Goal: Task Accomplishment & Management: Use online tool/utility

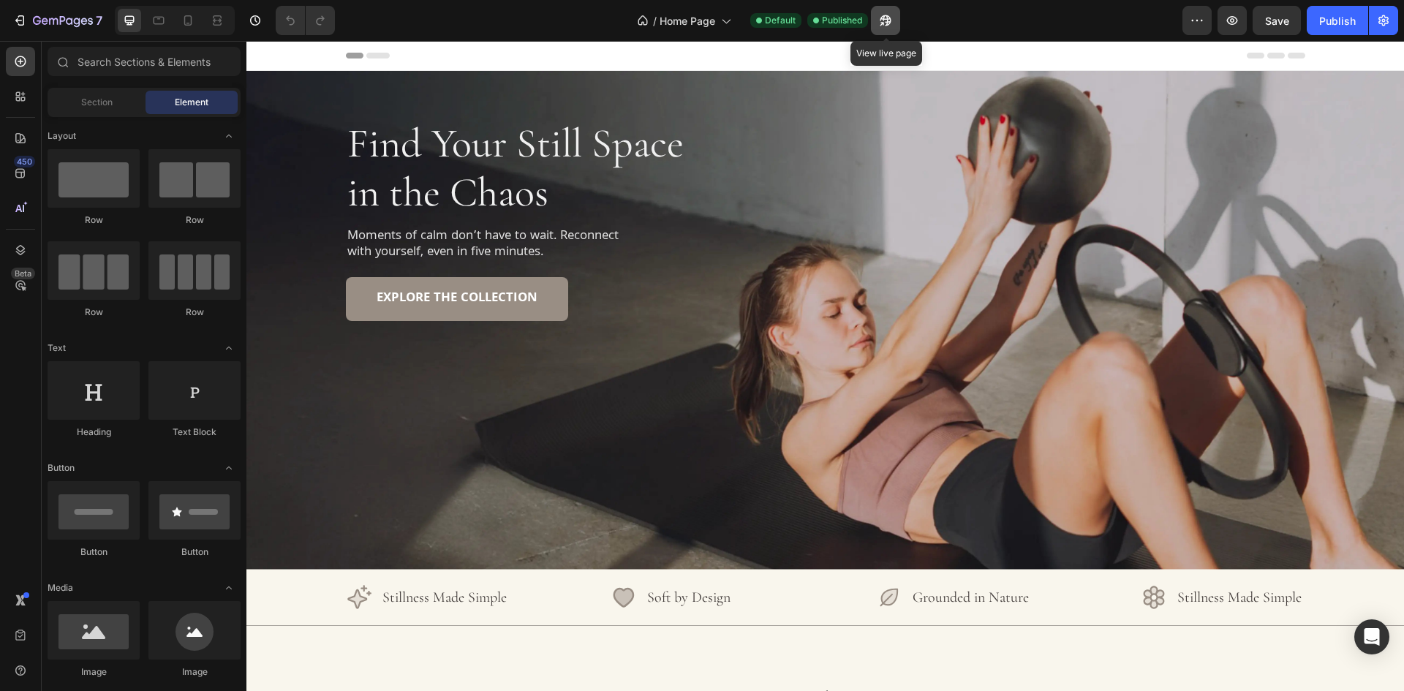
click at [887, 20] on icon "button" at bounding box center [885, 20] width 15 height 15
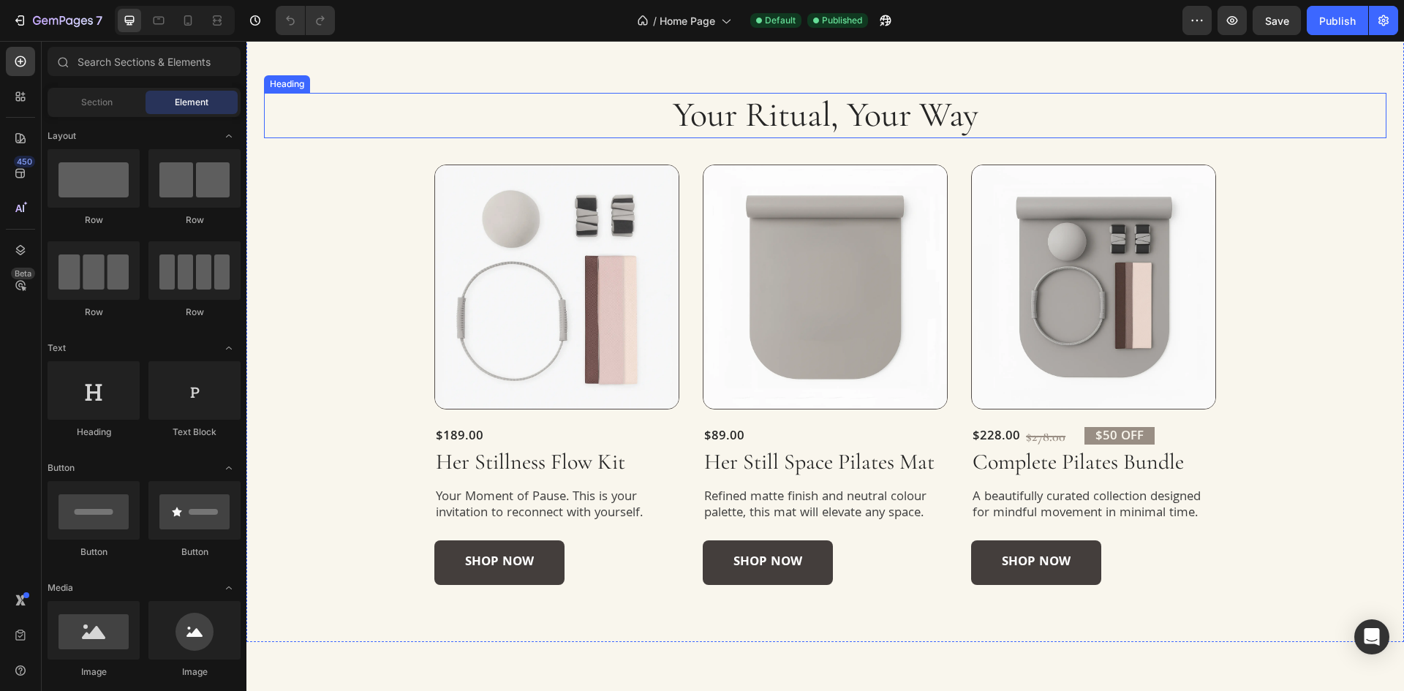
scroll to position [146, 0]
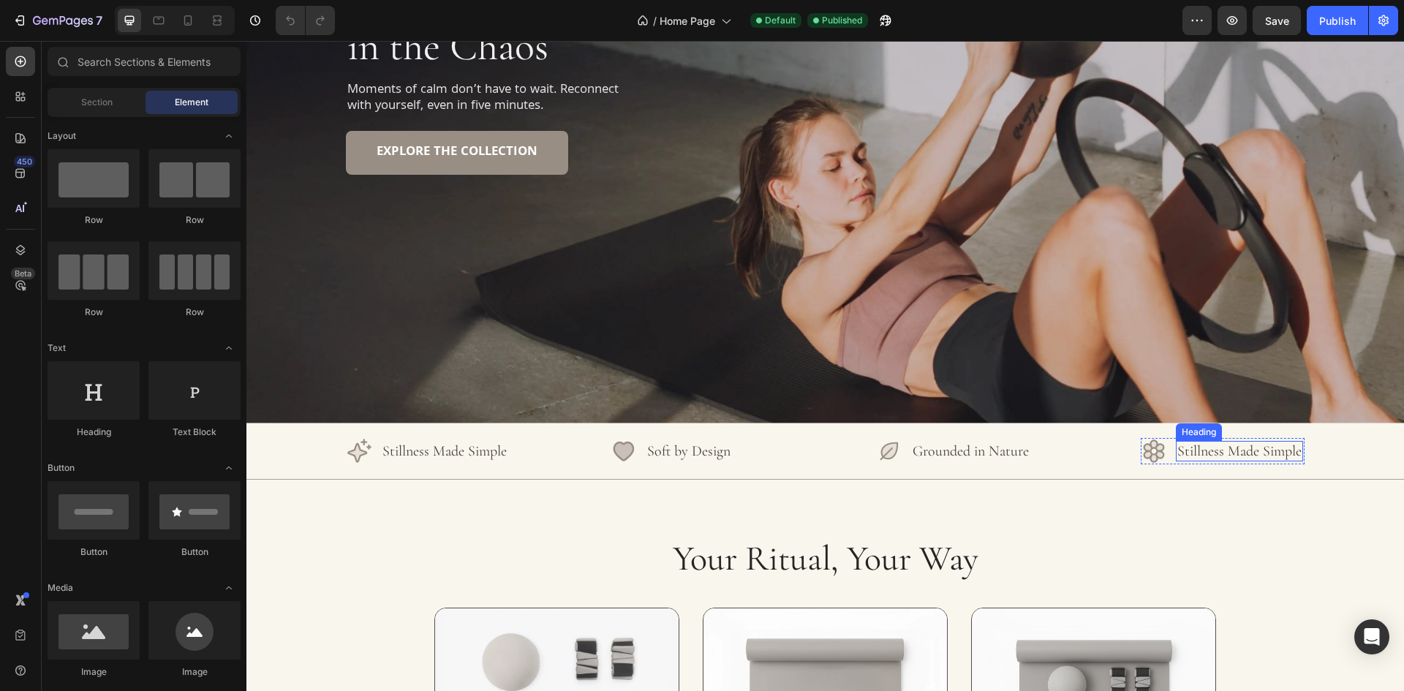
click at [1184, 447] on h2 "Stillness Made Simple" at bounding box center [1239, 451] width 127 height 20
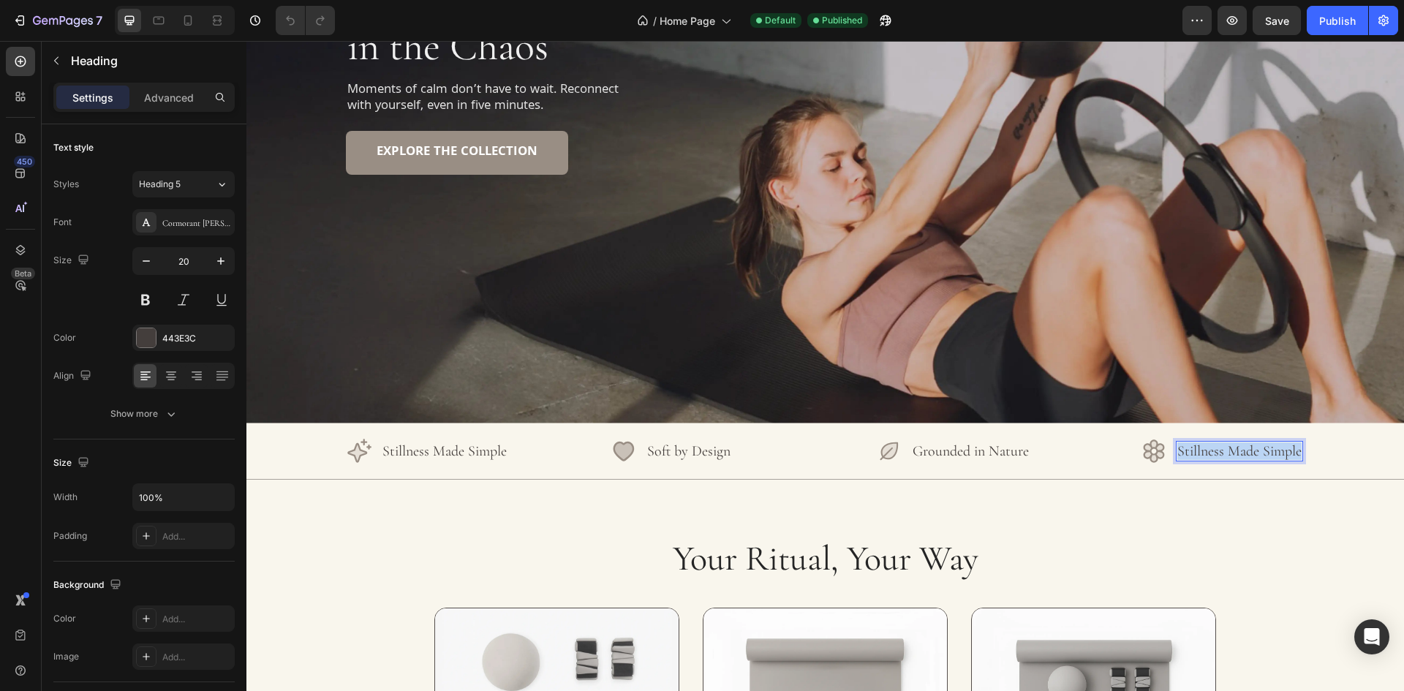
click at [1184, 447] on p "Stillness Made Simple" at bounding box center [1239, 451] width 124 height 18
click at [1331, 4] on div "7 Version history / Home Page Default Published Preview Save Publish" at bounding box center [702, 21] width 1404 height 42
click at [1331, 26] on div "Publish" at bounding box center [1337, 20] width 37 height 15
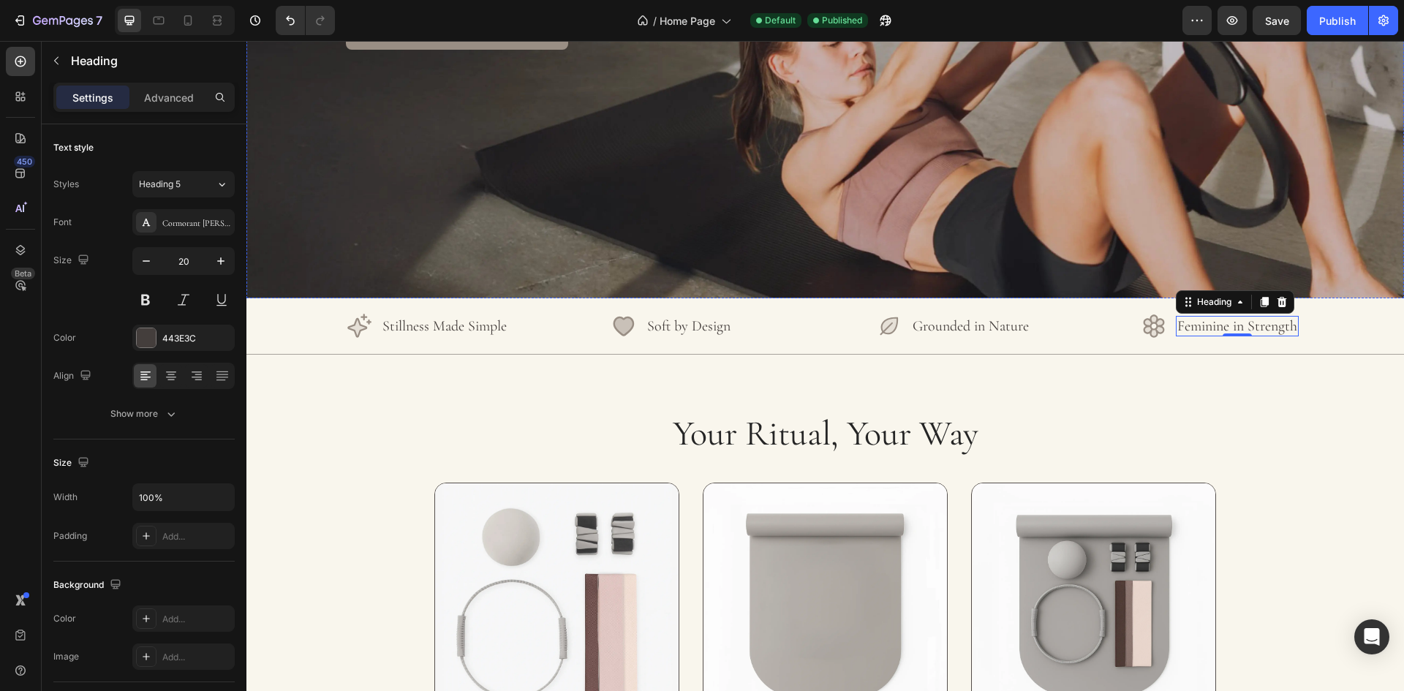
scroll to position [585, 0]
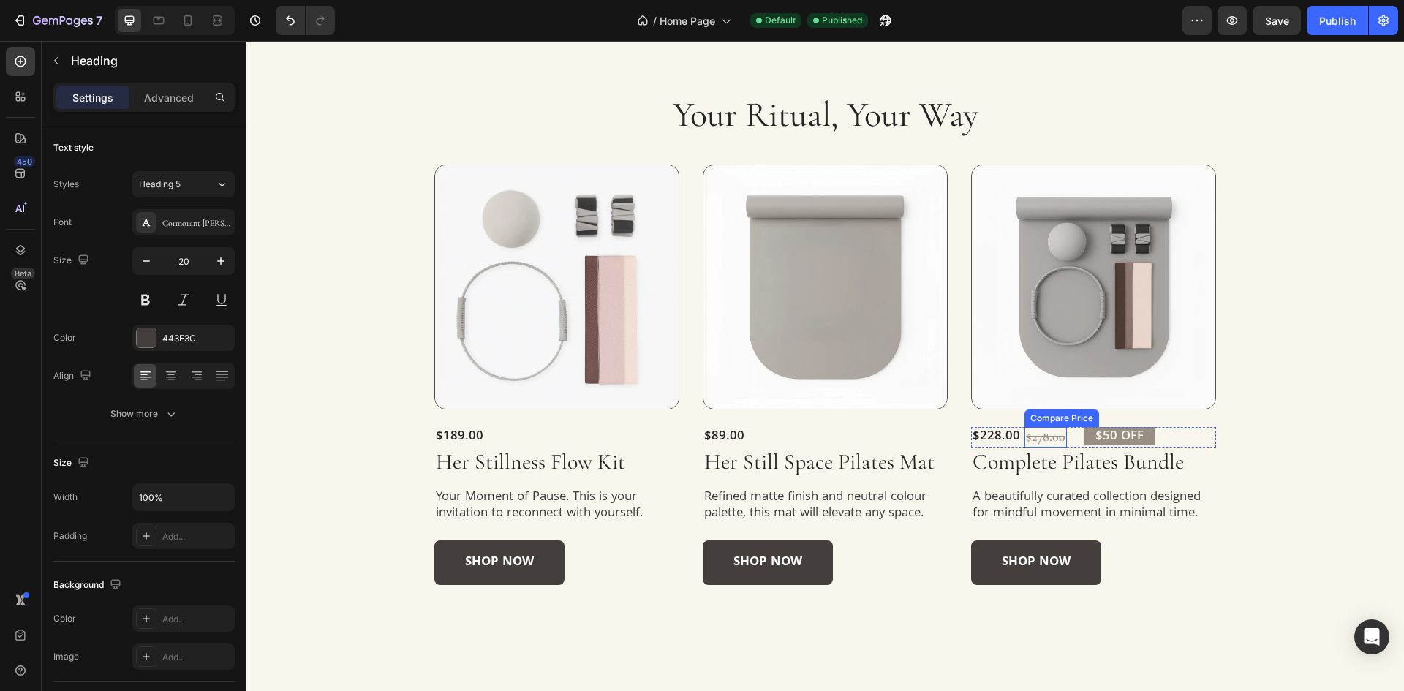
click at [1046, 434] on div "$278.00" at bounding box center [1045, 437] width 42 height 20
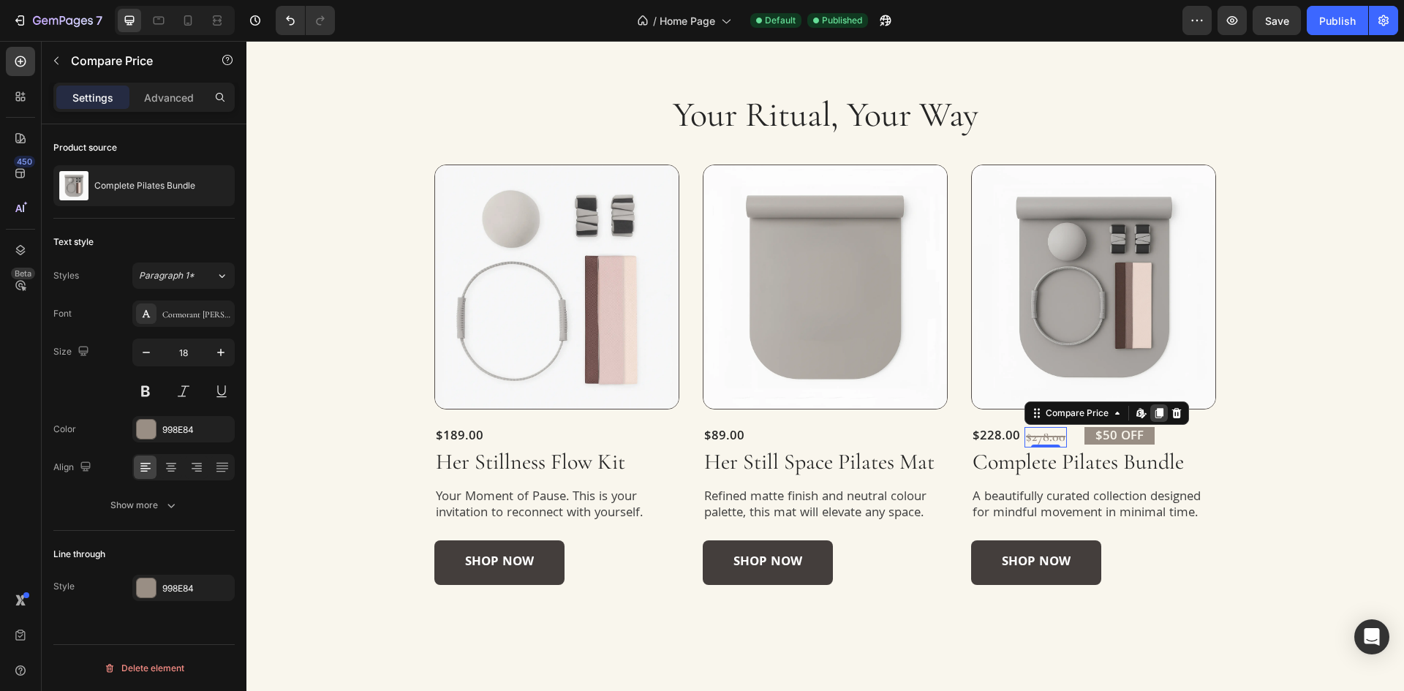
click at [1153, 417] on icon at bounding box center [1159, 413] width 12 height 12
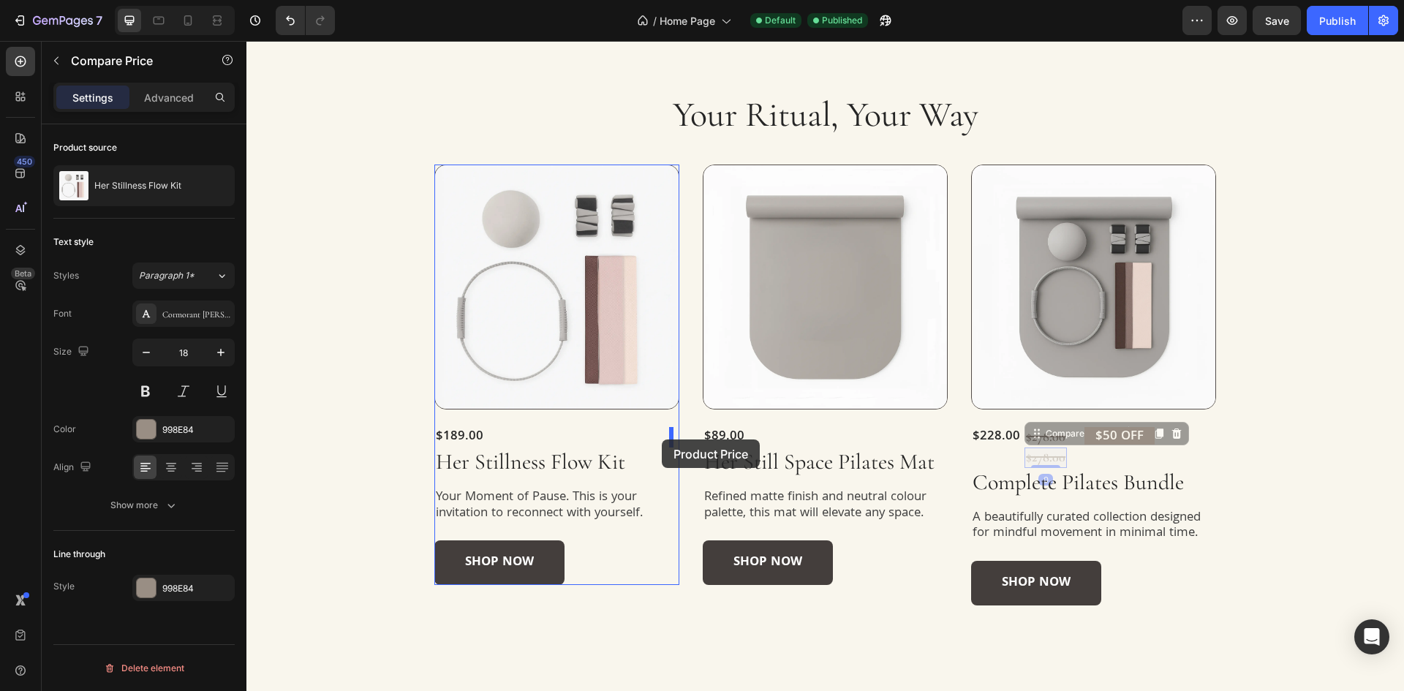
drag, startPoint x: 1056, startPoint y: 434, endPoint x: 662, endPoint y: 439, distance: 394.1
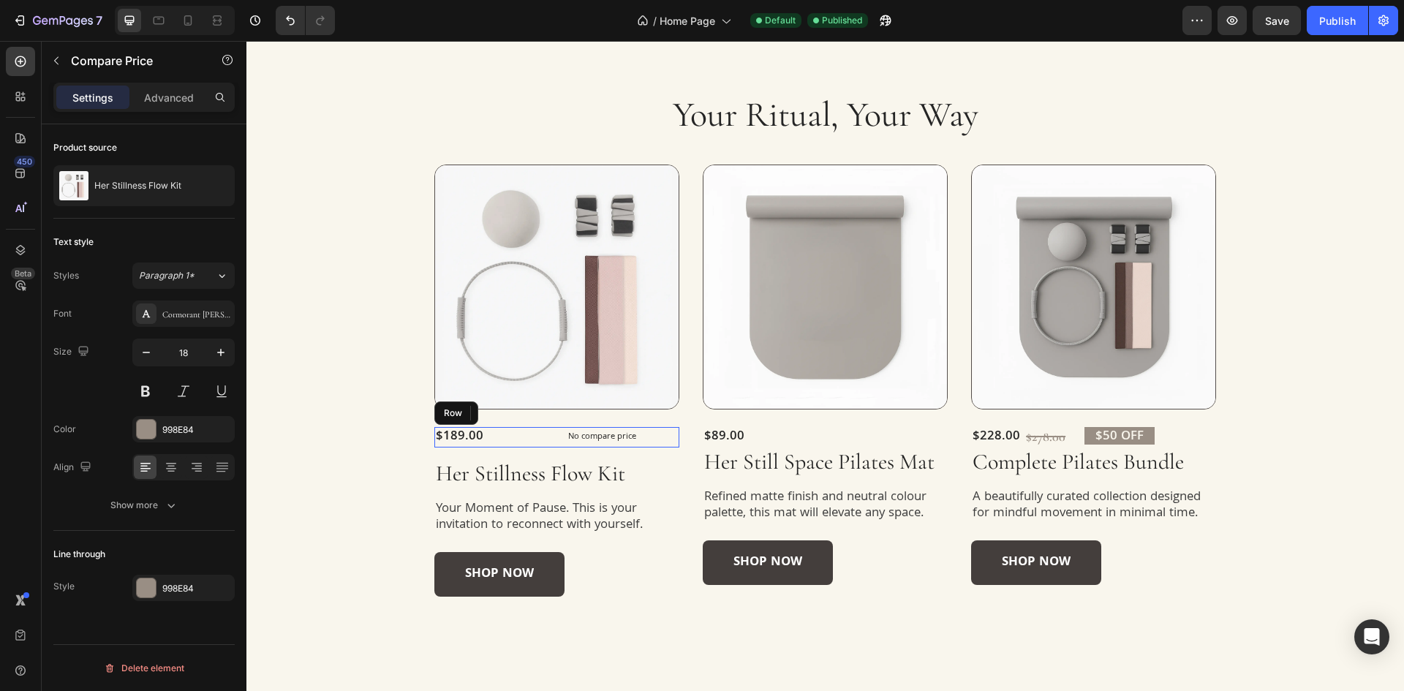
click at [555, 436] on div "$189.00 Product Price Product Price No compare price Compare Price Edit content…" at bounding box center [556, 437] width 245 height 20
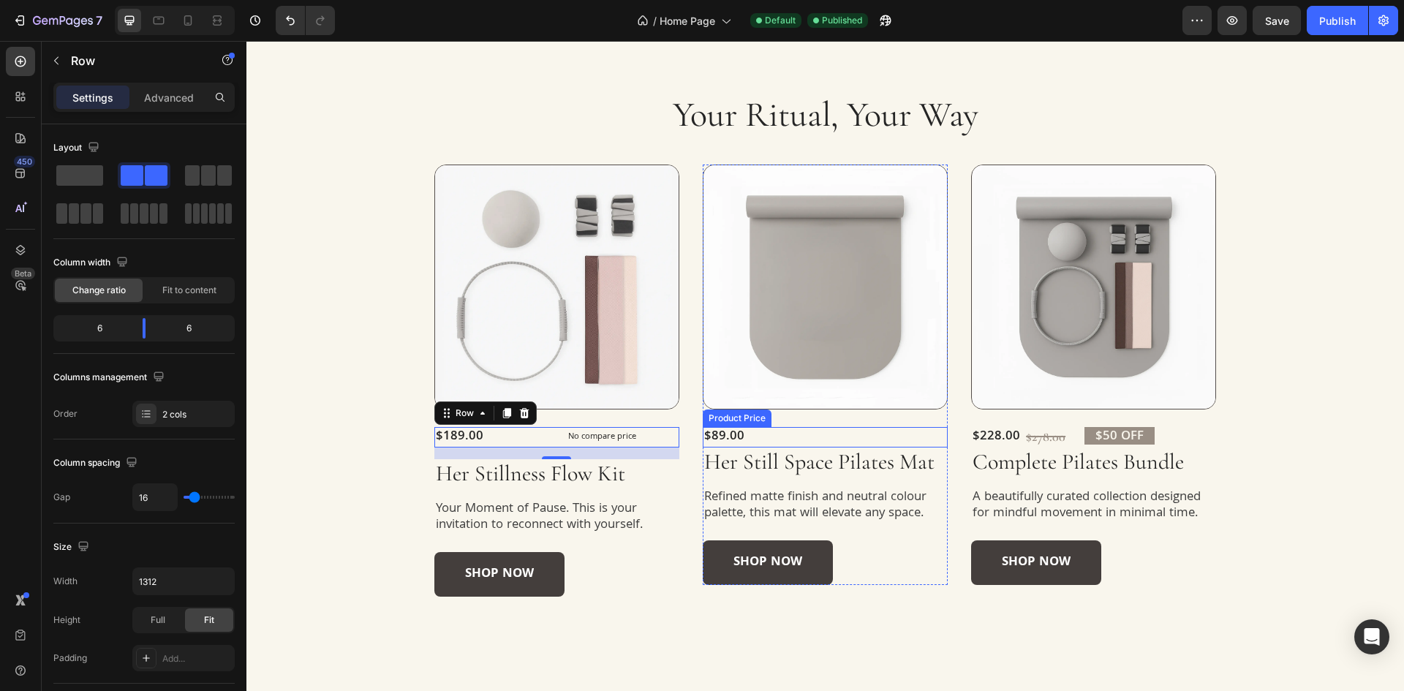
click at [806, 438] on div "$89.00" at bounding box center [825, 437] width 245 height 20
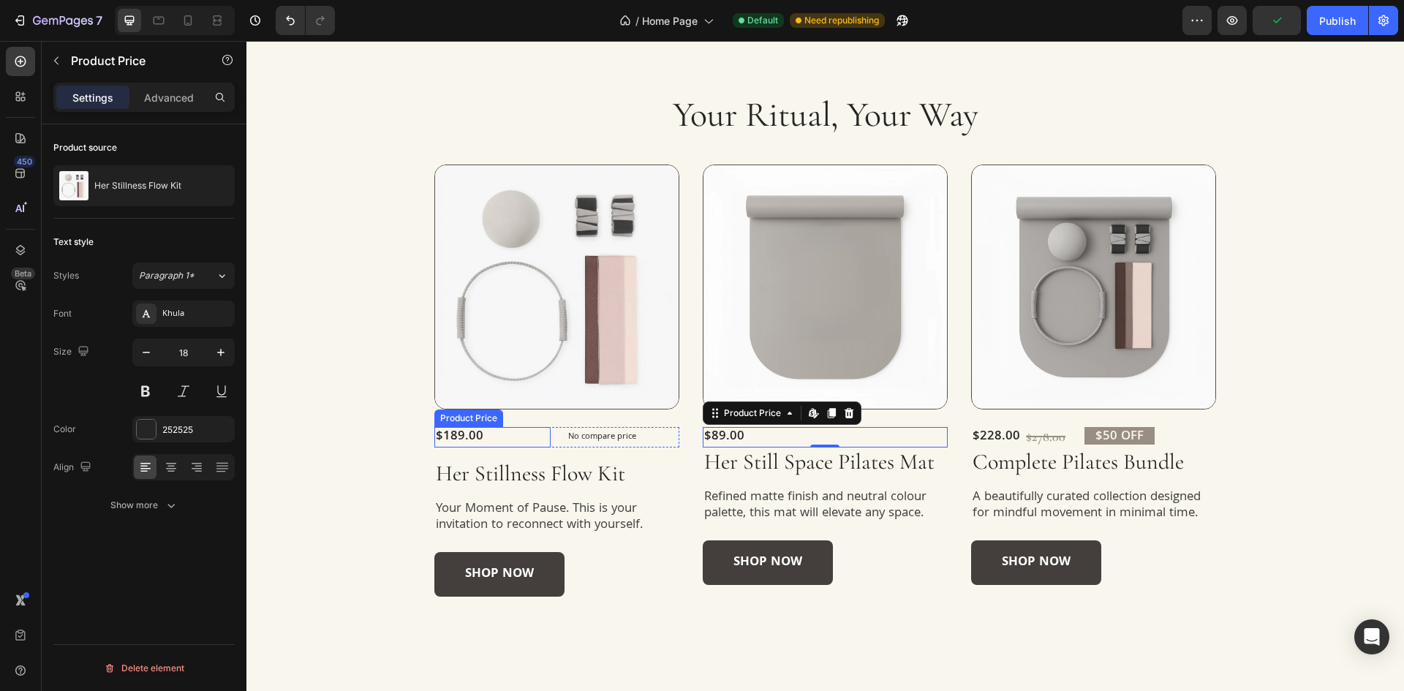
click at [545, 440] on div "$189.00" at bounding box center [492, 437] width 117 height 20
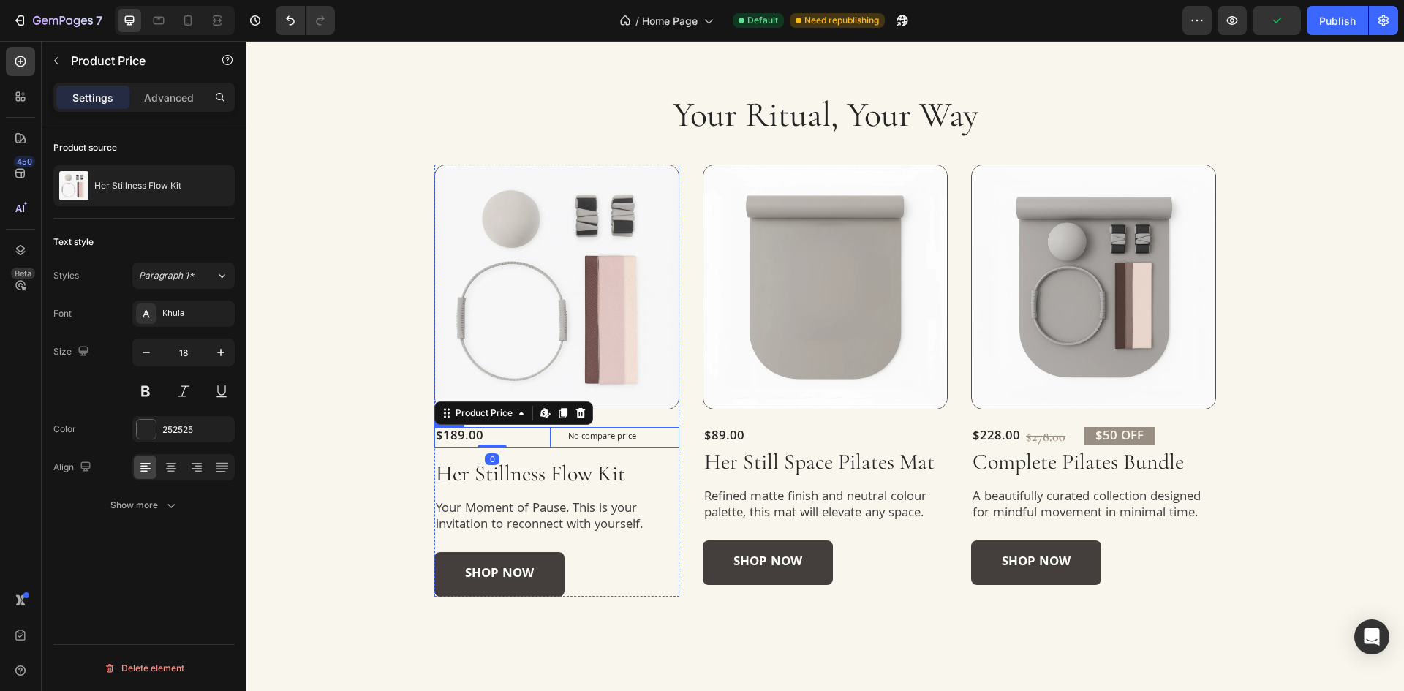
click at [549, 439] on div "$189.00 Product Price Edit content in Shopify 0 Product Price Edit content in S…" at bounding box center [556, 437] width 245 height 20
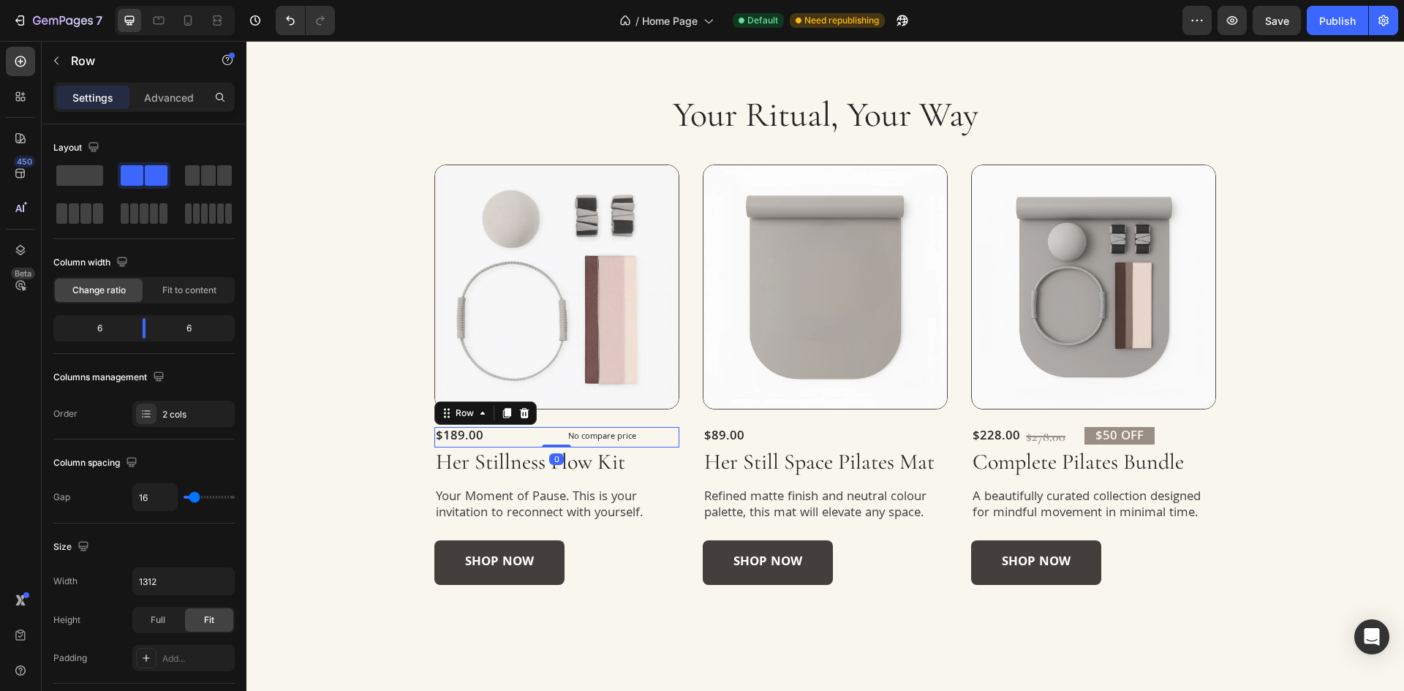
drag, startPoint x: 544, startPoint y: 456, endPoint x: 530, endPoint y: 417, distance: 41.2
click at [541, 416] on div "Product Images $189.00 Product Price Product Price No compare price Compare Pri…" at bounding box center [556, 374] width 245 height 421
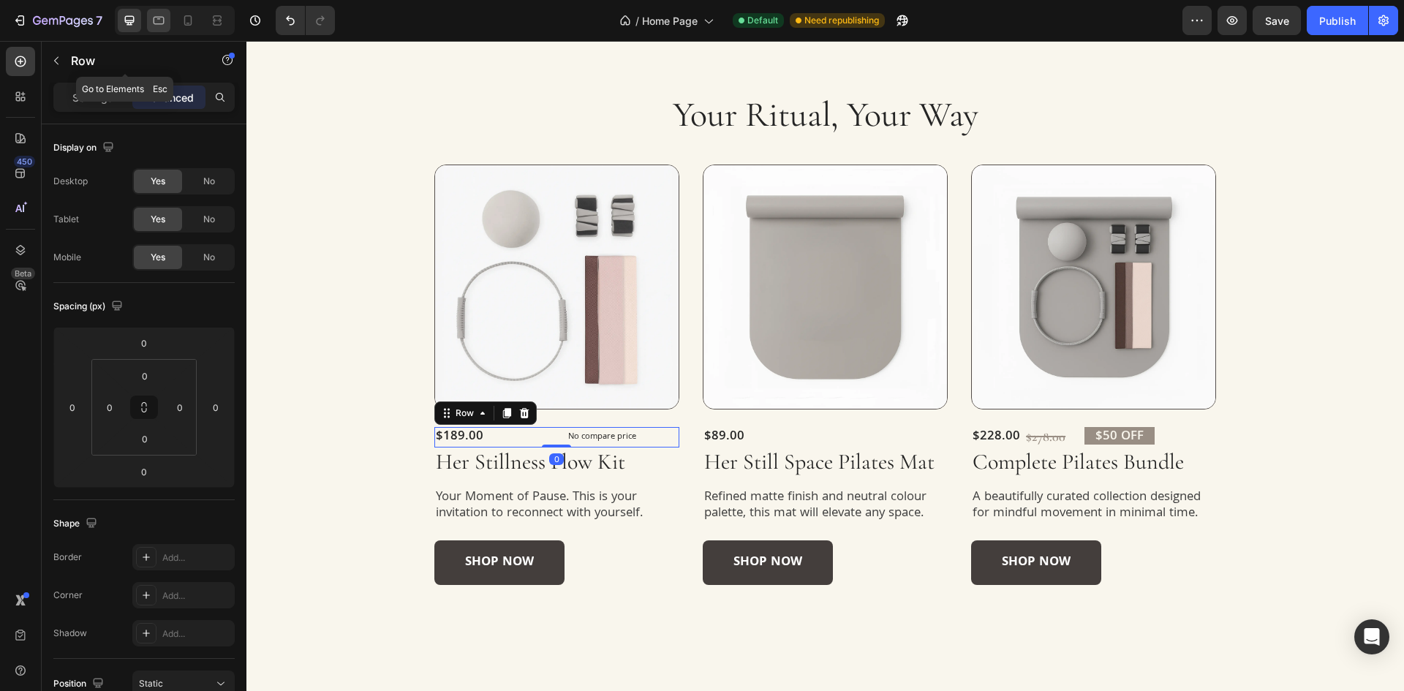
drag, startPoint x: 153, startPoint y: 29, endPoint x: 167, endPoint y: 30, distance: 14.6
click at [154, 29] on div at bounding box center [158, 20] width 23 height 23
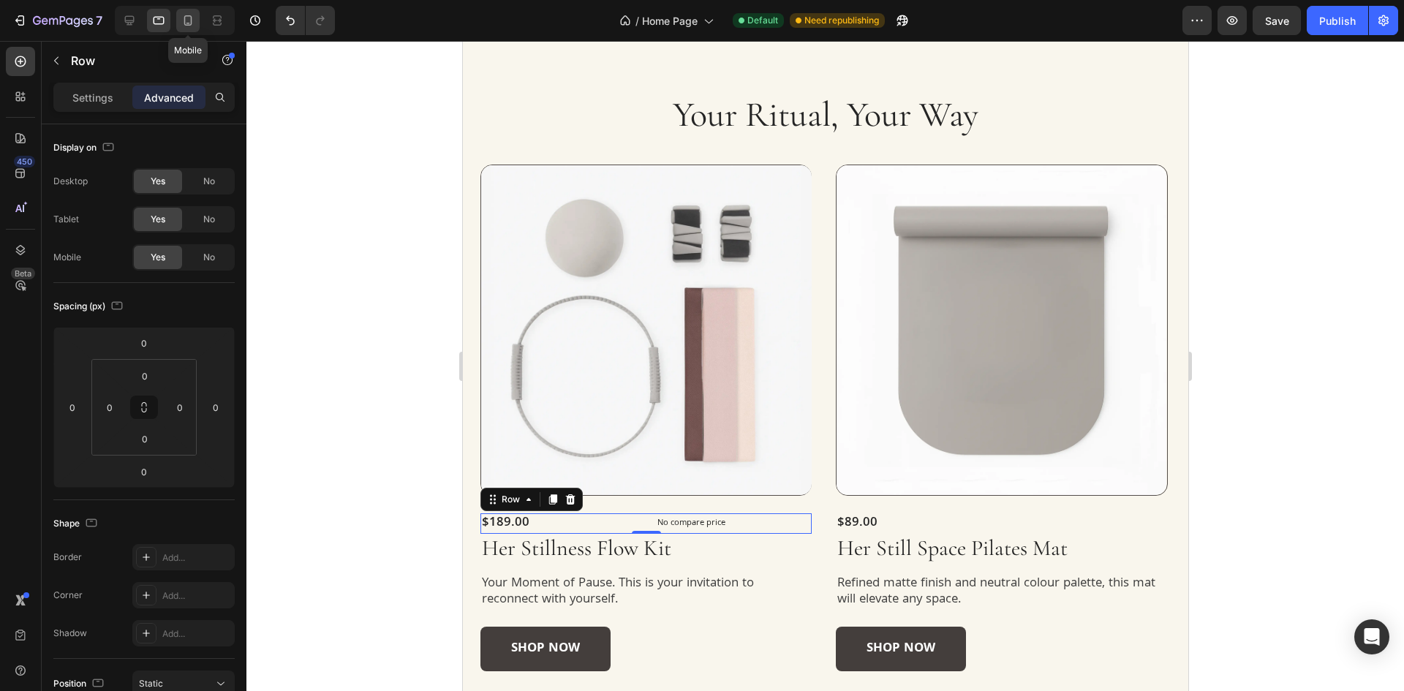
click at [185, 28] on div at bounding box center [187, 20] width 23 height 23
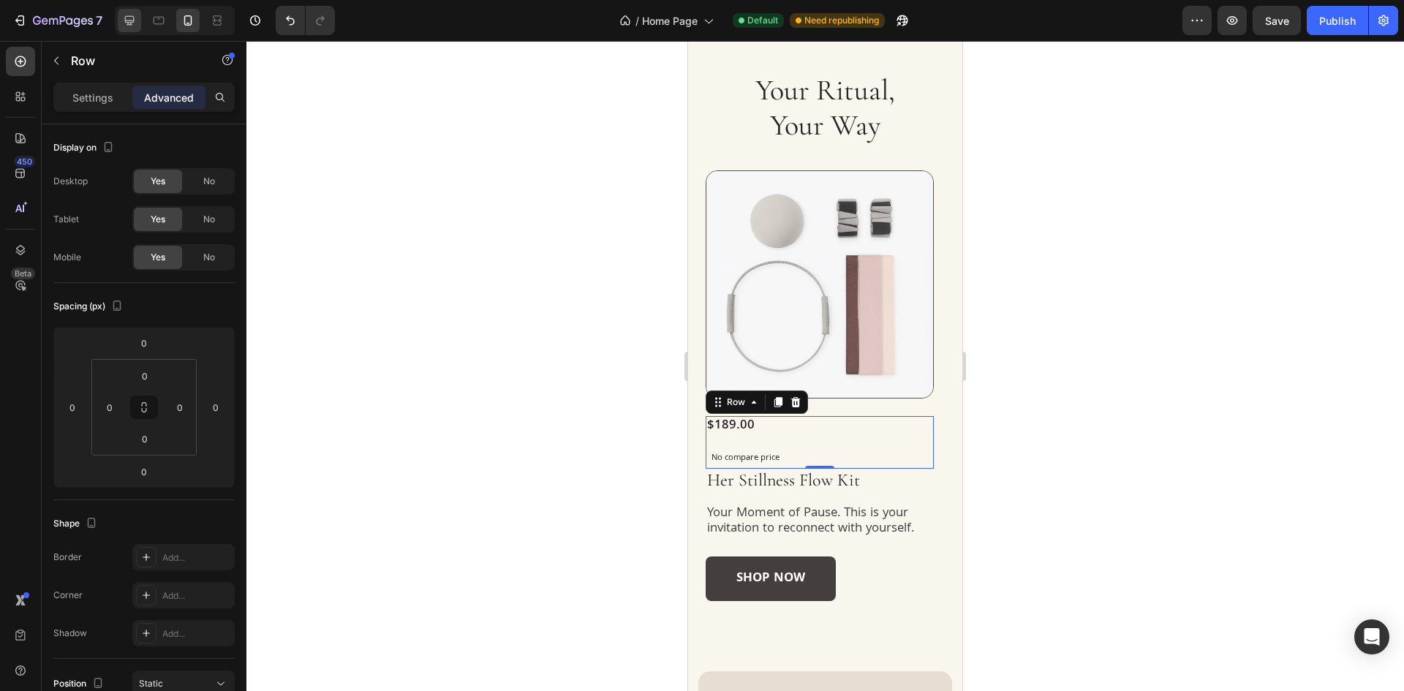
scroll to position [1002, 0]
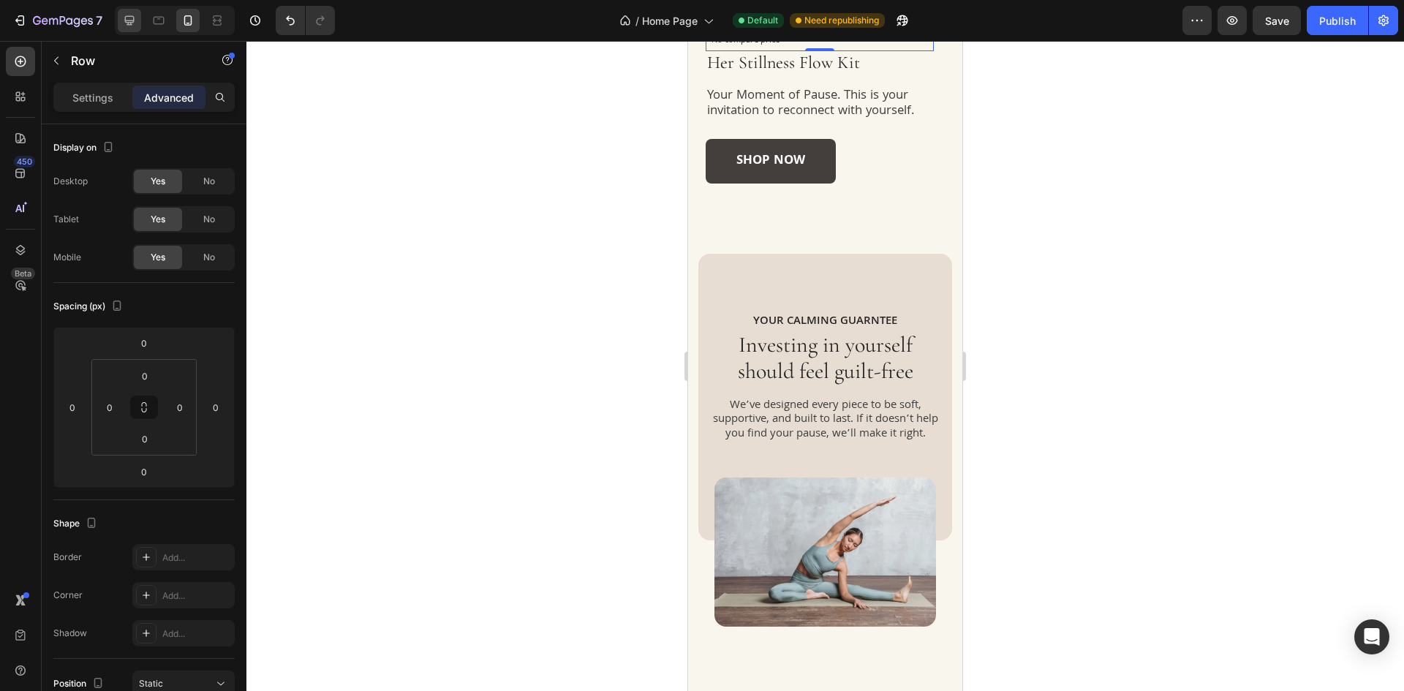
click at [132, 19] on icon at bounding box center [129, 20] width 15 height 15
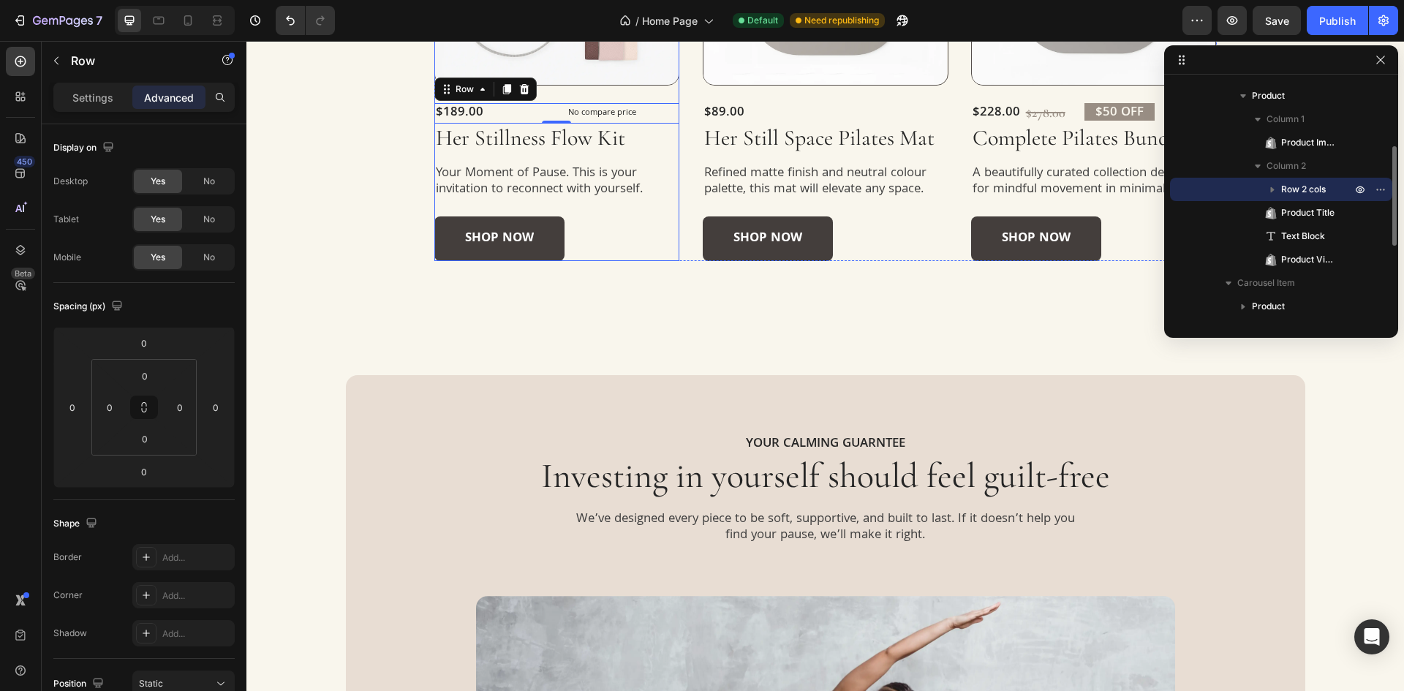
scroll to position [920, 0]
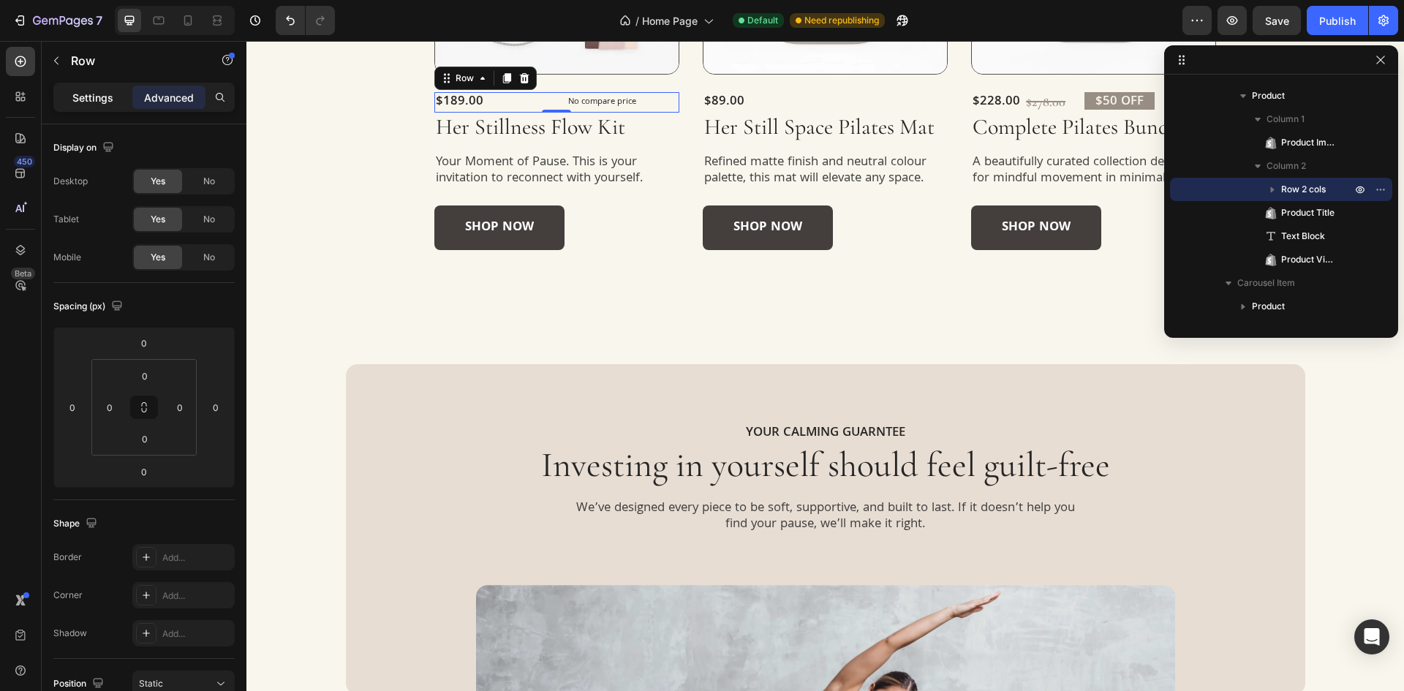
click at [65, 90] on div "Settings" at bounding box center [92, 97] width 73 height 23
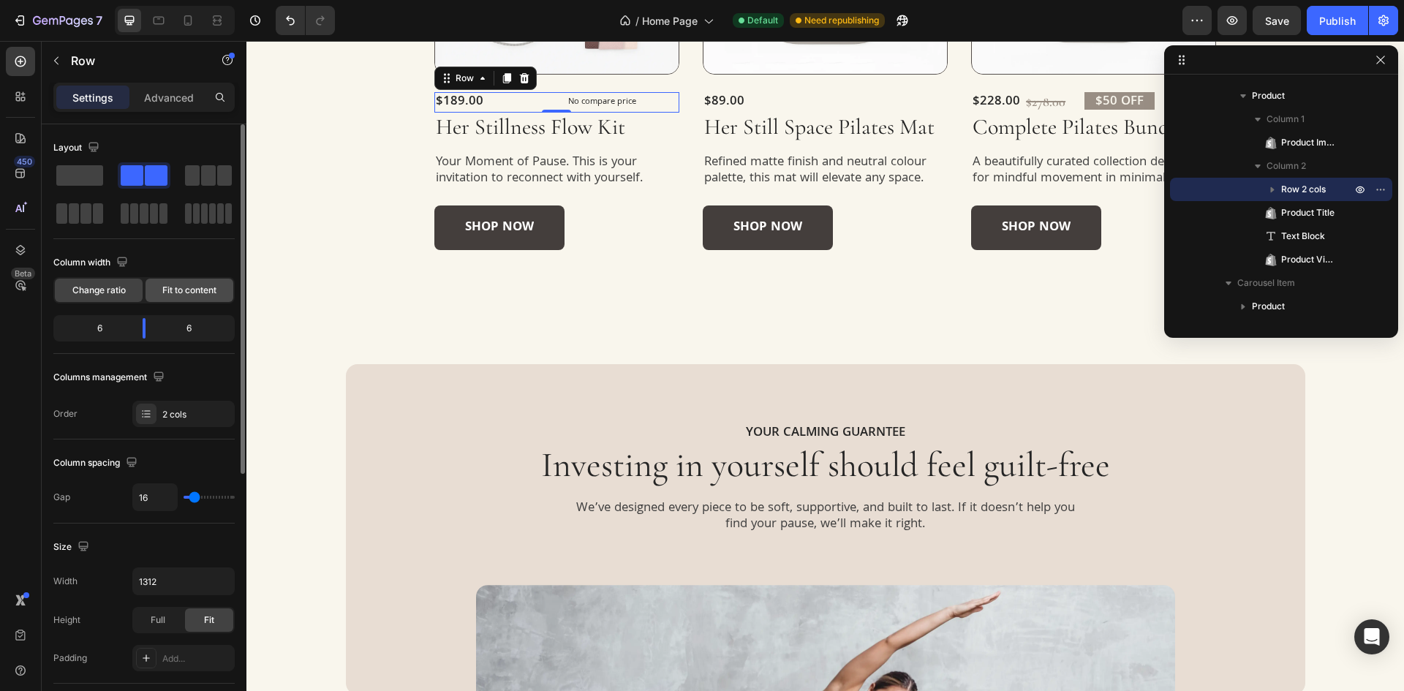
click at [200, 295] on span "Fit to content" at bounding box center [189, 290] width 54 height 13
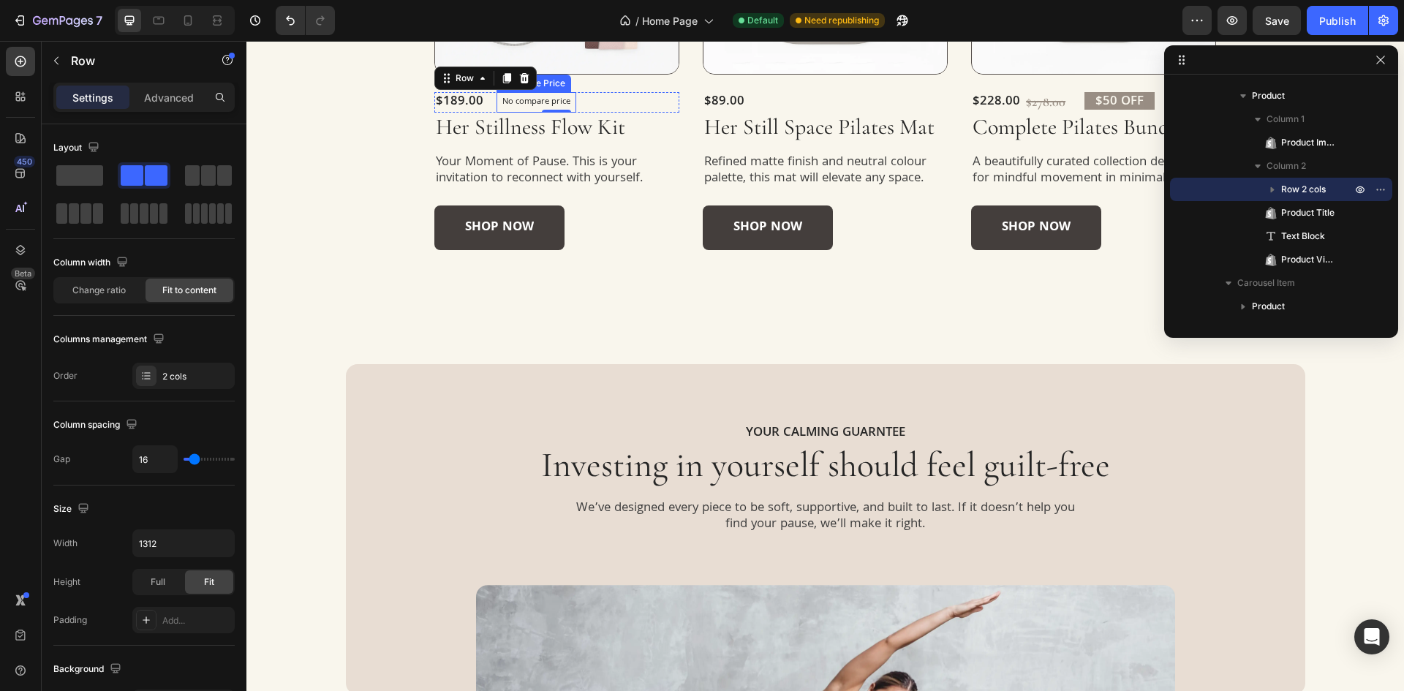
click at [531, 98] on p "No compare price" at bounding box center [536, 102] width 68 height 9
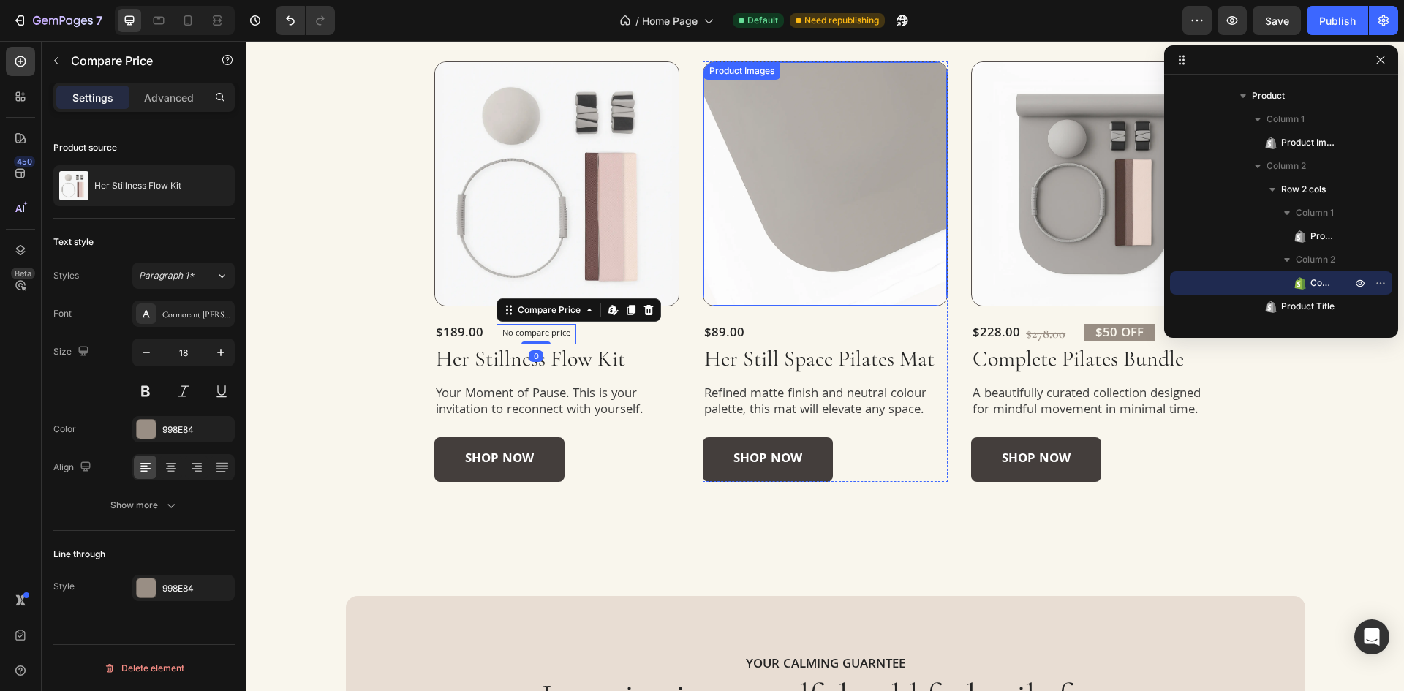
scroll to position [627, 0]
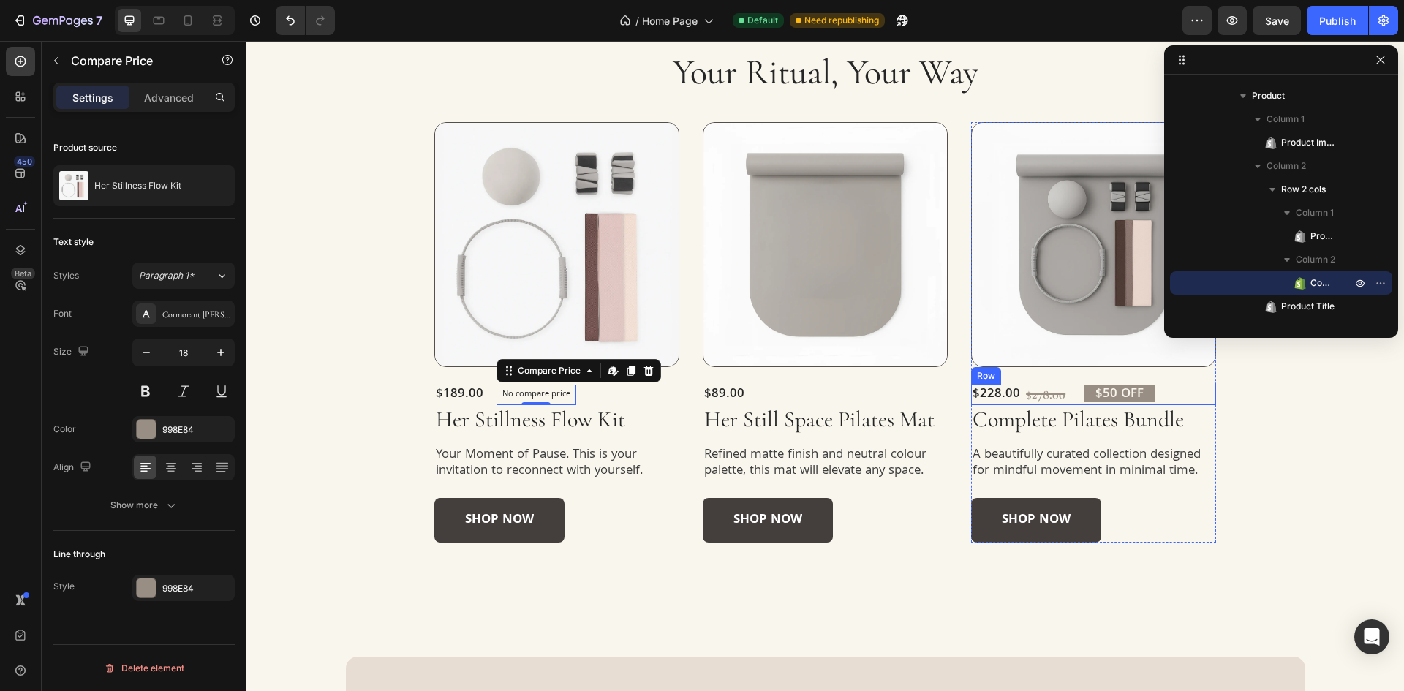
click at [1176, 393] on div "$228.00 Product Price Product Price $278.00 Compare Price Compare Price $50 OFF…" at bounding box center [1093, 395] width 245 height 20
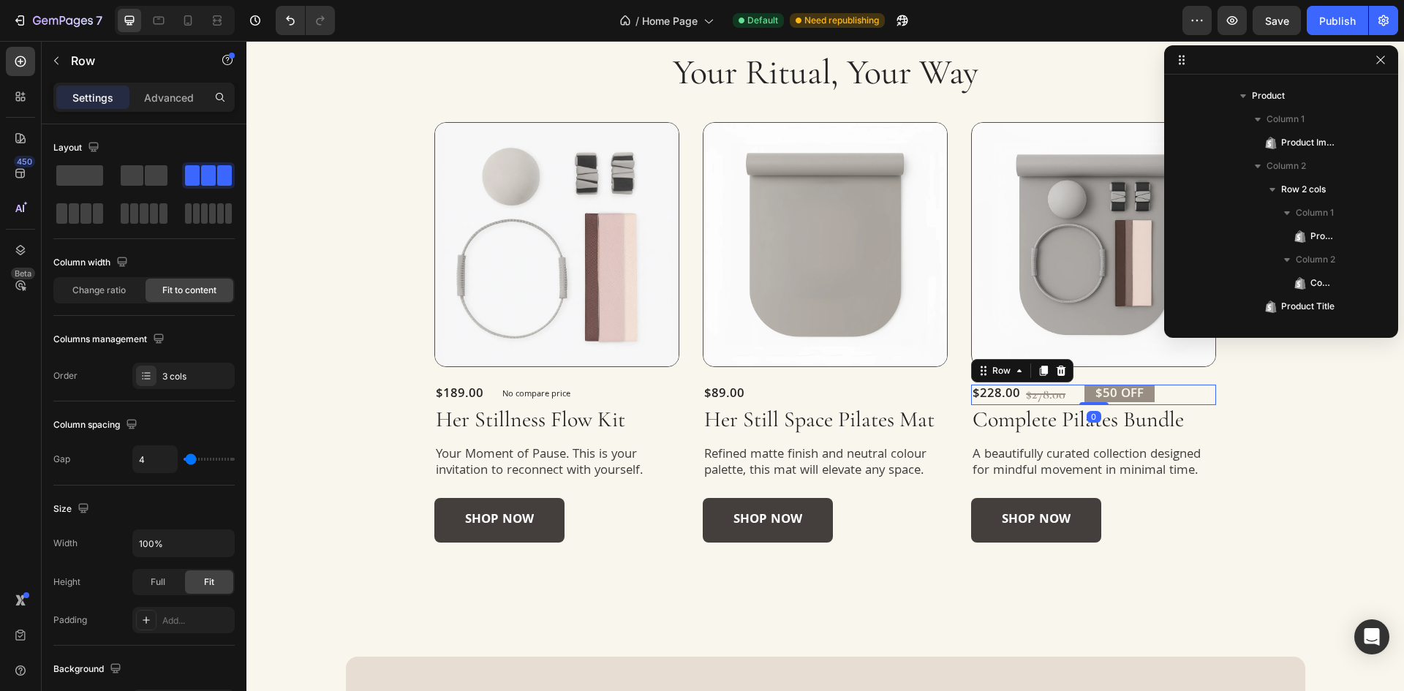
scroll to position [511, 0]
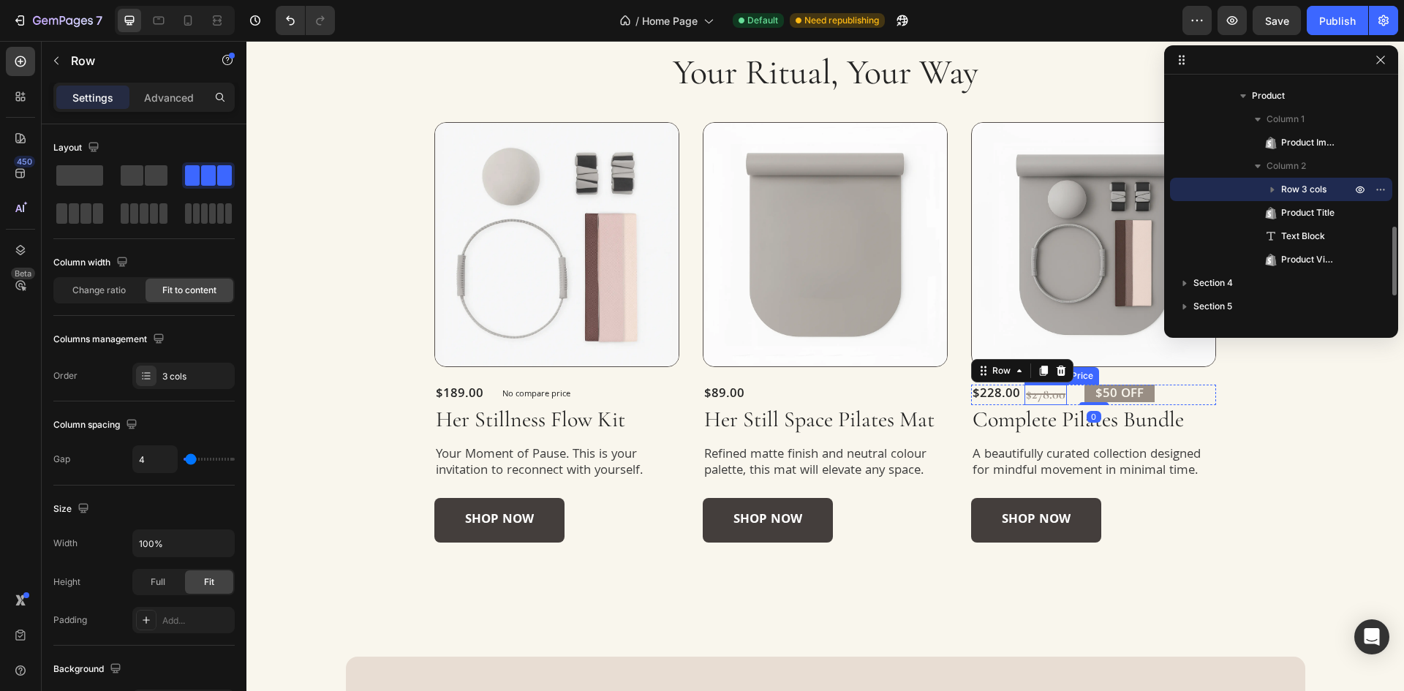
click at [1055, 393] on div "$278.00" at bounding box center [1045, 395] width 42 height 20
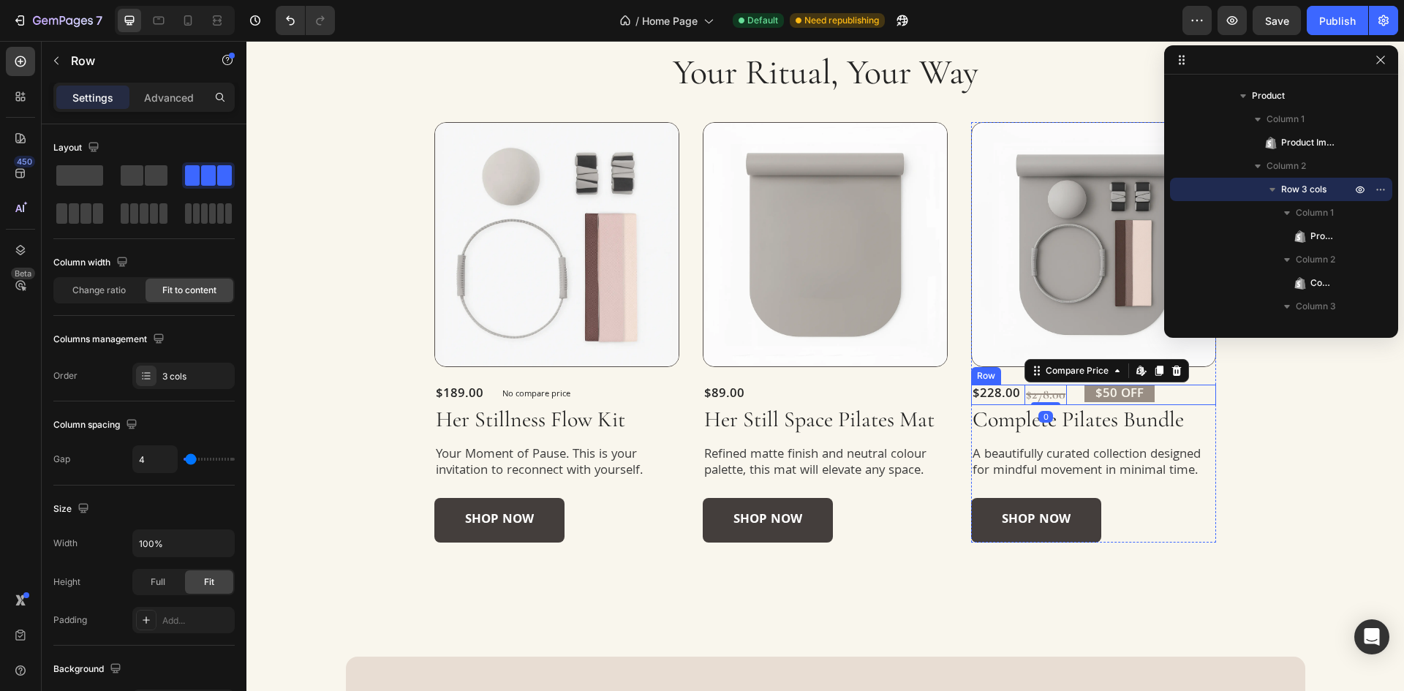
click at [1187, 393] on div "$228.00 Product Price Product Price $278.00 Compare Price Edit content in Shopi…" at bounding box center [1093, 395] width 245 height 20
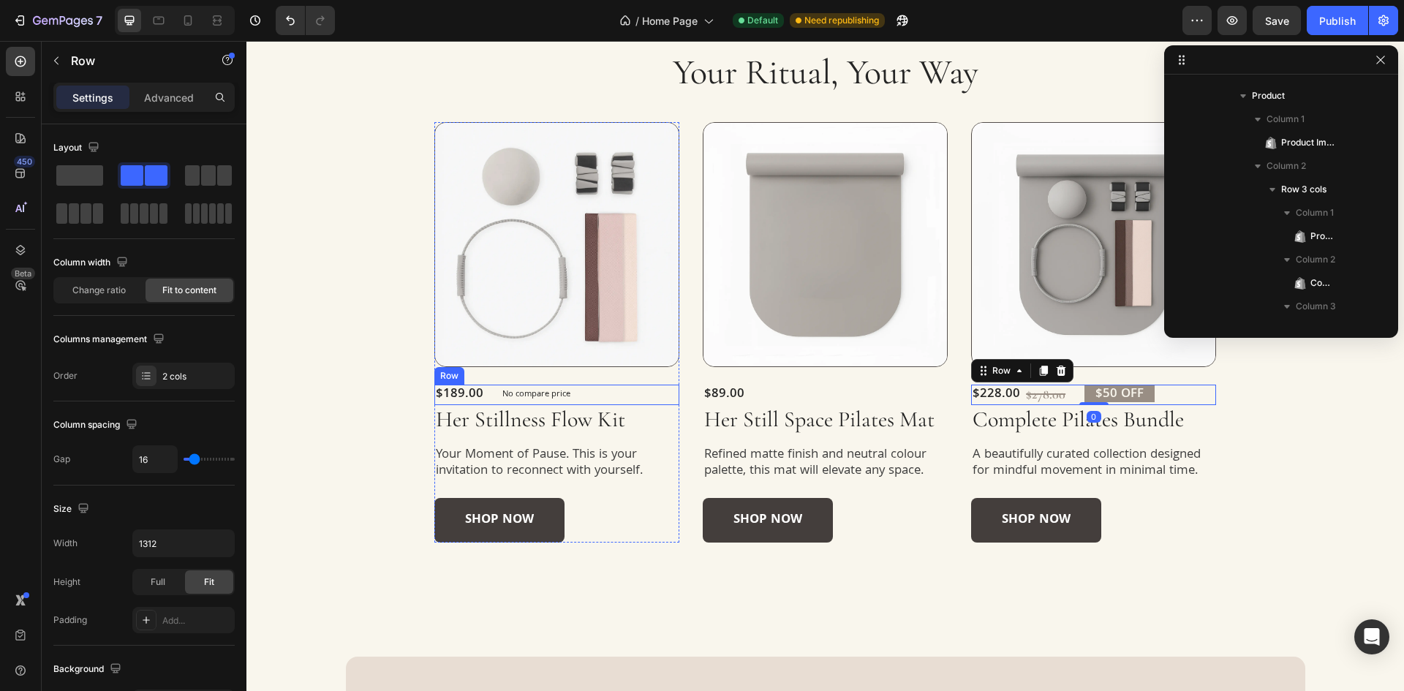
click at [610, 390] on div "$189.00 Product Price Product Price No compare price Compare Price Row" at bounding box center [556, 395] width 245 height 20
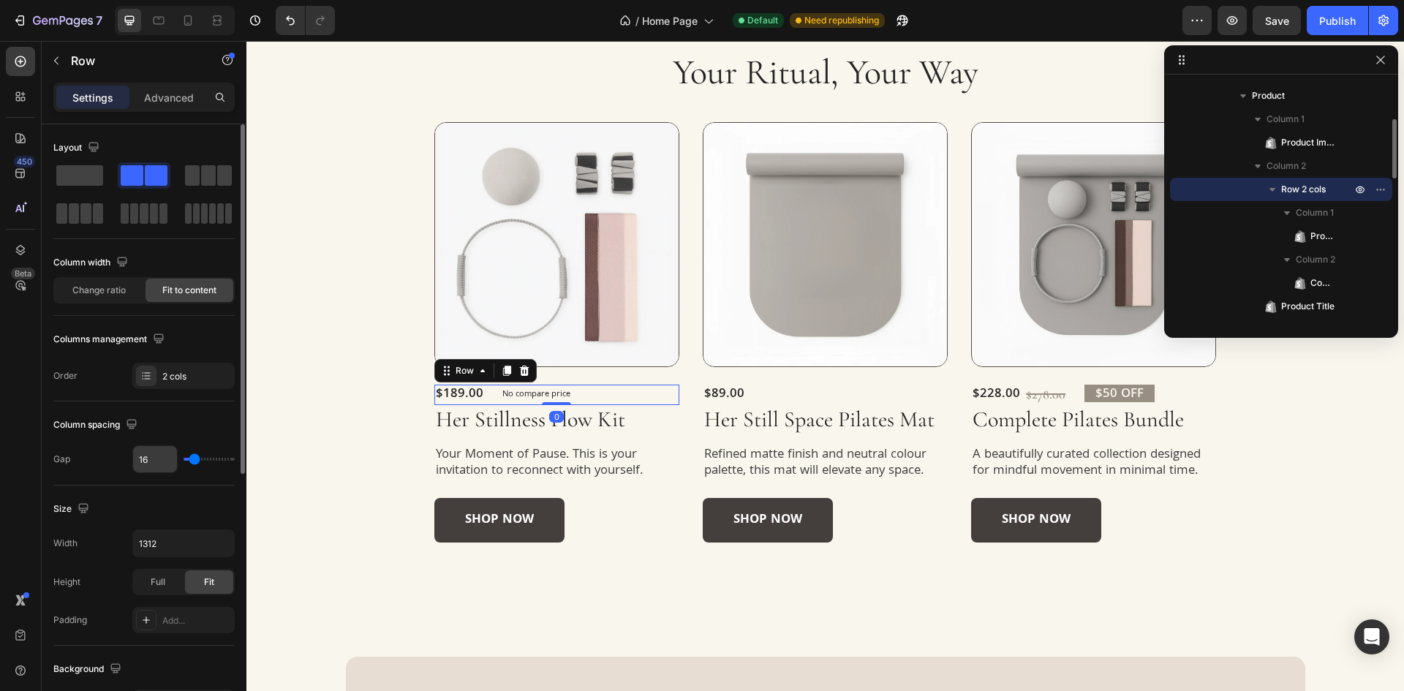
click at [155, 466] on input "16" at bounding box center [155, 459] width 44 height 26
type input "3"
click at [168, 427] on div "Column spacing" at bounding box center [143, 424] width 181 height 23
click at [149, 461] on input "3" at bounding box center [155, 459] width 44 height 26
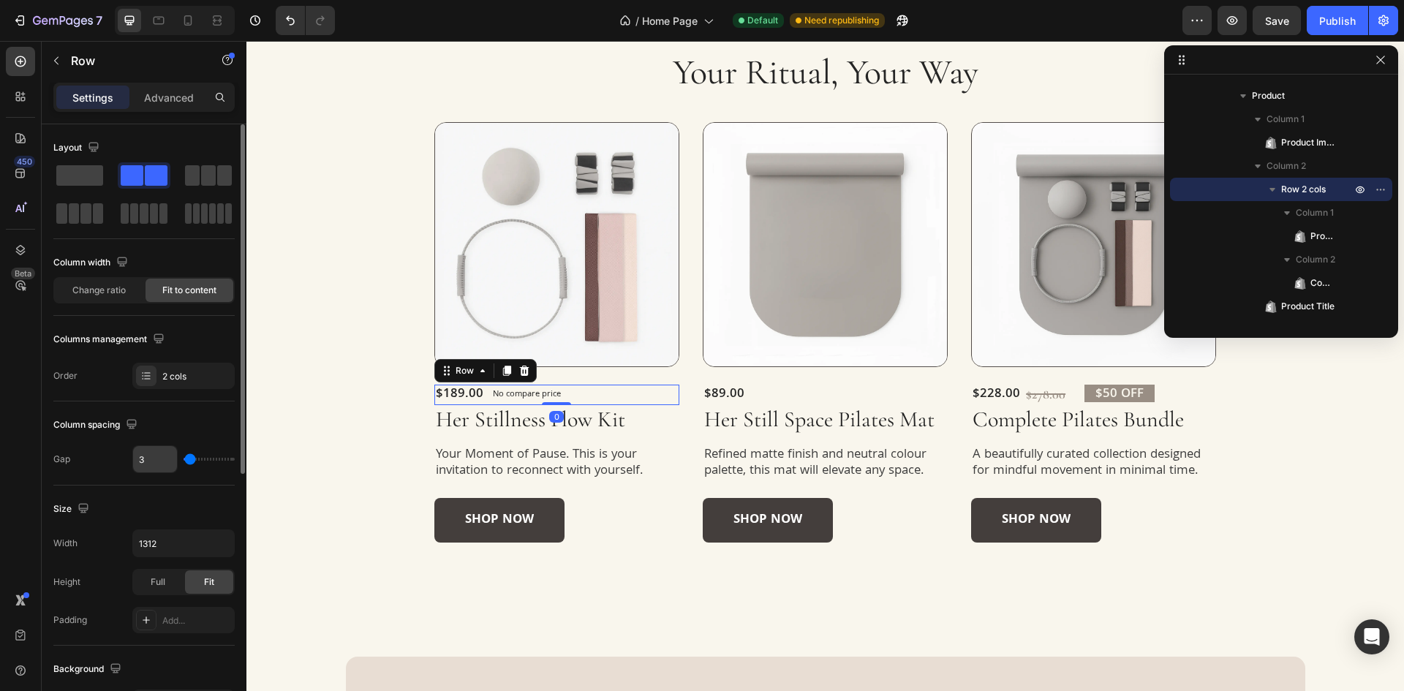
type input "4"
click at [173, 425] on div "Column spacing" at bounding box center [143, 424] width 181 height 23
click at [228, 542] on button "button" at bounding box center [221, 543] width 26 height 26
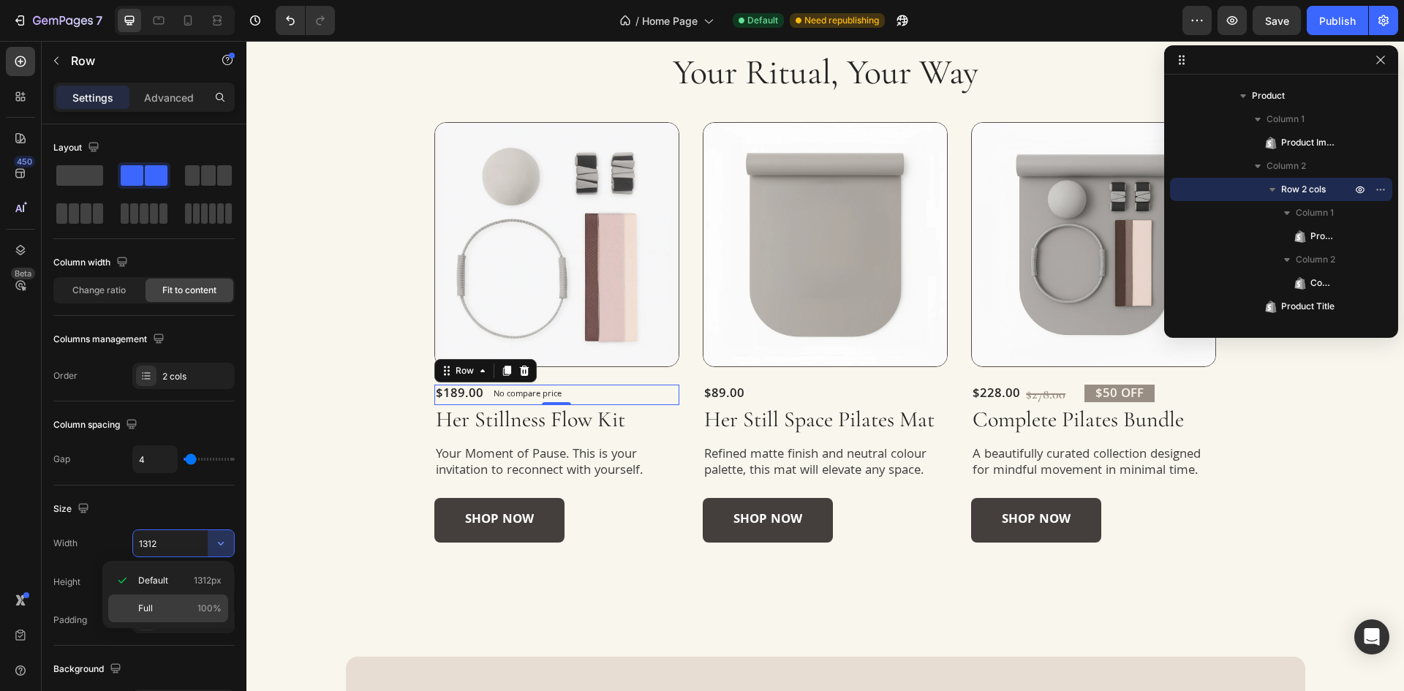
click at [163, 599] on div "Full 100%" at bounding box center [168, 608] width 120 height 28
type input "100%"
click at [154, 20] on icon at bounding box center [159, 21] width 11 height 8
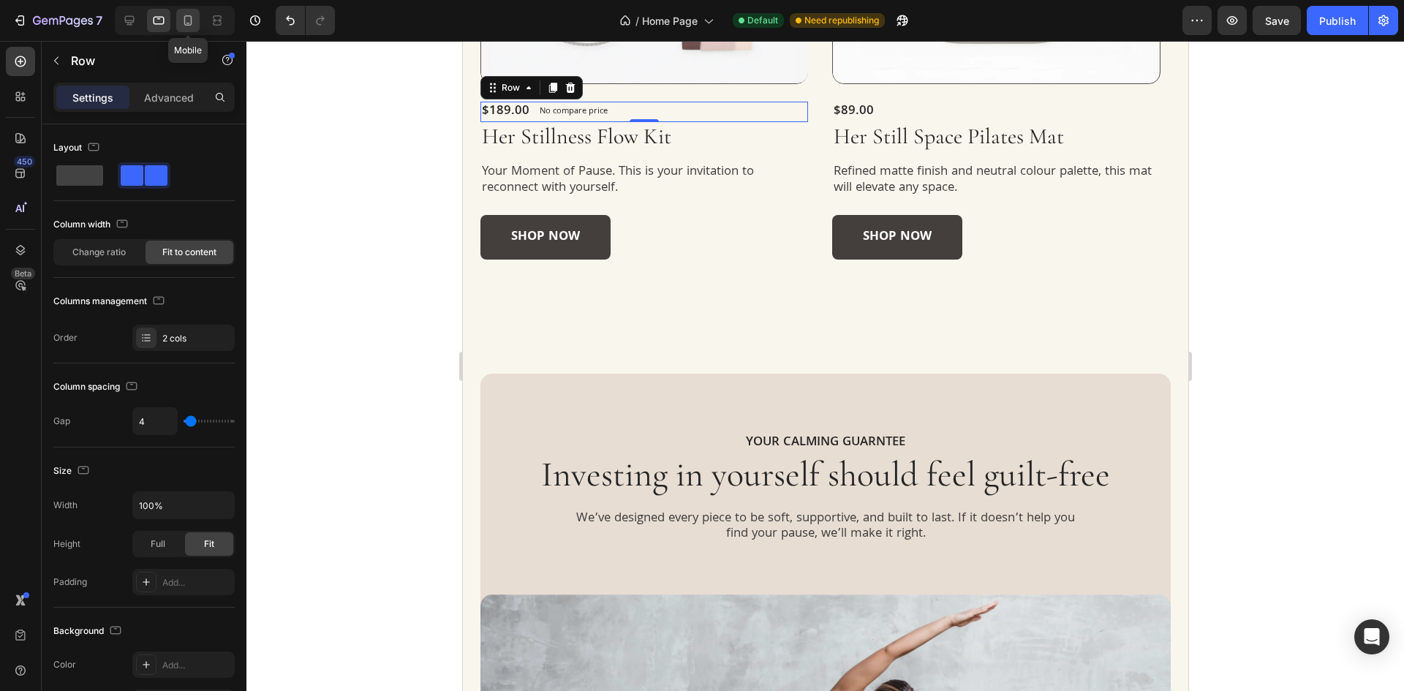
scroll to position [1002, 0]
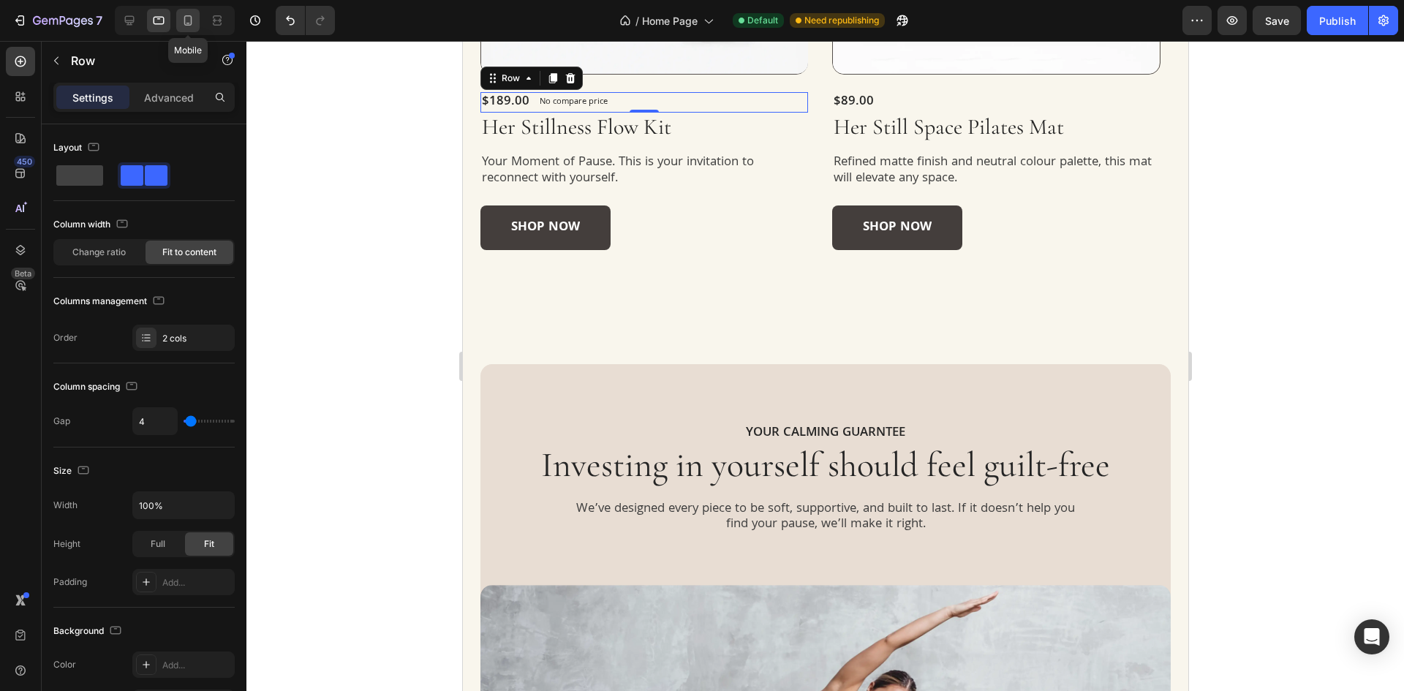
click at [186, 16] on icon at bounding box center [188, 20] width 8 height 10
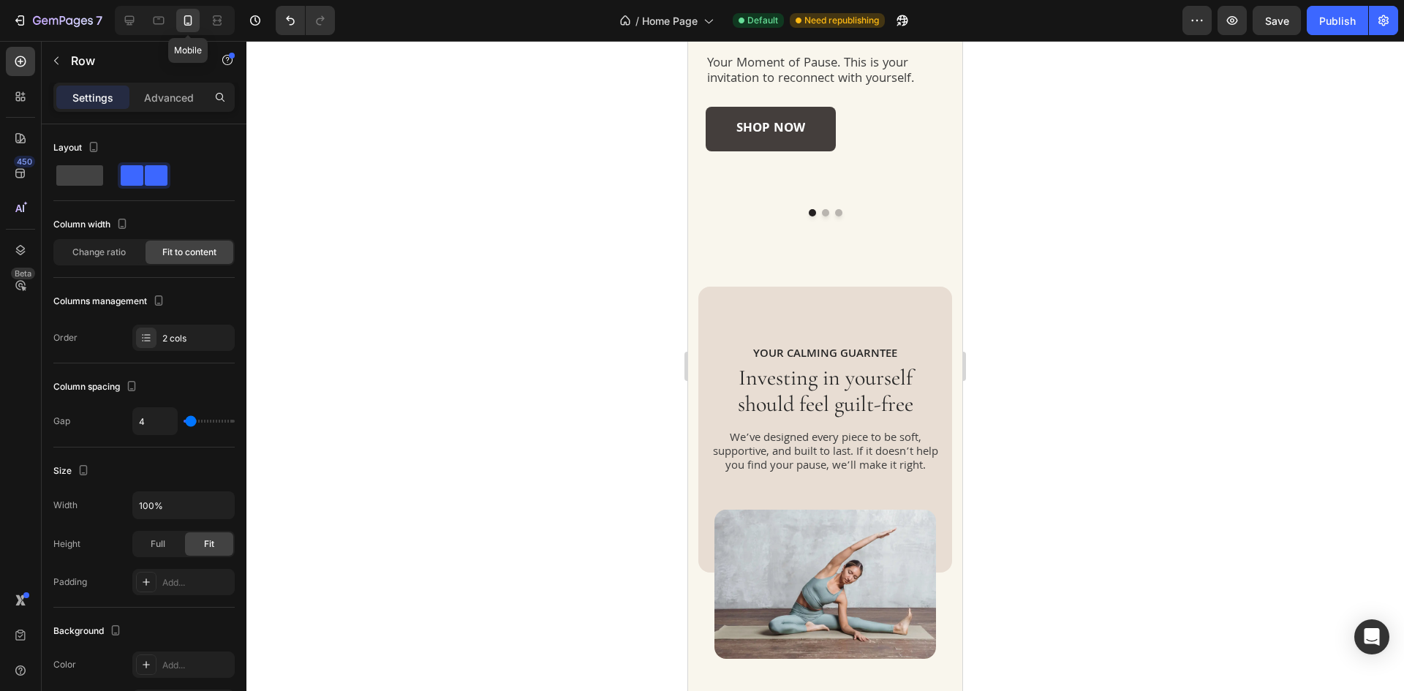
scroll to position [909, 0]
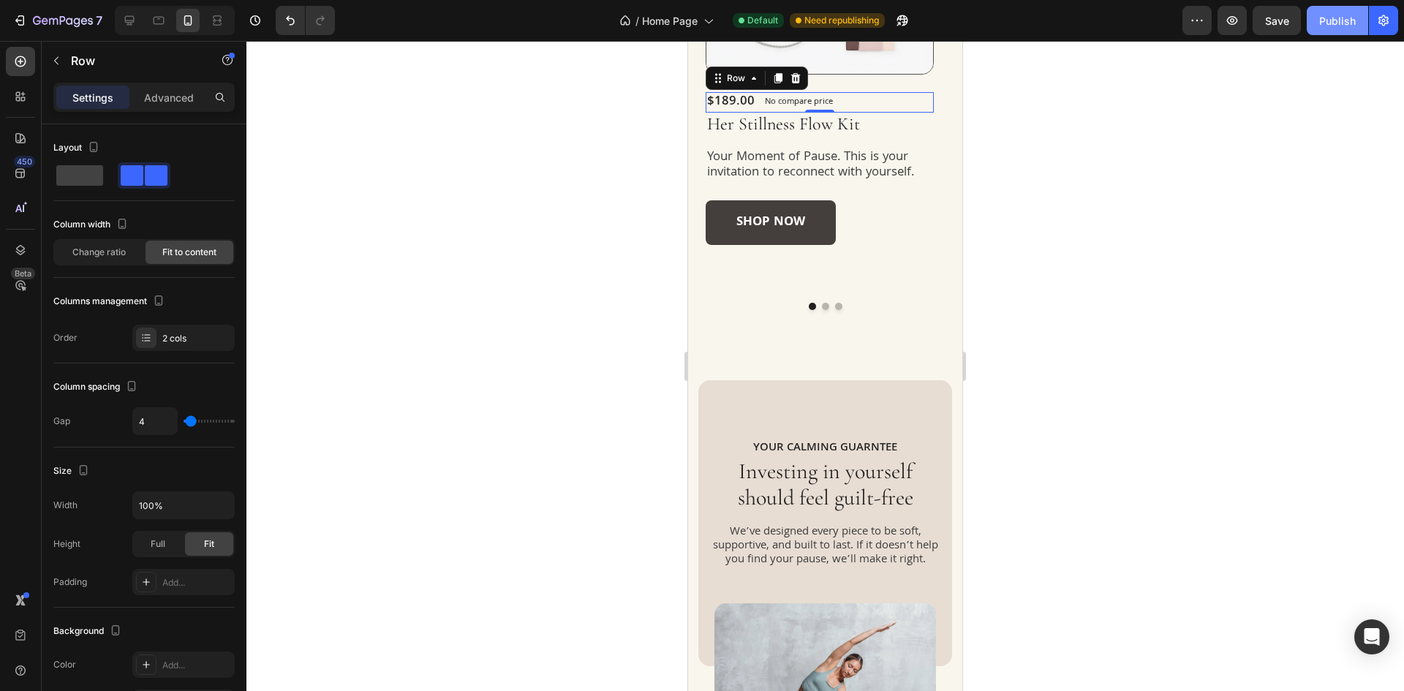
click at [1352, 22] on div "Publish" at bounding box center [1337, 20] width 37 height 15
click at [879, 239] on div "Shop Now" at bounding box center [819, 222] width 228 height 45
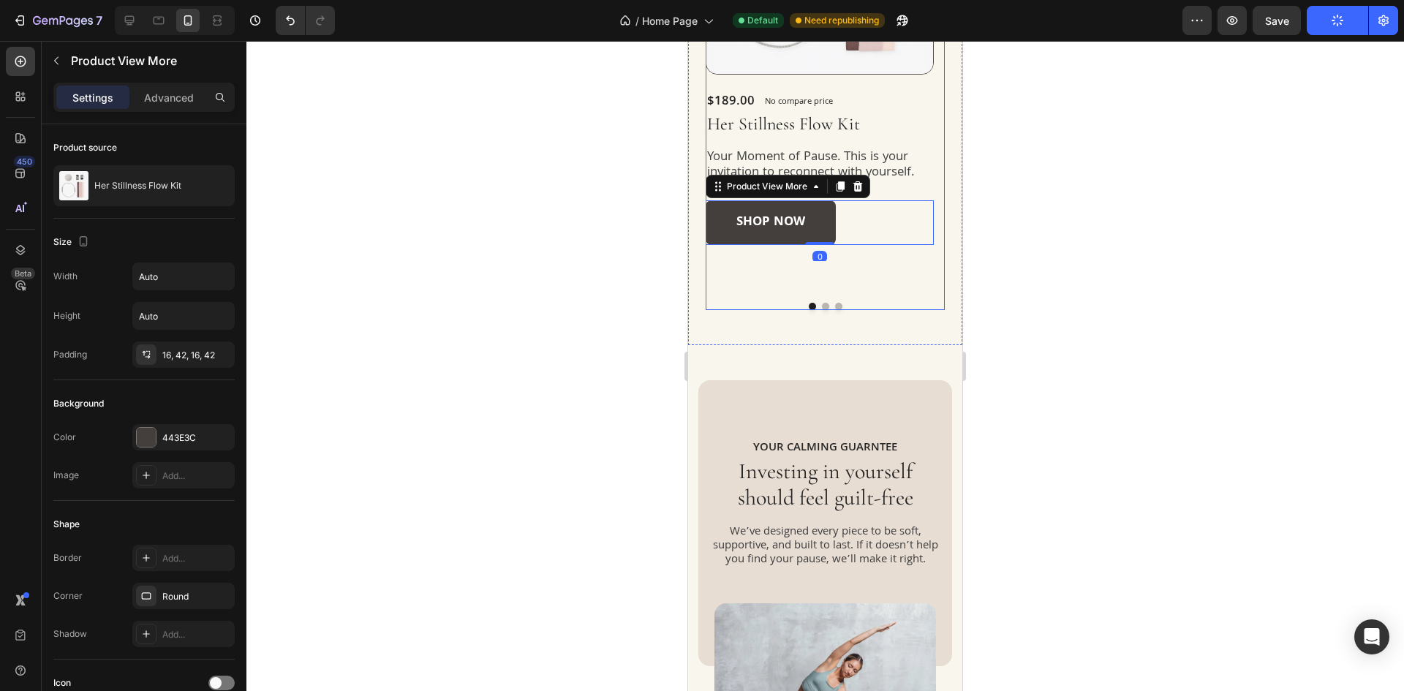
click at [845, 262] on div "Product Images $189.00 Product Price Product Price No compare price Compare Pri…" at bounding box center [824, 77] width 239 height 463
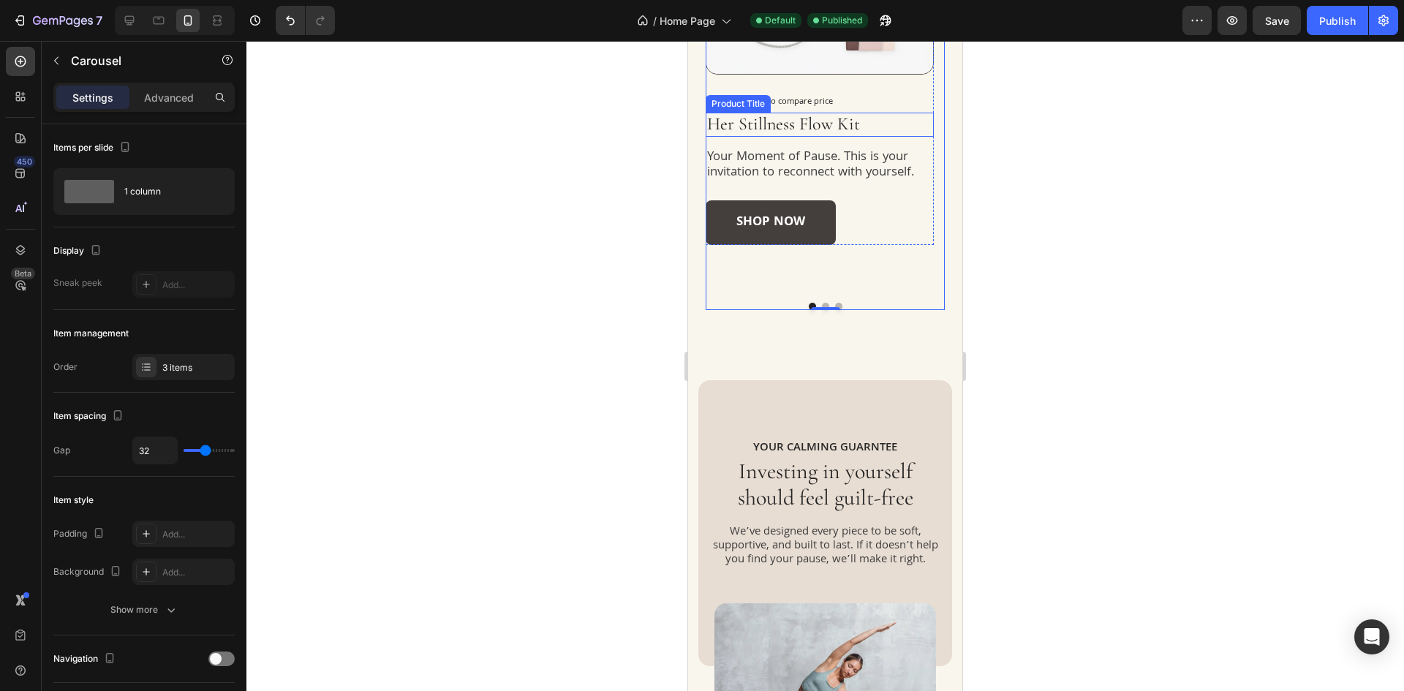
click at [871, 105] on div "$189.00 Product Price Product Price No compare price Compare Price Row" at bounding box center [819, 102] width 228 height 20
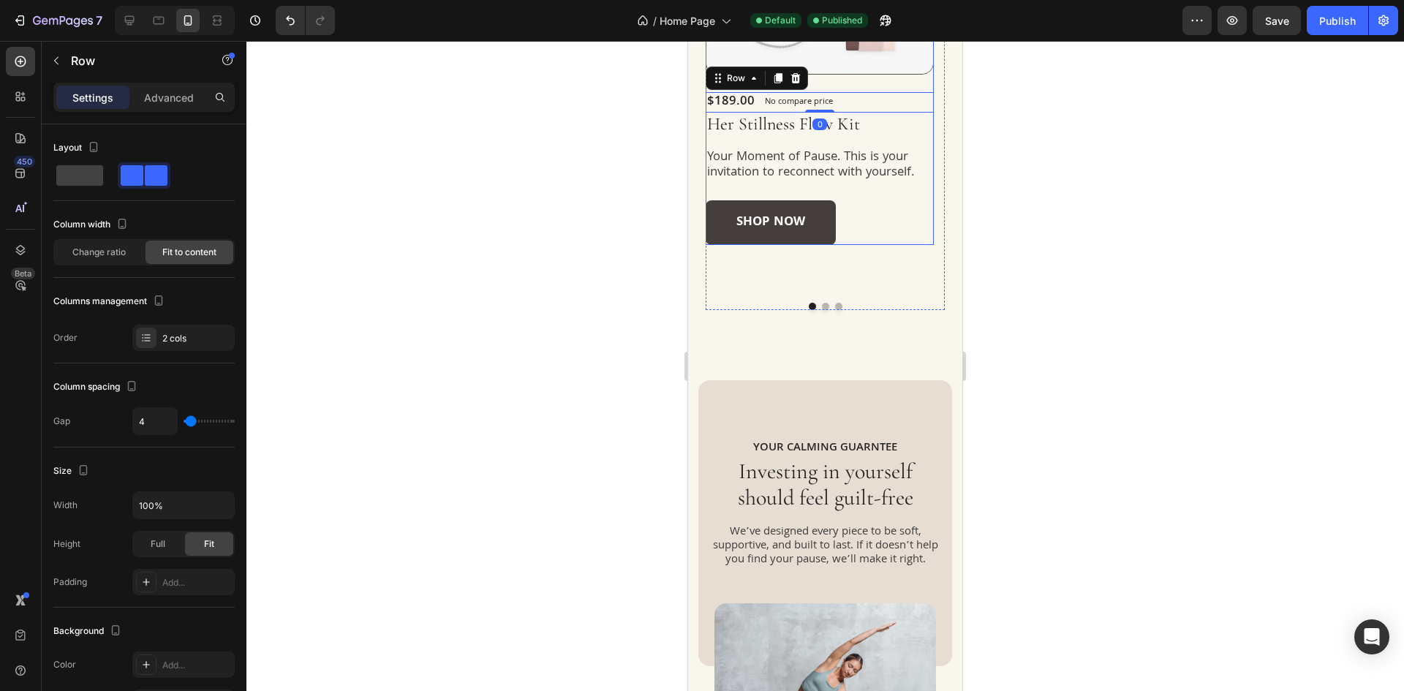
click at [883, 184] on div "$189.00 Product Price Product Price No compare price Compare Price Row 0 Her St…" at bounding box center [819, 168] width 228 height 153
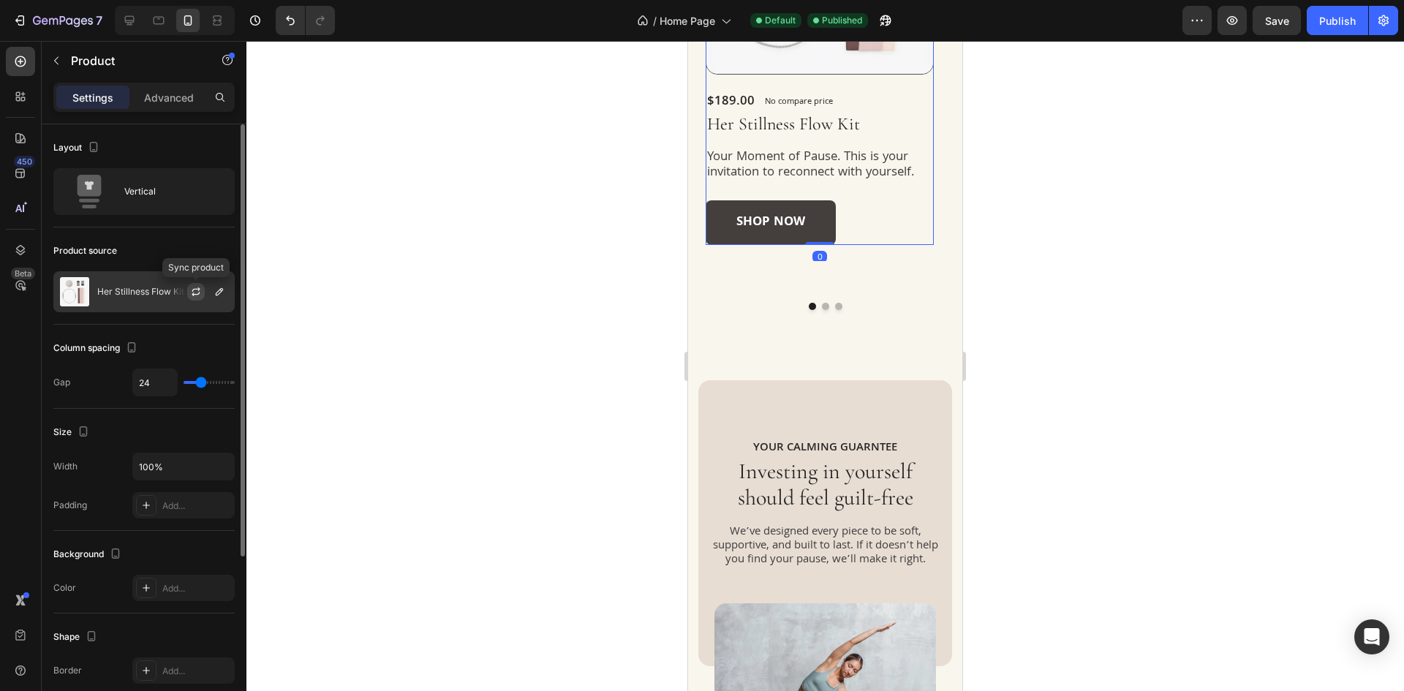
click at [197, 289] on icon "button" at bounding box center [196, 289] width 8 height 4
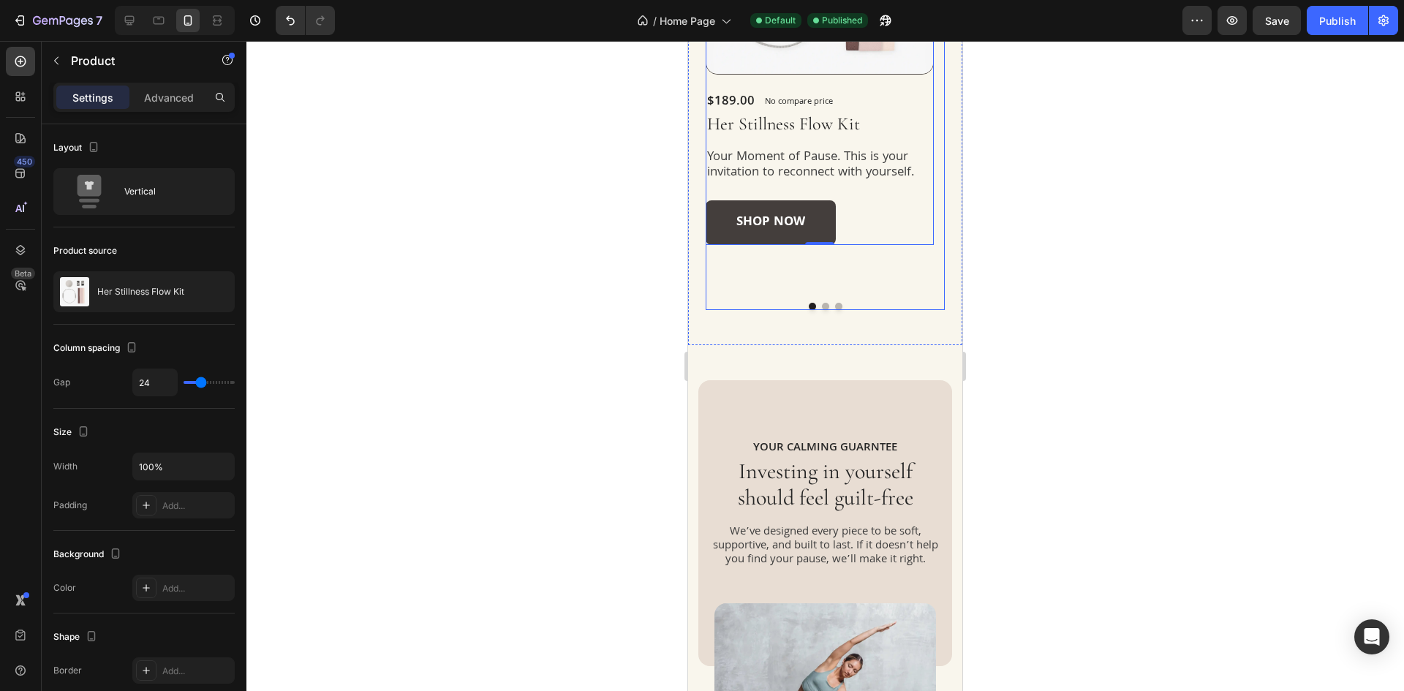
click at [834, 260] on div "Product Images $189.00 Product Price Product Price No compare price Compare Pri…" at bounding box center [819, 53] width 228 height 415
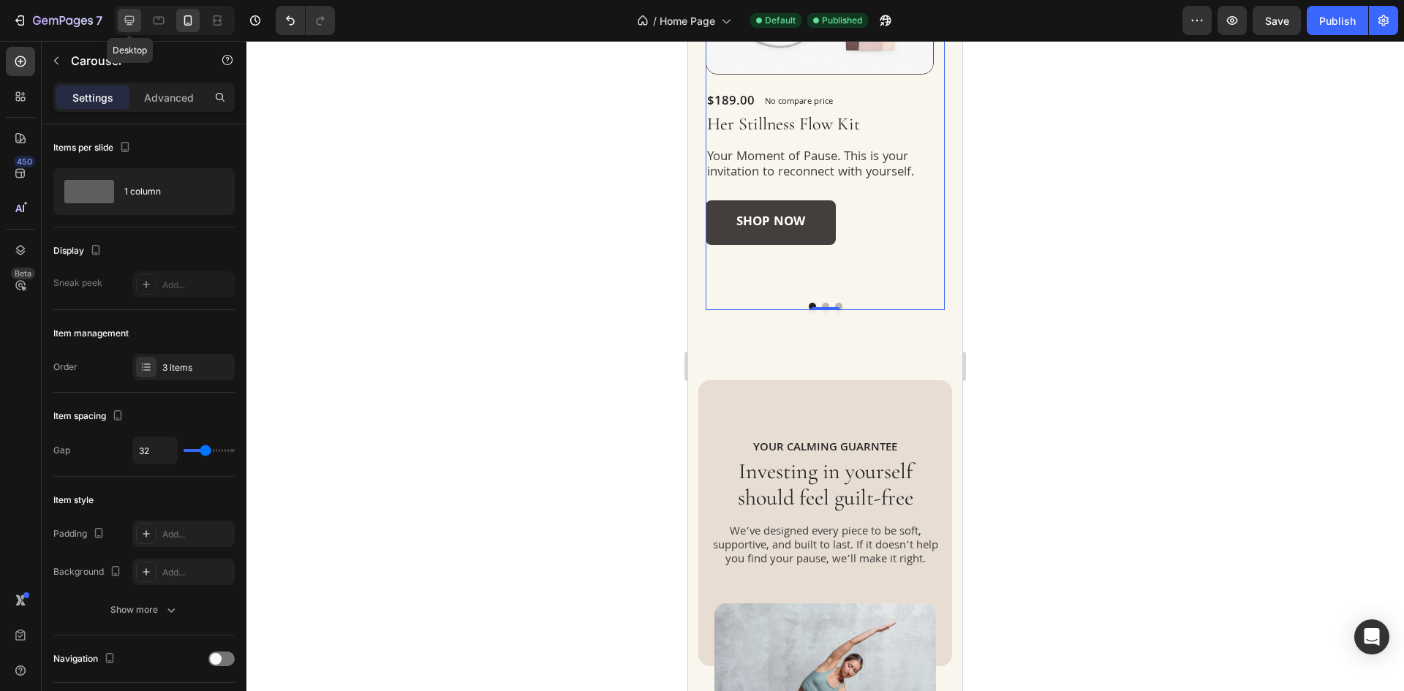
click at [131, 26] on icon at bounding box center [129, 20] width 15 height 15
type input "1070"
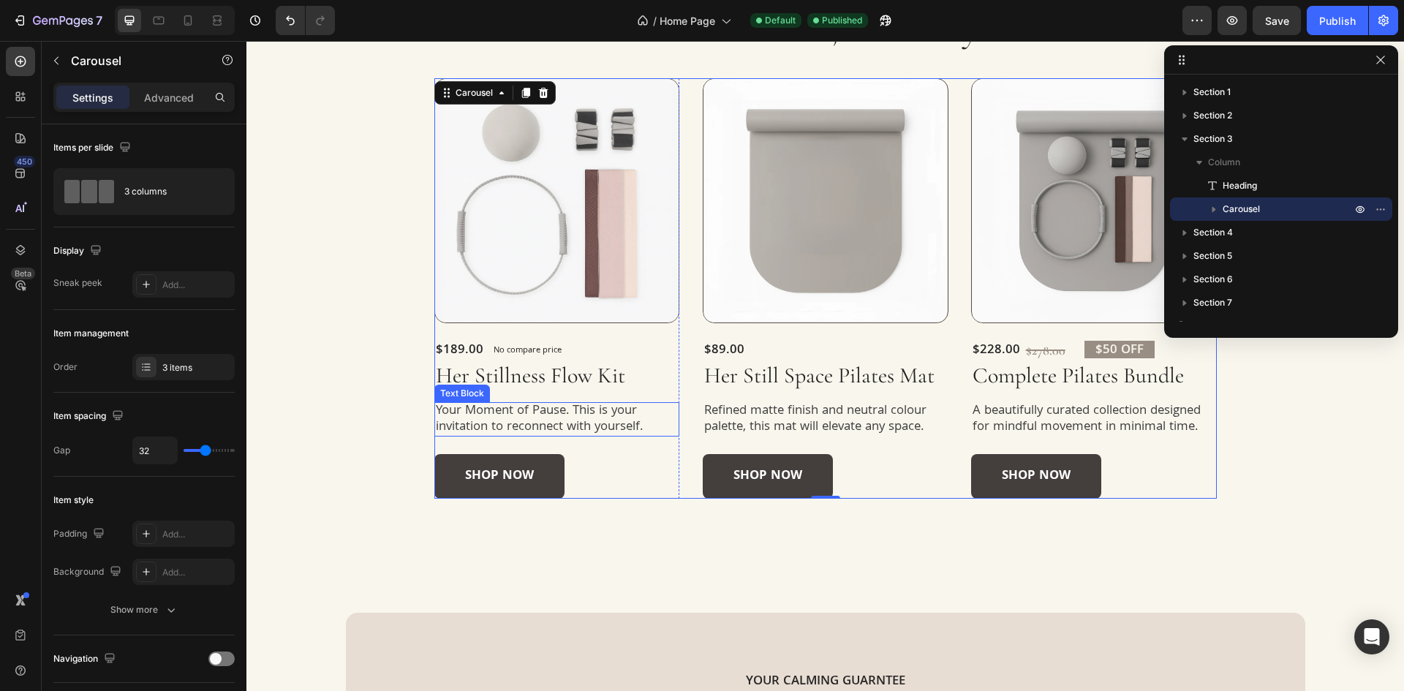
scroll to position [657, 0]
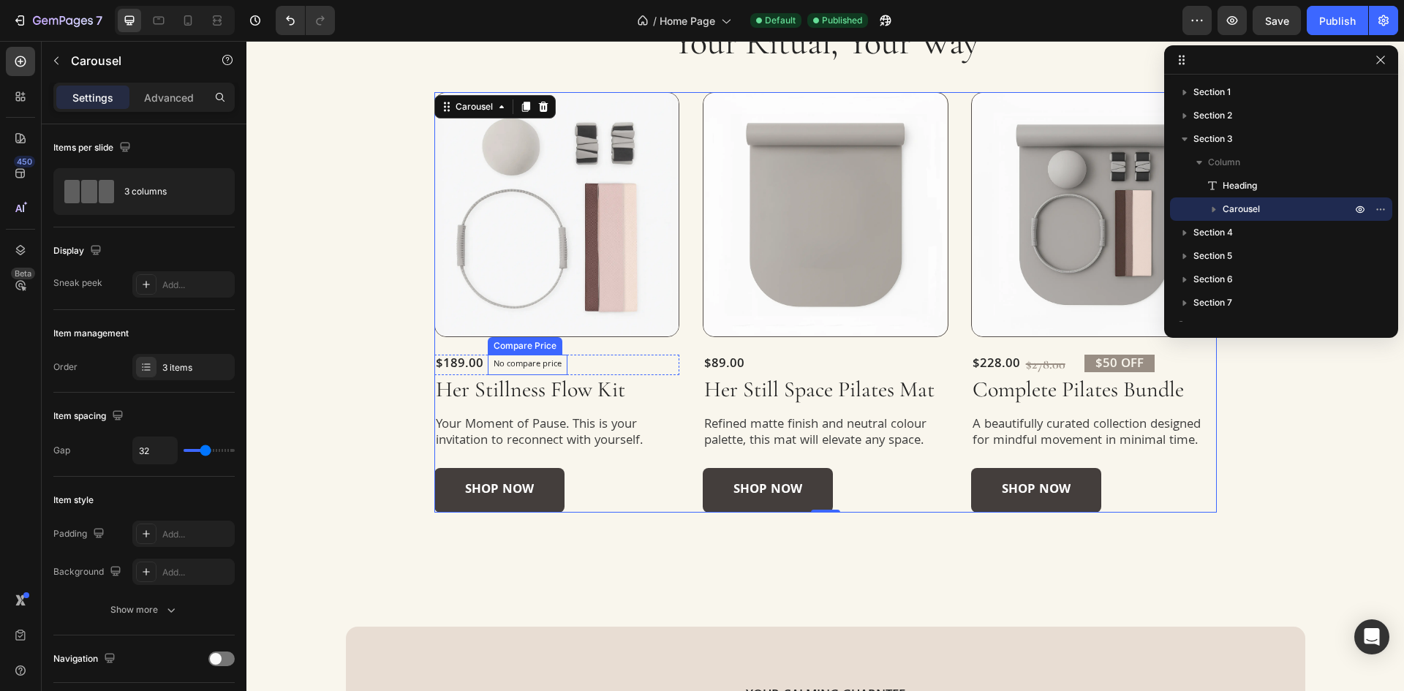
click at [554, 363] on div "No compare price" at bounding box center [528, 365] width 80 height 20
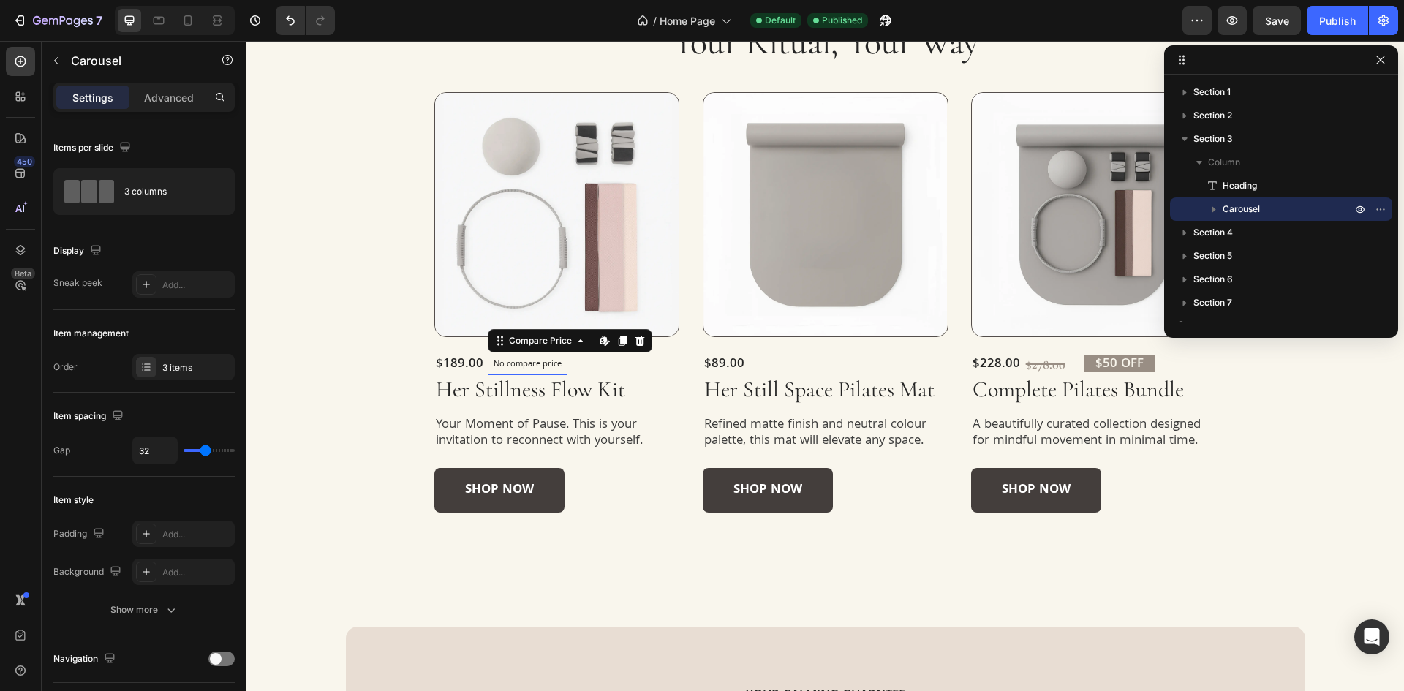
scroll to position [254, 0]
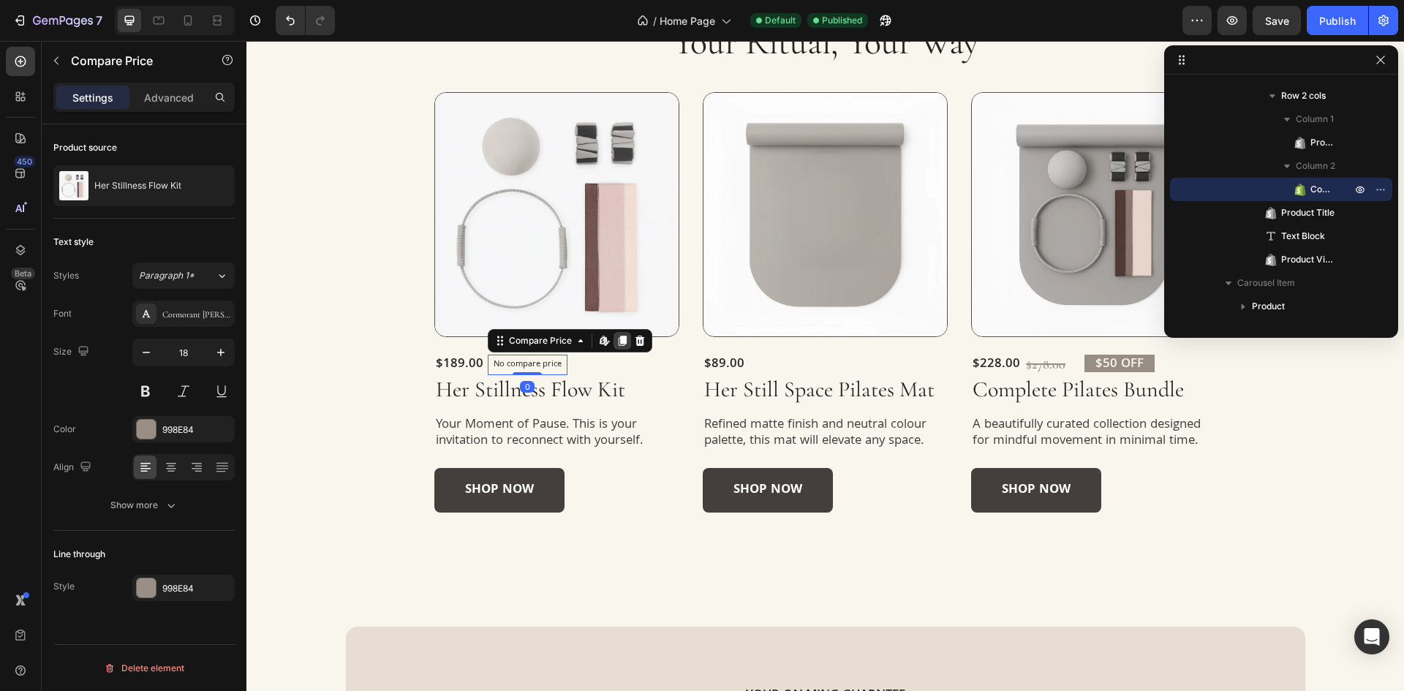
click at [618, 343] on icon at bounding box center [622, 341] width 8 height 10
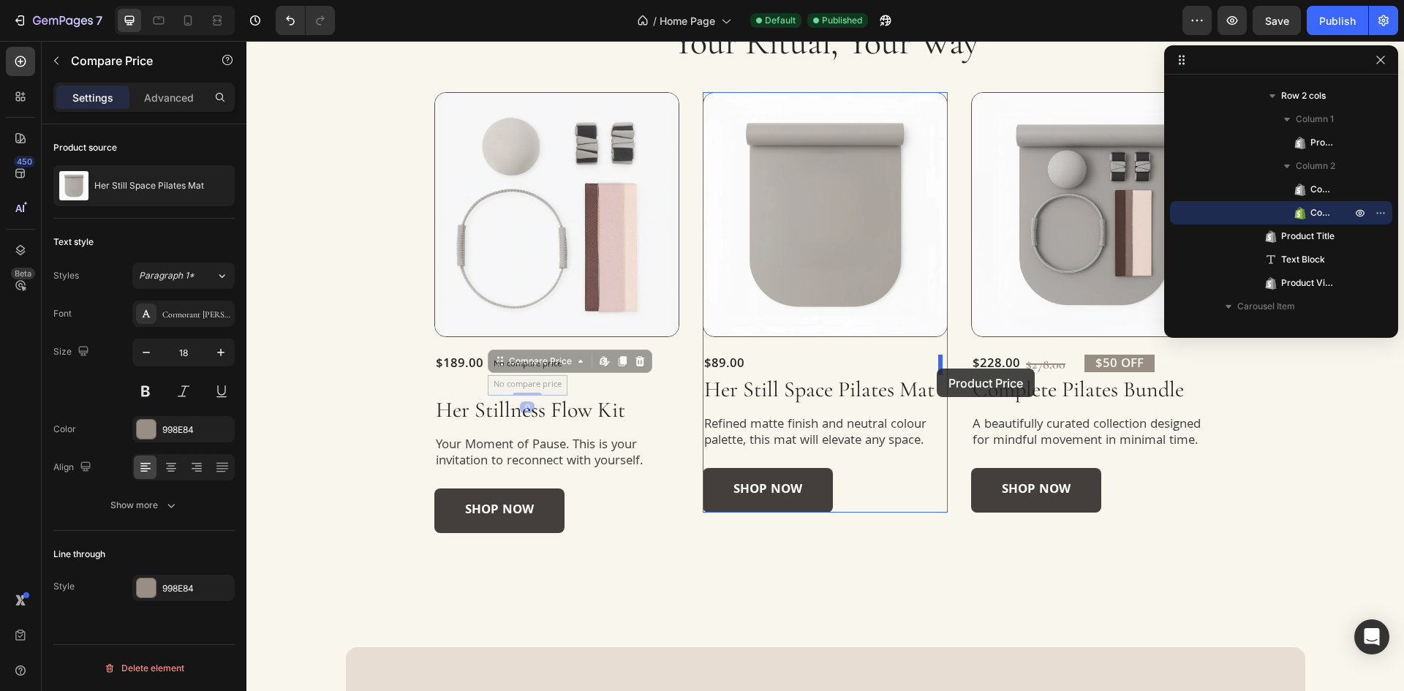
drag, startPoint x: 549, startPoint y: 365, endPoint x: 936, endPoint y: 368, distance: 387.5
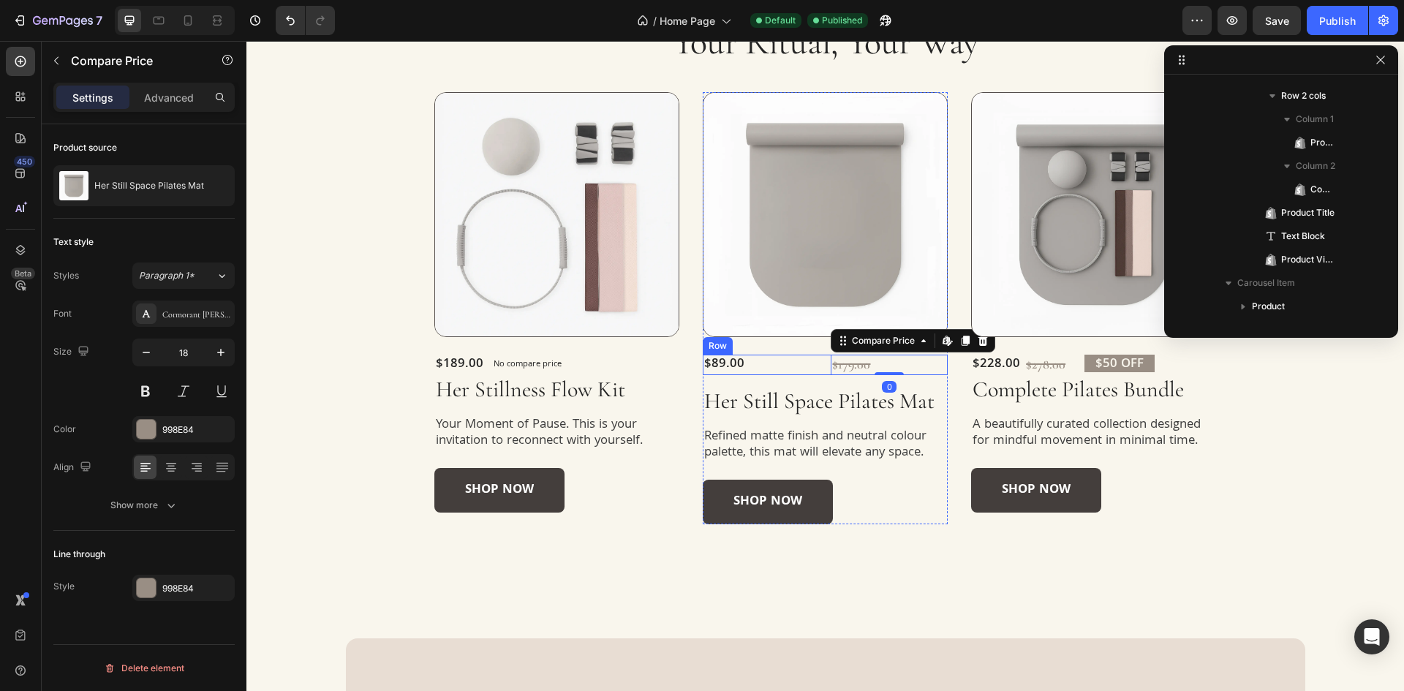
click at [819, 369] on div "$89.00 Product Price Product Price $179.00 Compare Price Edit content in Shopif…" at bounding box center [825, 365] width 245 height 20
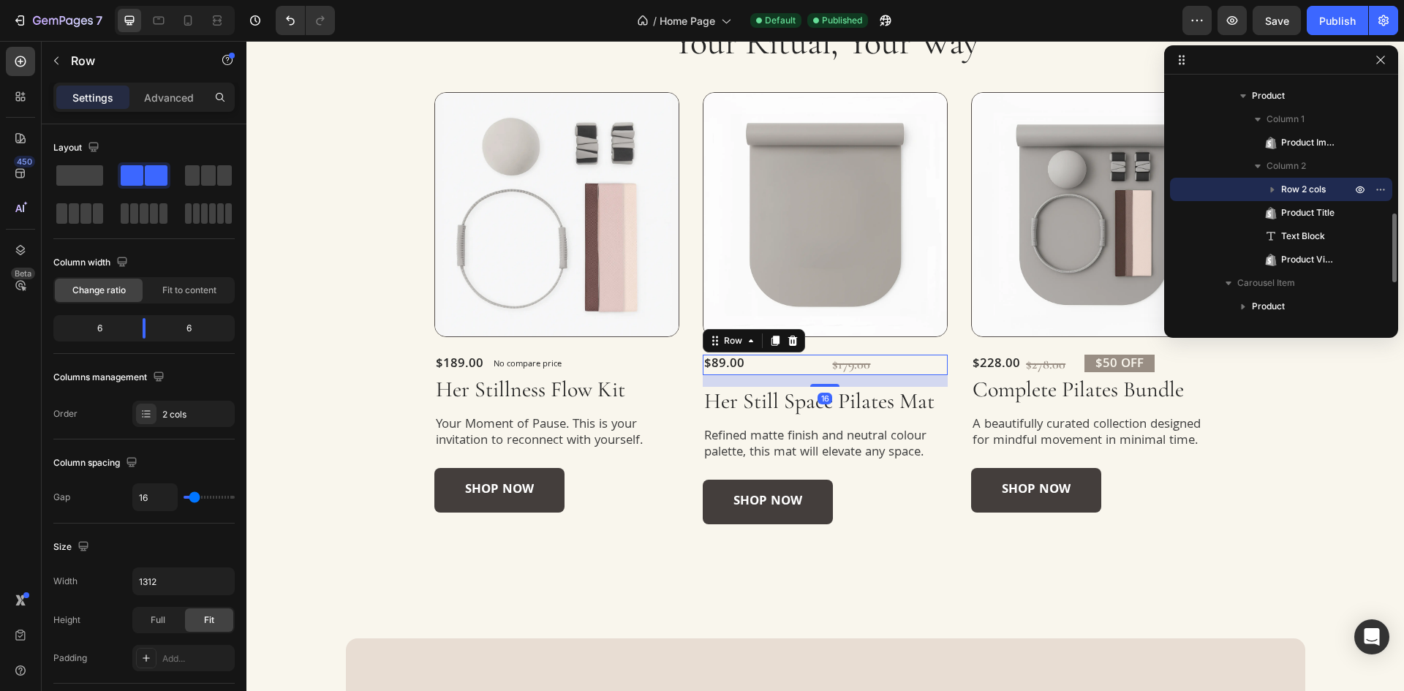
drag, startPoint x: 812, startPoint y: 385, endPoint x: 803, endPoint y: 351, distance: 35.7
click at [809, 349] on div "Product Images $89.00 Product Price Product Price $179.00 Compare Price Compare…" at bounding box center [825, 308] width 245 height 432
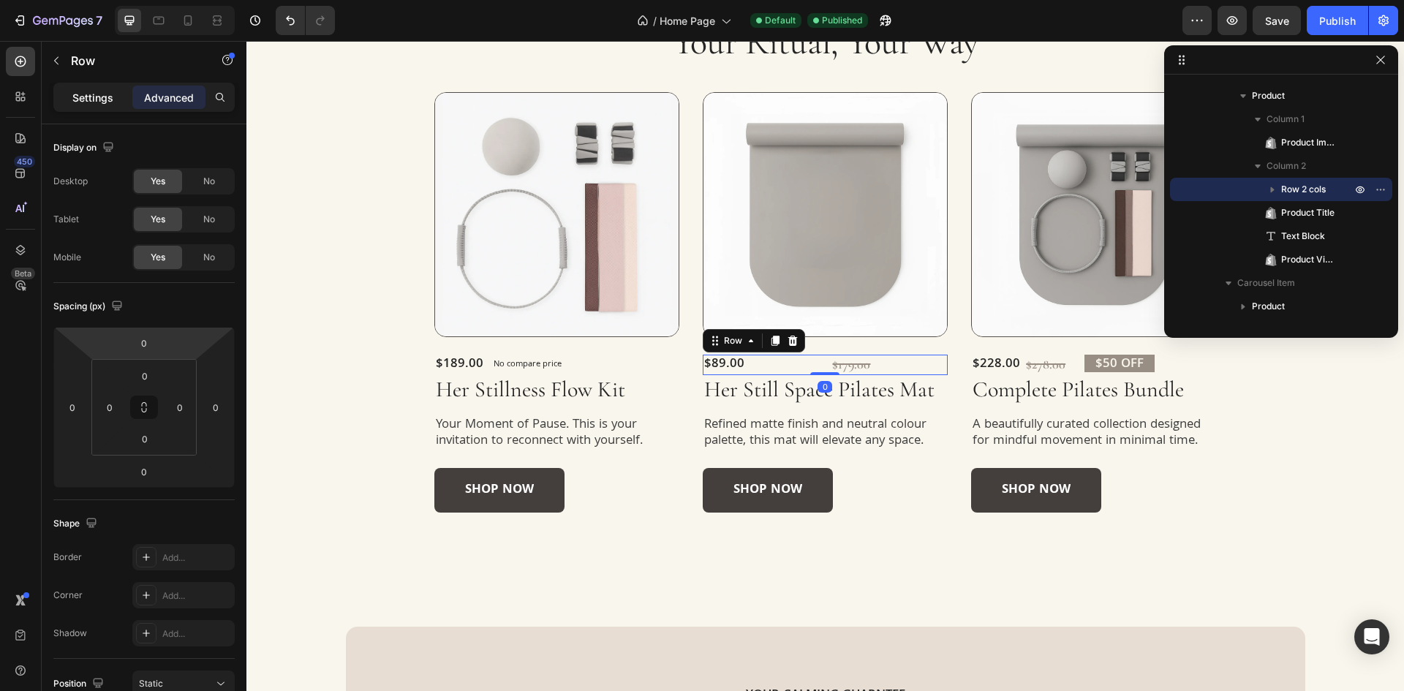
click at [94, 102] on p "Settings" at bounding box center [92, 97] width 41 height 15
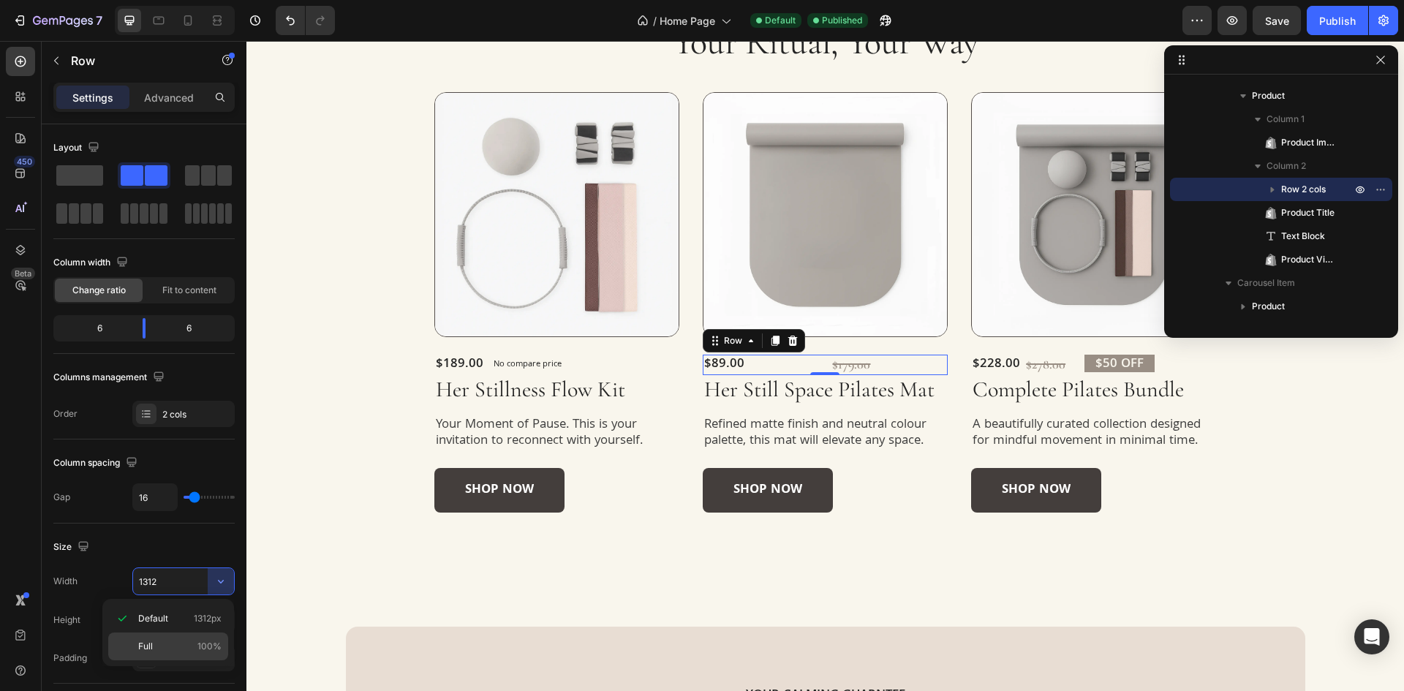
click at [132, 637] on div "Full 100%" at bounding box center [168, 646] width 120 height 28
type input "100%"
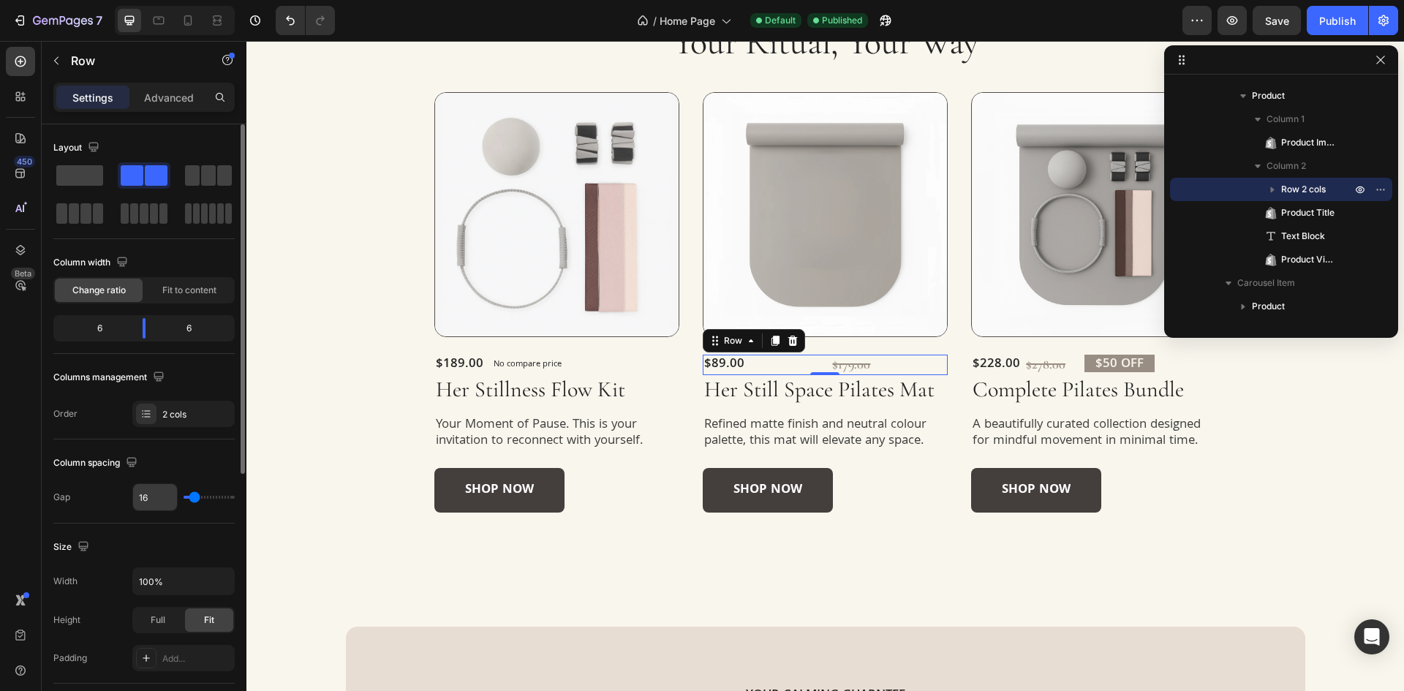
click at [159, 491] on input "16" at bounding box center [155, 497] width 44 height 26
type input "4"
click at [189, 450] on div "Column spacing Gap 4" at bounding box center [143, 481] width 181 height 84
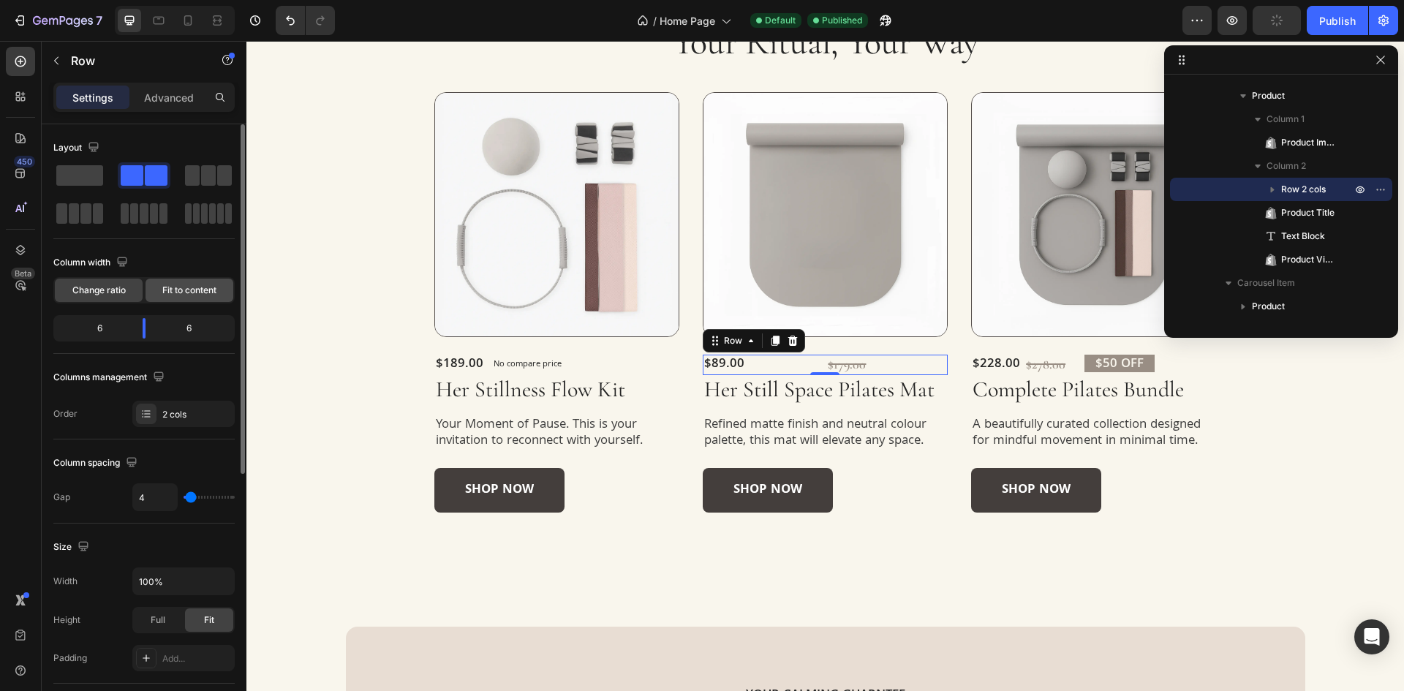
click at [203, 294] on span "Fit to content" at bounding box center [189, 290] width 54 height 13
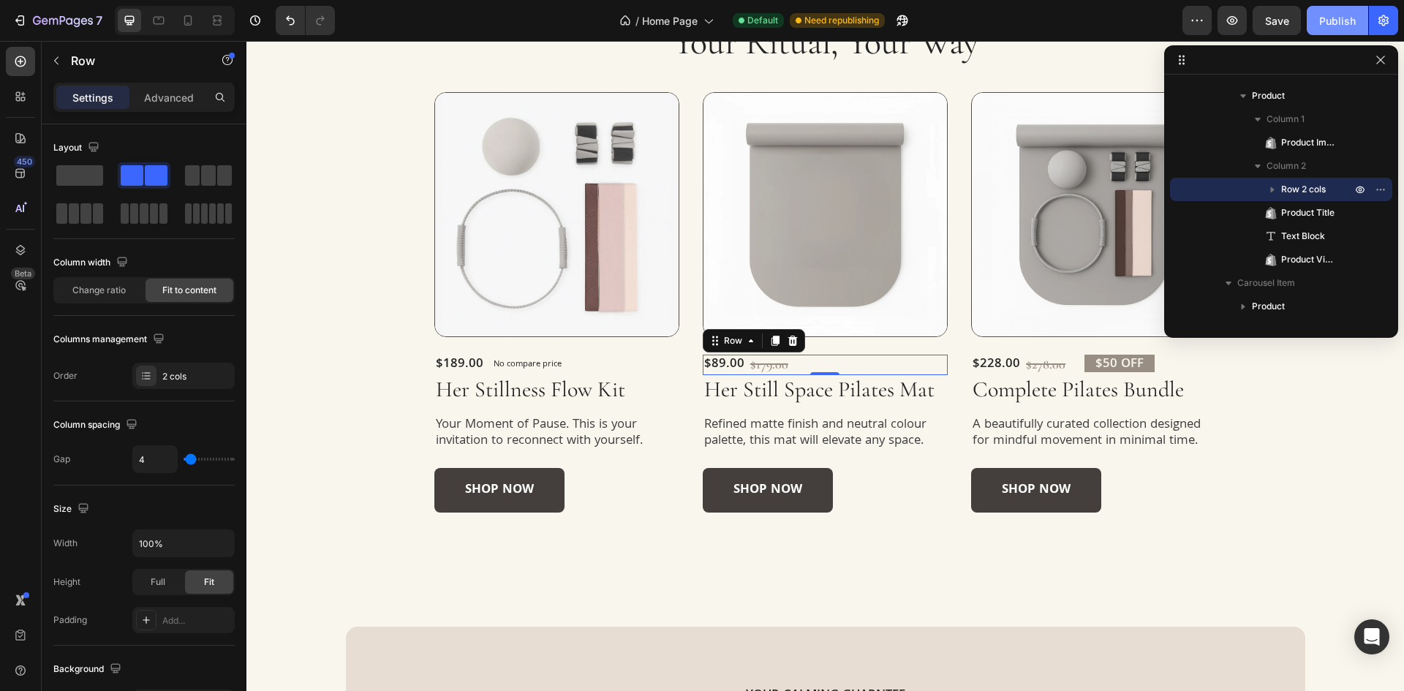
click at [1333, 23] on div "Publish" at bounding box center [1337, 20] width 37 height 15
click at [618, 350] on div "Product Images $189.00 Product Price Product Price No compare price Compare Pri…" at bounding box center [556, 302] width 245 height 421
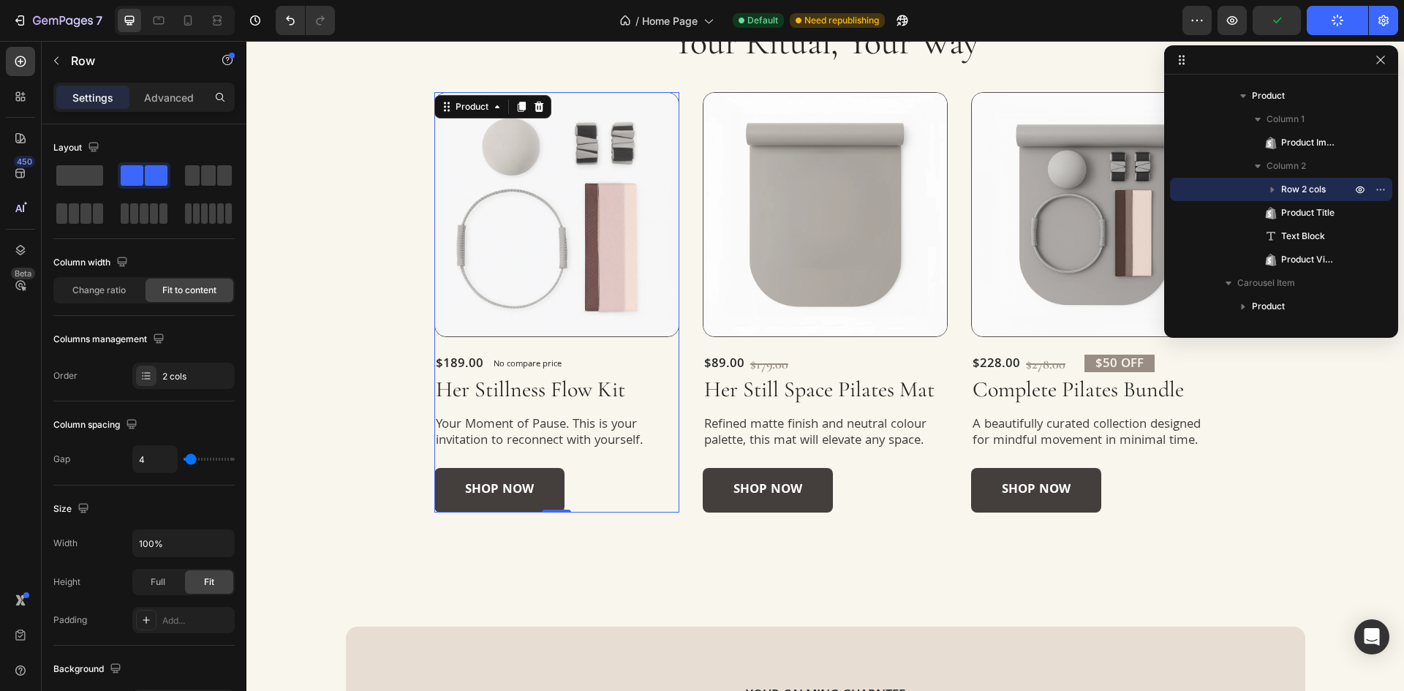
scroll to position [67, 0]
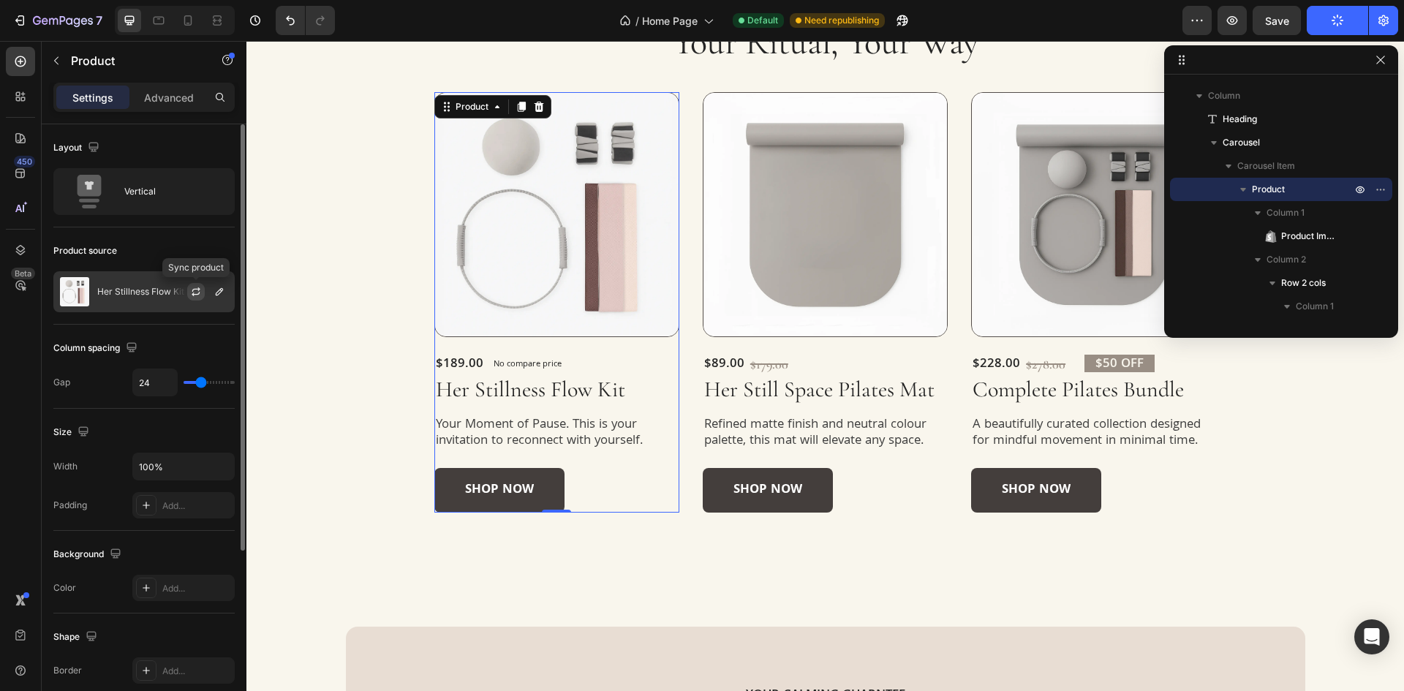
click at [192, 294] on icon "button" at bounding box center [196, 294] width 8 height 4
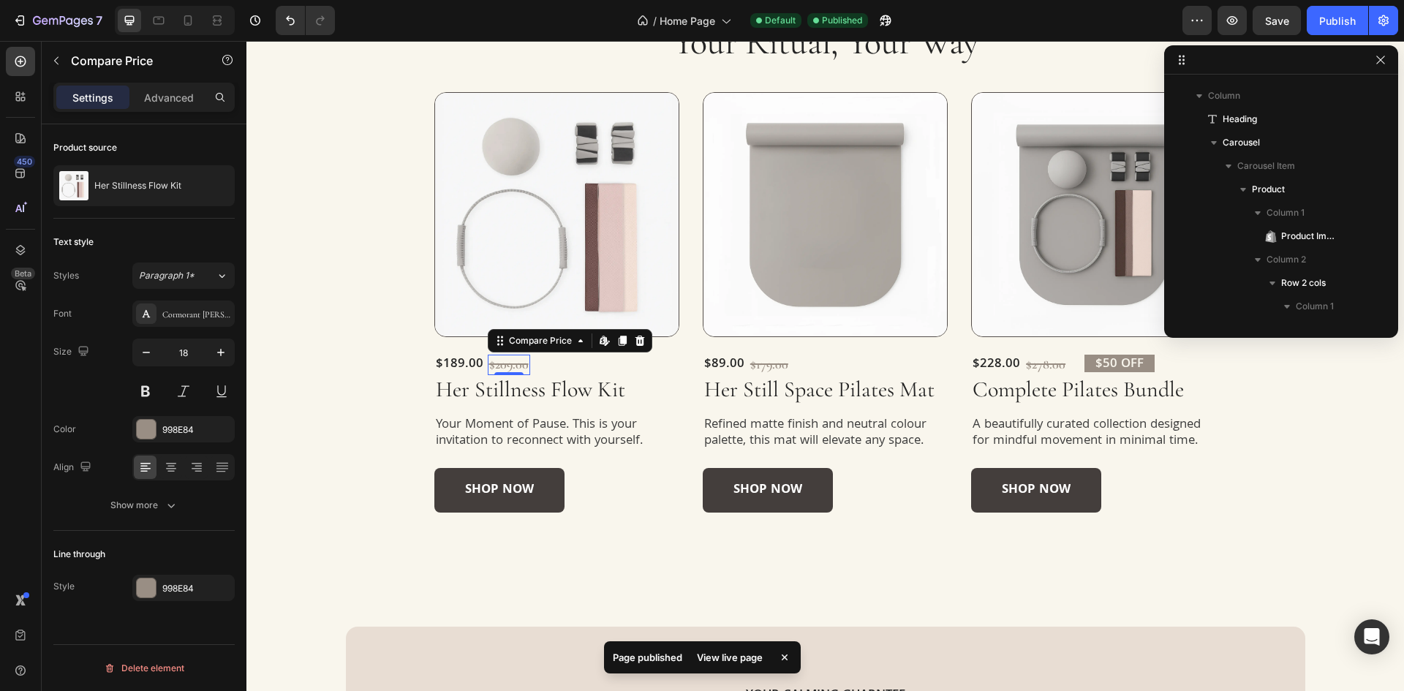
click at [518, 361] on div "$209.00" at bounding box center [509, 365] width 42 height 20
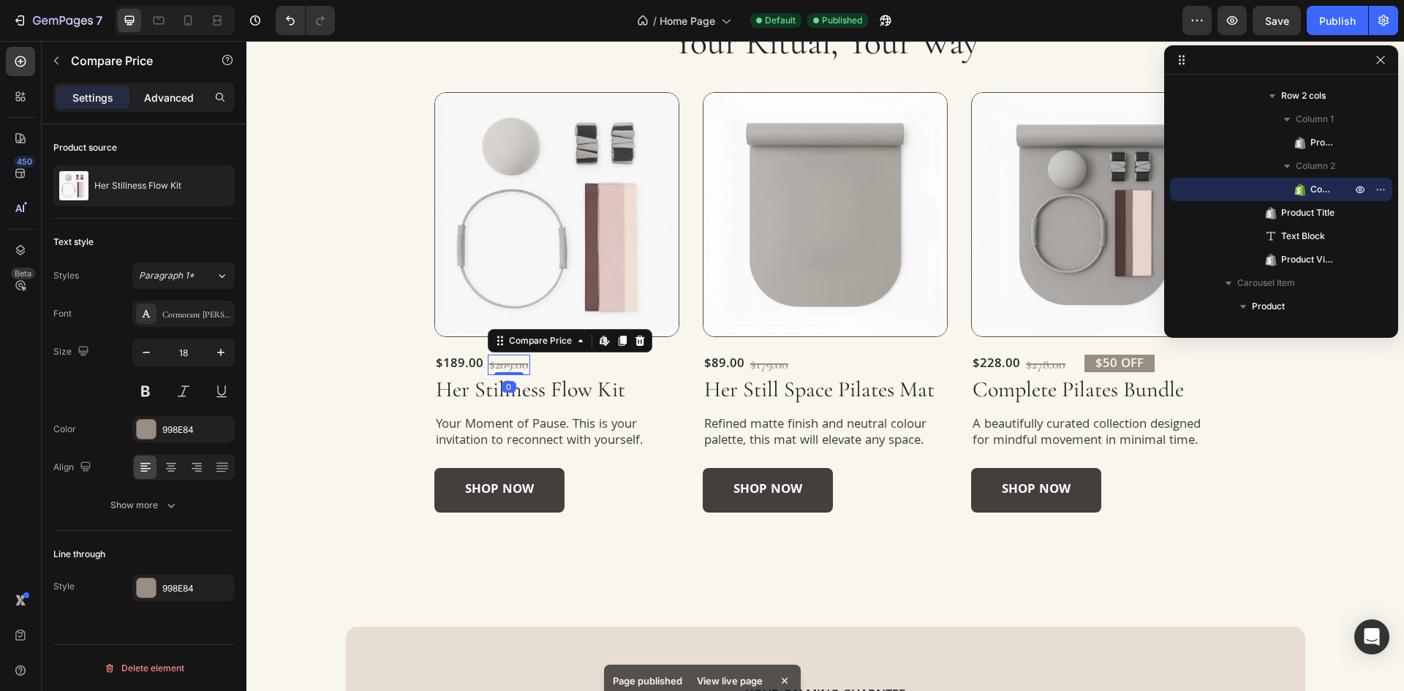
click at [176, 99] on p "Advanced" at bounding box center [169, 97] width 50 height 15
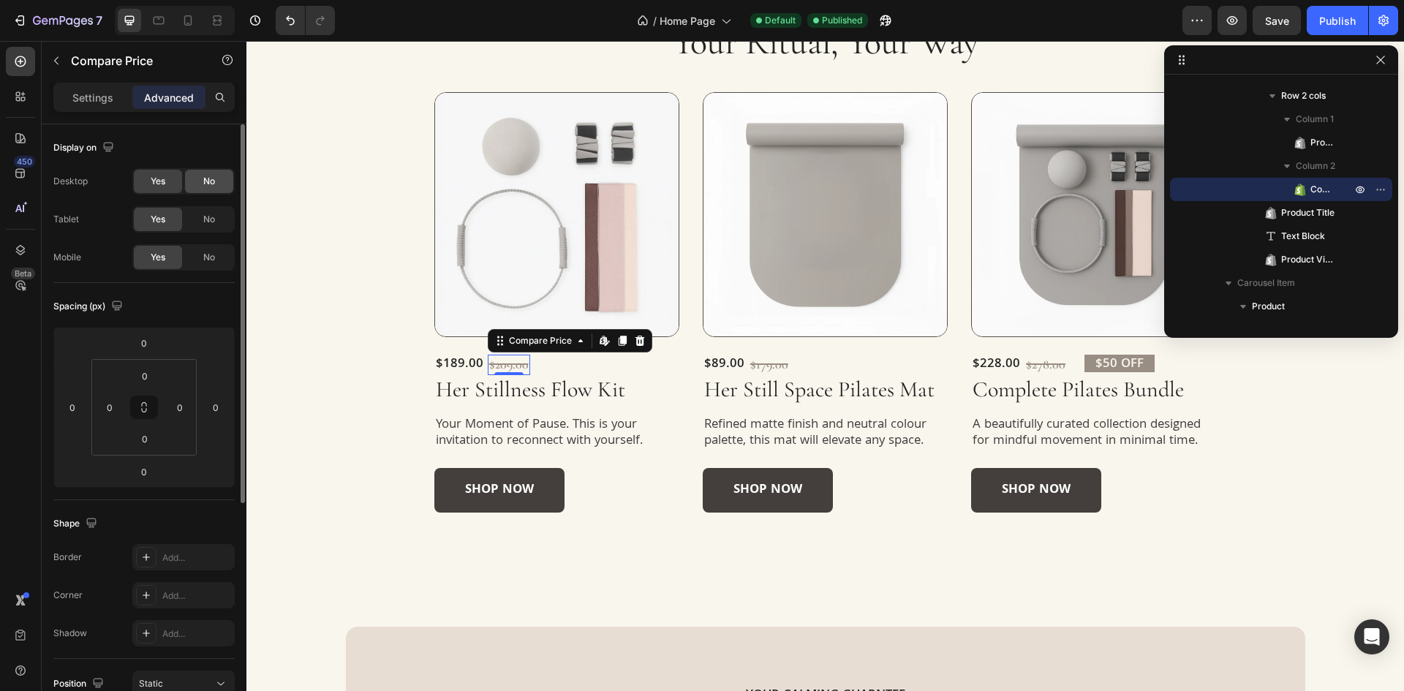
click at [205, 179] on span "No" at bounding box center [209, 181] width 12 height 13
click at [206, 226] on div "No" at bounding box center [209, 219] width 48 height 23
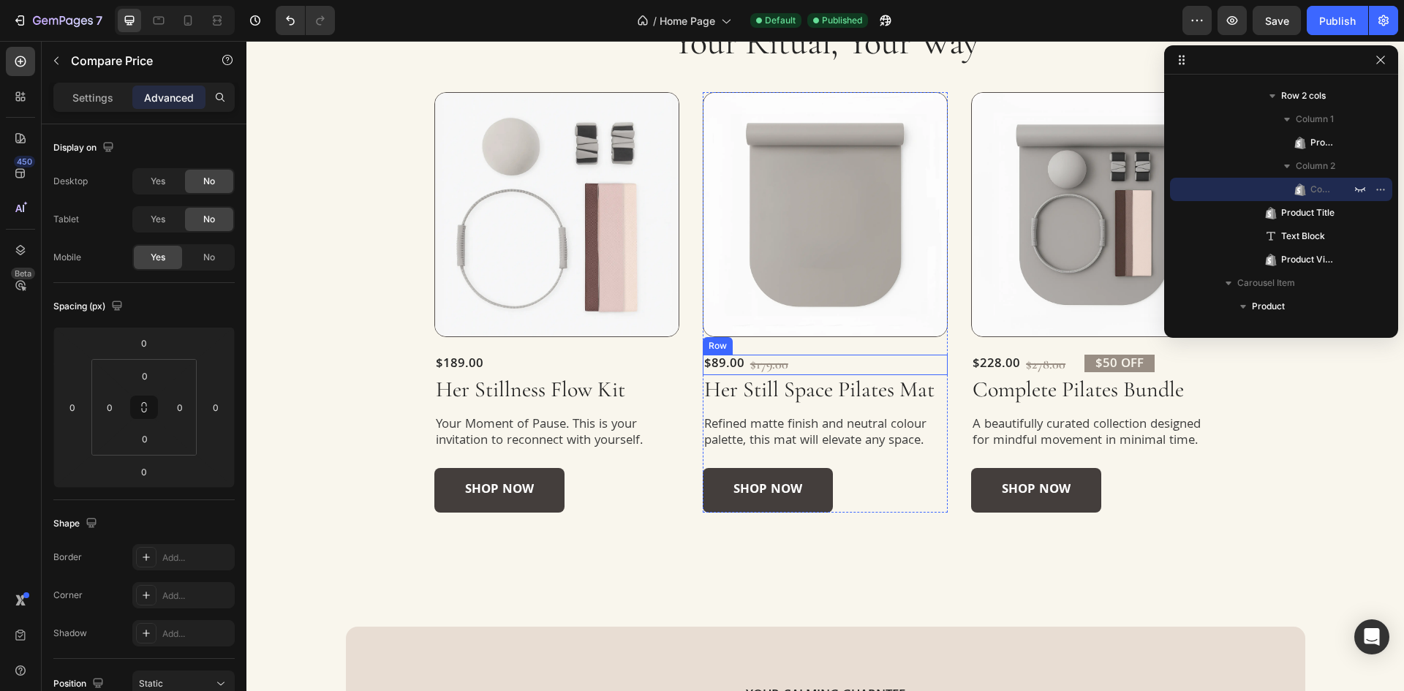
click at [784, 362] on div "$89.00 Product Price Product Price $179.00 Compare Price Compare Price Row" at bounding box center [825, 365] width 245 height 20
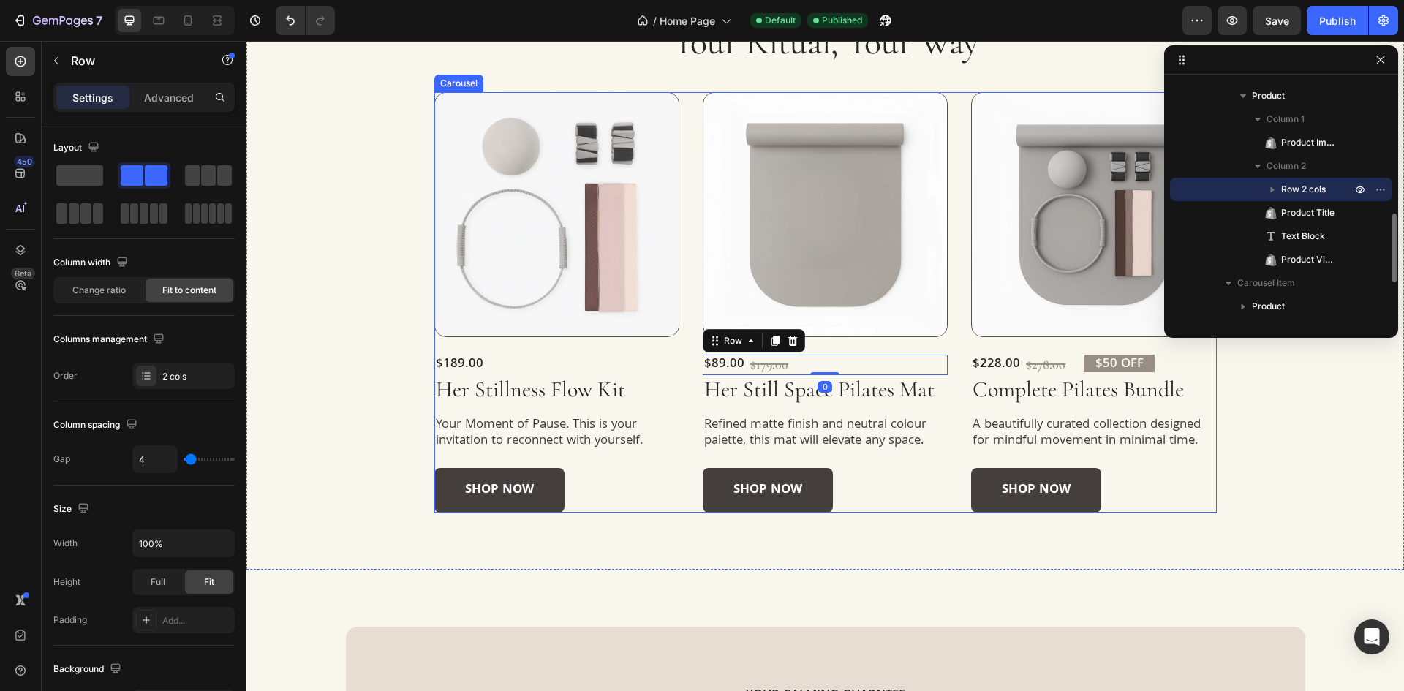
click at [758, 360] on div "$179.00" at bounding box center [769, 365] width 41 height 20
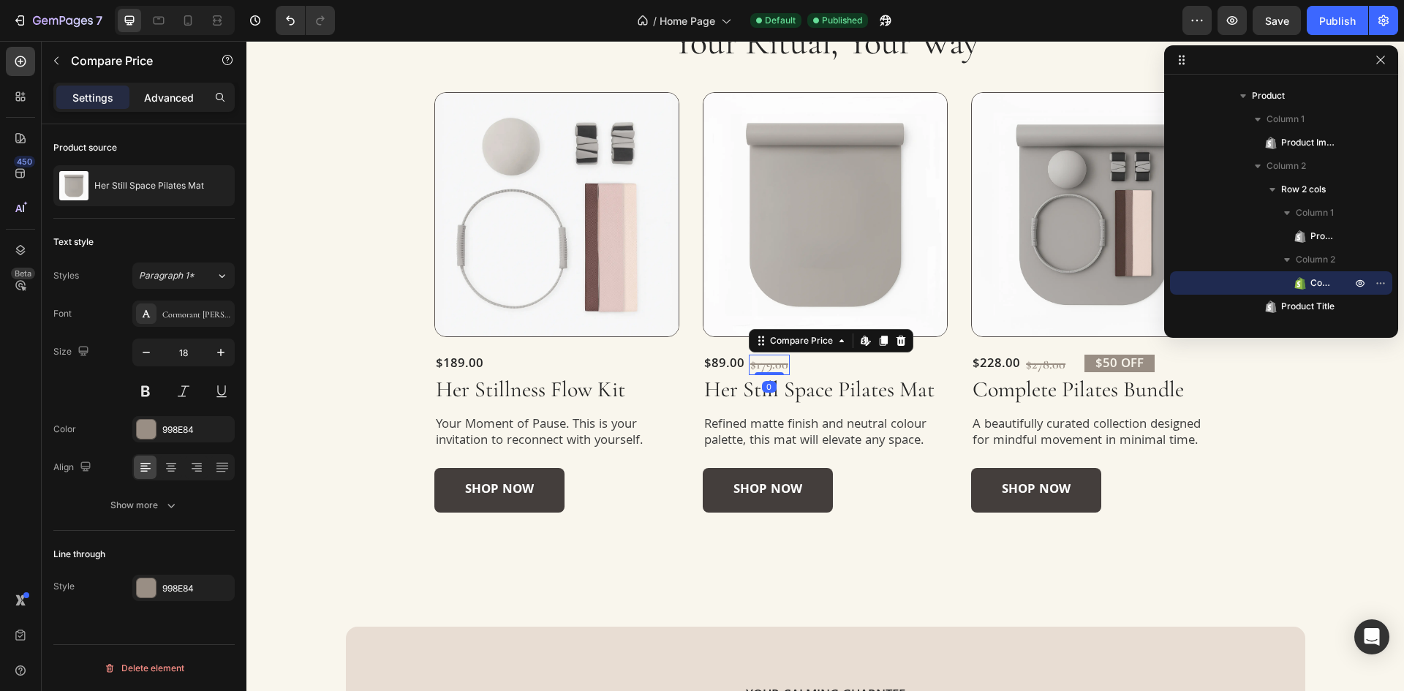
click at [186, 97] on p "Advanced" at bounding box center [169, 97] width 50 height 15
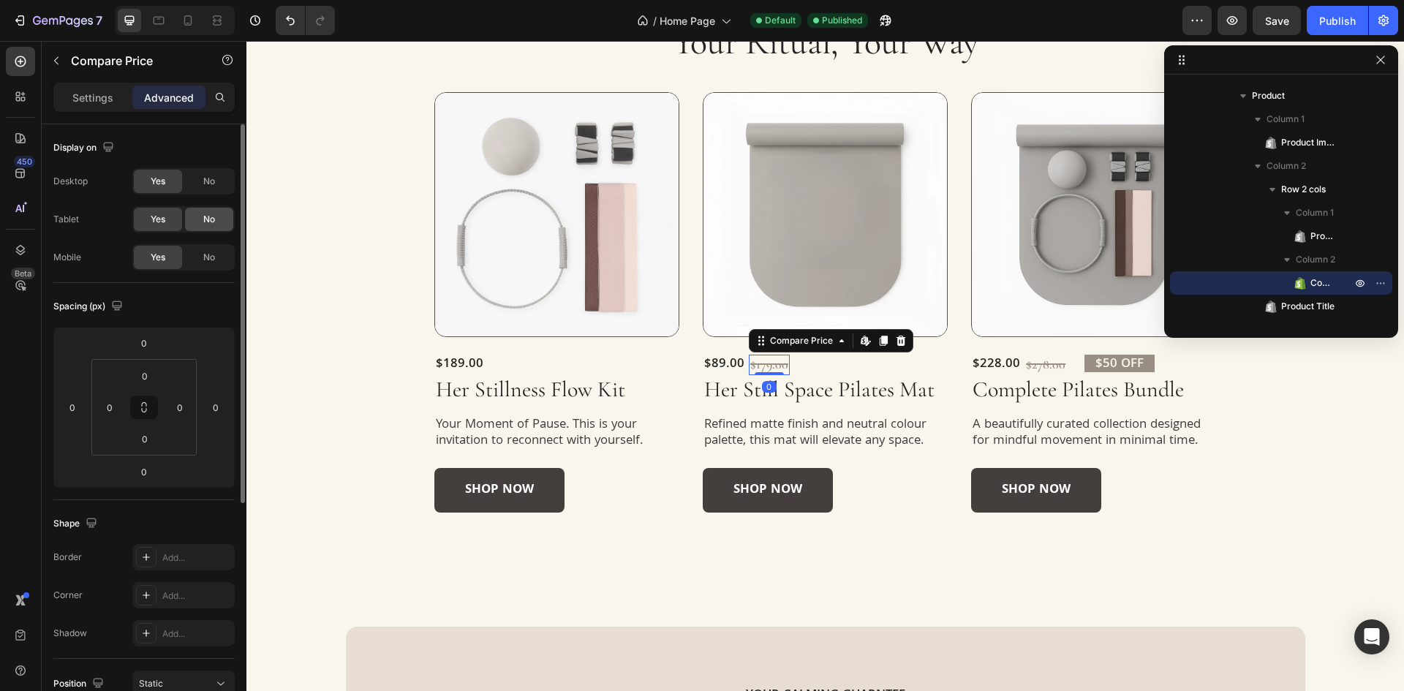
click at [206, 192] on div "No" at bounding box center [209, 181] width 48 height 23
click at [206, 213] on span "No" at bounding box center [209, 219] width 12 height 13
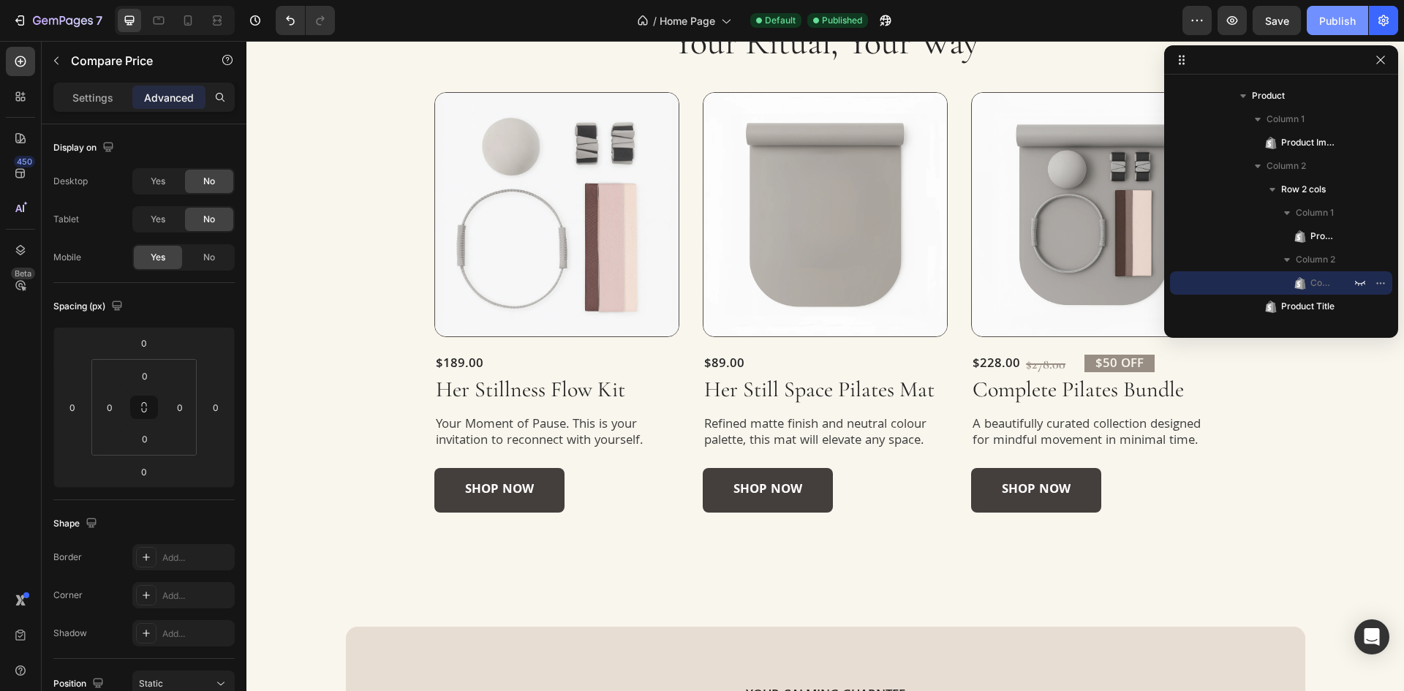
click at [1330, 29] on button "Publish" at bounding box center [1336, 20] width 61 height 29
click at [184, 24] on icon at bounding box center [188, 20] width 15 height 15
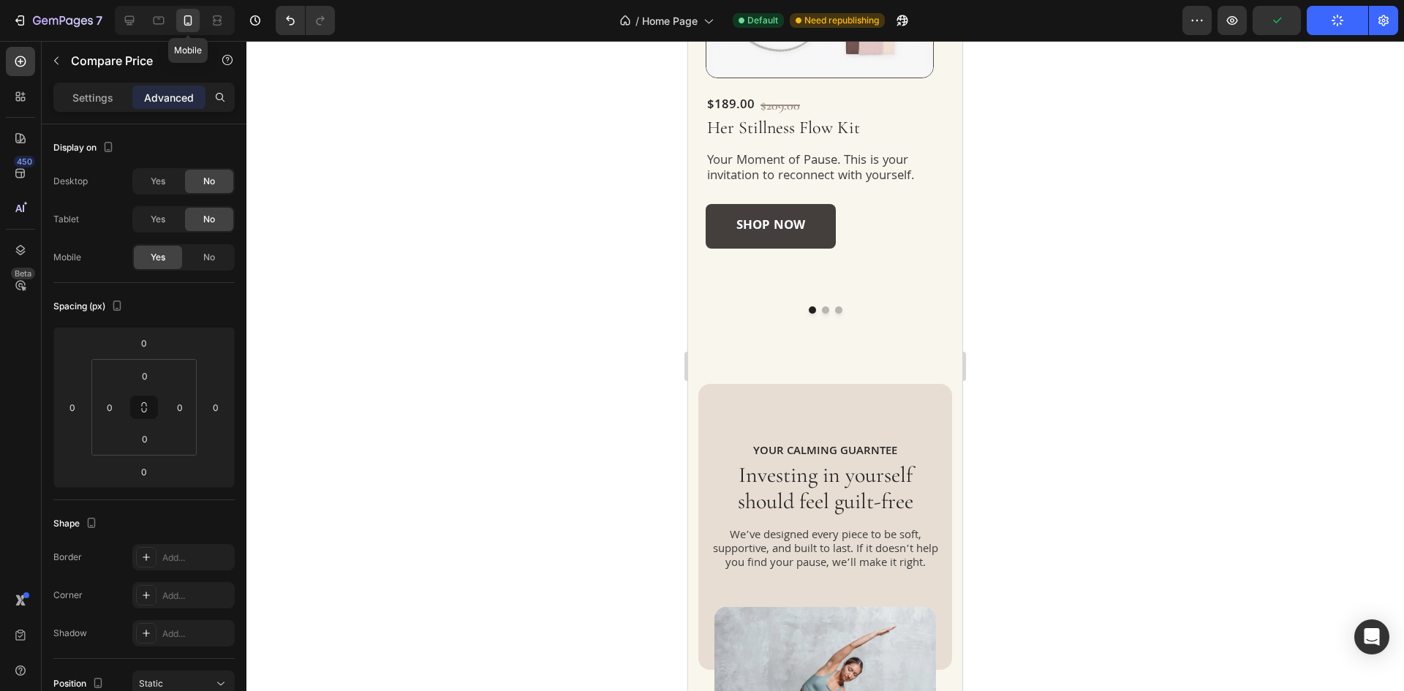
scroll to position [909, 0]
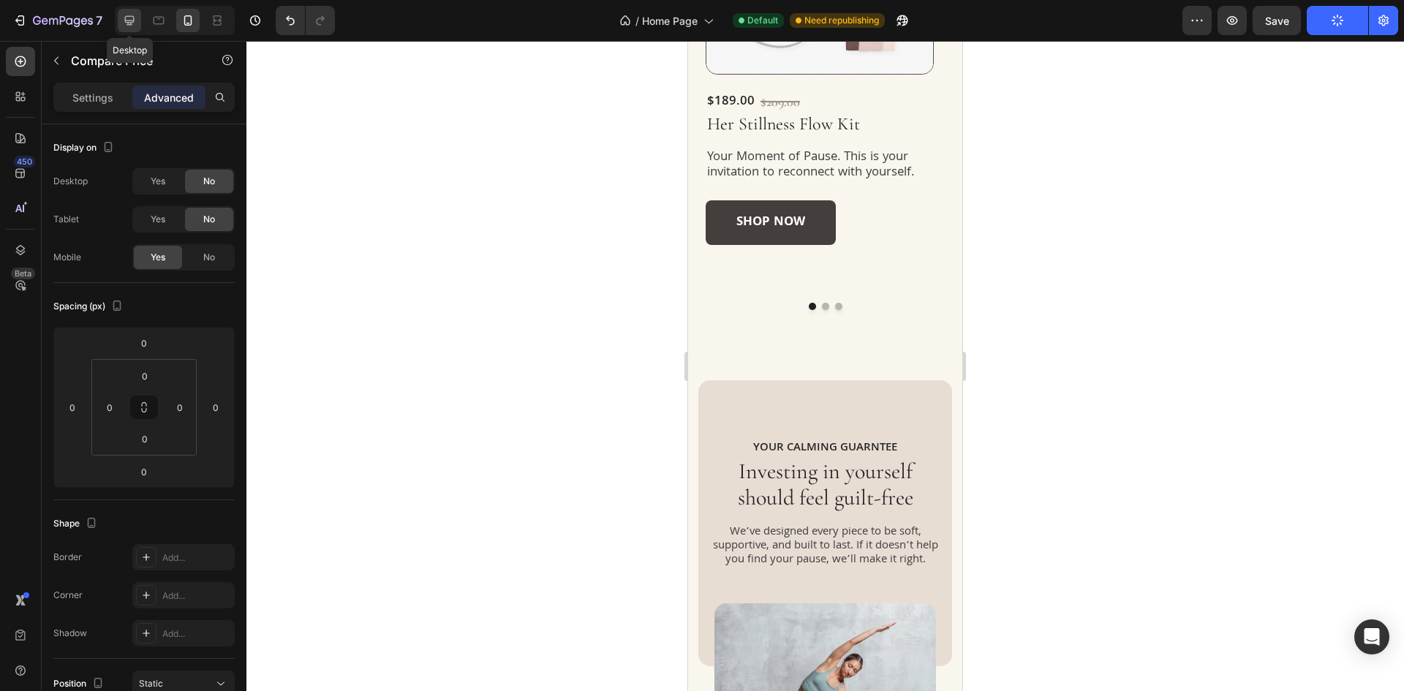
click at [130, 24] on icon at bounding box center [130, 21] width 10 height 10
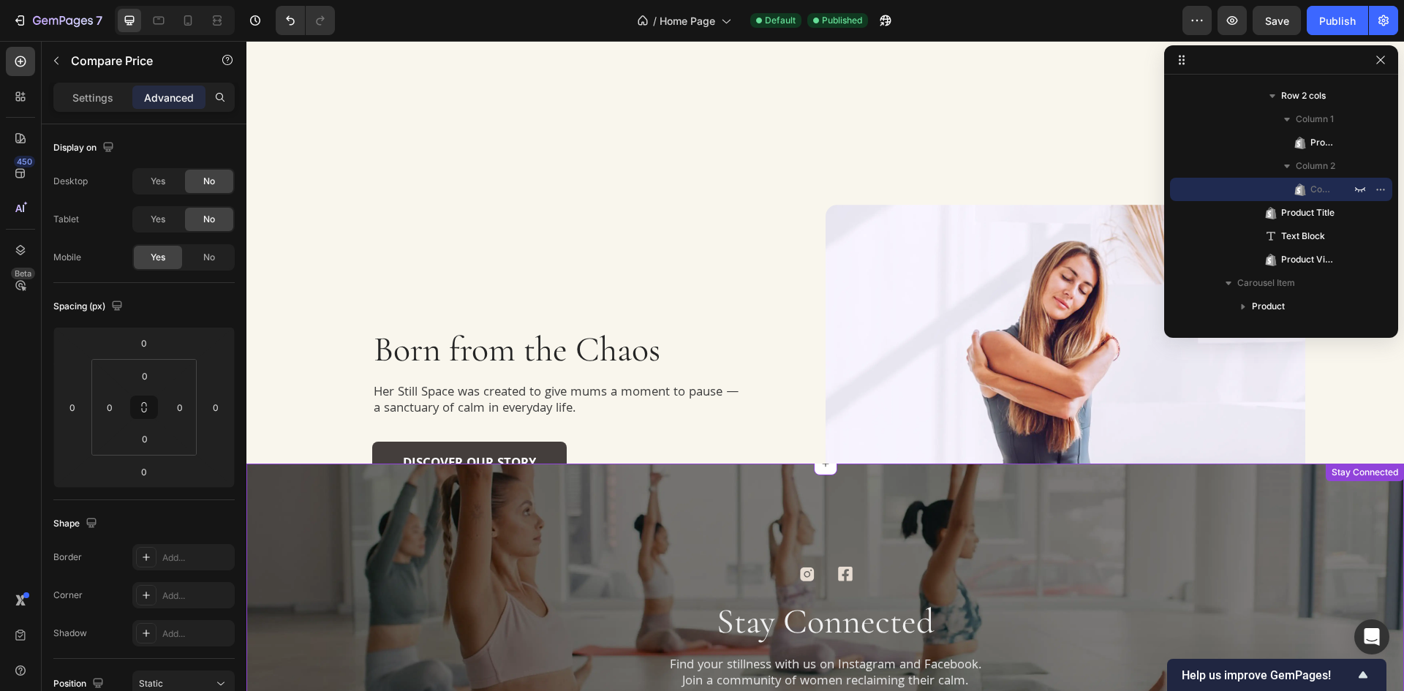
scroll to position [3168, 0]
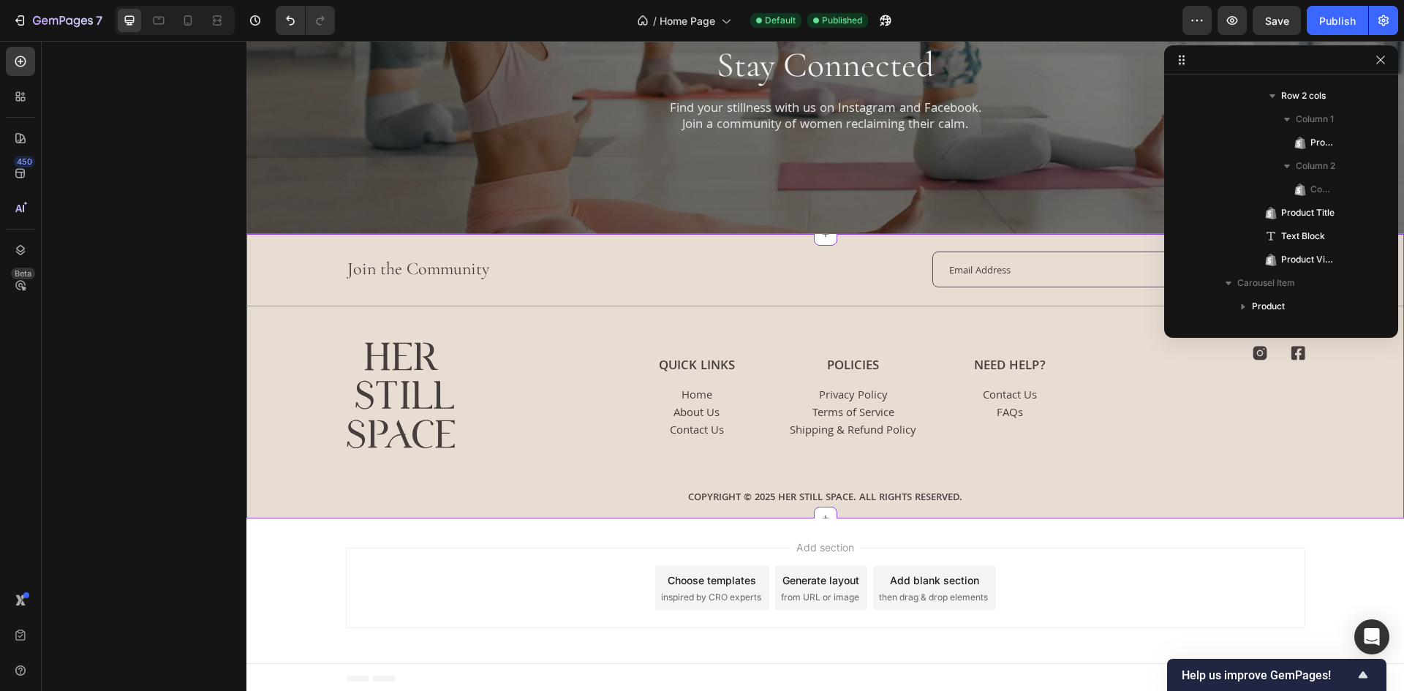
click at [611, 503] on div "Copyright © 2025 Her Still space. All rights reserved." at bounding box center [825, 498] width 1122 height 18
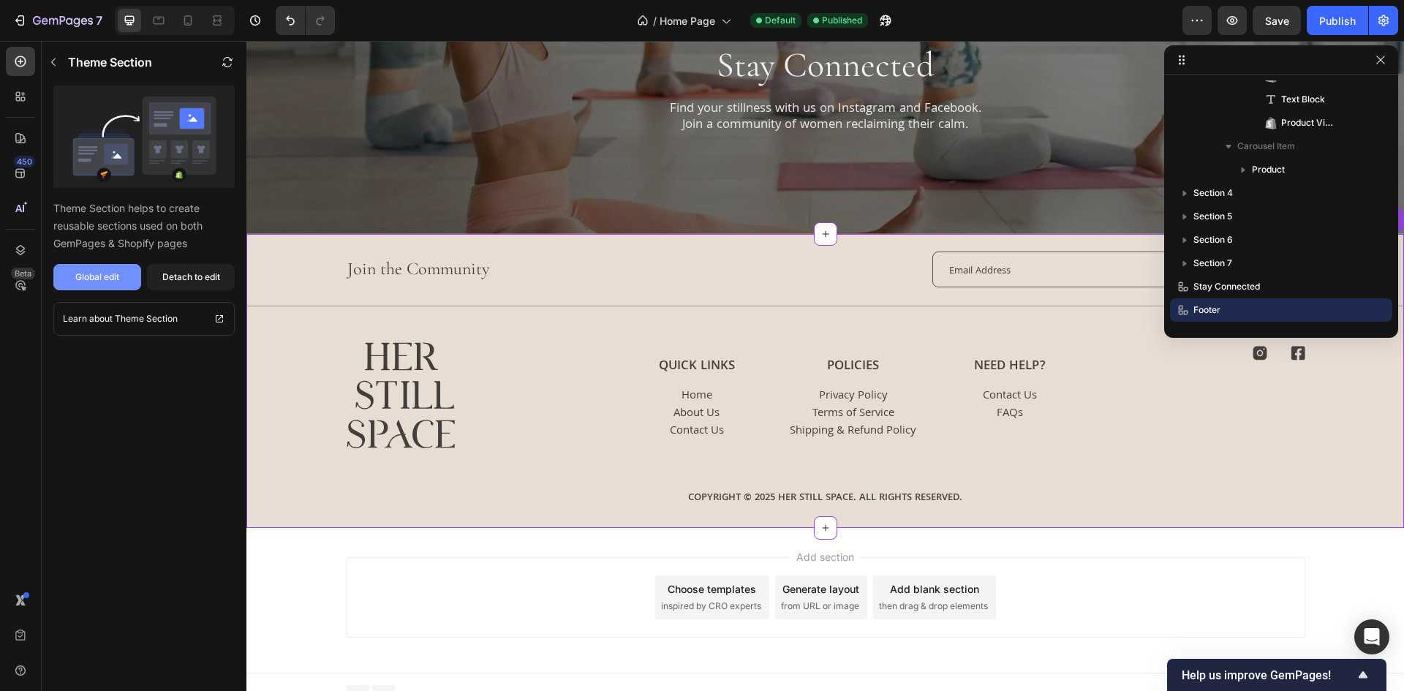
click at [102, 278] on div "Global edit" at bounding box center [97, 276] width 44 height 13
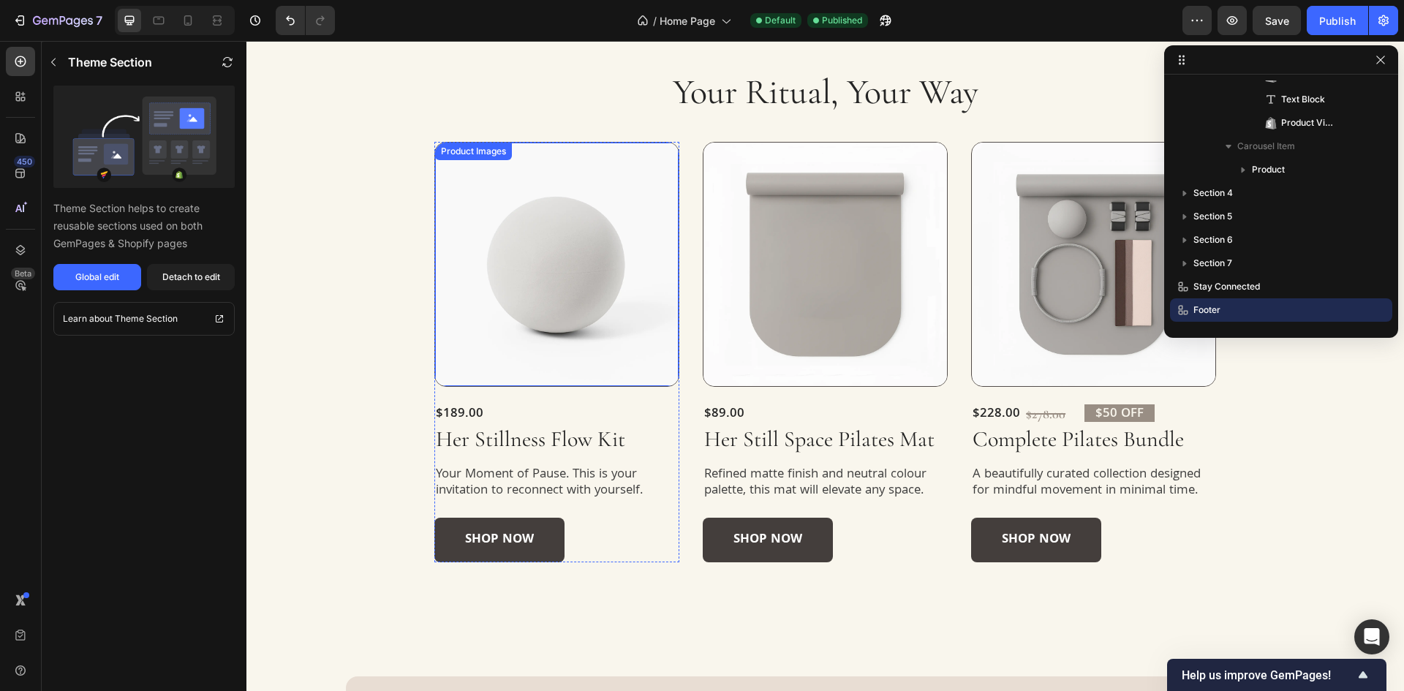
scroll to position [683, 0]
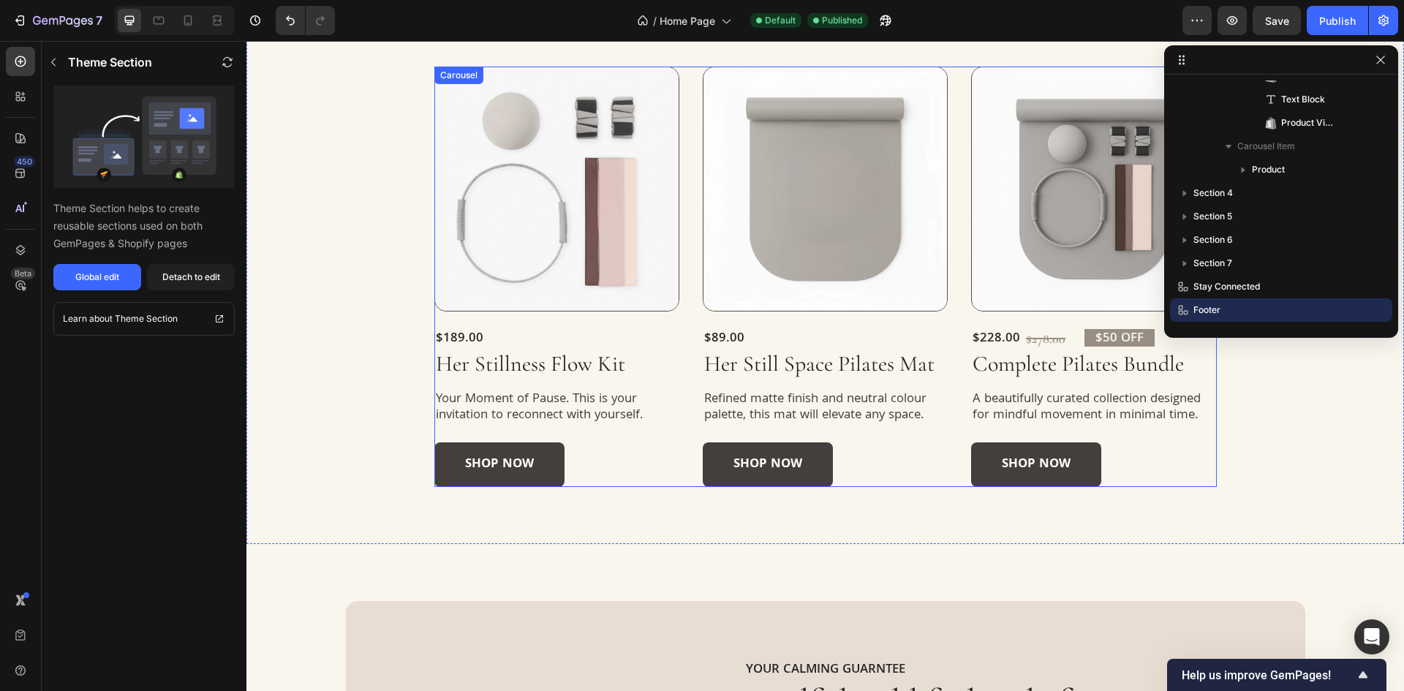
drag, startPoint x: 680, startPoint y: 276, endPoint x: 663, endPoint y: 254, distance: 27.6
click at [680, 276] on div "Product Images $189.00 Product Price Product Price $209.00 Compare Price Compar…" at bounding box center [825, 277] width 782 height 420
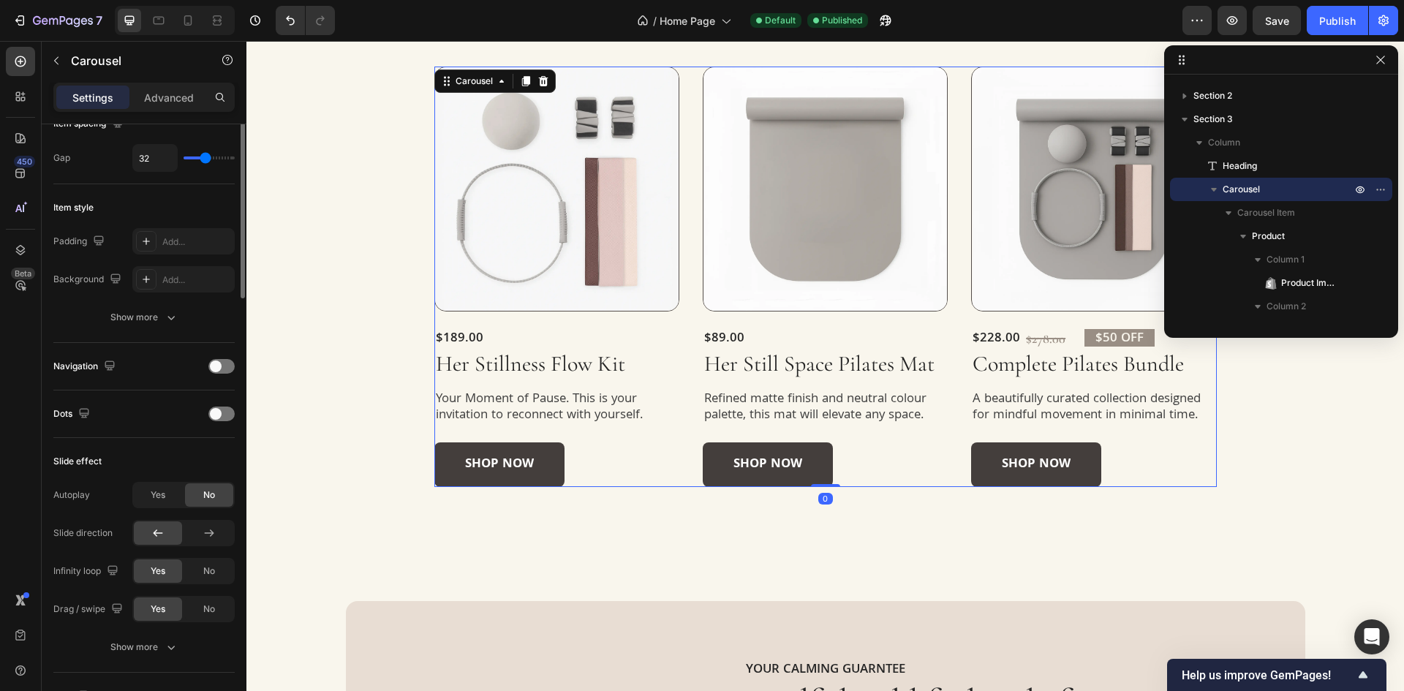
scroll to position [512, 0]
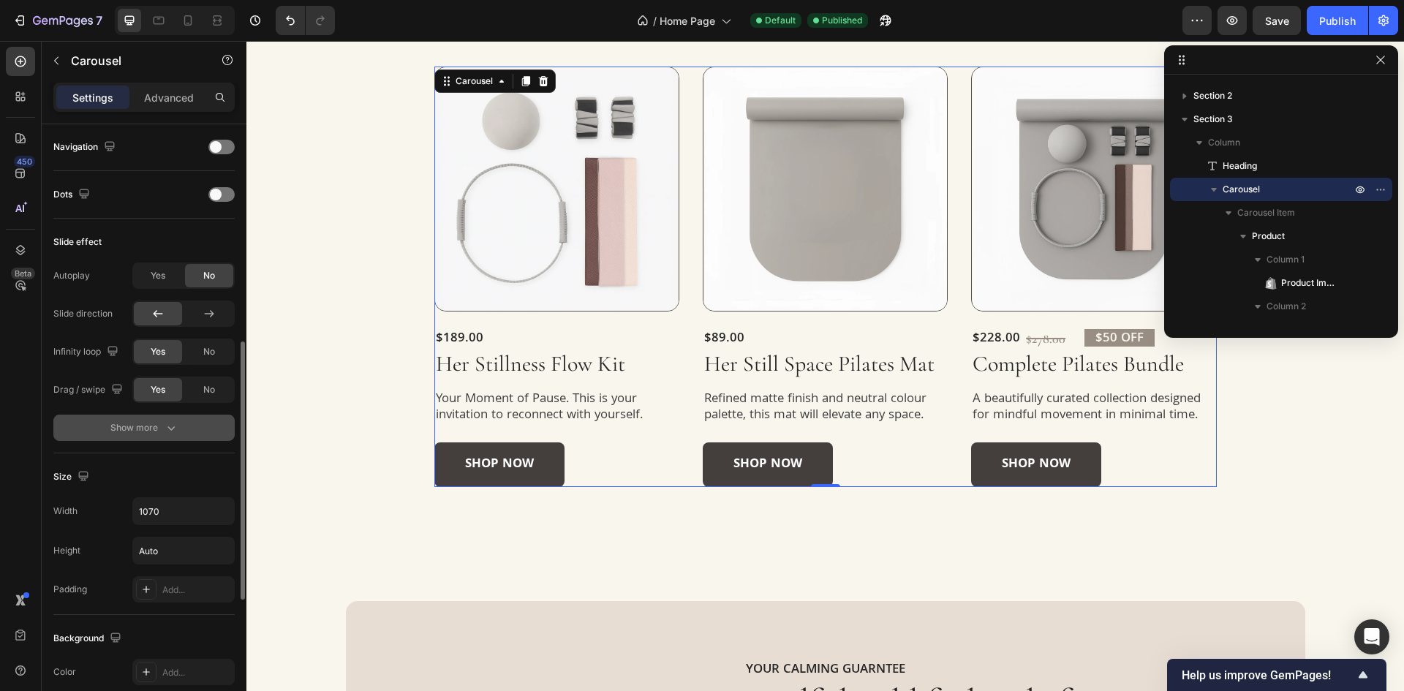
click at [168, 426] on icon "button" at bounding box center [171, 427] width 15 height 15
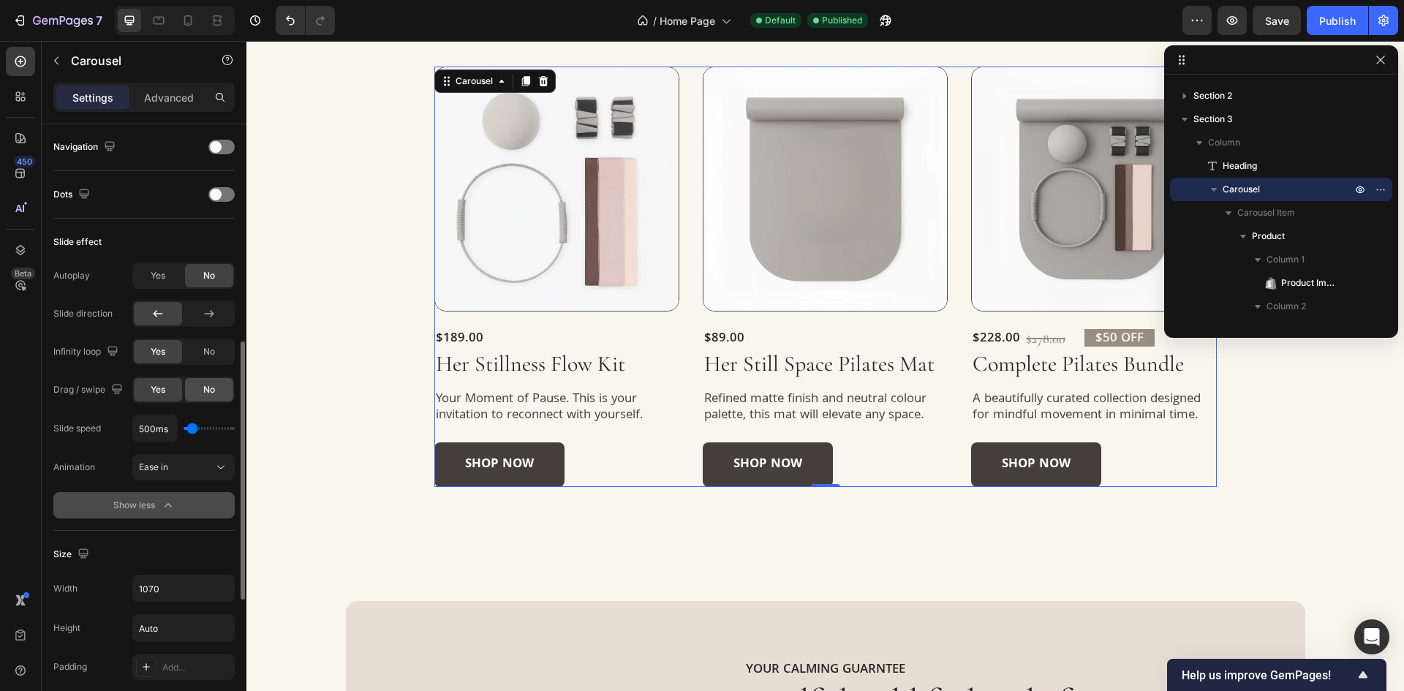
click at [210, 393] on span "No" at bounding box center [209, 389] width 12 height 13
click at [113, 393] on icon "button" at bounding box center [117, 389] width 15 height 15
click at [114, 442] on icon "button" at bounding box center [120, 438] width 15 height 15
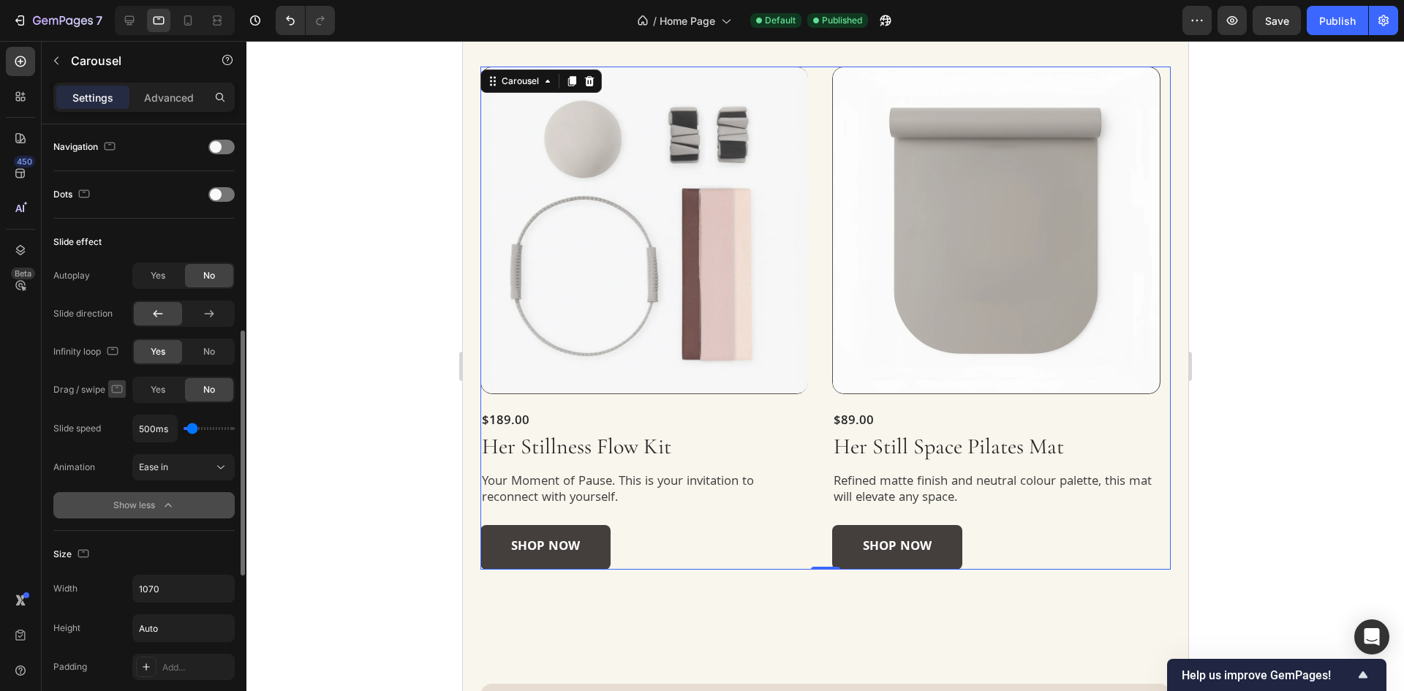
click at [115, 390] on icon "button" at bounding box center [117, 389] width 15 height 15
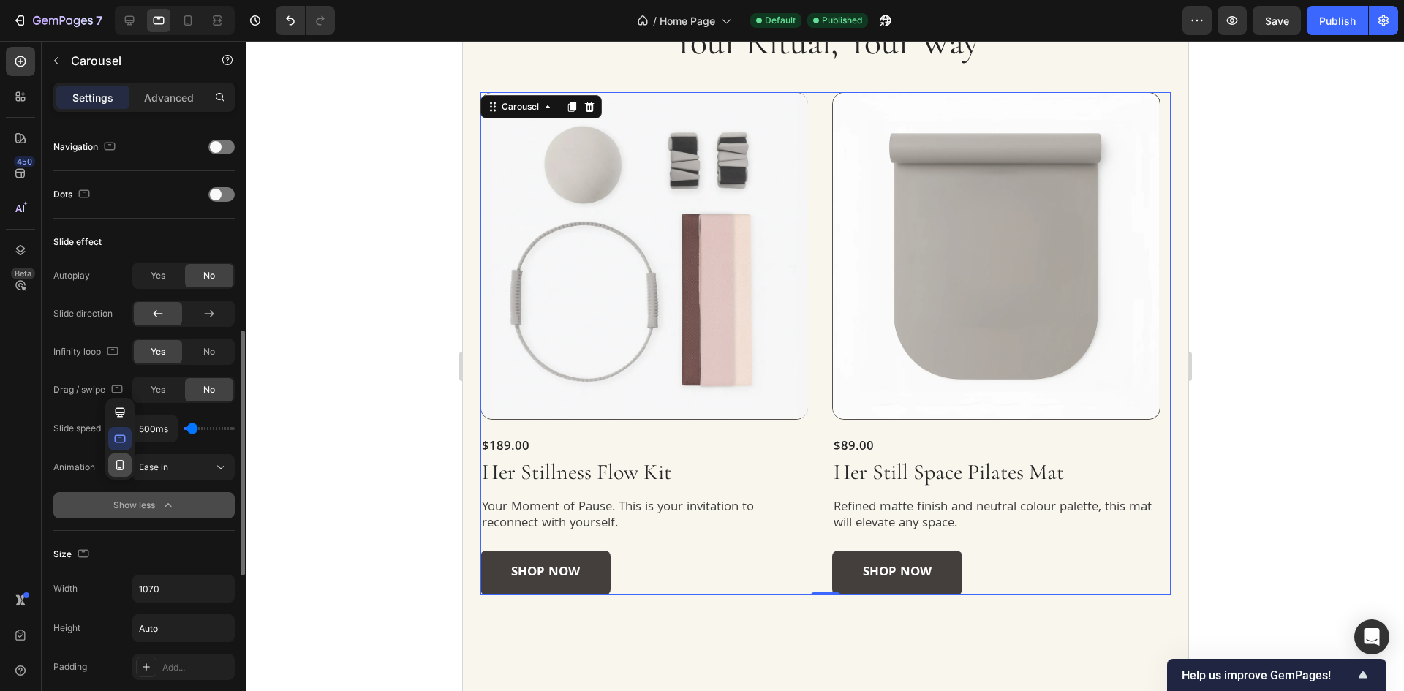
click at [118, 453] on button "button" at bounding box center [119, 464] width 23 height 23
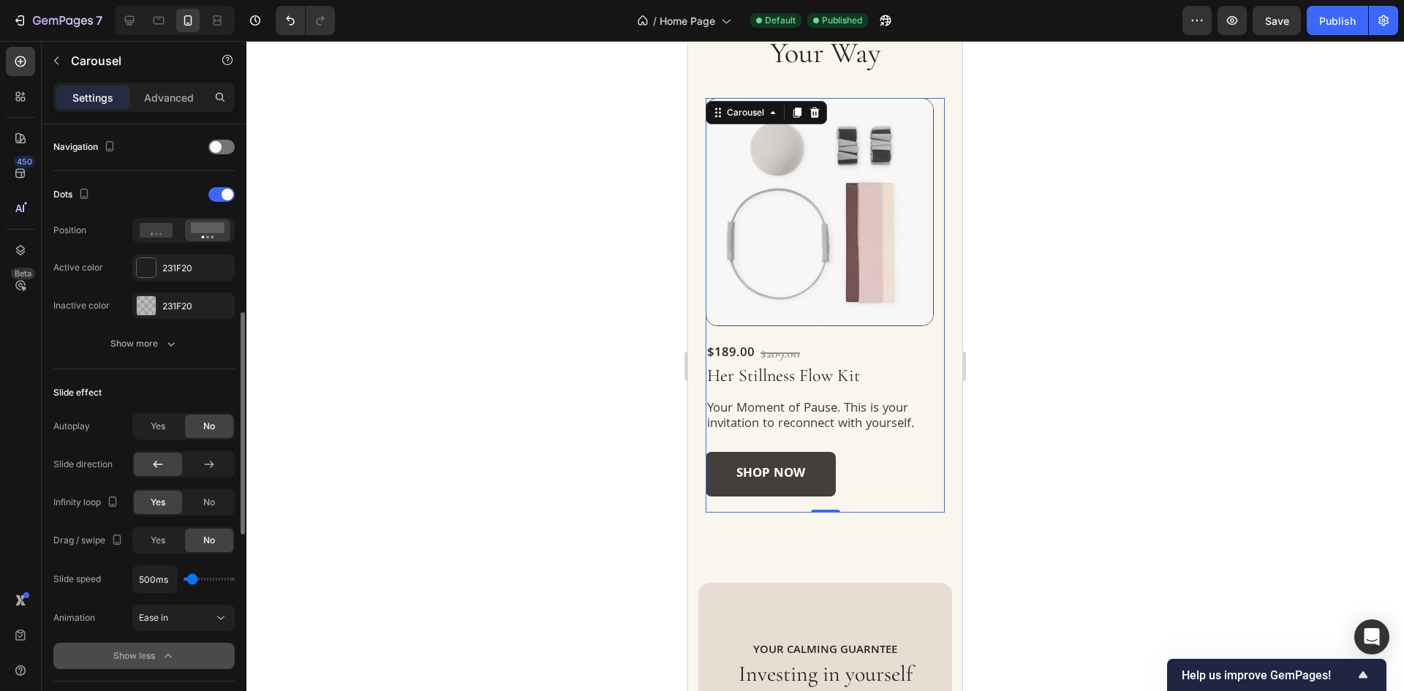
scroll to position [663, 0]
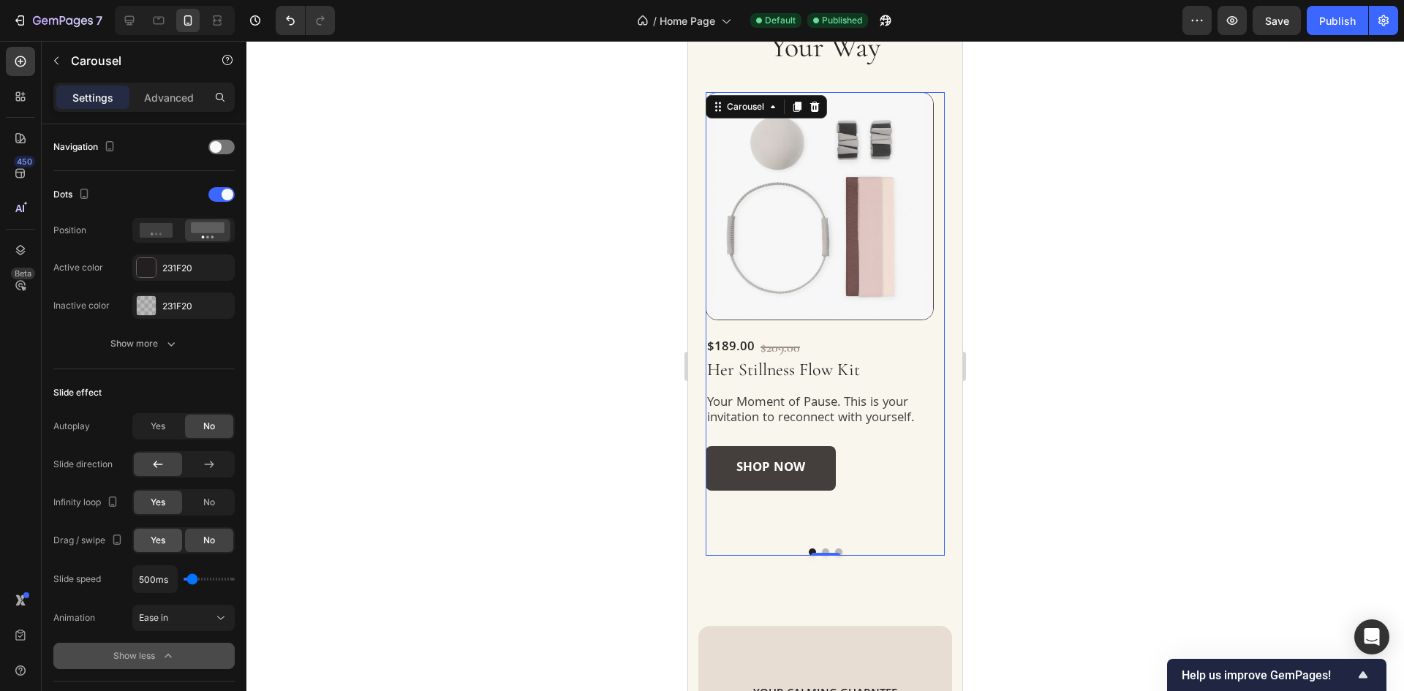
click at [164, 540] on span "Yes" at bounding box center [158, 540] width 15 height 13
click at [134, 23] on icon at bounding box center [129, 20] width 15 height 15
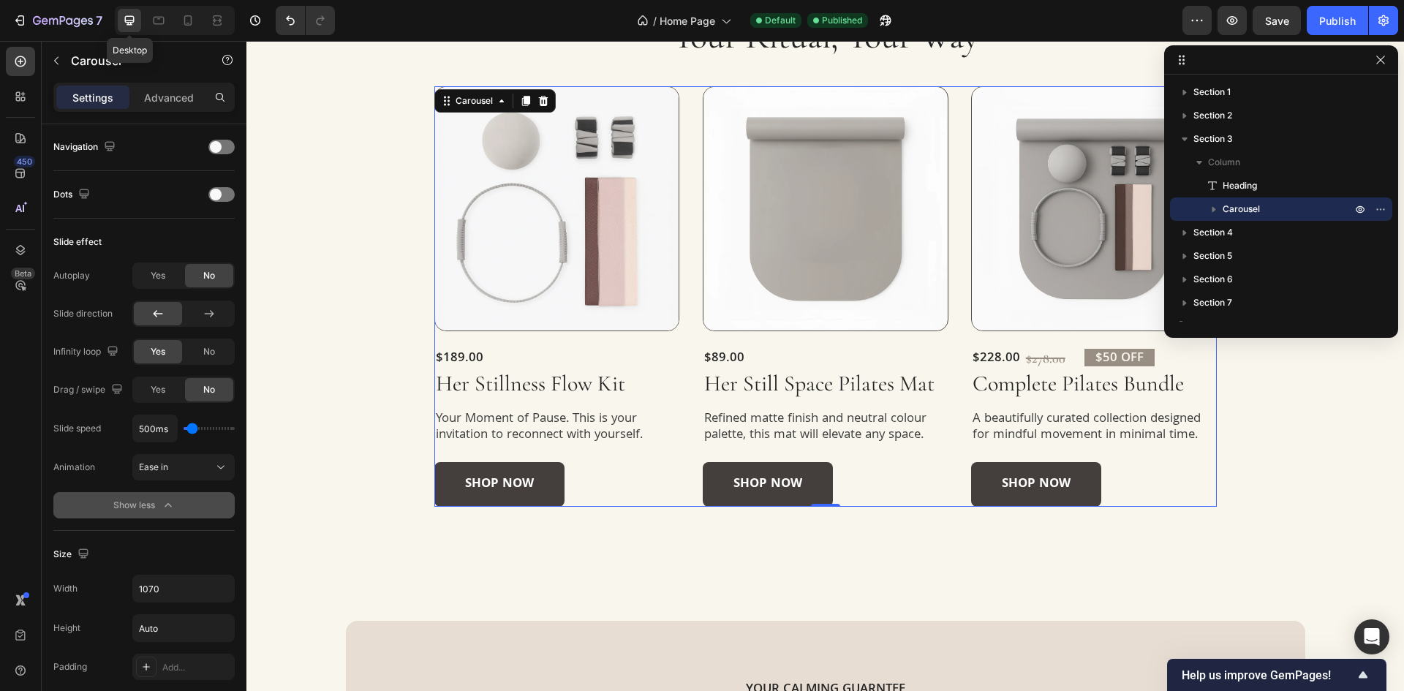
scroll to position [657, 0]
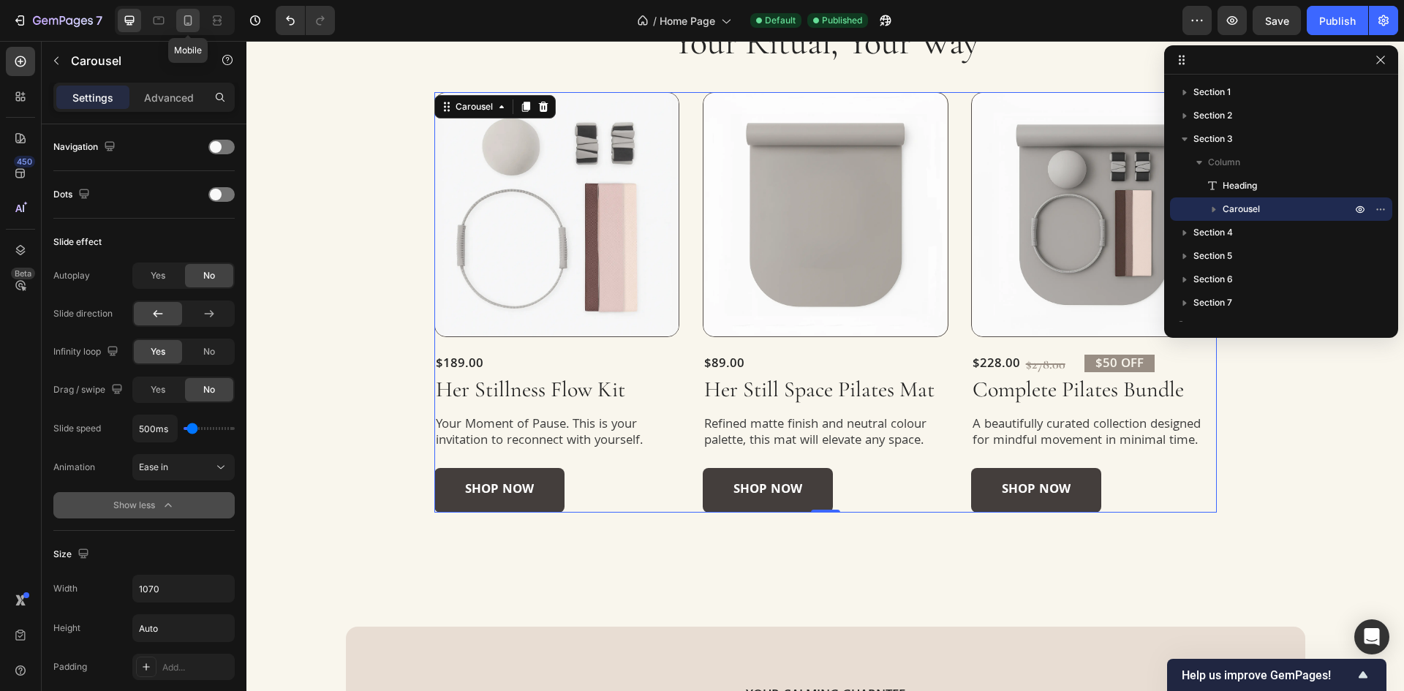
click at [186, 19] on icon at bounding box center [188, 20] width 15 height 15
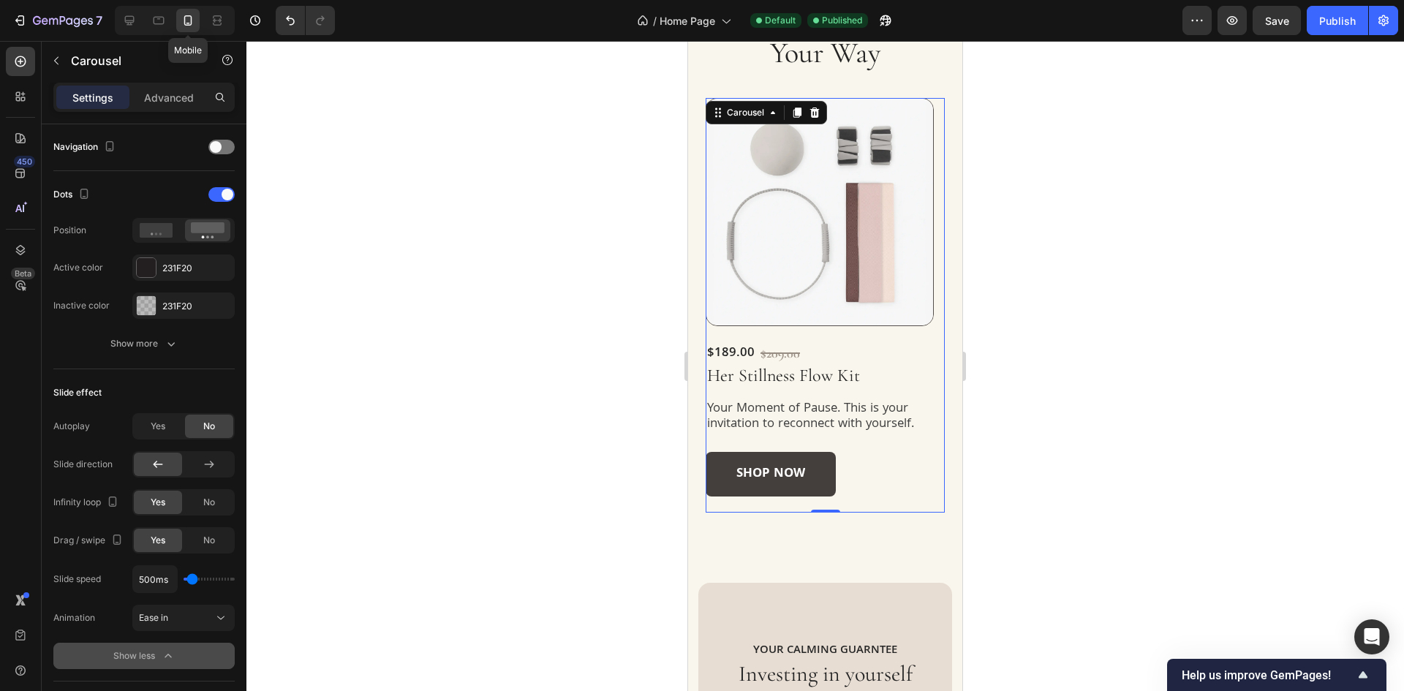
scroll to position [663, 0]
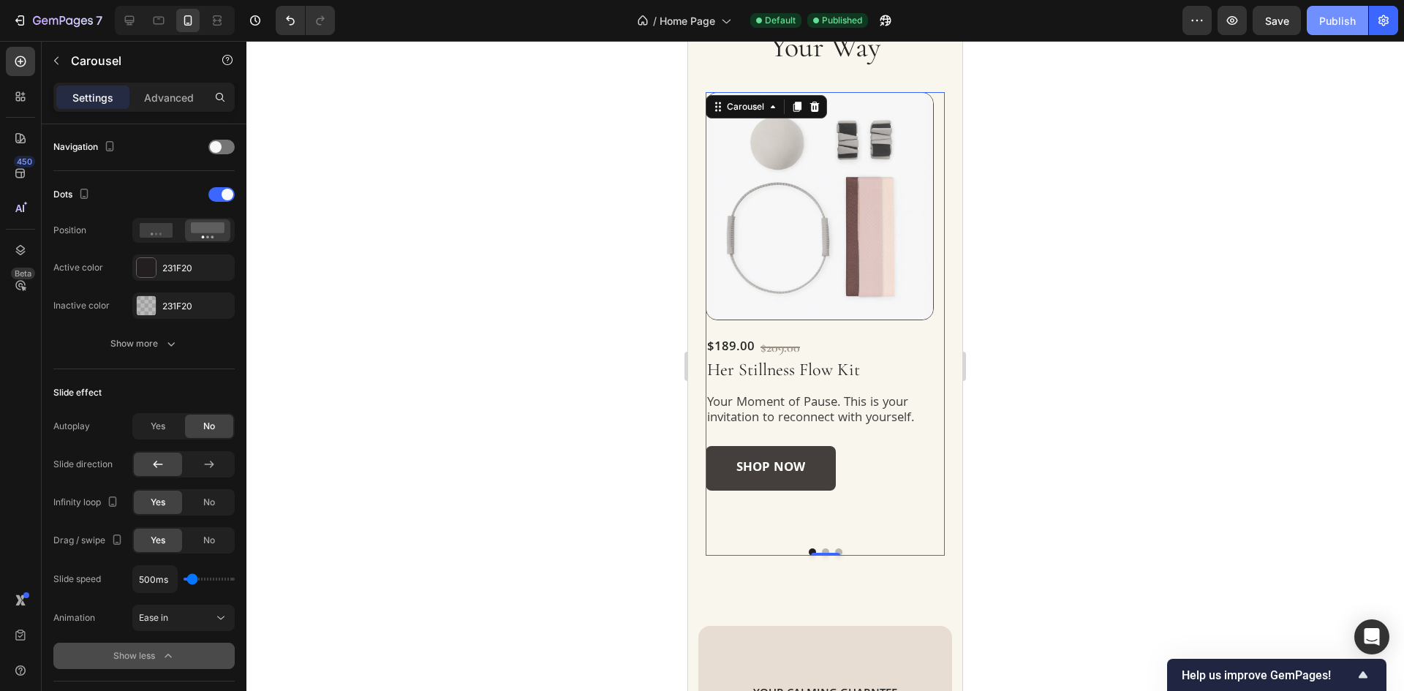
click at [1320, 21] on div "Publish" at bounding box center [1337, 20] width 37 height 15
click at [124, 21] on icon at bounding box center [129, 20] width 15 height 15
type input "1070"
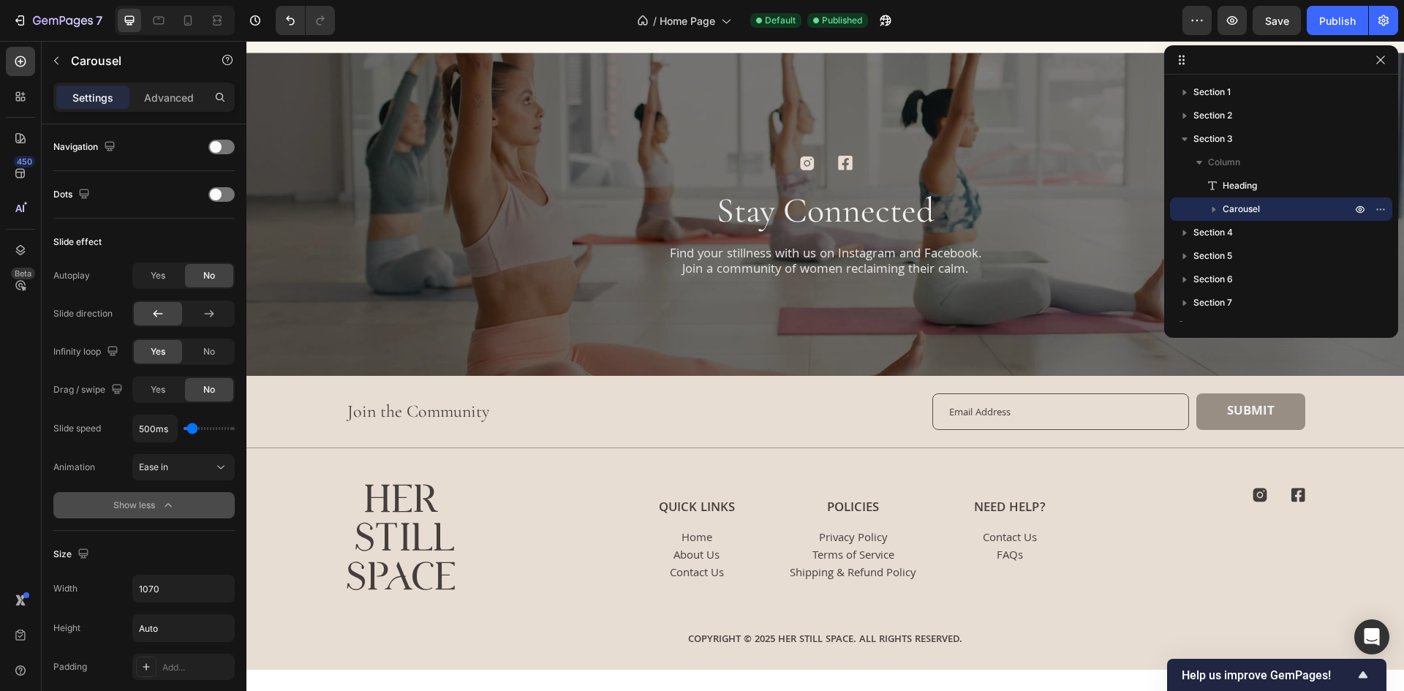
scroll to position [3289, 0]
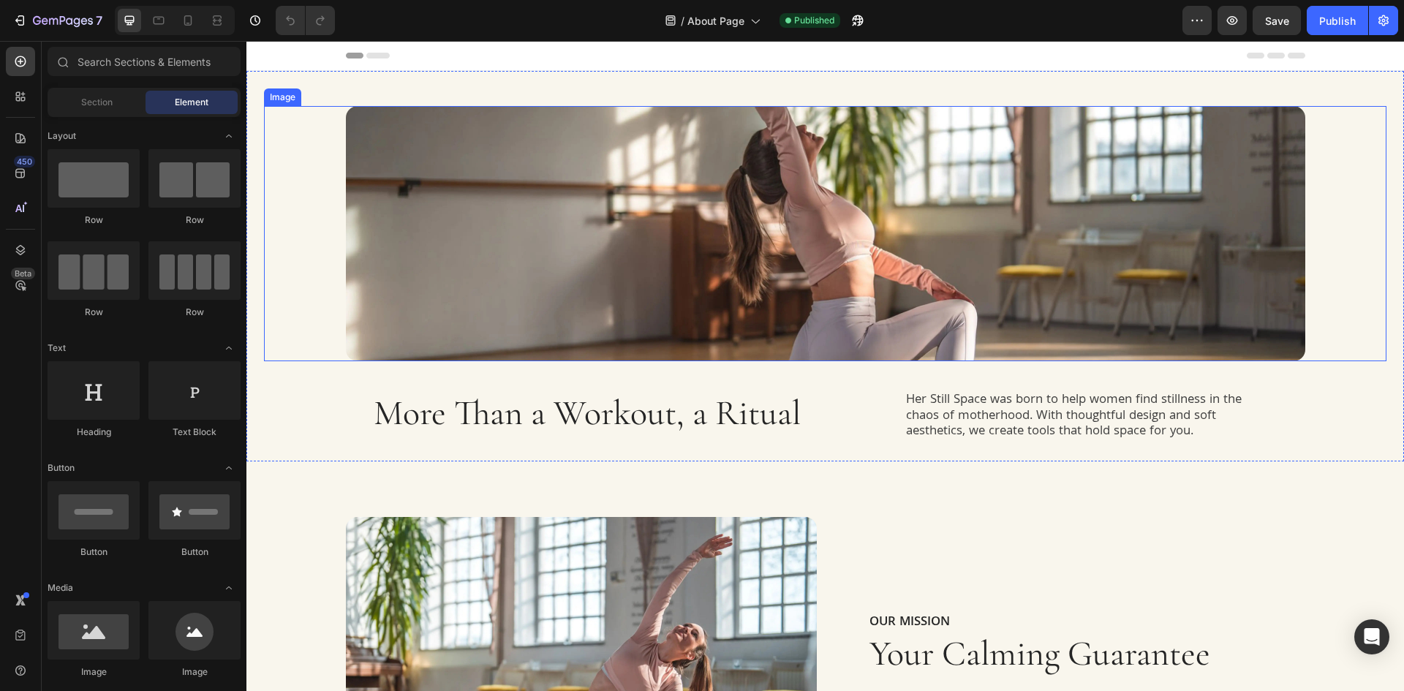
click at [903, 145] on img at bounding box center [825, 233] width 959 height 255
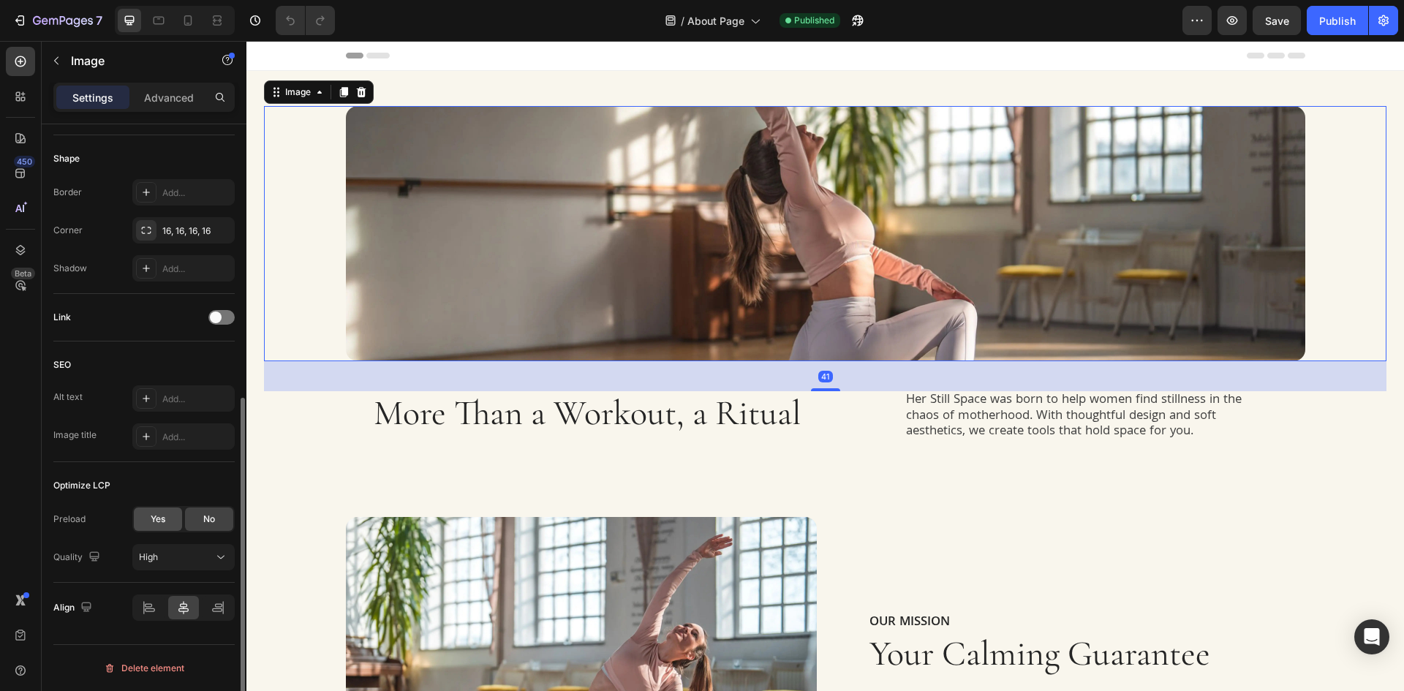
click at [154, 516] on span "Yes" at bounding box center [158, 518] width 15 height 13
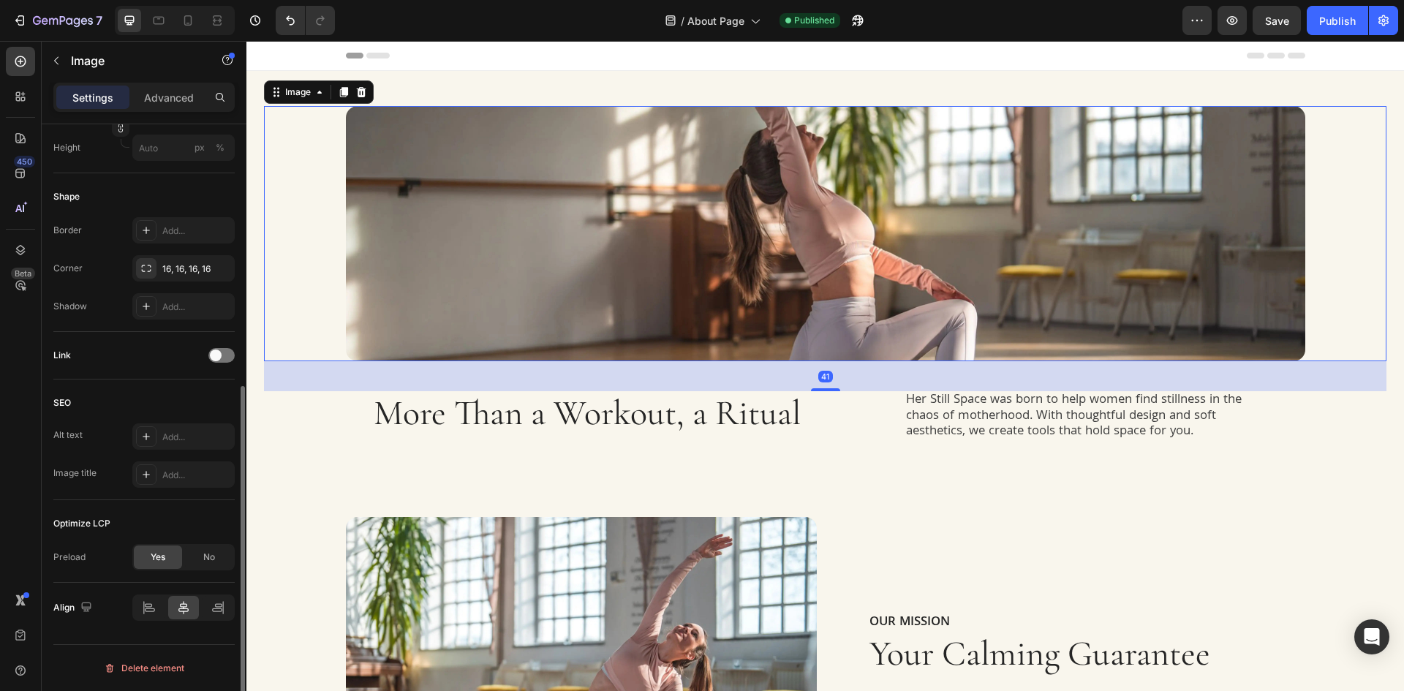
scroll to position [458, 0]
click at [1322, 26] on div "Publish" at bounding box center [1337, 20] width 37 height 15
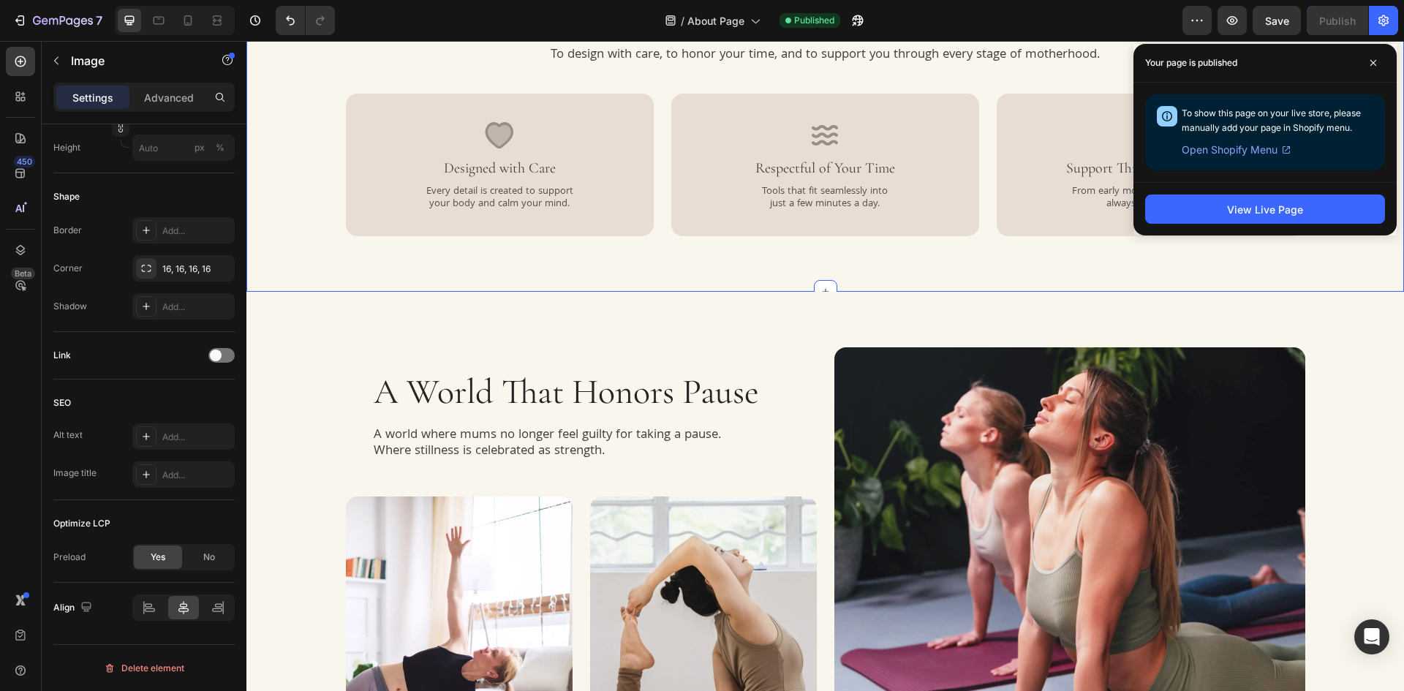
scroll to position [877, 0]
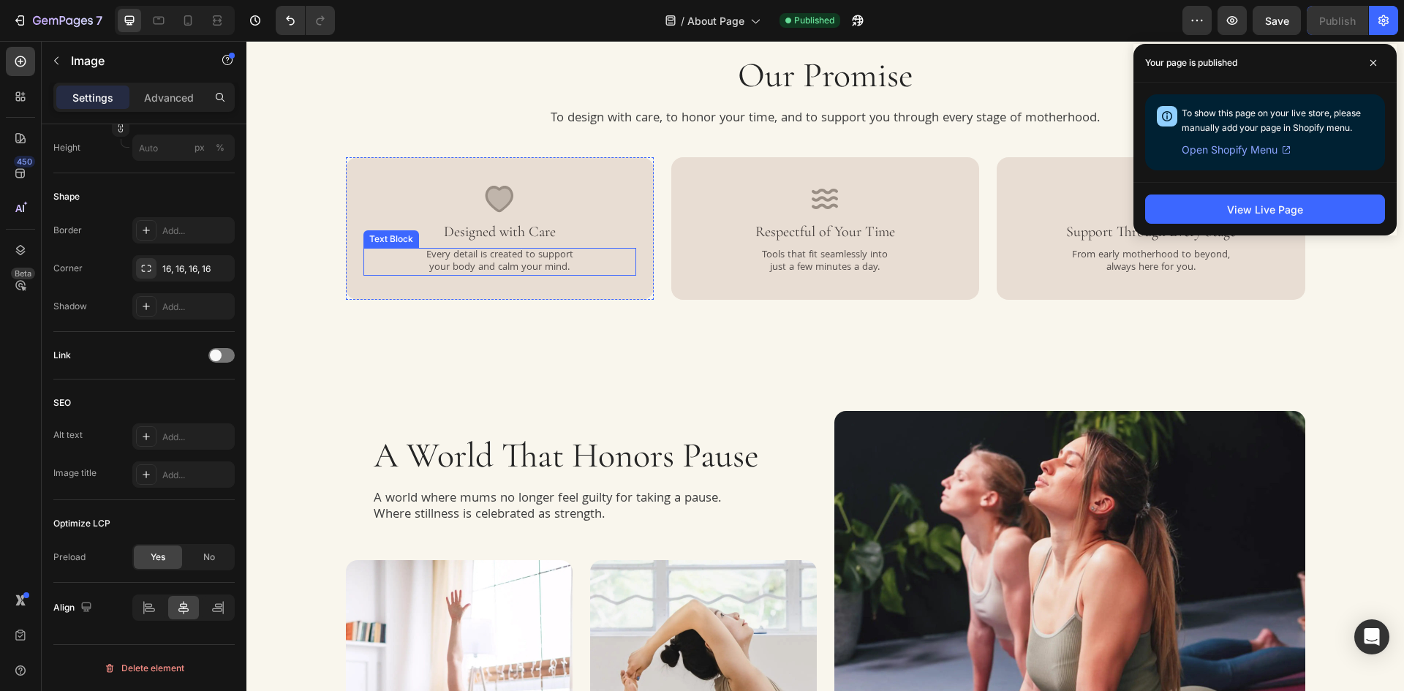
click at [629, 259] on div "Every detail is created to support your body and calm your mind." at bounding box center [499, 262] width 273 height 28
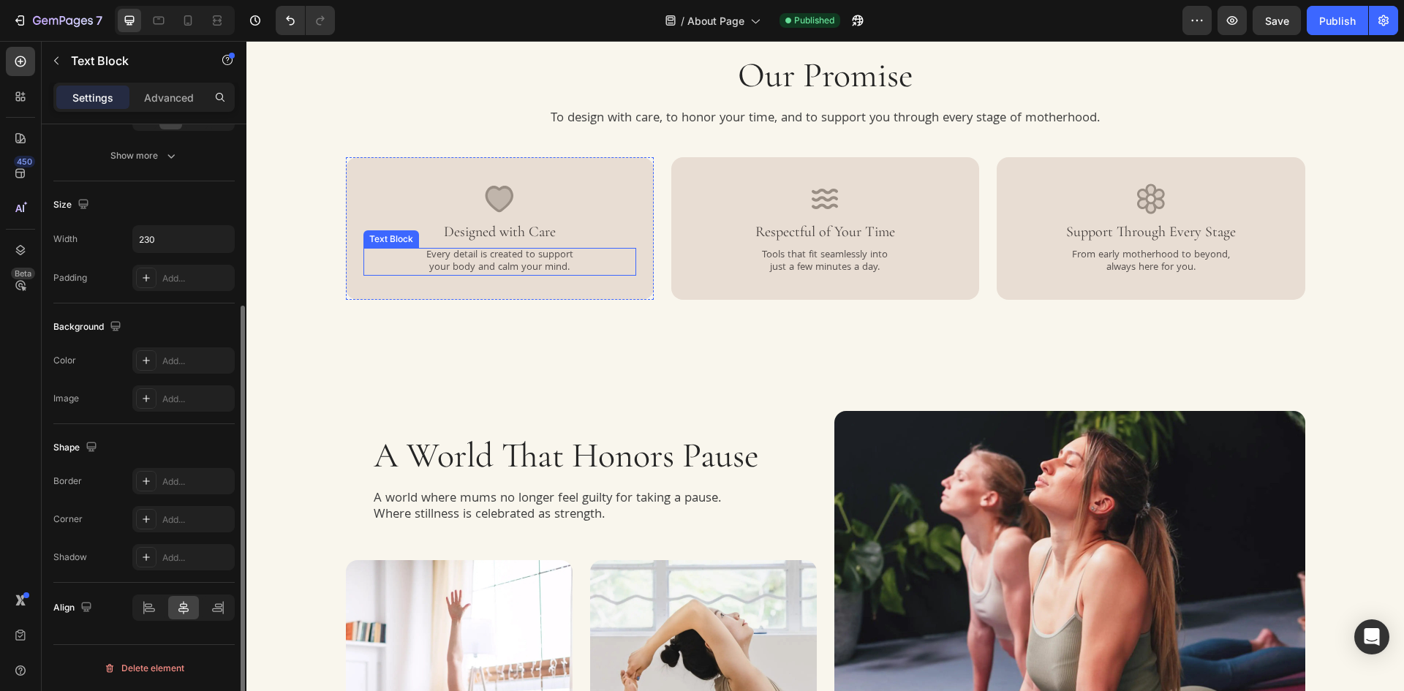
scroll to position [0, 0]
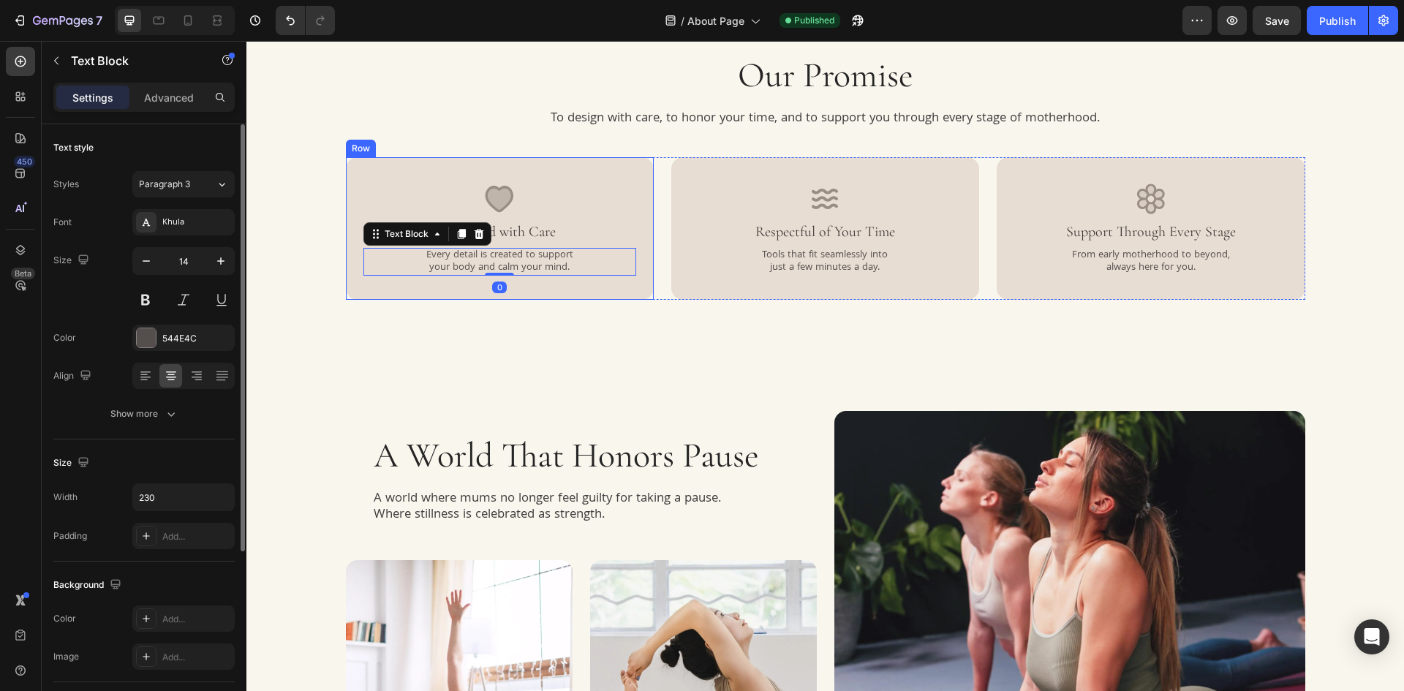
click at [630, 284] on div "Icon Designed with Care Heading Every detail is created to support your body an…" at bounding box center [500, 228] width 308 height 143
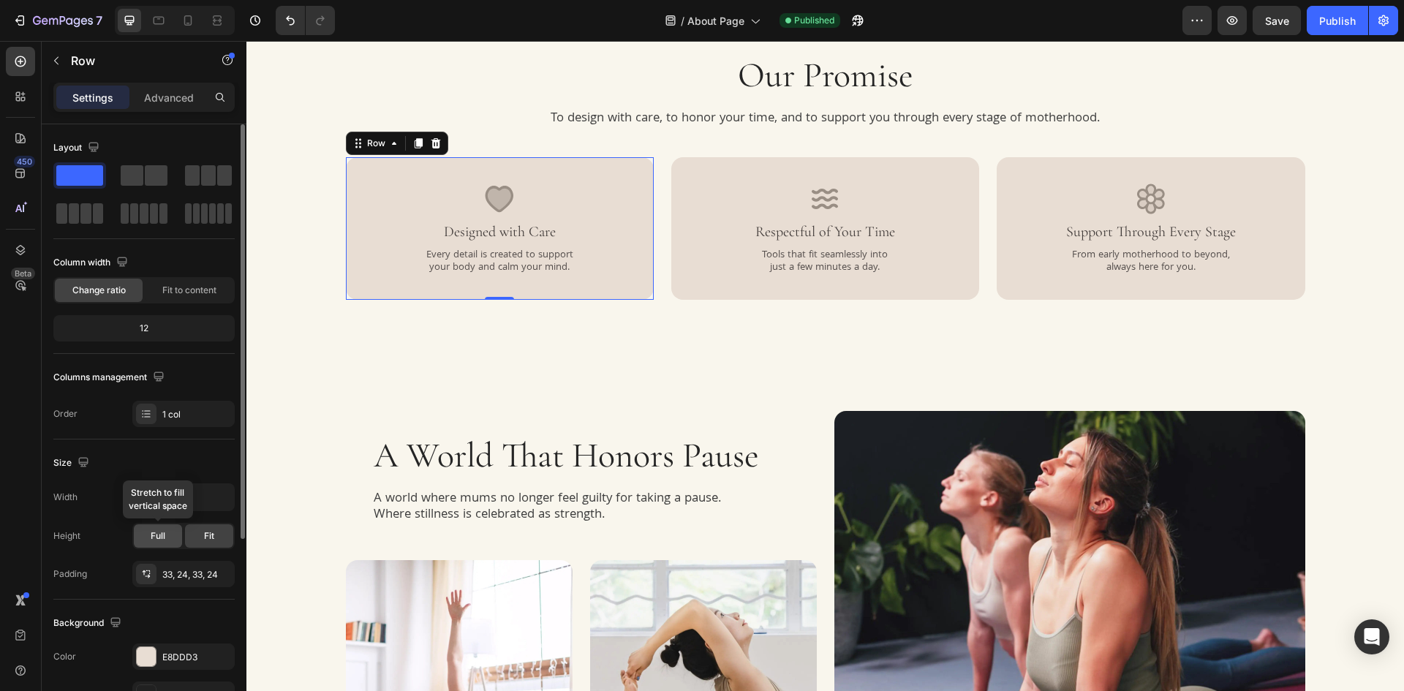
click at [149, 533] on div "Full" at bounding box center [158, 535] width 48 height 23
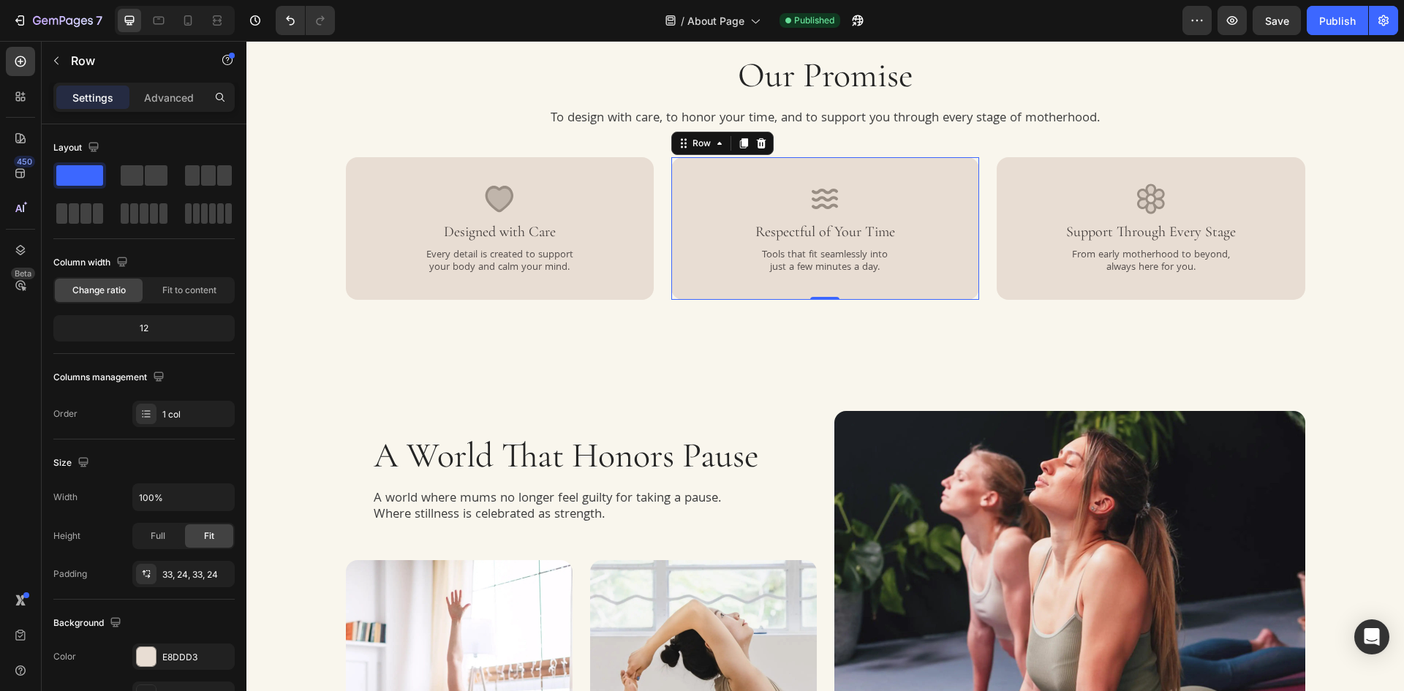
click at [674, 285] on div "Icon Respectful of Your Time Heading Tools that fit seamlessly into just a few …" at bounding box center [825, 228] width 308 height 143
drag, startPoint x: 154, startPoint y: 528, endPoint x: 13, endPoint y: 465, distance: 154.5
click at [154, 528] on div "Full" at bounding box center [158, 535] width 48 height 23
click at [1010, 293] on div "Icon Support Through Every Stage Heading From early motherhood to beyond, alway…" at bounding box center [1150, 228] width 308 height 143
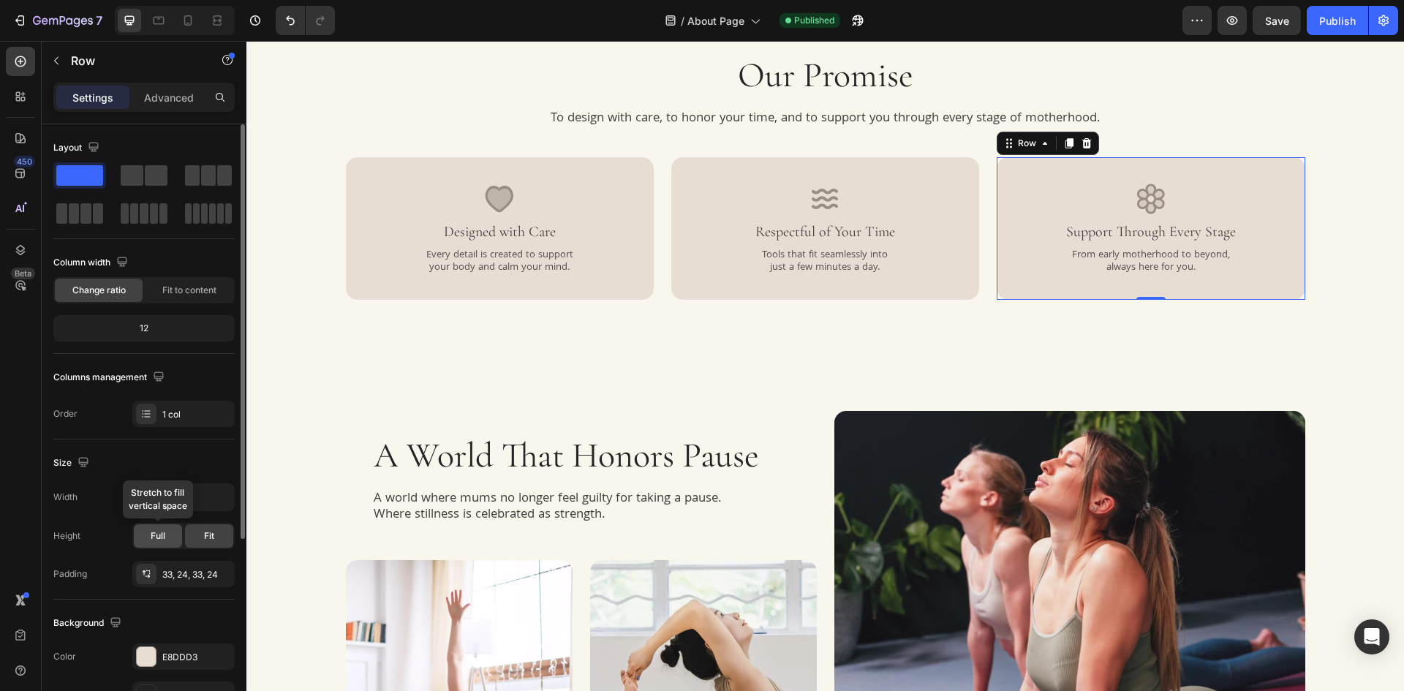
click at [148, 536] on div "Full" at bounding box center [158, 535] width 48 height 23
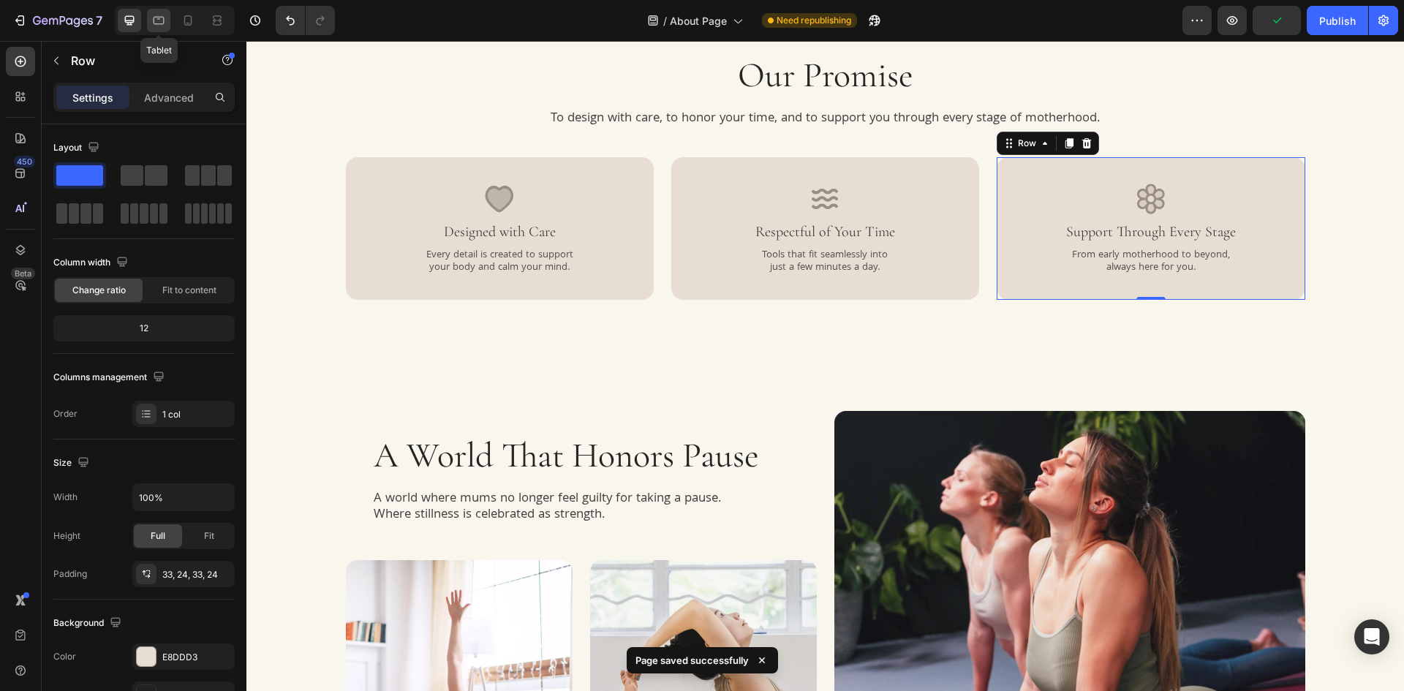
click at [165, 20] on icon at bounding box center [158, 20] width 15 height 15
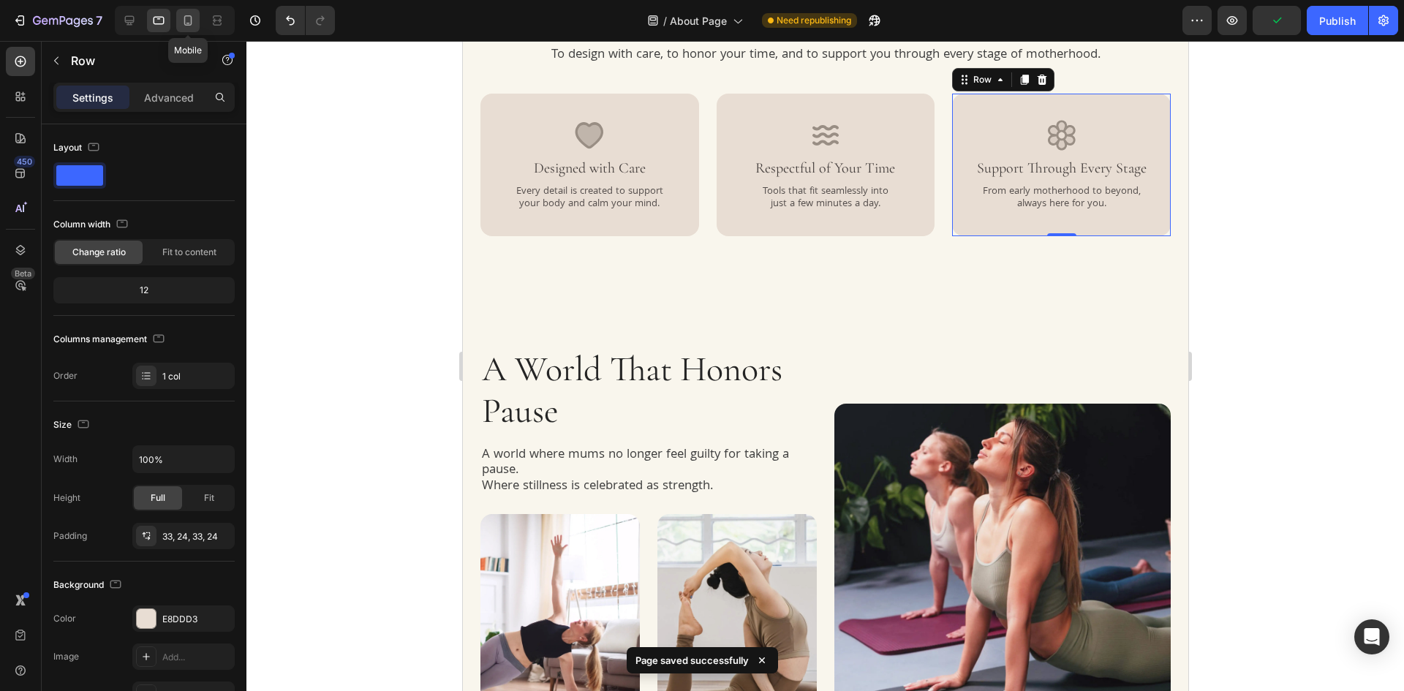
click at [190, 20] on icon at bounding box center [188, 20] width 15 height 15
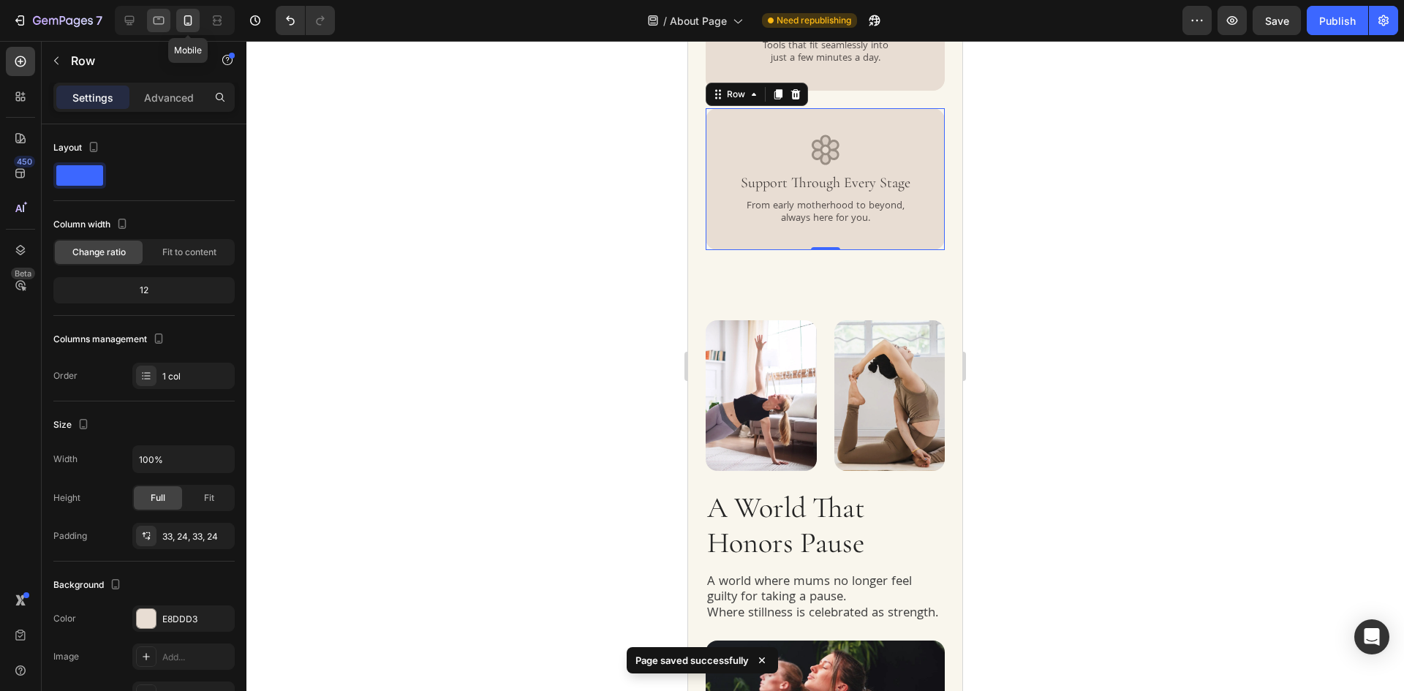
scroll to position [1266, 0]
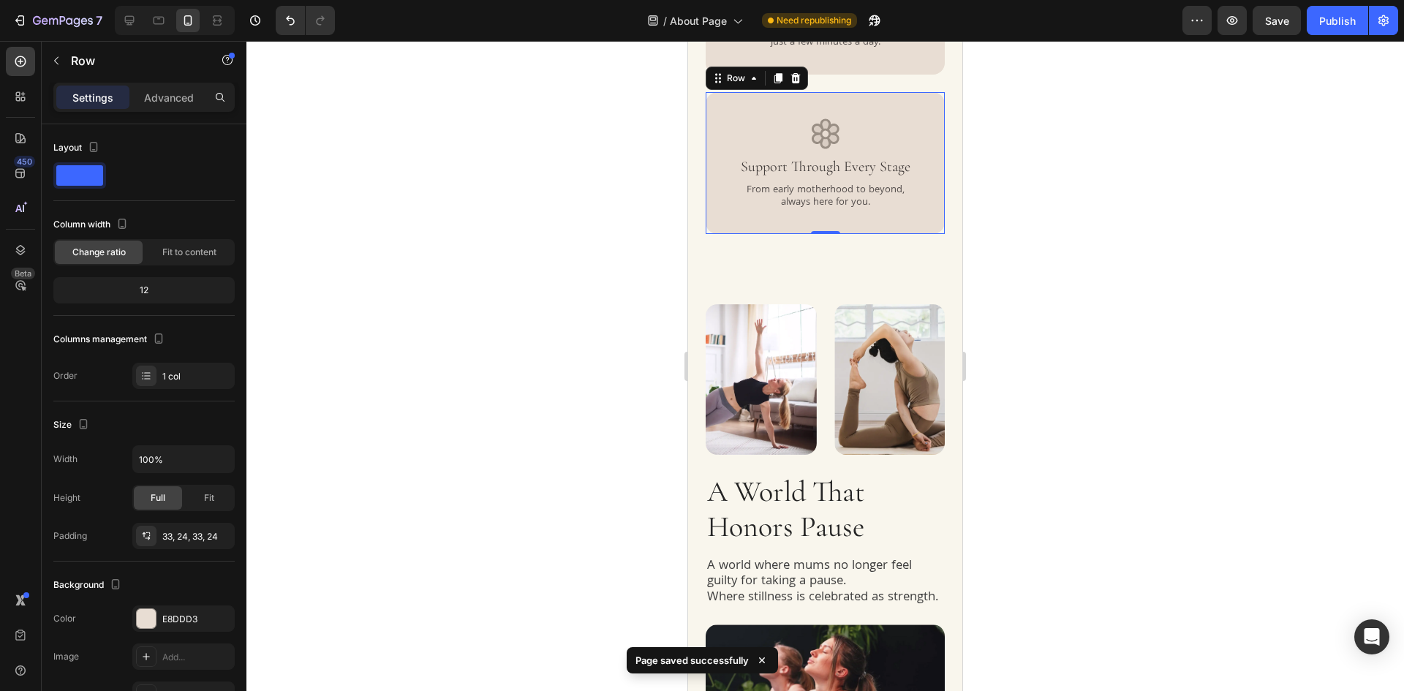
click at [132, 7] on div at bounding box center [175, 20] width 120 height 29
click at [1326, 14] on div "Publish" at bounding box center [1337, 20] width 37 height 15
click at [119, 23] on div at bounding box center [129, 20] width 23 height 23
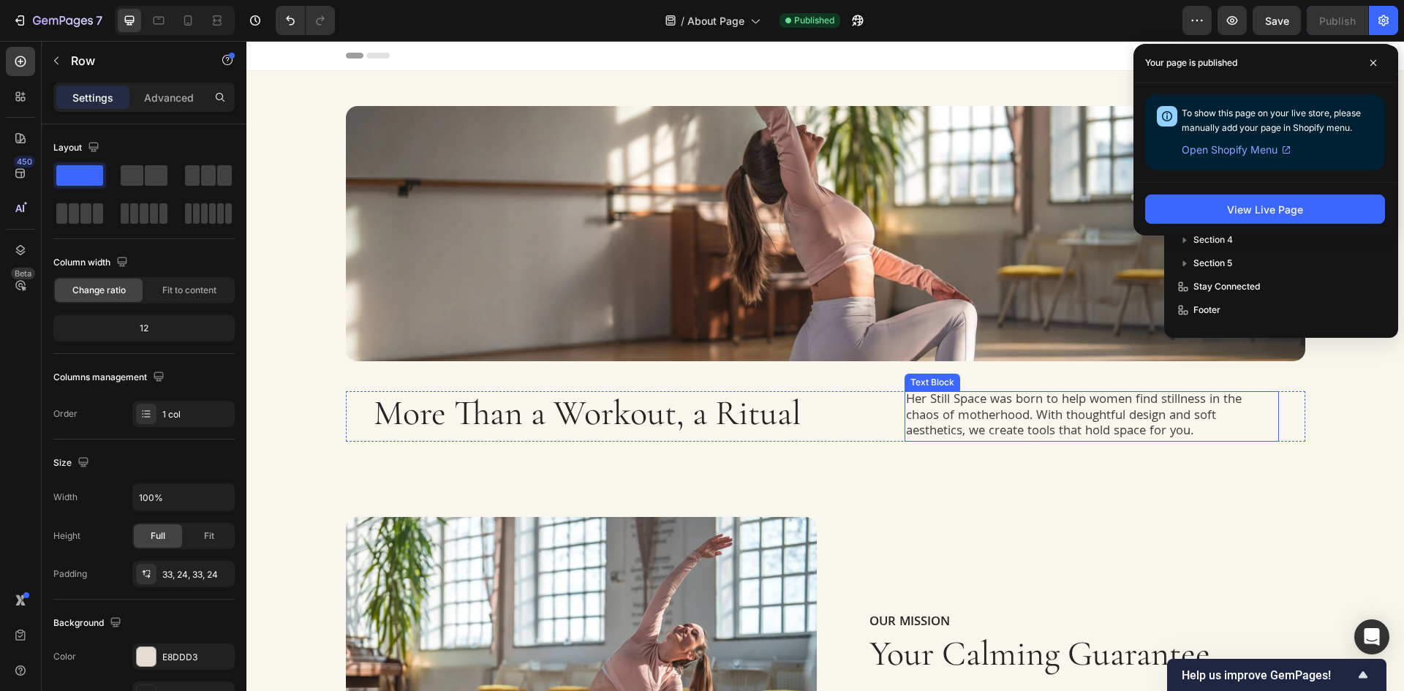
click at [915, 412] on p "Her Still Space was born to help women find stillness in the chaos of motherhoo…" at bounding box center [1091, 417] width 371 height 48
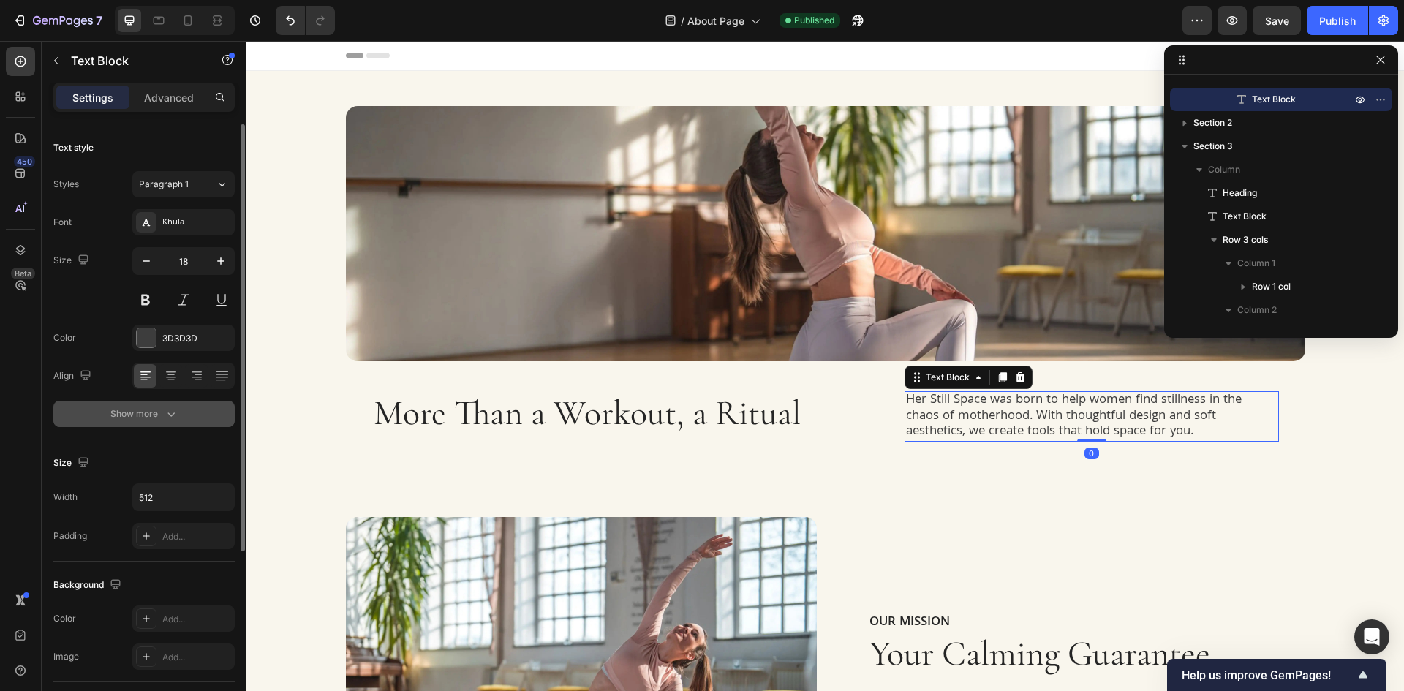
click at [154, 415] on div "Show more" at bounding box center [144, 413] width 68 height 15
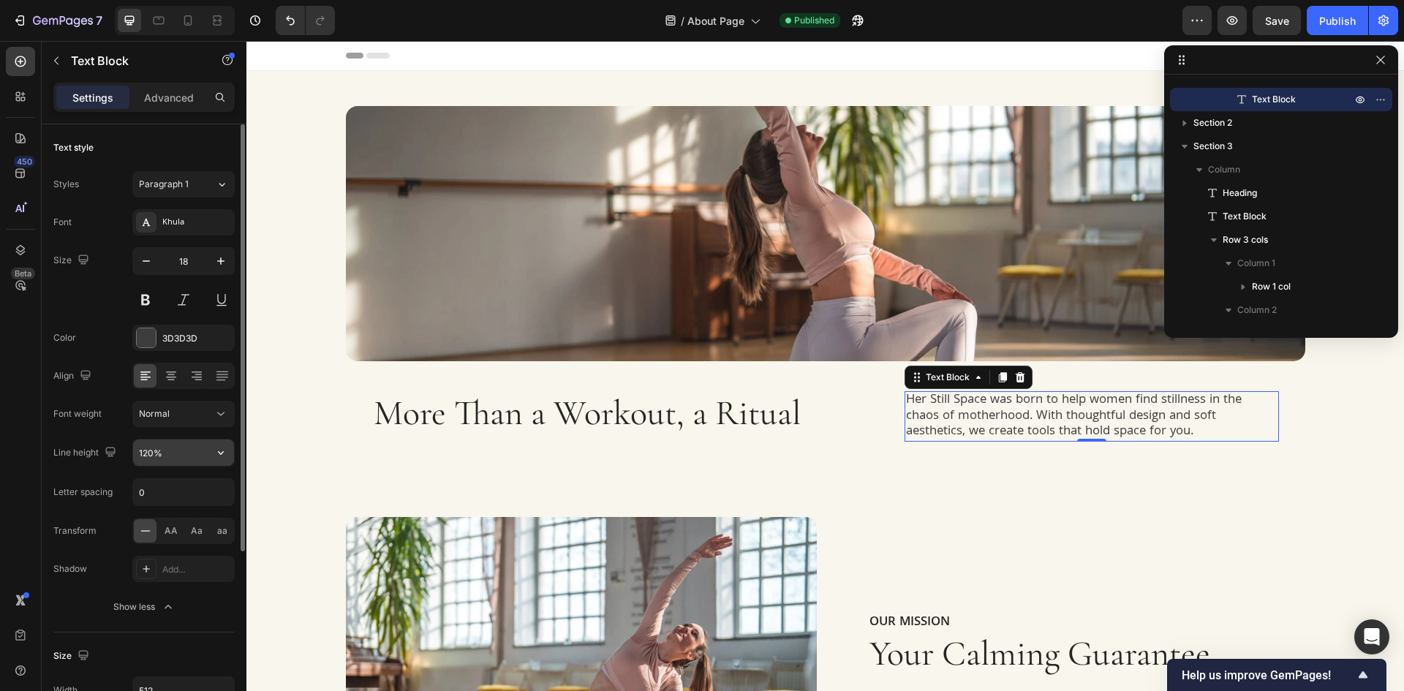
click at [151, 457] on input "120%" at bounding box center [183, 452] width 101 height 26
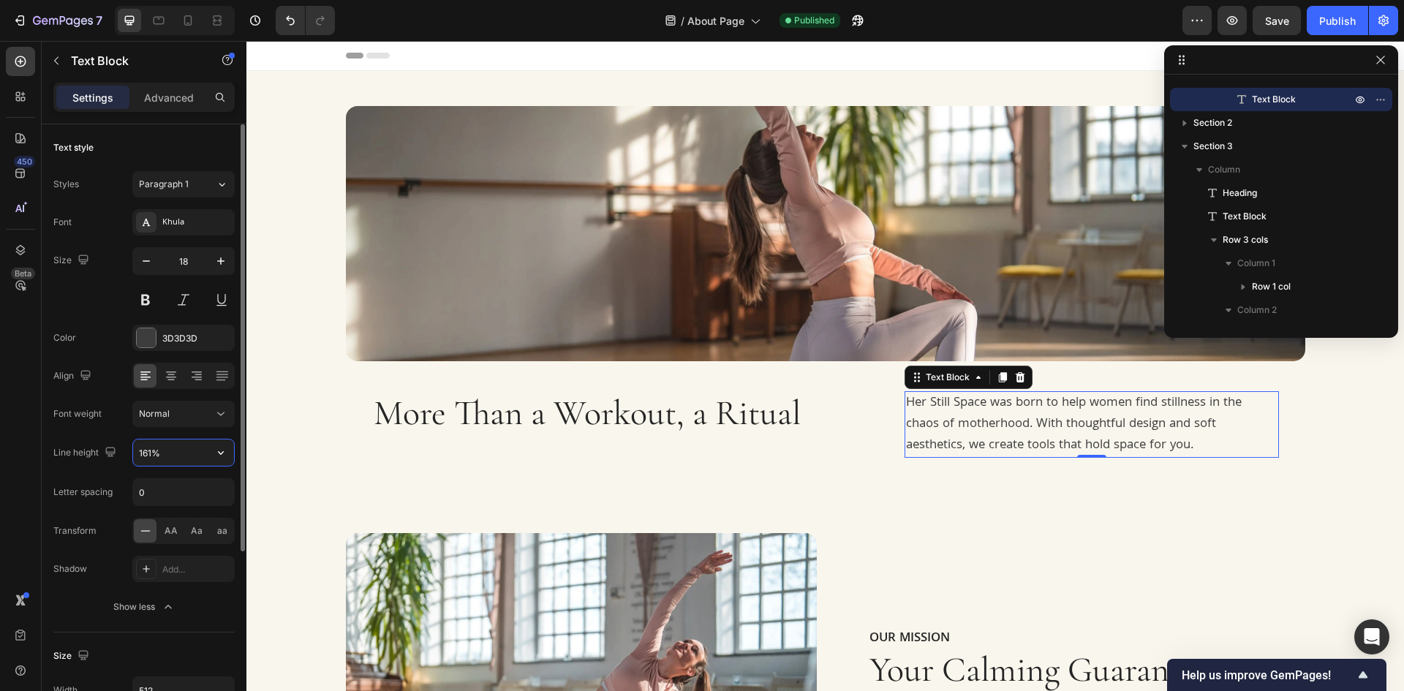
type input "161%"
click at [119, 409] on div "Font weight Normal" at bounding box center [143, 414] width 181 height 26
click at [163, 19] on icon at bounding box center [158, 20] width 15 height 15
type input "100%"
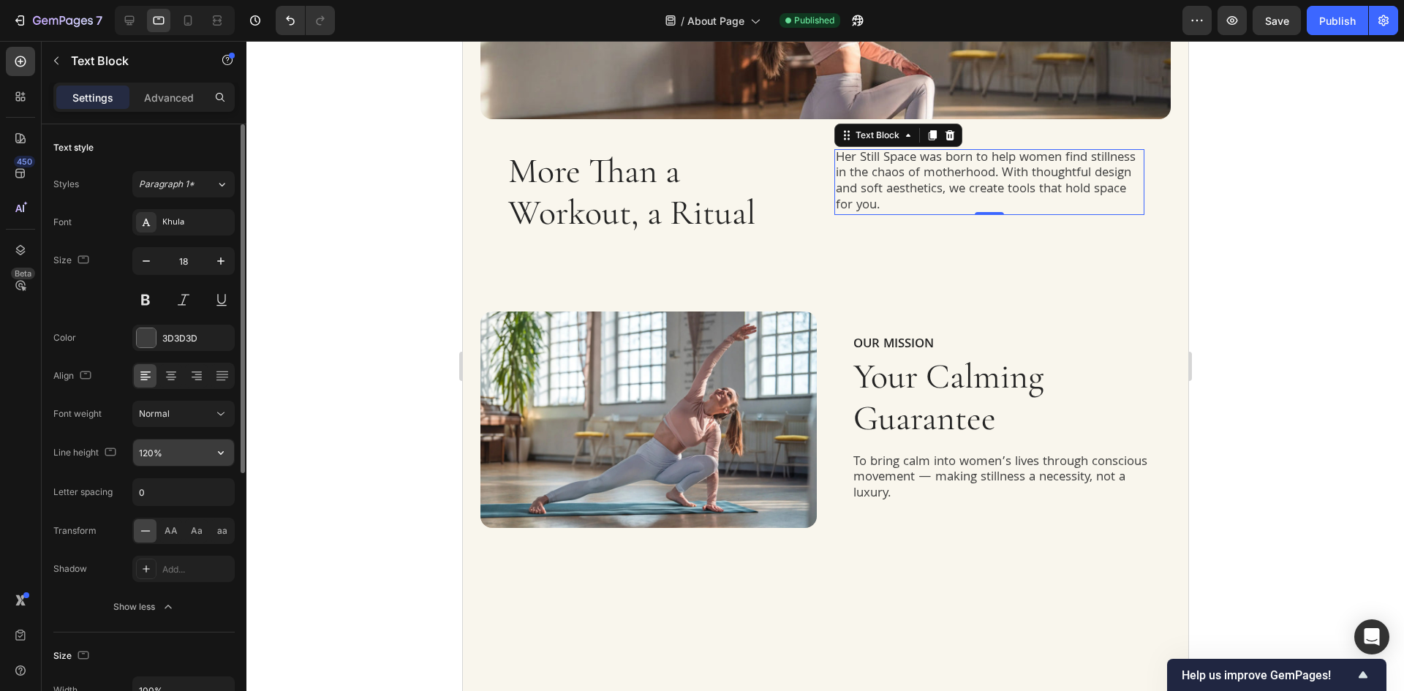
click at [152, 448] on input "120%" at bounding box center [183, 452] width 101 height 26
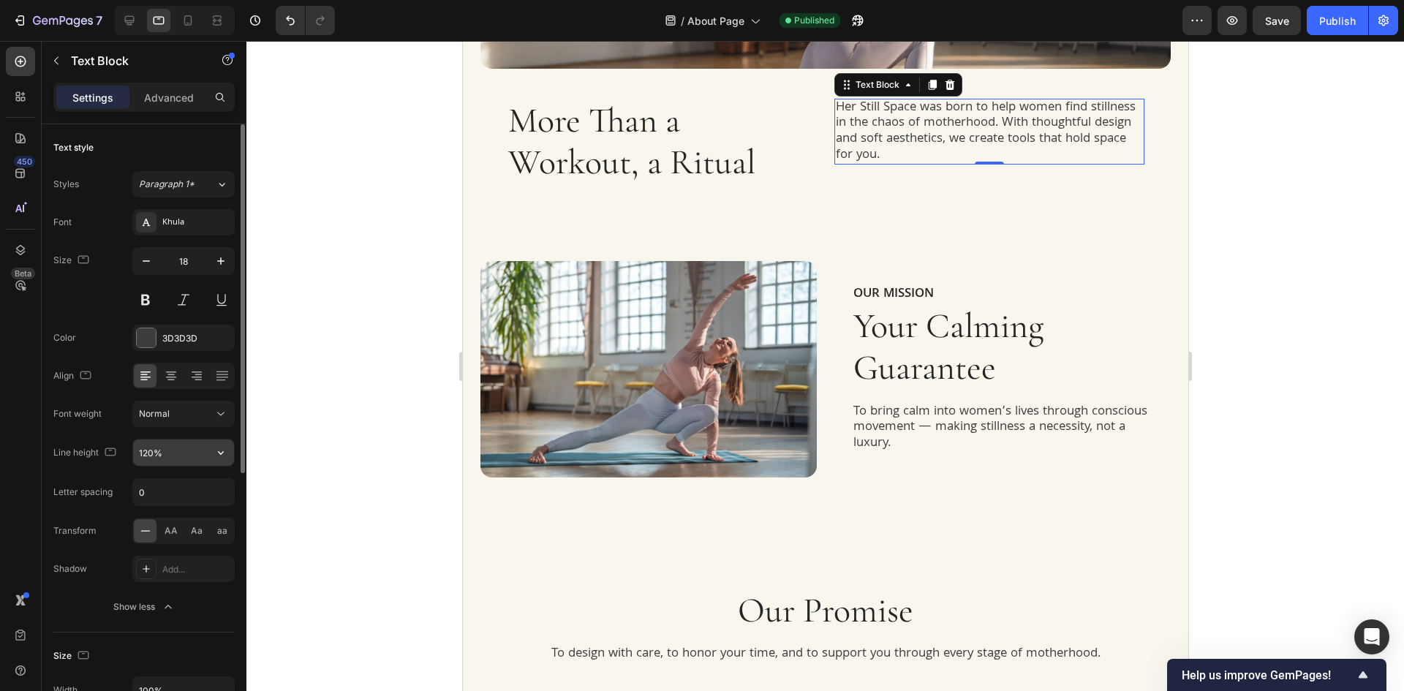
scroll to position [224, 0]
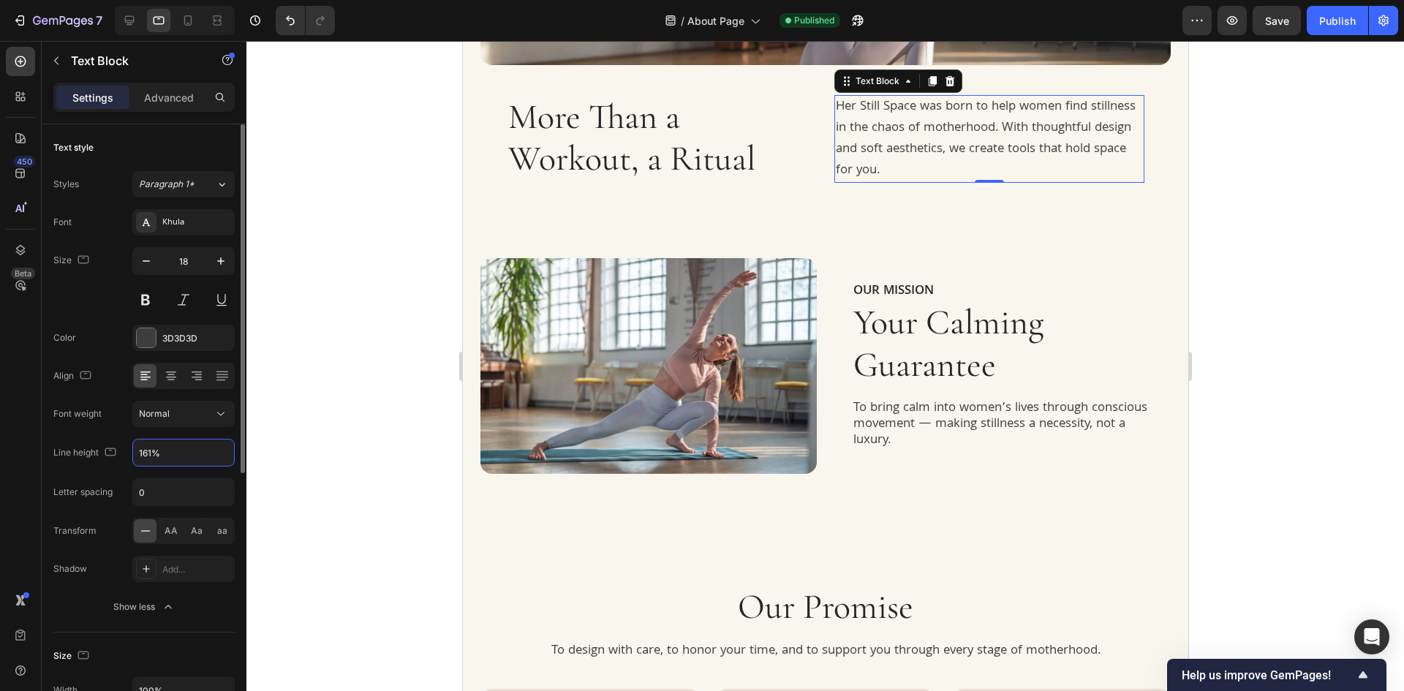
click at [106, 393] on div "Font Khula Size 18 Color 3D3D3D Align Font weight Normal Line height 161% Lette…" at bounding box center [143, 414] width 181 height 411
click at [186, 24] on icon at bounding box center [188, 20] width 15 height 15
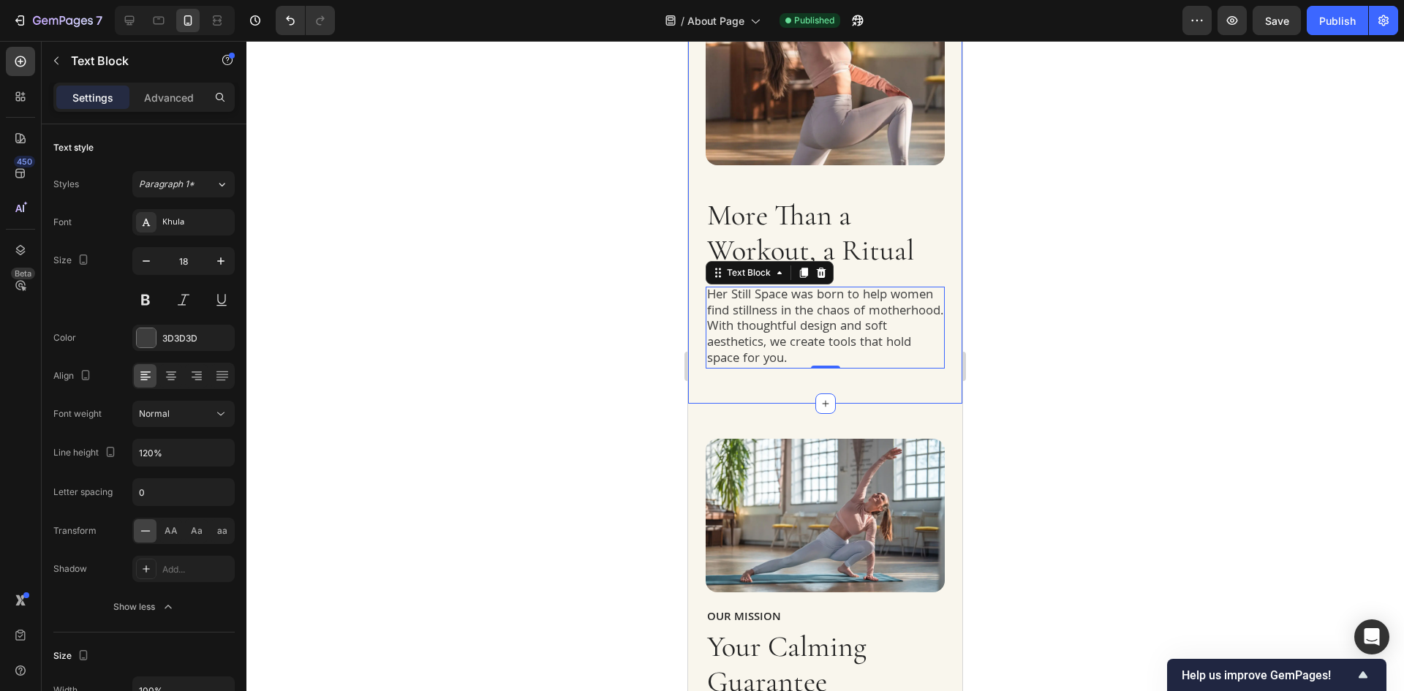
scroll to position [379, 0]
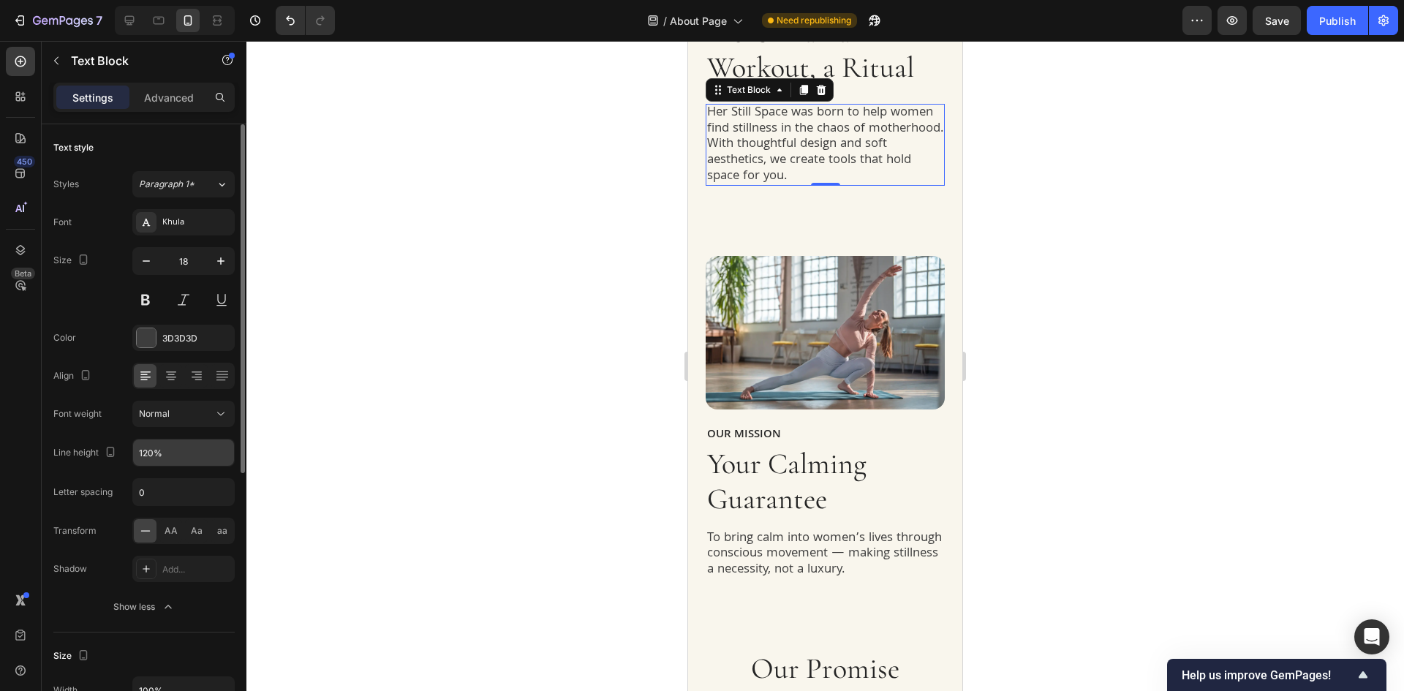
click at [142, 441] on input "120%" at bounding box center [183, 452] width 101 height 26
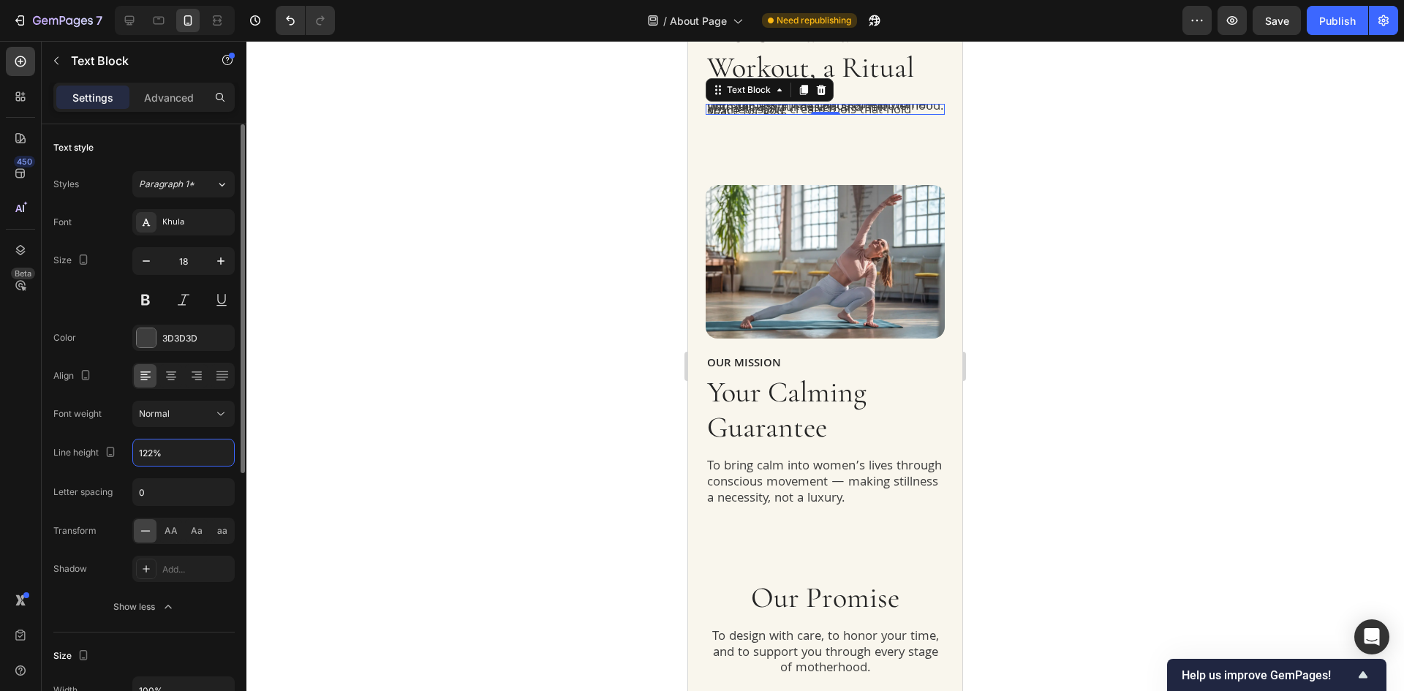
type input "122%"
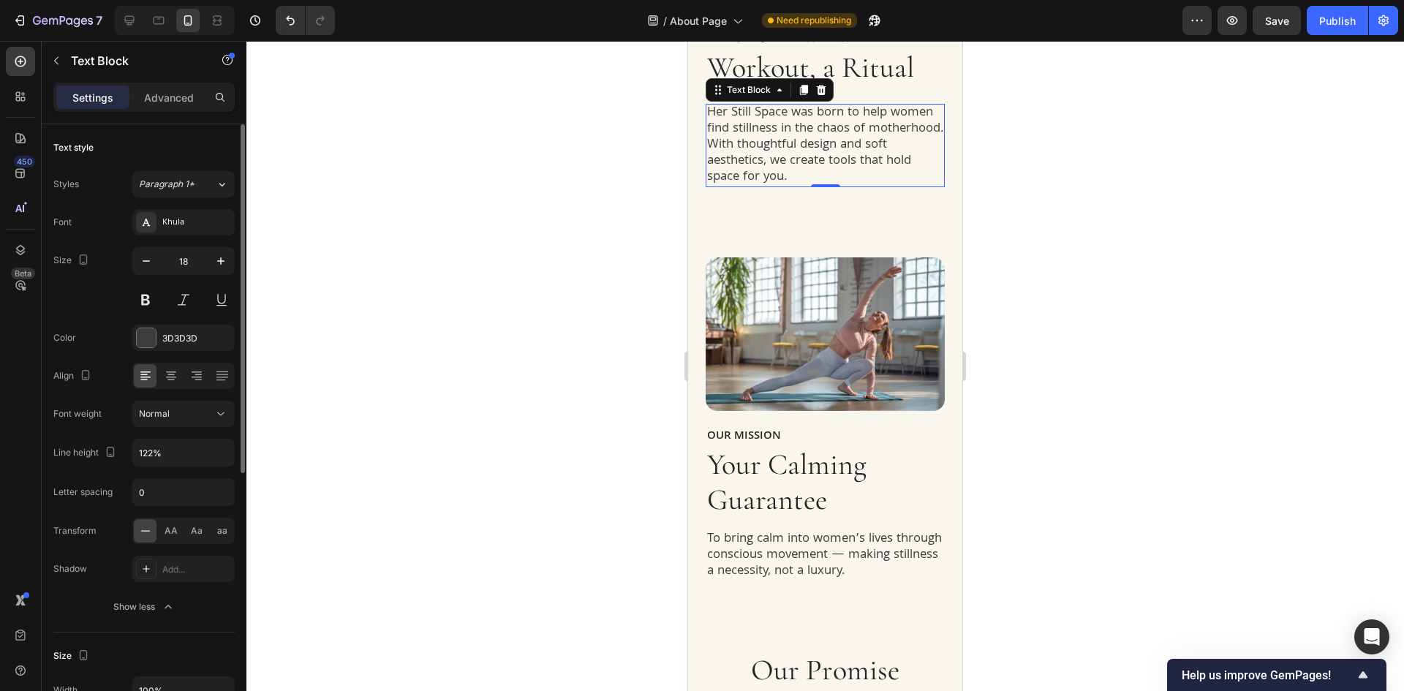
click at [105, 379] on div "Align" at bounding box center [143, 376] width 181 height 26
click at [1336, 18] on div "Publish" at bounding box center [1337, 20] width 37 height 15
click at [1112, 163] on div at bounding box center [824, 366] width 1157 height 650
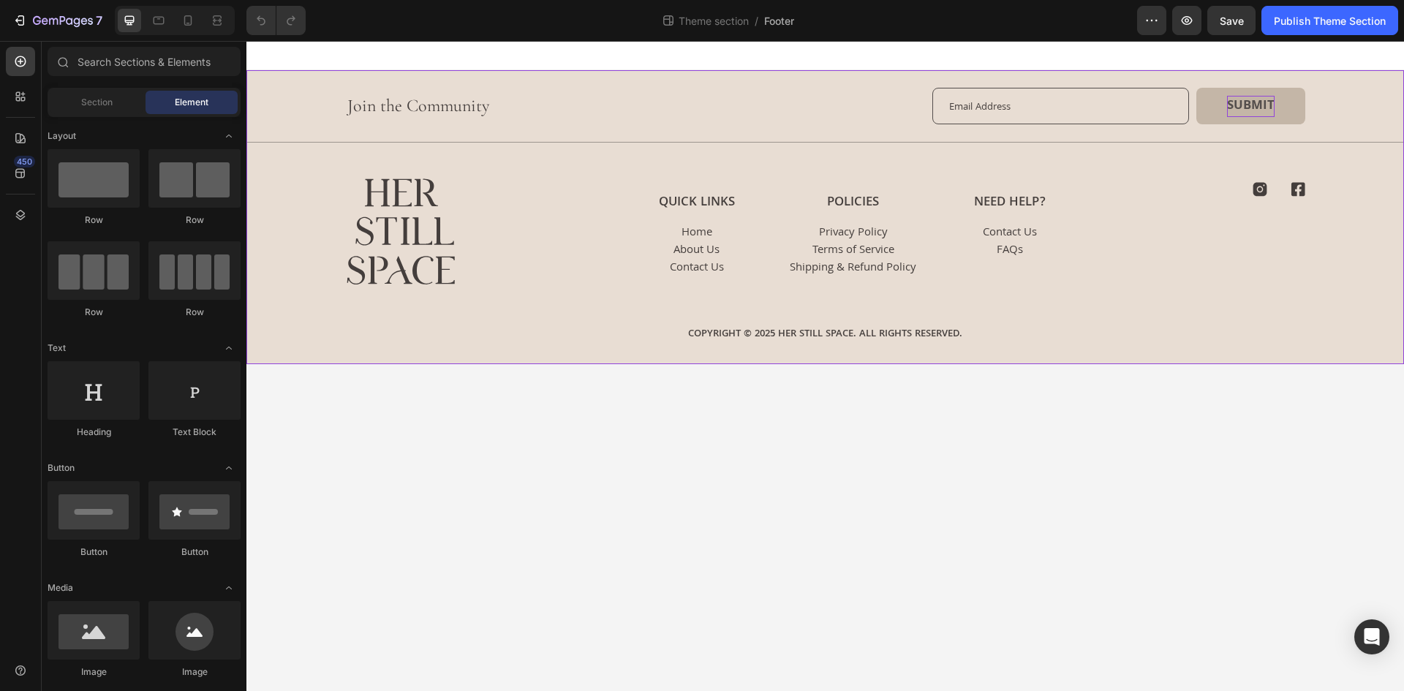
click at [1248, 105] on div "Submit" at bounding box center [1251, 106] width 48 height 21
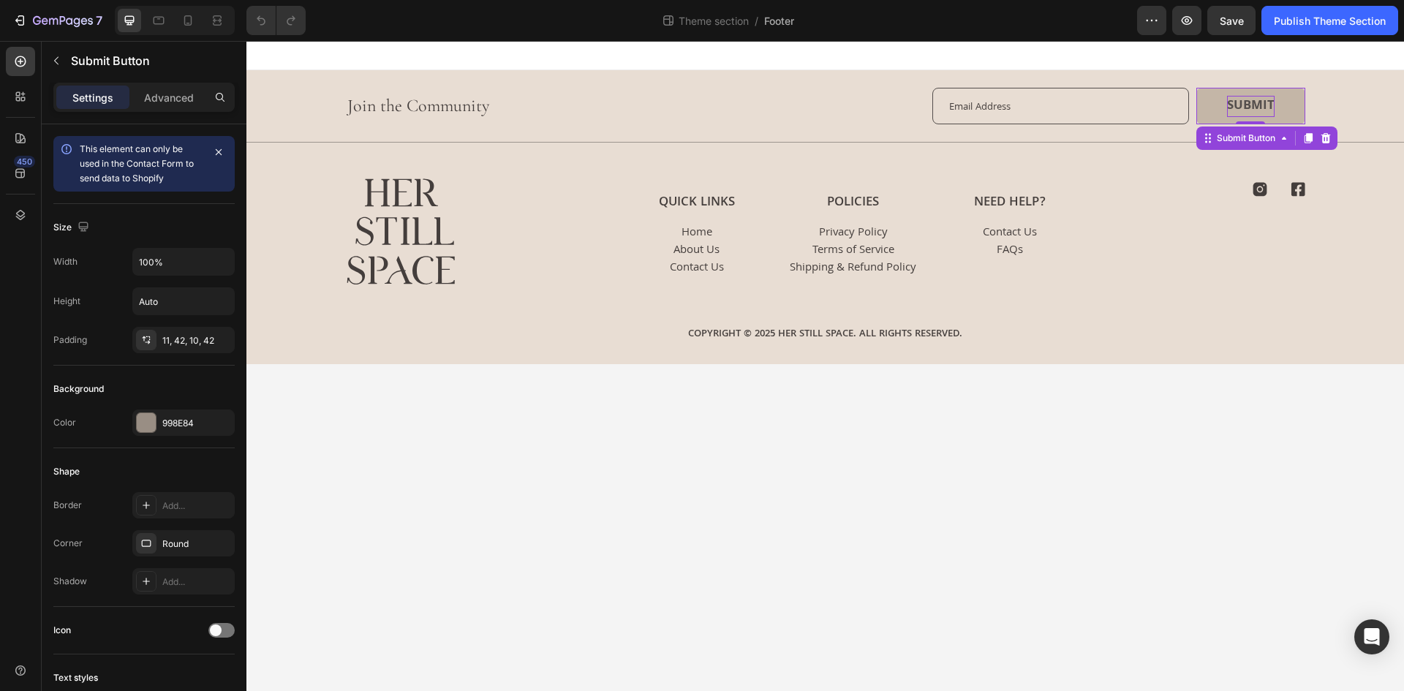
click at [1254, 101] on div "Submit" at bounding box center [1251, 106] width 48 height 21
click at [1254, 101] on p "Submit" at bounding box center [1251, 106] width 48 height 21
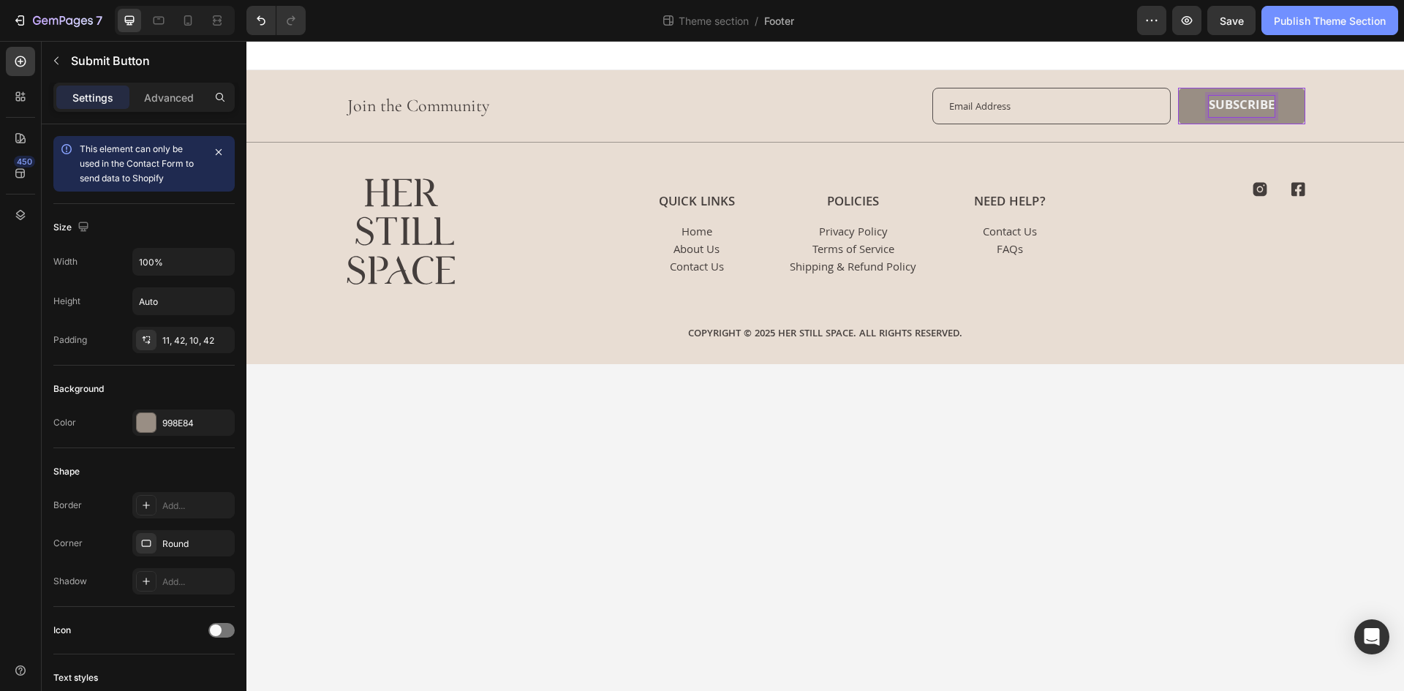
click at [1301, 23] on div "Publish Theme Section" at bounding box center [1330, 20] width 112 height 15
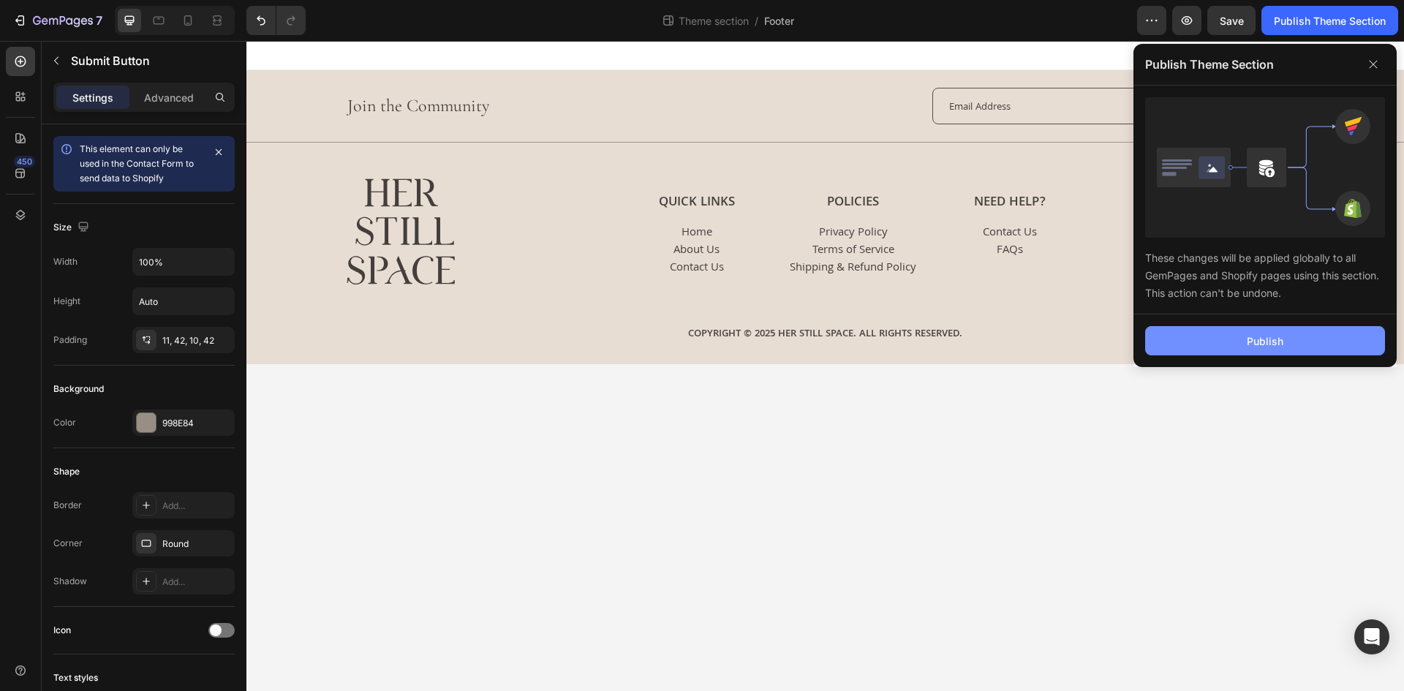
click at [1253, 346] on div "Publish" at bounding box center [1264, 340] width 37 height 15
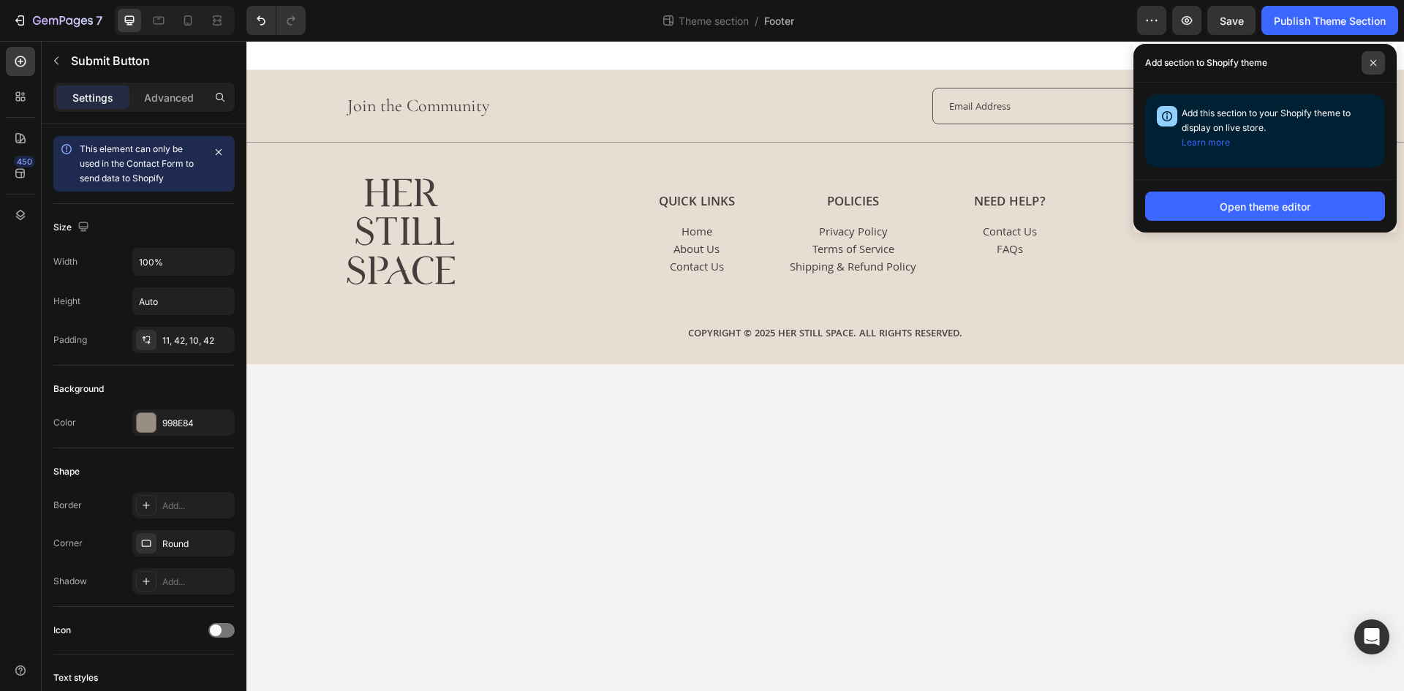
drag, startPoint x: 1374, startPoint y: 61, endPoint x: 1365, endPoint y: 73, distance: 15.2
click at [1374, 61] on icon at bounding box center [1372, 62] width 7 height 7
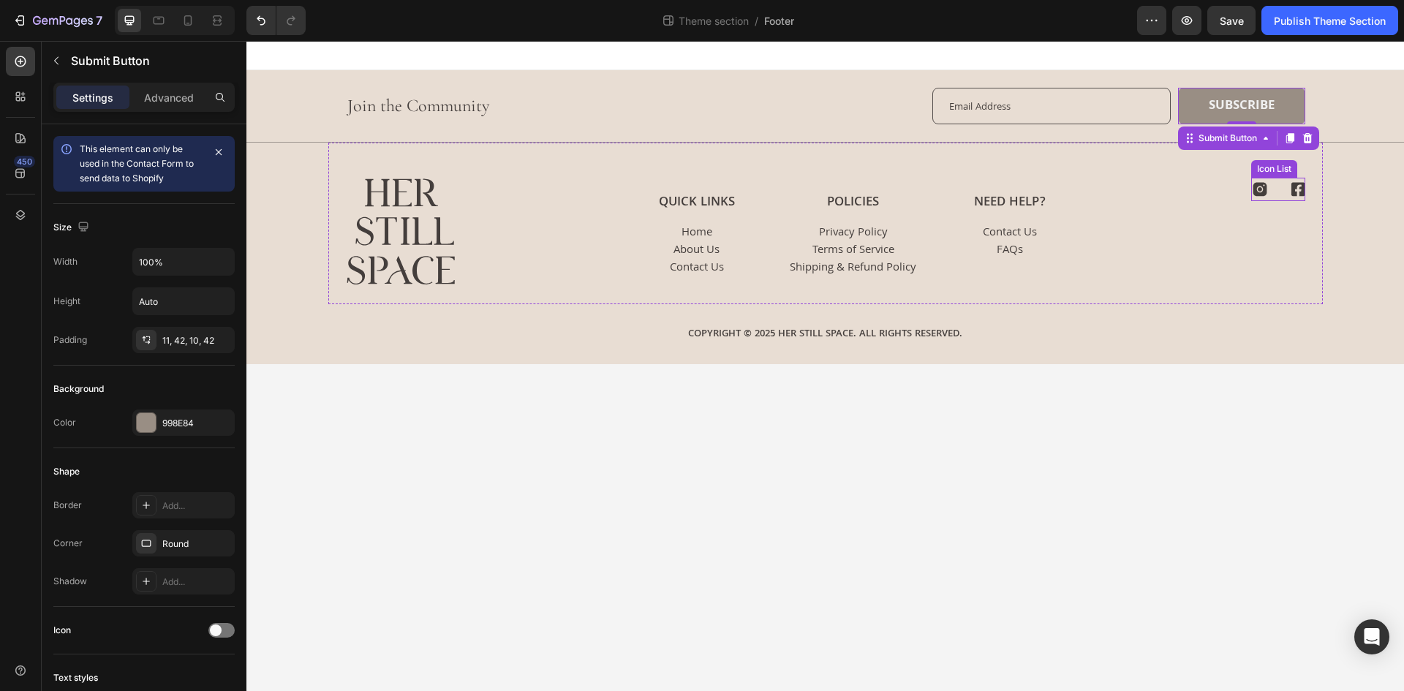
click at [1279, 192] on div "Icon Icon" at bounding box center [1278, 190] width 54 height 18
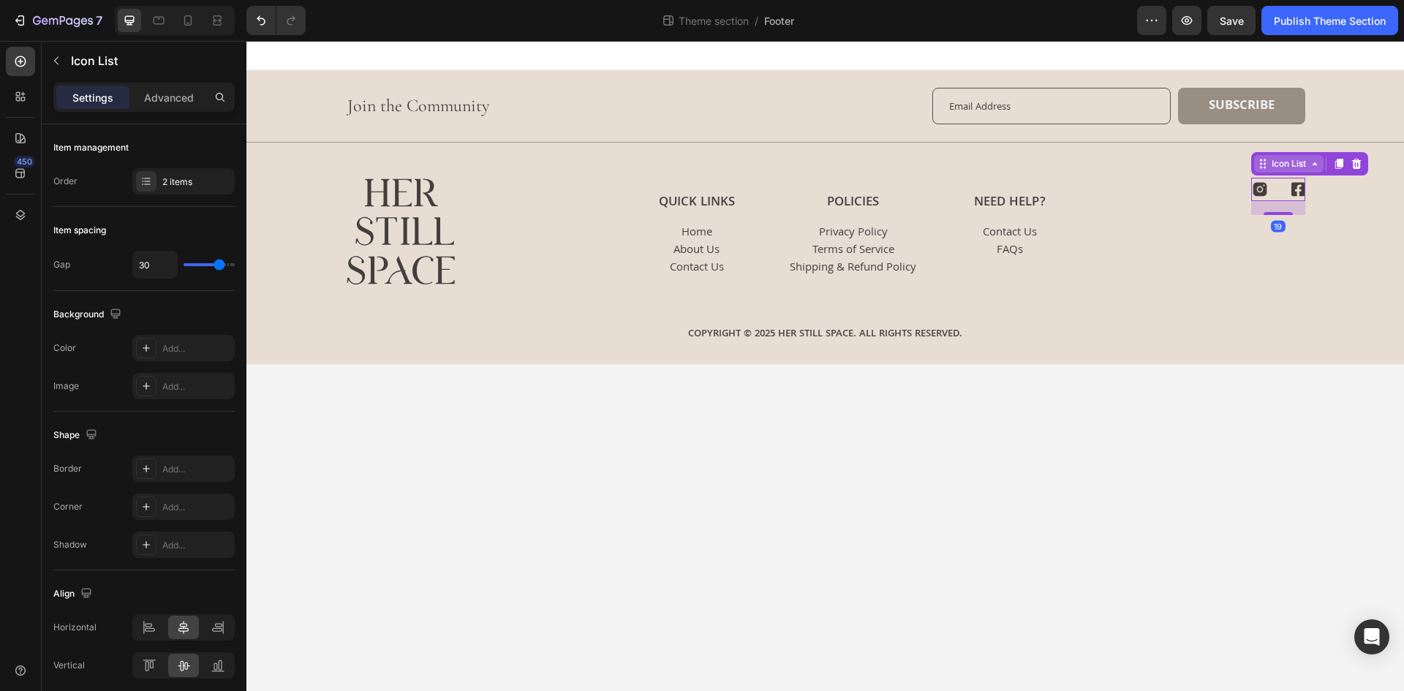
click at [1279, 167] on div "Icon List" at bounding box center [1288, 163] width 40 height 13
click at [122, 69] on div "Icon List" at bounding box center [137, 61] width 190 height 38
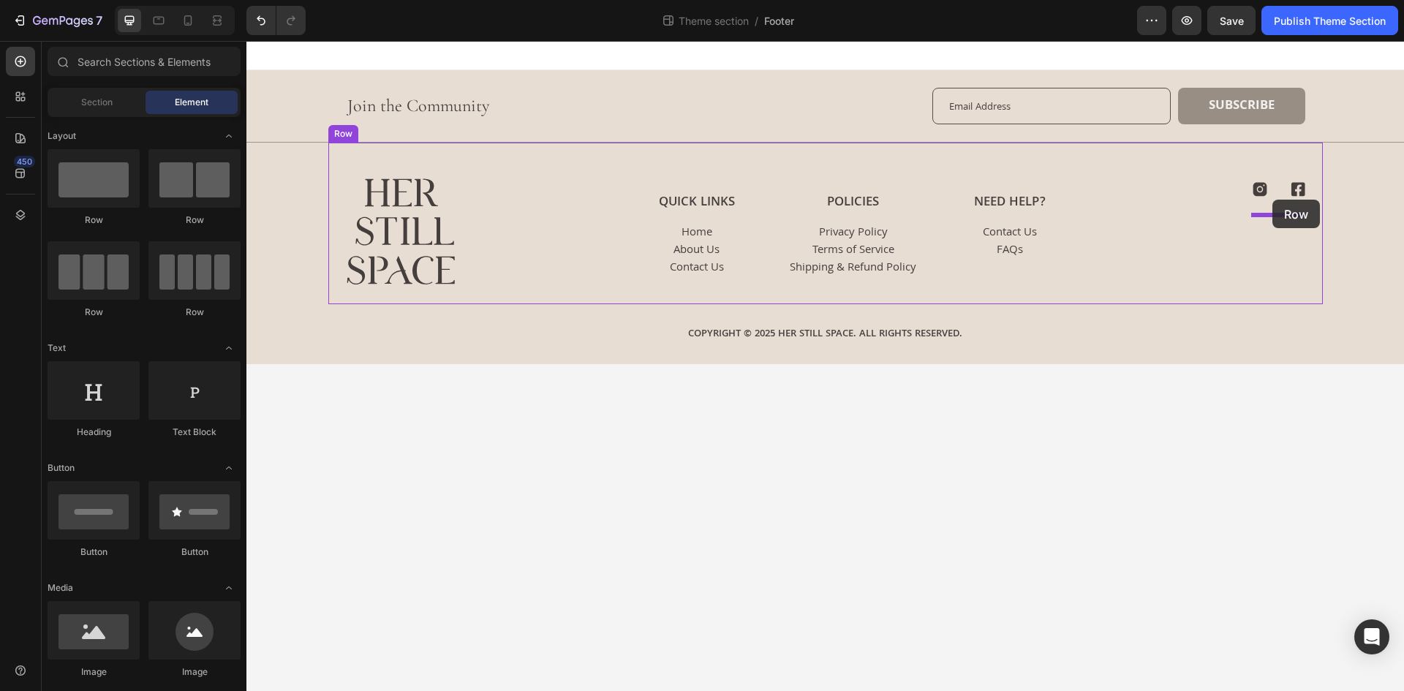
drag, startPoint x: 337, startPoint y: 238, endPoint x: 1272, endPoint y: 200, distance: 935.8
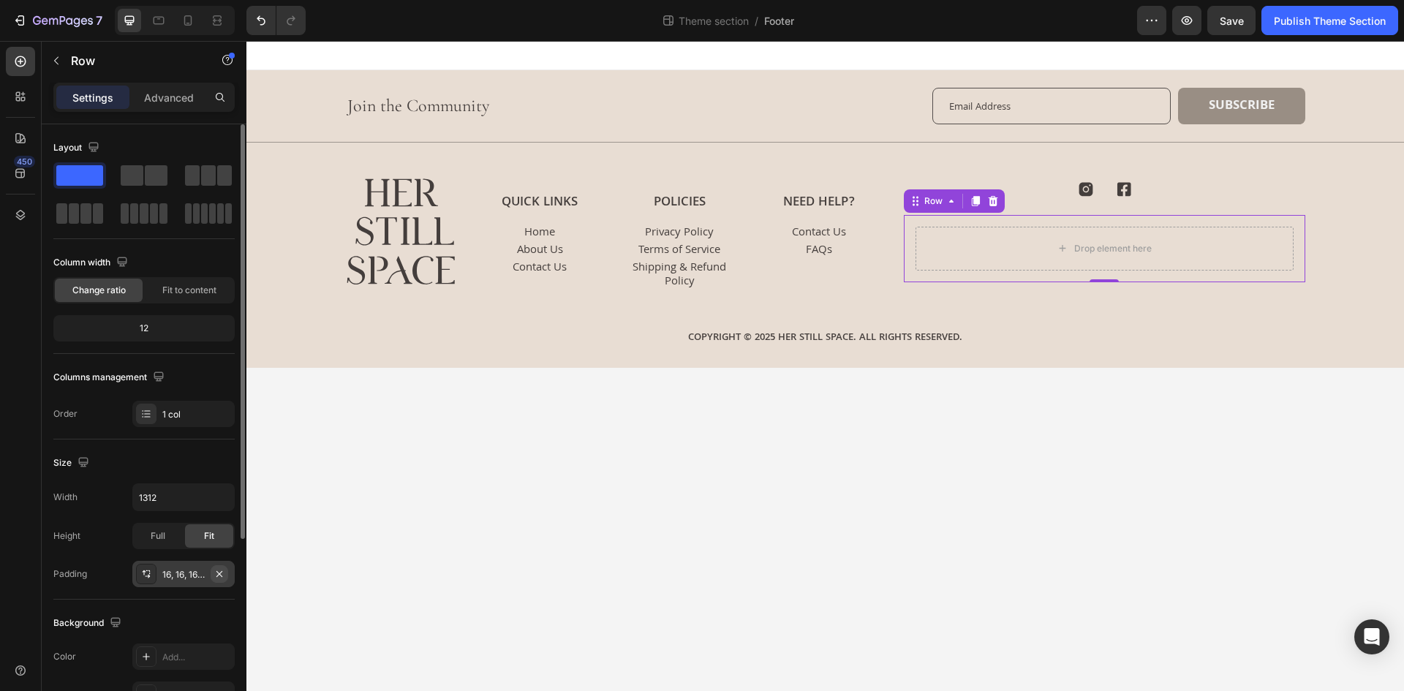
click at [216, 571] on icon "button" at bounding box center [219, 574] width 12 height 12
click at [187, 498] on input "1312" at bounding box center [183, 497] width 101 height 26
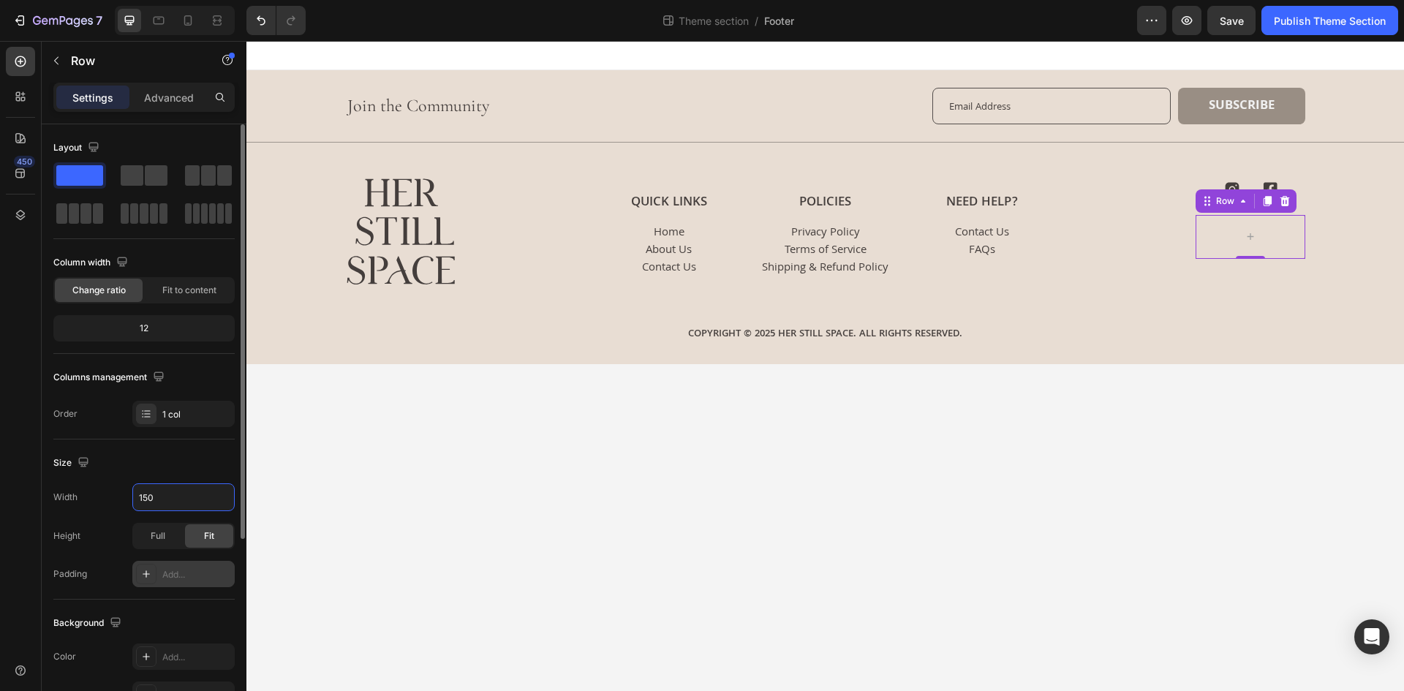
type input "150"
click at [192, 463] on div "Size" at bounding box center [143, 462] width 181 height 23
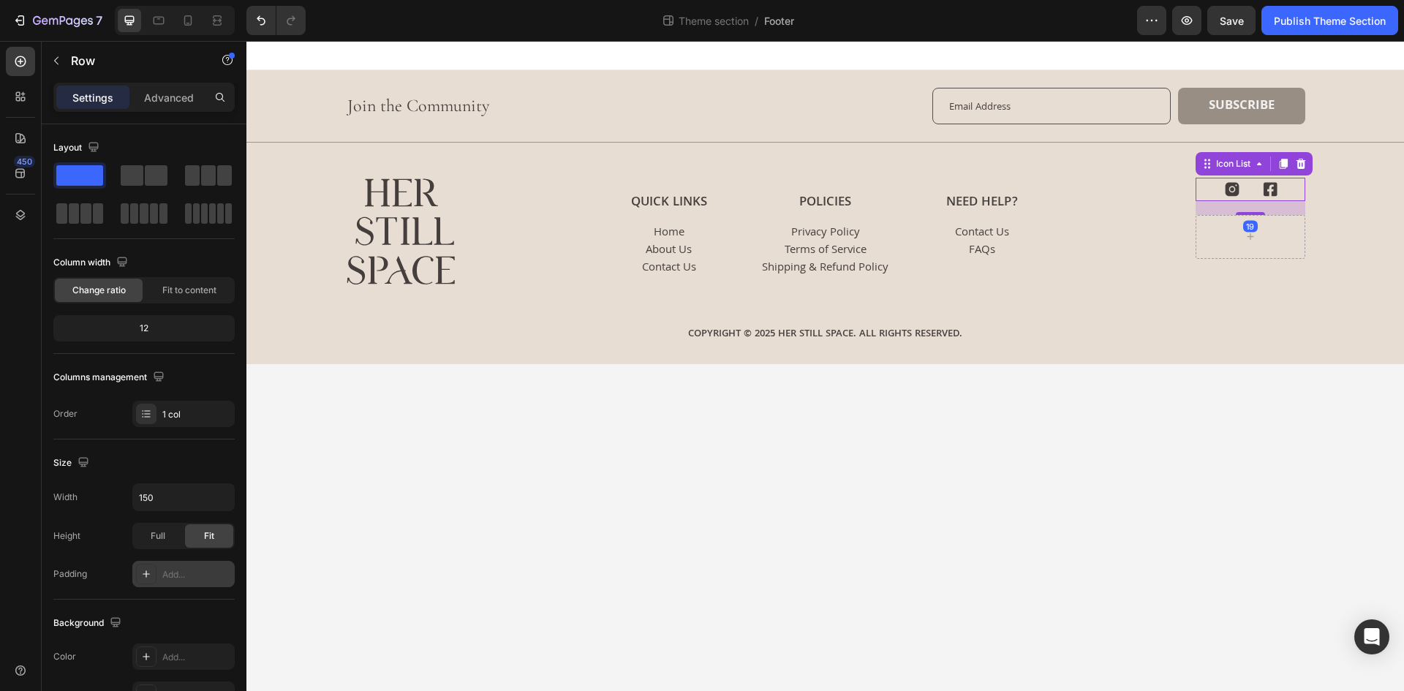
click at [1250, 185] on div "Icon Icon" at bounding box center [1250, 190] width 110 height 18
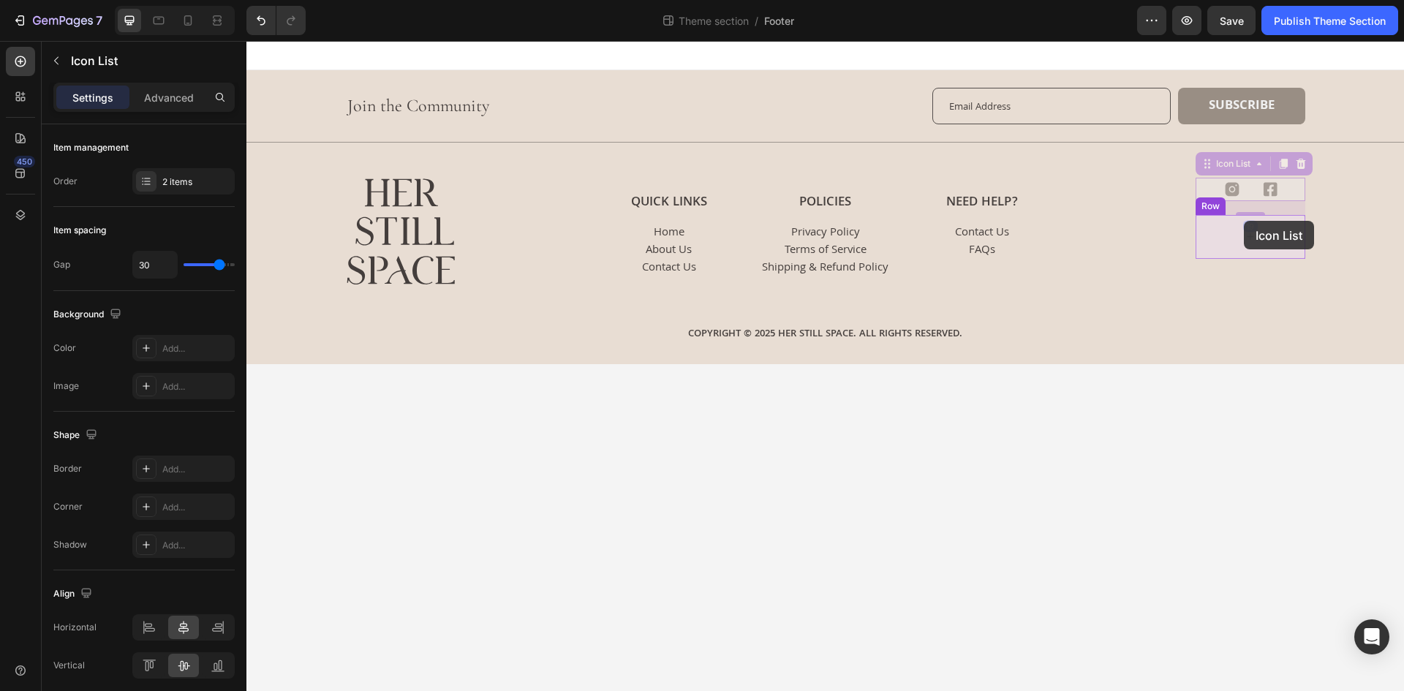
drag, startPoint x: 1236, startPoint y: 165, endPoint x: 1244, endPoint y: 228, distance: 63.3
drag, startPoint x: 1248, startPoint y: 213, endPoint x: 1252, endPoint y: 170, distance: 43.4
click at [1252, 178] on div "Icon Icon Icon List 19" at bounding box center [1250, 189] width 110 height 23
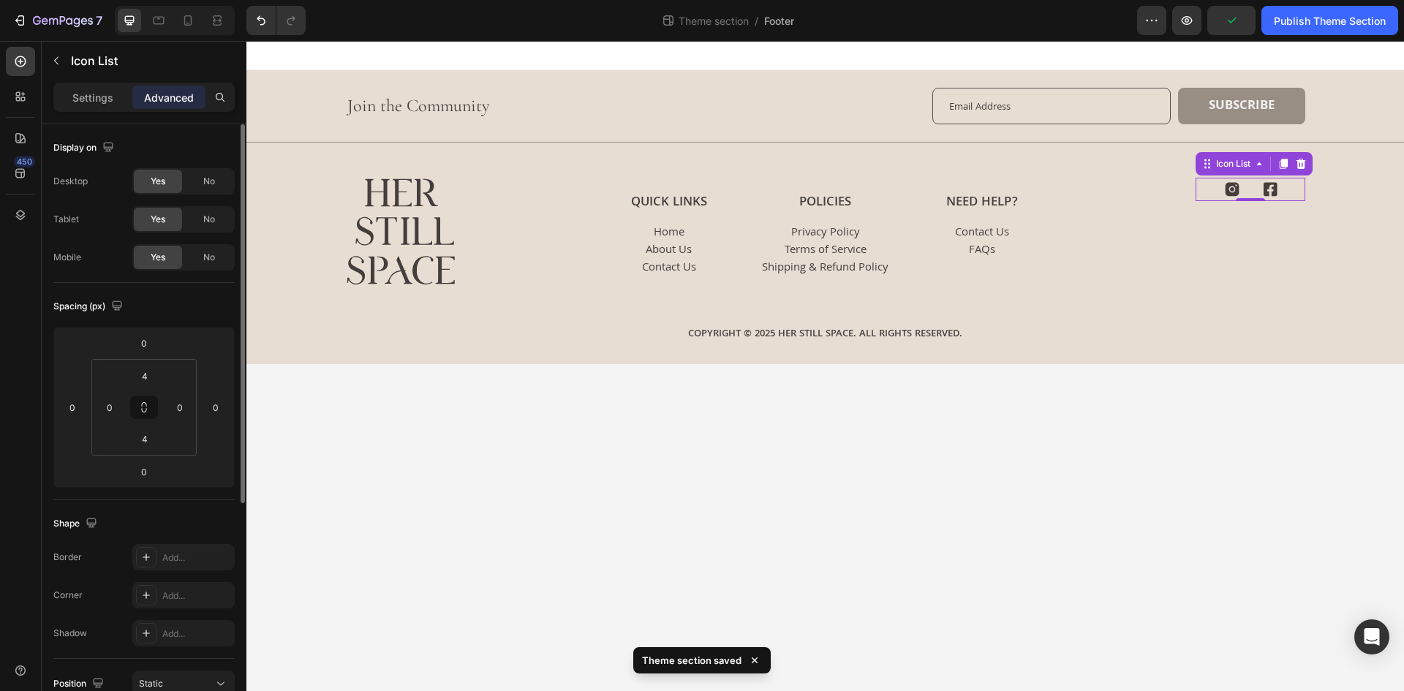
drag, startPoint x: 113, startPoint y: 97, endPoint x: 129, endPoint y: 172, distance: 76.1
click at [112, 97] on div "Settings" at bounding box center [92, 97] width 73 height 23
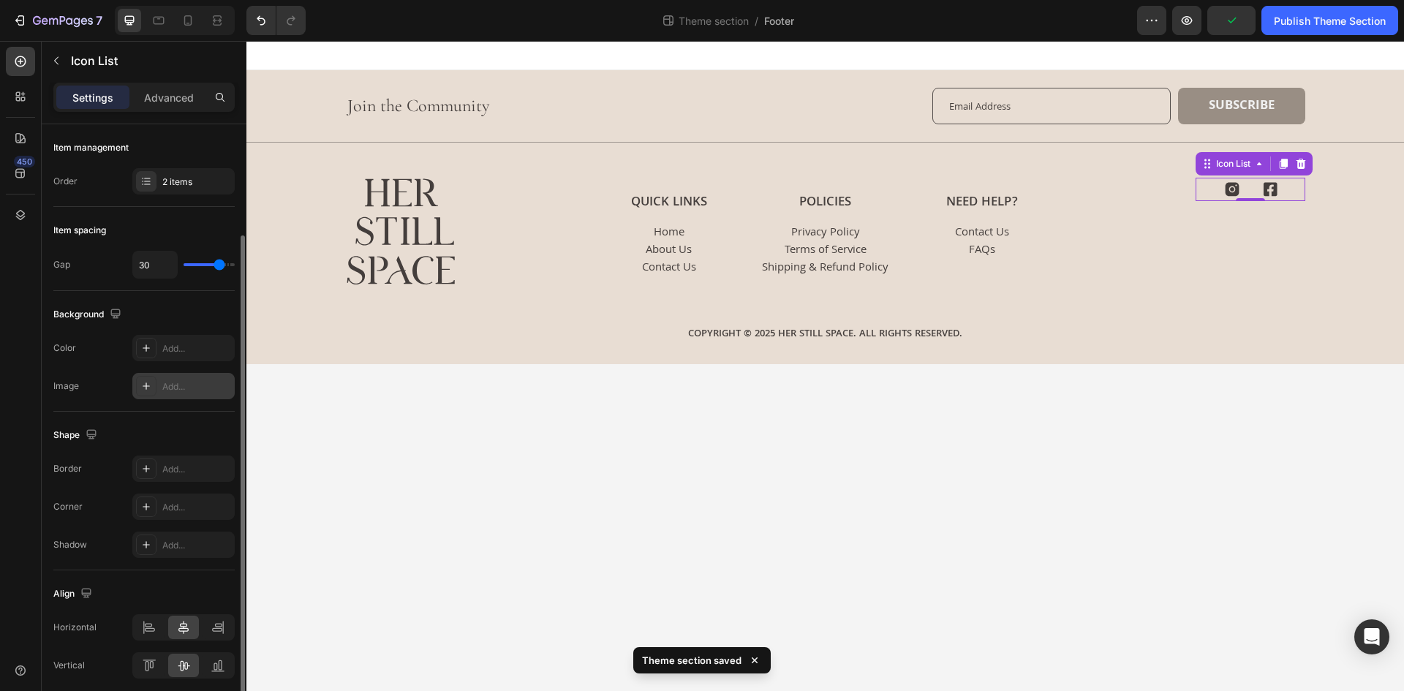
scroll to position [58, 0]
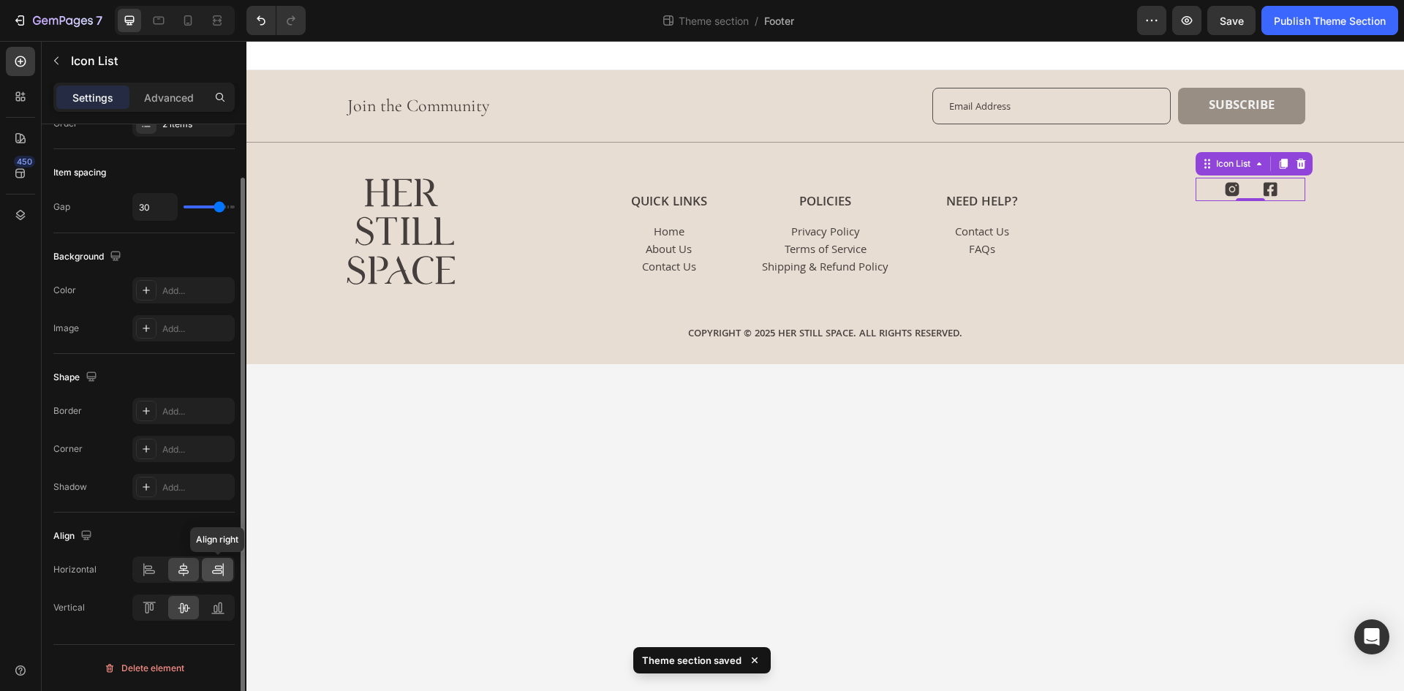
click at [222, 575] on icon at bounding box center [218, 569] width 15 height 15
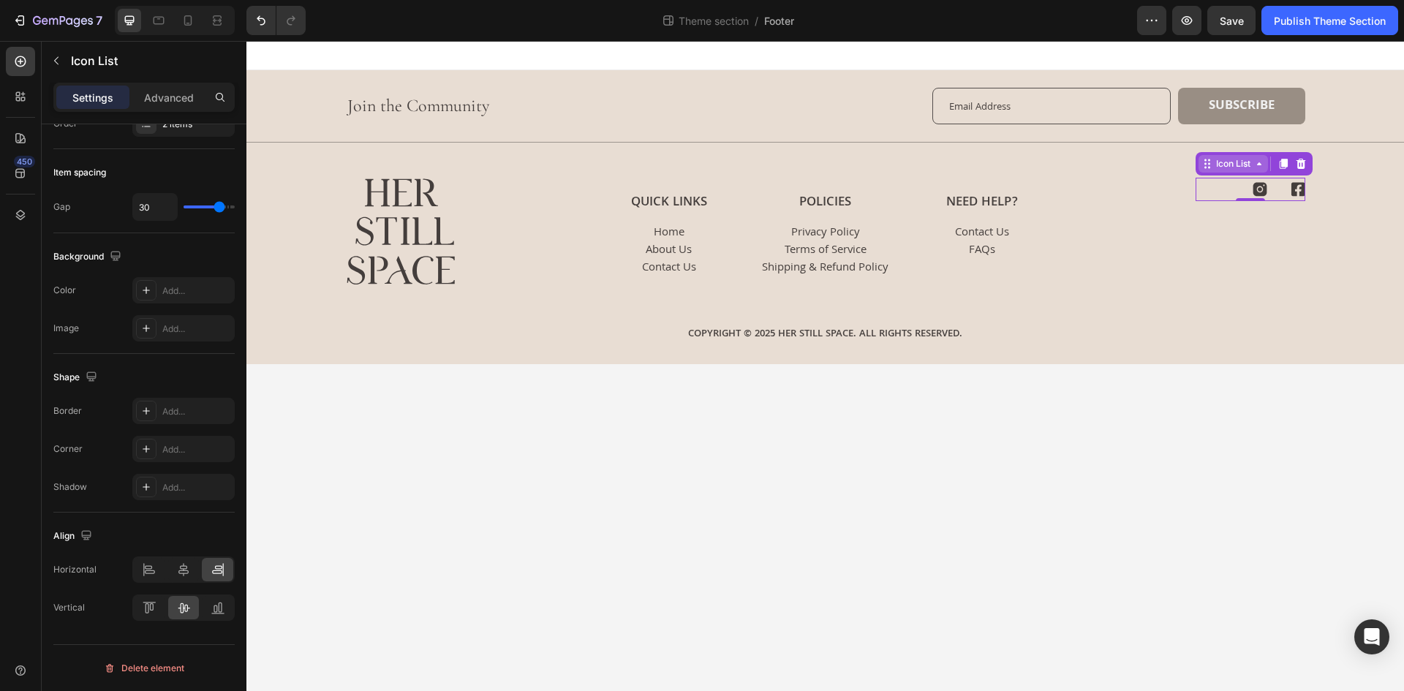
click at [1230, 167] on div "Icon List" at bounding box center [1233, 163] width 40 height 13
click at [1212, 148] on div "Row 1 col" at bounding box center [1223, 137] width 56 height 23
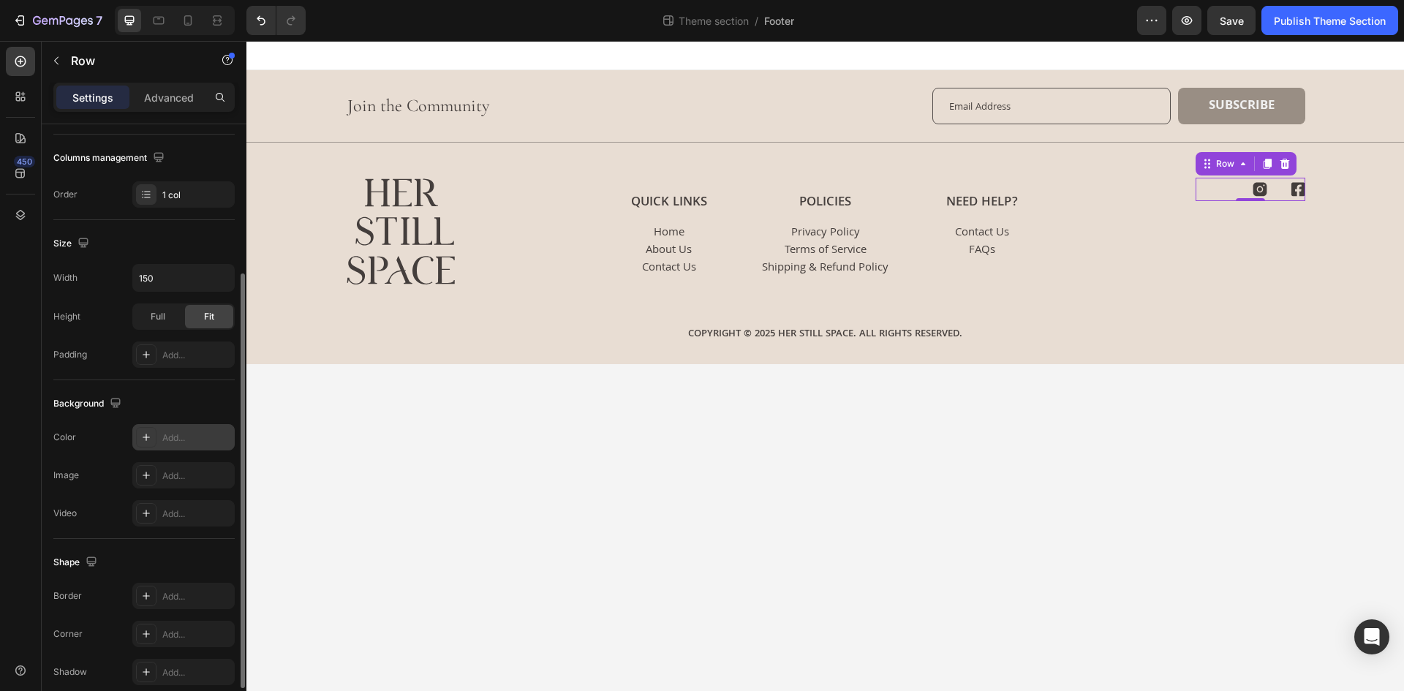
scroll to position [284, 0]
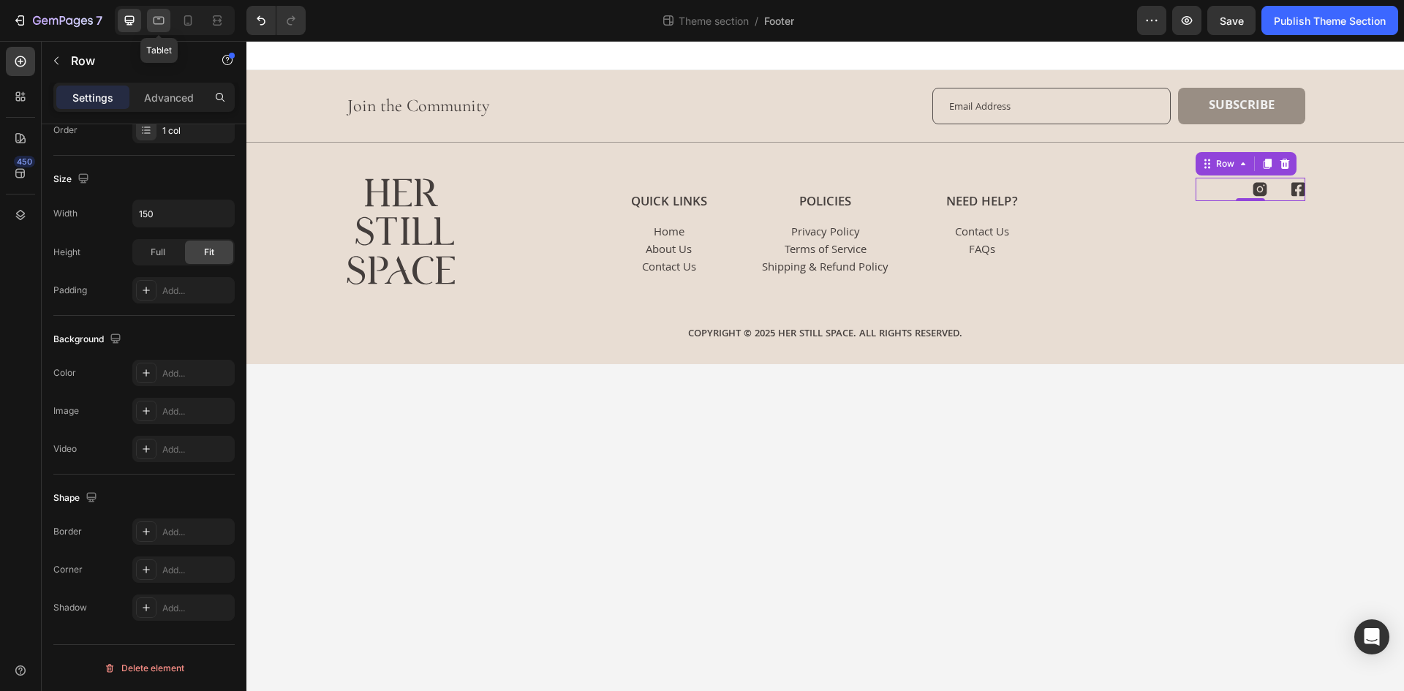
click at [158, 19] on icon at bounding box center [158, 20] width 15 height 15
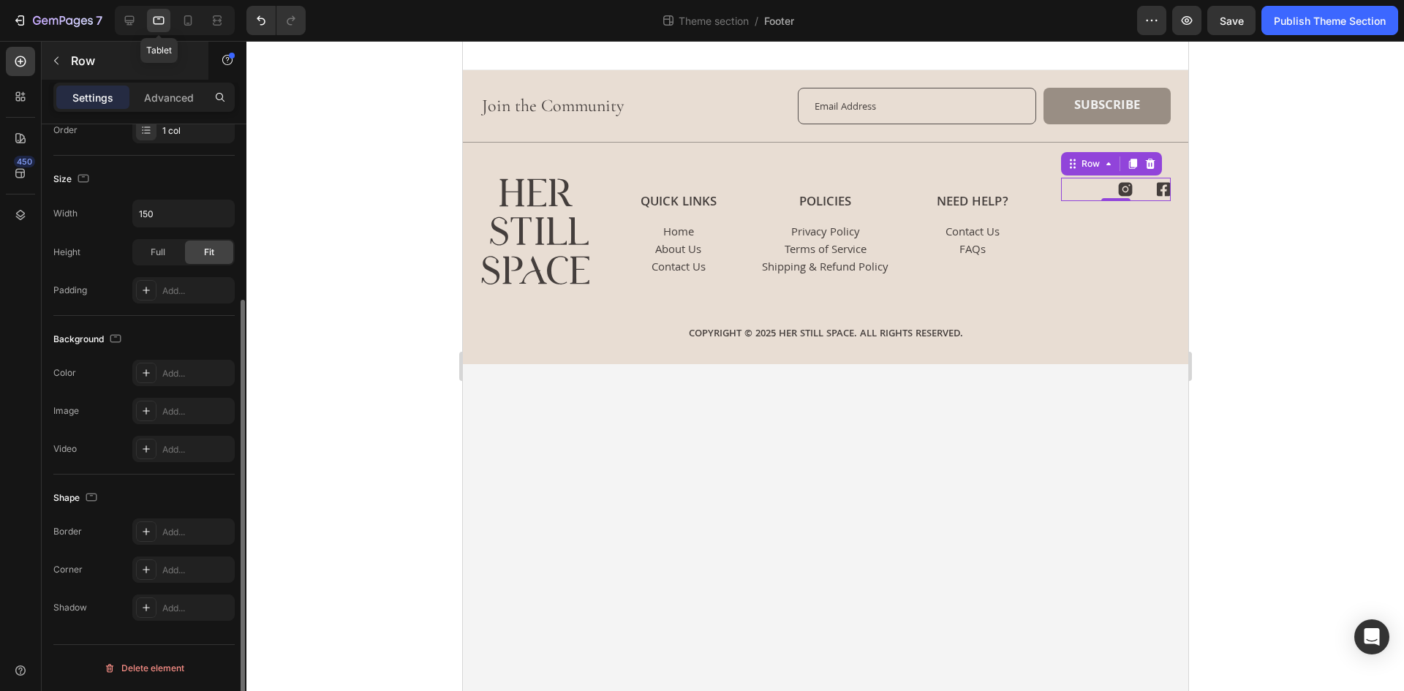
scroll to position [246, 0]
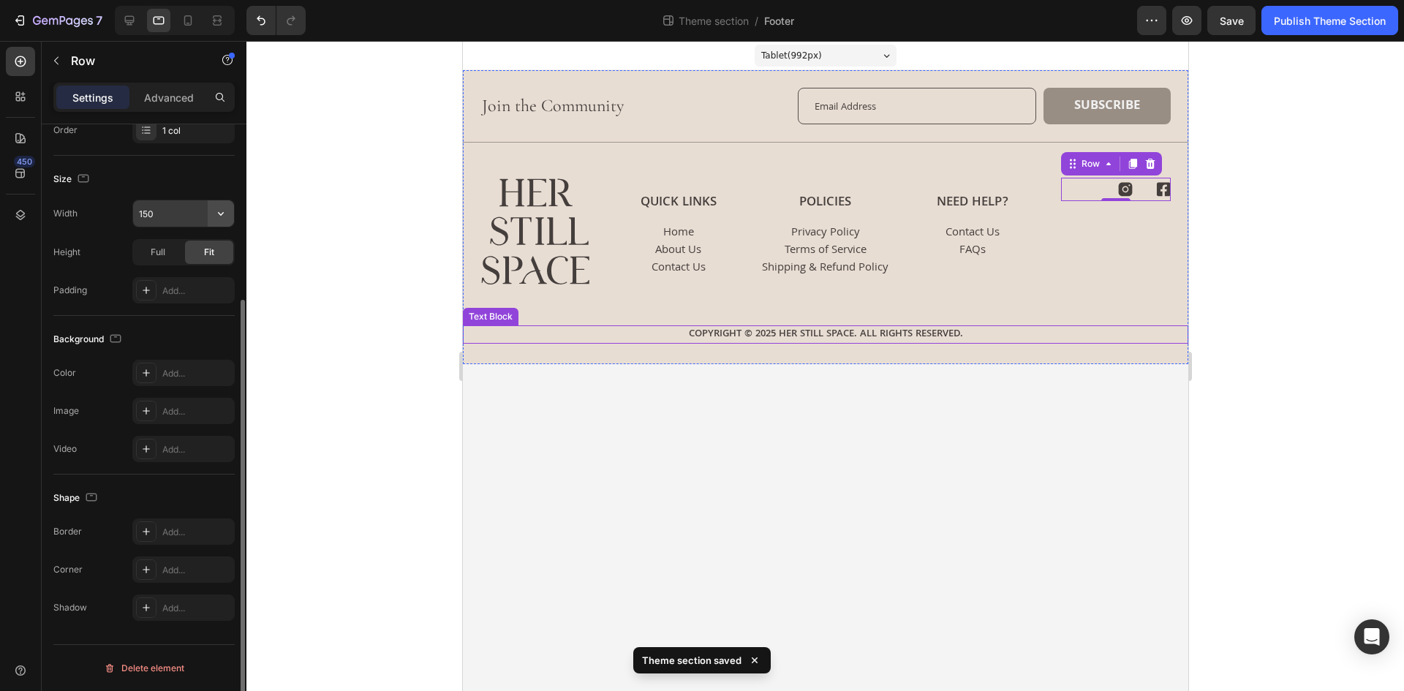
click at [219, 217] on icon "button" at bounding box center [220, 213] width 15 height 15
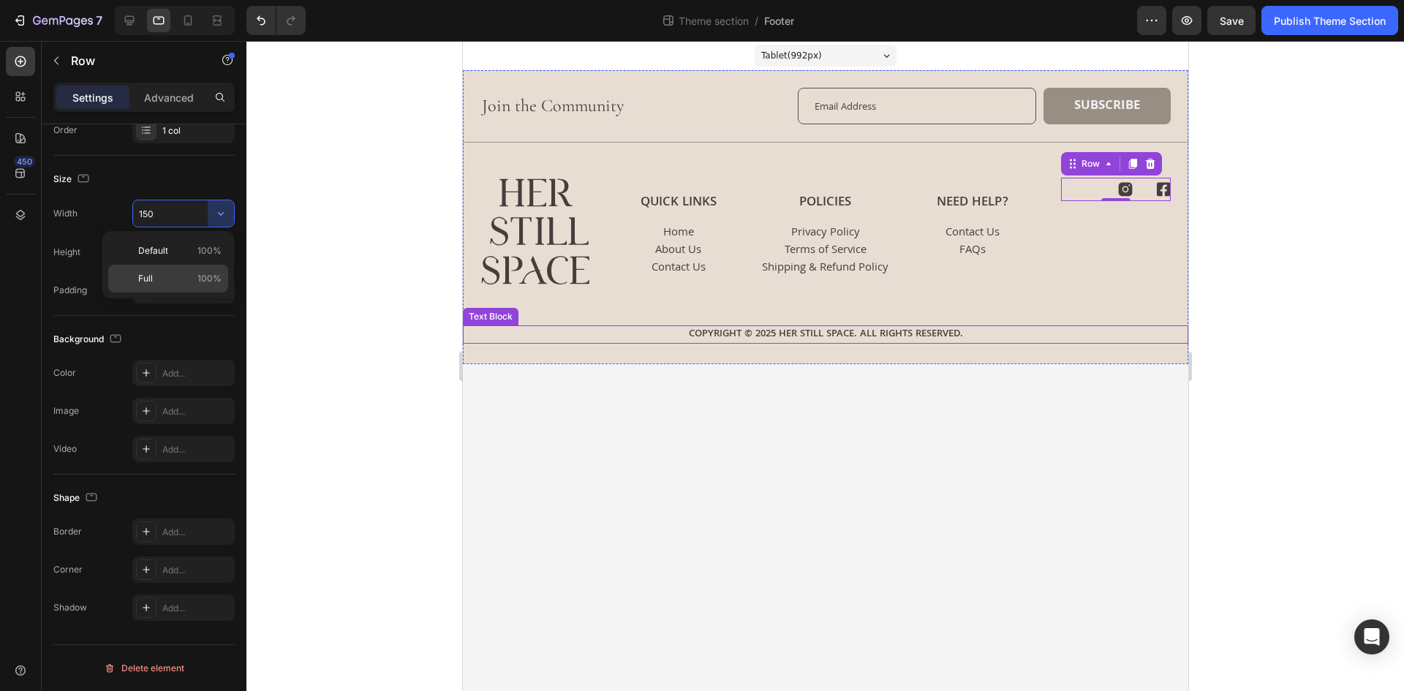
click at [175, 272] on p "Full 100%" at bounding box center [179, 278] width 83 height 13
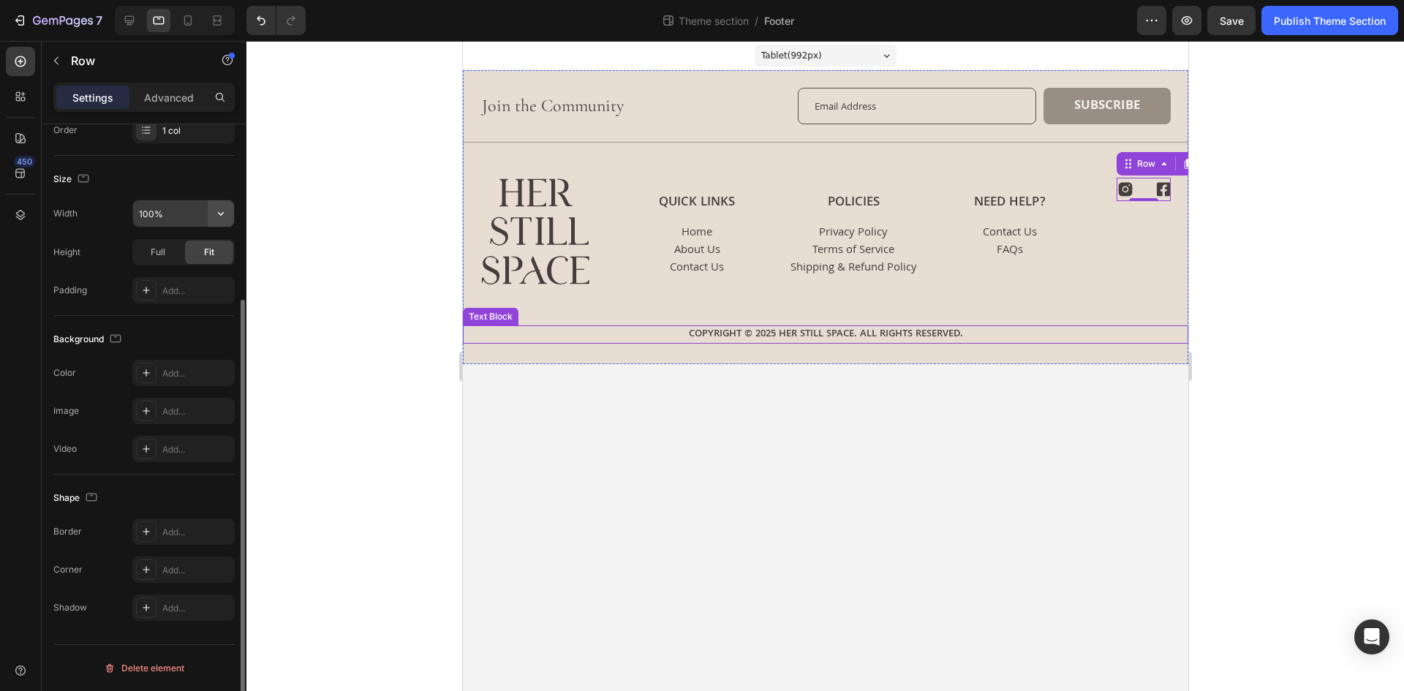
click at [213, 205] on button "button" at bounding box center [221, 213] width 26 height 26
click at [159, 185] on div "Size" at bounding box center [143, 178] width 181 height 23
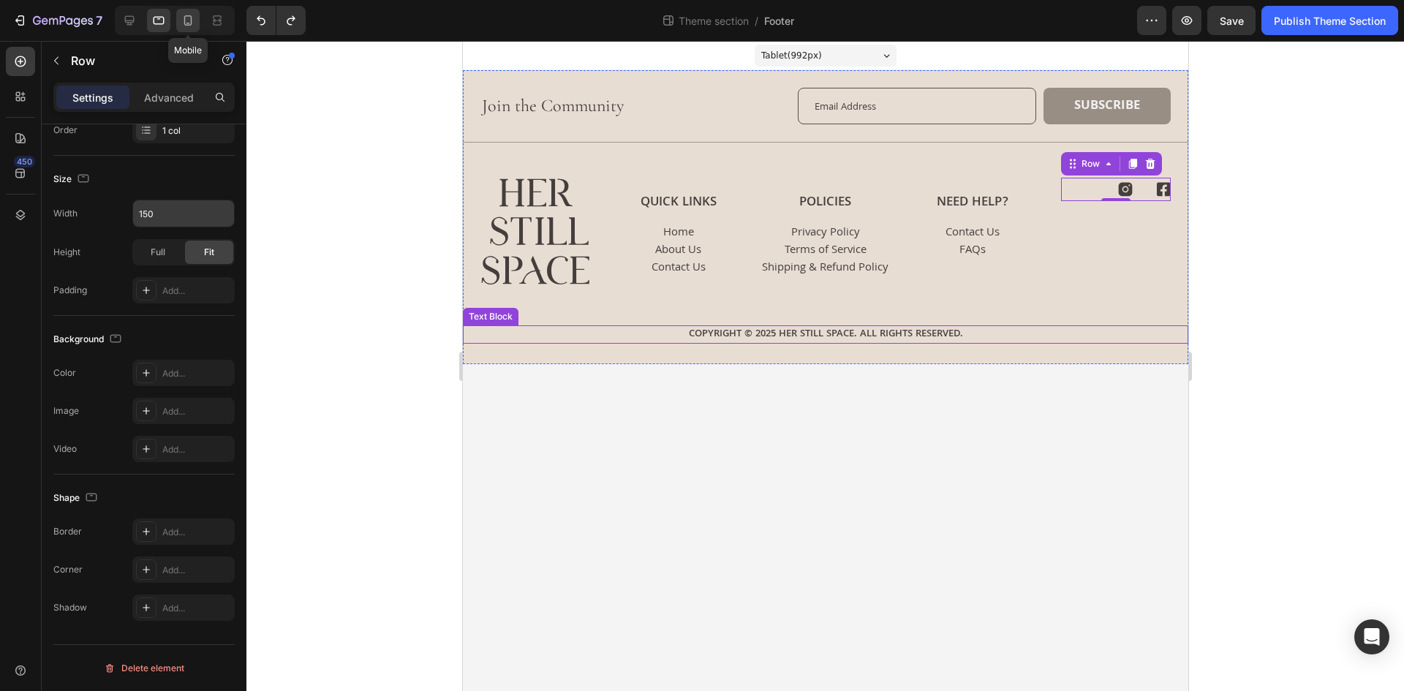
click at [184, 20] on icon at bounding box center [188, 20] width 8 height 10
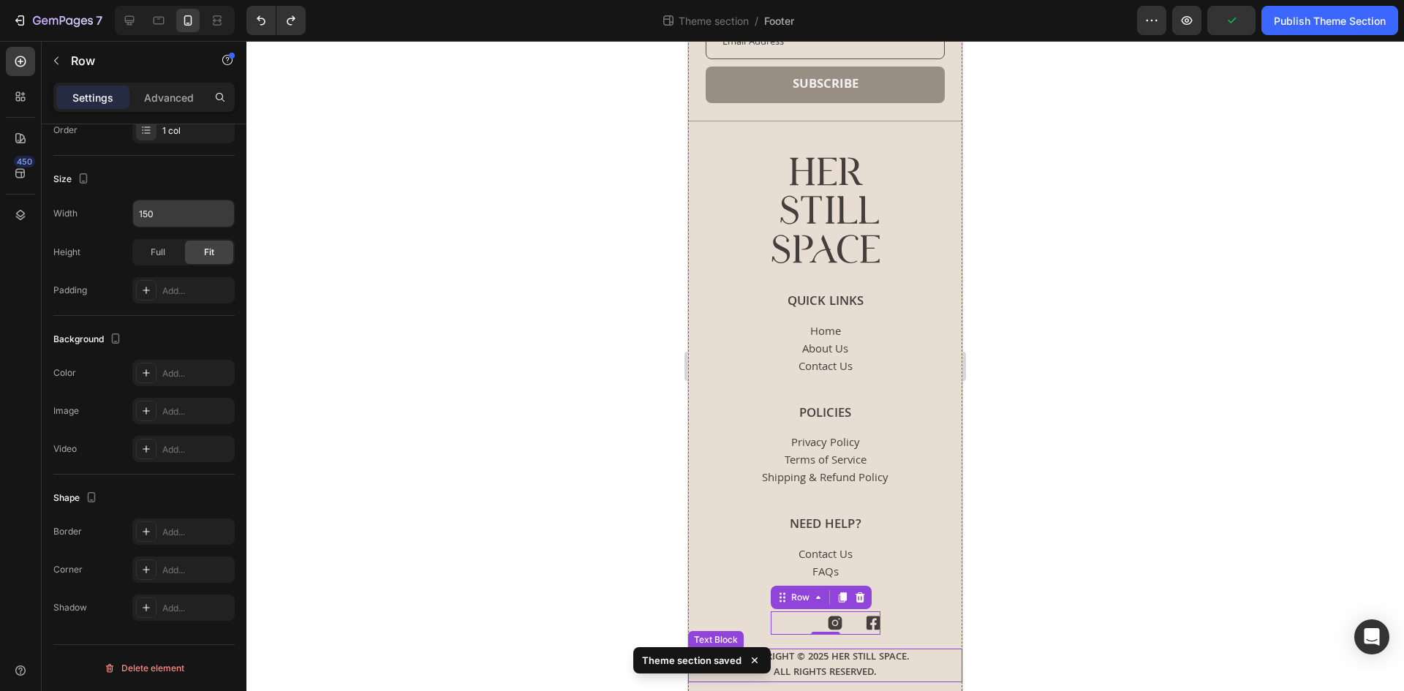
scroll to position [115, 0]
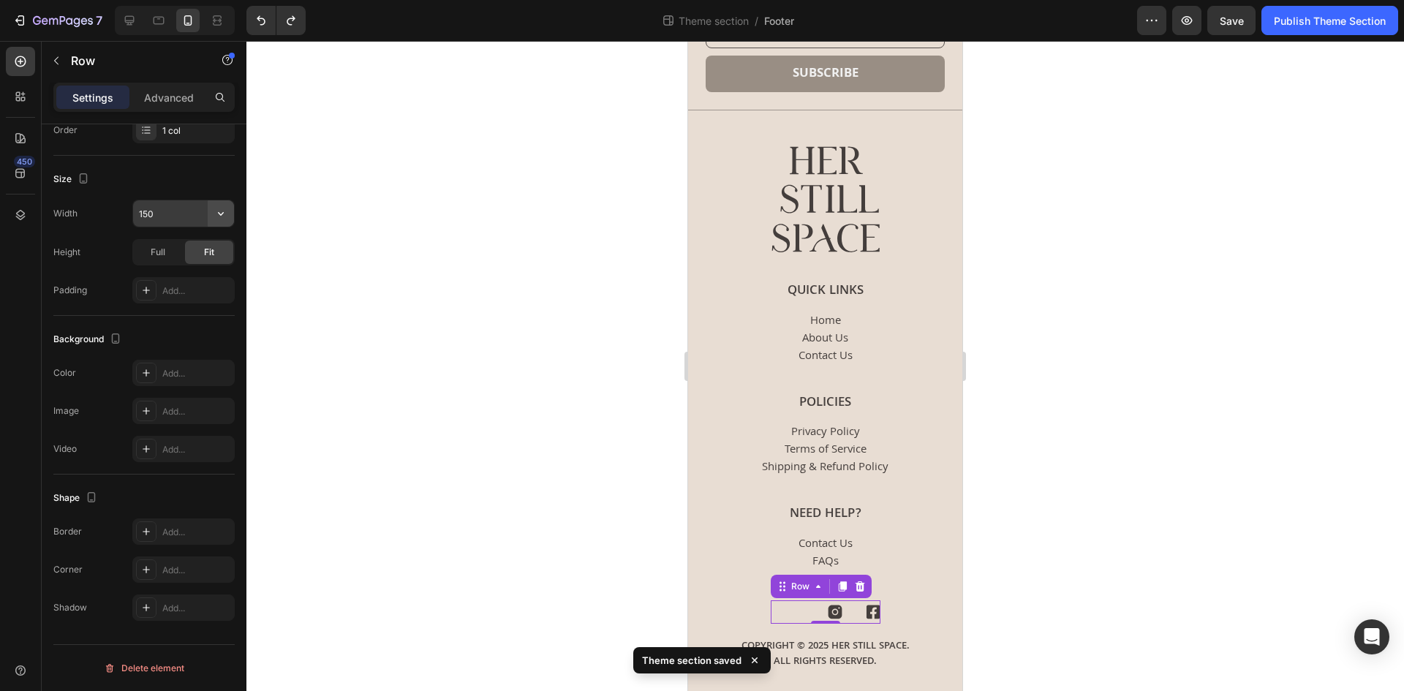
click at [219, 217] on icon "button" at bounding box center [220, 213] width 15 height 15
drag, startPoint x: 169, startPoint y: 280, endPoint x: 169, endPoint y: 296, distance: 16.1
click at [168, 280] on p "Full 100%" at bounding box center [179, 278] width 83 height 13
type input "100%"
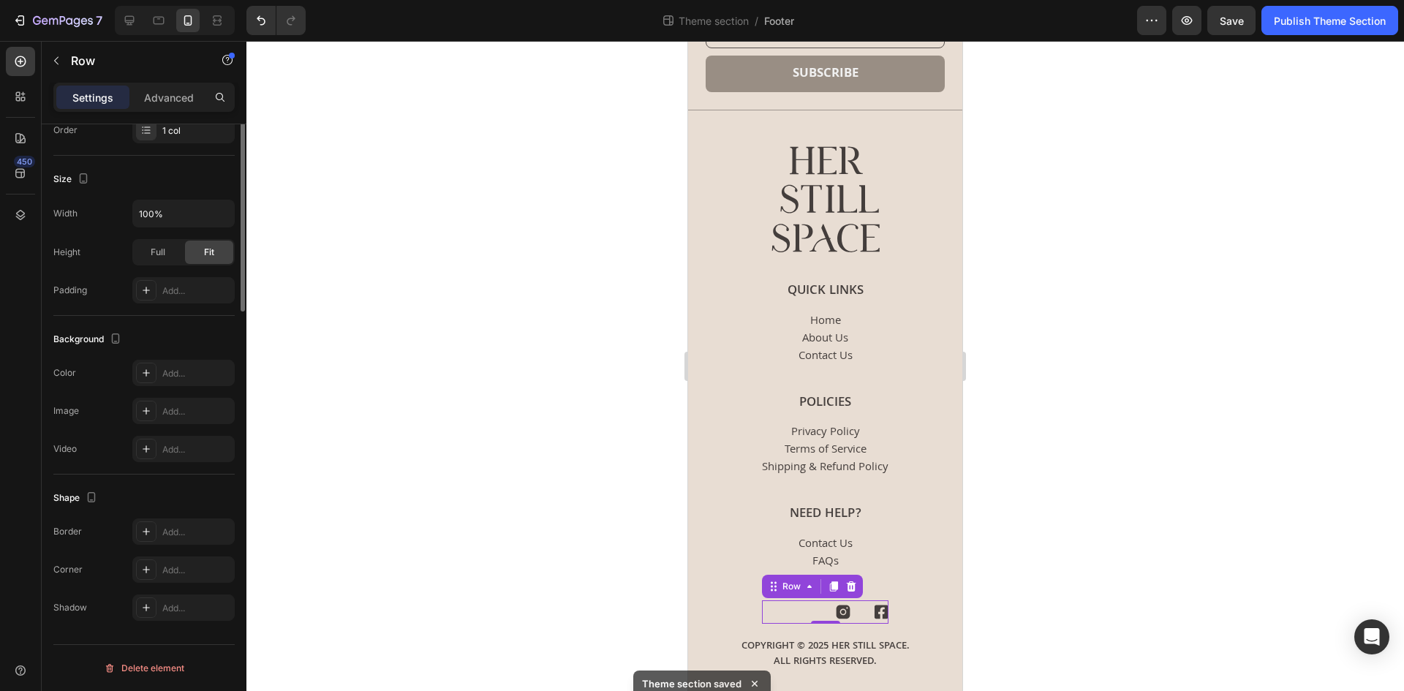
scroll to position [0, 0]
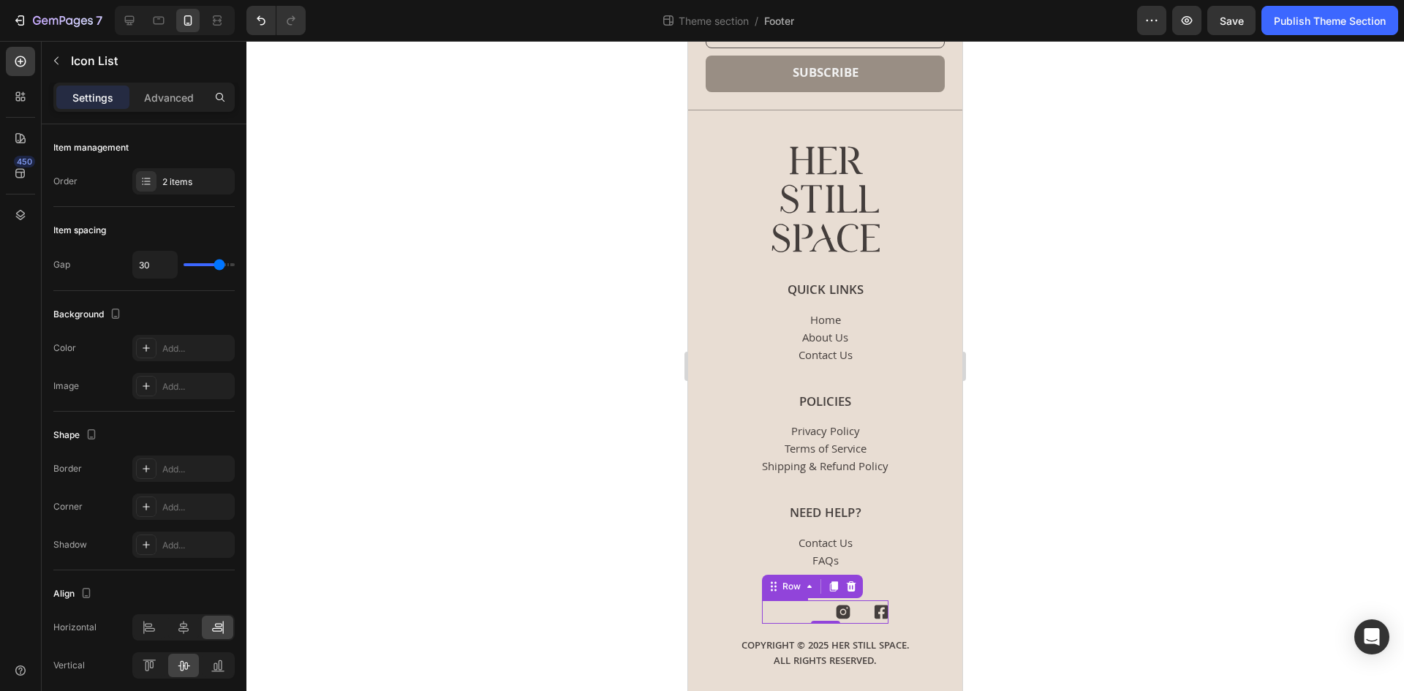
click at [854, 615] on div "Icon Icon" at bounding box center [825, 612] width 126 height 18
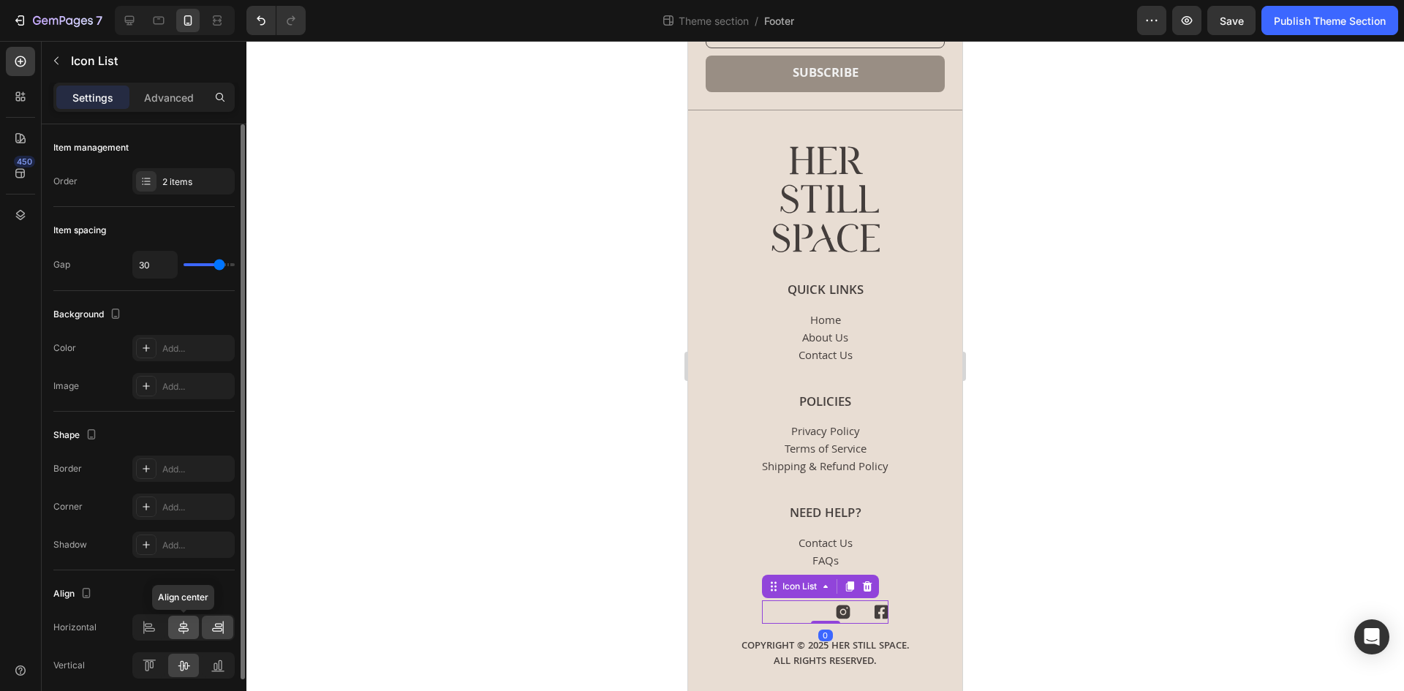
click at [181, 625] on icon at bounding box center [183, 627] width 10 height 13
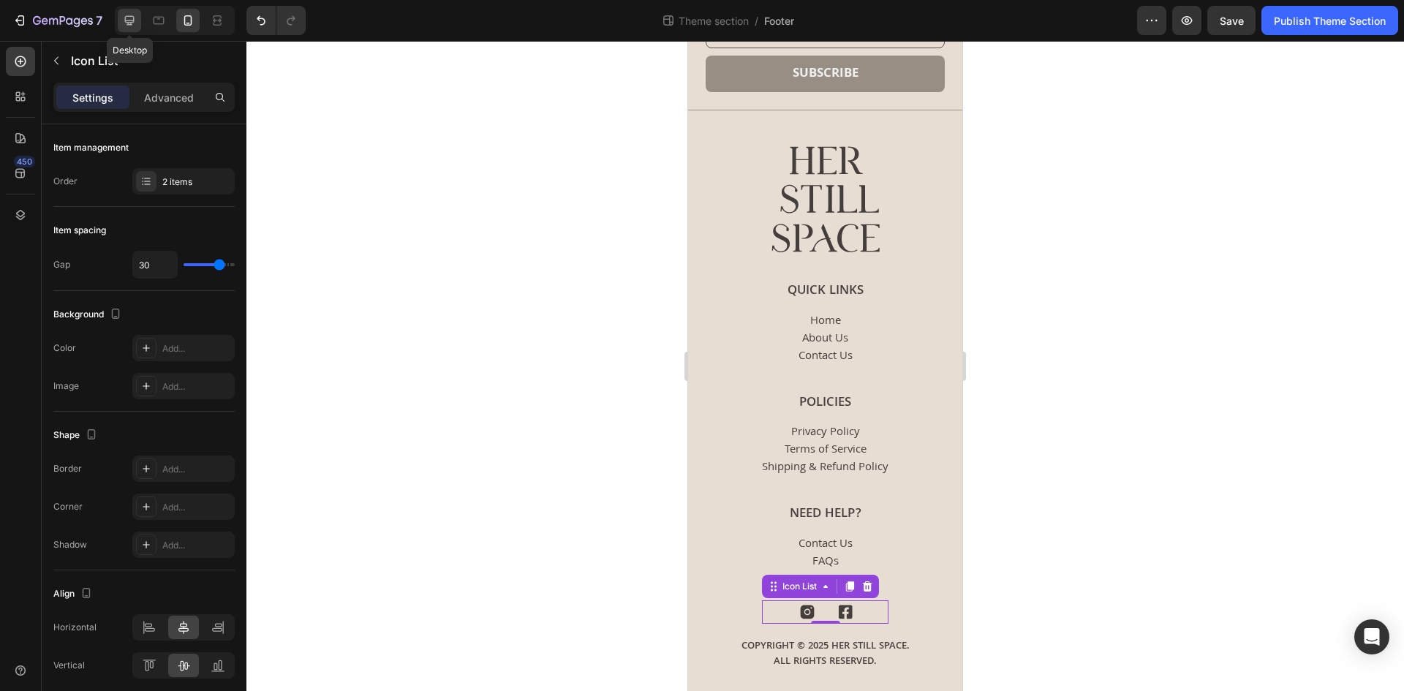
click at [129, 25] on icon at bounding box center [130, 21] width 10 height 10
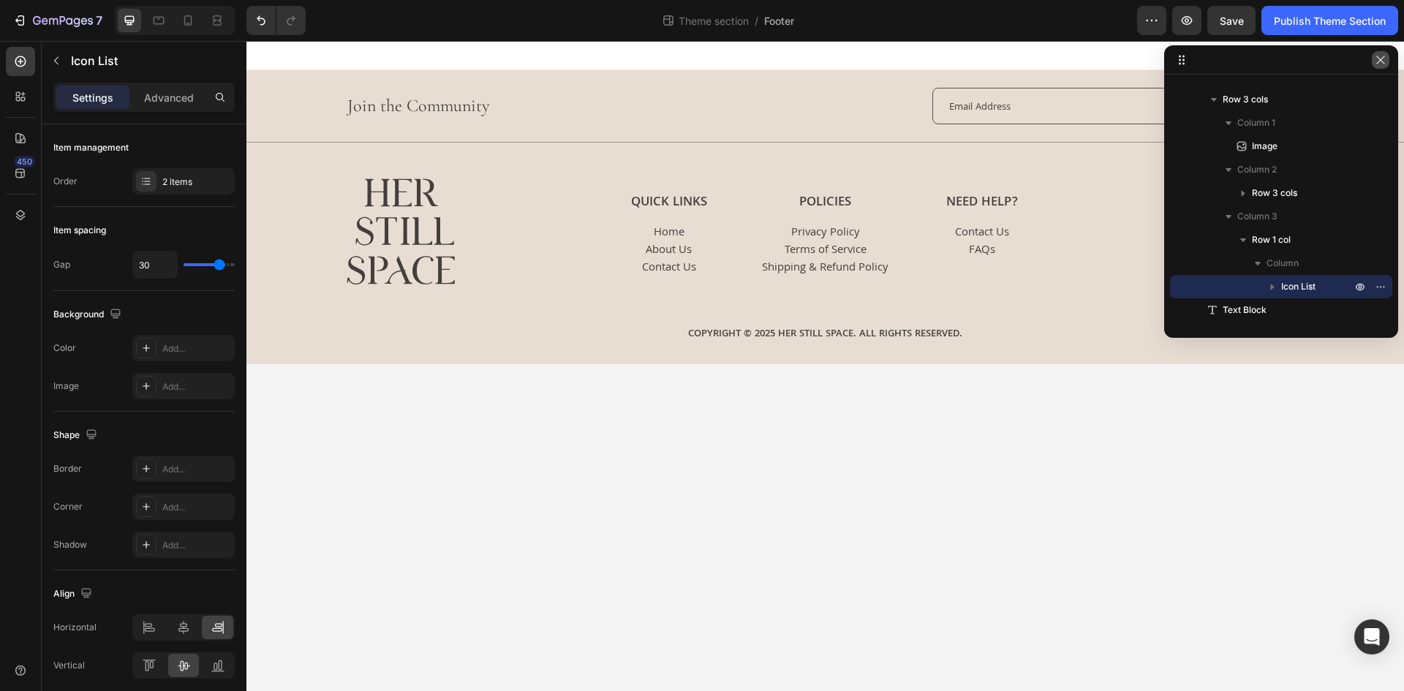
click at [1380, 64] on icon "button" at bounding box center [1380, 60] width 12 height 12
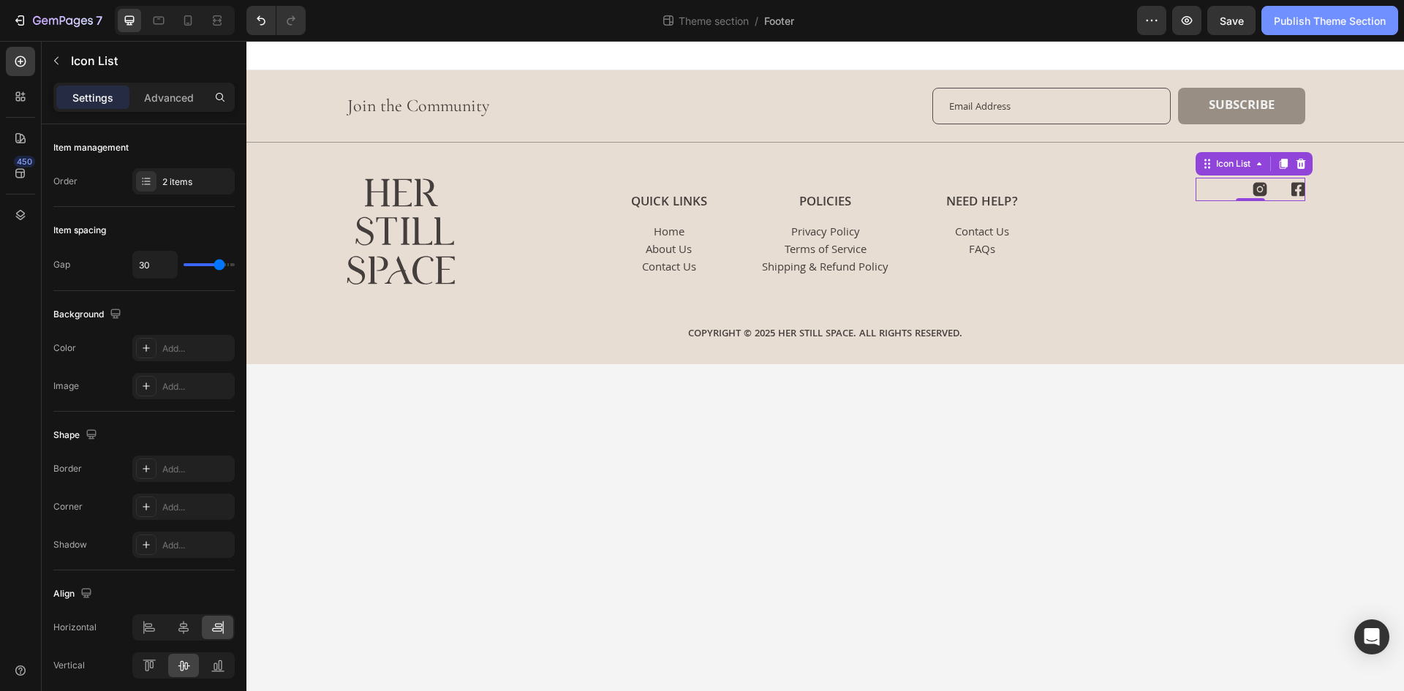
click at [1332, 13] on div "Publish Theme Section" at bounding box center [1330, 20] width 112 height 15
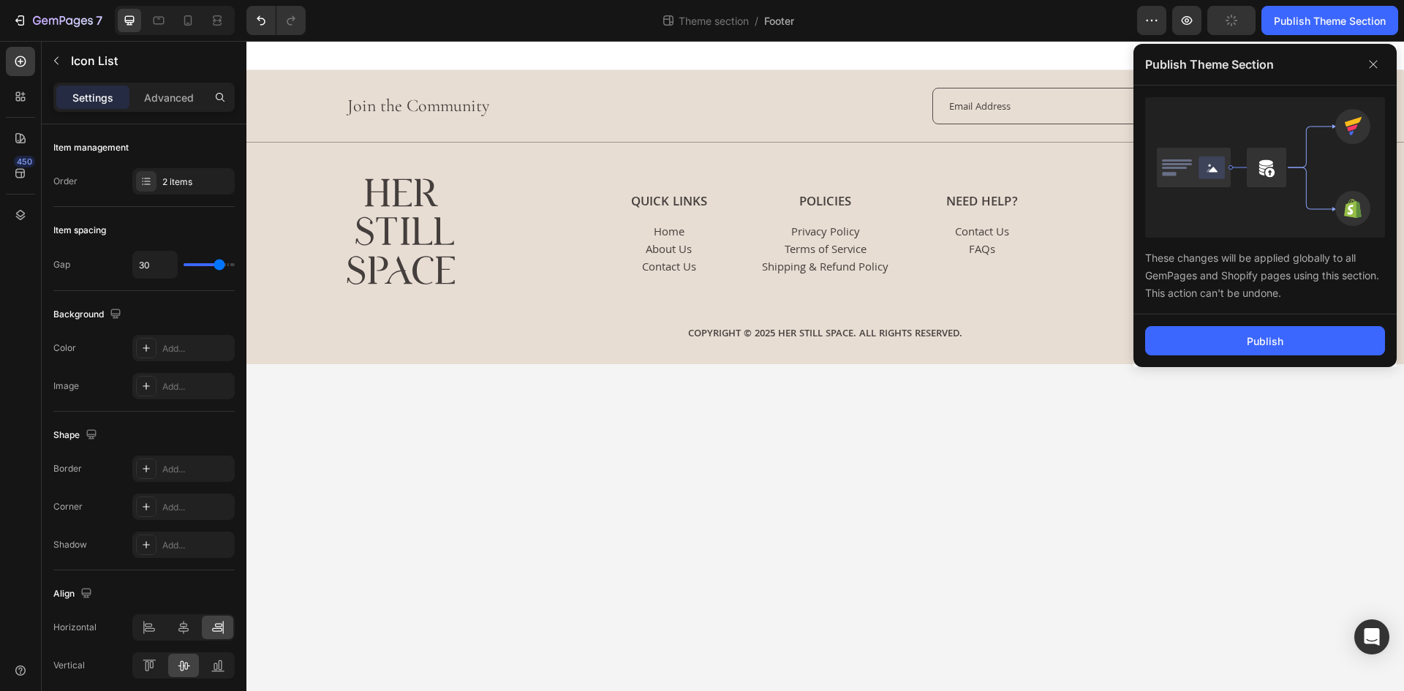
click at [1235, 322] on div "Publish" at bounding box center [1264, 340] width 263 height 53
click at [1227, 336] on button "Publish" at bounding box center [1265, 340] width 240 height 29
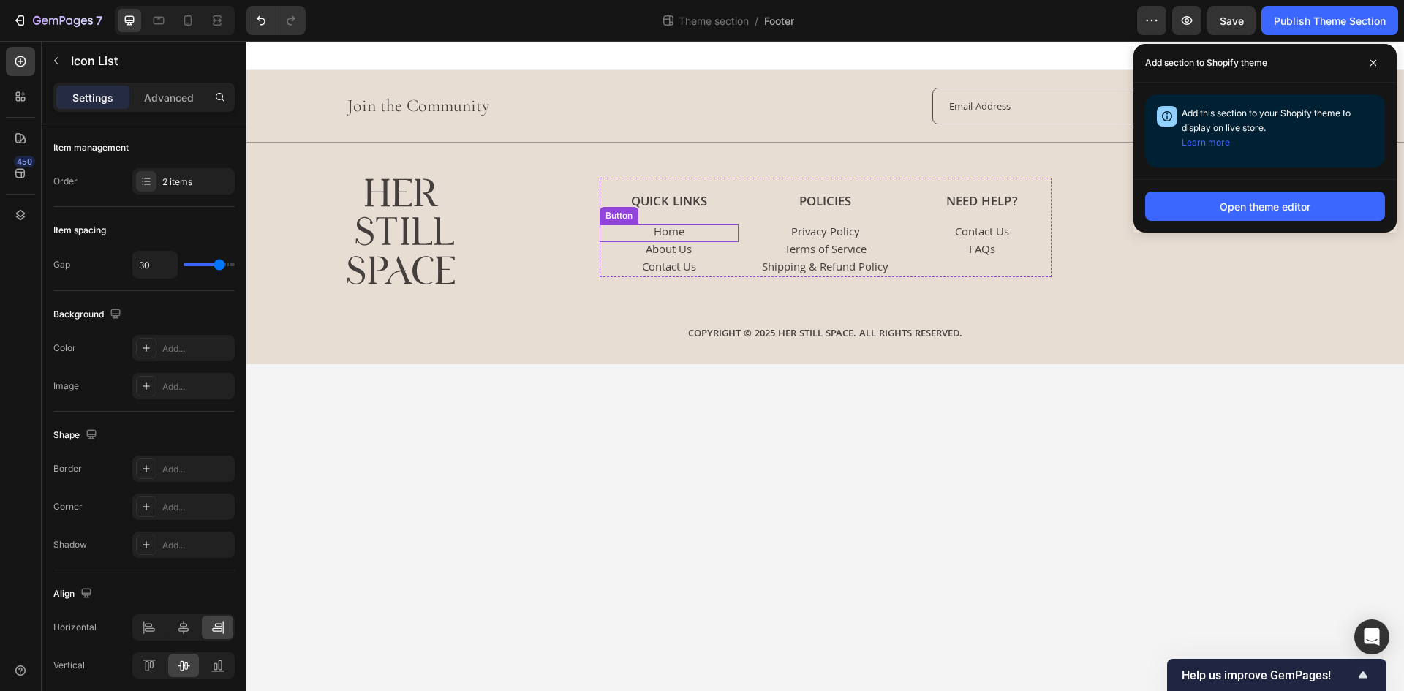
click at [702, 230] on div "Home Button" at bounding box center [668, 233] width 139 height 18
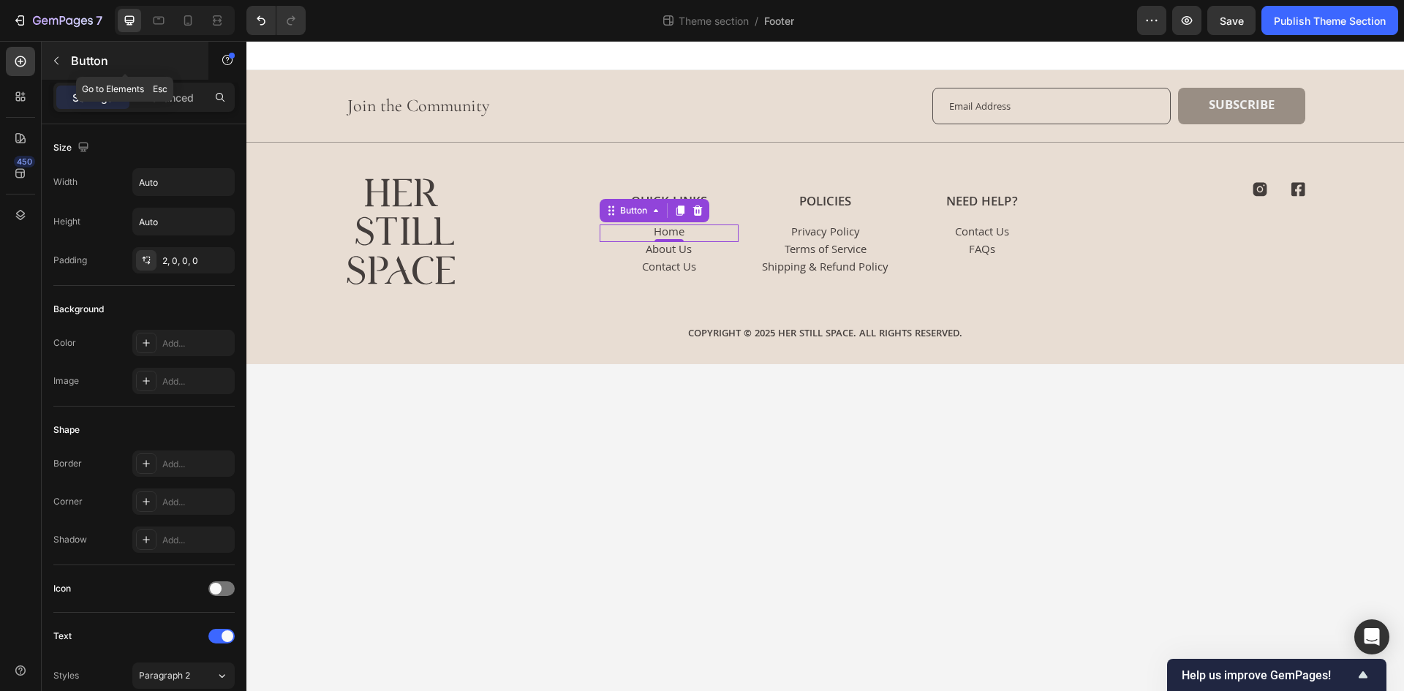
click at [177, 75] on div "Button" at bounding box center [125, 61] width 167 height 38
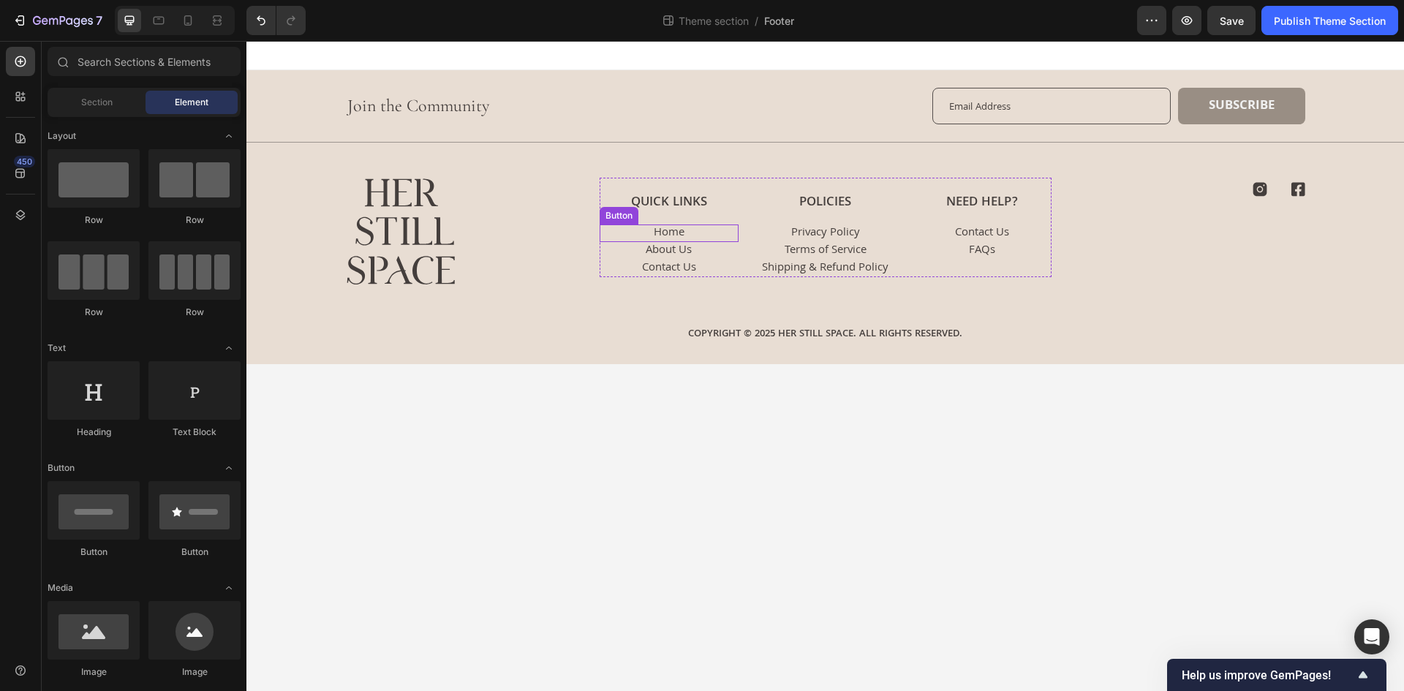
click at [700, 227] on div "Home Button" at bounding box center [668, 233] width 139 height 18
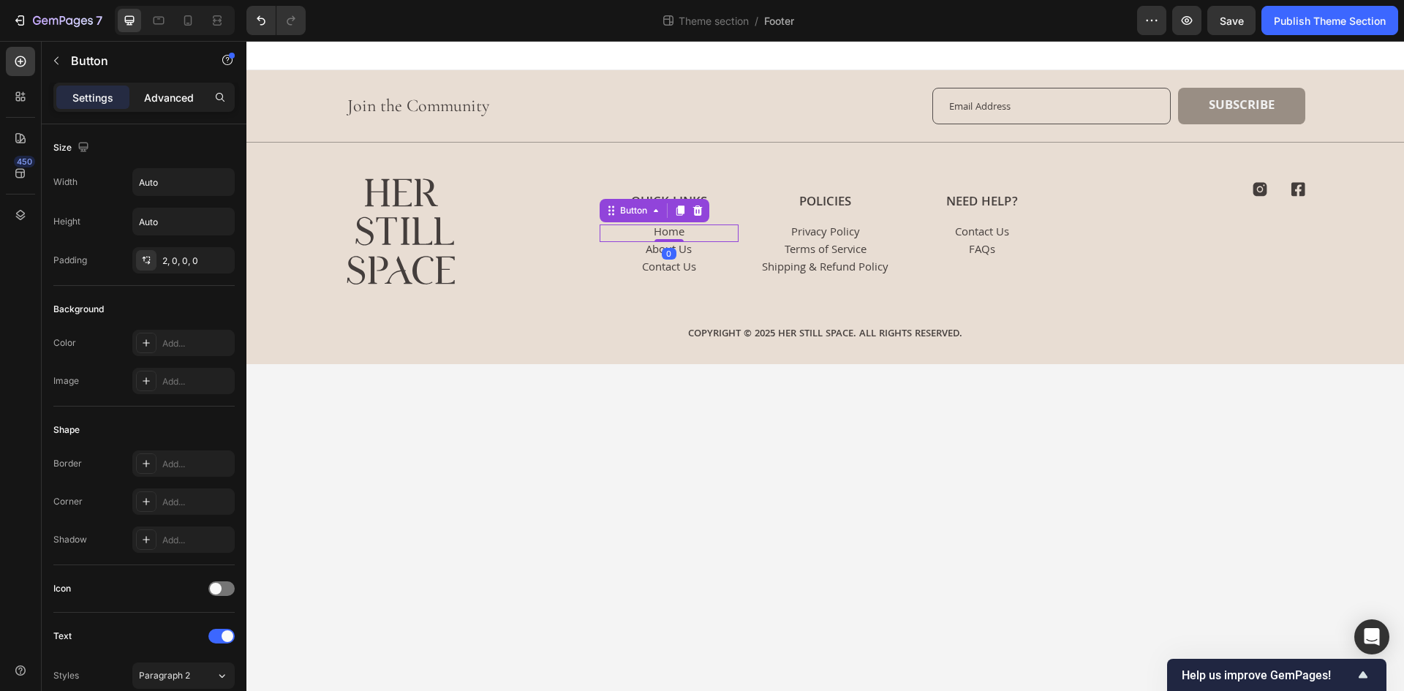
click at [169, 104] on p "Advanced" at bounding box center [169, 97] width 50 height 15
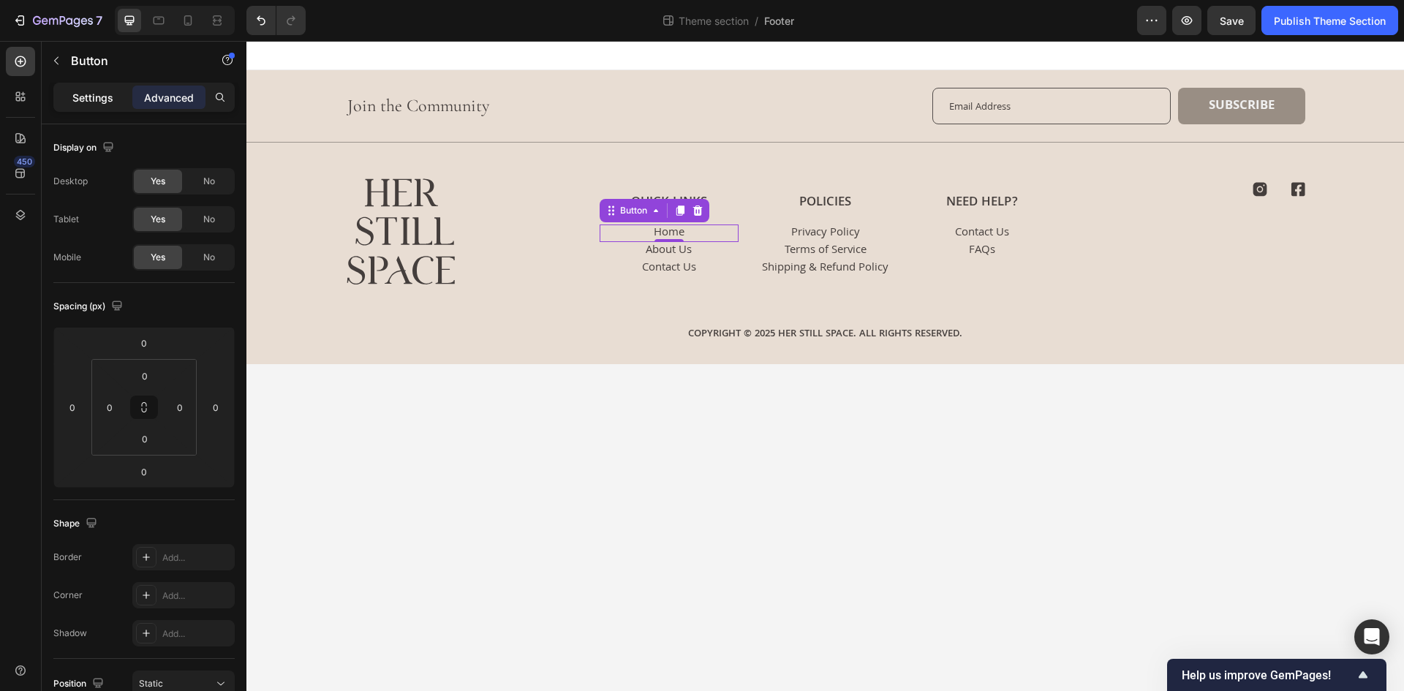
click at [94, 102] on p "Settings" at bounding box center [92, 97] width 41 height 15
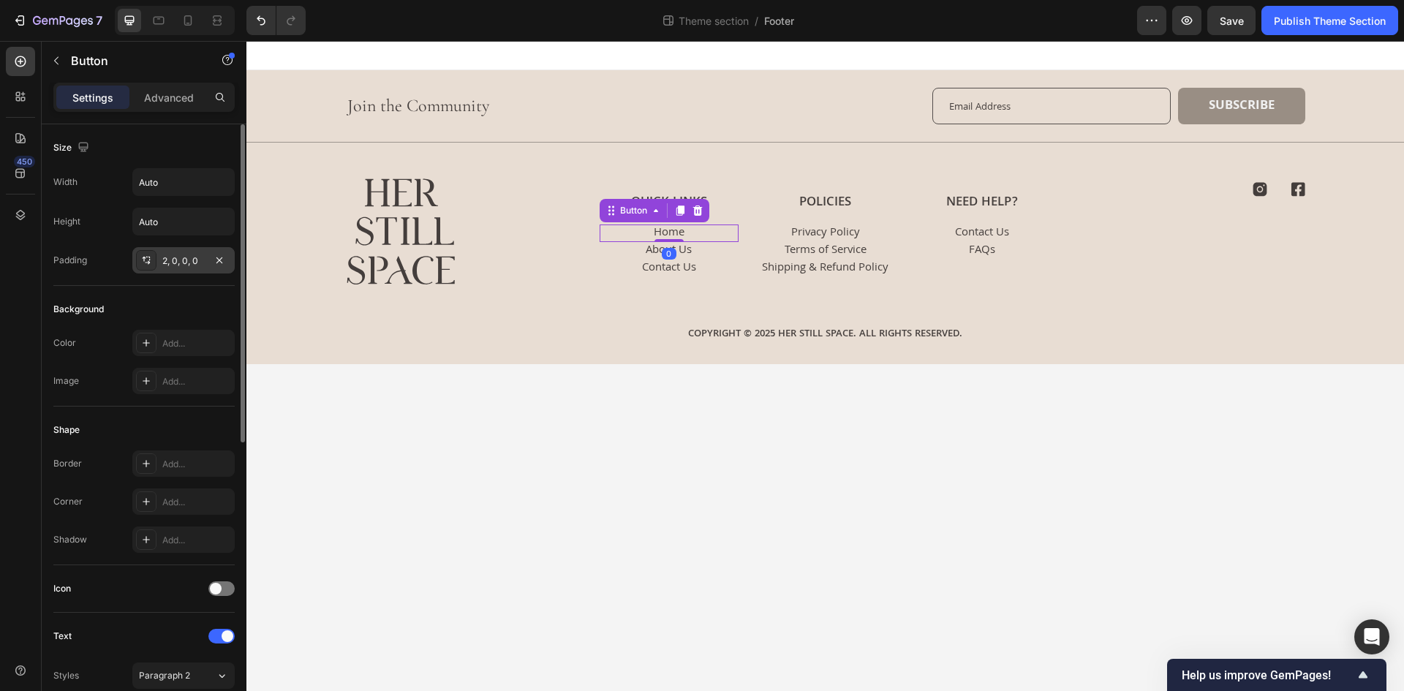
click at [165, 266] on div "2, 0, 0, 0" at bounding box center [183, 260] width 42 height 13
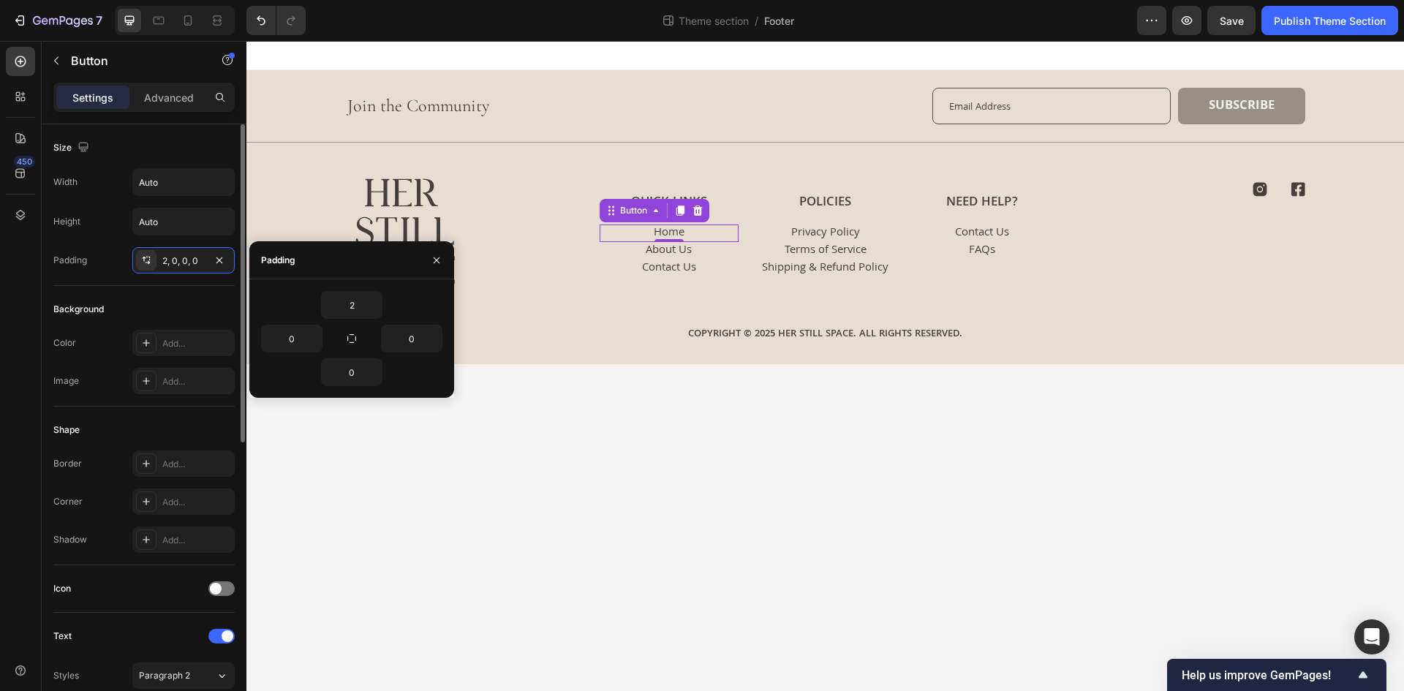
click at [144, 300] on div "Background" at bounding box center [143, 309] width 181 height 23
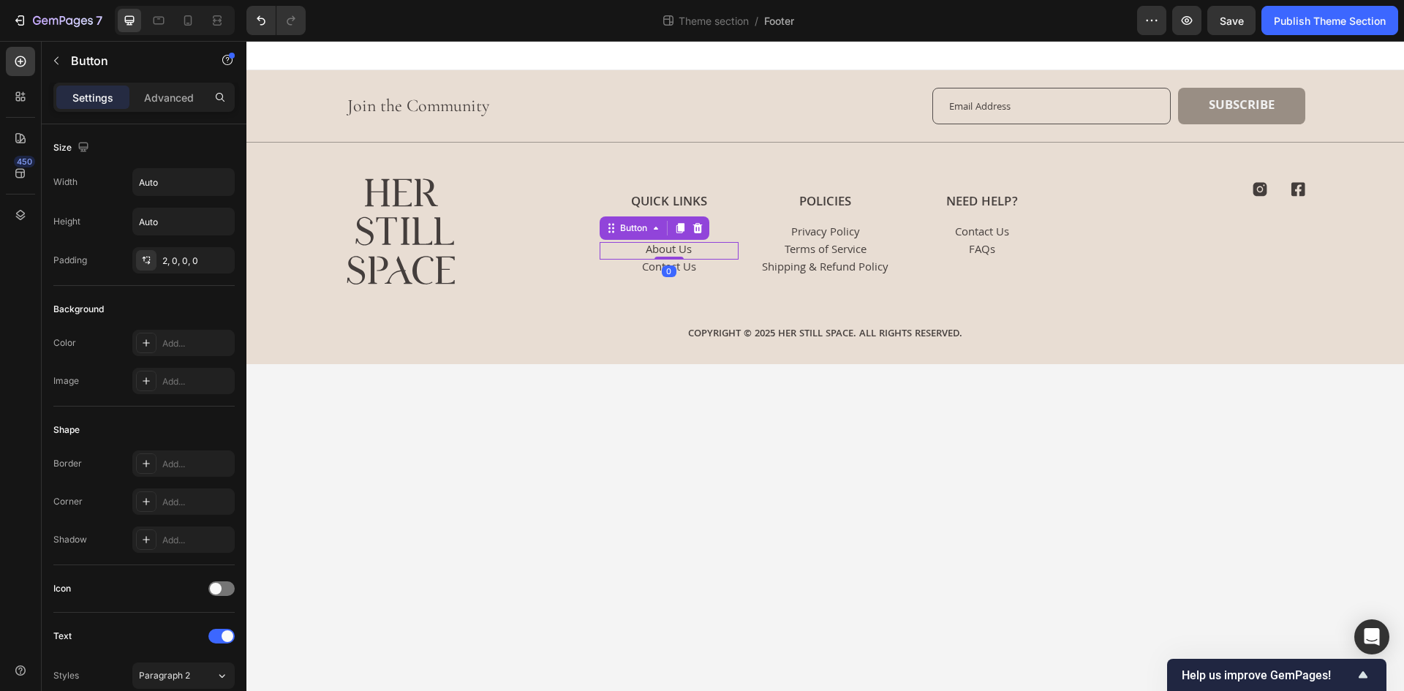
click at [712, 254] on div "About Us Button 0" at bounding box center [668, 251] width 139 height 18
click at [727, 230] on div "Home Button" at bounding box center [668, 233] width 139 height 18
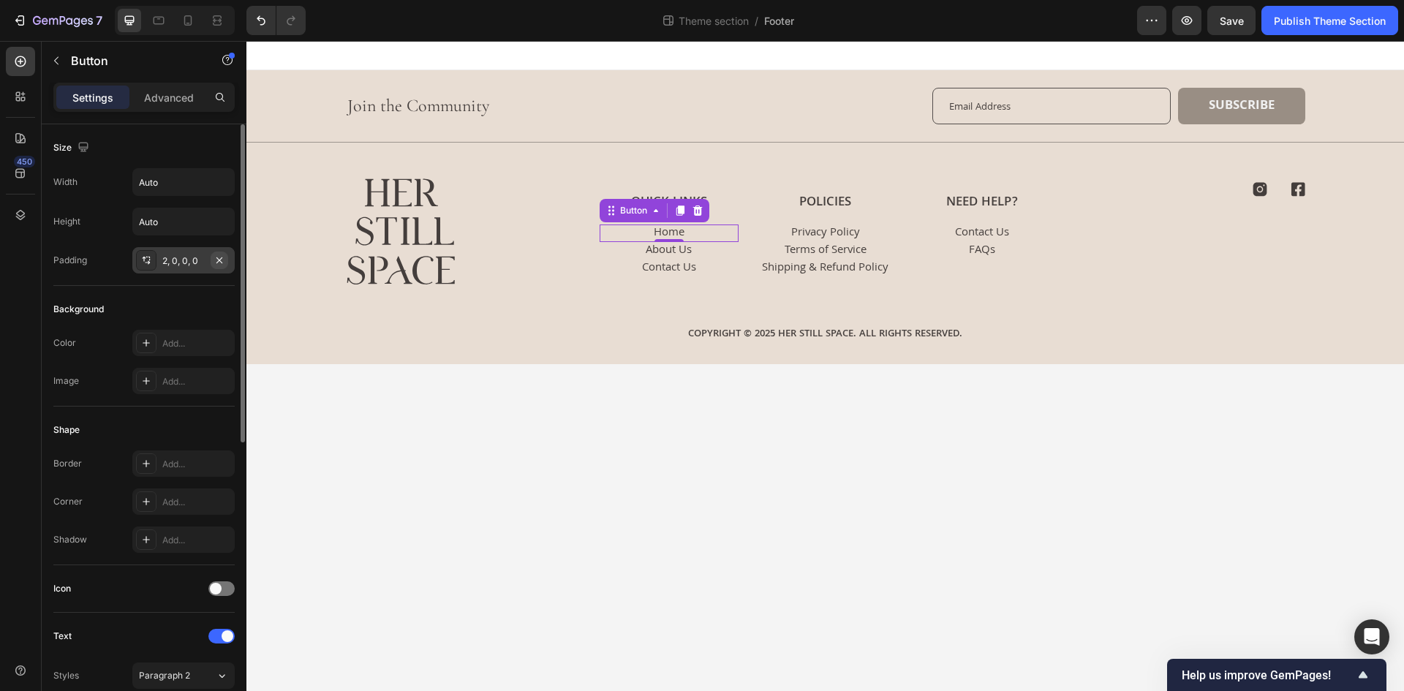
click at [222, 261] on icon "button" at bounding box center [219, 260] width 12 height 12
click at [206, 278] on div "Size Width Auto Height Auto Padding Add..." at bounding box center [143, 205] width 181 height 162
click at [564, 275] on div "Image Quick Links Heading Home Button 0 About Us Button Contact Us Button Polic…" at bounding box center [825, 224] width 994 height 162
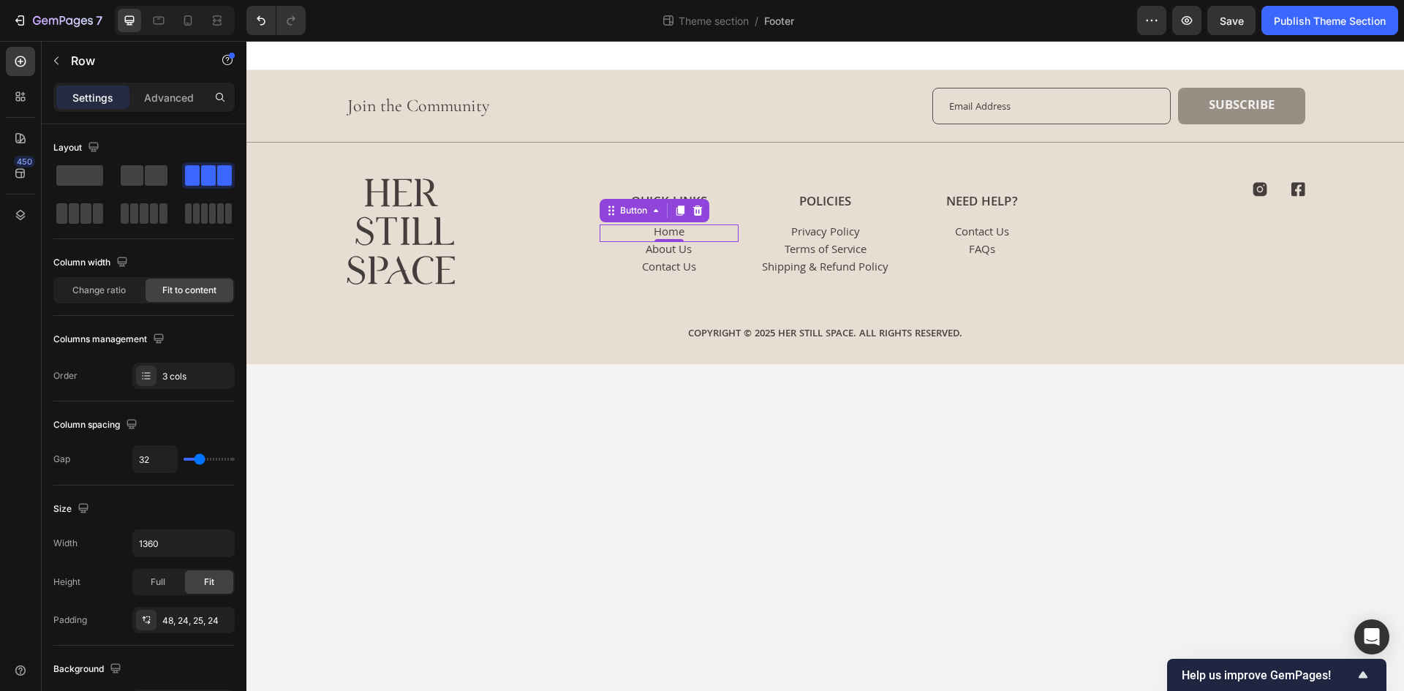
click at [715, 232] on div "Home Button 0" at bounding box center [668, 233] width 139 height 18
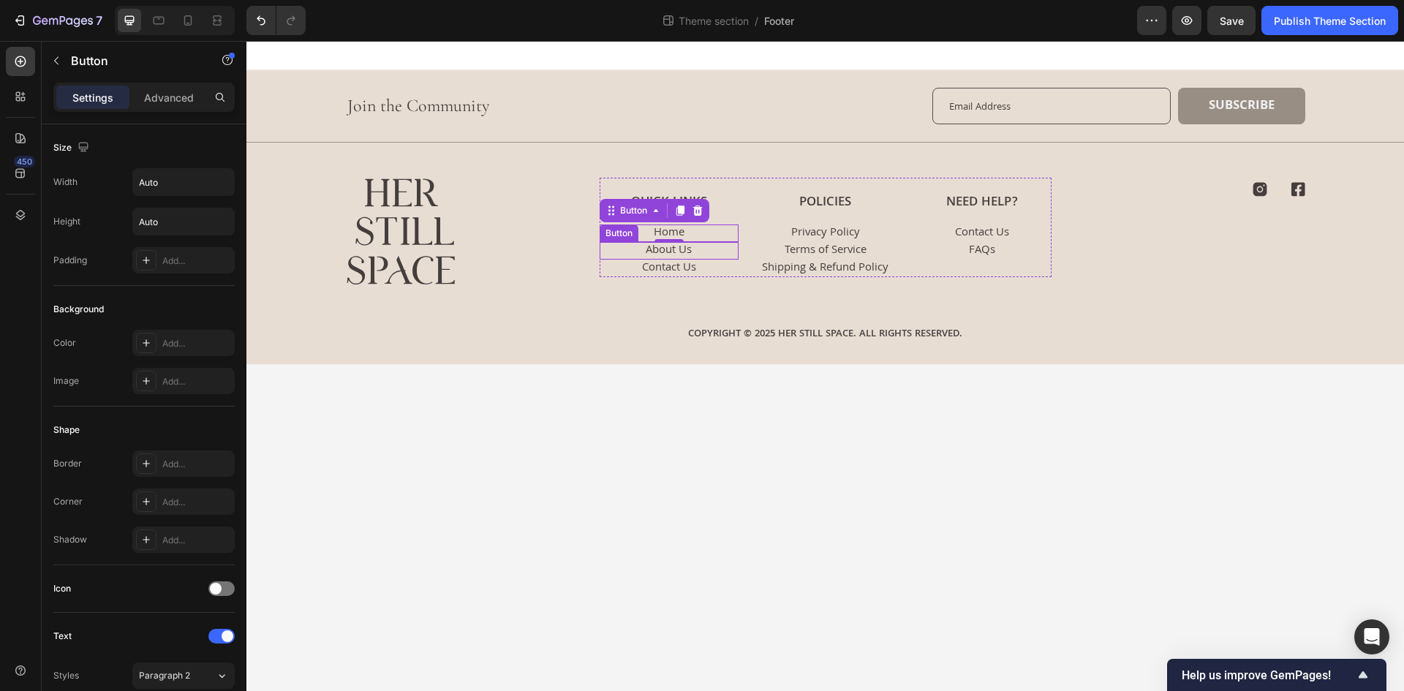
click at [698, 246] on div "About Us Button" at bounding box center [668, 251] width 139 height 18
click at [699, 230] on icon at bounding box center [698, 228] width 12 height 12
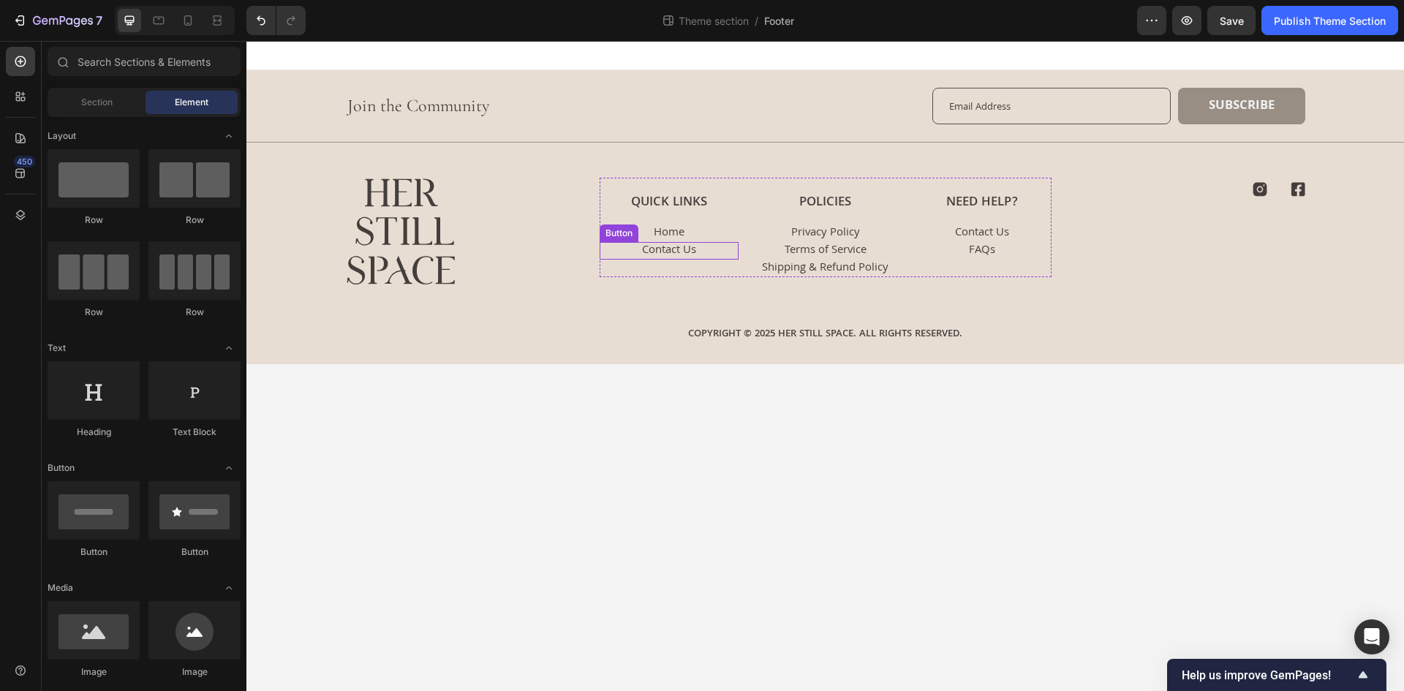
click at [703, 250] on div "Contact Us Button" at bounding box center [668, 251] width 139 height 18
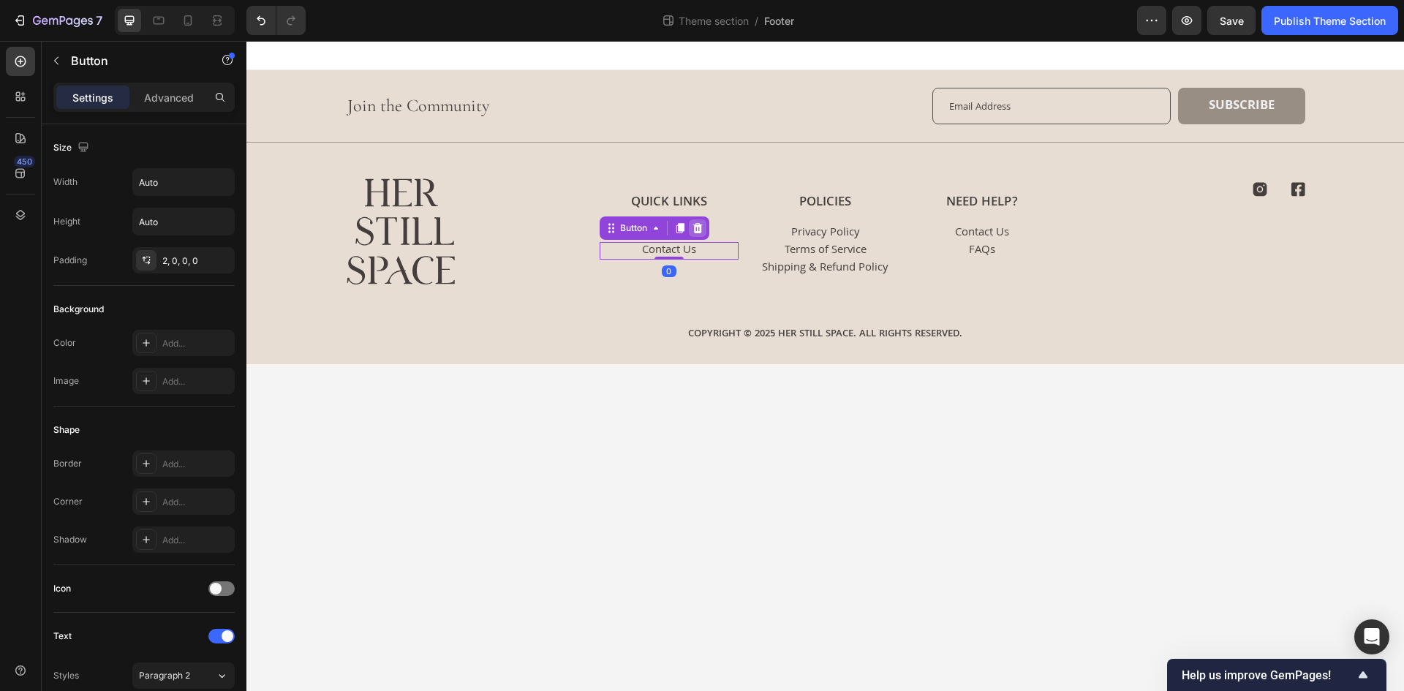
click at [700, 232] on icon at bounding box center [697, 228] width 10 height 10
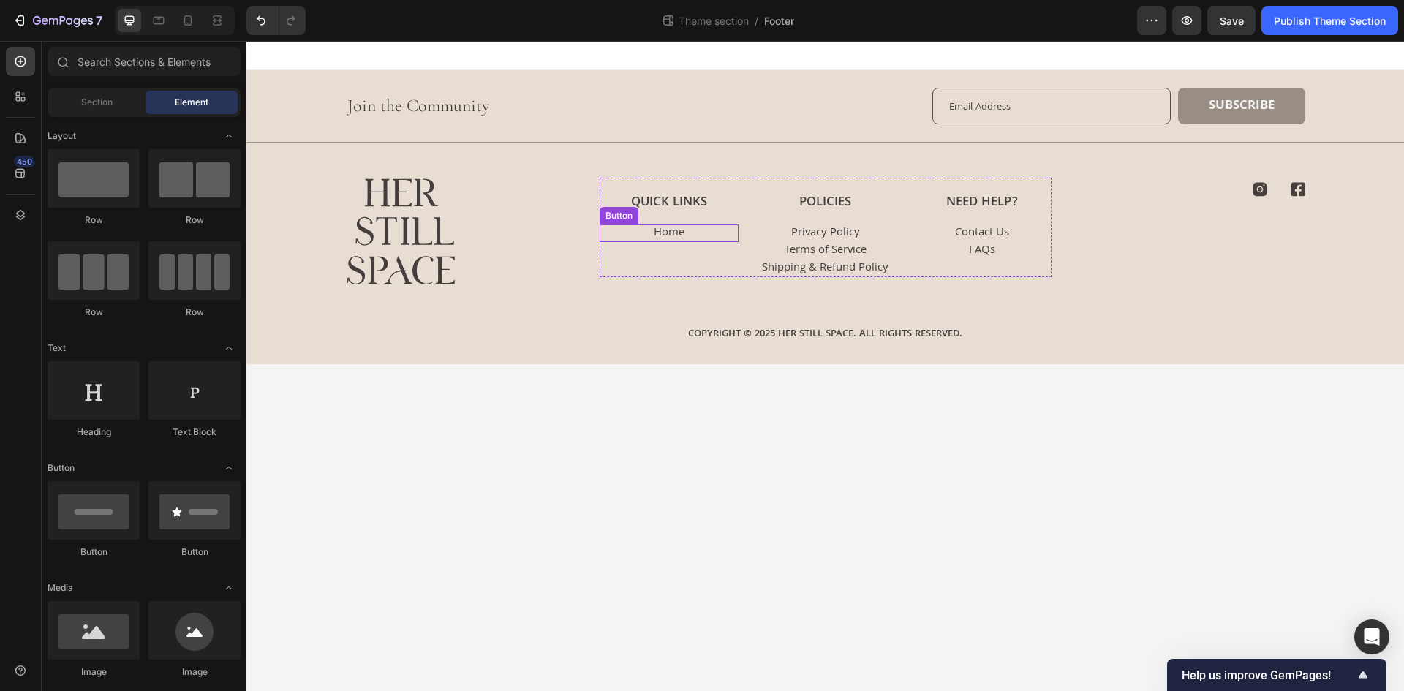
click at [708, 232] on div "Home Button" at bounding box center [668, 233] width 139 height 18
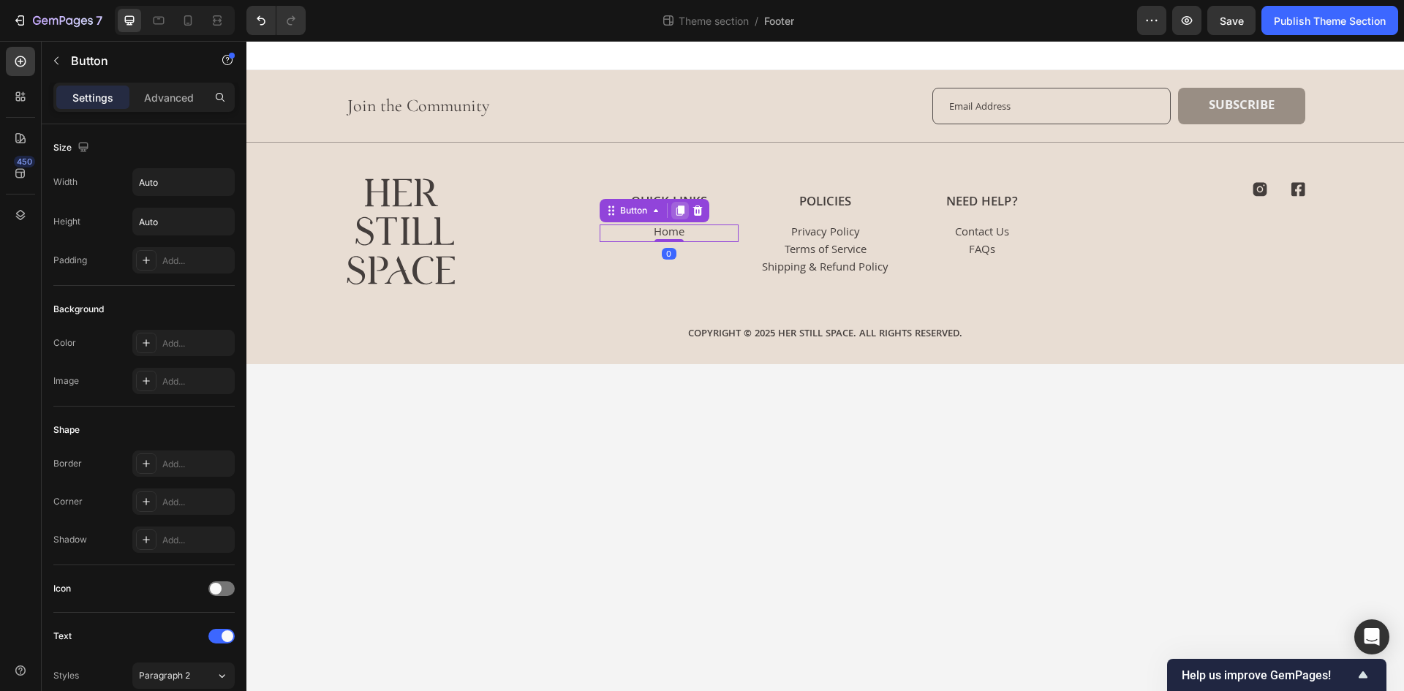
click at [683, 207] on icon at bounding box center [680, 210] width 8 height 10
click at [685, 222] on icon at bounding box center [680, 228] width 12 height 12
click at [751, 239] on div "Quick Links Heading Home Button Home Button Home Button 0 Policies Heading Priv…" at bounding box center [825, 227] width 452 height 99
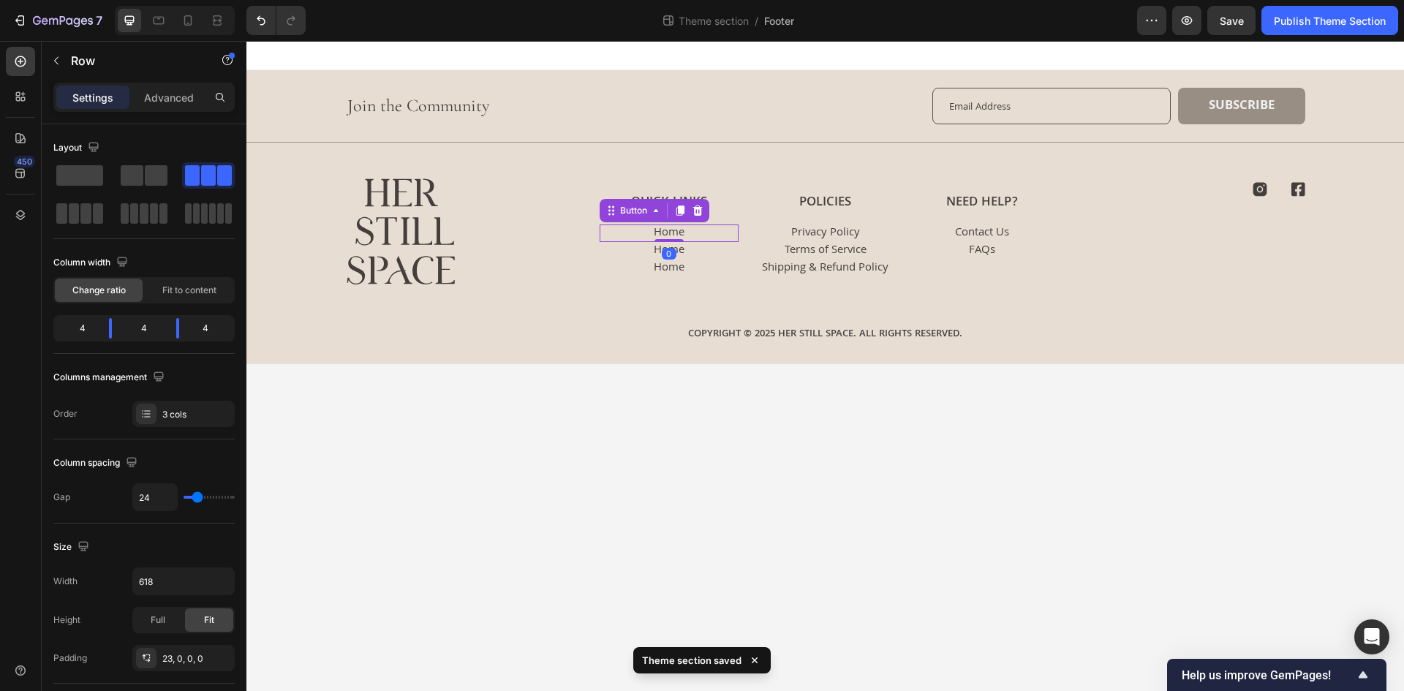
click at [728, 235] on div "Home Button 0" at bounding box center [668, 233] width 139 height 18
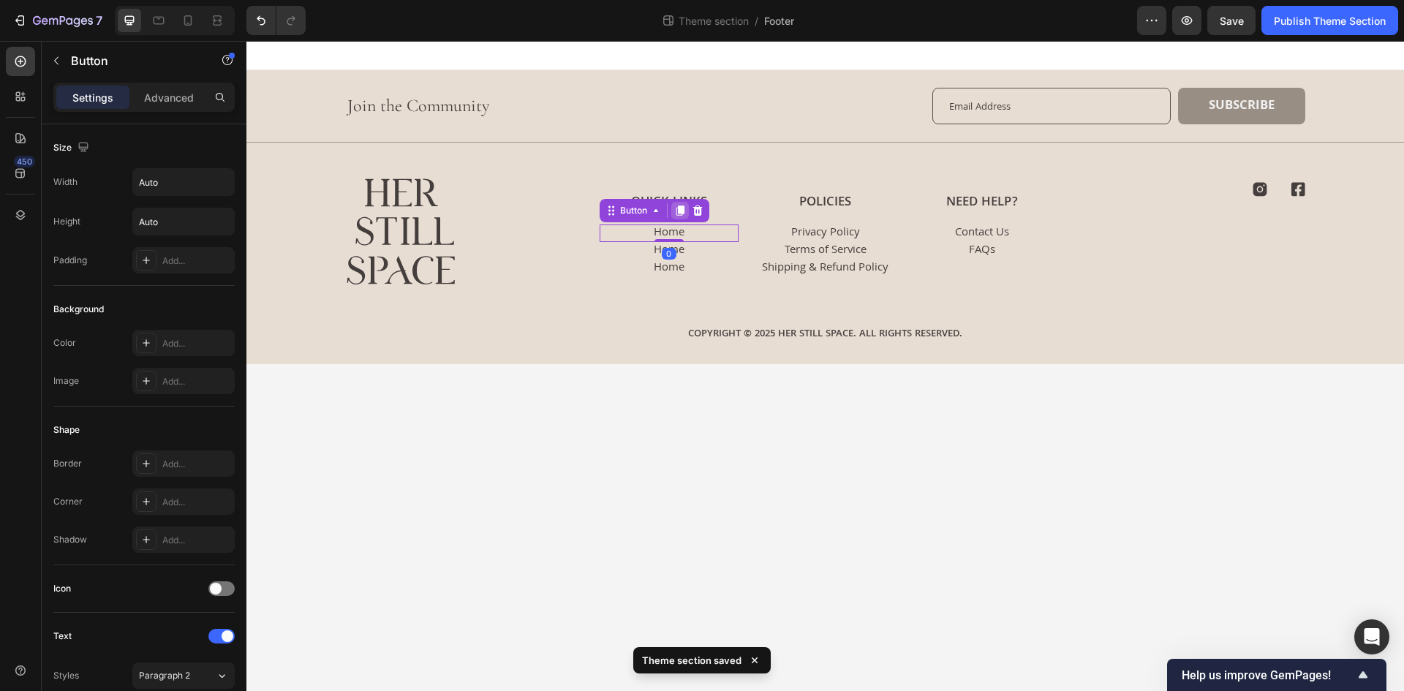
click at [685, 213] on icon at bounding box center [680, 211] width 12 height 12
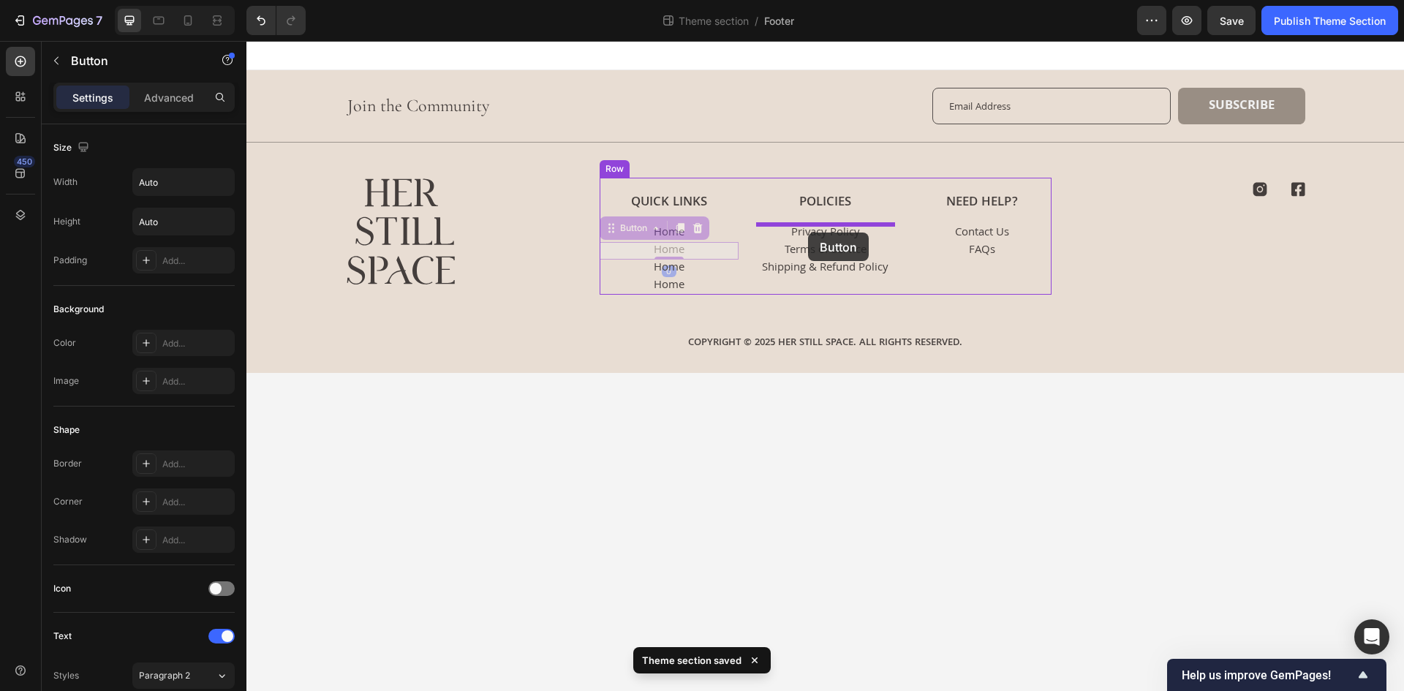
drag, startPoint x: 642, startPoint y: 229, endPoint x: 808, endPoint y: 232, distance: 166.0
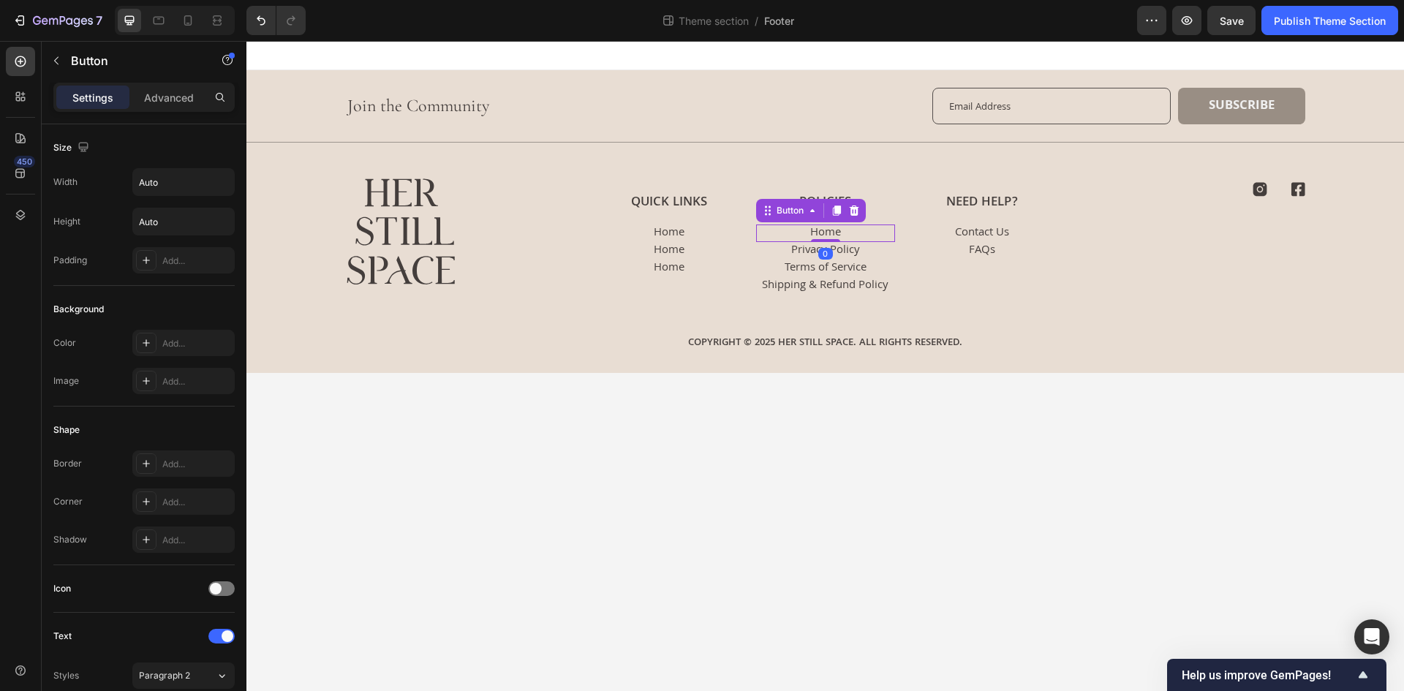
drag, startPoint x: 828, startPoint y: 252, endPoint x: 860, endPoint y: 232, distance: 37.5
click at [841, 224] on div "Home Button 0" at bounding box center [825, 233] width 139 height 18
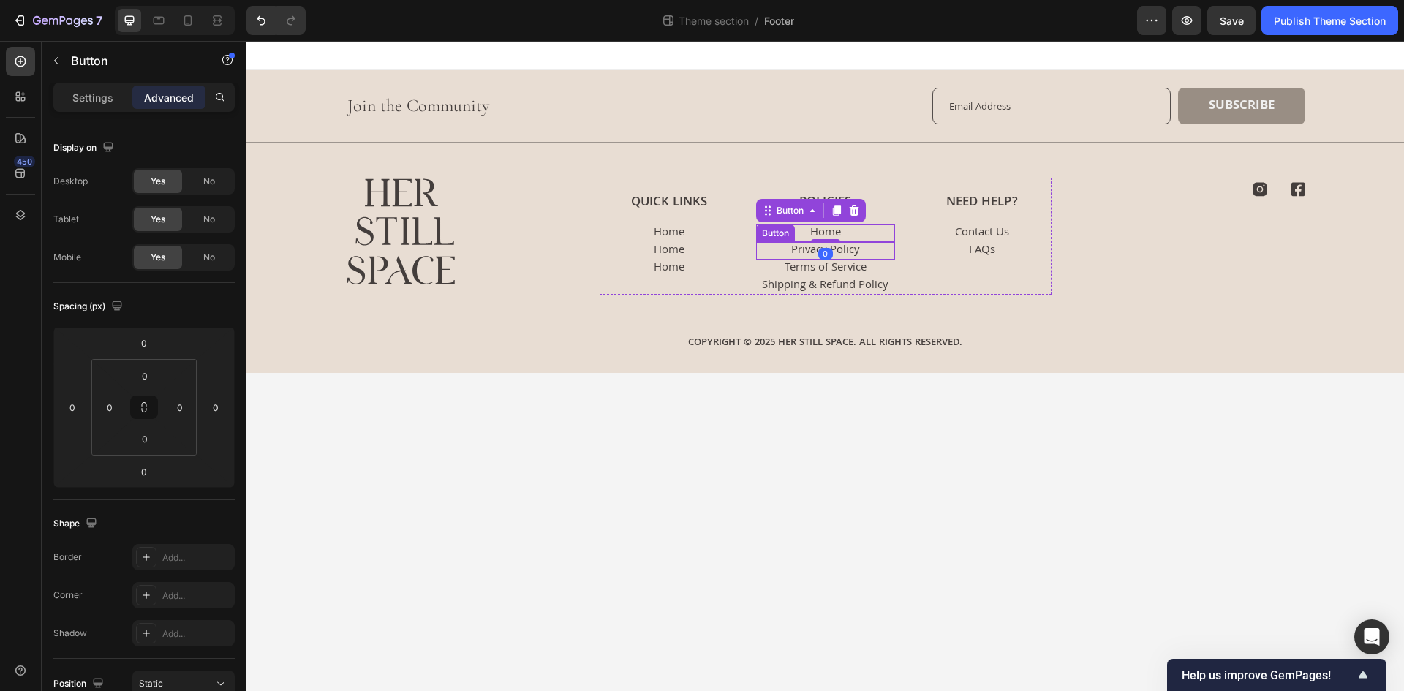
click at [873, 245] on div "Privacy Policy Button" at bounding box center [825, 251] width 139 height 18
click at [876, 231] on div "Home Button" at bounding box center [825, 233] width 139 height 18
click at [858, 217] on div at bounding box center [854, 211] width 18 height 18
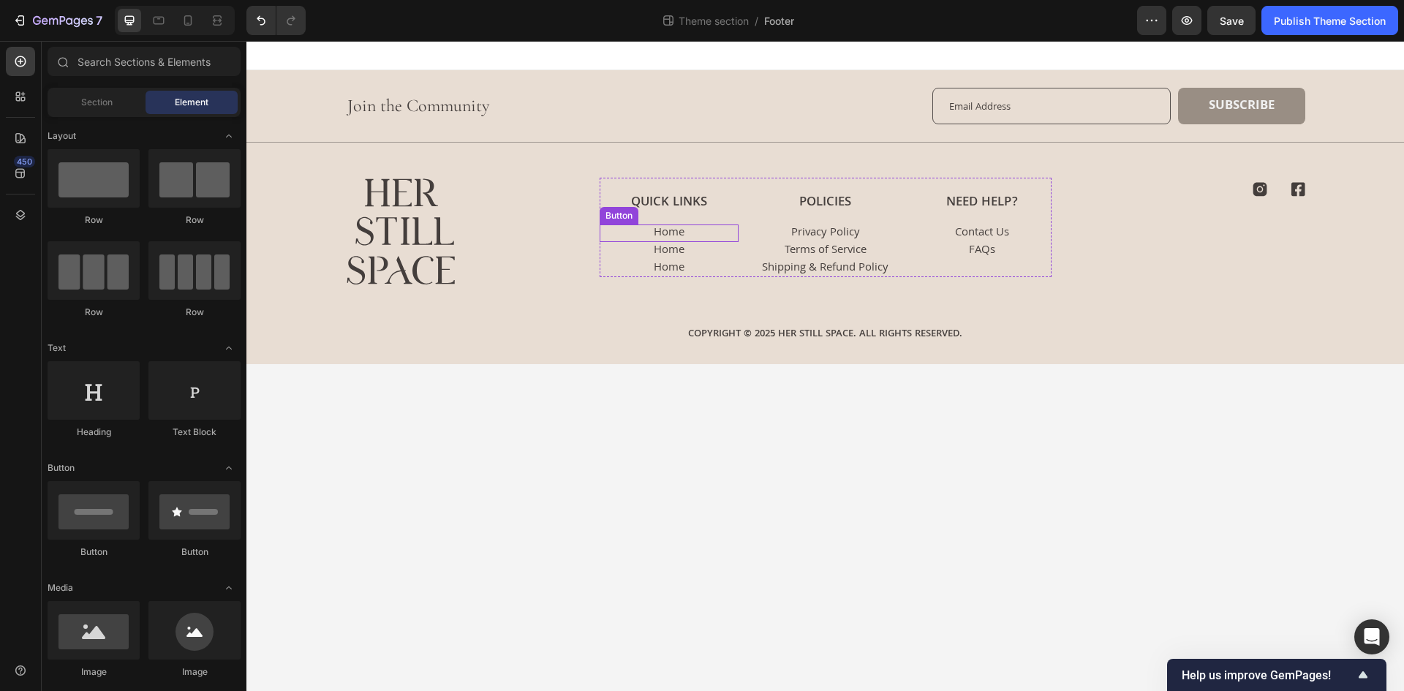
click at [697, 233] on div "Home Button" at bounding box center [668, 233] width 139 height 18
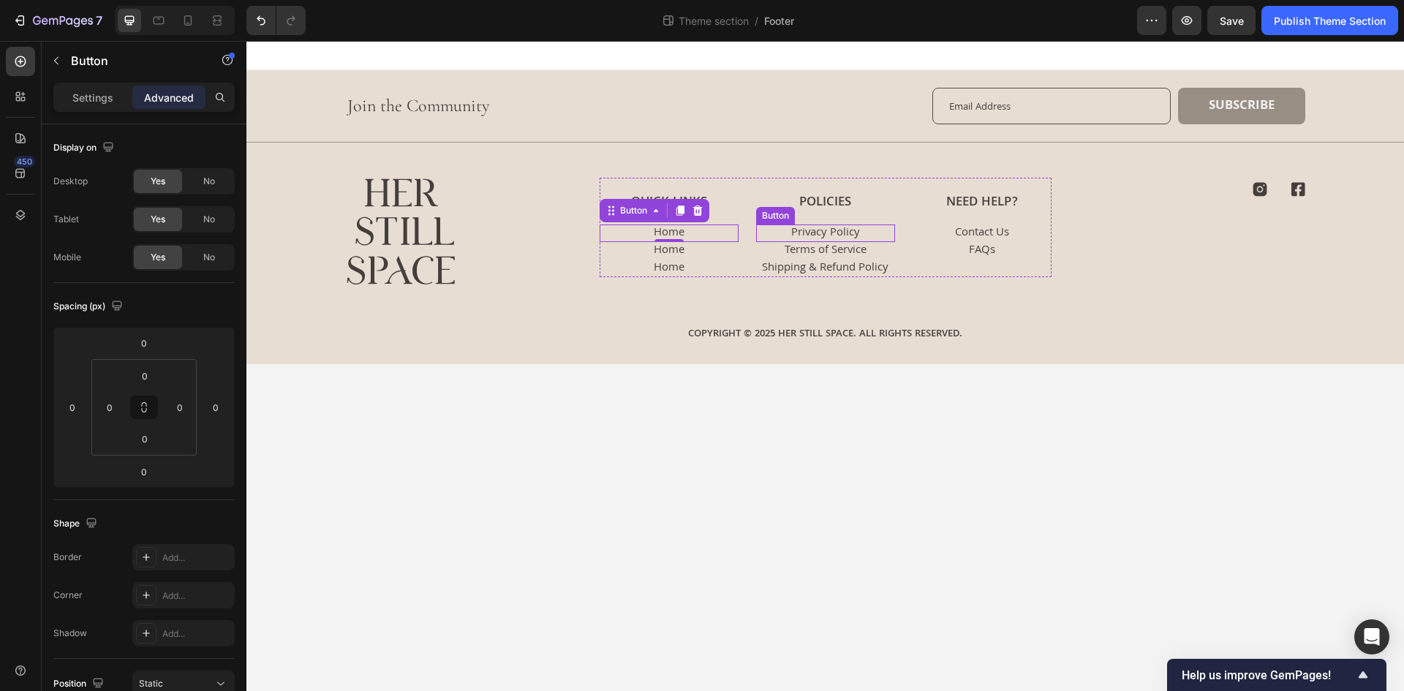
click at [864, 233] on div "Privacy Policy Button" at bounding box center [825, 233] width 139 height 18
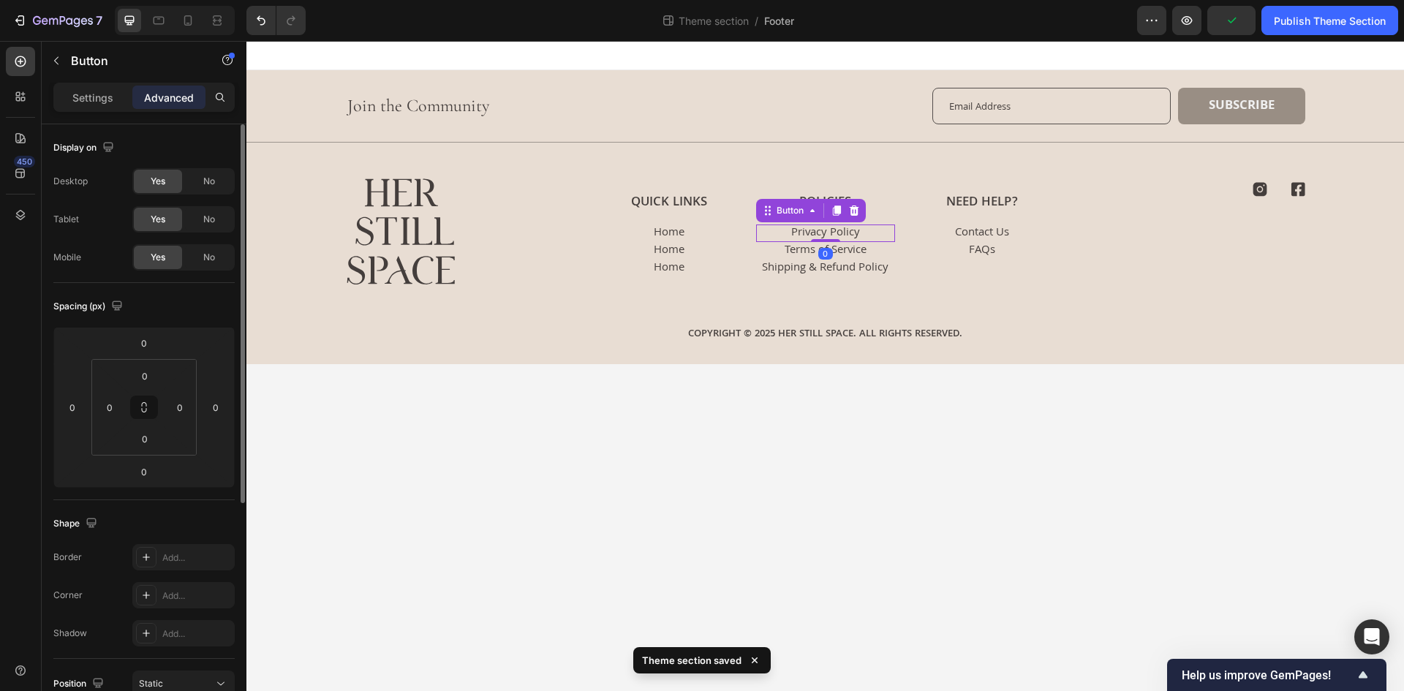
click at [100, 104] on p "Settings" at bounding box center [92, 97] width 41 height 15
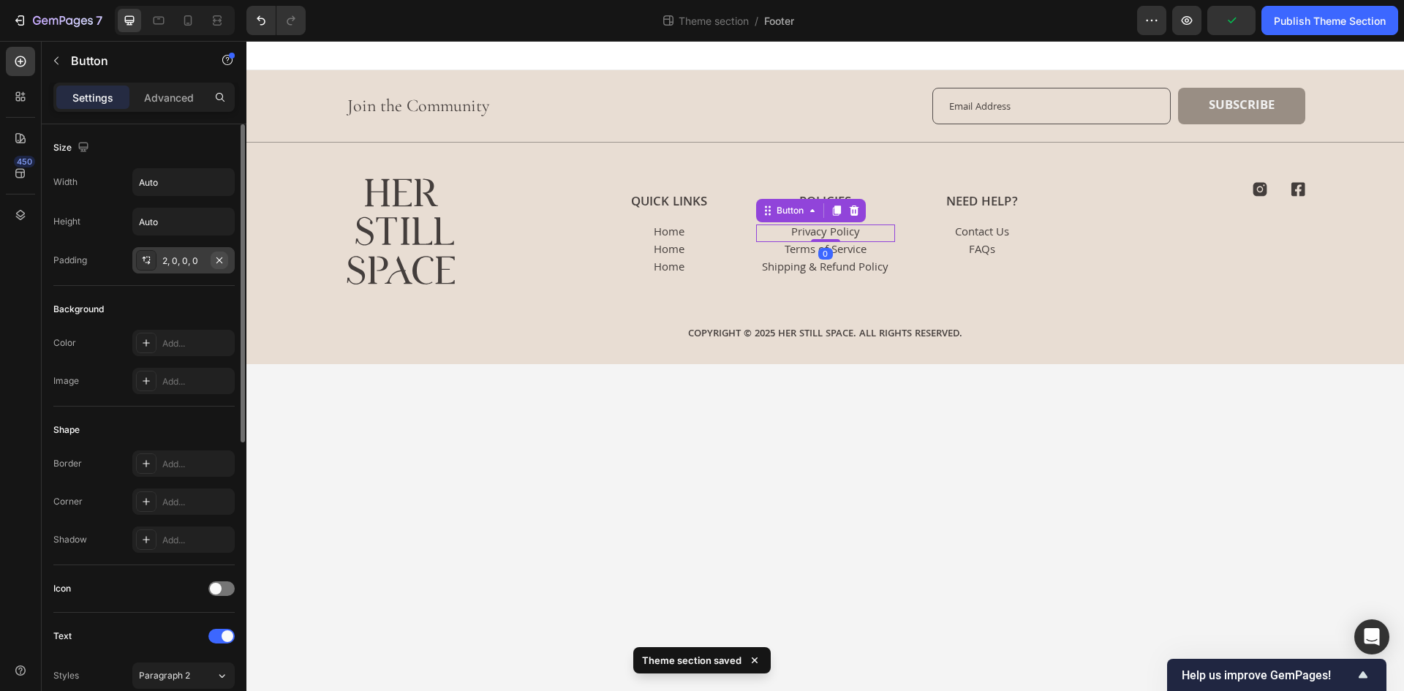
click at [224, 260] on icon "button" at bounding box center [219, 260] width 12 height 12
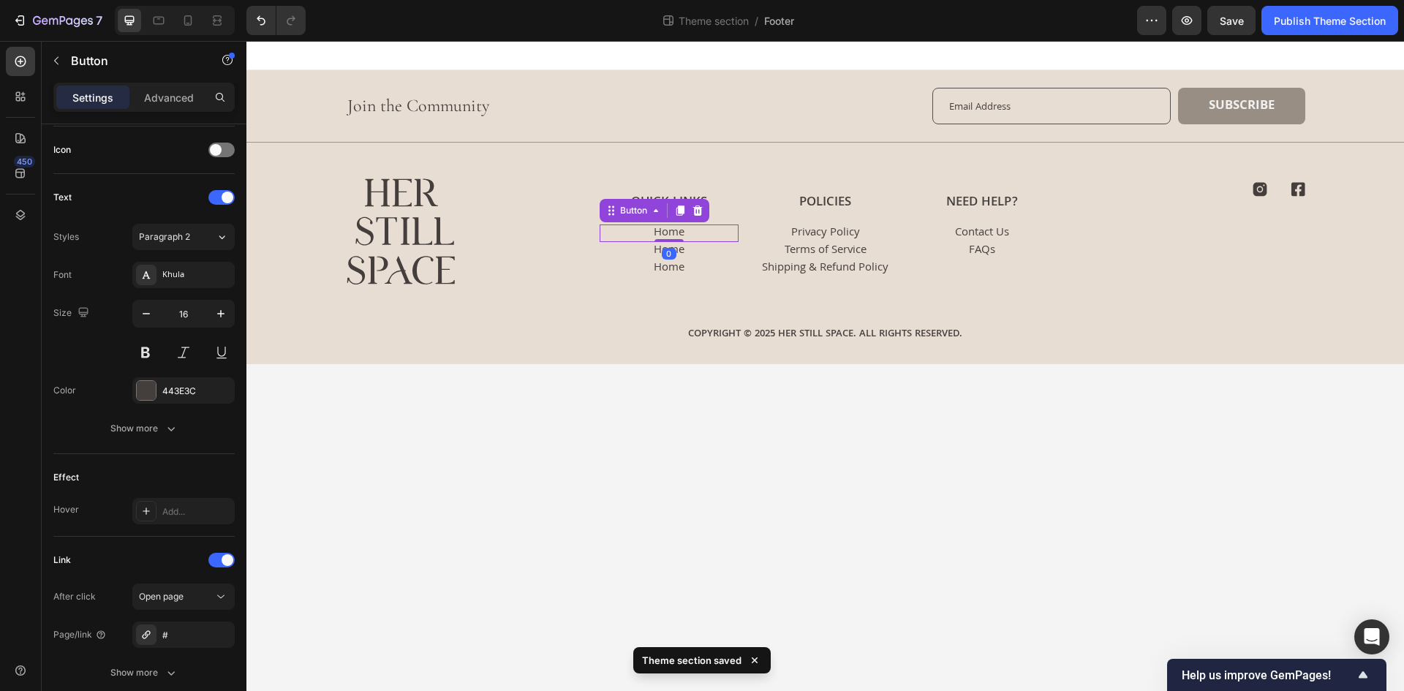
click at [720, 235] on div "Home Button 0" at bounding box center [668, 233] width 139 height 18
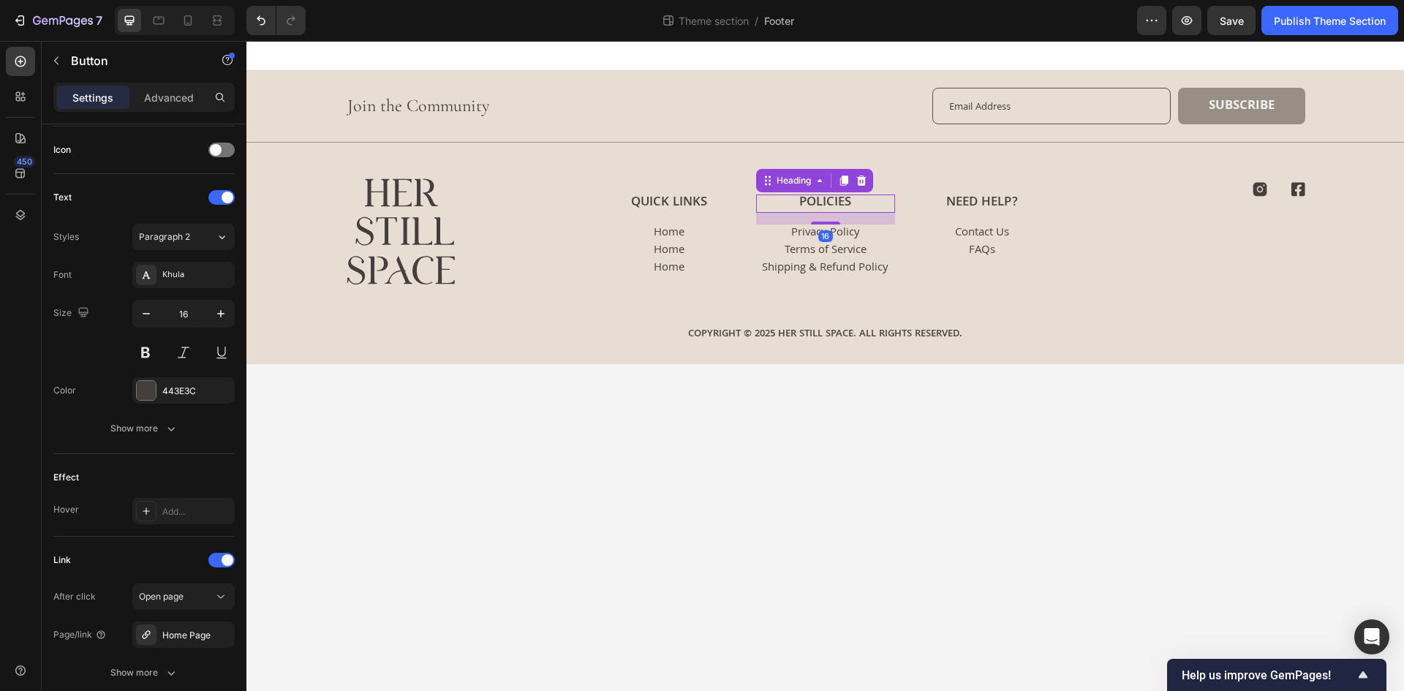
click at [849, 203] on h3 "Policies" at bounding box center [825, 203] width 139 height 18
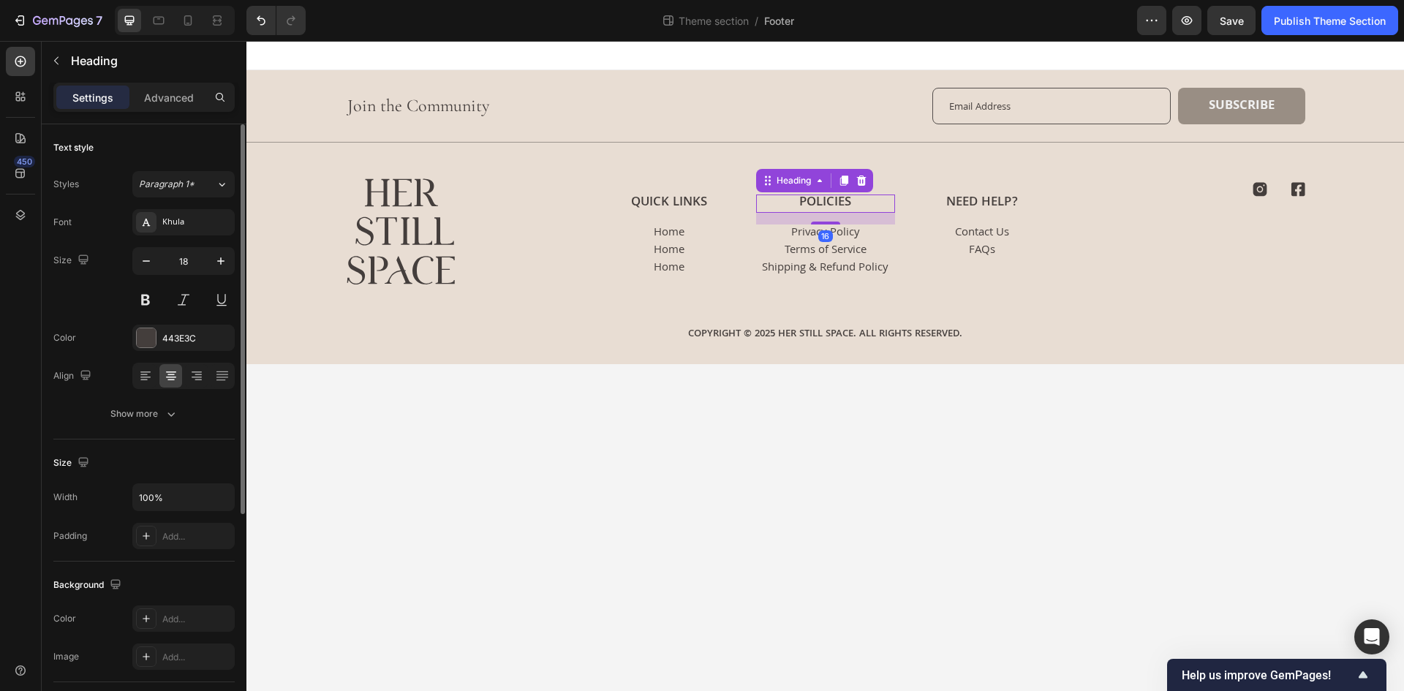
scroll to position [0, 0]
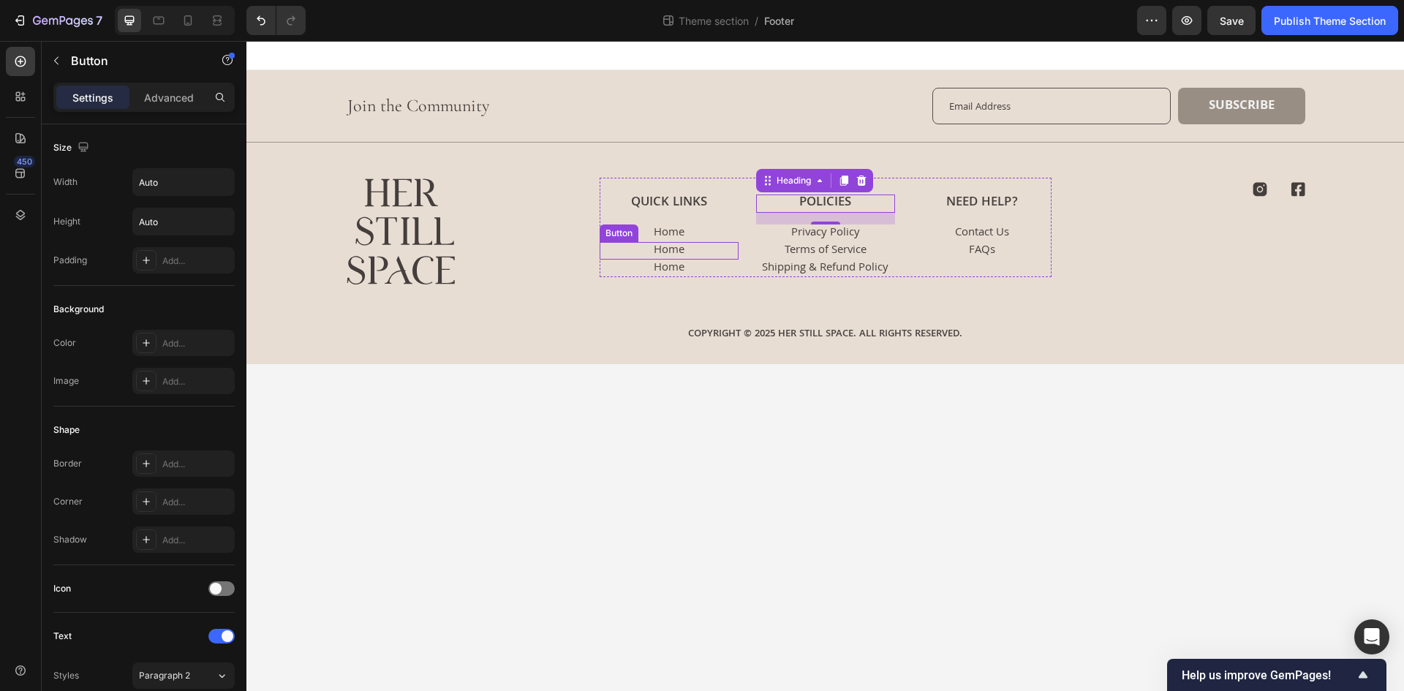
click at [702, 243] on div "Home Button" at bounding box center [668, 251] width 139 height 18
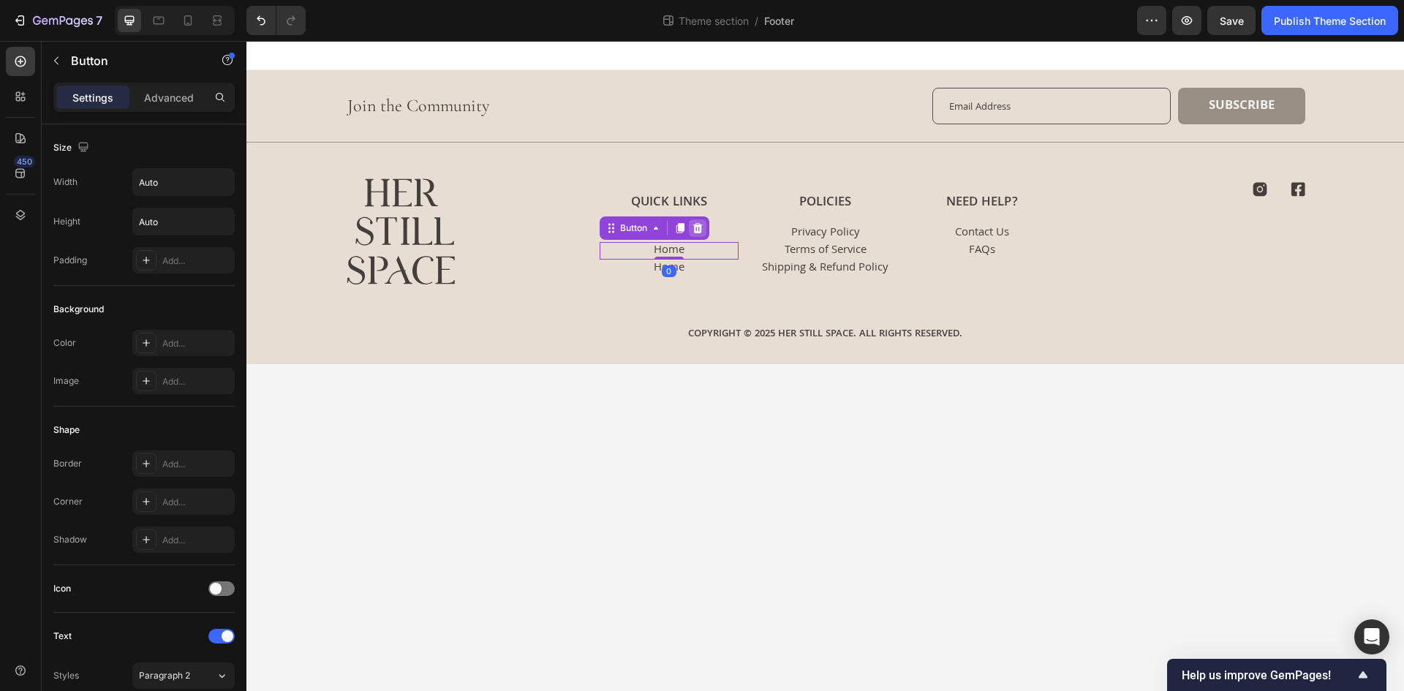
click at [705, 235] on div at bounding box center [698, 228] width 18 height 18
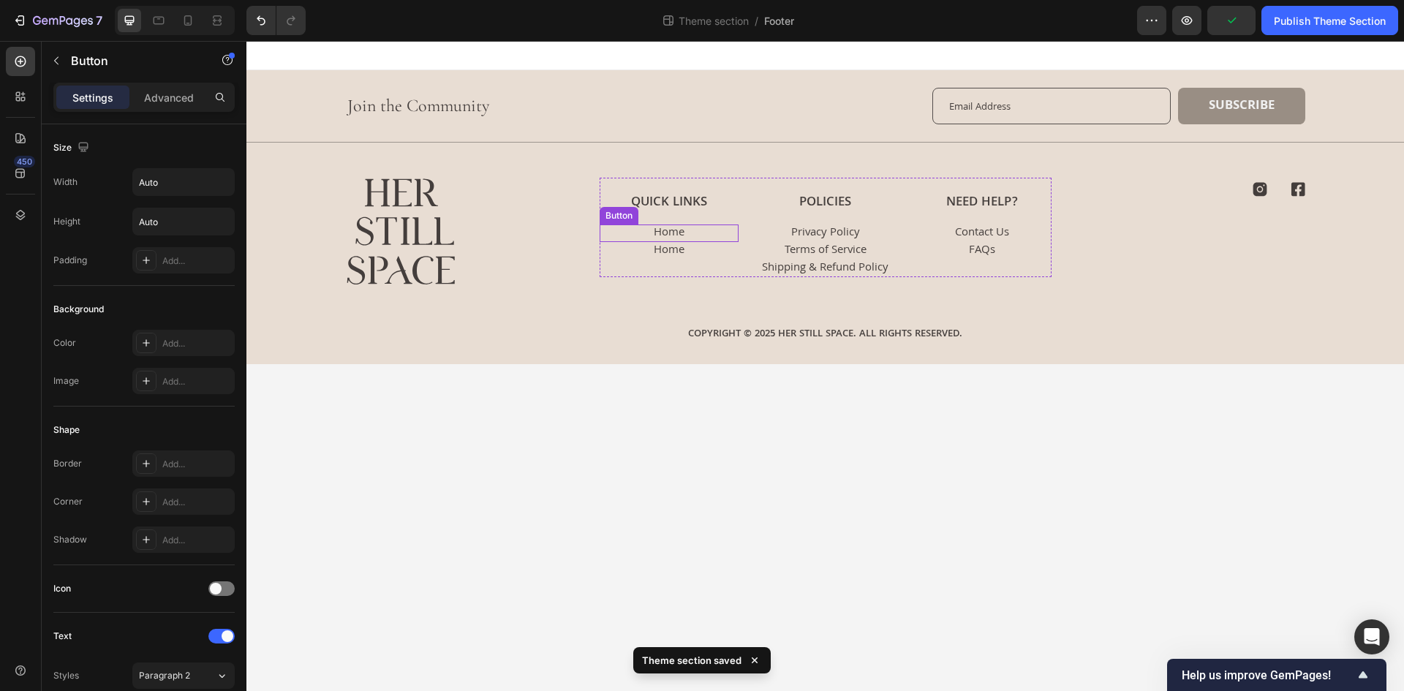
click at [711, 232] on div "Home Button" at bounding box center [668, 233] width 139 height 18
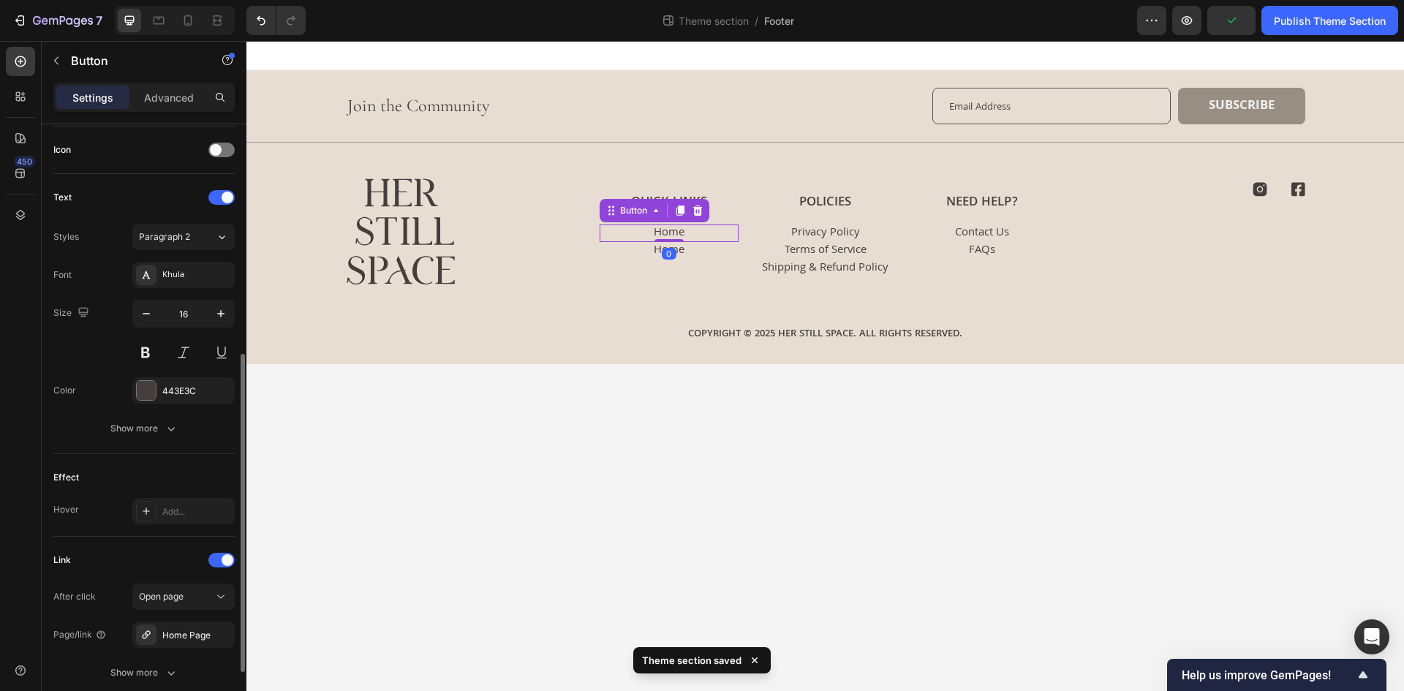
scroll to position [554, 0]
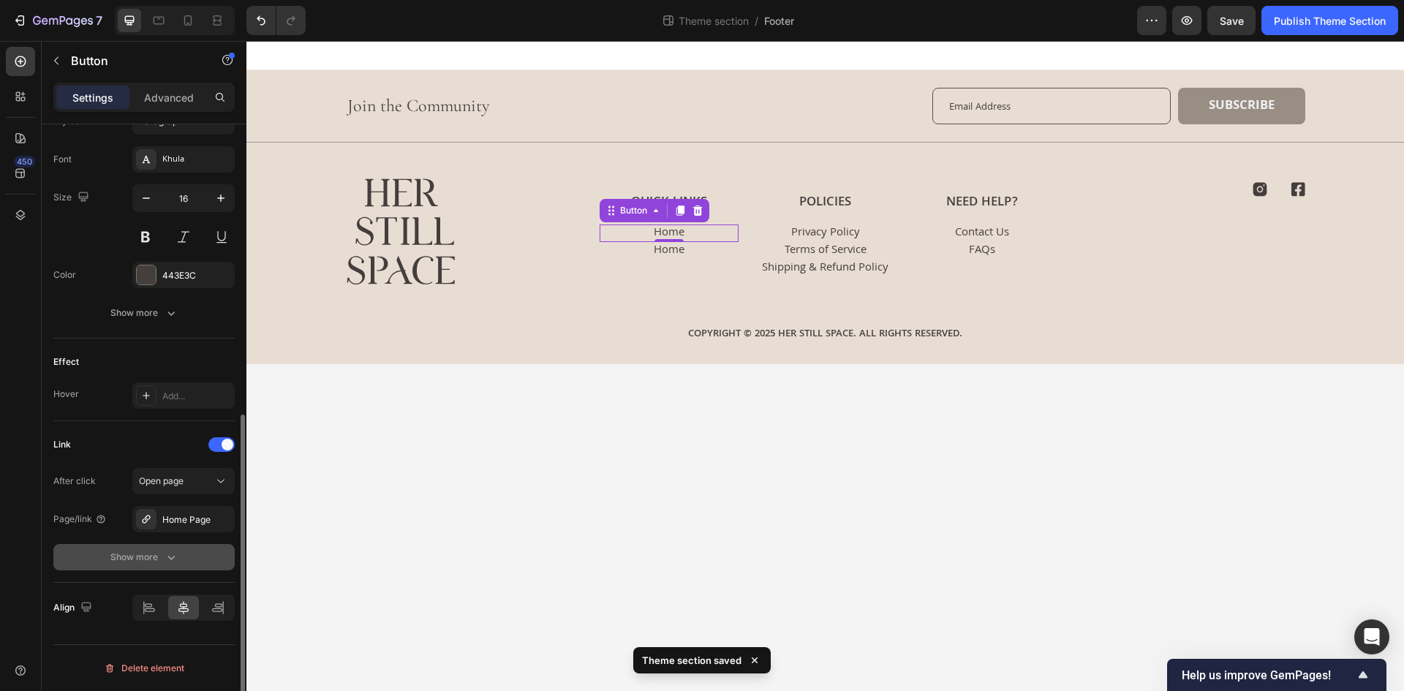
click at [170, 558] on icon "button" at bounding box center [171, 557] width 15 height 15
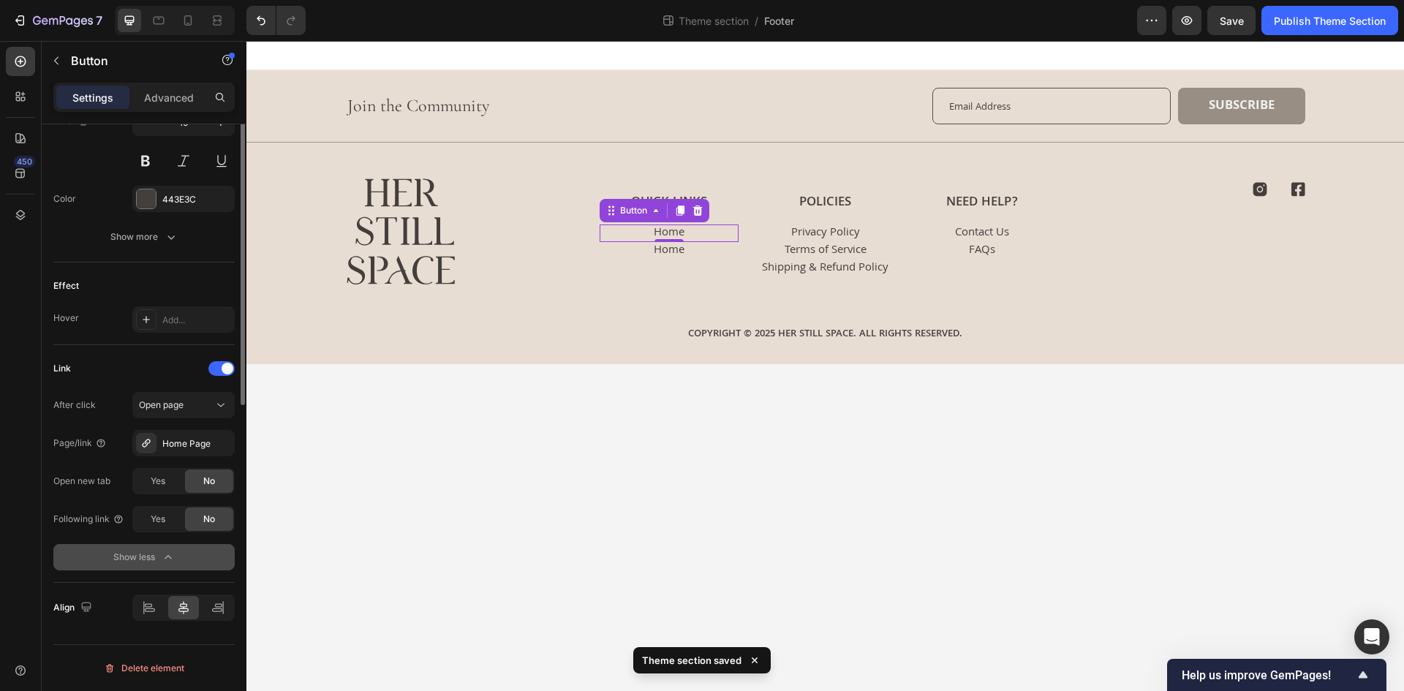
scroll to position [411, 0]
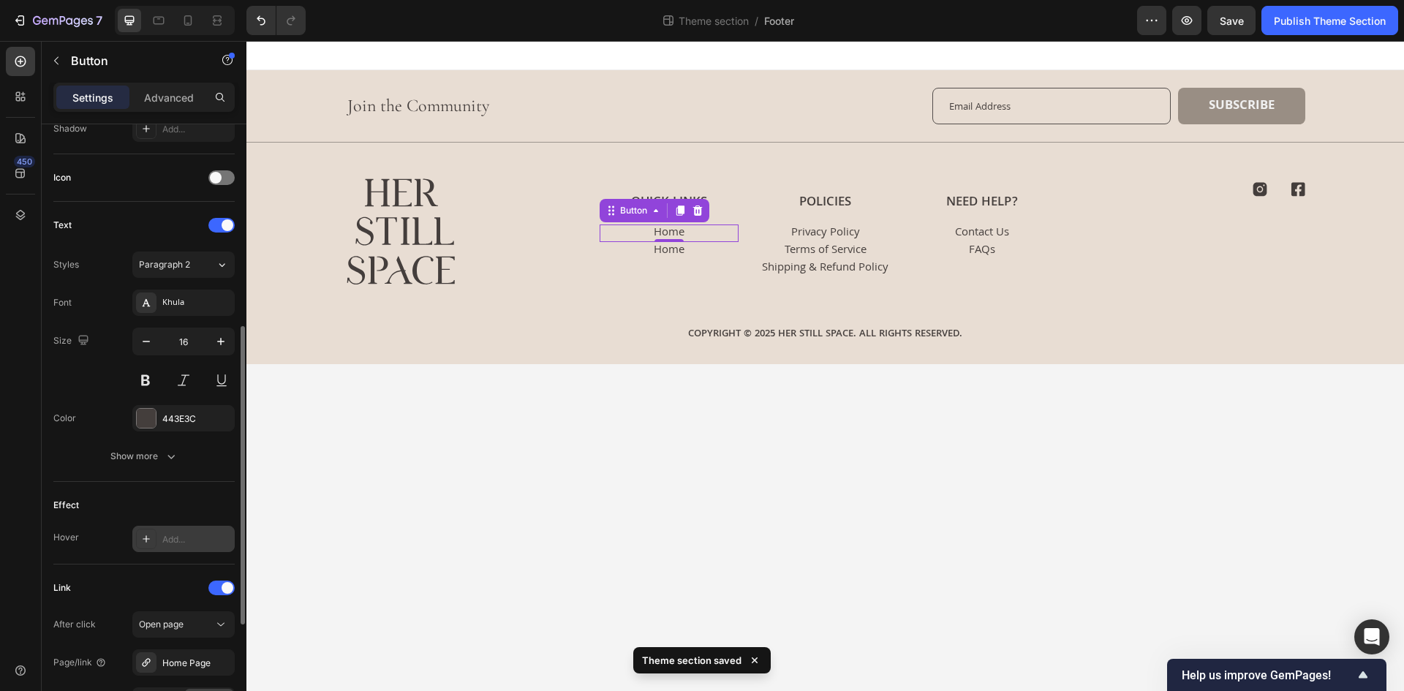
click at [195, 542] on div "Add..." at bounding box center [196, 539] width 69 height 13
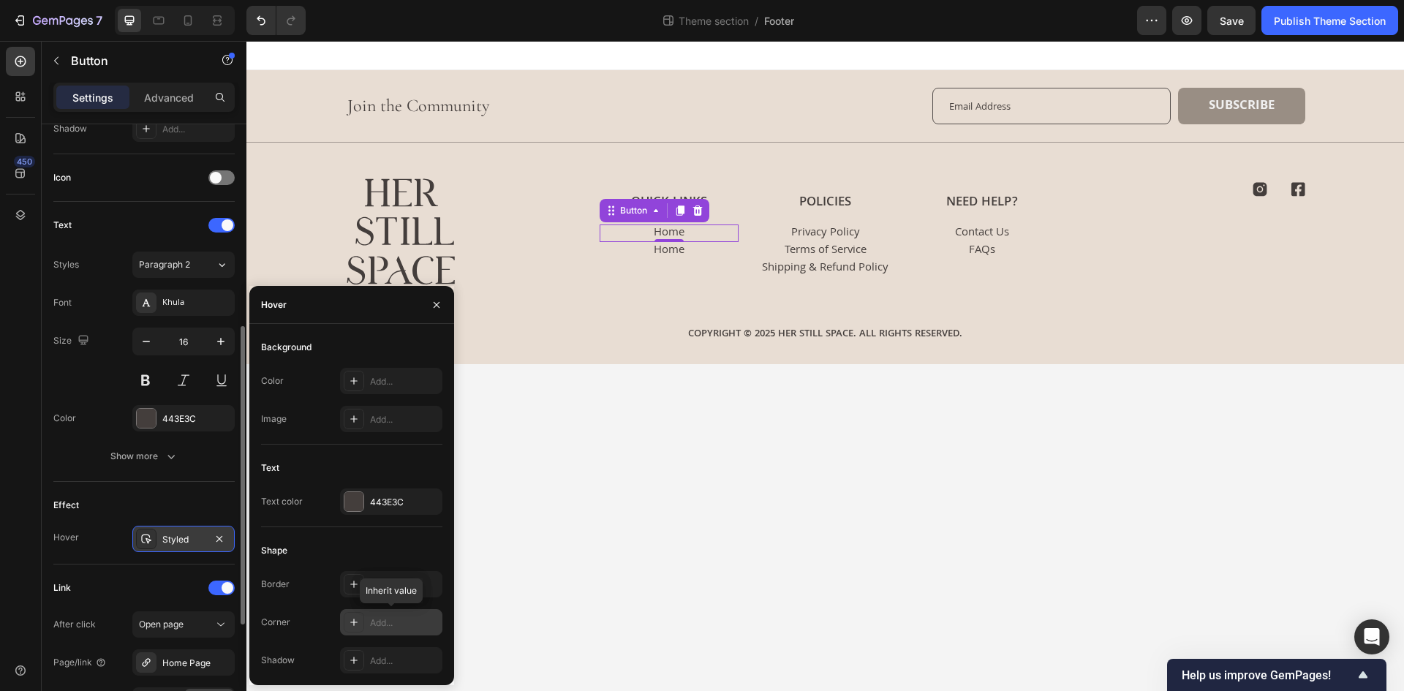
click at [412, 622] on div "Add..." at bounding box center [404, 622] width 69 height 13
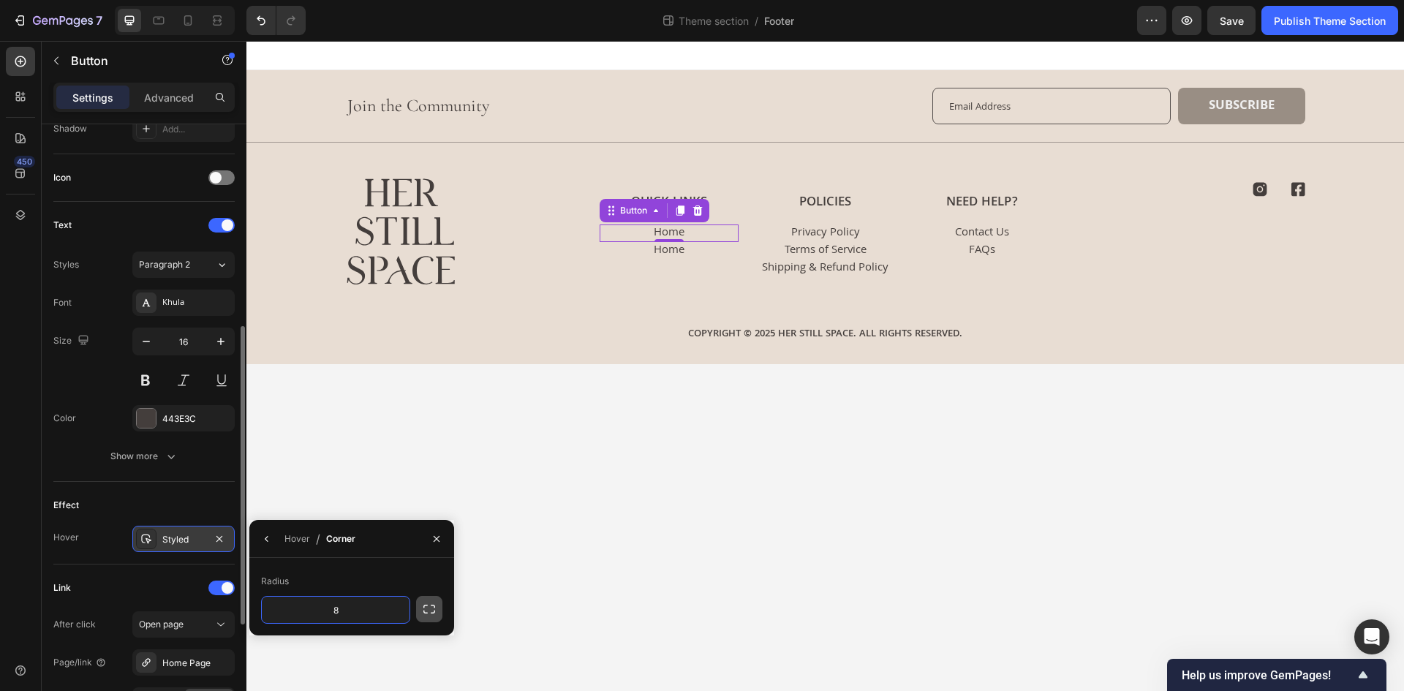
click at [416, 614] on button "button" at bounding box center [429, 609] width 26 height 26
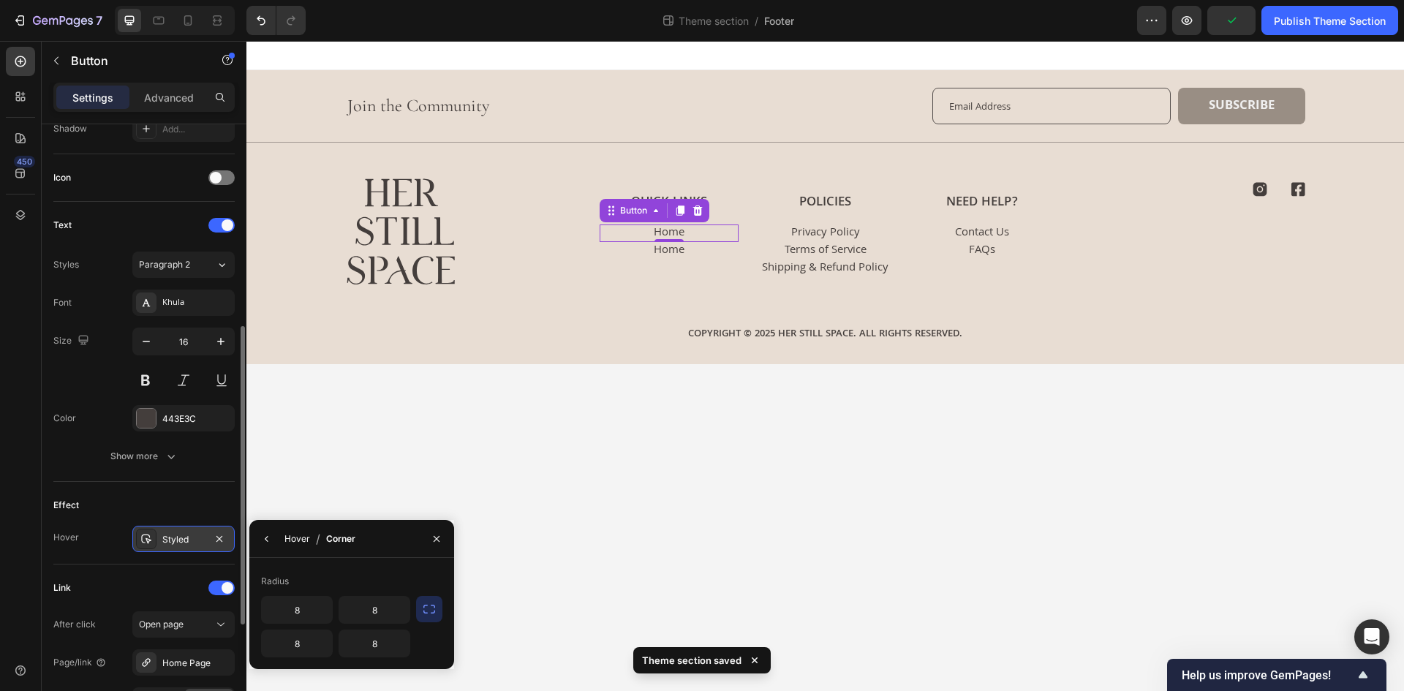
click at [298, 539] on div "Hover" at bounding box center [297, 538] width 26 height 13
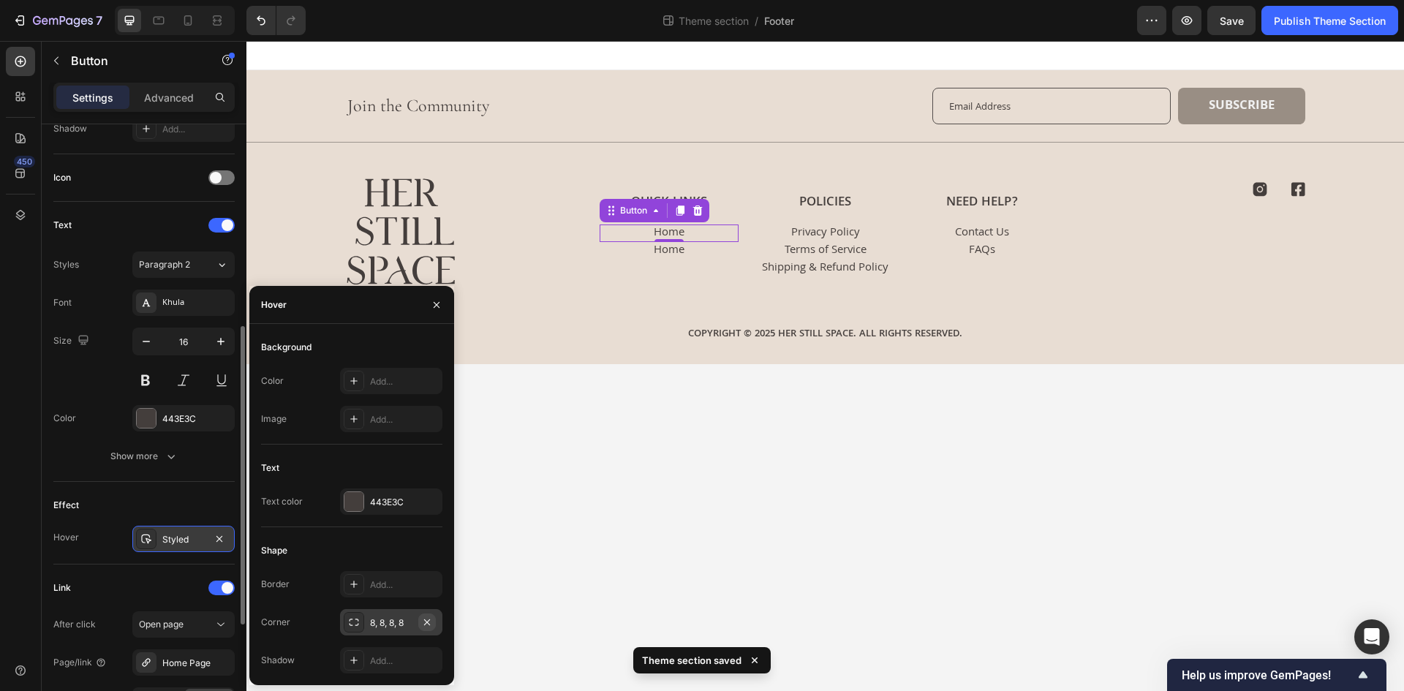
click at [429, 624] on icon "button" at bounding box center [427, 621] width 6 height 6
click at [400, 592] on div "Add..." at bounding box center [391, 584] width 102 height 26
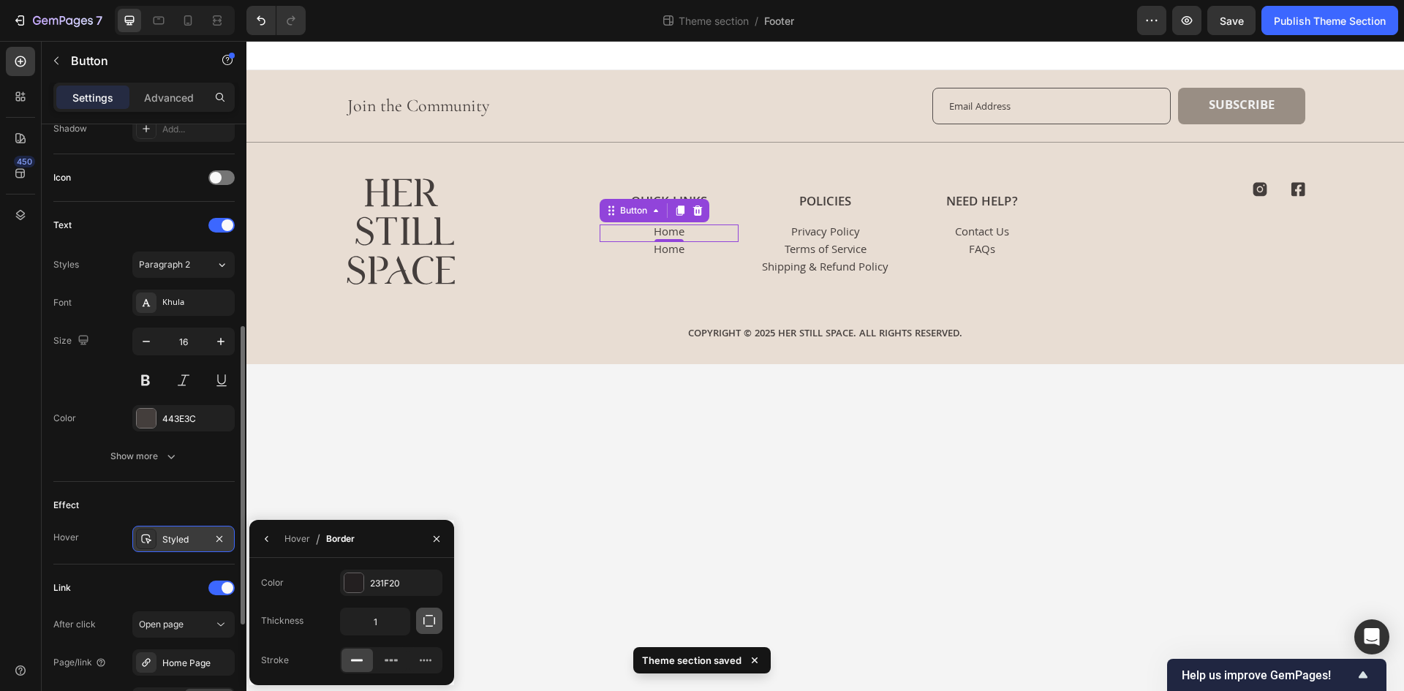
click at [434, 620] on icon "button" at bounding box center [429, 620] width 15 height 15
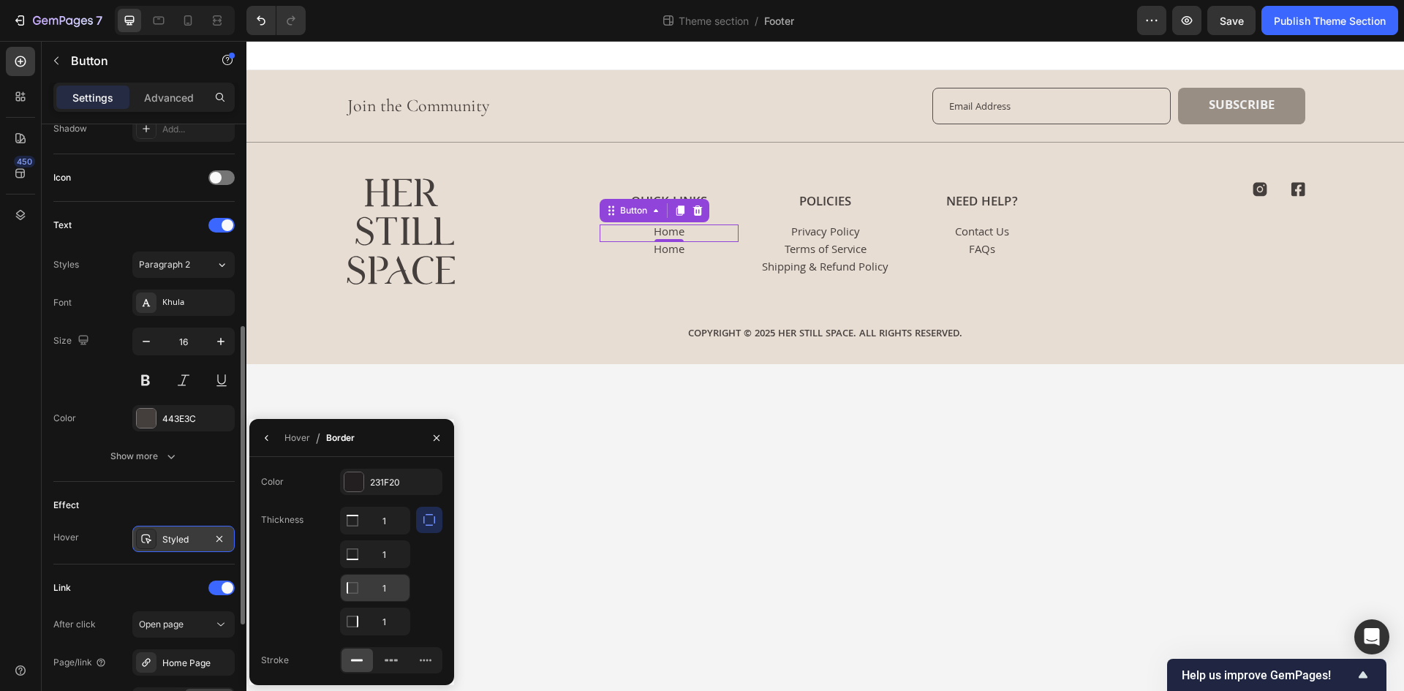
click at [386, 581] on input "1" at bounding box center [375, 588] width 69 height 26
type input "0"
drag, startPoint x: 378, startPoint y: 648, endPoint x: 380, endPoint y: 625, distance: 23.5
click at [378, 635] on div "Color 231F20 Thickness 1 1 0 1 Stroke" at bounding box center [351, 571] width 205 height 205
click at [382, 621] on input "1" at bounding box center [375, 621] width 69 height 26
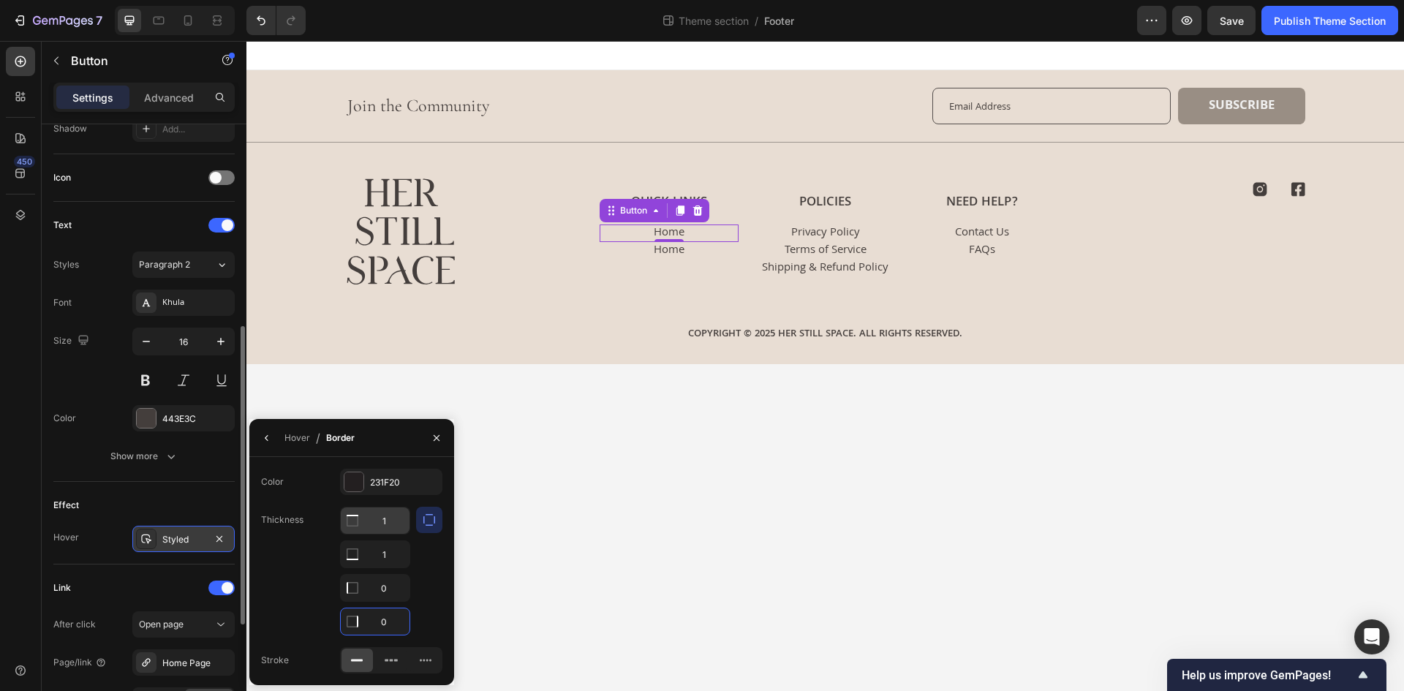
type input "0"
click at [380, 518] on input "1" at bounding box center [375, 520] width 69 height 26
type input "0"
click at [428, 553] on div at bounding box center [429, 571] width 26 height 129
click at [387, 493] on div "231F20" at bounding box center [391, 482] width 102 height 26
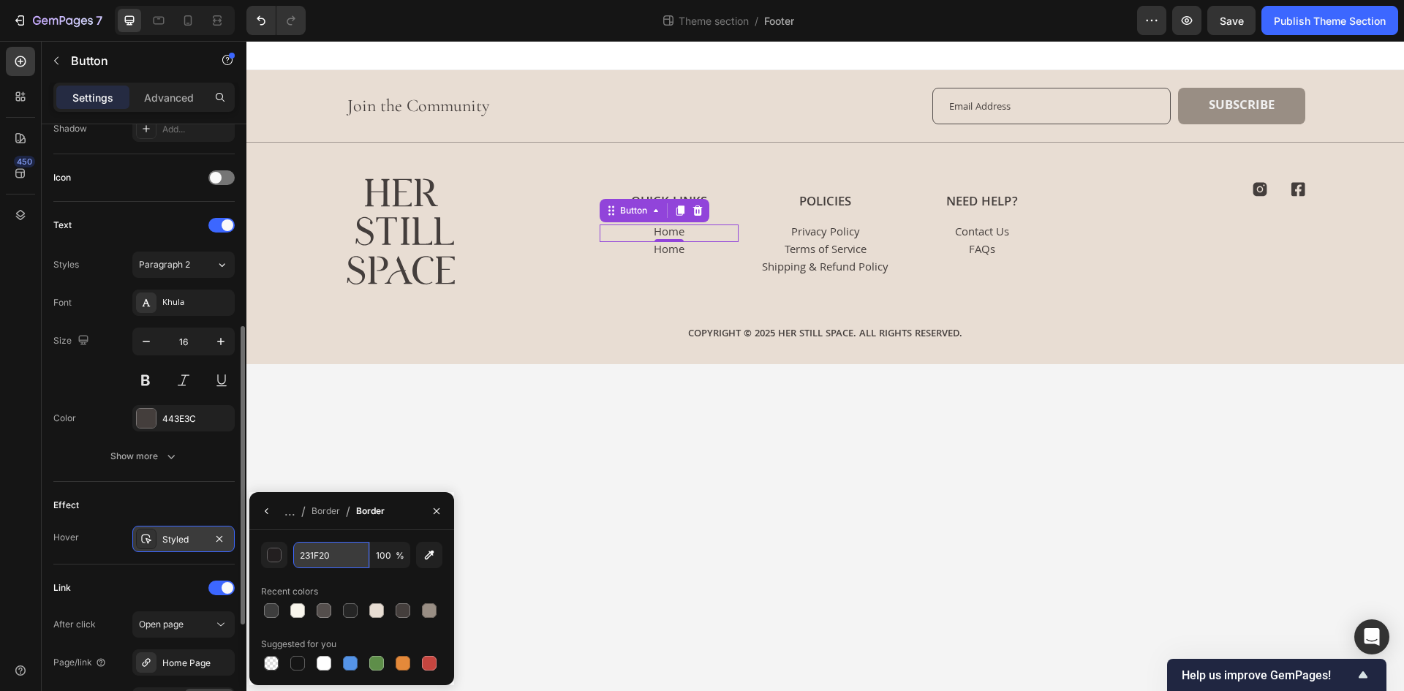
click at [341, 545] on input "231F20" at bounding box center [331, 555] width 76 height 26
paste input "52525"
type input "252525"
click at [347, 533] on div "252525 100 % Recent colors Suggested for you" at bounding box center [351, 607] width 205 height 155
click at [321, 512] on div "Border" at bounding box center [325, 510] width 29 height 13
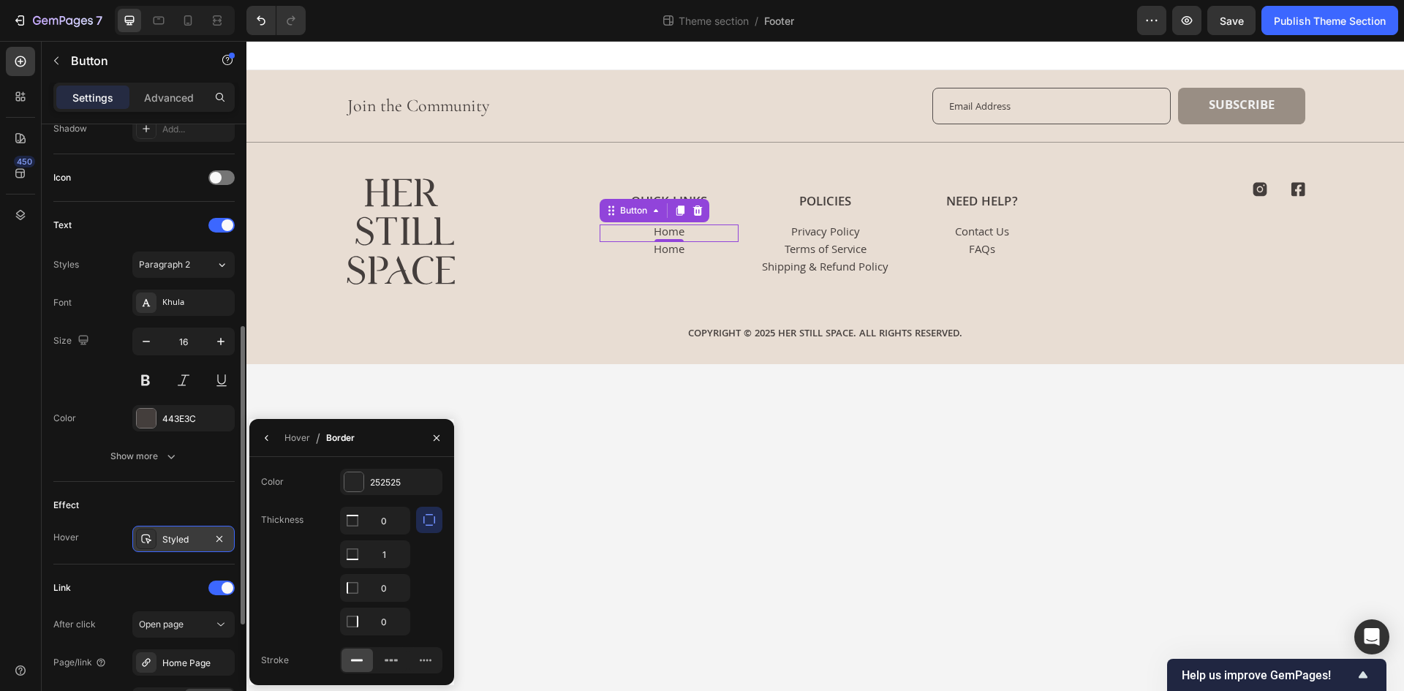
click at [316, 547] on div "Thickness 0 1 0 0" at bounding box center [351, 571] width 181 height 129
click at [185, 499] on div "Effect" at bounding box center [143, 504] width 181 height 23
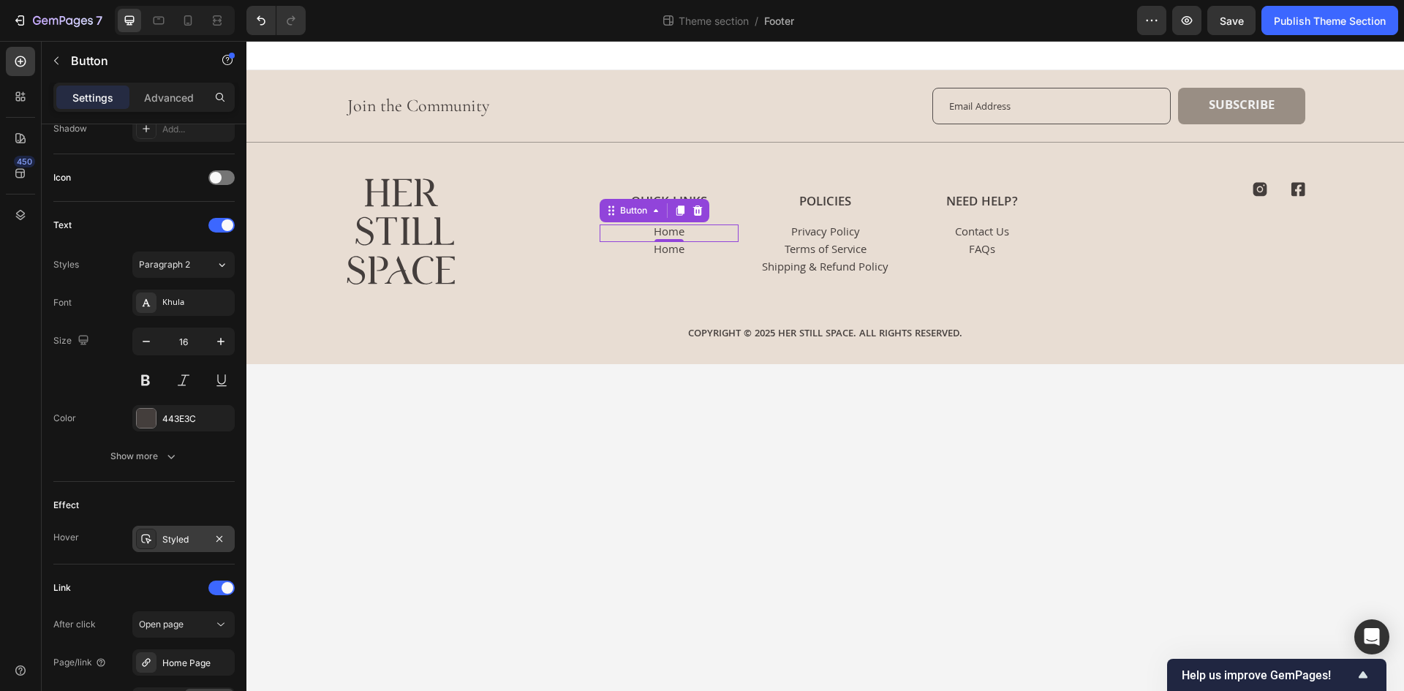
click at [724, 252] on div "Home Button" at bounding box center [668, 251] width 139 height 18
click at [737, 217] on div "Quick Links Heading Home Button Home Button 0" at bounding box center [668, 235] width 139 height 83
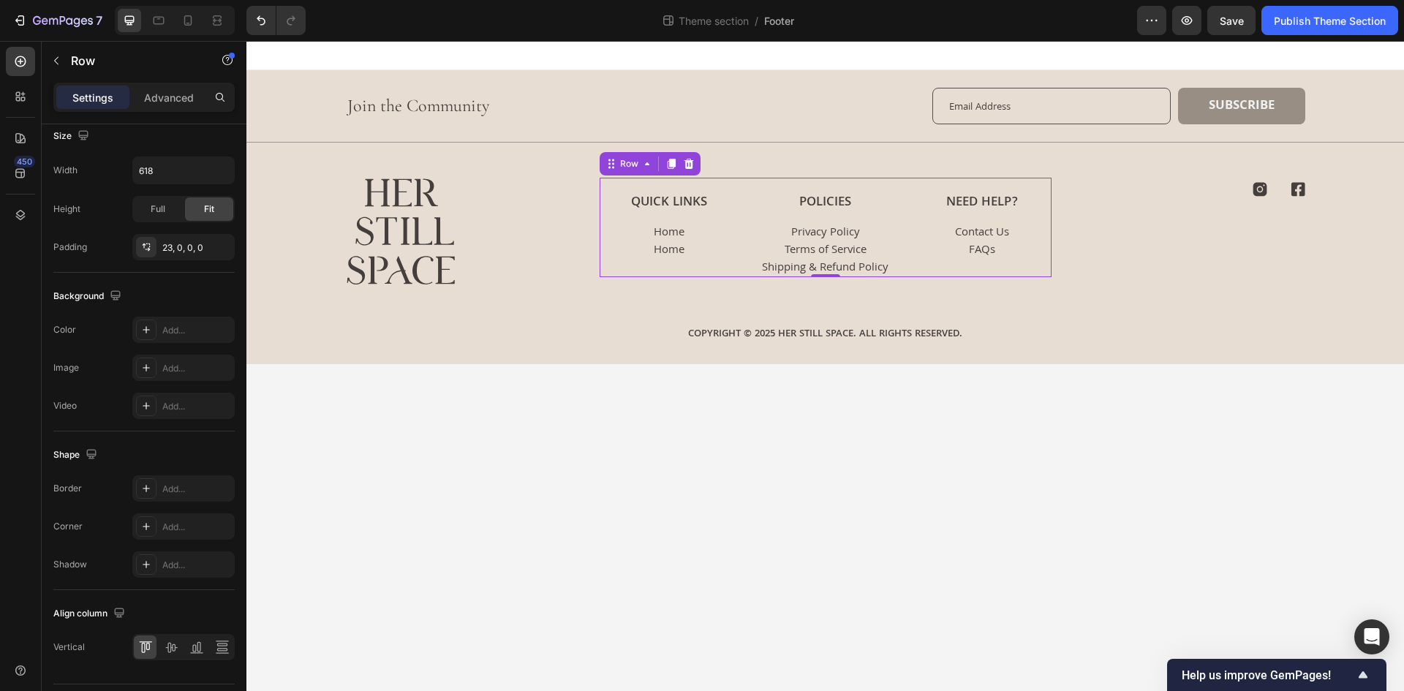
scroll to position [0, 0]
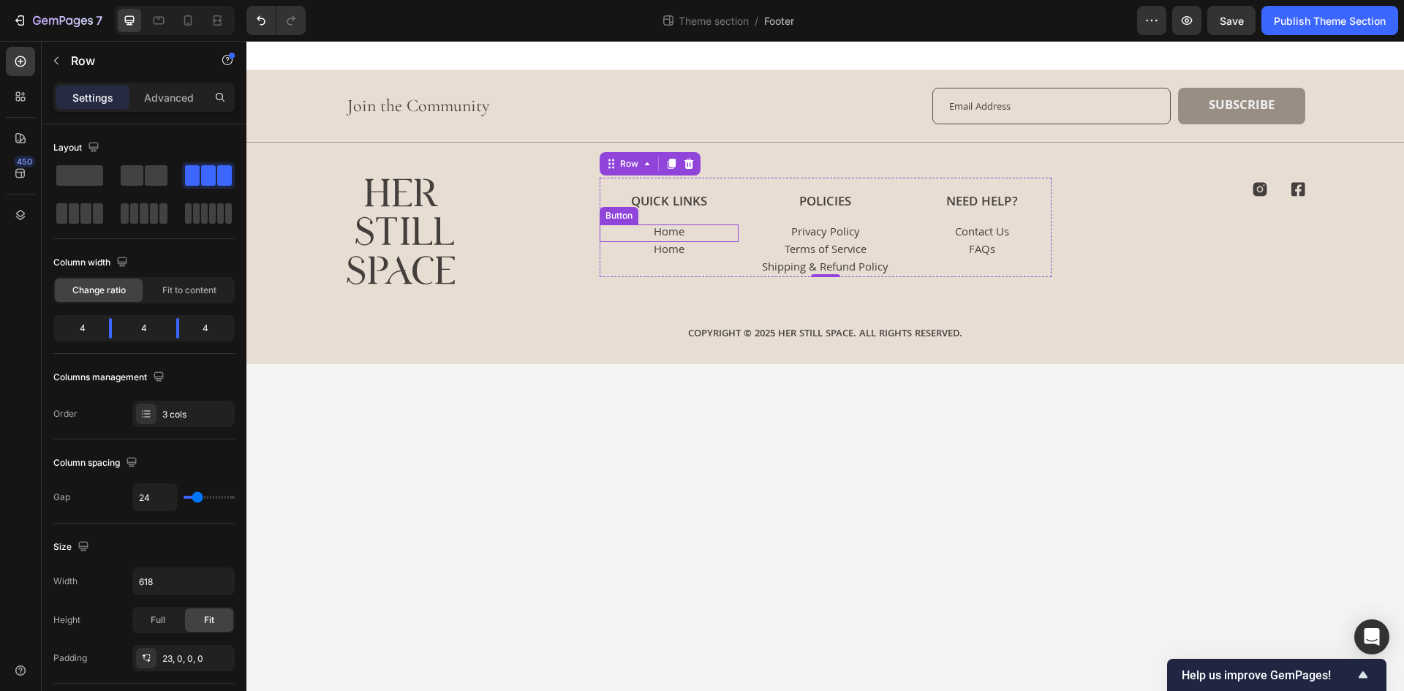
click at [697, 231] on div "Home Button" at bounding box center [668, 233] width 139 height 18
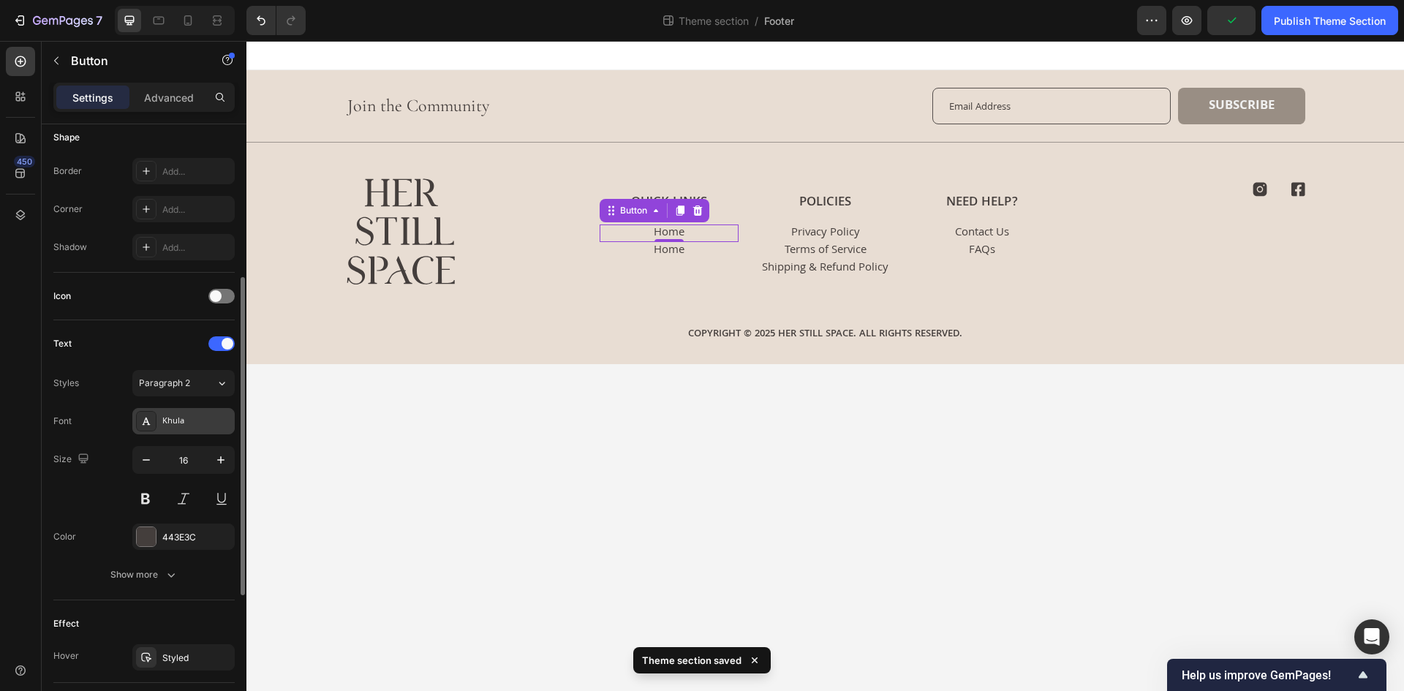
scroll to position [439, 0]
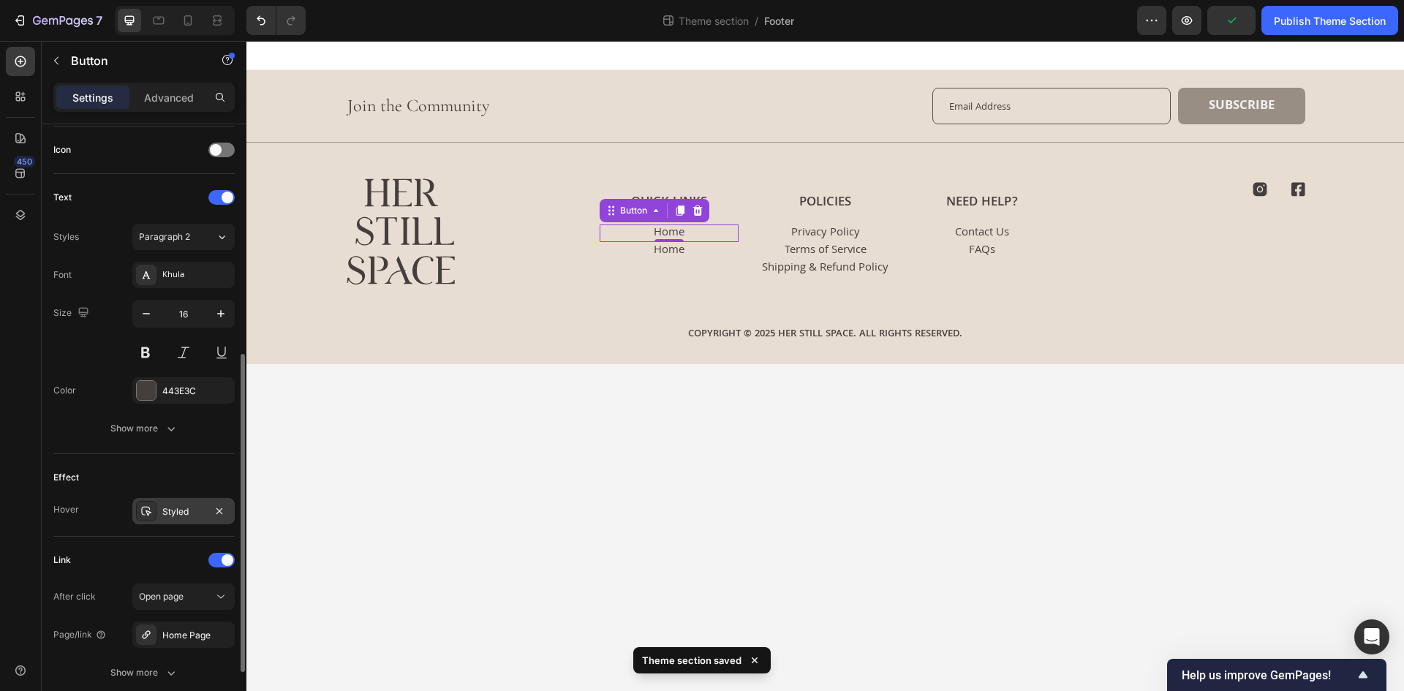
click at [185, 510] on div "Styled" at bounding box center [183, 511] width 42 height 13
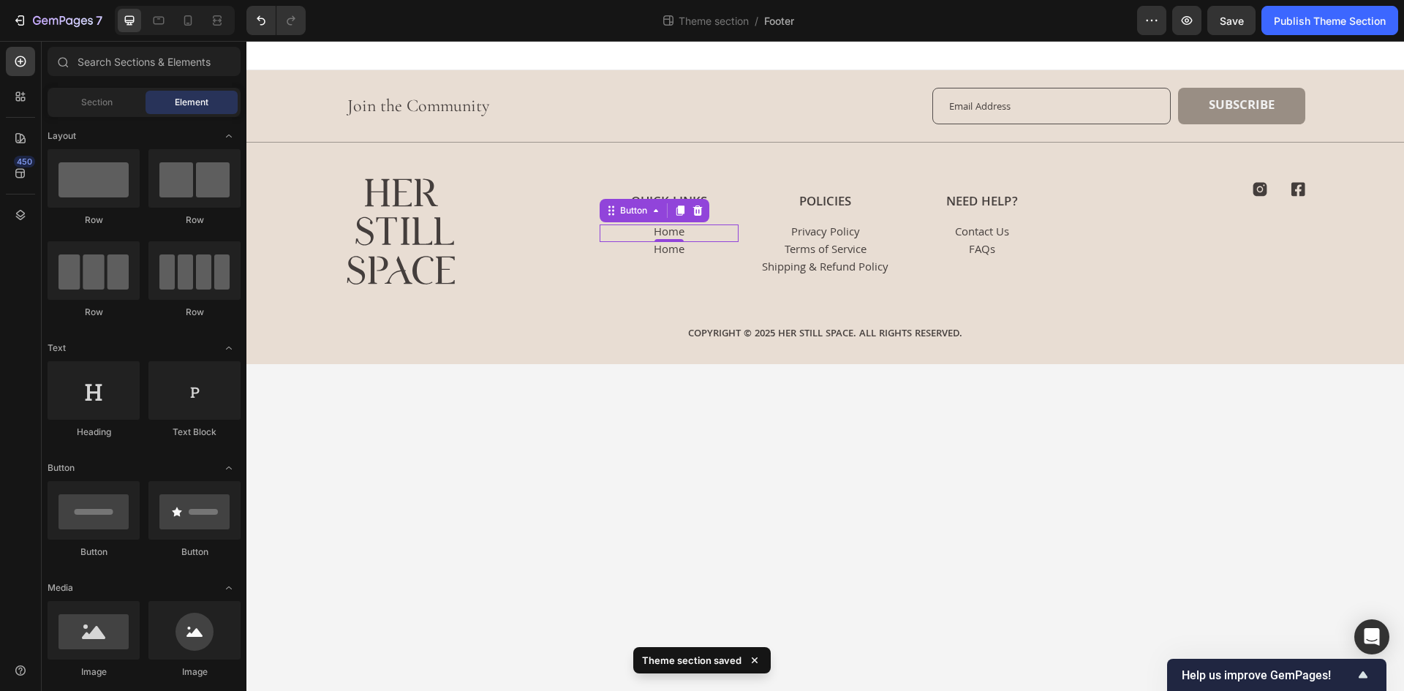
click at [691, 436] on body "Join the Community Heading Email Field subscribe Submit Button Row Newsletter R…" at bounding box center [824, 366] width 1157 height 650
click at [682, 234] on p "Home" at bounding box center [669, 234] width 31 height 14
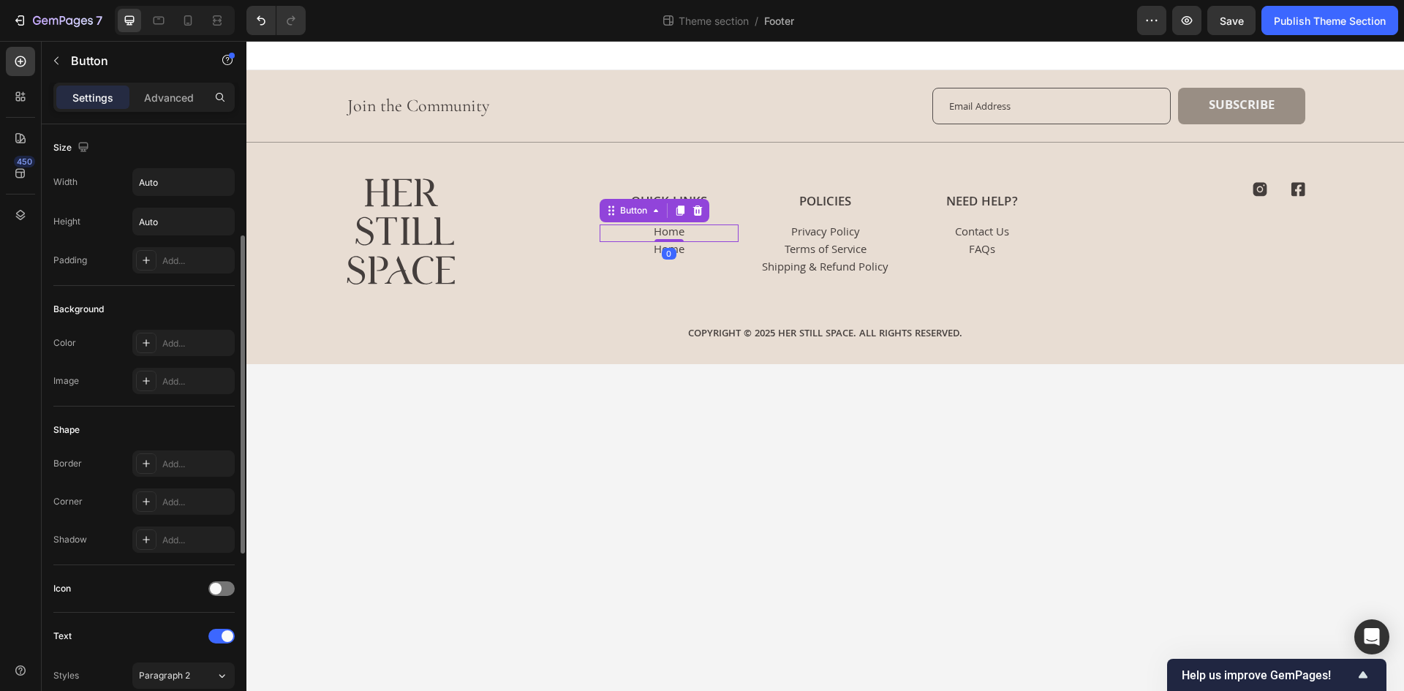
scroll to position [146, 0]
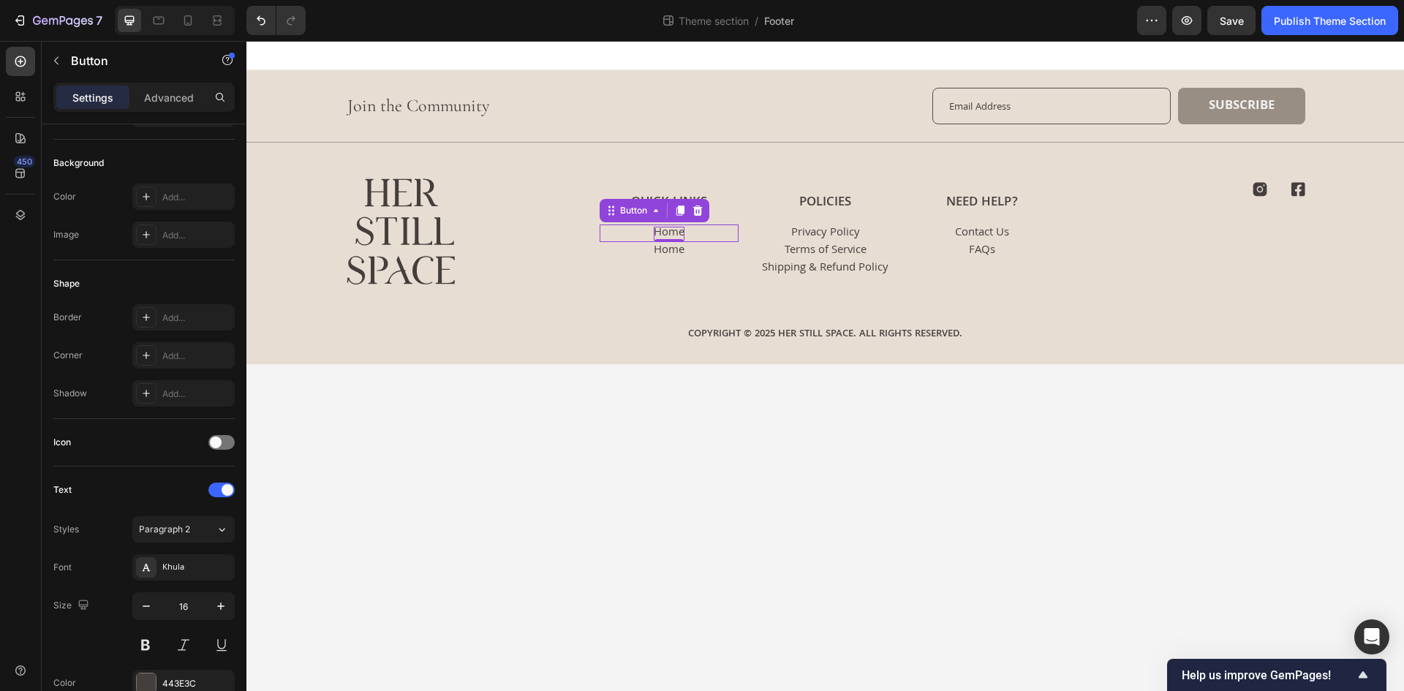
click at [676, 235] on p "Home" at bounding box center [669, 234] width 31 height 14
click at [708, 268] on div "Quick Links Heading Home Button Home Button" at bounding box center [668, 235] width 139 height 83
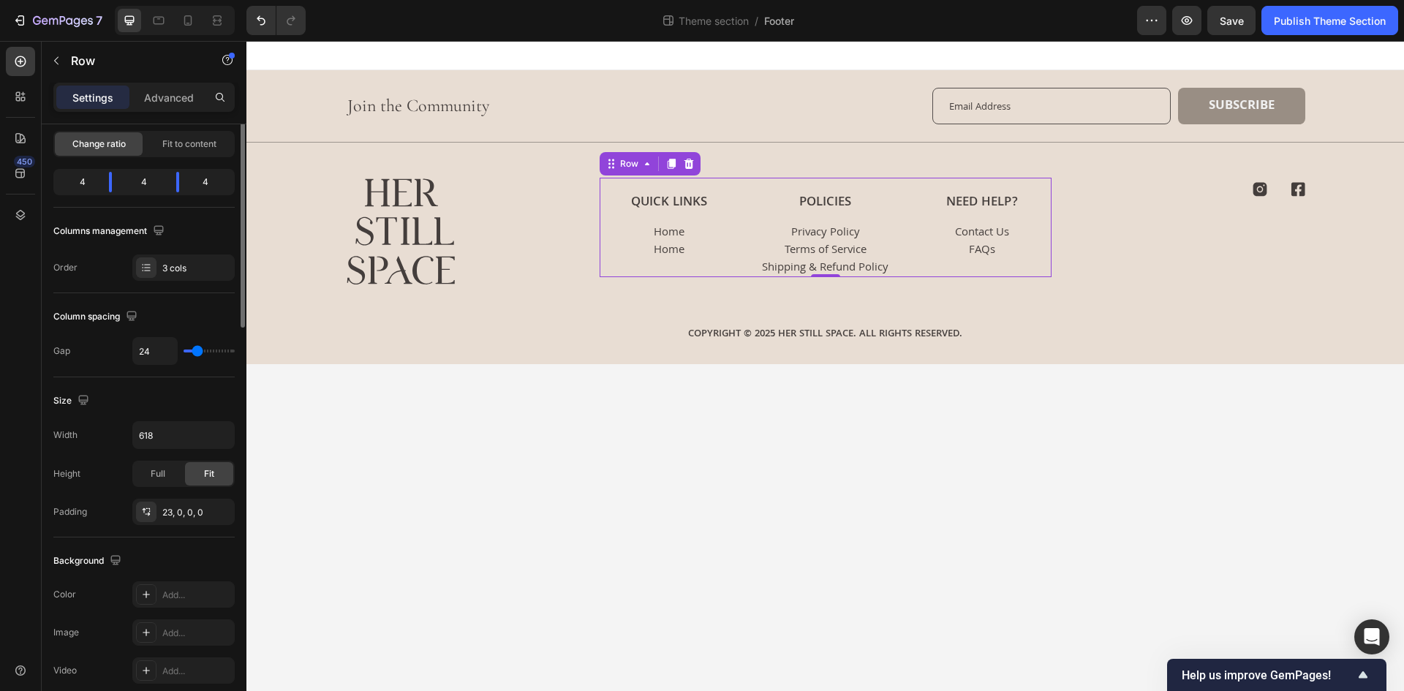
scroll to position [0, 0]
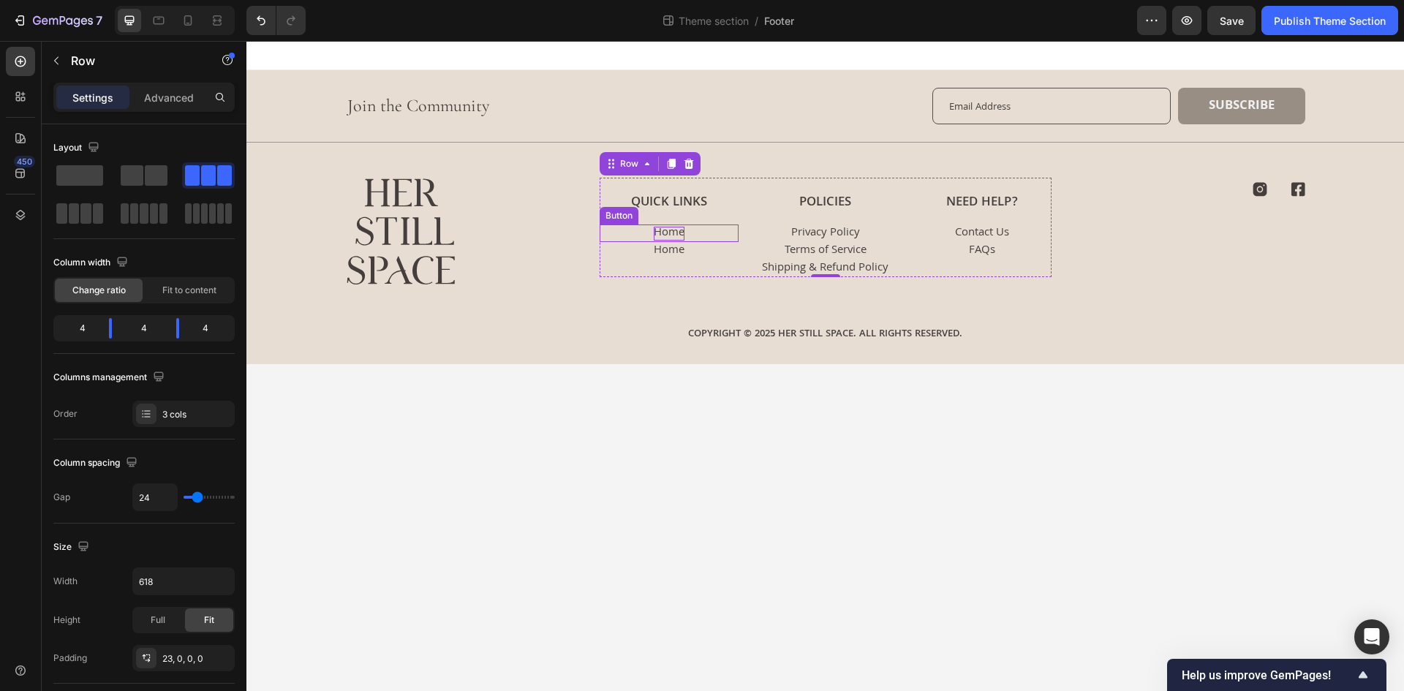
click at [679, 228] on p "Home" at bounding box center [669, 234] width 31 height 14
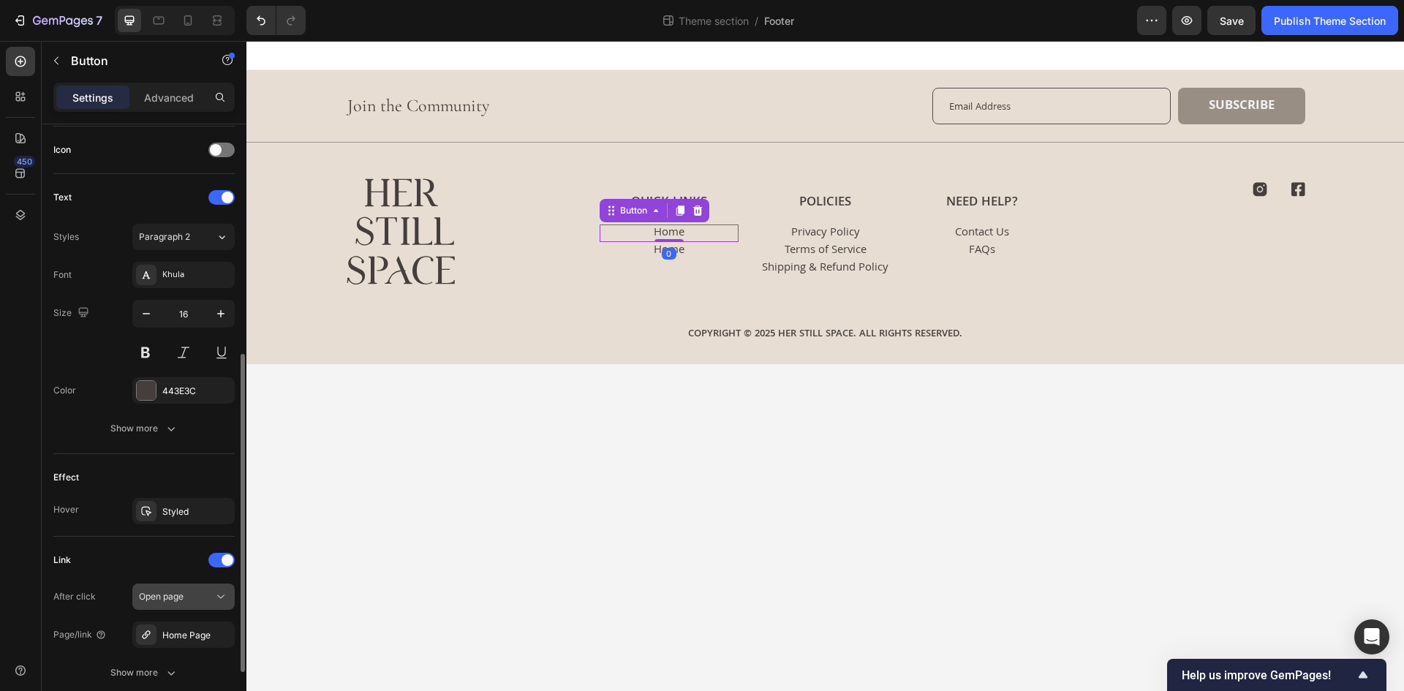
scroll to position [554, 0]
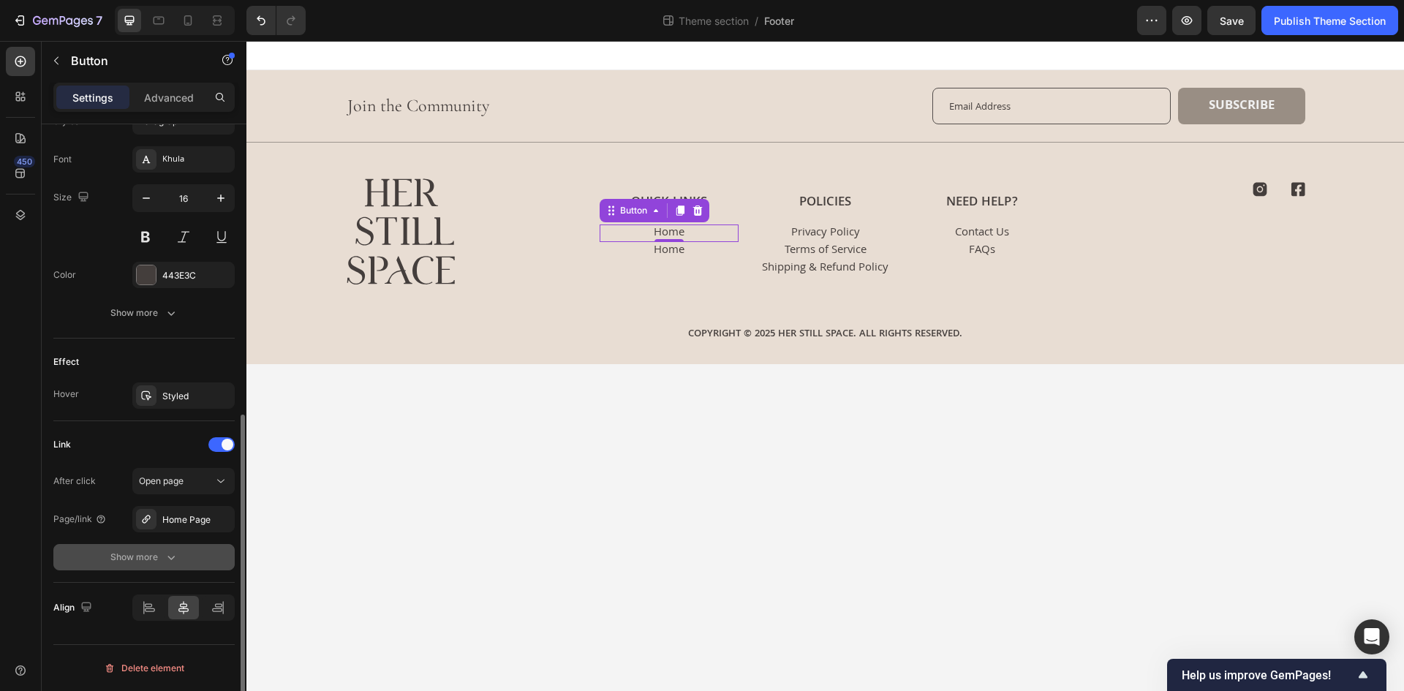
click at [179, 549] on button "Show more" at bounding box center [143, 557] width 181 height 26
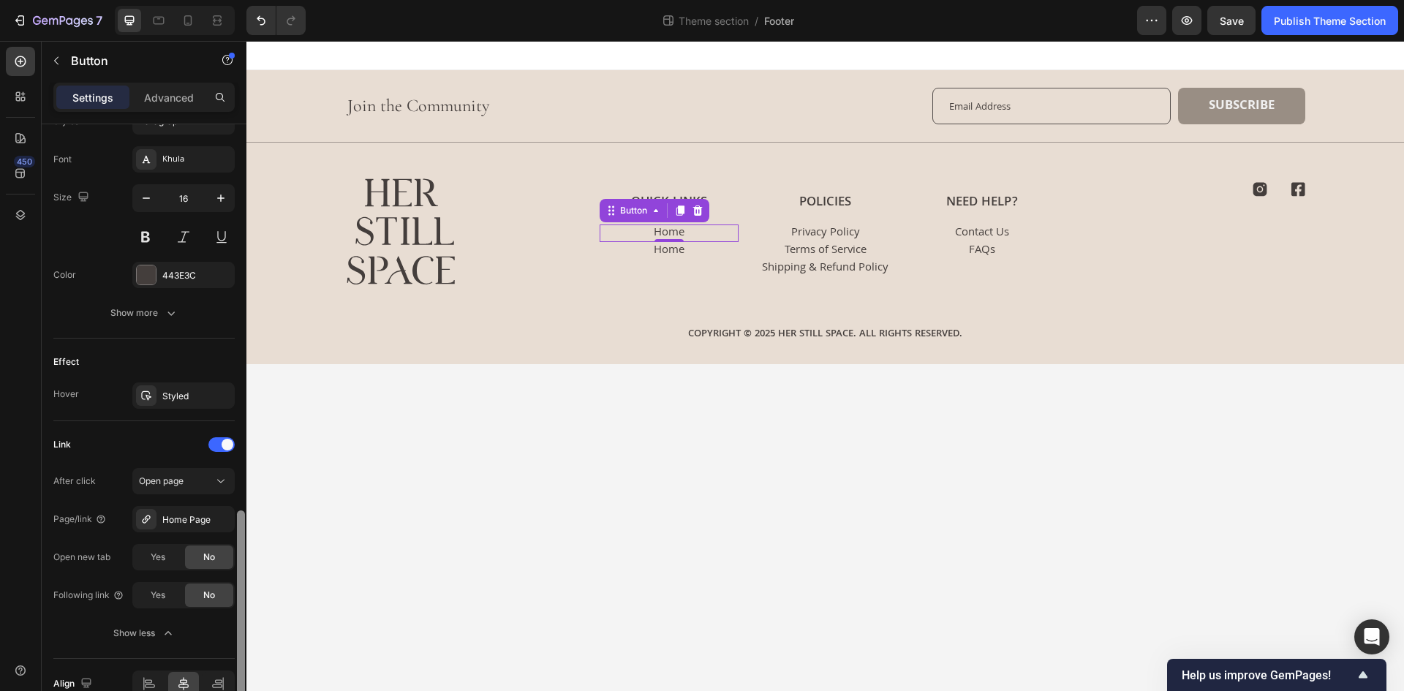
scroll to position [630, 0]
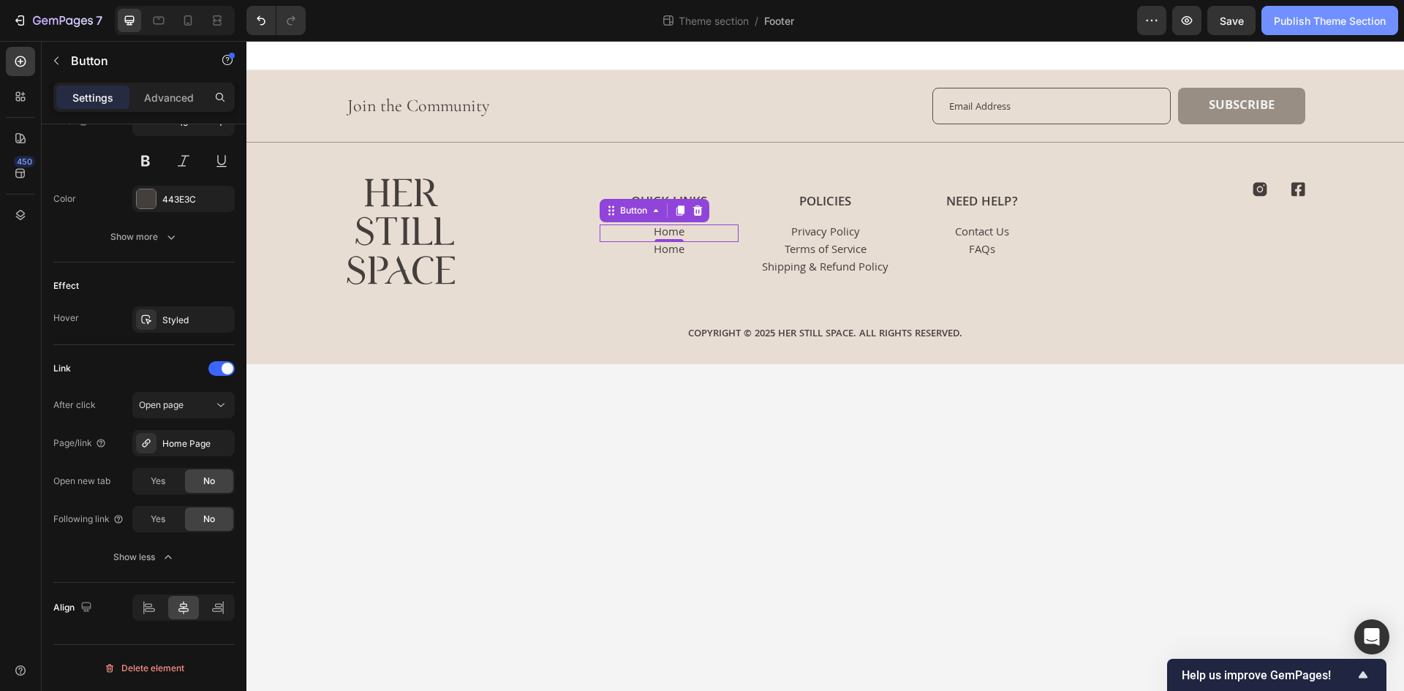
click at [1317, 7] on button "Publish Theme Section" at bounding box center [1329, 20] width 137 height 29
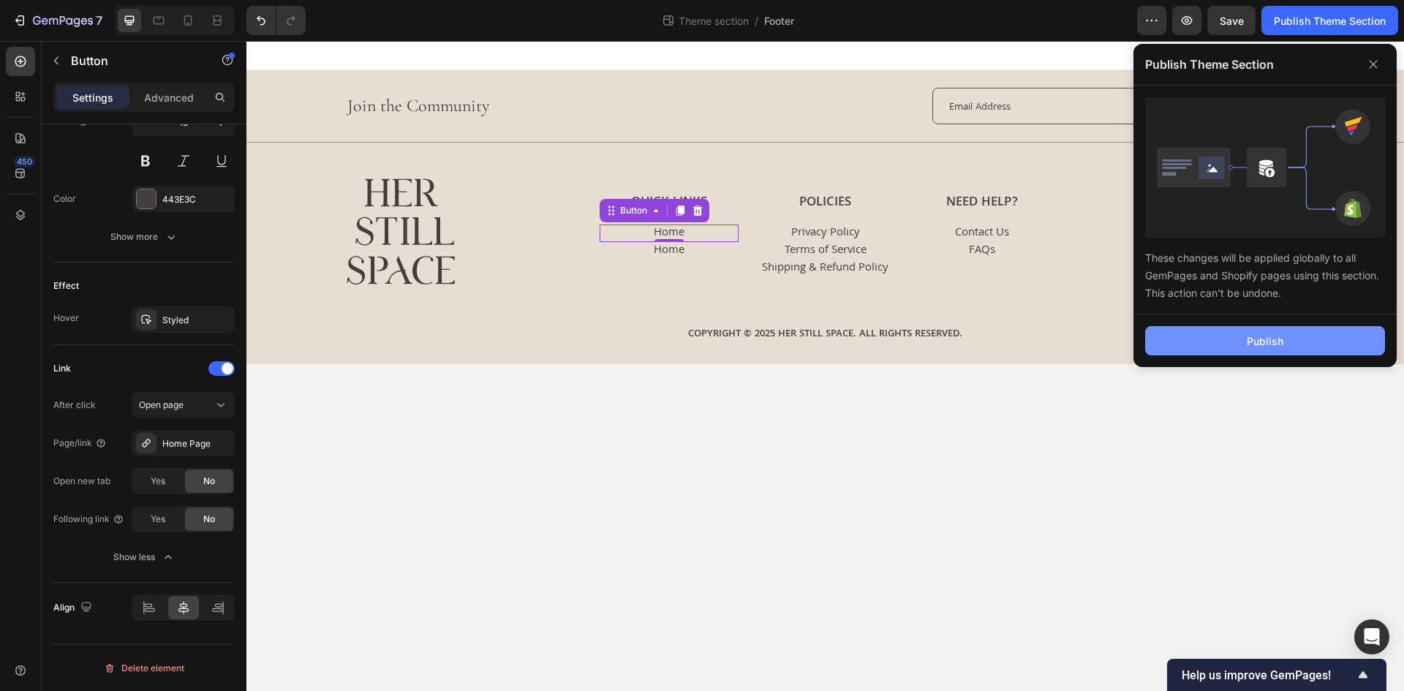
click at [1202, 335] on button "Publish" at bounding box center [1265, 340] width 240 height 29
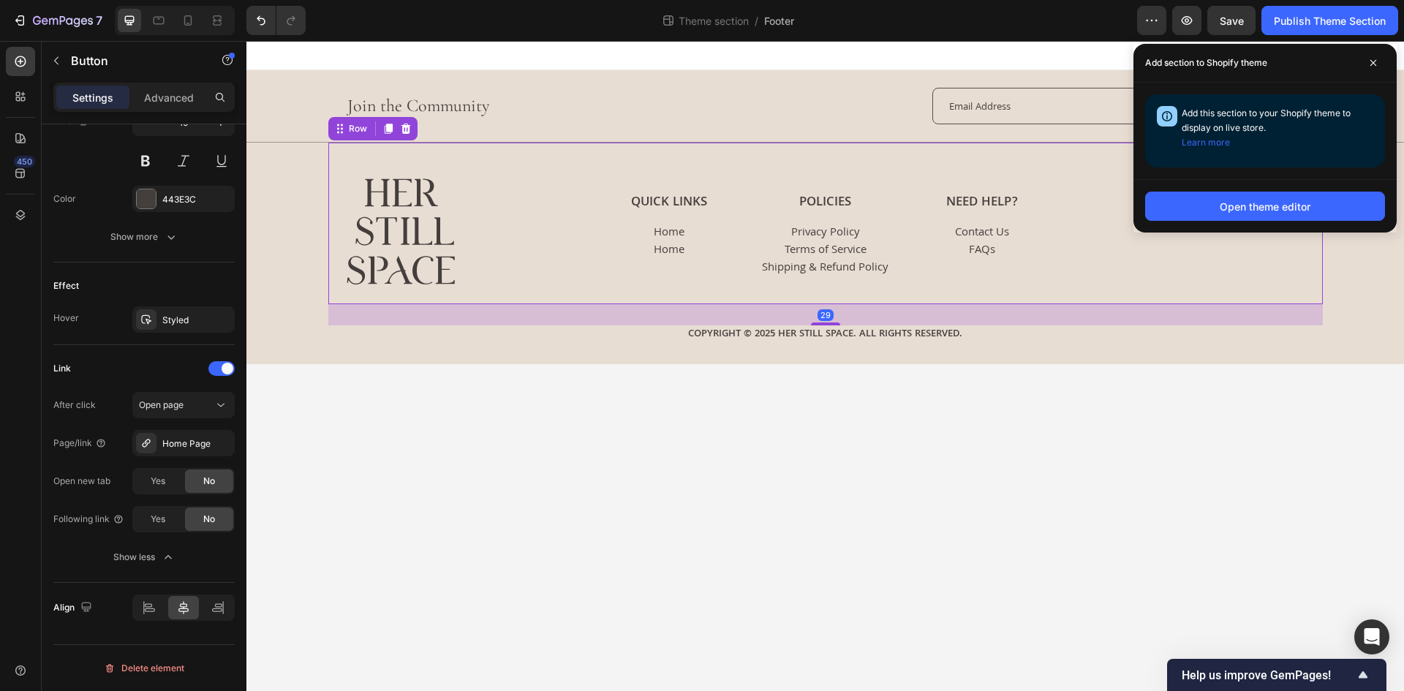
click at [690, 279] on div "Quick Links Heading Home Button Home Button Policies Heading Privacy Policy But…" at bounding box center [825, 232] width 452 height 108
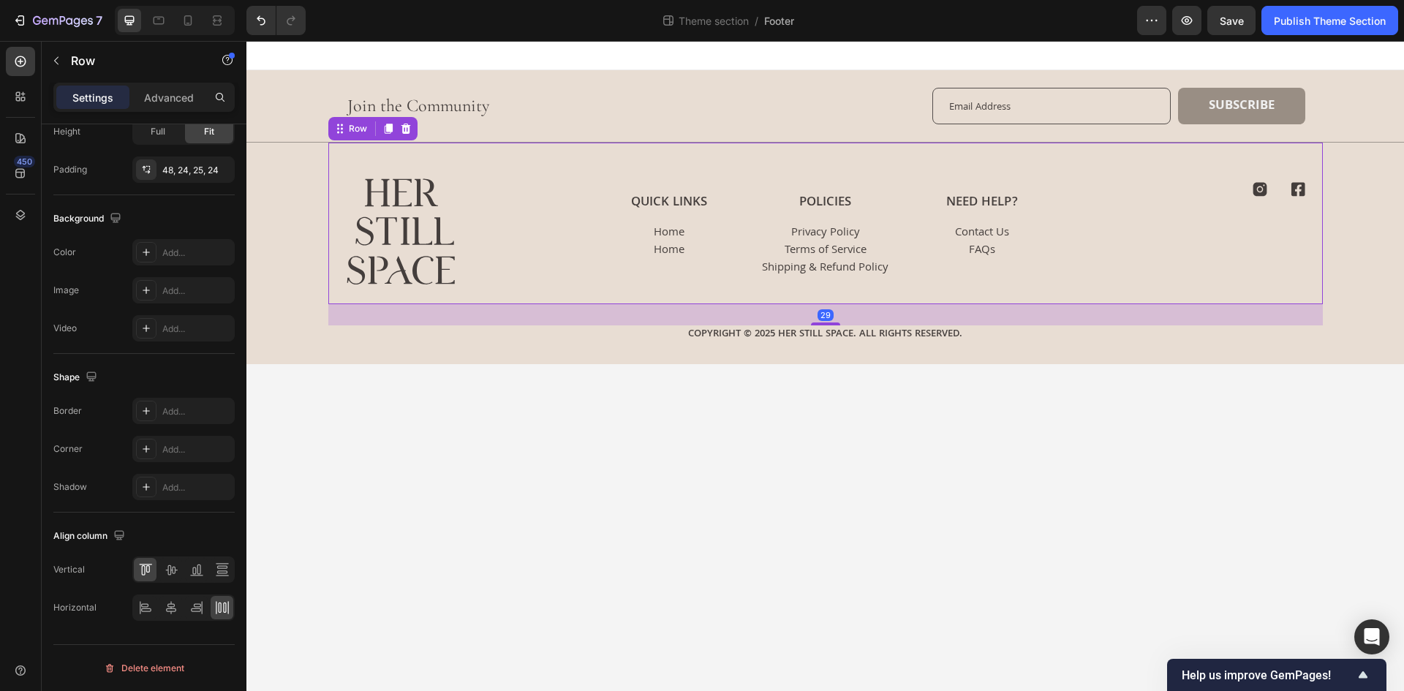
scroll to position [0, 0]
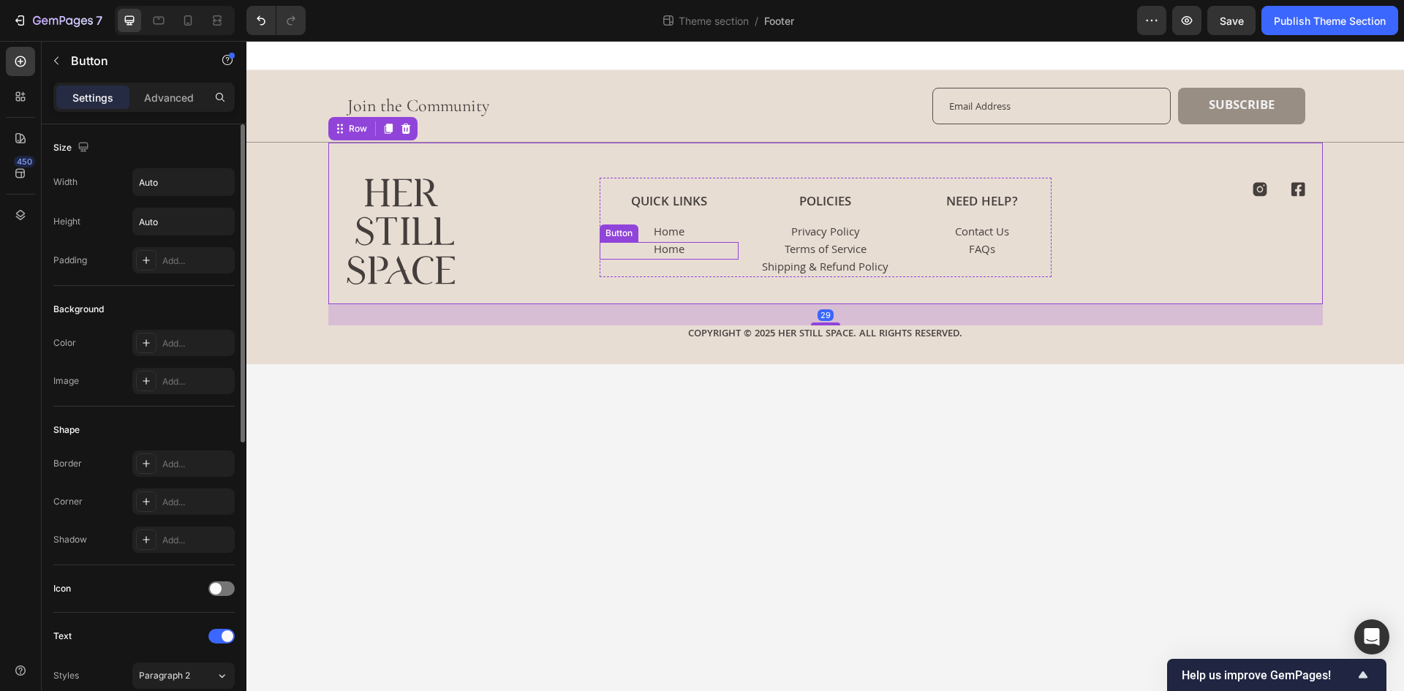
click at [705, 239] on div "Home Button" at bounding box center [668, 233] width 139 height 18
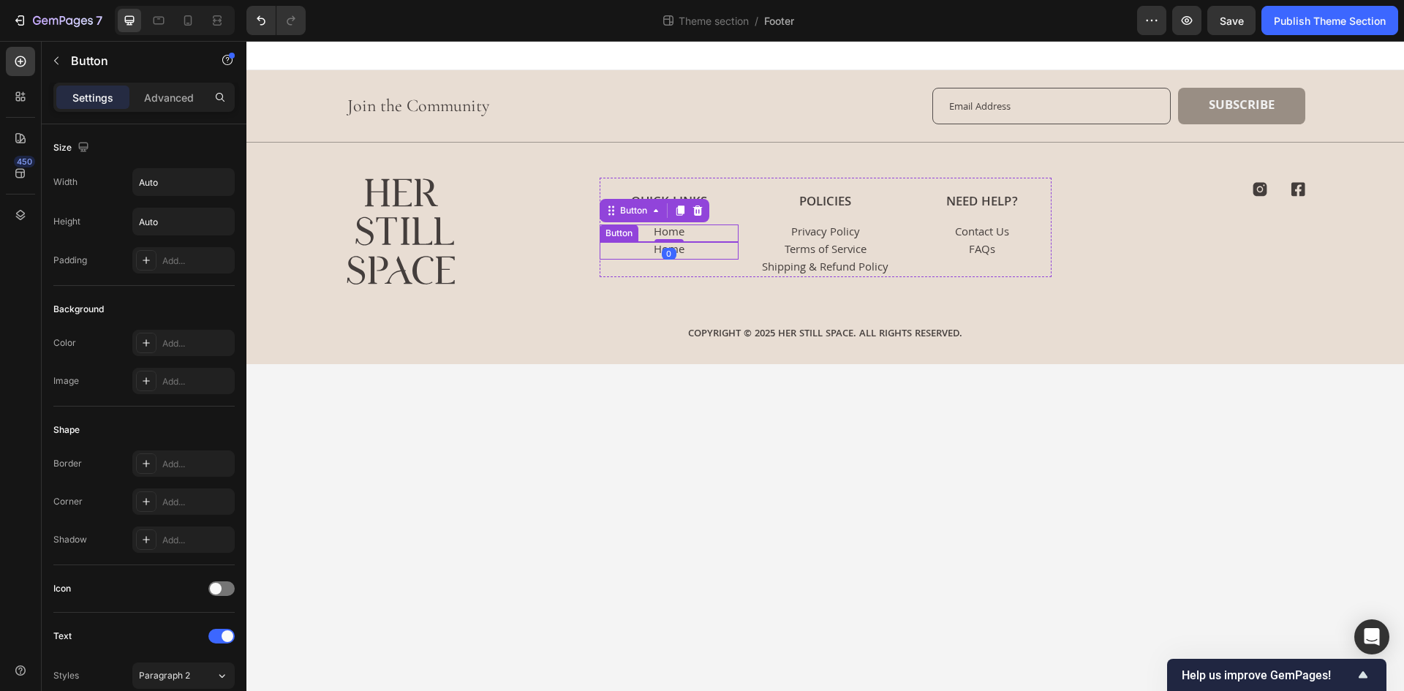
click at [697, 254] on div "Home Button" at bounding box center [668, 251] width 139 height 18
click at [684, 227] on icon at bounding box center [680, 228] width 8 height 10
click at [678, 245] on icon at bounding box center [680, 246] width 8 height 10
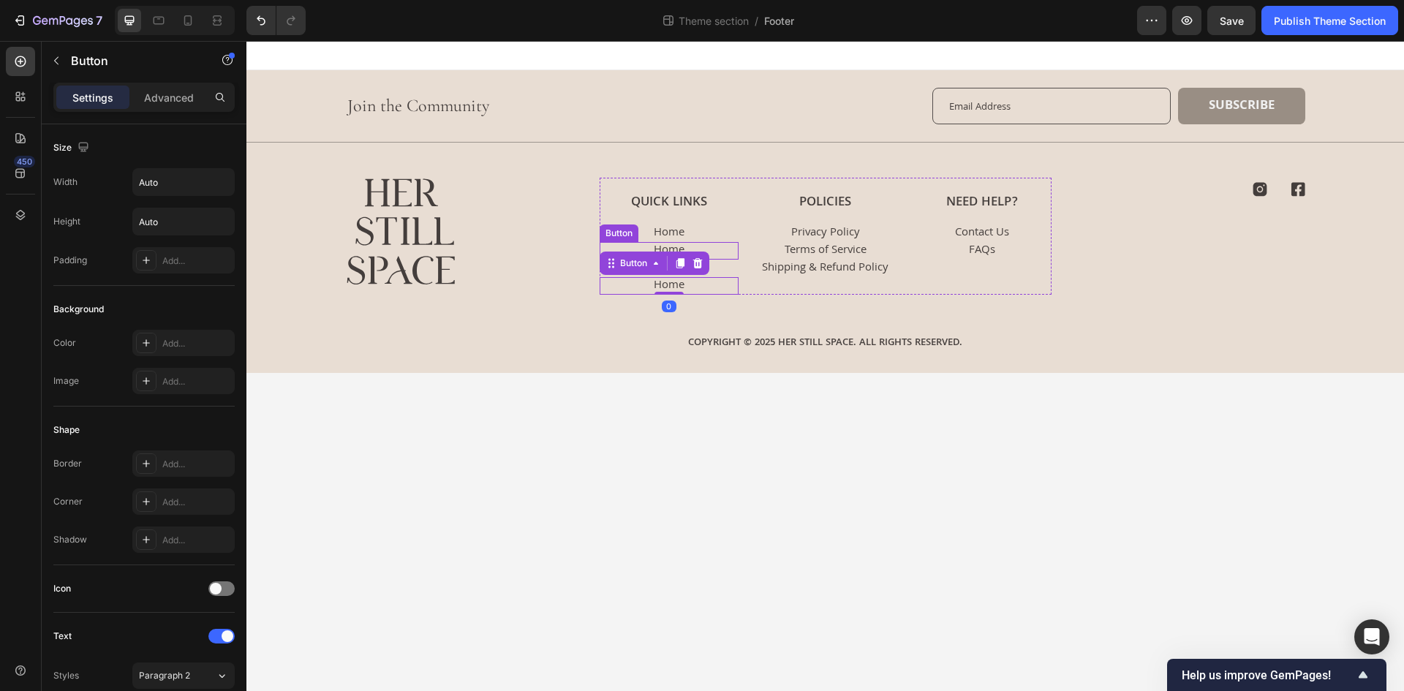
click at [710, 250] on div "Home Button" at bounding box center [668, 251] width 139 height 18
click at [693, 232] on icon at bounding box center [698, 228] width 12 height 12
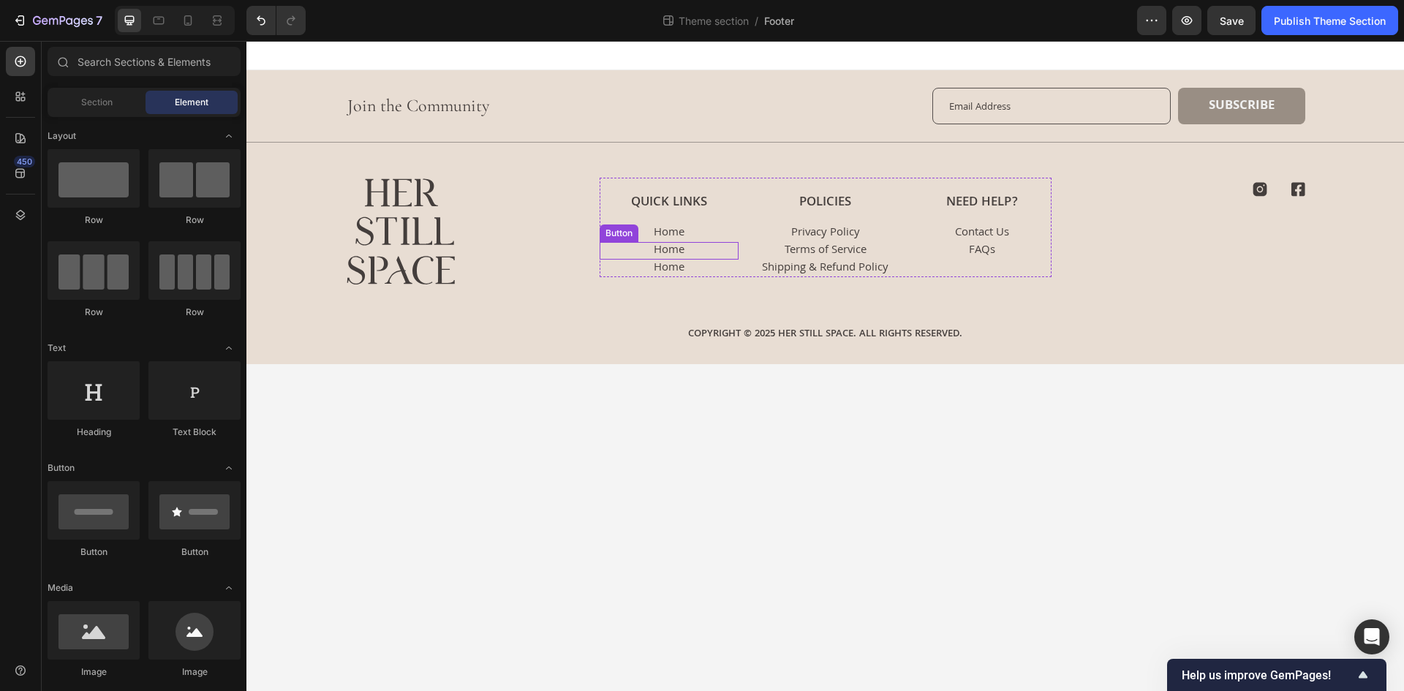
click at [698, 247] on div "Home Button" at bounding box center [668, 251] width 139 height 18
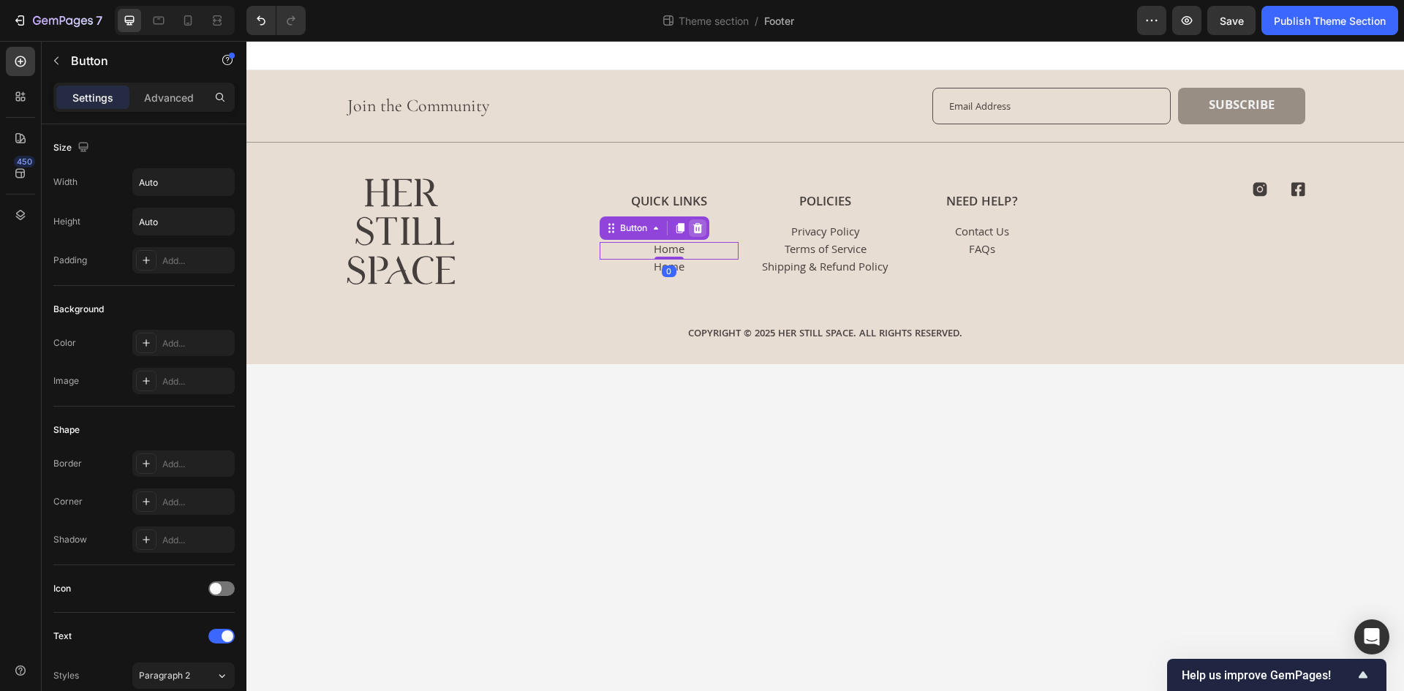
click at [694, 234] on div at bounding box center [698, 228] width 18 height 18
click at [700, 251] on div "Home Button" at bounding box center [668, 251] width 139 height 18
click at [693, 235] on div at bounding box center [698, 228] width 18 height 18
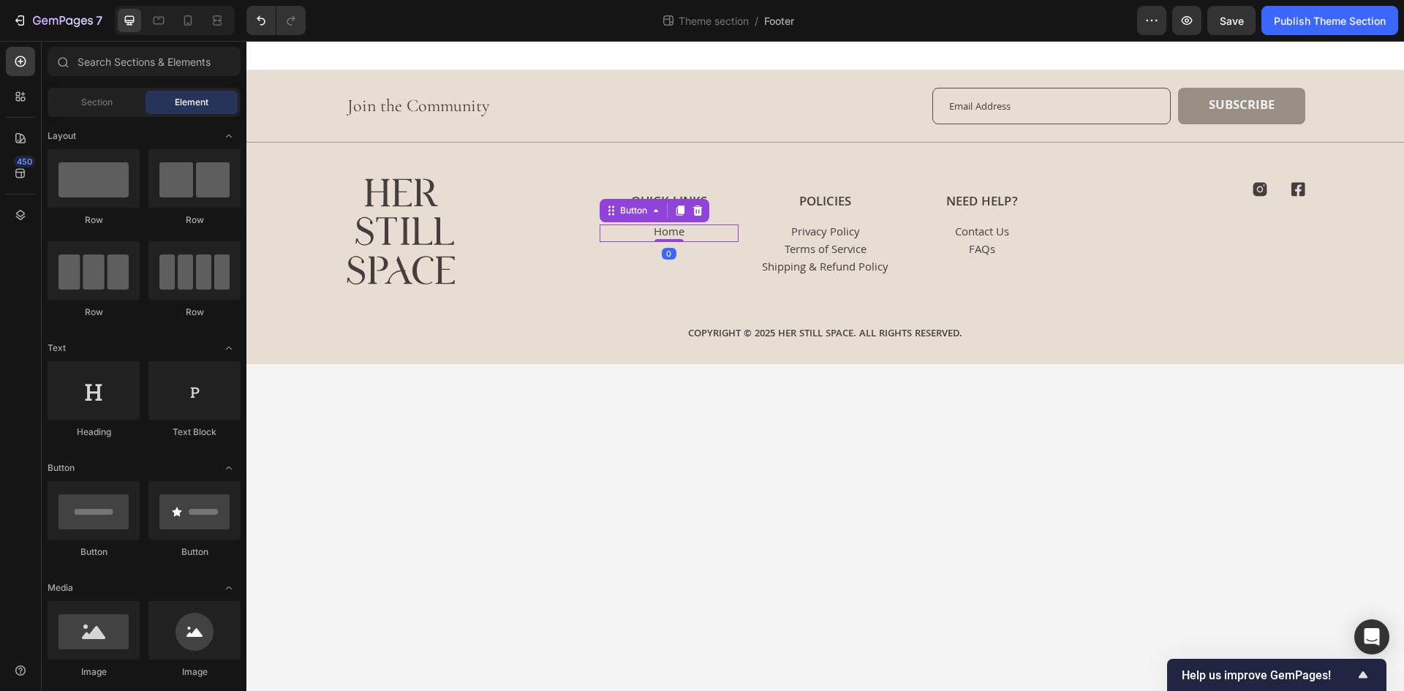
click at [695, 227] on div "Home Button 0" at bounding box center [668, 233] width 139 height 18
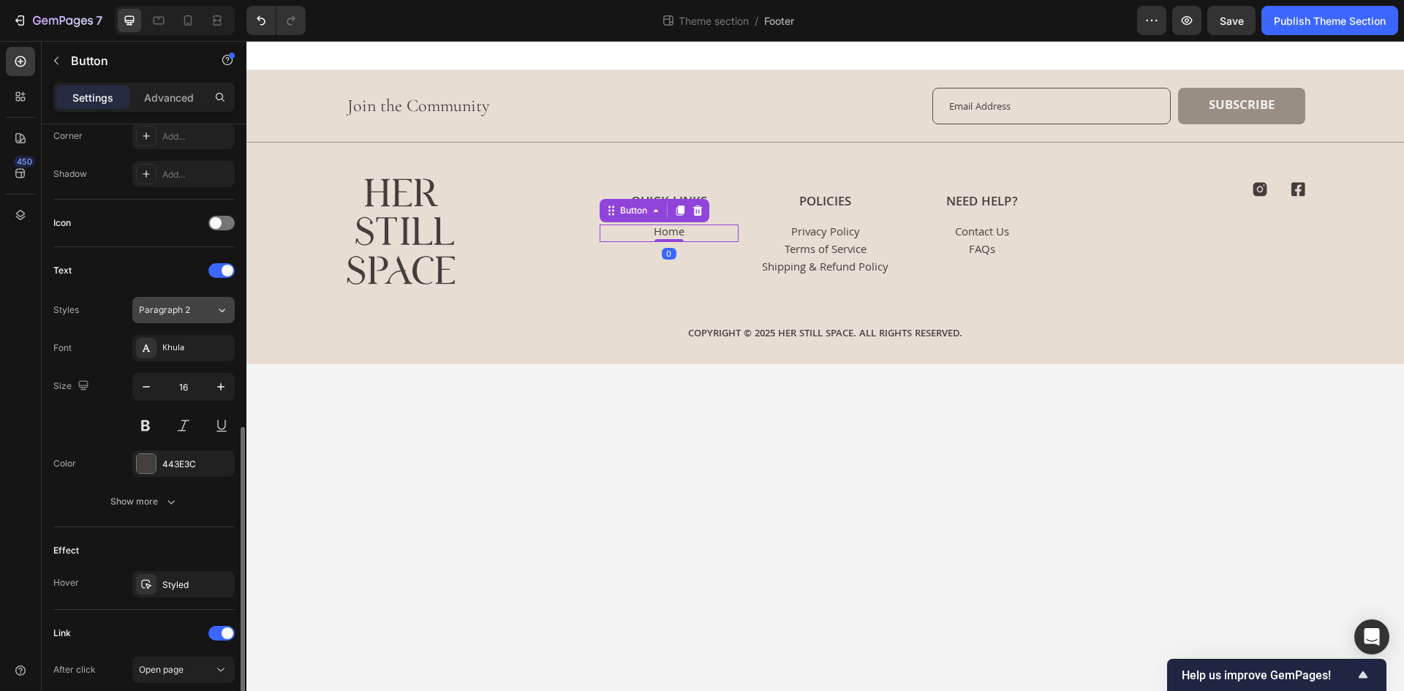
scroll to position [554, 0]
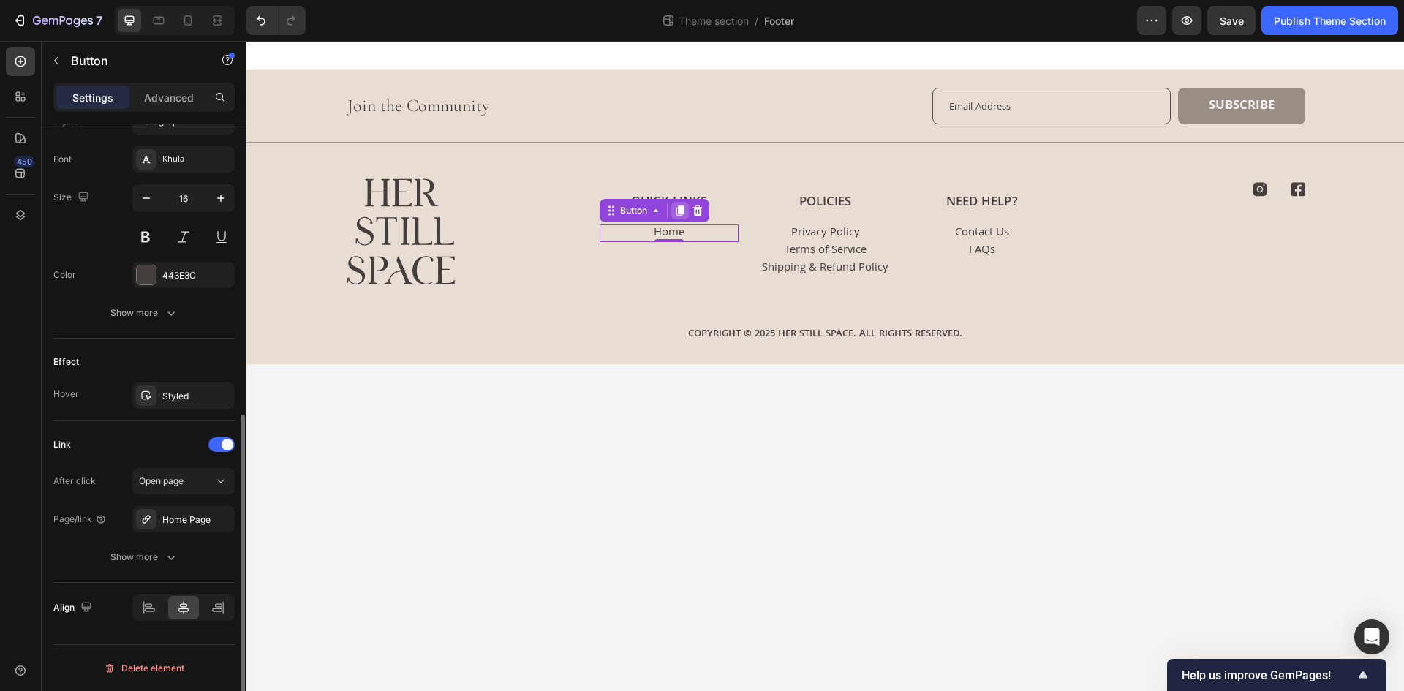
click at [684, 208] on icon at bounding box center [680, 210] width 8 height 10
click at [681, 224] on icon at bounding box center [680, 228] width 8 height 10
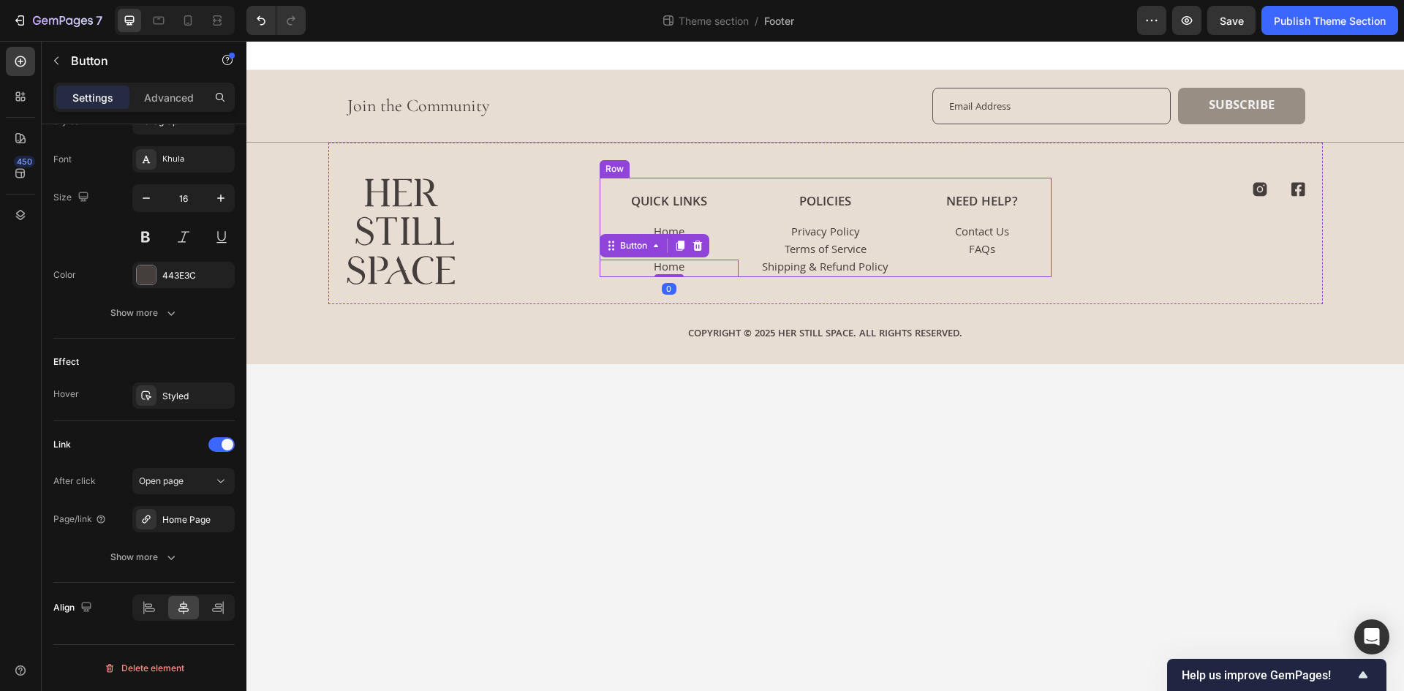
click at [743, 232] on div "Quick Links Heading Home Button Home Button Home Button 0 Policies Heading Priv…" at bounding box center [825, 227] width 452 height 99
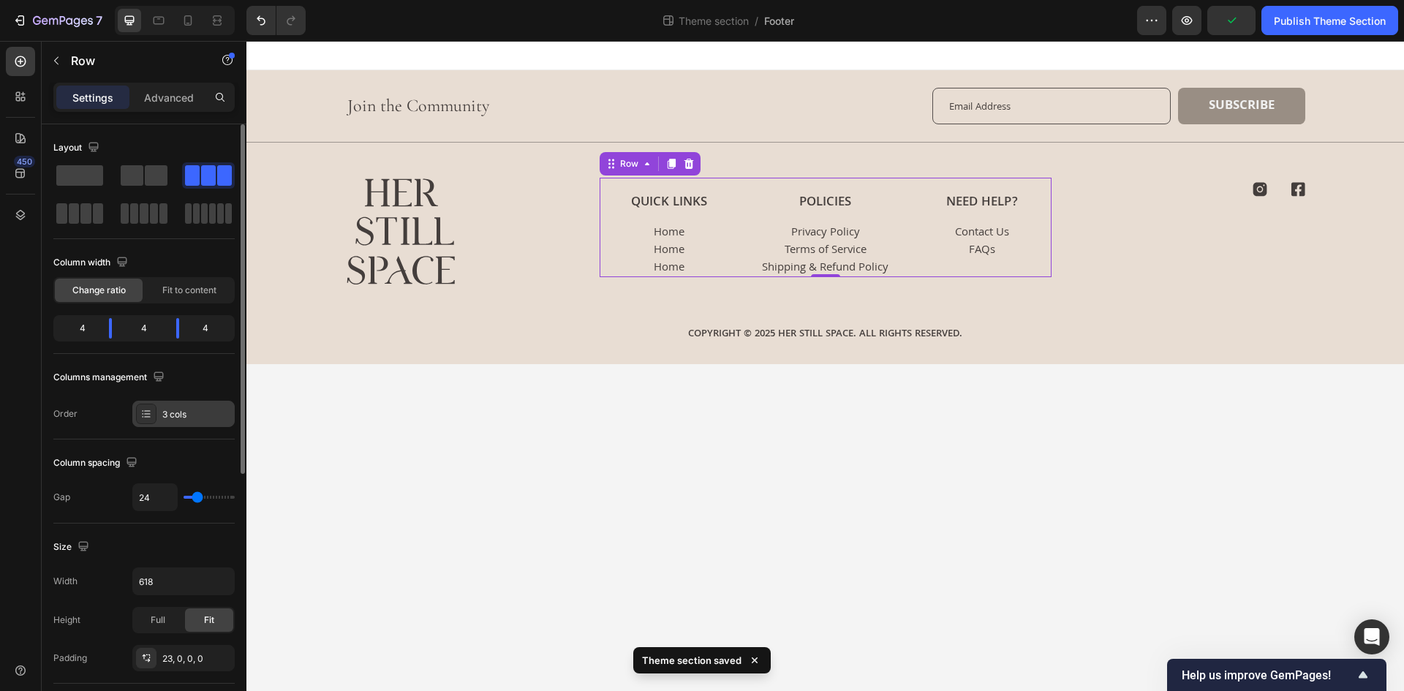
click at [162, 405] on div "3 cols" at bounding box center [183, 414] width 102 height 26
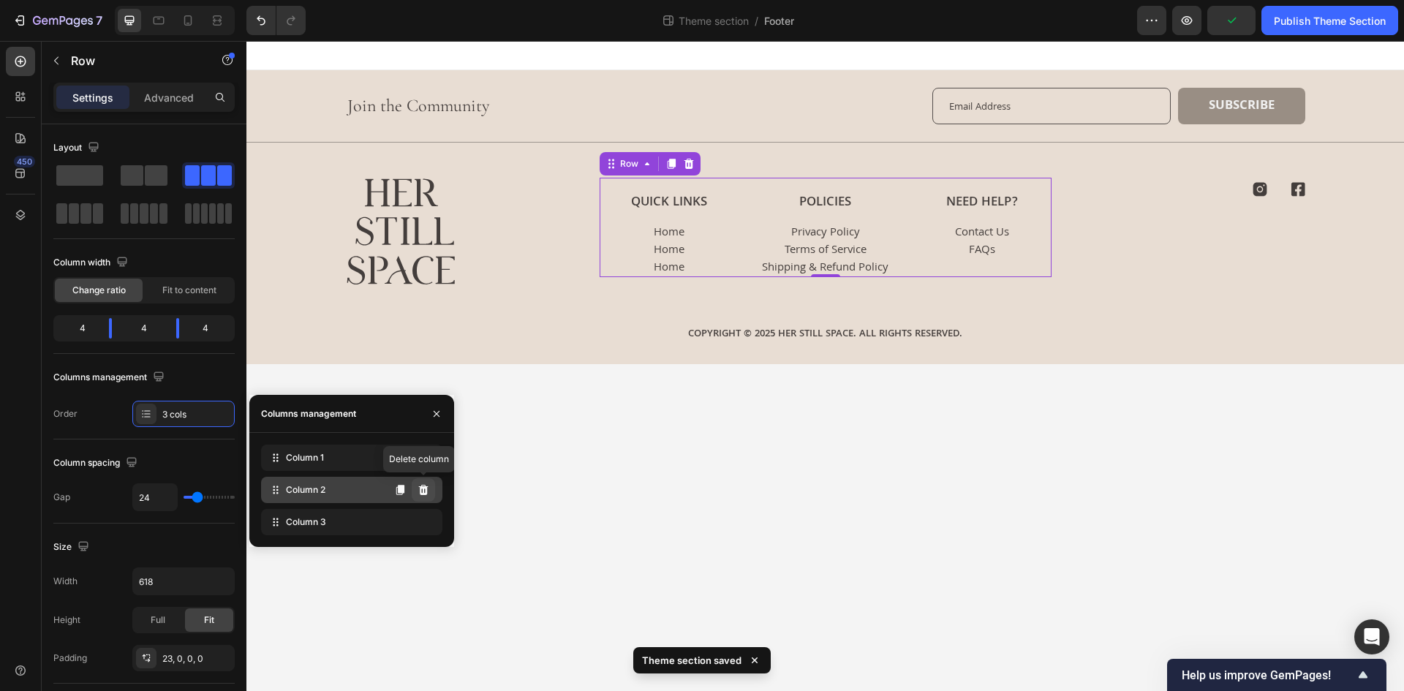
click at [417, 493] on button at bounding box center [423, 489] width 23 height 23
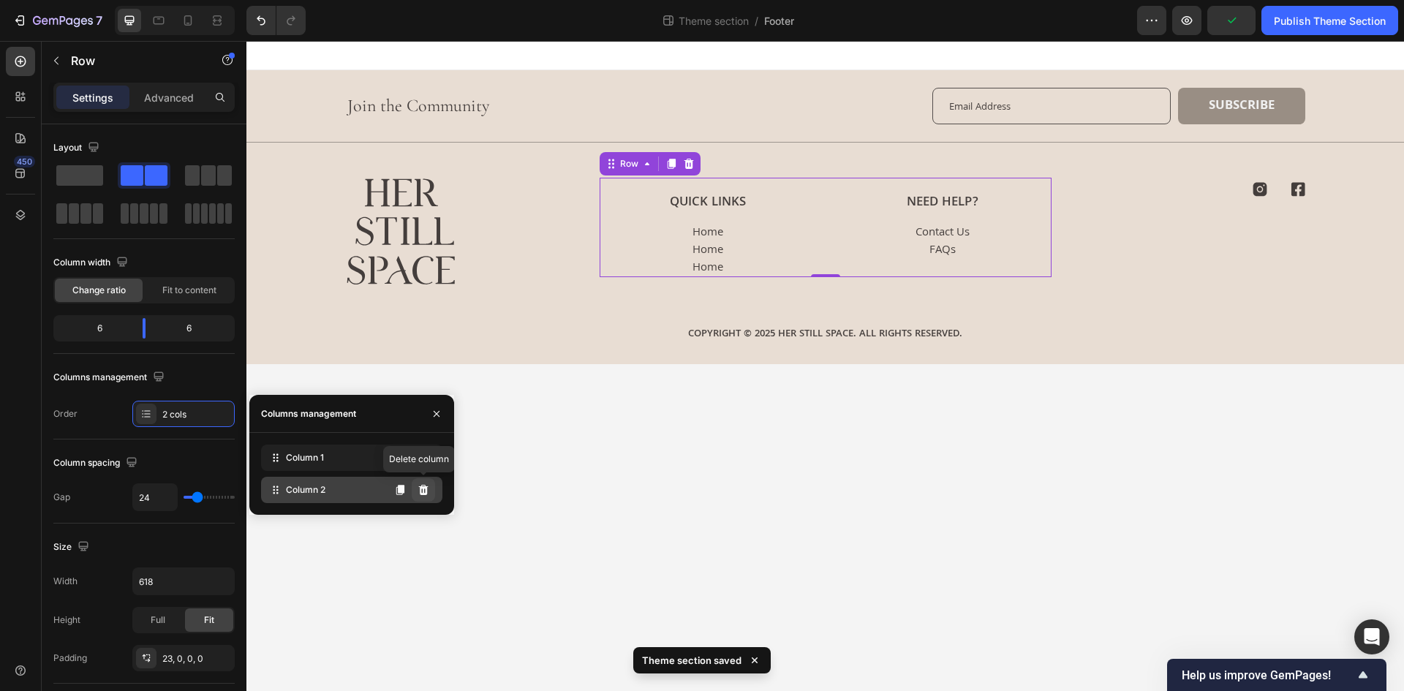
click at [430, 485] on button at bounding box center [423, 489] width 23 height 23
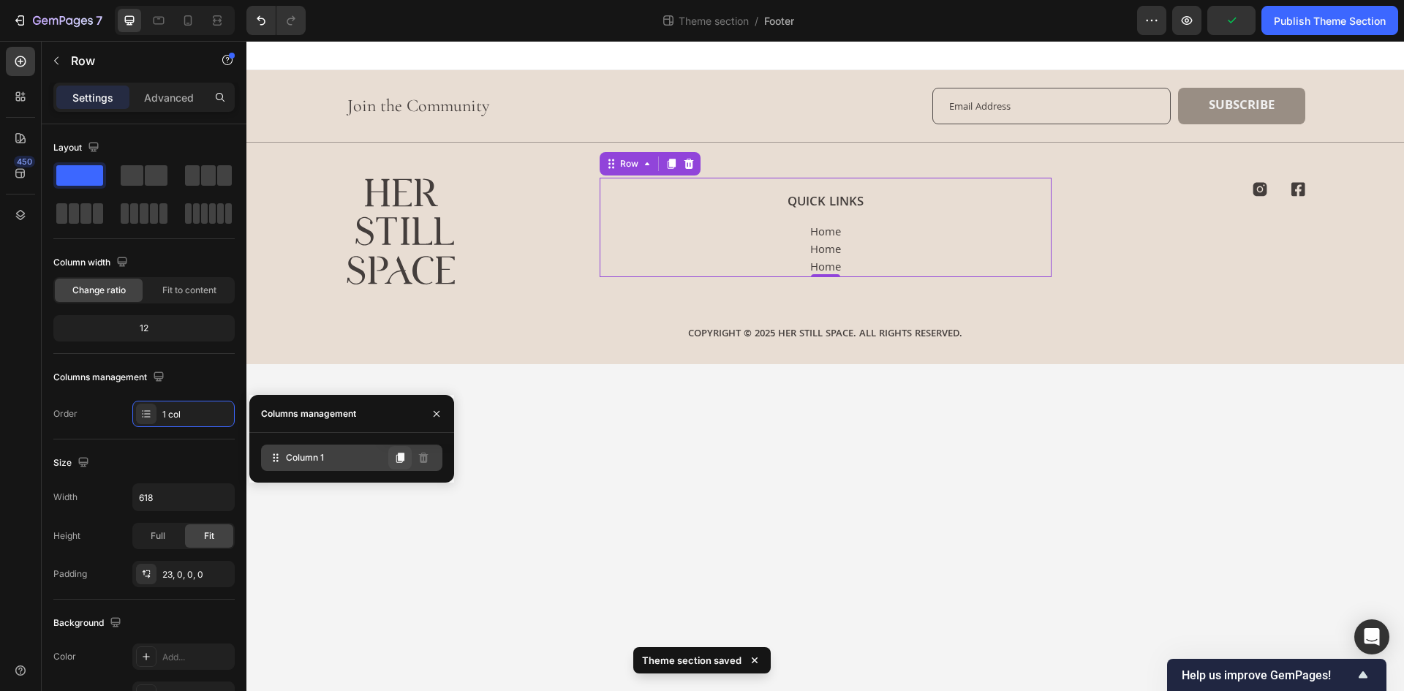
click at [410, 450] on button at bounding box center [399, 457] width 23 height 23
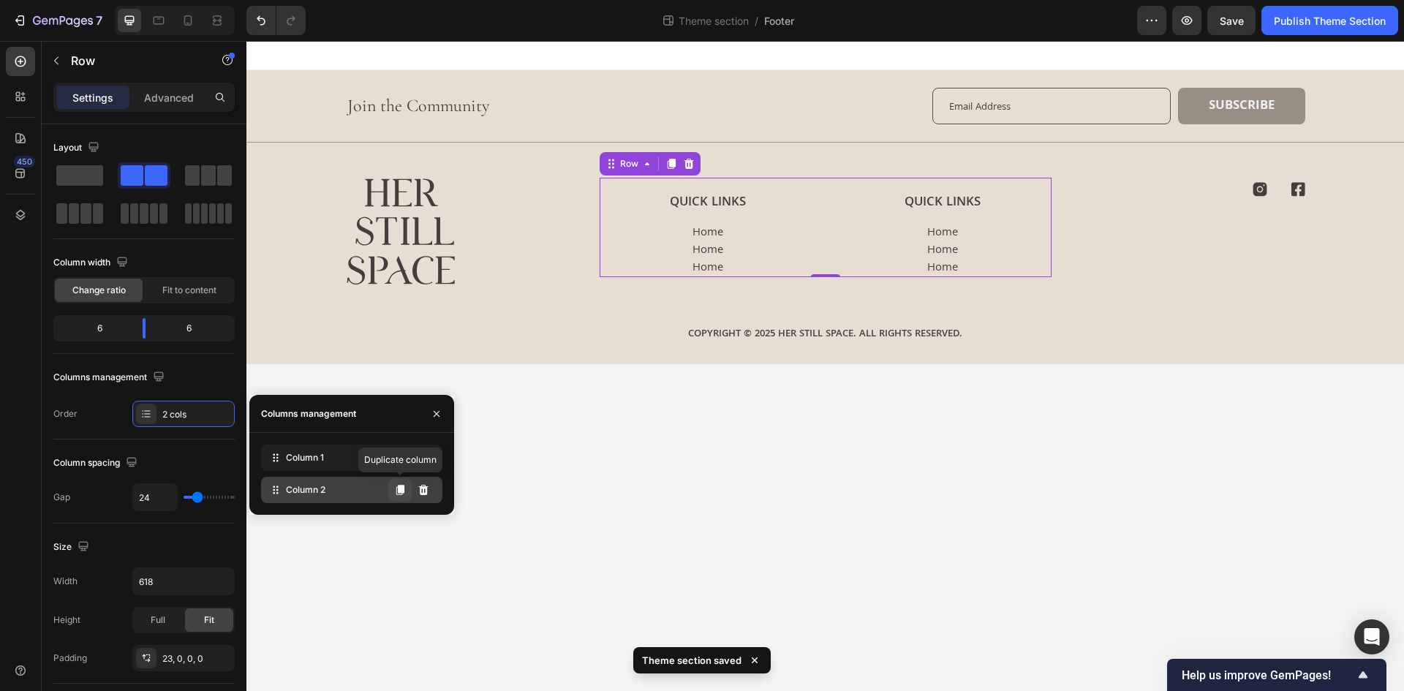
click at [398, 485] on icon at bounding box center [400, 490] width 12 height 12
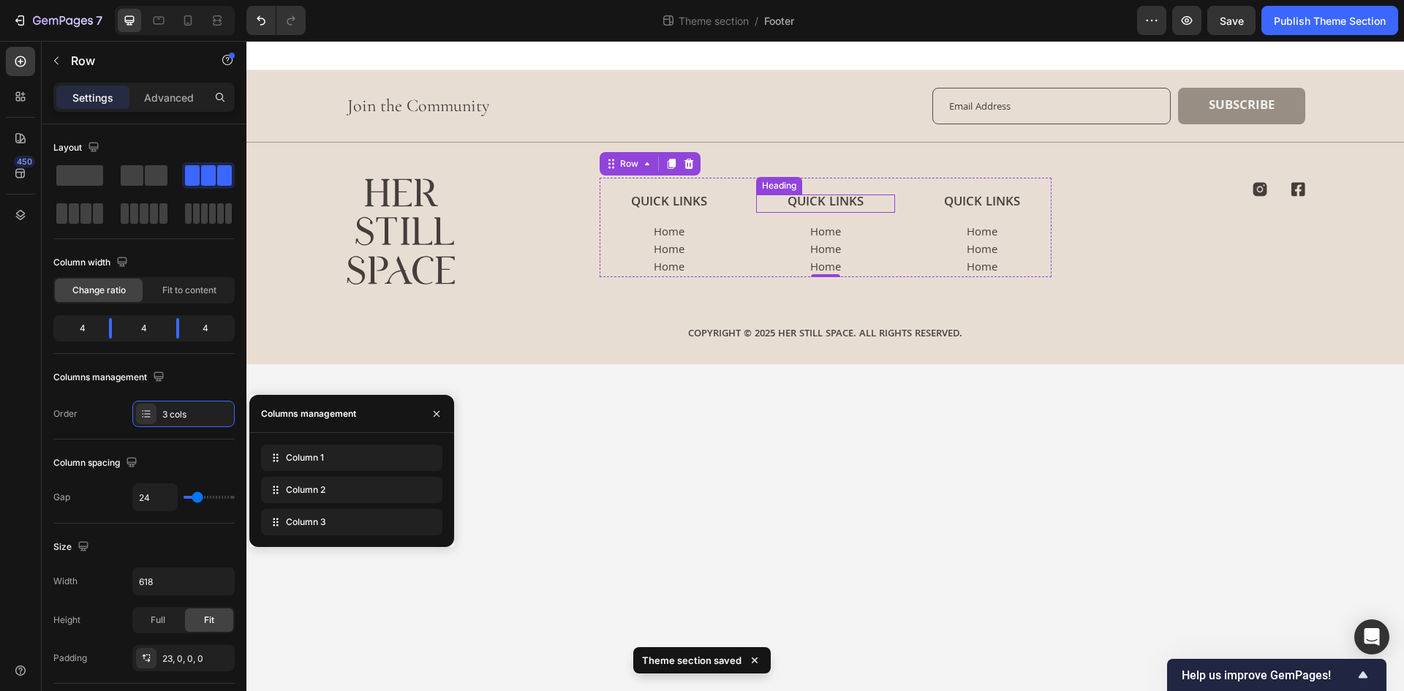
click at [825, 195] on h3 "Quick Links" at bounding box center [825, 203] width 139 height 18
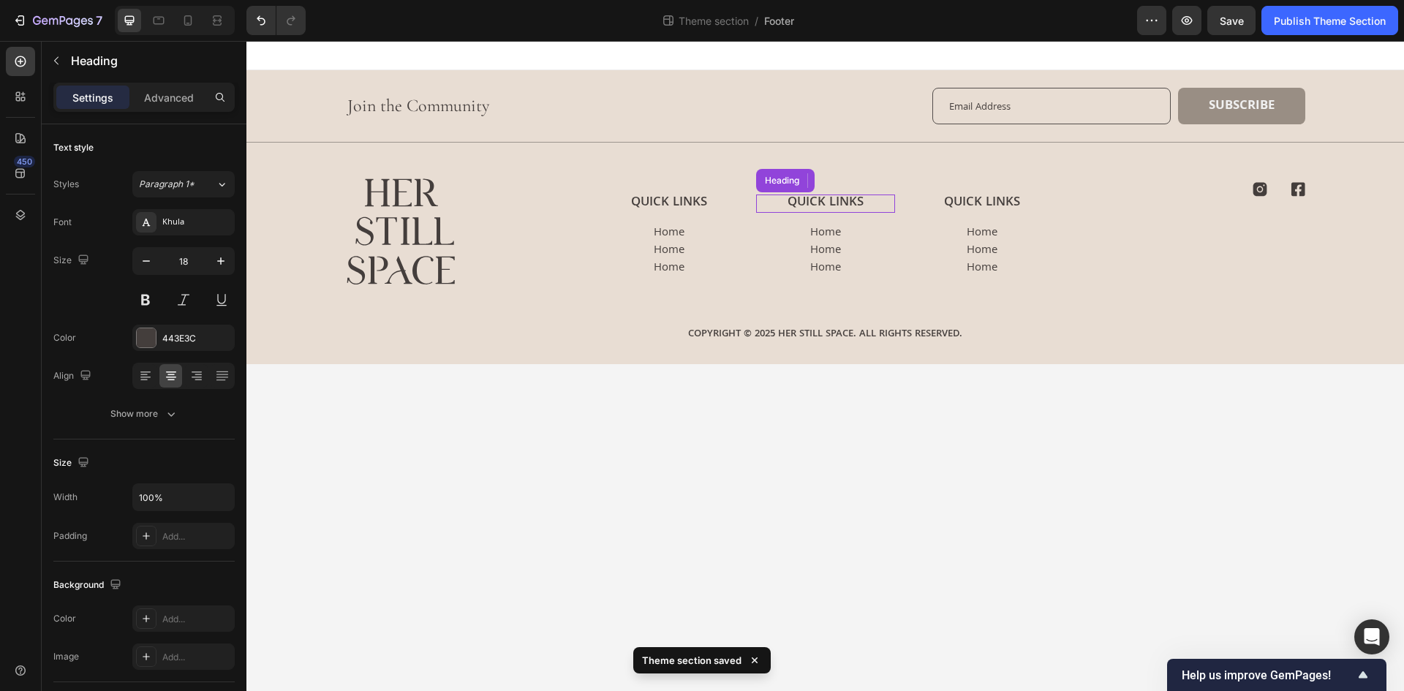
click at [825, 195] on h3 "Quick Links" at bounding box center [825, 203] width 139 height 18
click at [825, 196] on p "Quick Links" at bounding box center [825, 203] width 136 height 15
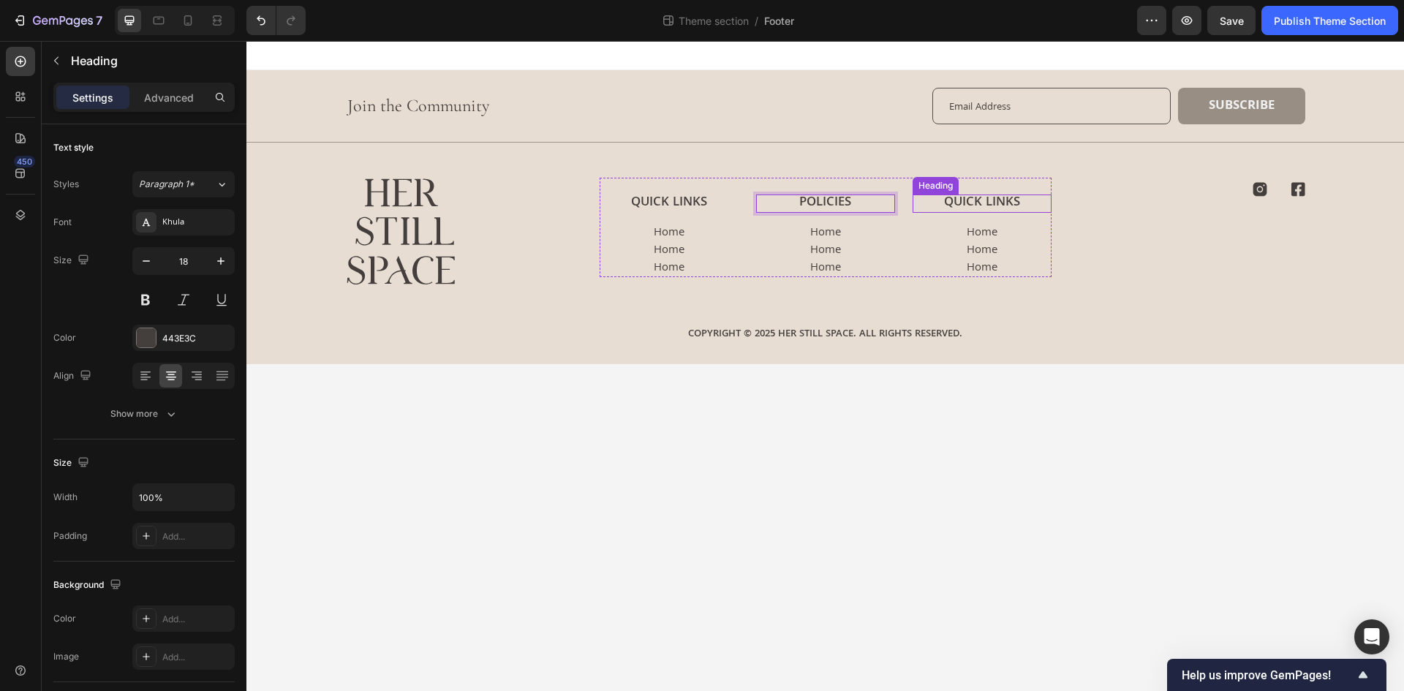
click at [966, 205] on h3 "Quick Links" at bounding box center [981, 203] width 139 height 18
click at [966, 205] on p "Quick Links" at bounding box center [982, 203] width 136 height 15
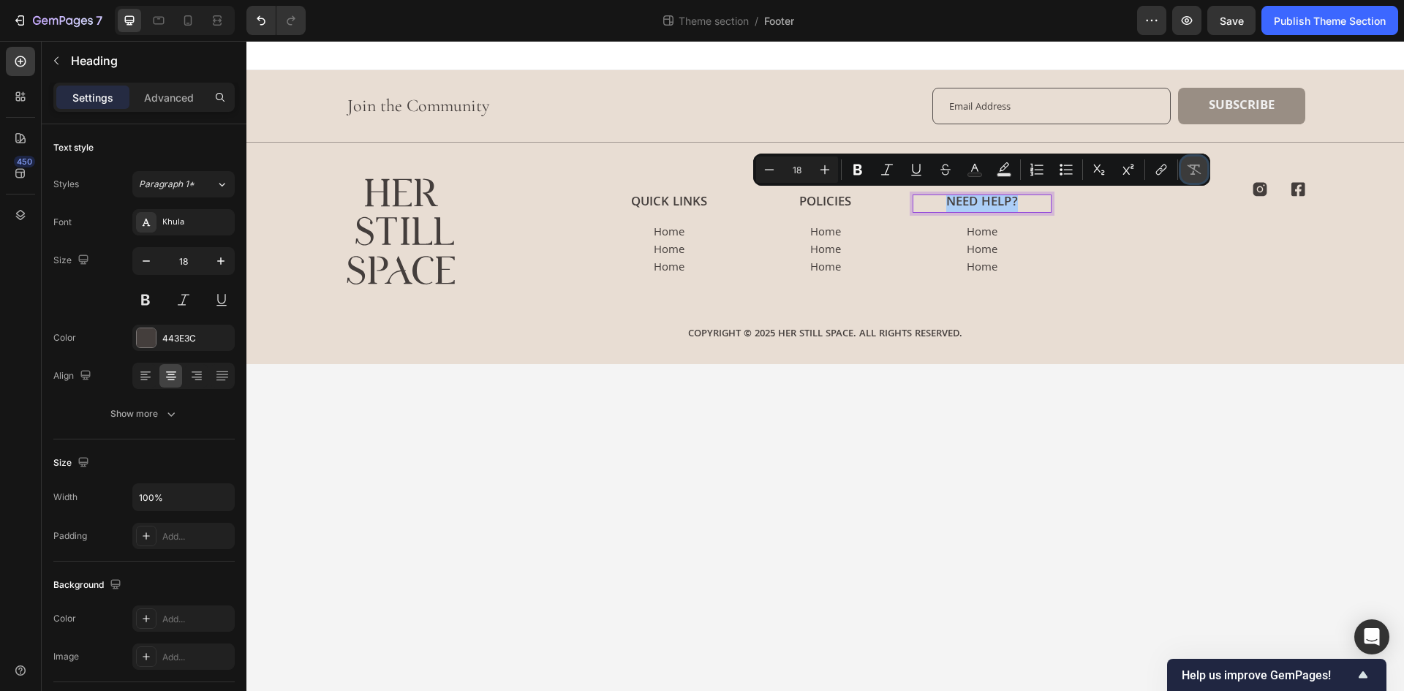
click at [1191, 170] on icon "Editor contextual toolbar" at bounding box center [1194, 169] width 15 height 15
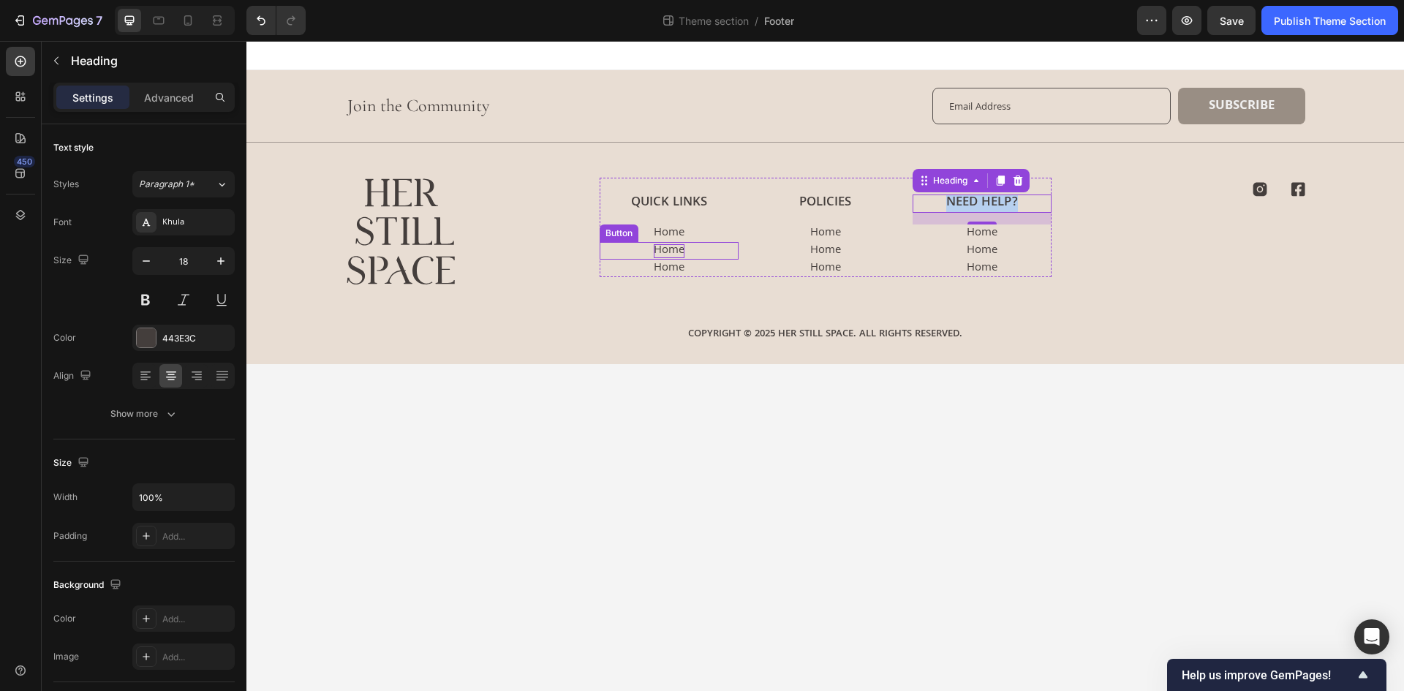
click at [670, 251] on p "Home" at bounding box center [669, 251] width 31 height 14
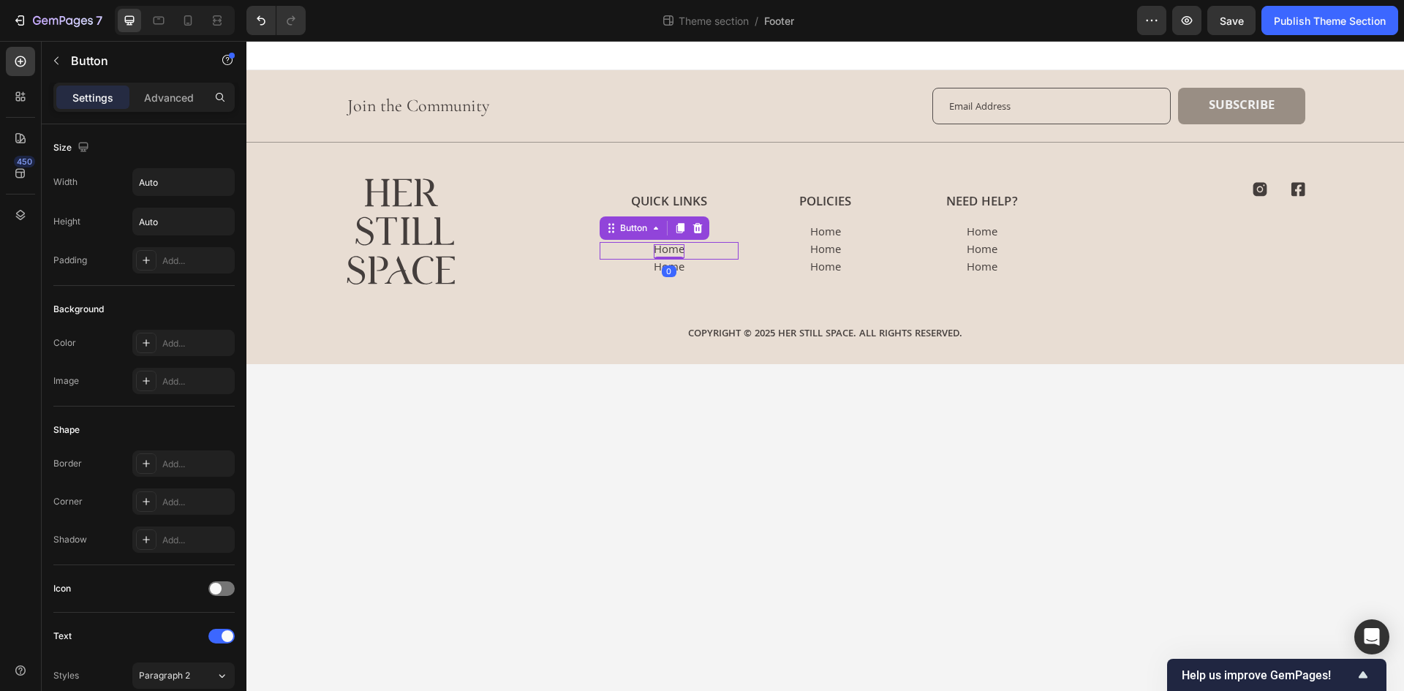
click at [670, 251] on p "Home" at bounding box center [669, 251] width 31 height 14
click at [674, 267] on p "Home" at bounding box center [669, 269] width 31 height 14
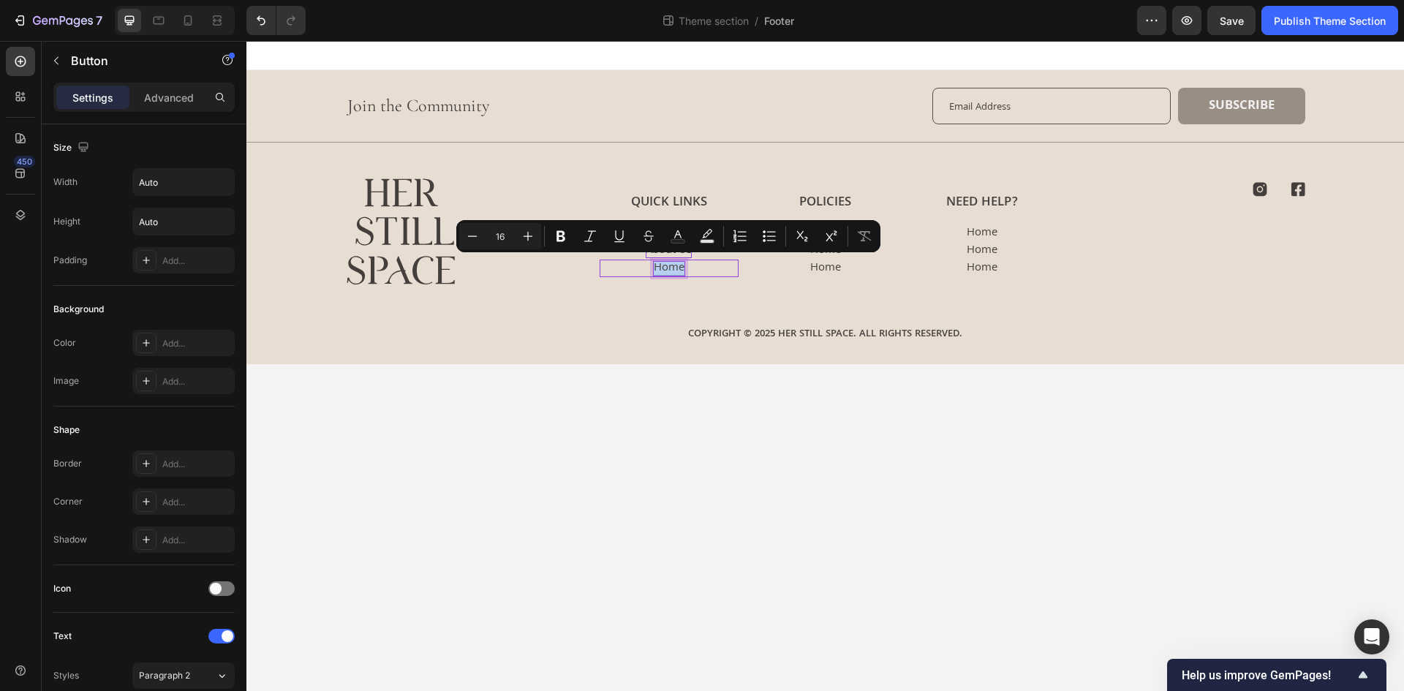
click at [674, 267] on p "Home" at bounding box center [669, 269] width 31 height 14
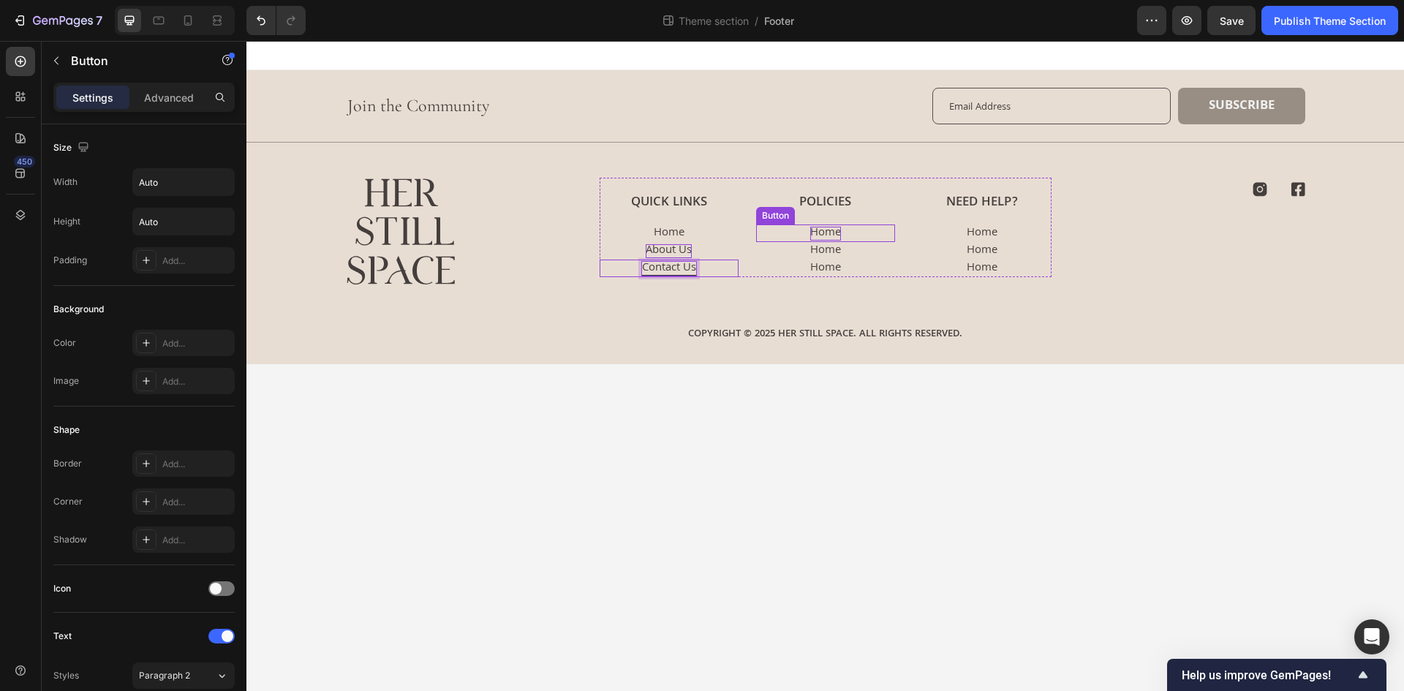
click at [814, 231] on p "Home" at bounding box center [825, 234] width 31 height 14
click at [828, 253] on p "Home" at bounding box center [825, 251] width 31 height 14
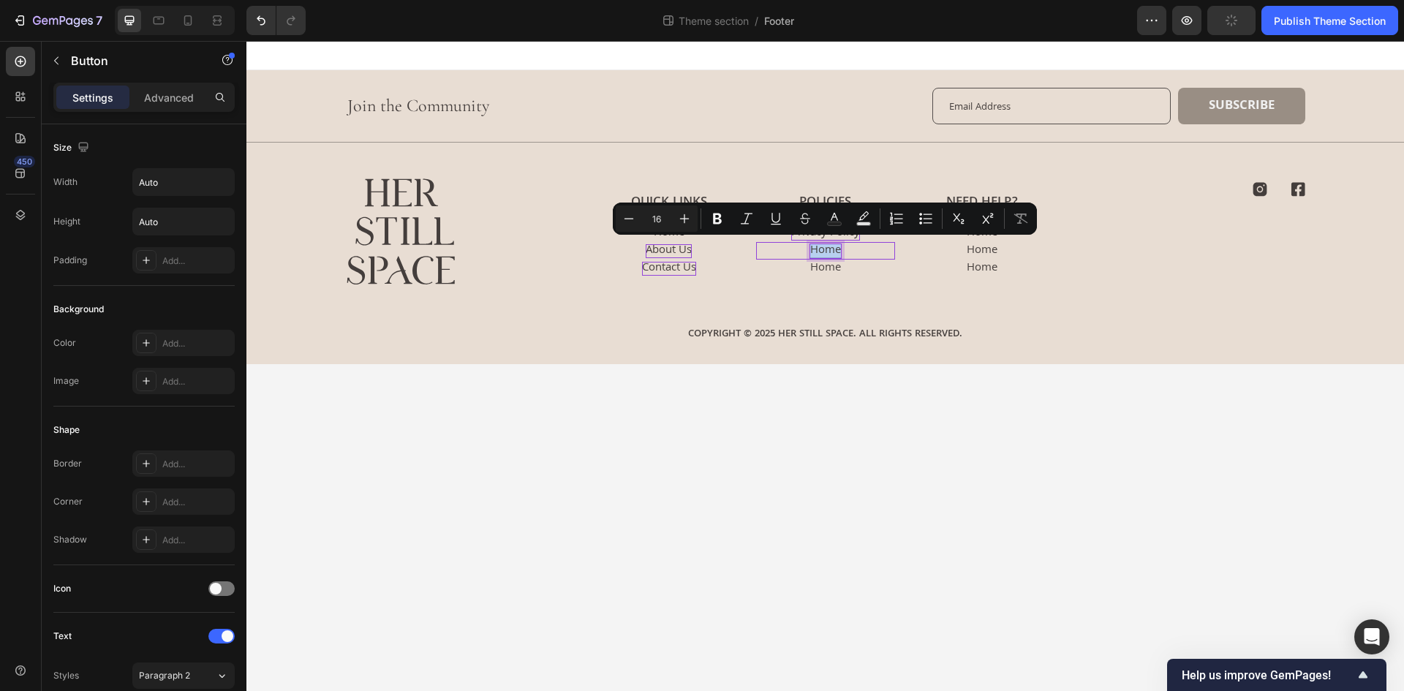
click at [828, 253] on p "Home" at bounding box center [825, 251] width 31 height 14
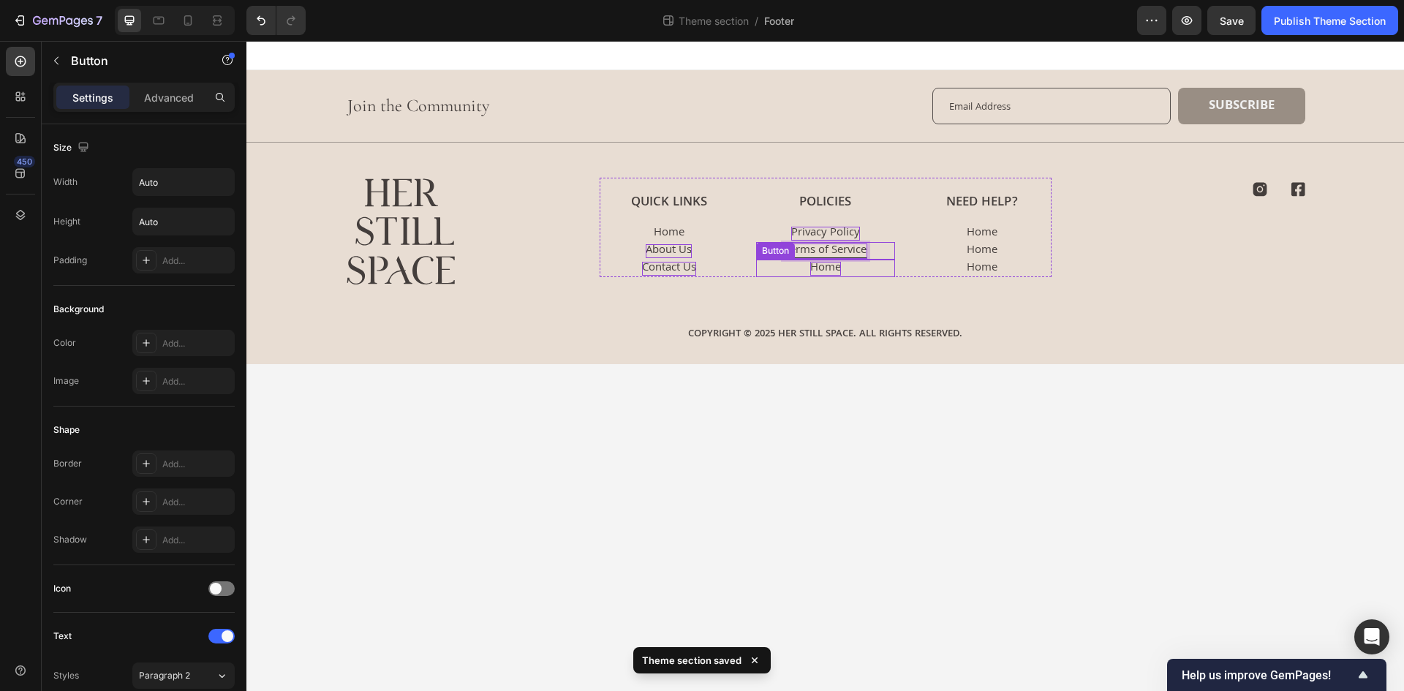
click at [813, 270] on p "Home" at bounding box center [825, 269] width 31 height 14
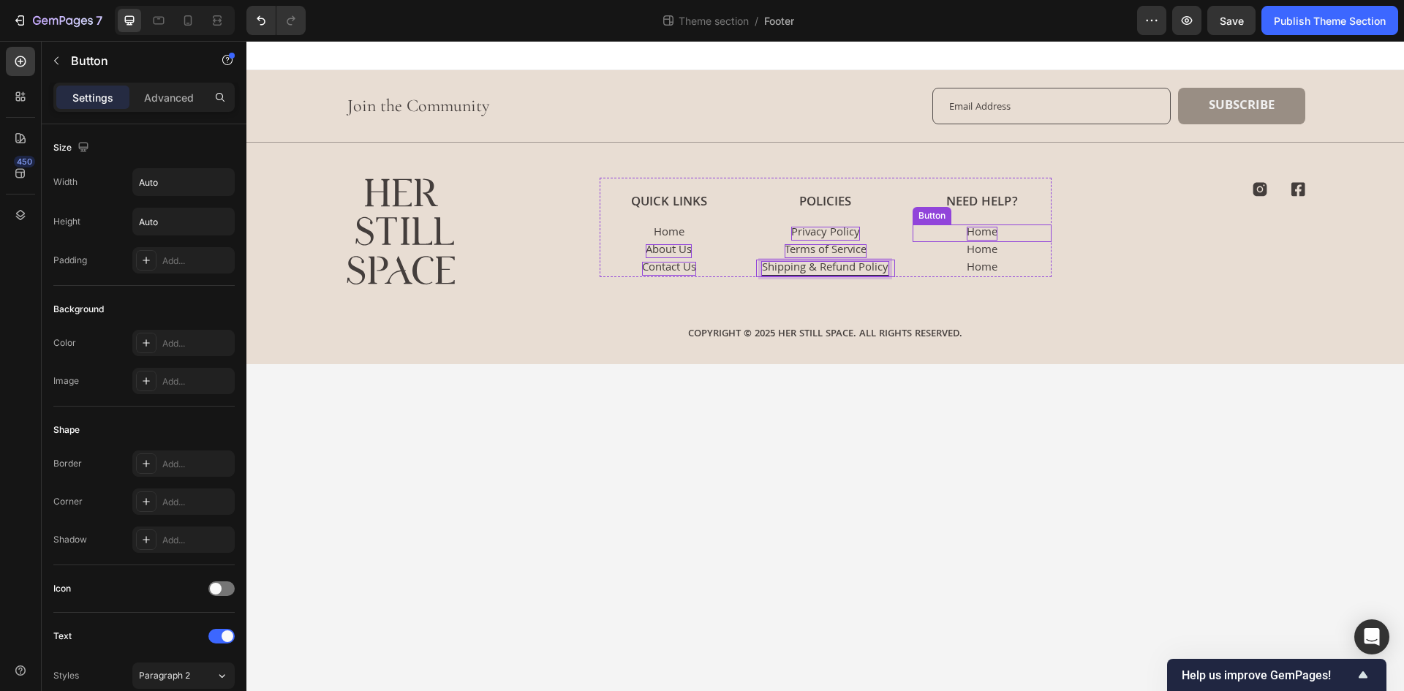
click at [985, 232] on p "Home" at bounding box center [981, 234] width 31 height 14
click at [987, 251] on p "Home" at bounding box center [981, 251] width 31 height 14
click at [1005, 262] on div "Home Button" at bounding box center [981, 269] width 139 height 18
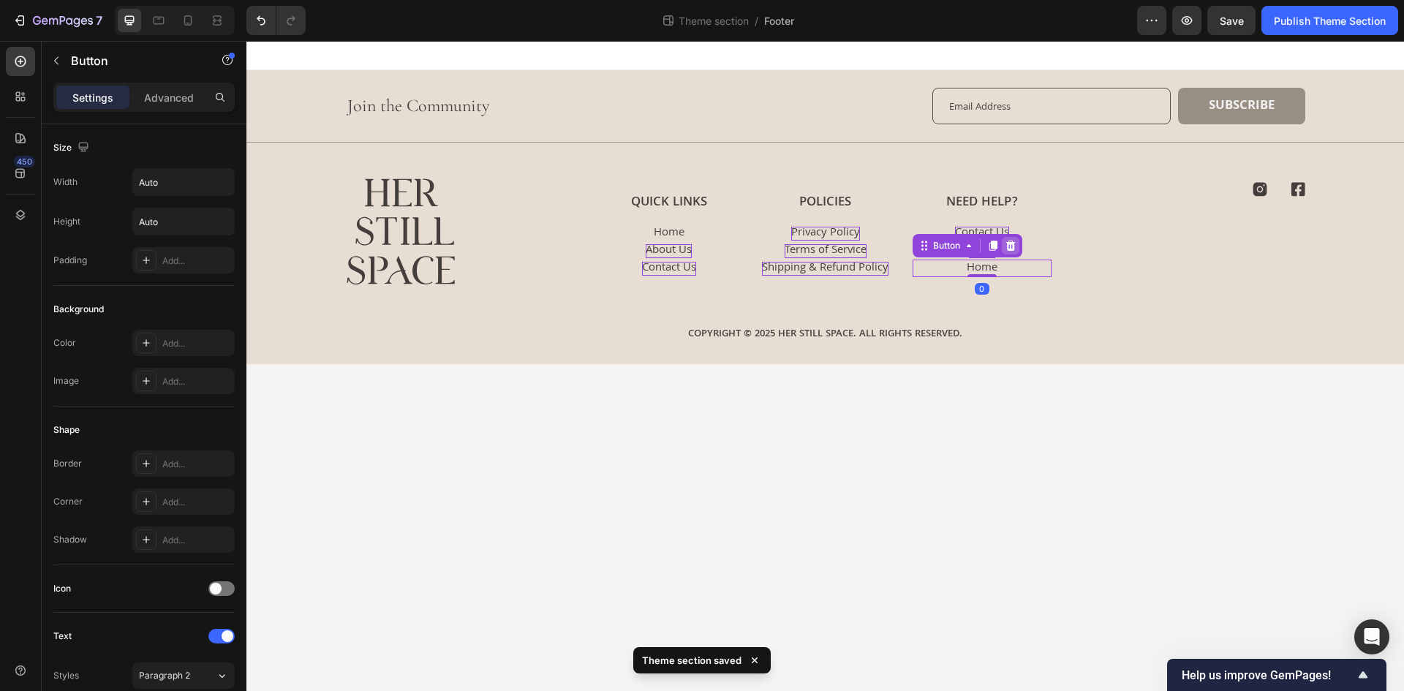
click at [1010, 248] on icon at bounding box center [1010, 246] width 12 height 12
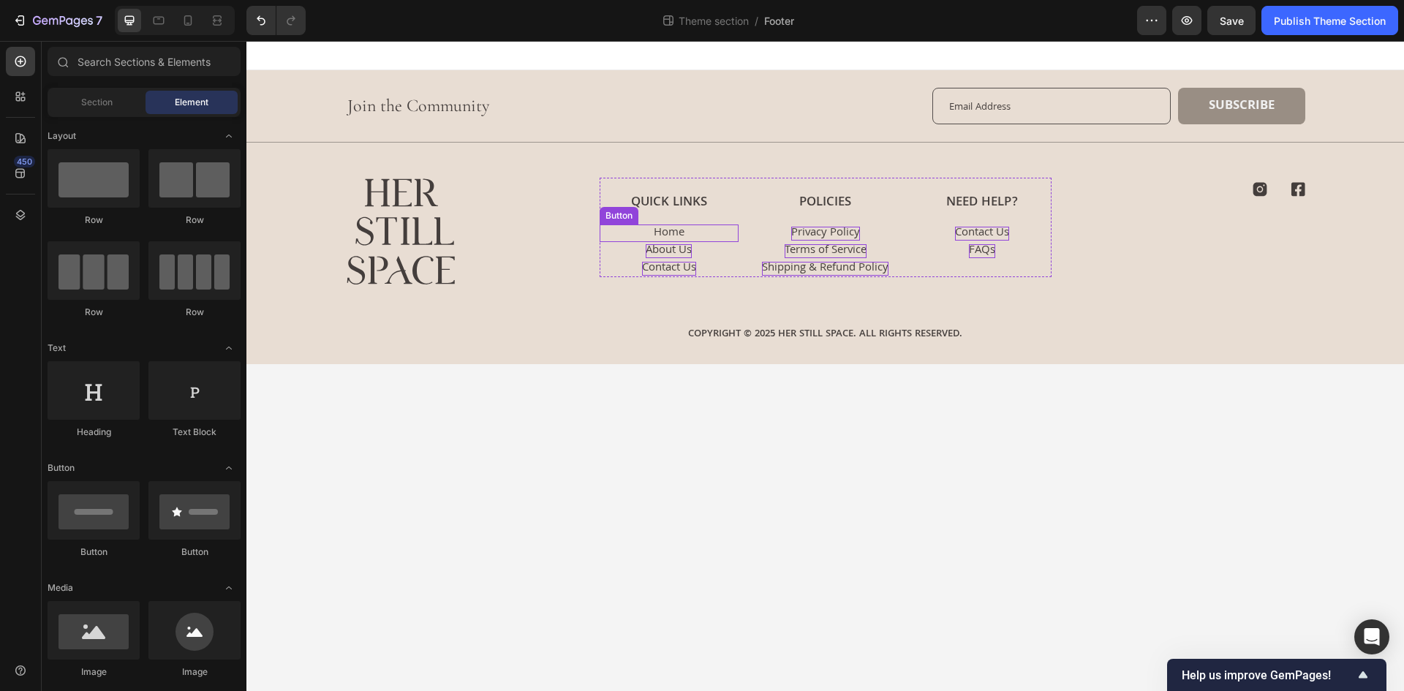
click at [700, 235] on div "Home Button" at bounding box center [668, 233] width 139 height 18
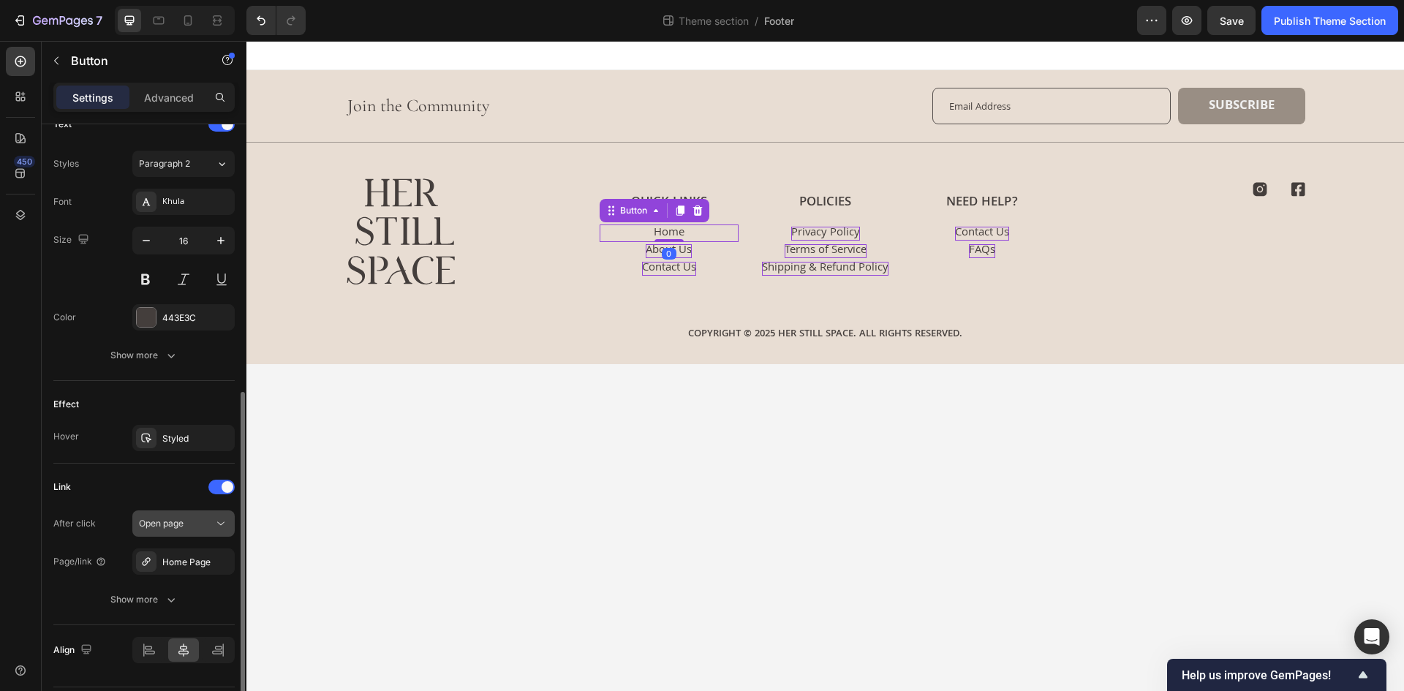
scroll to position [554, 0]
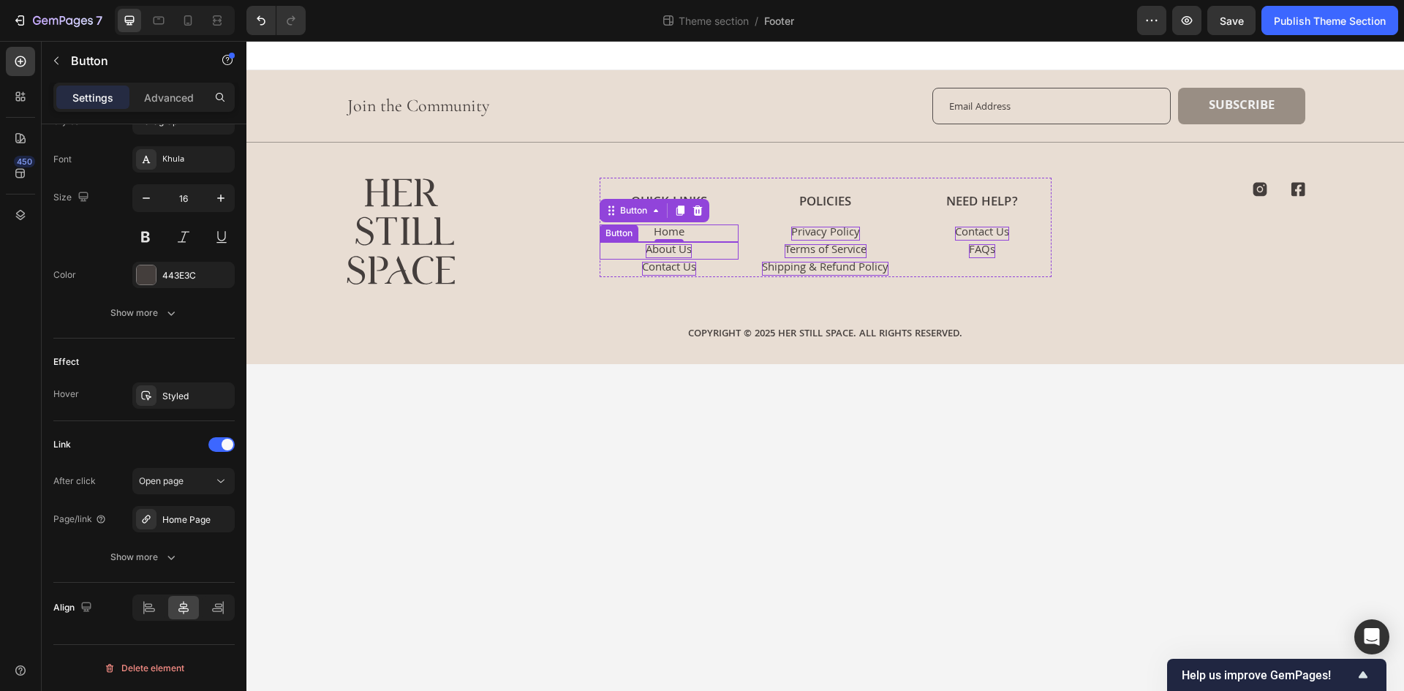
click at [699, 252] on div "About Us Button" at bounding box center [668, 251] width 139 height 18
click at [176, 517] on div "Home Page" at bounding box center [183, 519] width 42 height 13
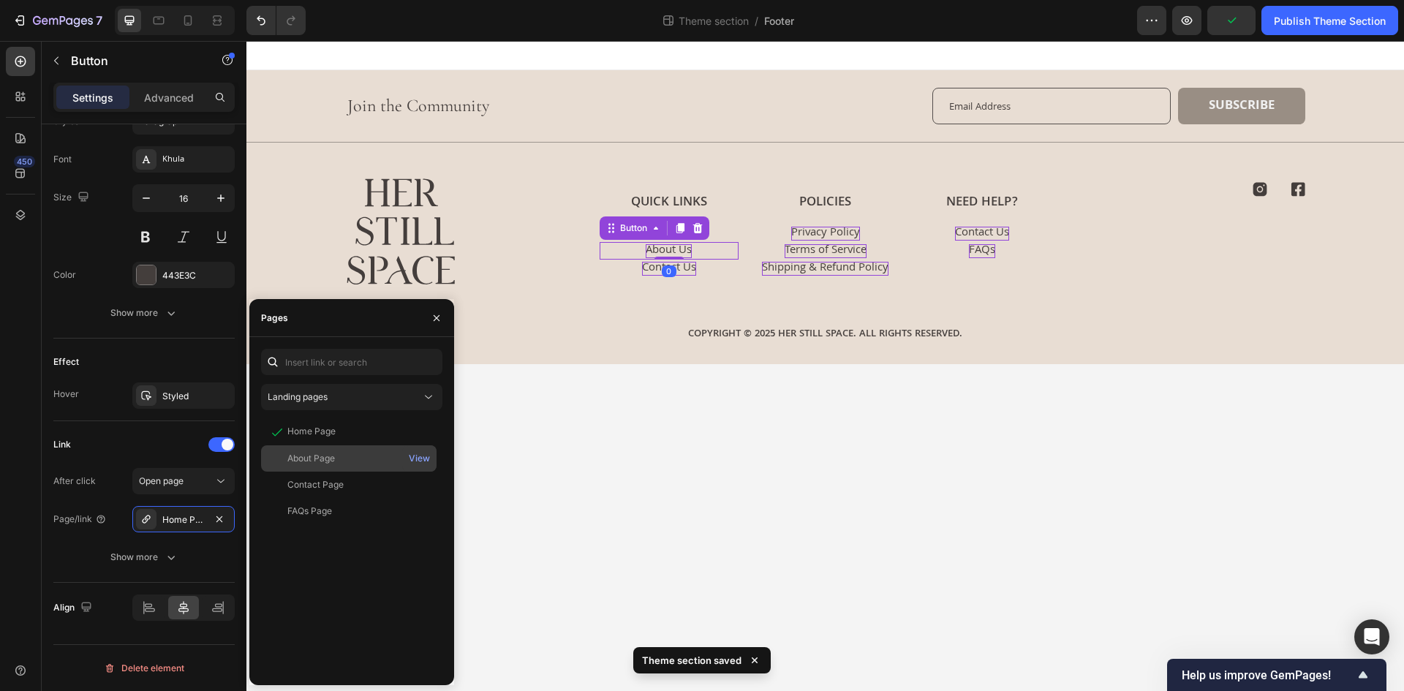
click at [336, 467] on div "About Page View" at bounding box center [348, 458] width 175 height 26
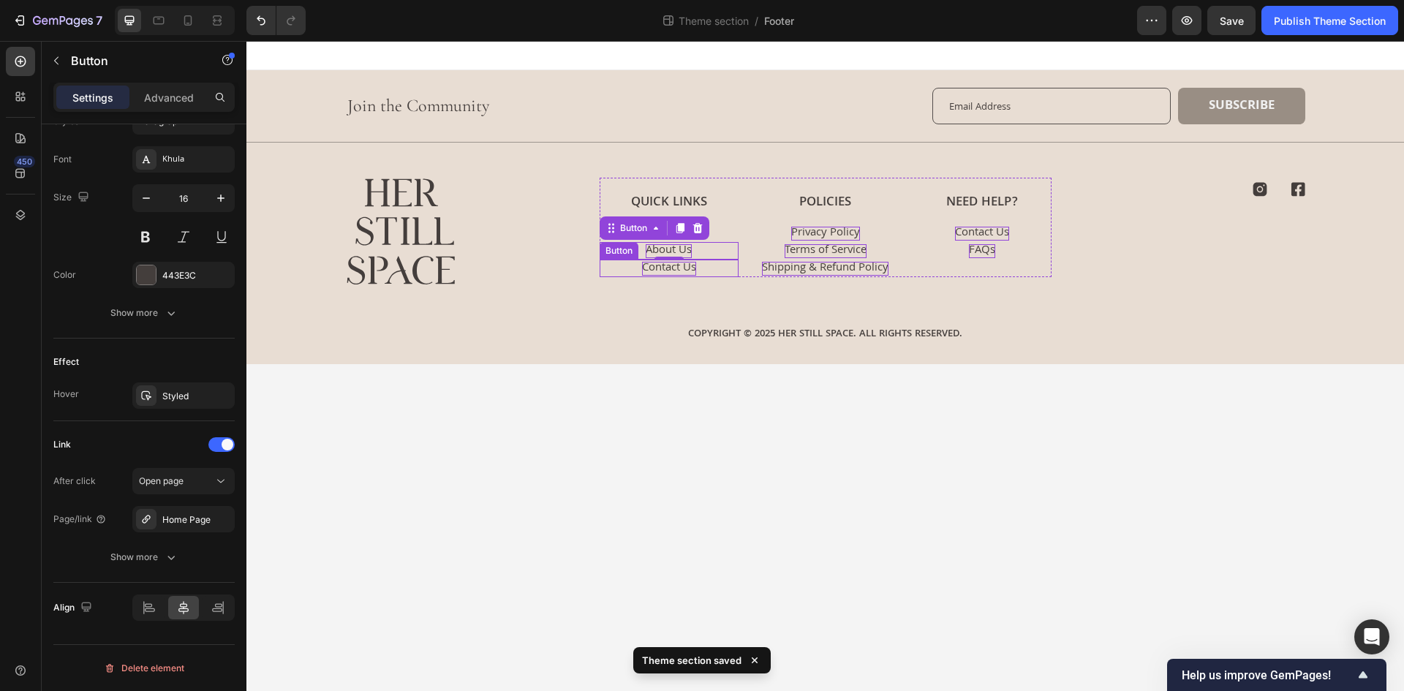
click at [708, 268] on div "Contact Us Button" at bounding box center [668, 269] width 139 height 18
click at [178, 521] on div "Home Page" at bounding box center [183, 519] width 42 height 13
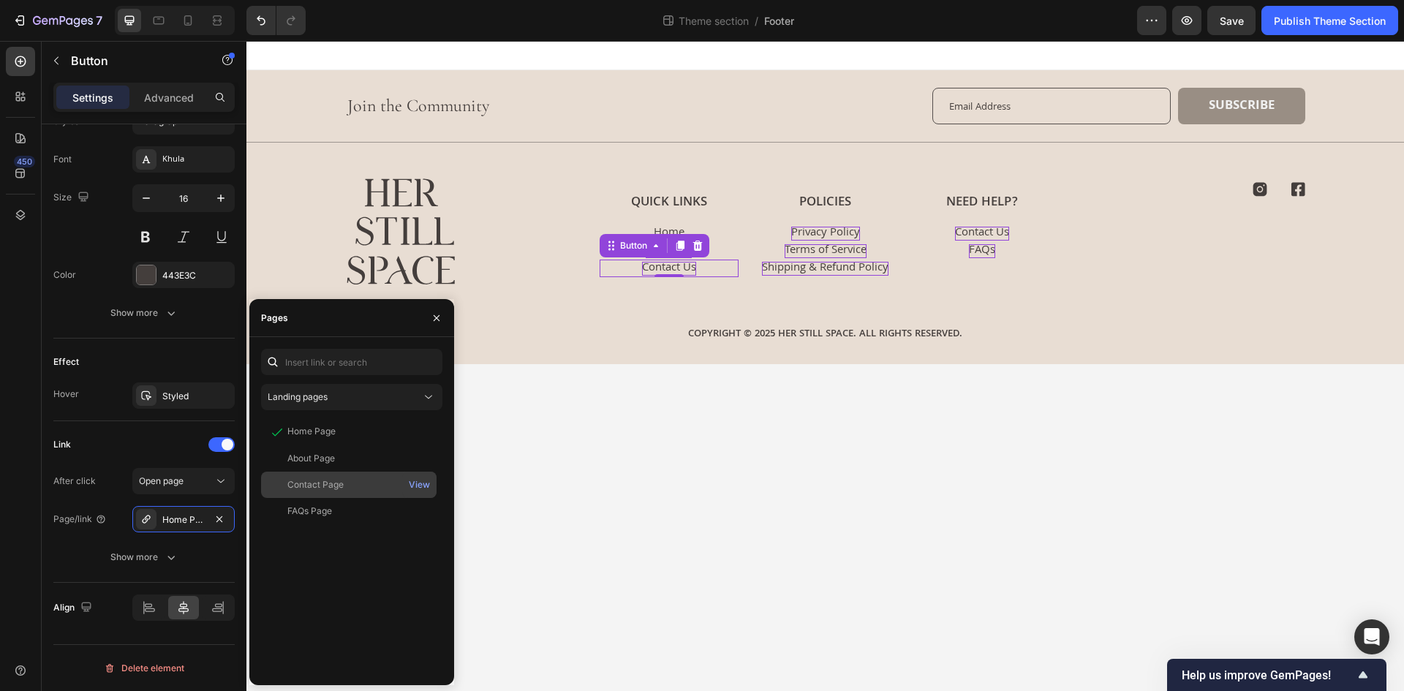
click at [348, 485] on div "Contact Page" at bounding box center [349, 484] width 164 height 13
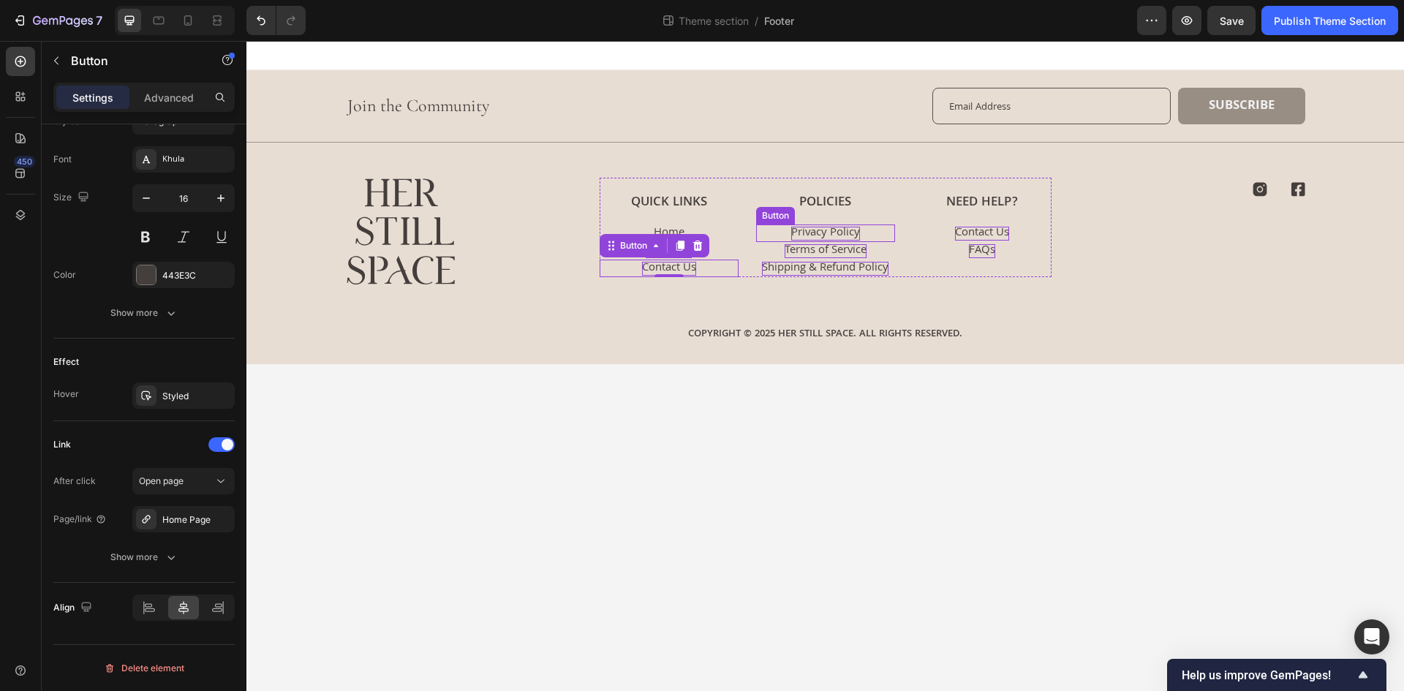
click at [881, 229] on div "Privacy Policy Button" at bounding box center [825, 233] width 139 height 18
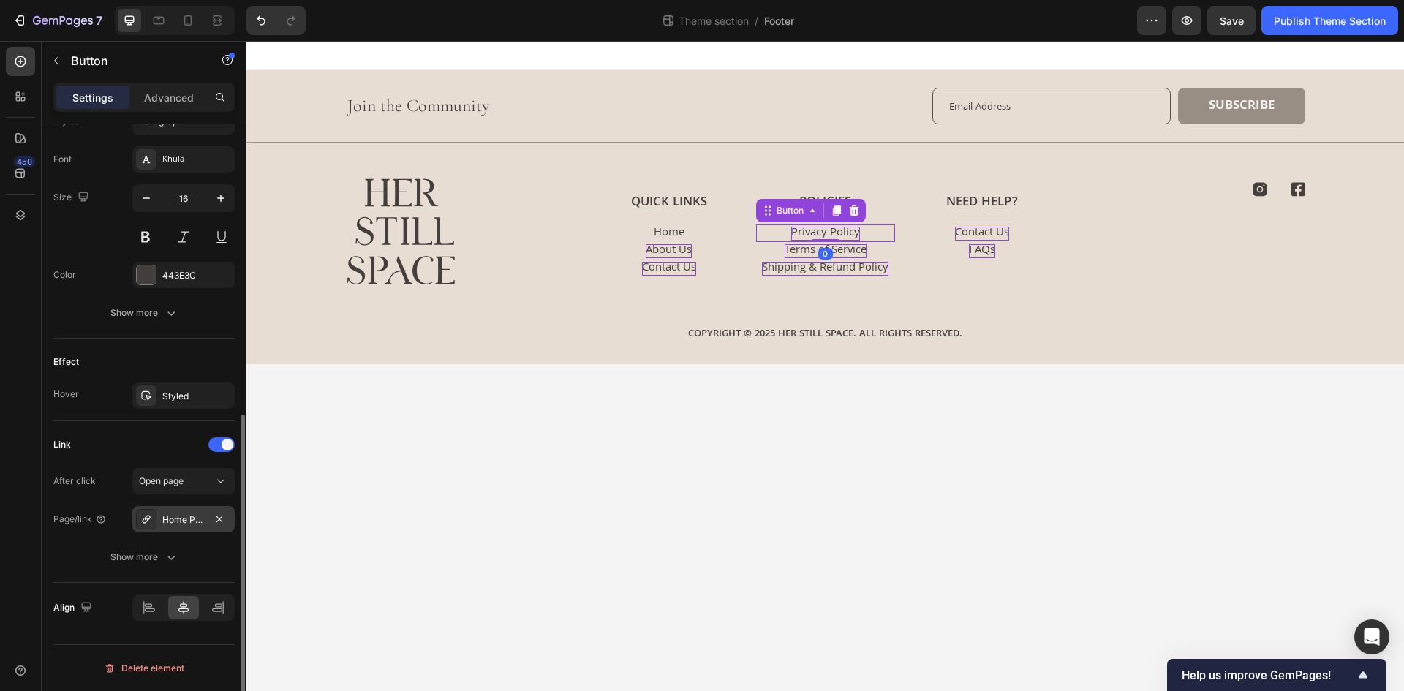
click at [162, 523] on div "Home Page" at bounding box center [183, 519] width 102 height 26
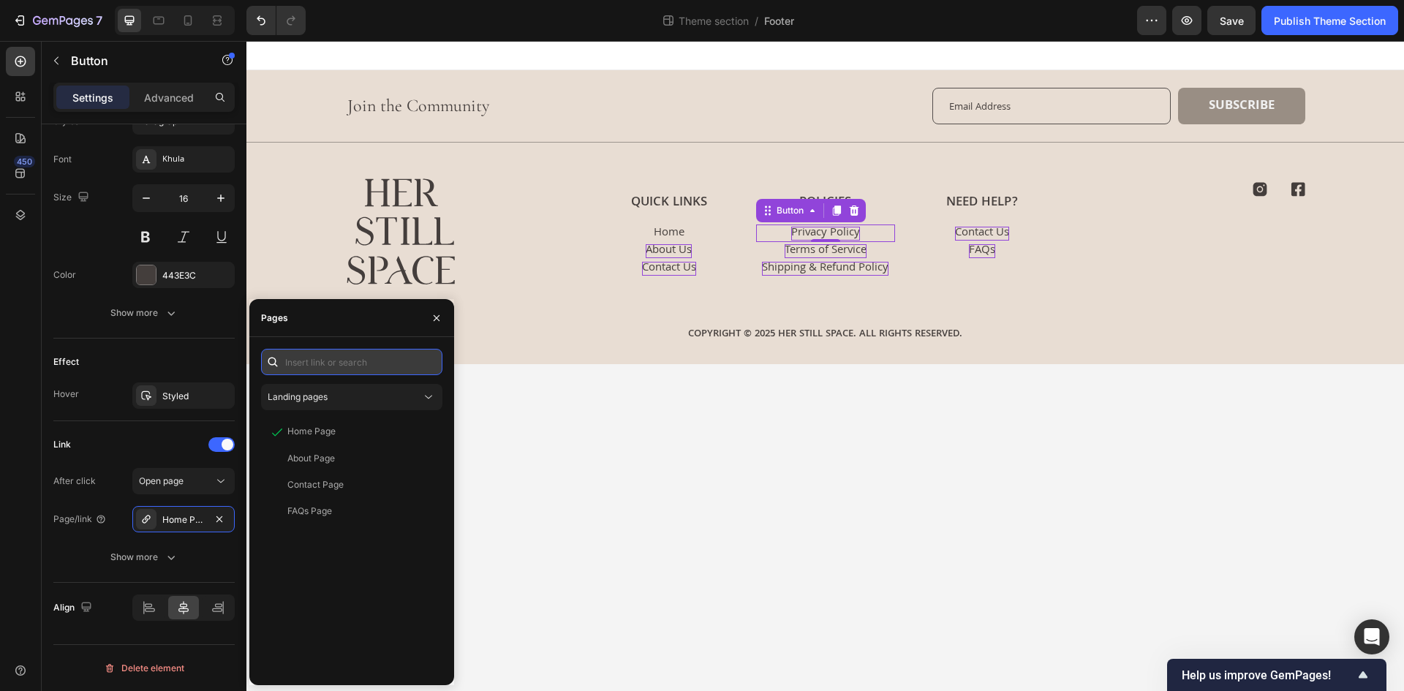
click at [319, 367] on input "text" at bounding box center [351, 362] width 181 height 26
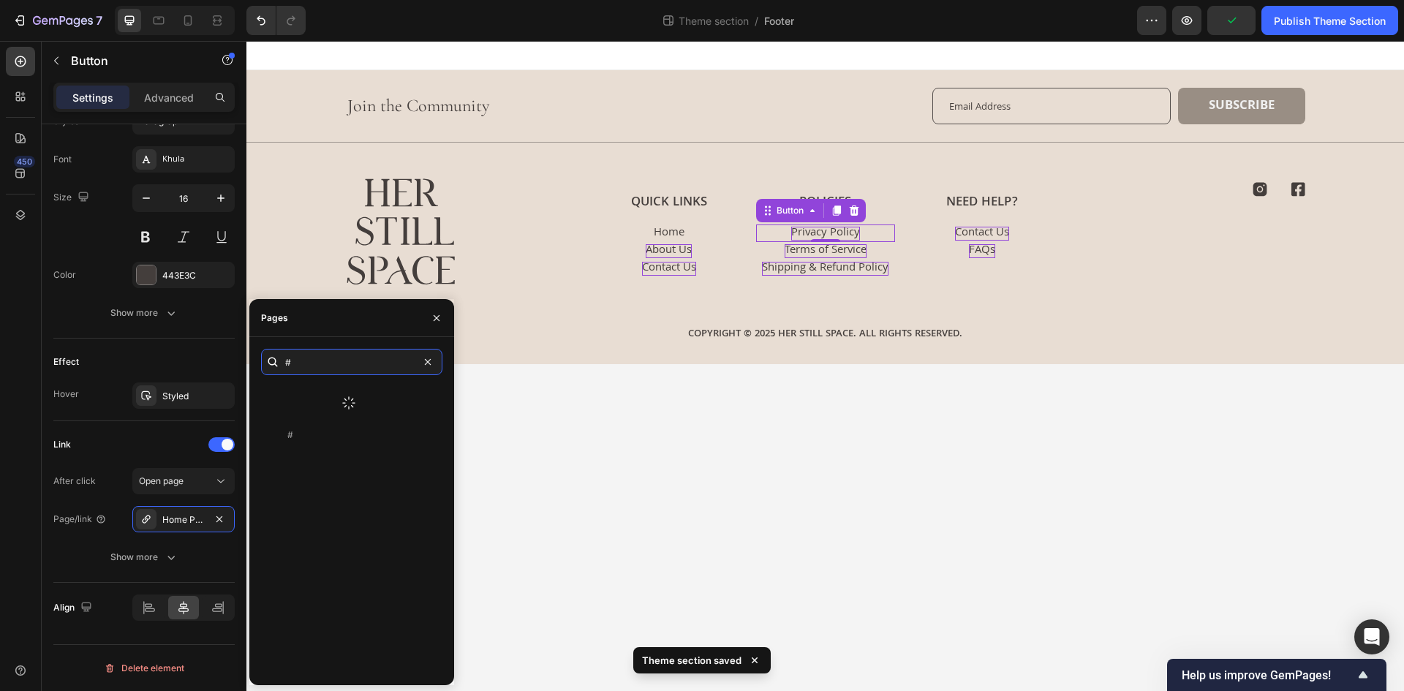
type input "#"
click at [305, 398] on div at bounding box center [348, 403] width 175 height 38
click at [311, 397] on div "#" at bounding box center [349, 396] width 164 height 13
click at [132, 440] on div "Link" at bounding box center [143, 444] width 181 height 23
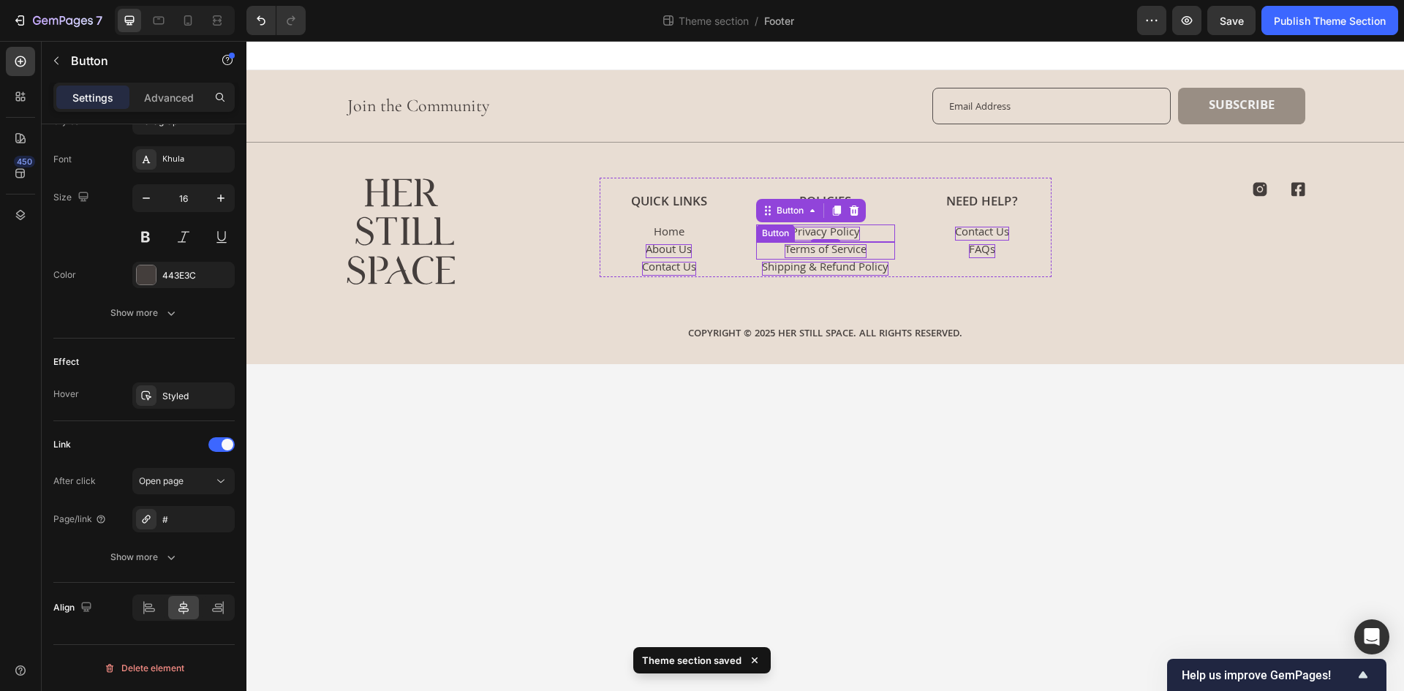
click at [836, 251] on p "Terms of Service" at bounding box center [825, 251] width 82 height 14
click at [184, 517] on div "Home Page" at bounding box center [183, 519] width 42 height 13
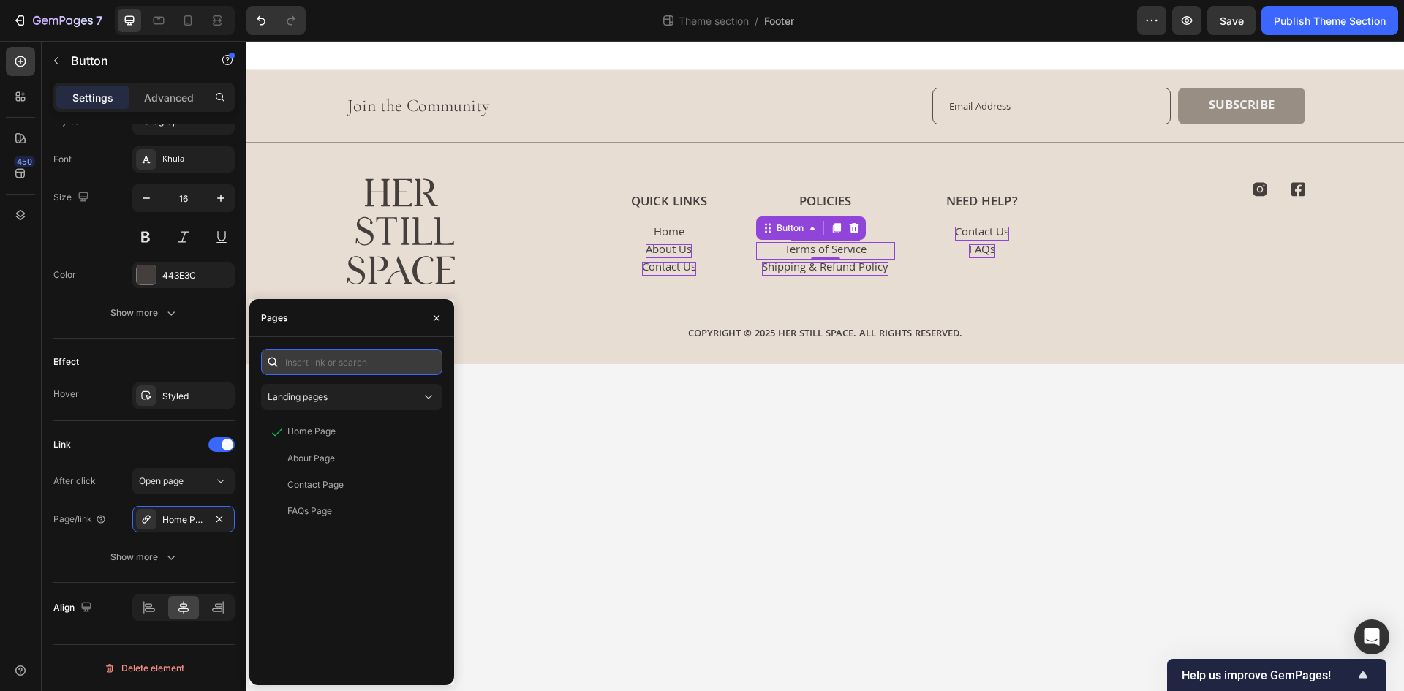
click at [333, 365] on input "text" at bounding box center [351, 362] width 181 height 26
type input "#"
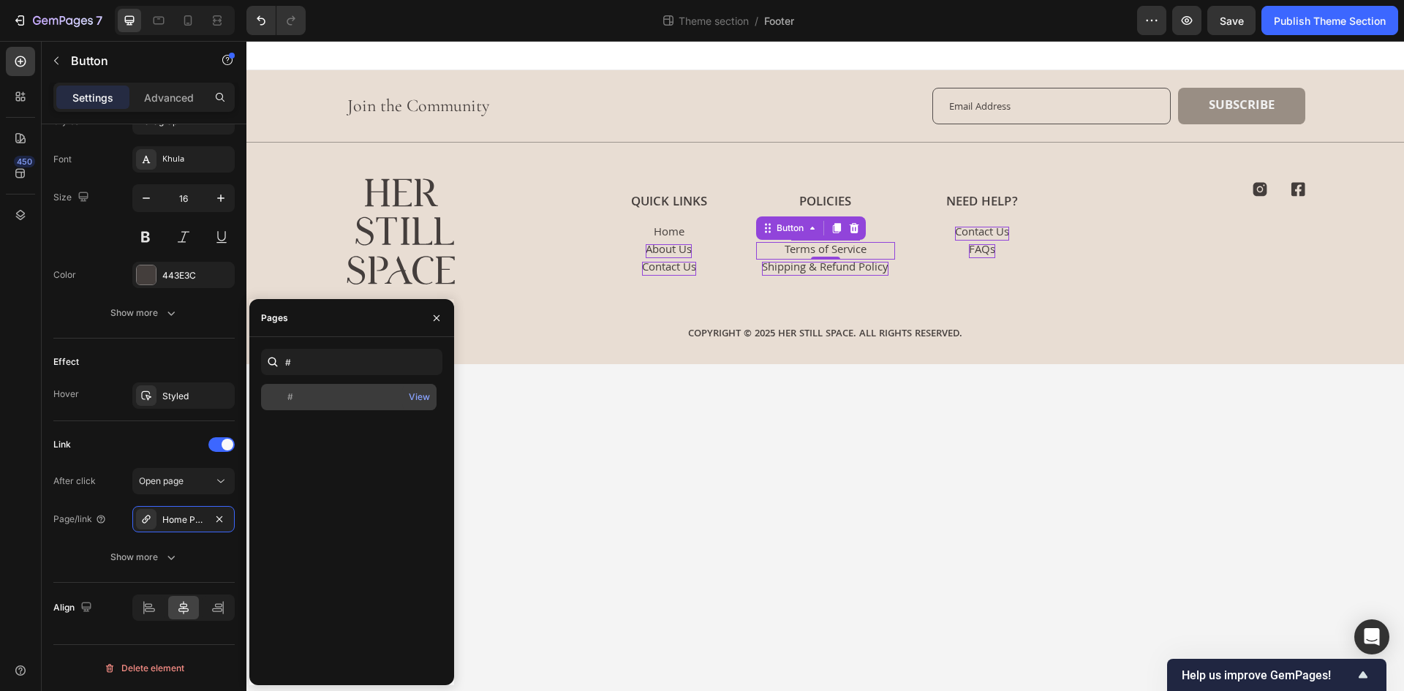
click at [325, 392] on div "#" at bounding box center [349, 396] width 164 height 13
click at [164, 441] on div "Link" at bounding box center [143, 444] width 181 height 23
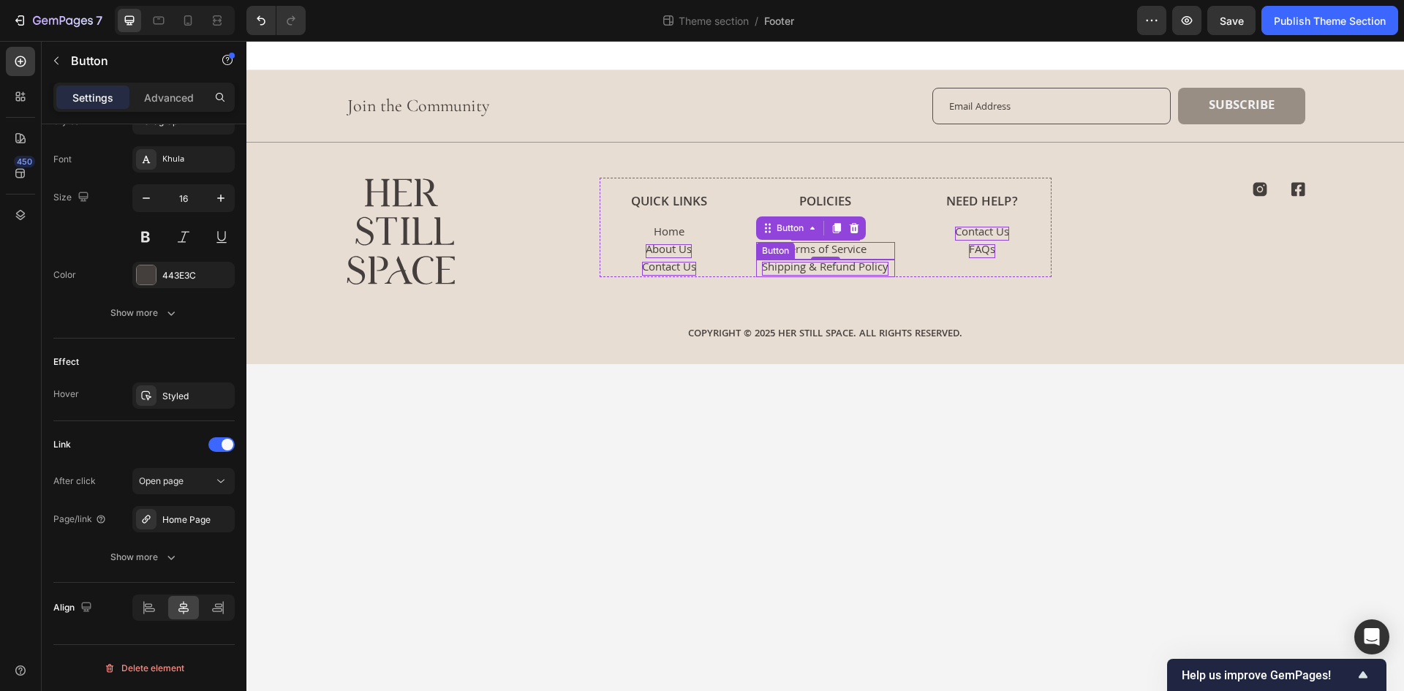
click at [855, 274] on p "Shipping & Refund Policy" at bounding box center [825, 269] width 126 height 14
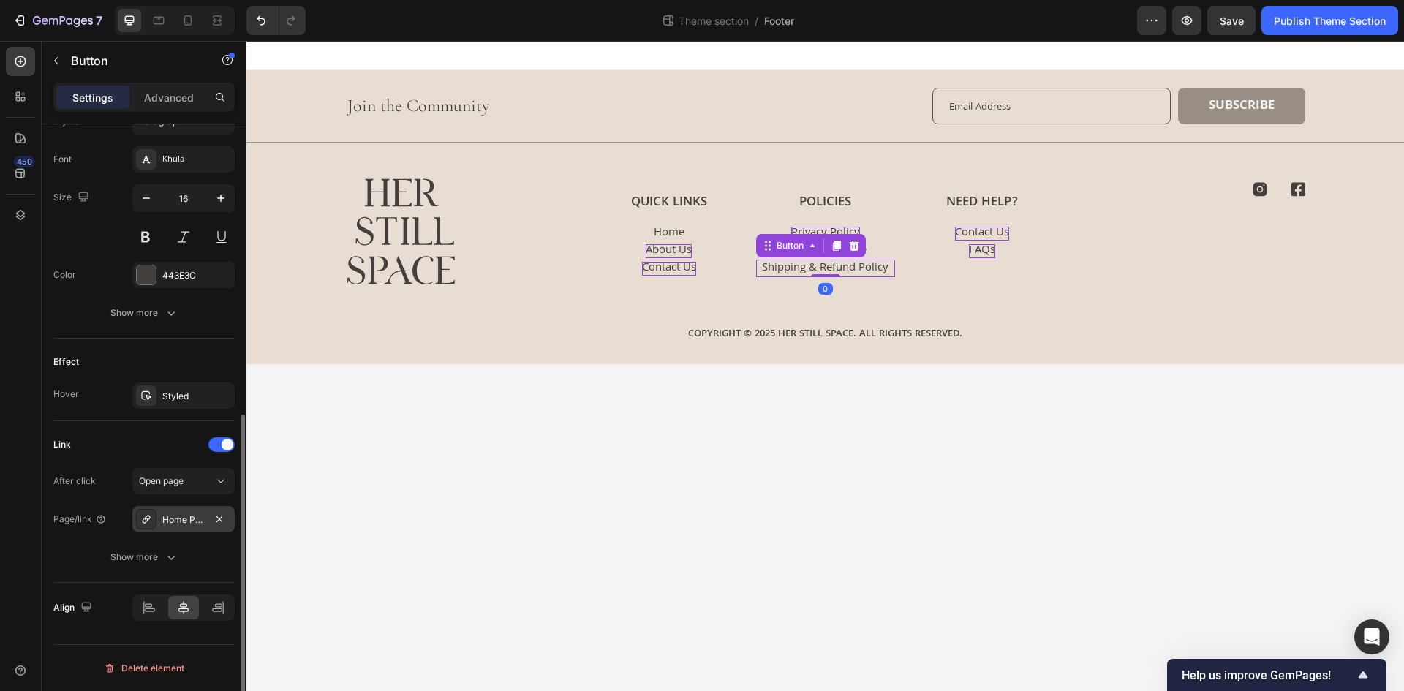
click at [166, 522] on div "Home Page" at bounding box center [183, 519] width 42 height 13
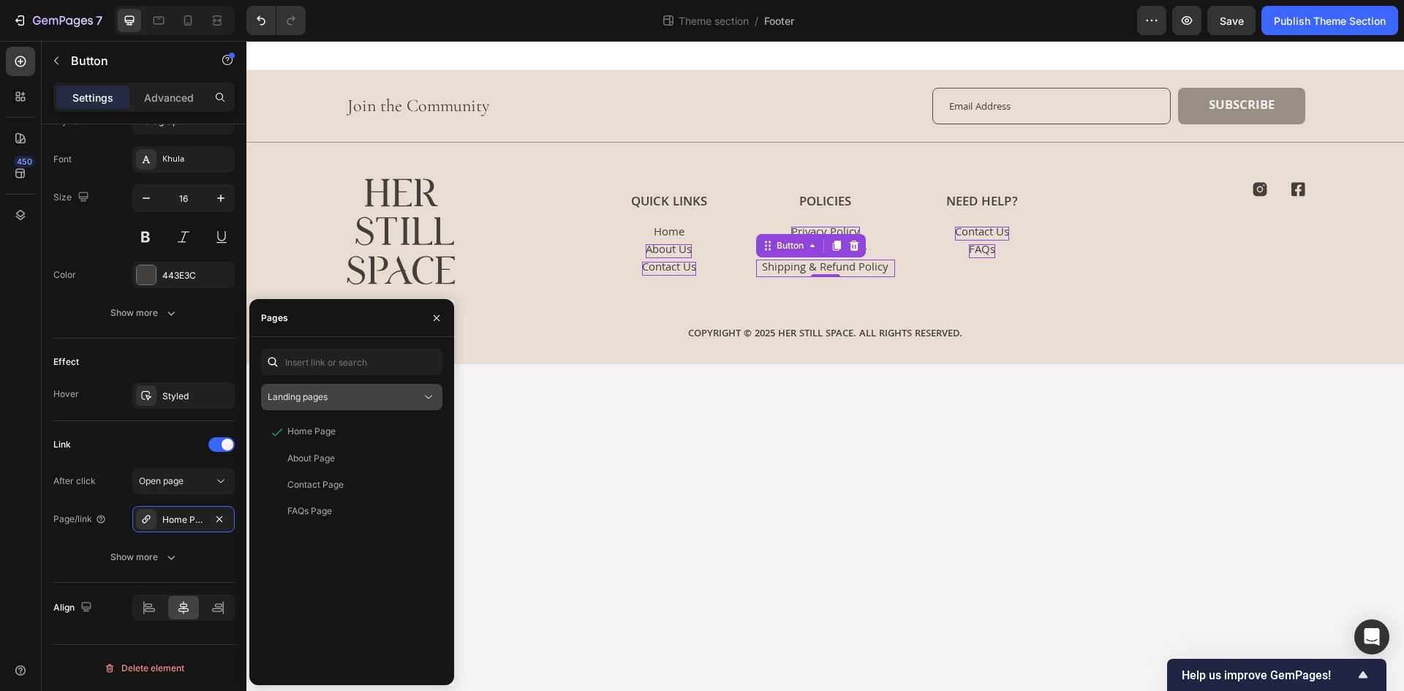
click at [347, 405] on button "Landing pages" at bounding box center [351, 397] width 181 height 26
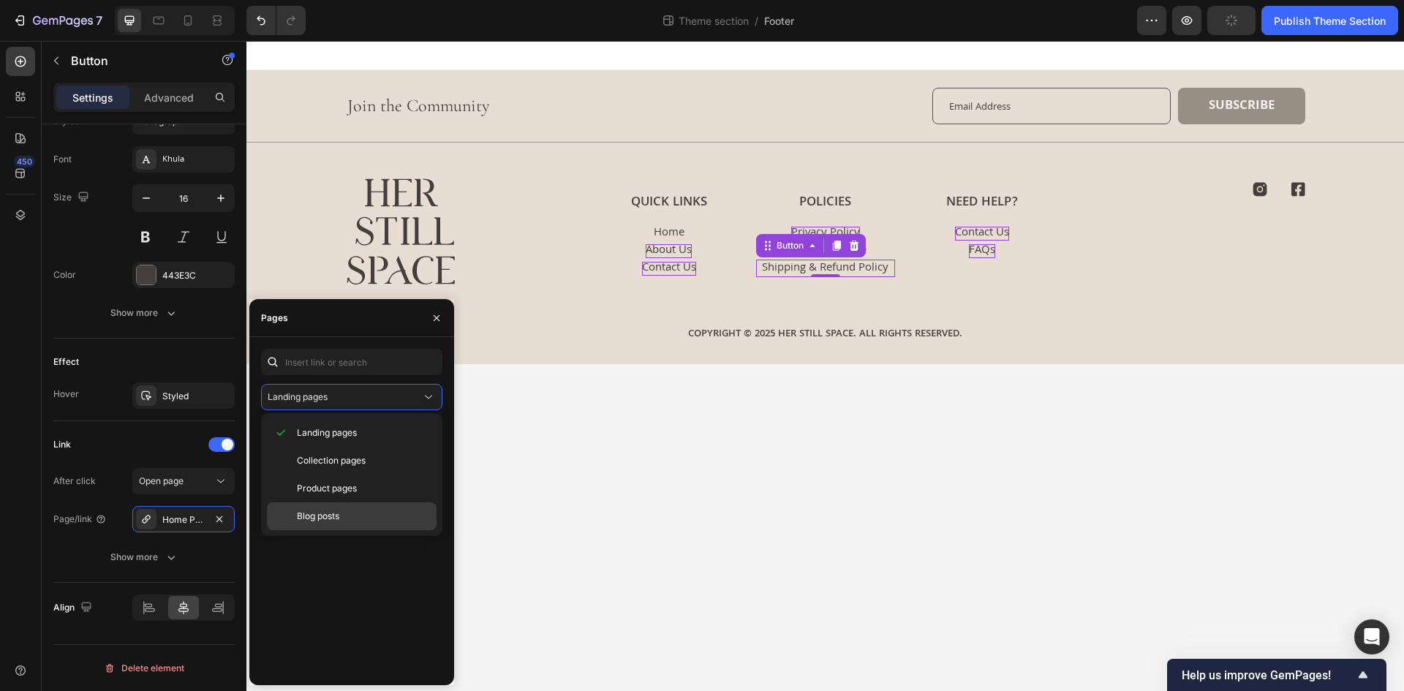
click at [319, 510] on span "Blog posts" at bounding box center [318, 516] width 42 height 13
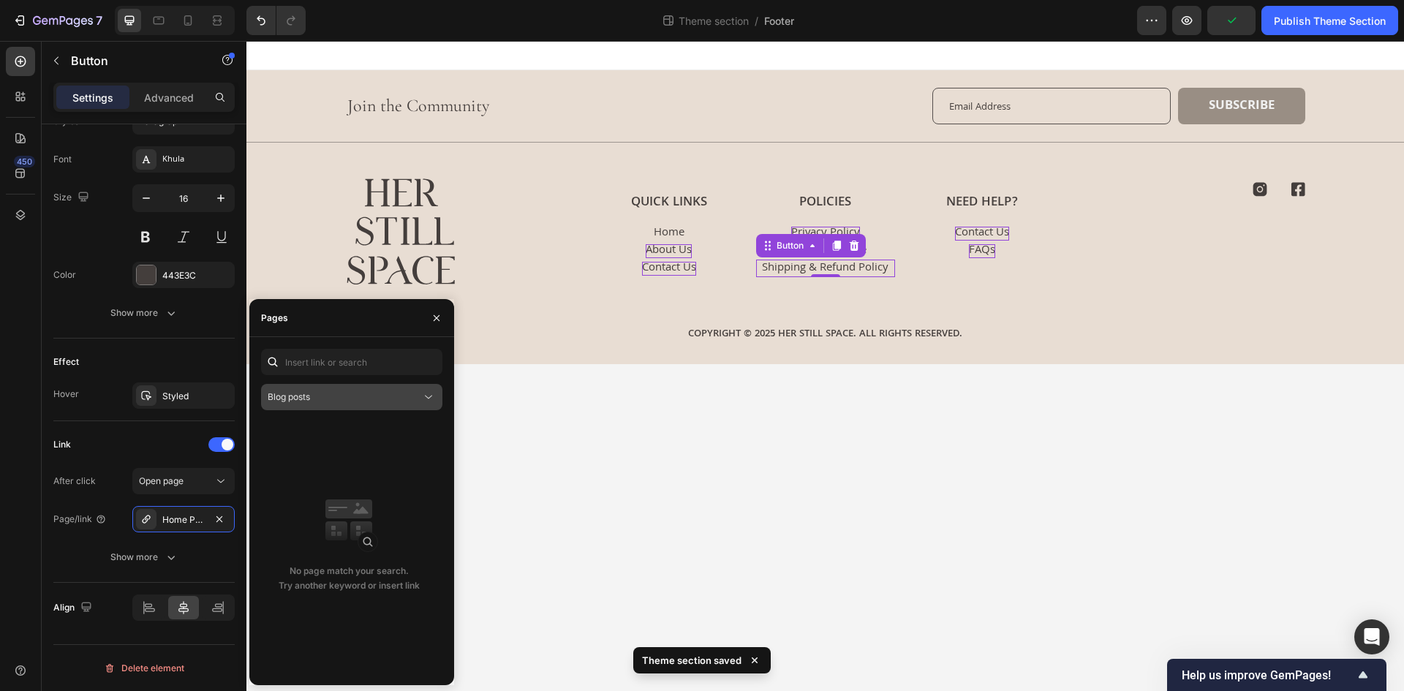
click at [340, 394] on div "Blog posts" at bounding box center [345, 396] width 154 height 13
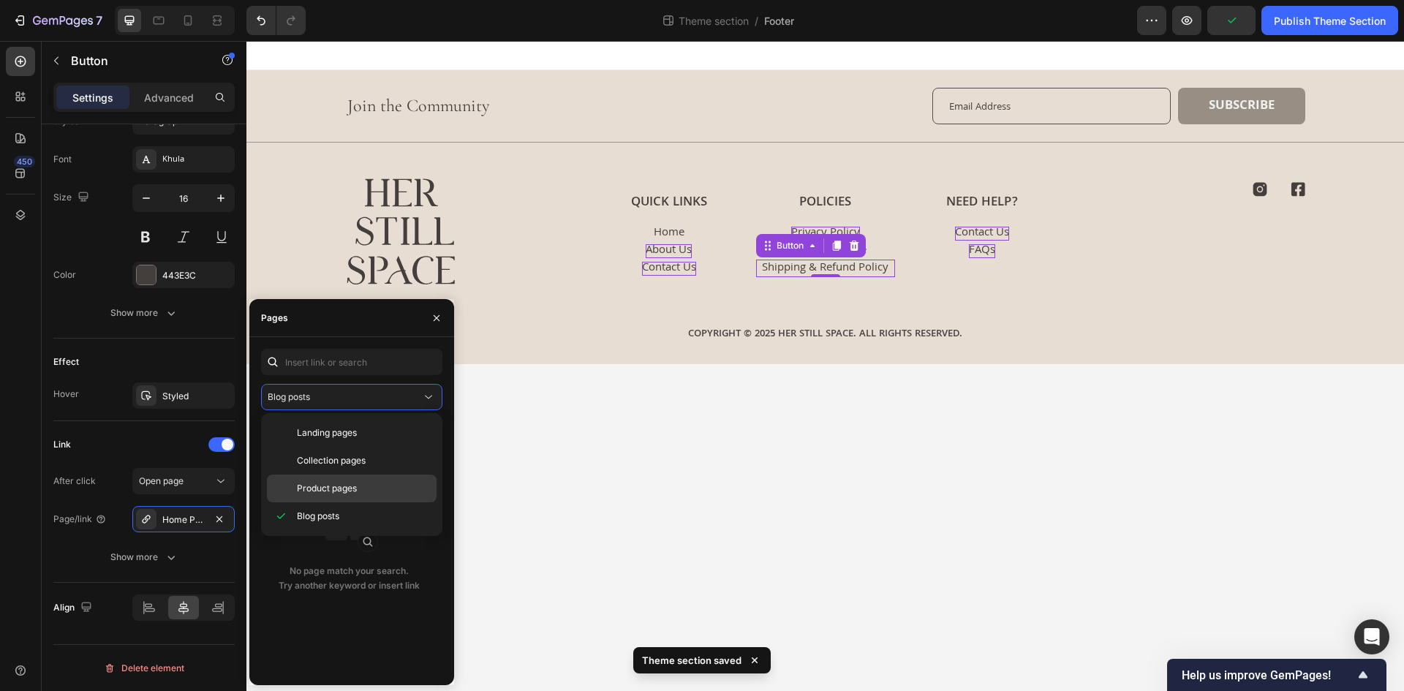
click at [309, 488] on span "Product pages" at bounding box center [327, 488] width 60 height 13
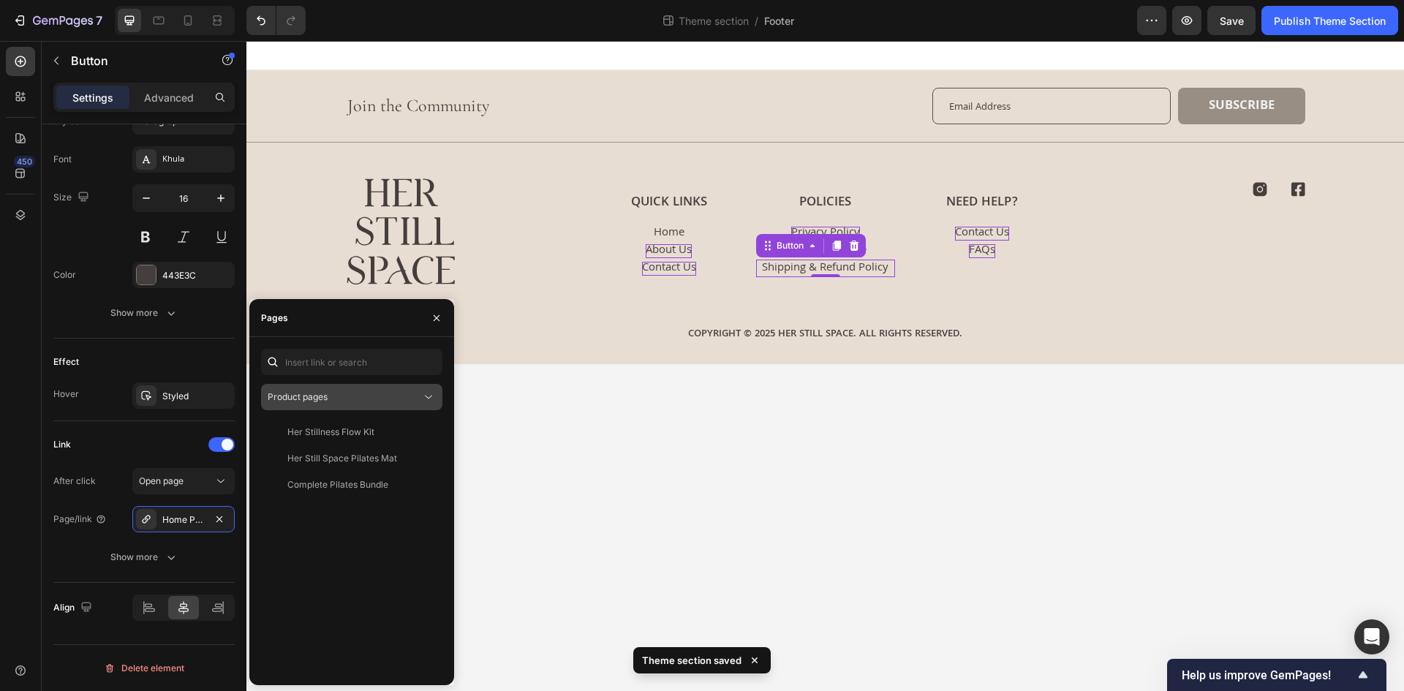
click at [349, 398] on div "Product pages" at bounding box center [345, 396] width 154 height 13
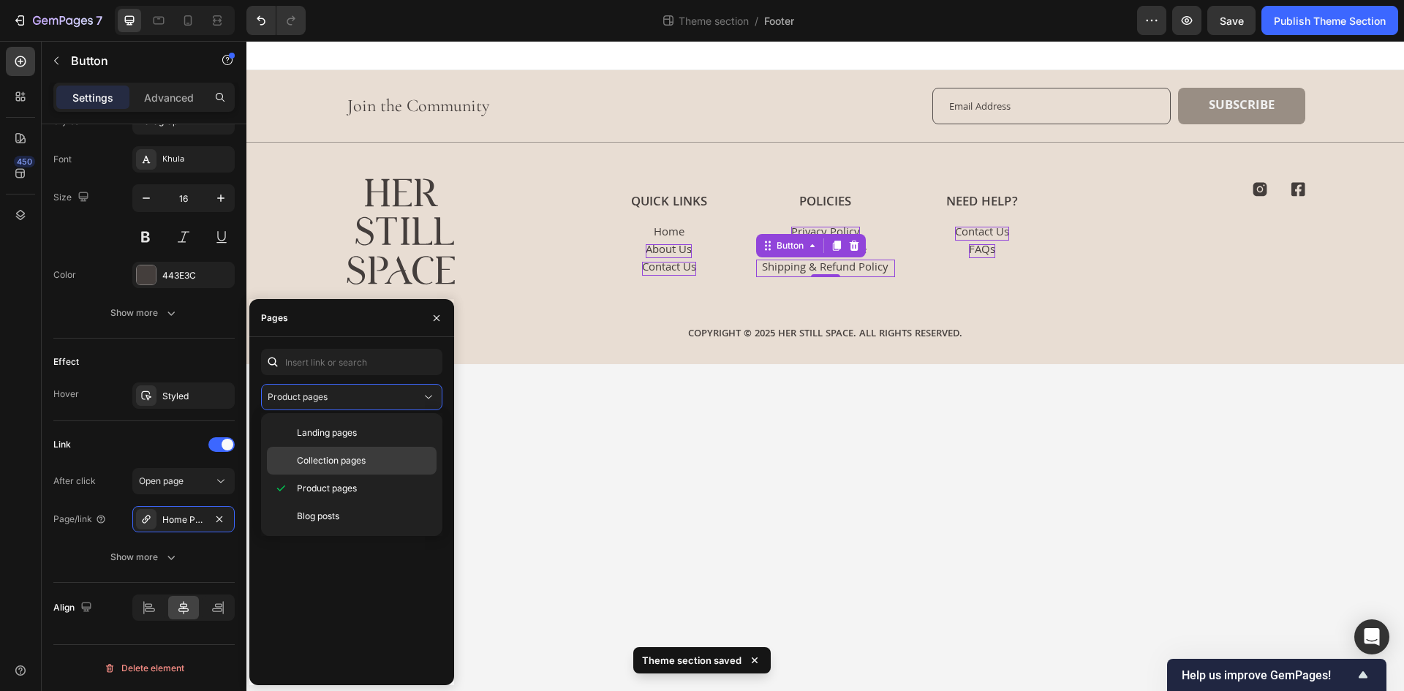
click at [324, 458] on span "Collection pages" at bounding box center [331, 460] width 69 height 13
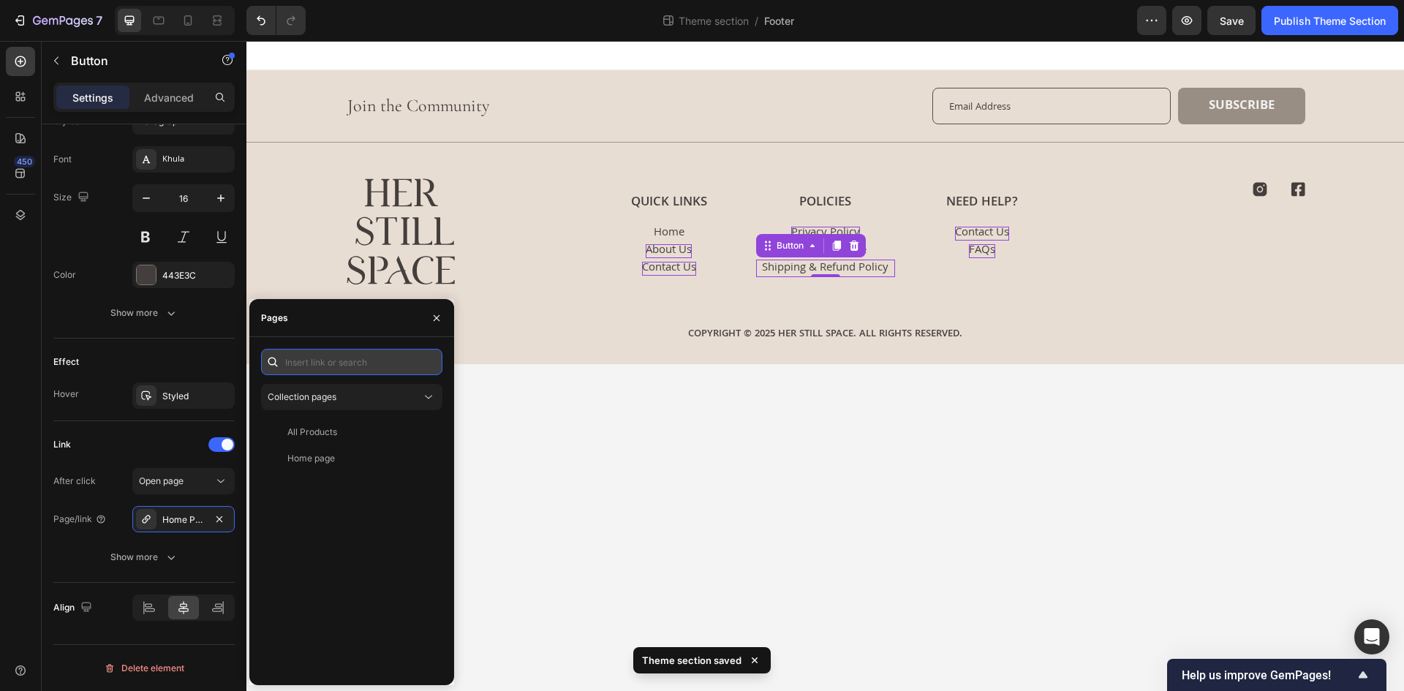
click at [368, 370] on input "text" at bounding box center [351, 362] width 181 height 26
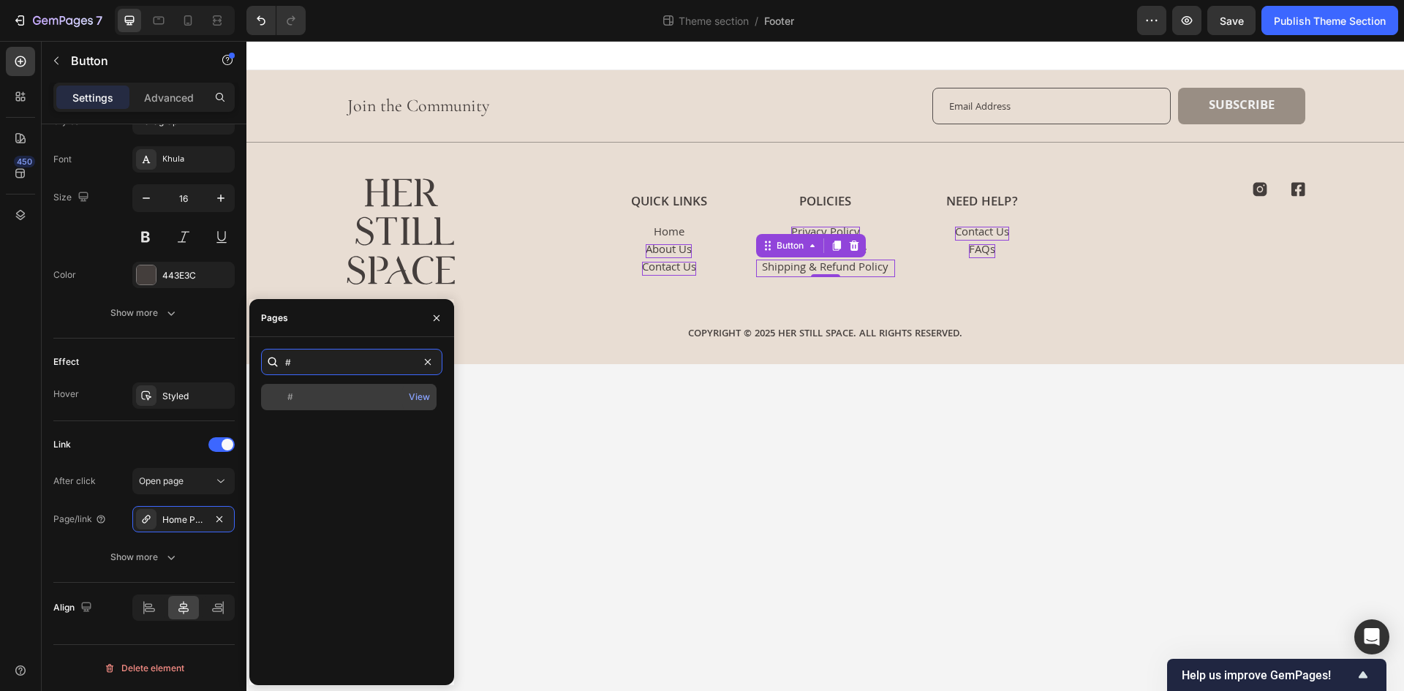
type input "#"
click at [338, 398] on div "#" at bounding box center [349, 396] width 164 height 13
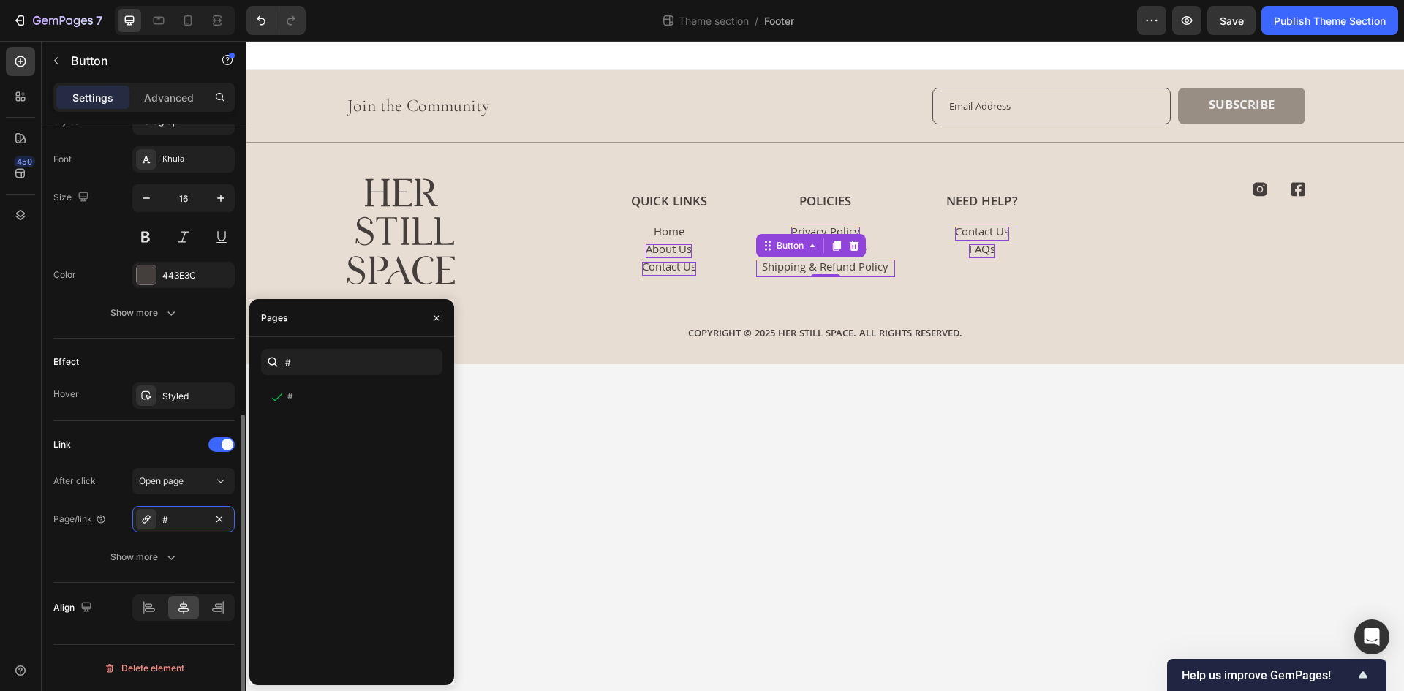
click at [180, 441] on div "Link" at bounding box center [143, 444] width 181 height 23
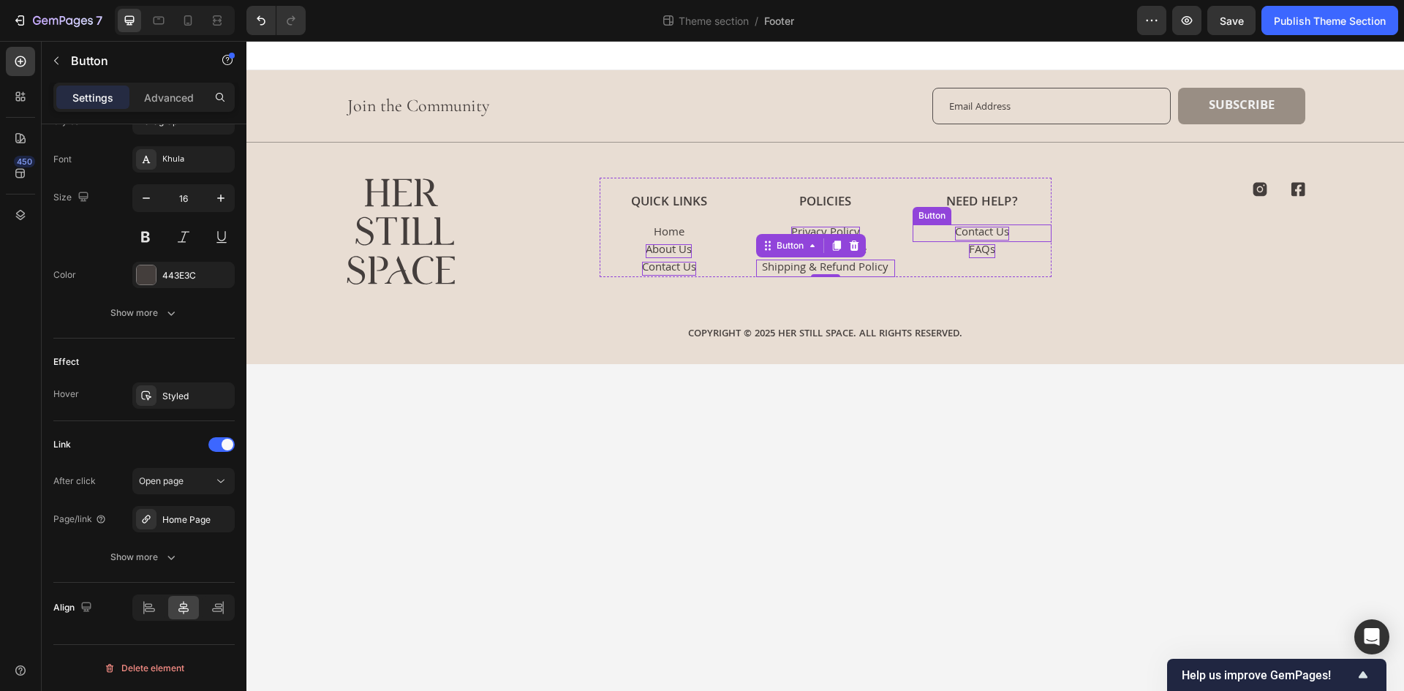
drag, startPoint x: 1000, startPoint y: 226, endPoint x: 983, endPoint y: 234, distance: 19.3
click at [1000, 227] on p "Contact Us" at bounding box center [982, 234] width 54 height 14
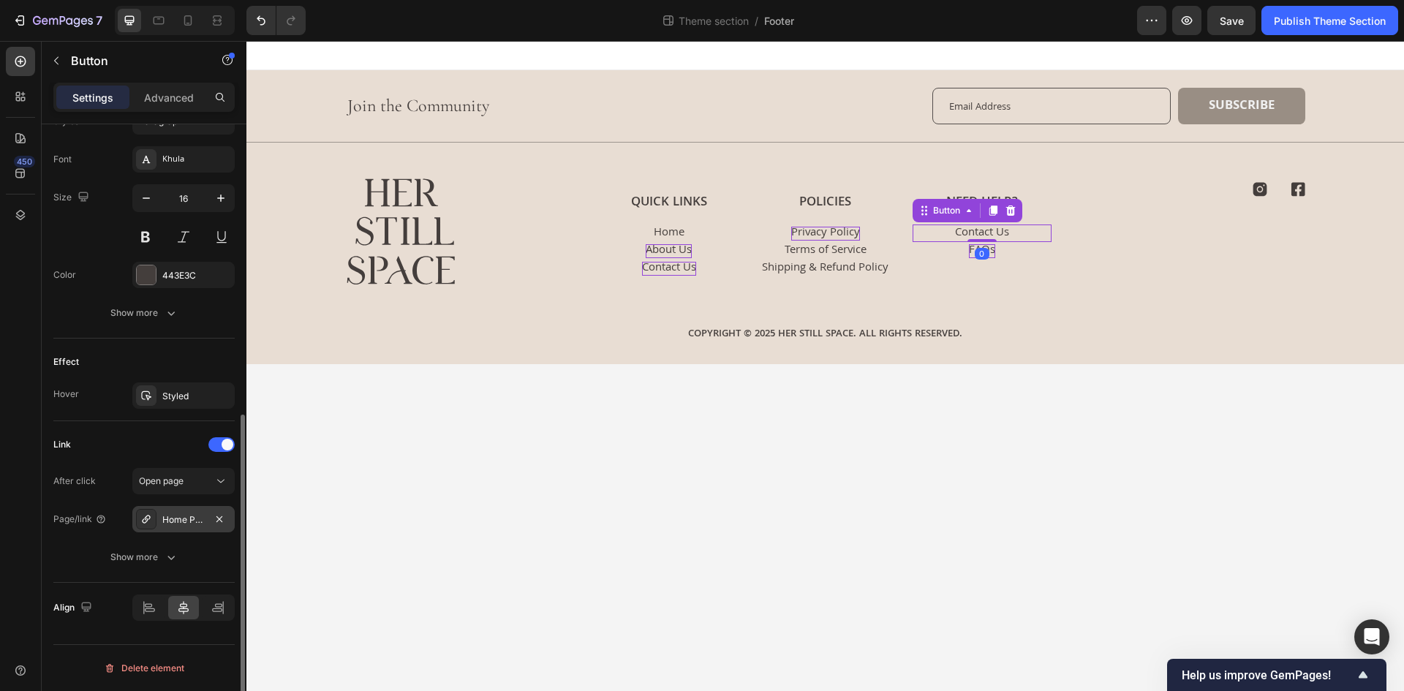
click at [181, 528] on div "Home Page" at bounding box center [183, 519] width 102 height 26
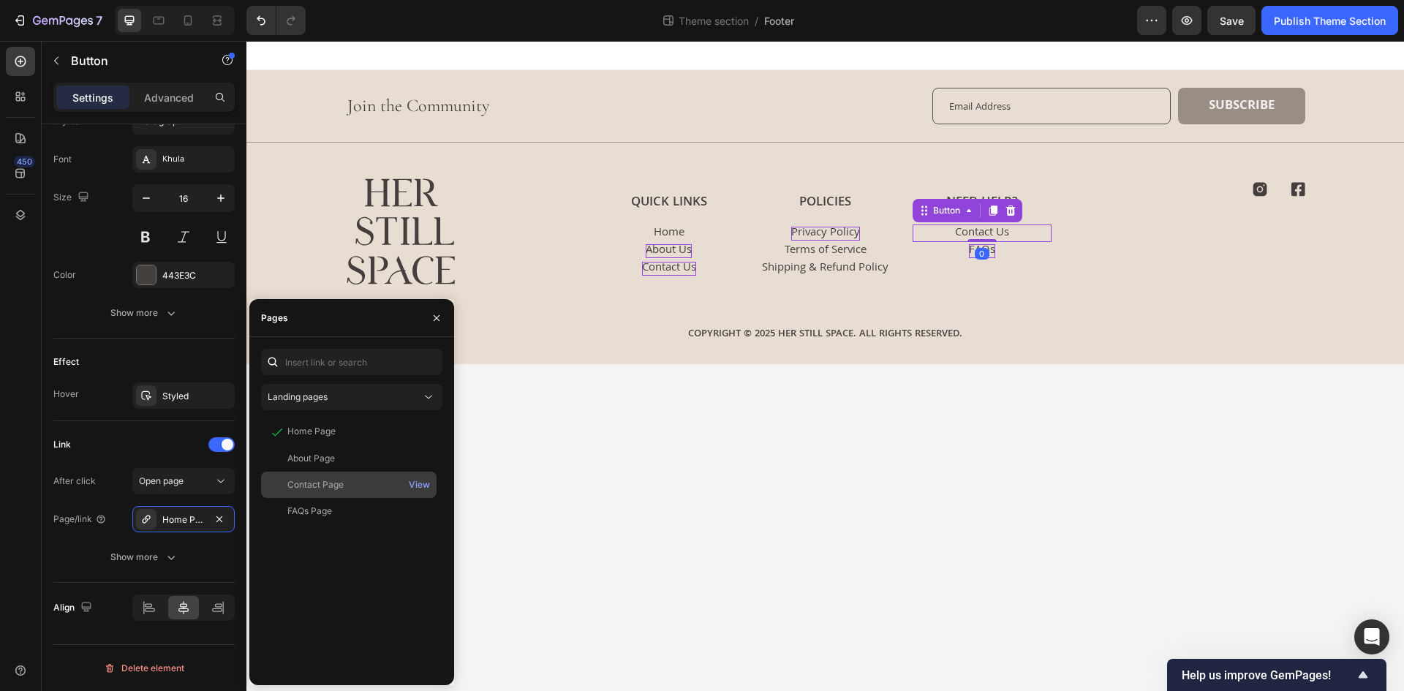
click at [330, 494] on div "Contact Page View" at bounding box center [348, 485] width 175 height 26
click at [178, 439] on div "Link" at bounding box center [143, 444] width 181 height 23
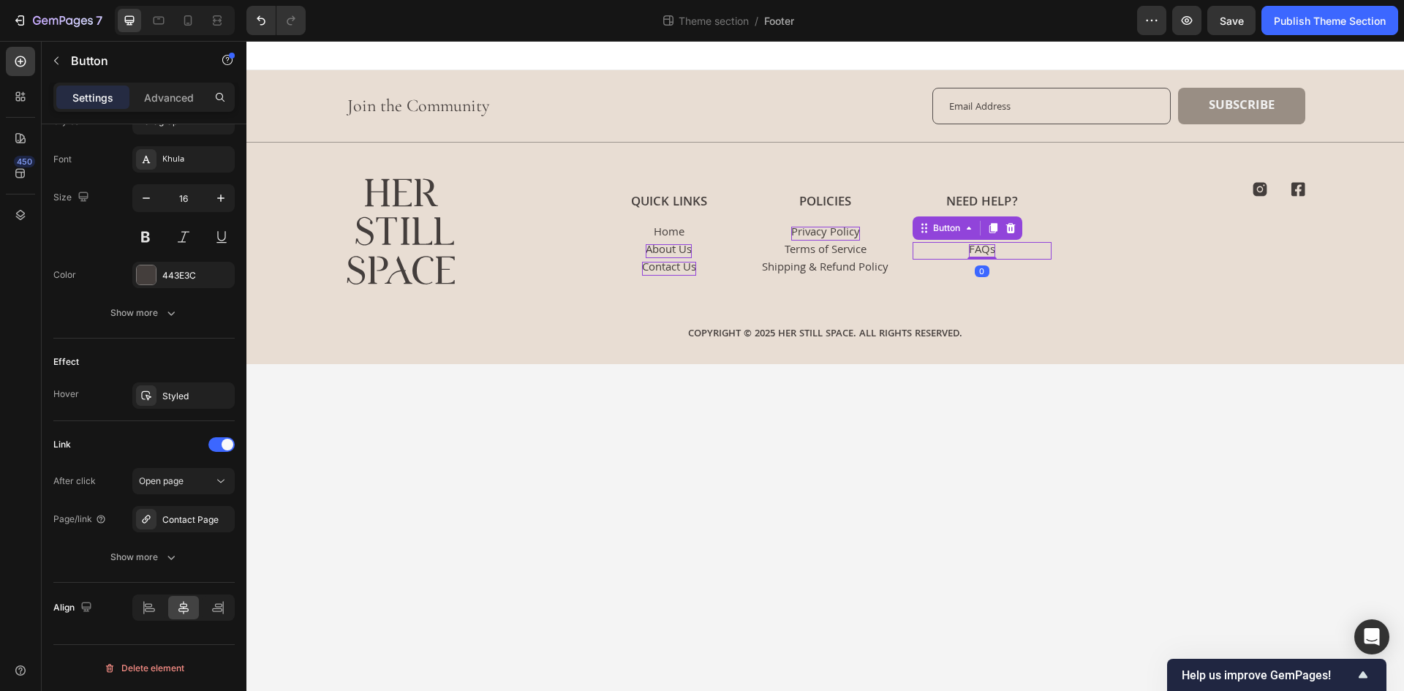
click at [1002, 250] on div "FAQs Button 0" at bounding box center [981, 251] width 139 height 18
click at [165, 524] on div "Home Page" at bounding box center [183, 519] width 42 height 13
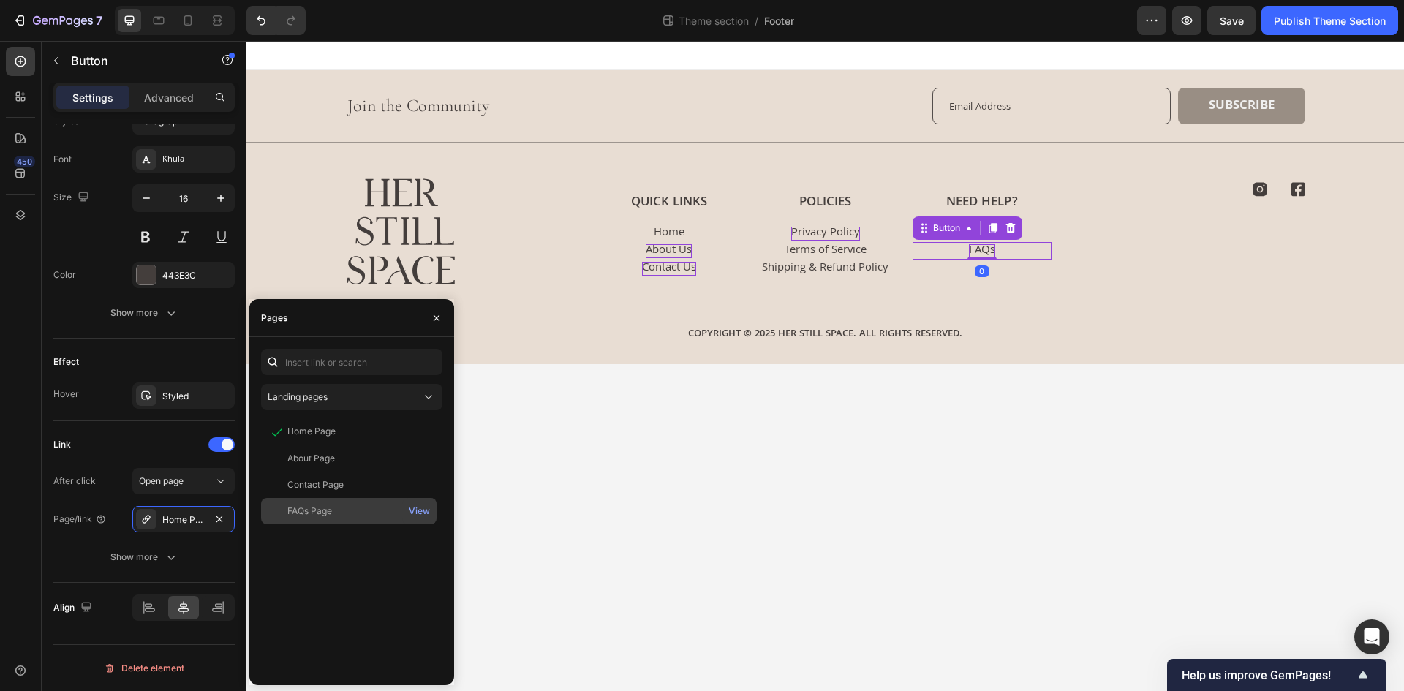
click at [319, 509] on div "FAQs Page" at bounding box center [309, 510] width 45 height 13
click at [164, 441] on div "Link" at bounding box center [143, 444] width 181 height 23
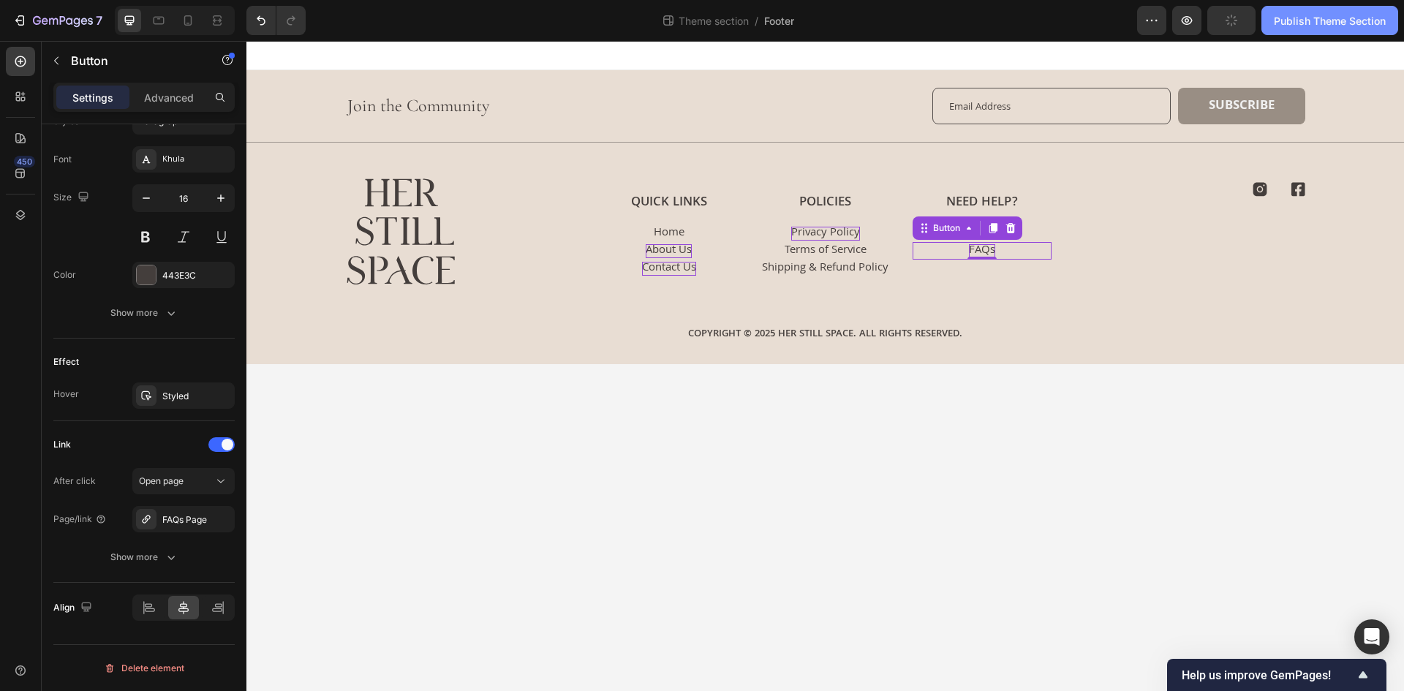
click at [1284, 18] on div "Publish Theme Section" at bounding box center [1330, 20] width 112 height 15
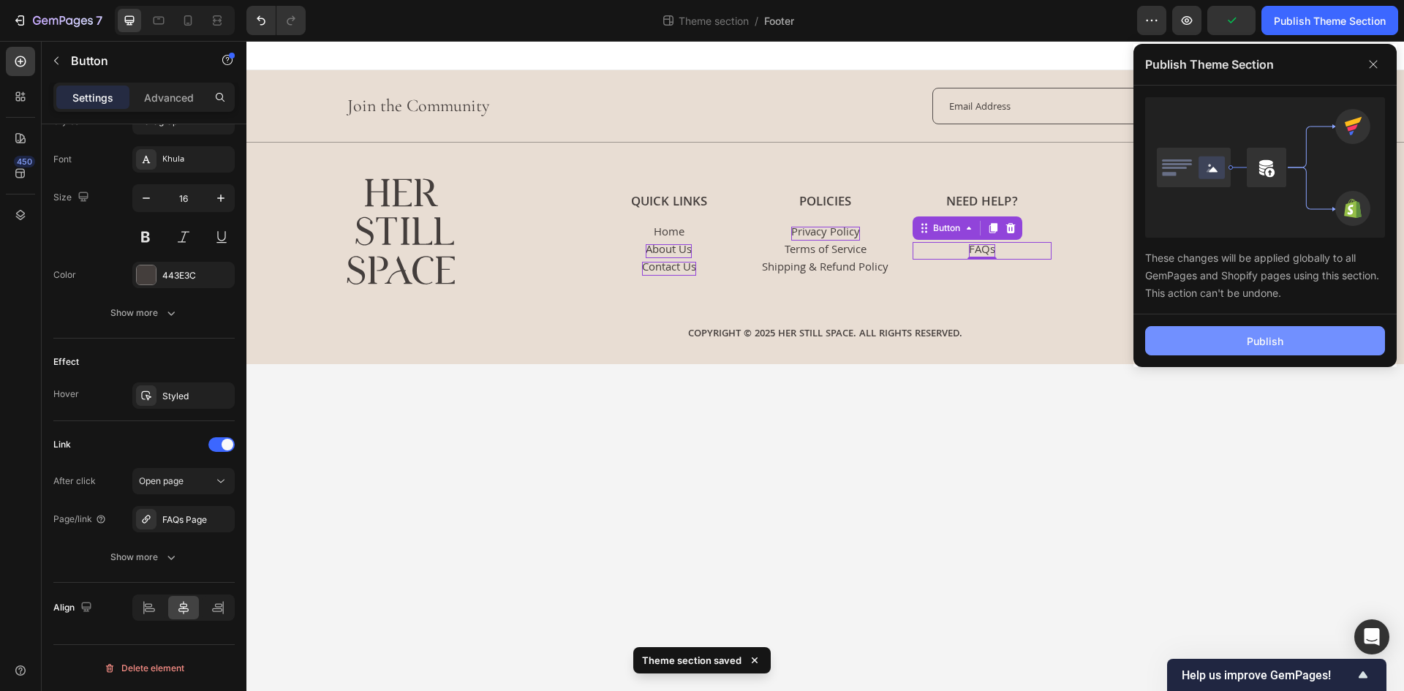
click at [1171, 350] on button "Publish" at bounding box center [1265, 340] width 240 height 29
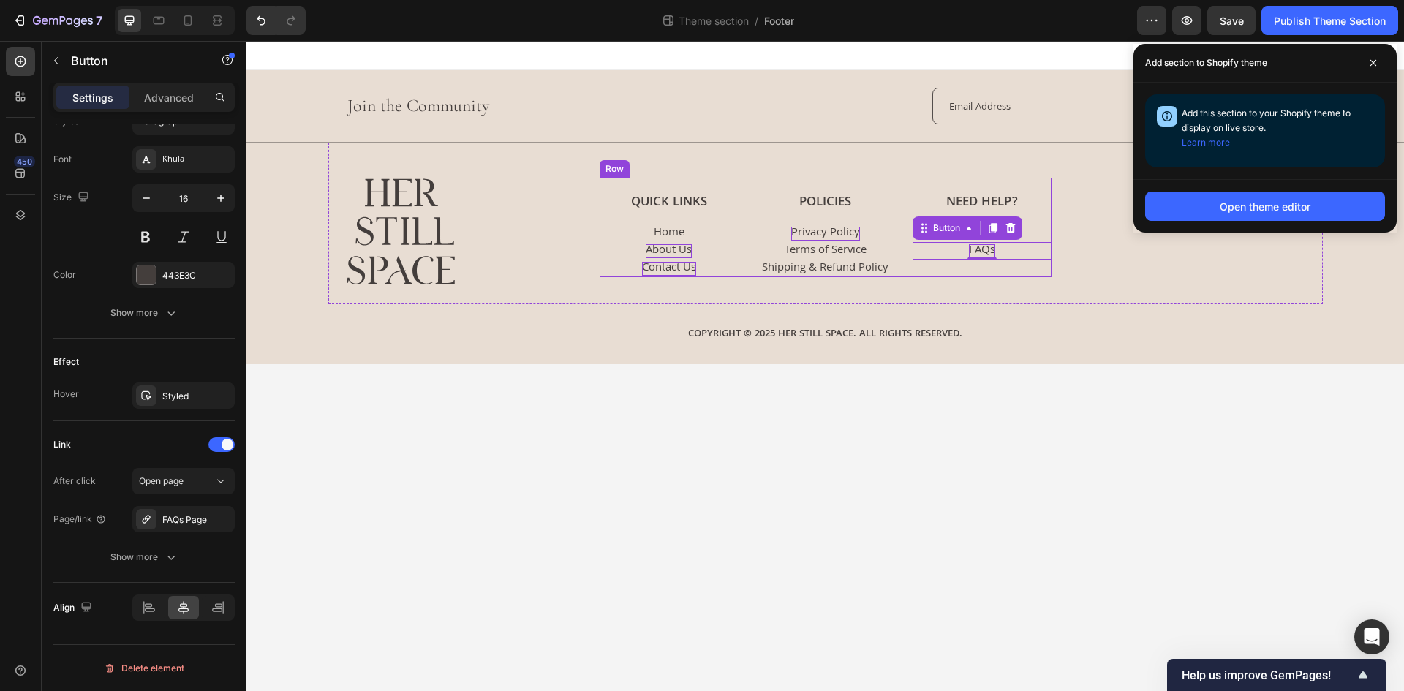
click at [752, 264] on div "Quick Links Heading Home Button About Us Button Contact Us Button Policies Head…" at bounding box center [825, 227] width 452 height 99
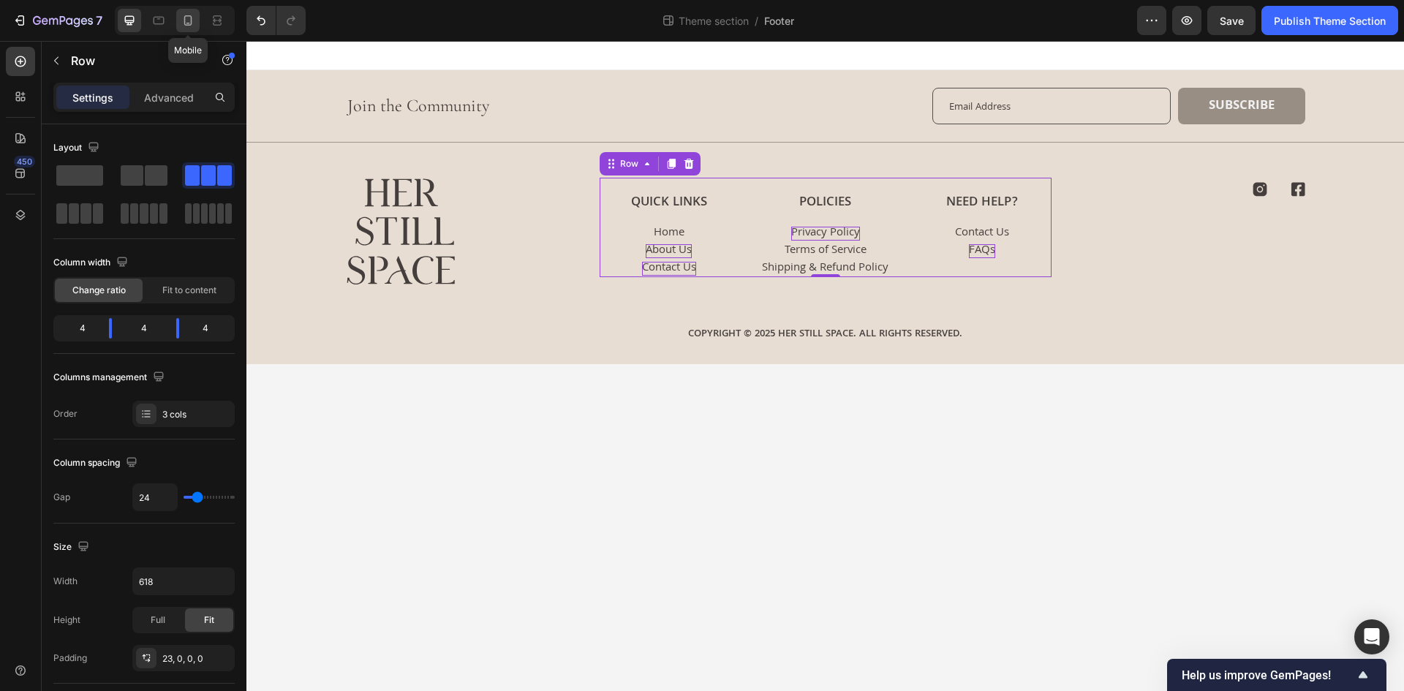
click at [186, 26] on icon at bounding box center [188, 20] width 15 height 15
type input "40"
type input "100%"
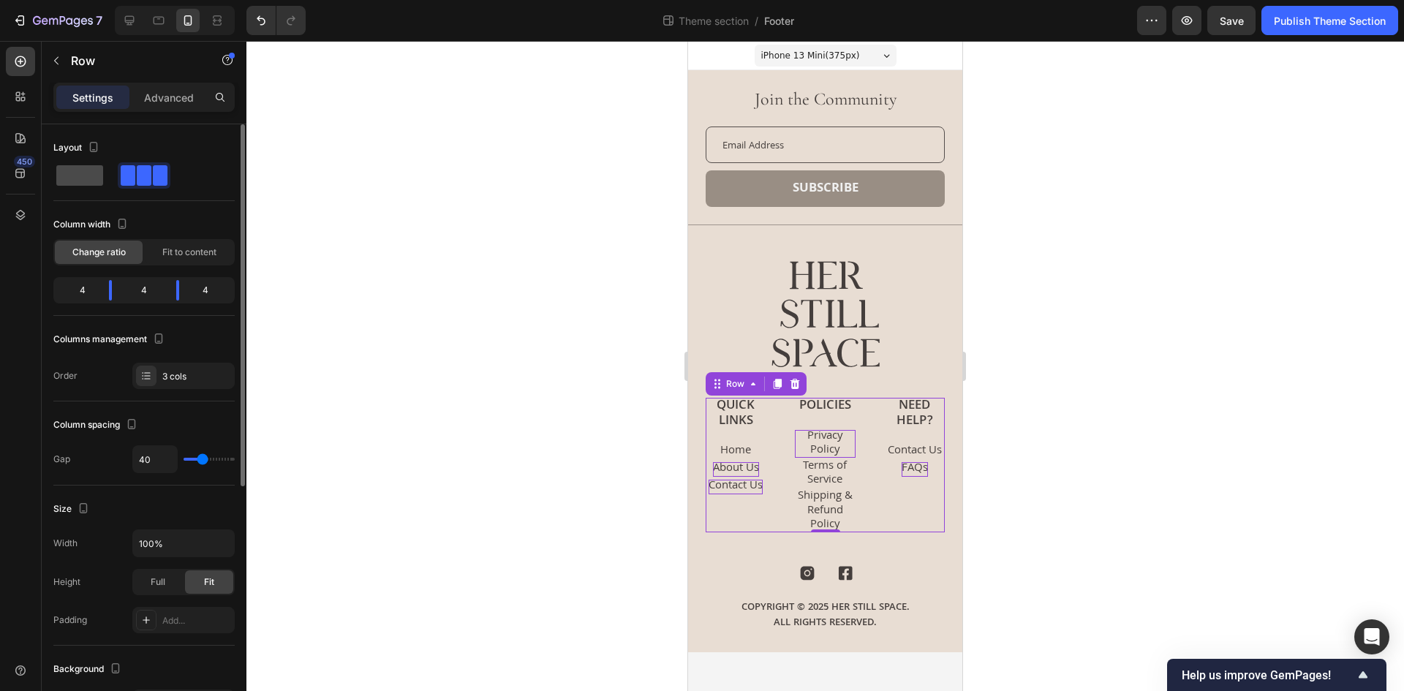
click at [91, 175] on span at bounding box center [79, 175] width 47 height 20
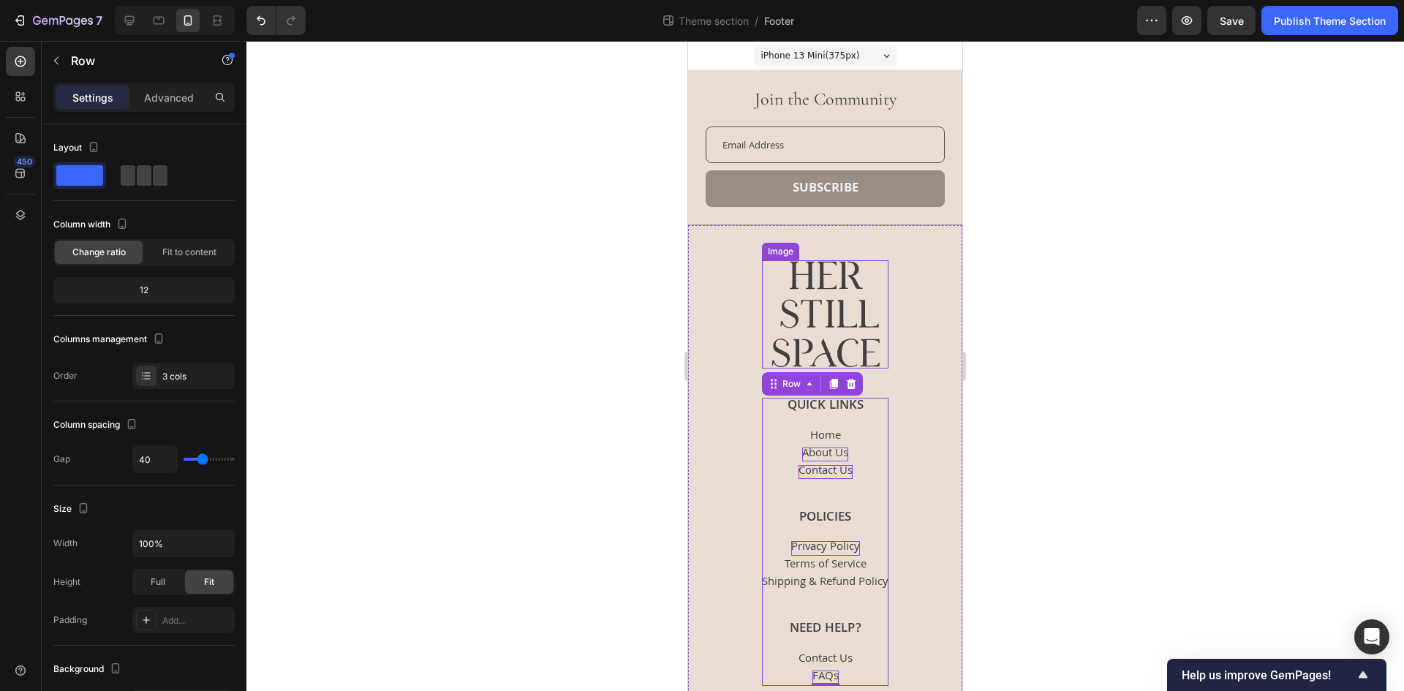
scroll to position [115, 0]
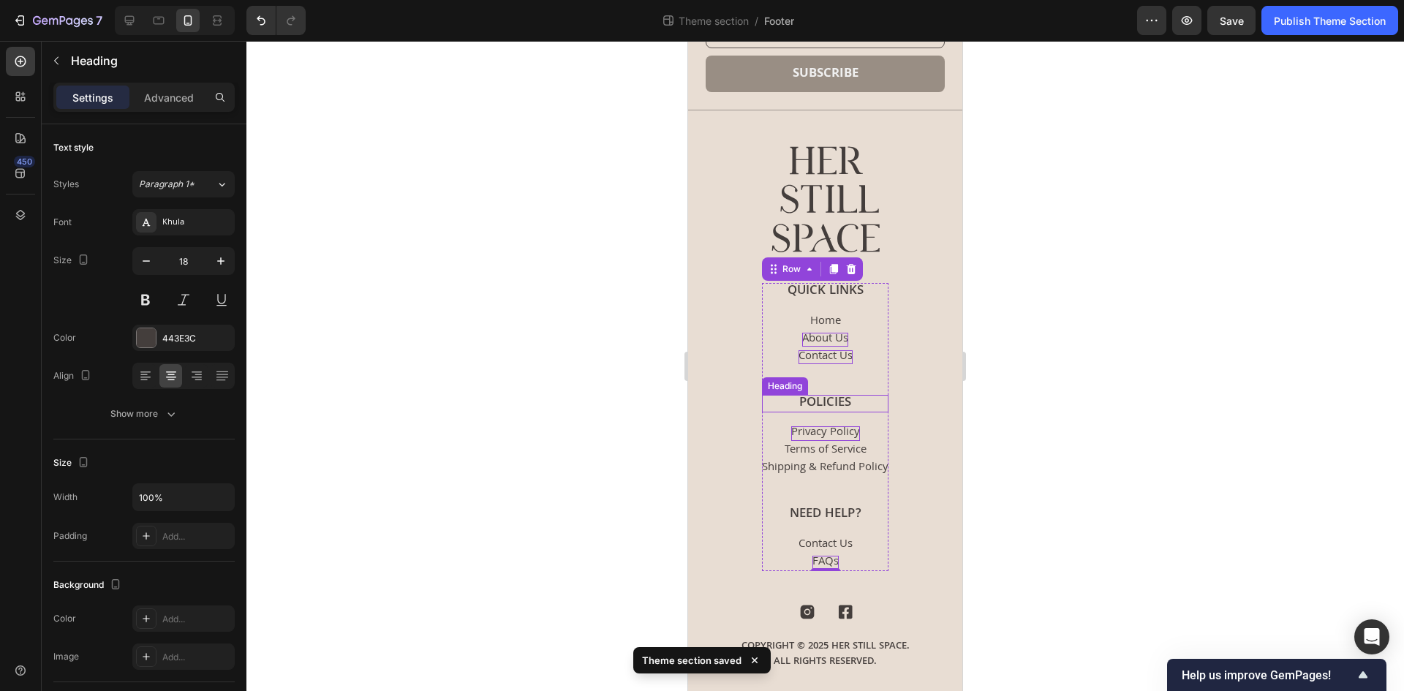
click at [854, 406] on p "Policies" at bounding box center [825, 403] width 124 height 15
click at [871, 290] on h3 "Quick Links" at bounding box center [825, 292] width 126 height 18
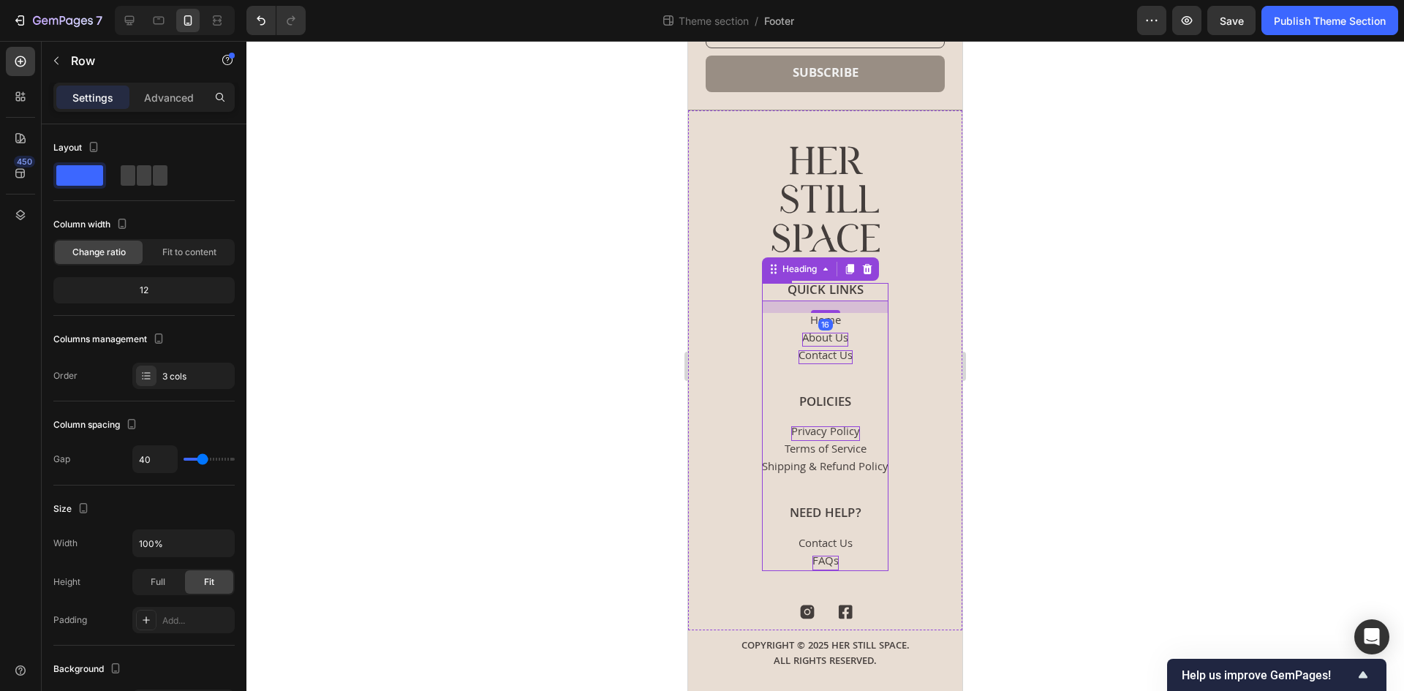
click at [837, 504] on div "Quick Links Heading 16 Home Button About Us Button Contact Us Button Policies H…" at bounding box center [825, 427] width 126 height 289
click at [834, 512] on p "Need Help?" at bounding box center [825, 514] width 124 height 15
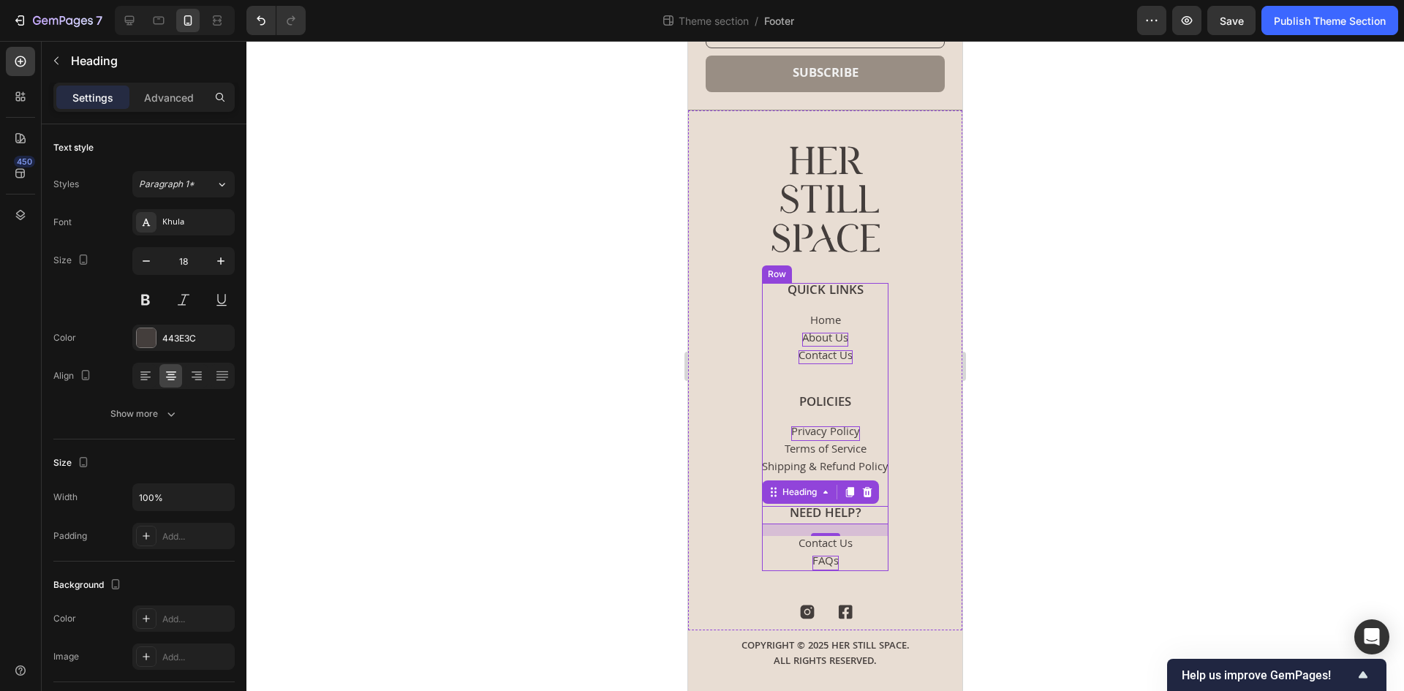
click at [849, 417] on div "Policies Heading Privacy Policy Button Terms of Service Button Shipping & Refun…" at bounding box center [825, 436] width 126 height 83
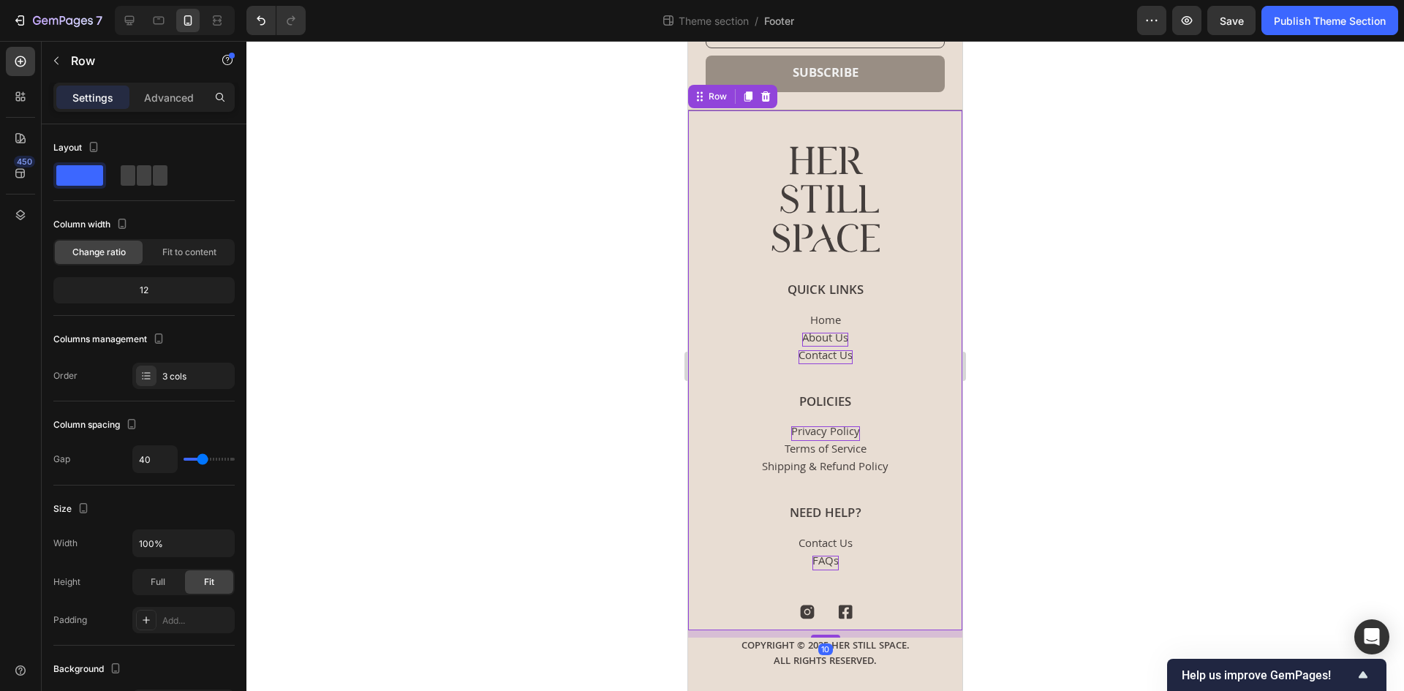
click at [863, 273] on div "Image Quick Links Heading Home Button About Us Button Contact Us Button Policie…" at bounding box center [825, 370] width 274 height 521
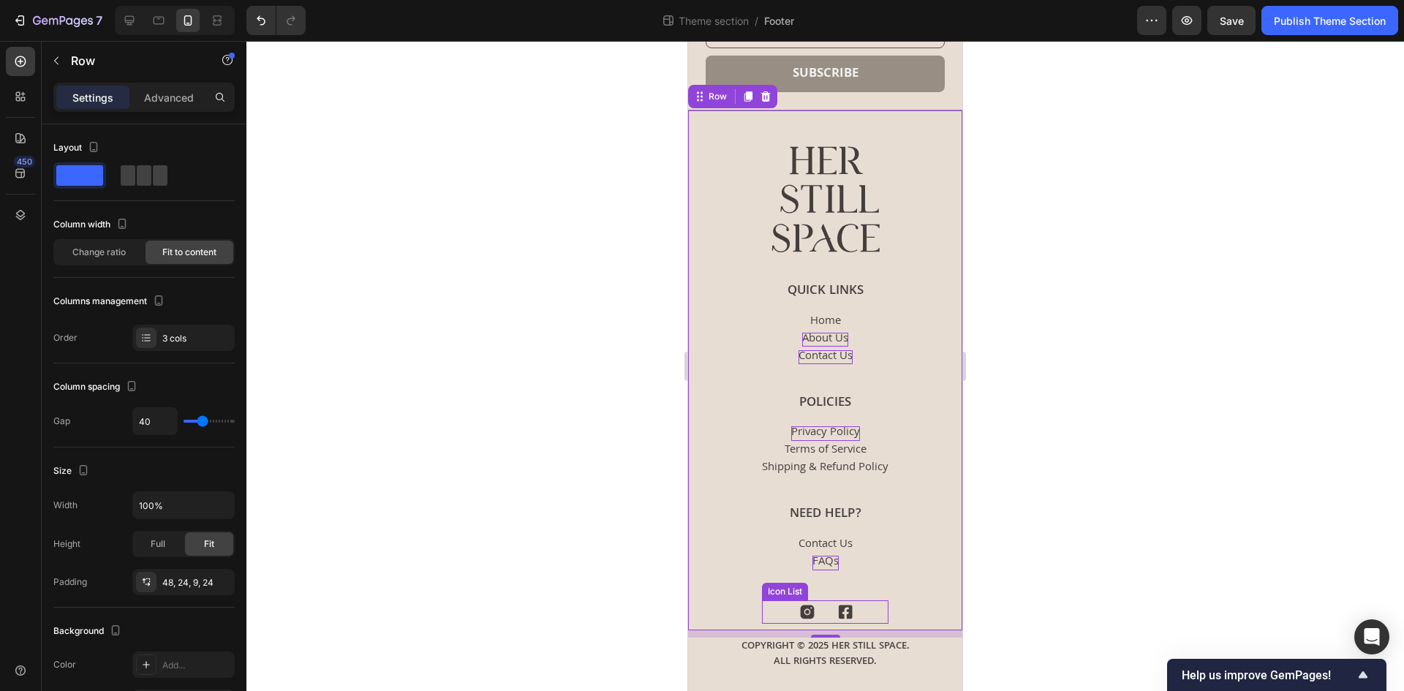
click at [815, 610] on div "Icon Icon" at bounding box center [825, 612] width 126 height 18
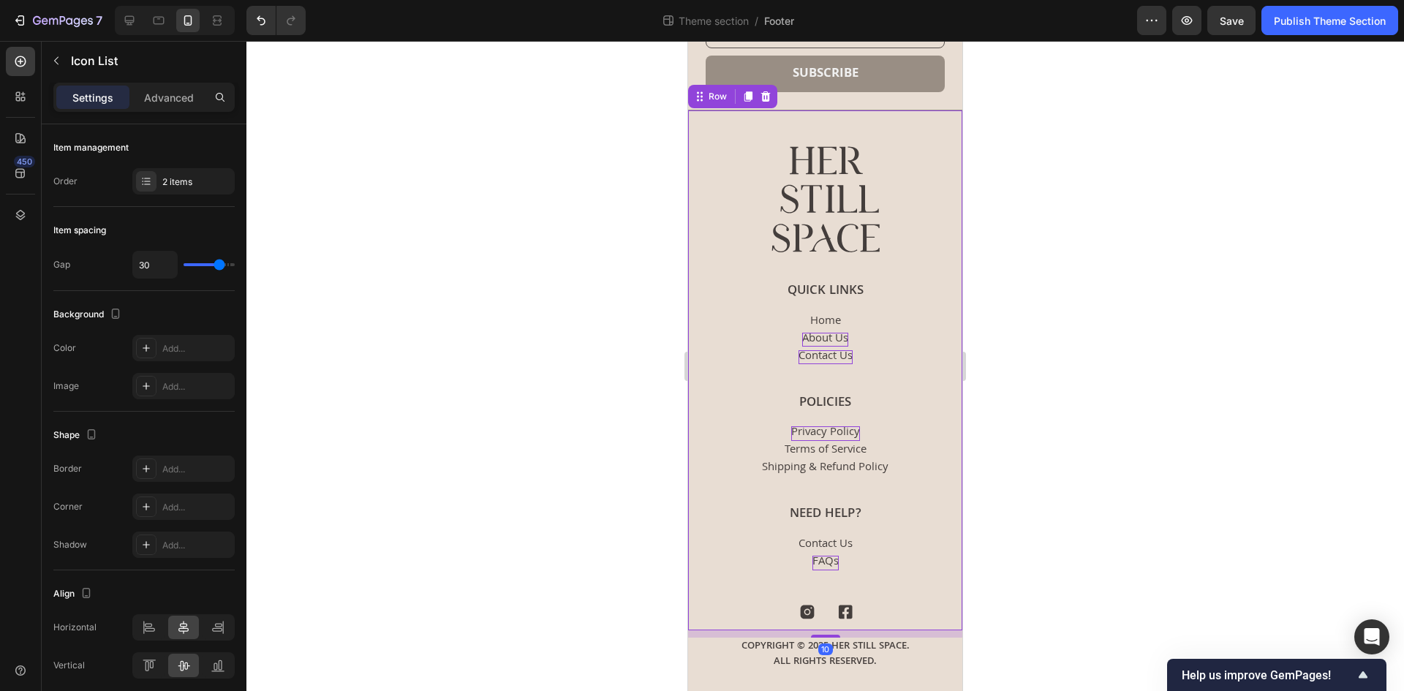
click at [724, 615] on div "Image Quick Links Heading Home Button About Us Button Contact Us Button Policie…" at bounding box center [825, 370] width 274 height 521
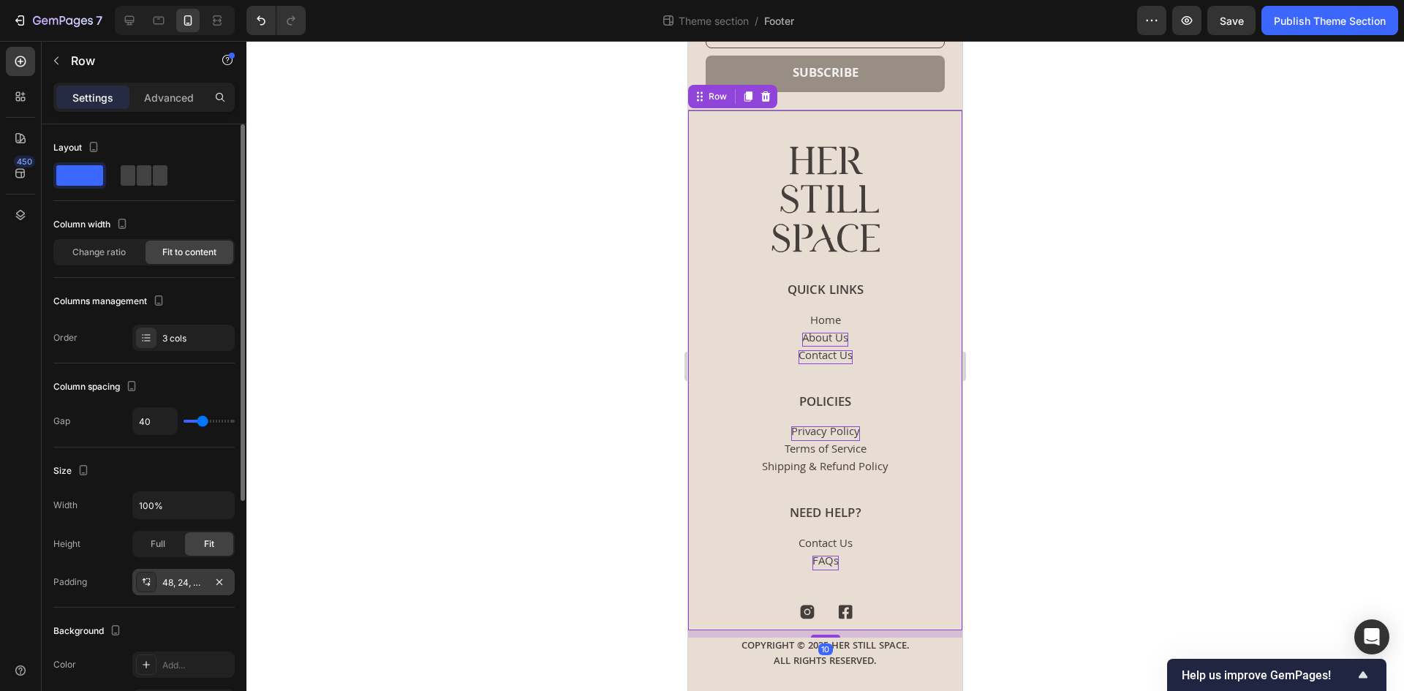
click at [173, 583] on div "48, 24, 9, 24" at bounding box center [183, 582] width 42 height 13
click at [162, 107] on div "Advanced" at bounding box center [168, 97] width 73 height 23
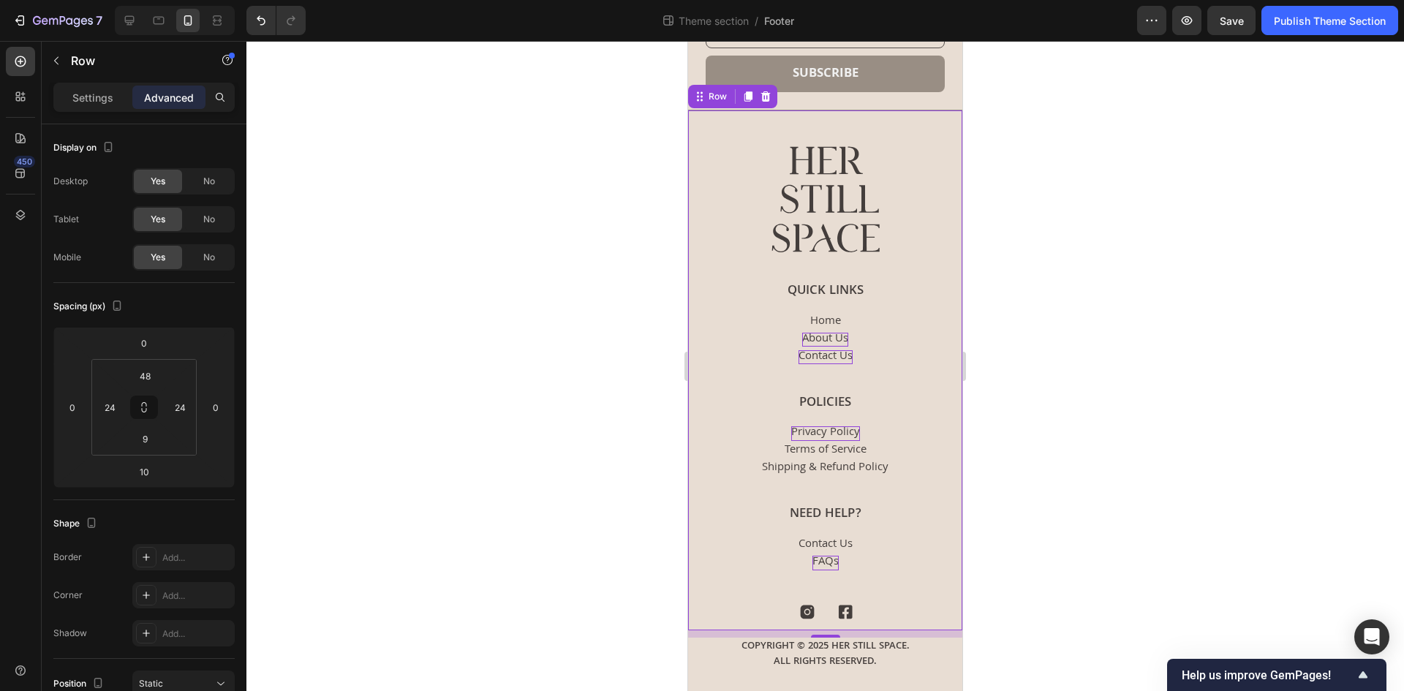
click at [699, 674] on div at bounding box center [702, 679] width 6 height 12
click at [711, 679] on div "Join the Community Heading Email Field subscribe Submit Button Row Newsletter R…" at bounding box center [825, 322] width 274 height 735
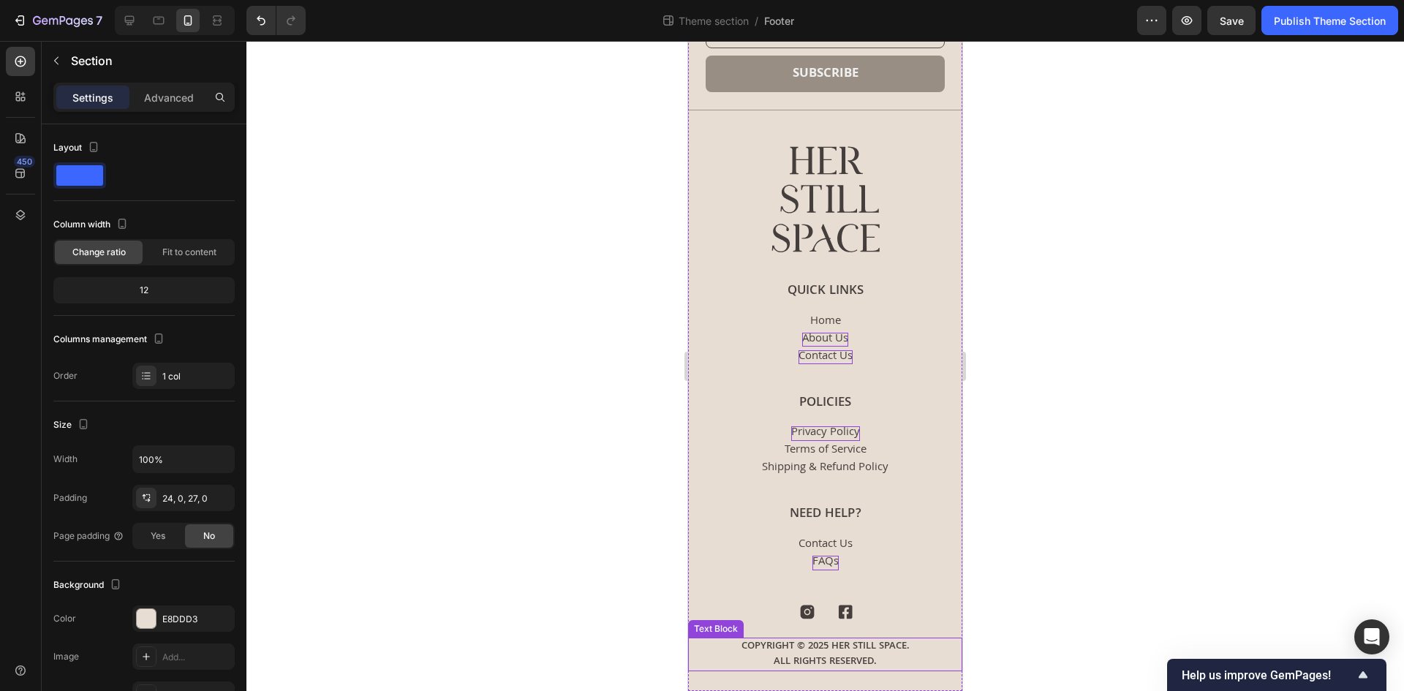
click at [760, 643] on p "Copyright © 2025 Her Still space. All rights reserved." at bounding box center [825, 654] width 180 height 31
click at [749, 681] on div "Join the Community Heading Email Field subscribe Submit Button Row Newsletter R…" at bounding box center [825, 322] width 274 height 735
click at [1309, 20] on div "Publish Theme Section" at bounding box center [1330, 20] width 112 height 15
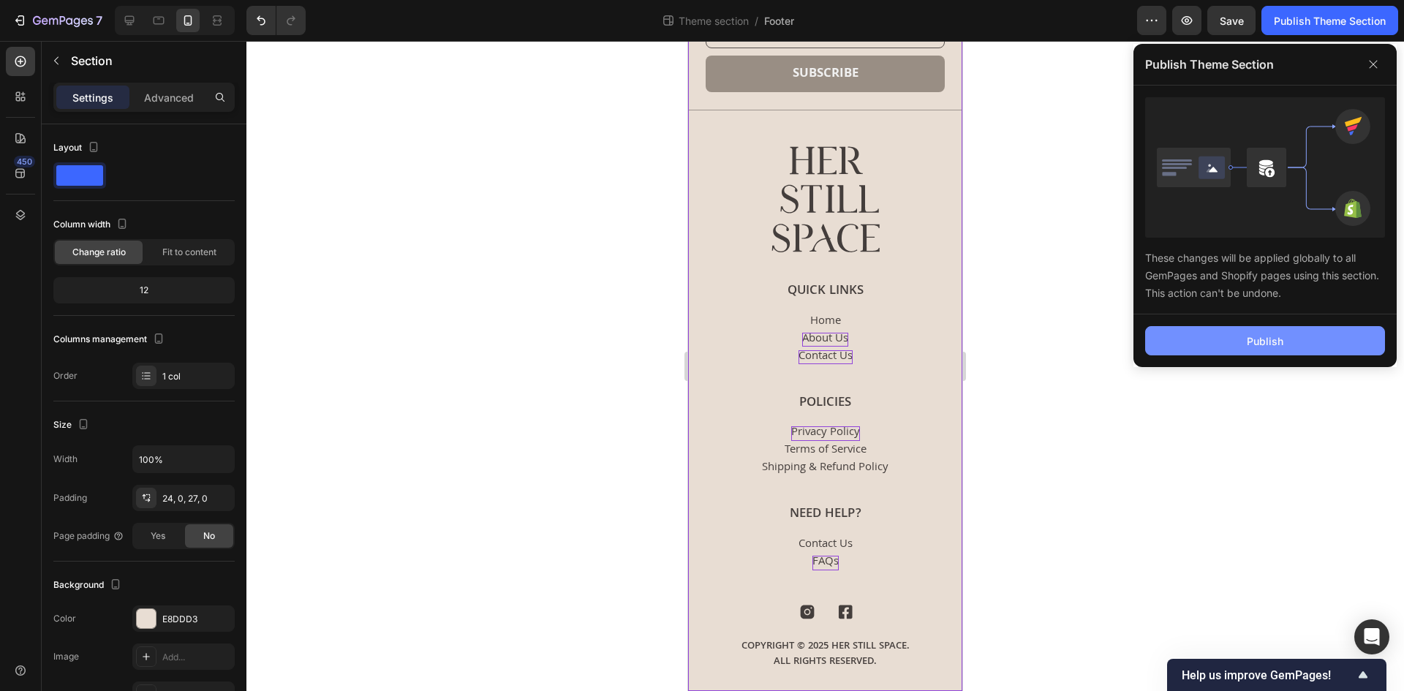
click at [1195, 330] on button "Publish" at bounding box center [1265, 340] width 240 height 29
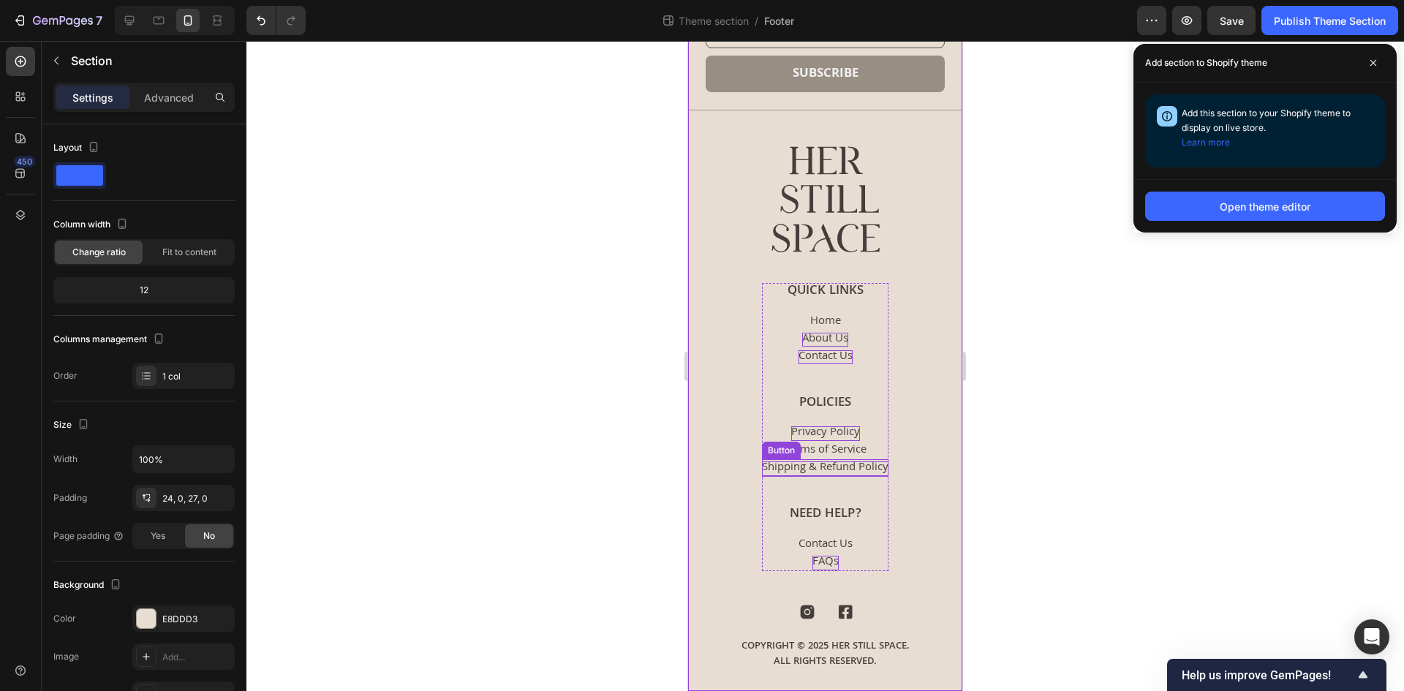
click at [839, 470] on p "Shipping & Refund Policy" at bounding box center [825, 468] width 126 height 14
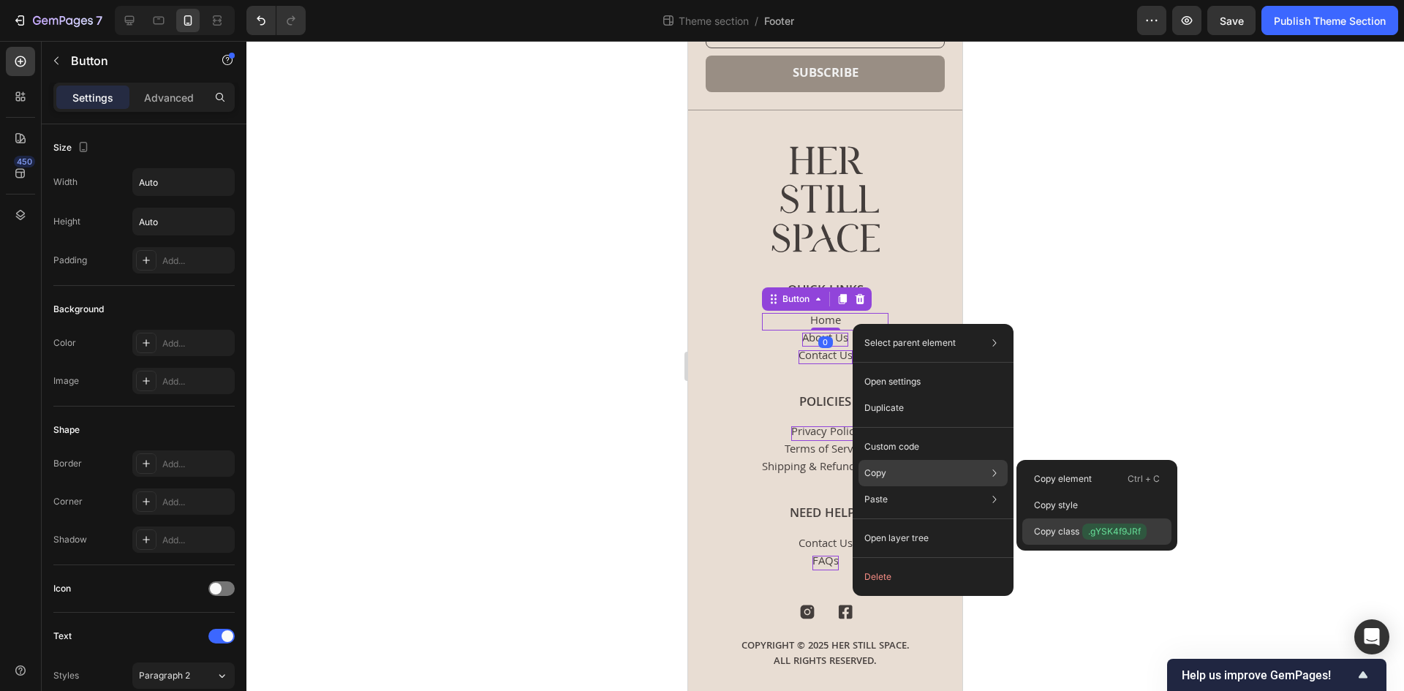
click at [1105, 530] on span ".gYSK4f9JRf" at bounding box center [1114, 531] width 64 height 16
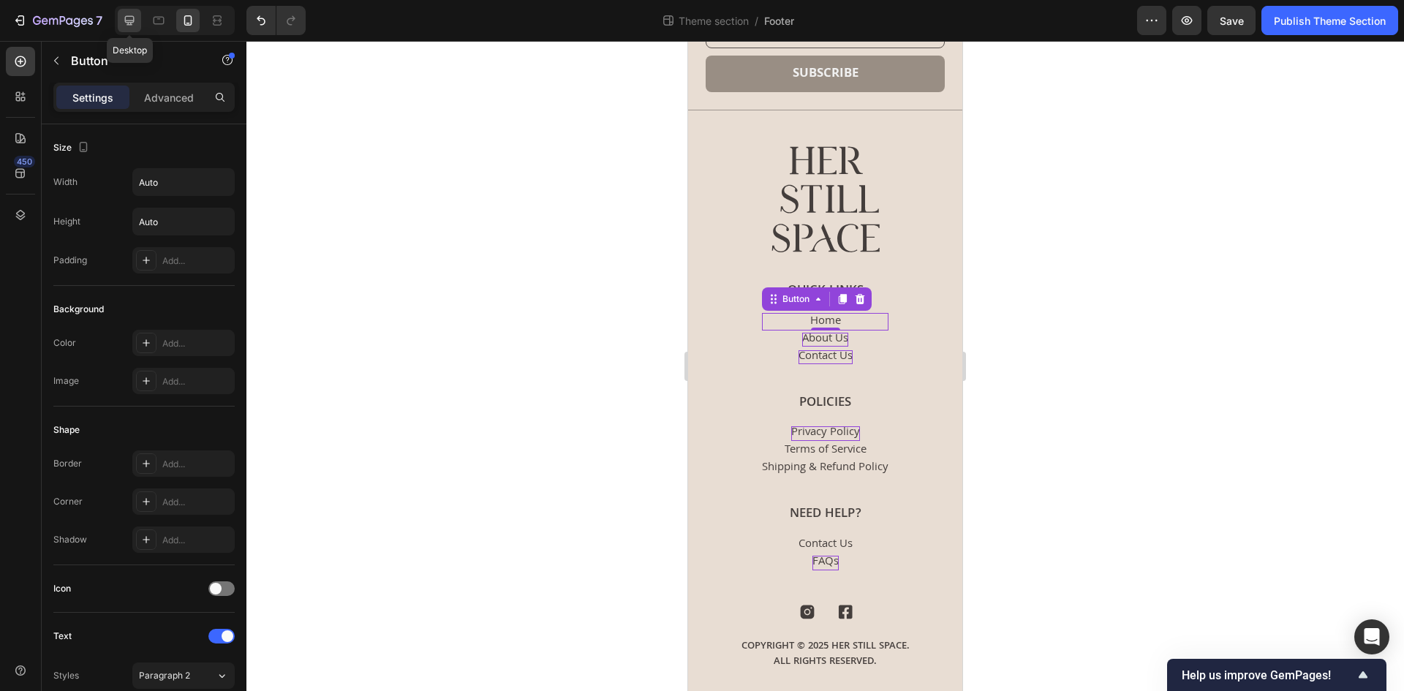
click at [122, 25] on icon at bounding box center [129, 20] width 15 height 15
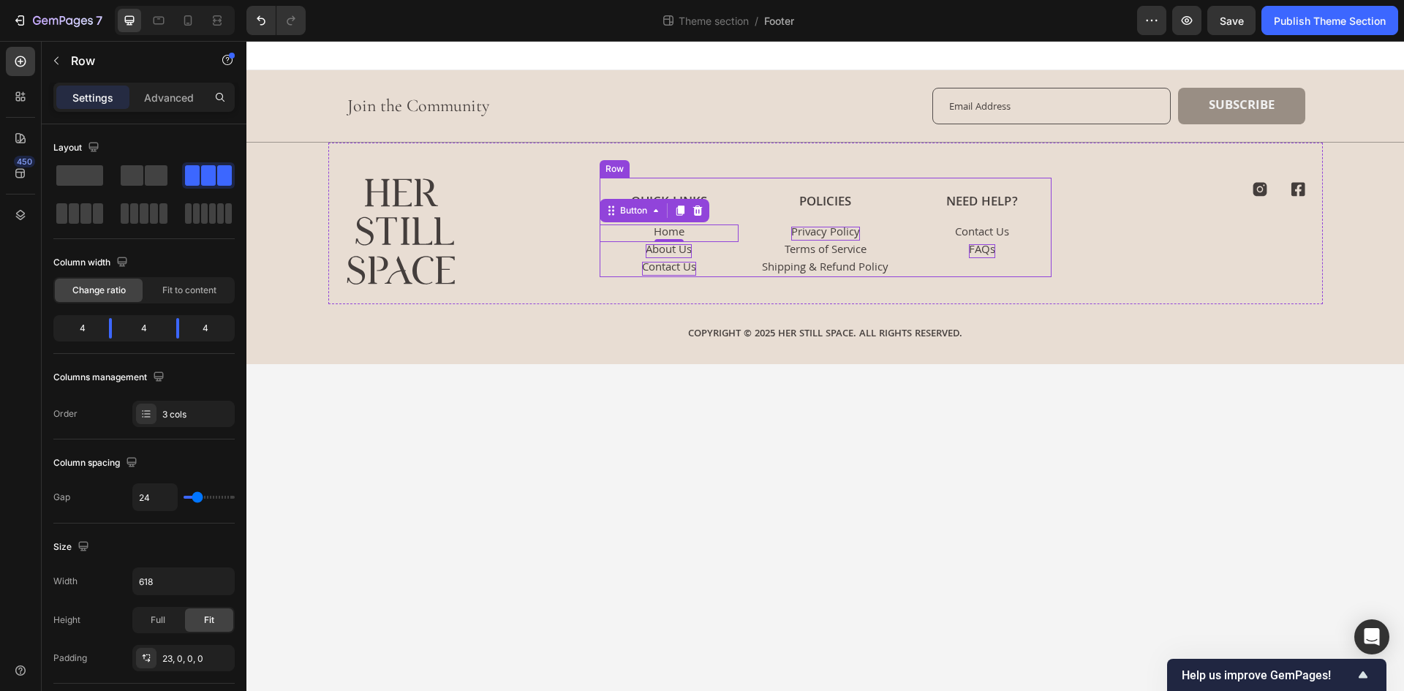
click at [741, 216] on div "Quick Links Heading Home Button 0 About Us Button Contact Us Button Policies He…" at bounding box center [825, 227] width 452 height 99
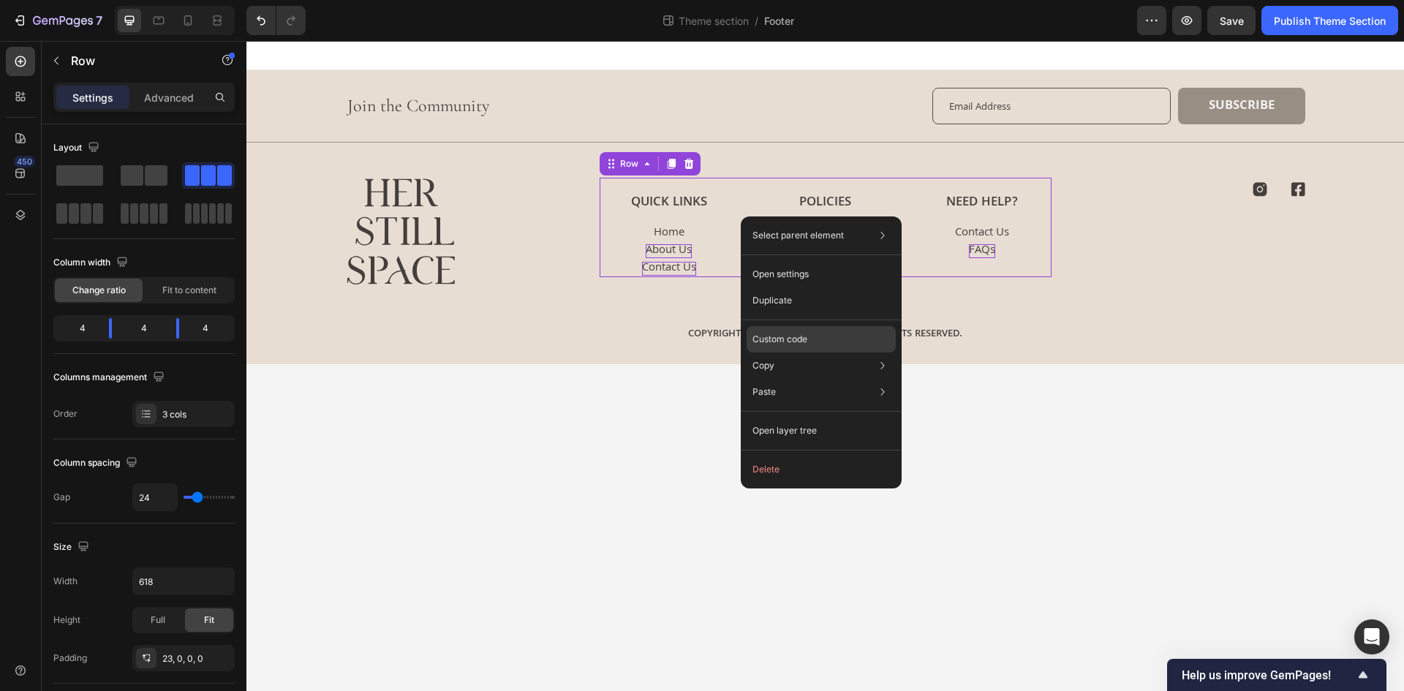
click at [782, 337] on p "Custom code" at bounding box center [779, 339] width 55 height 13
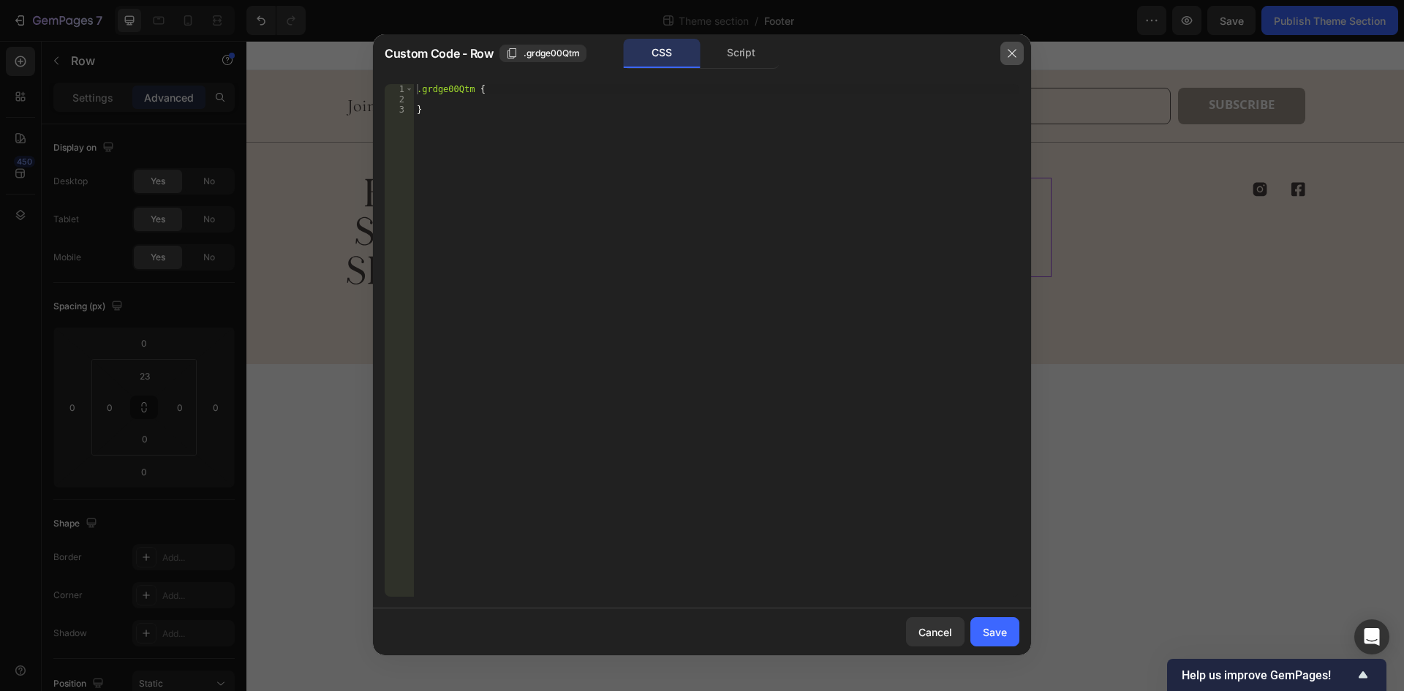
click at [1010, 56] on icon "button" at bounding box center [1012, 54] width 12 height 12
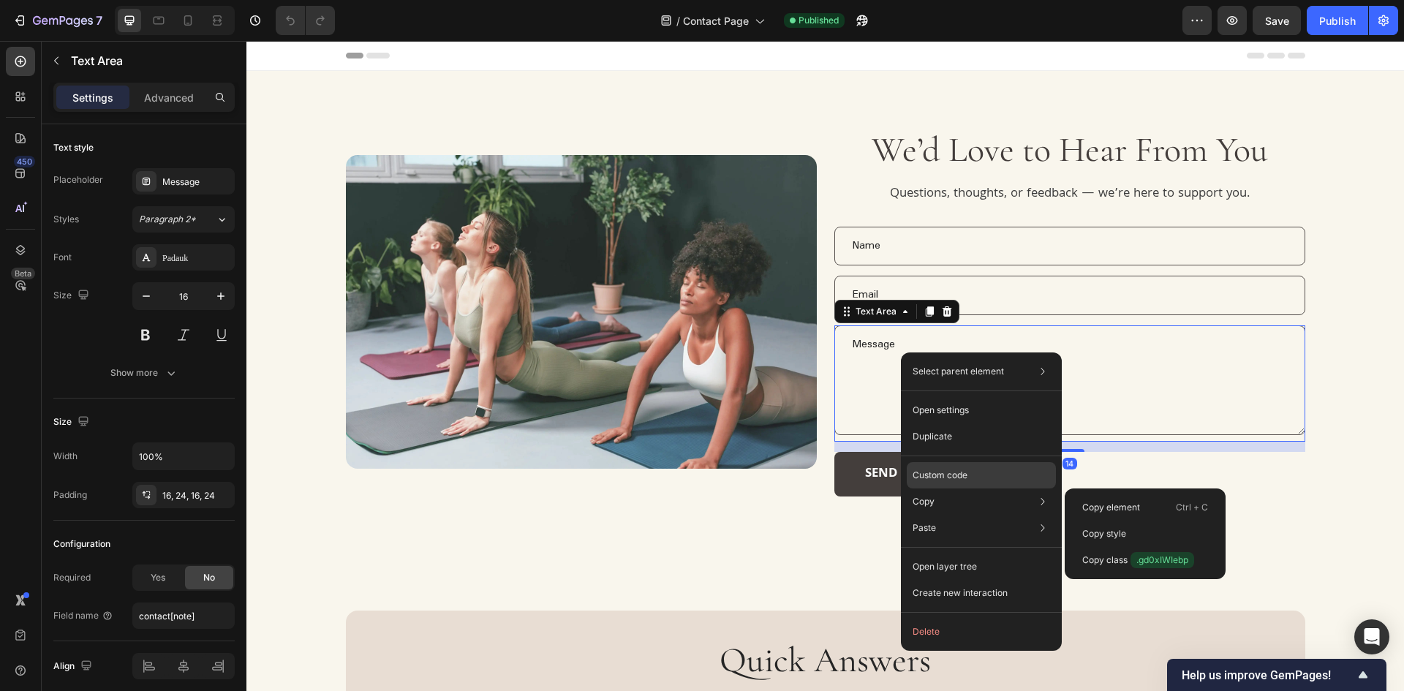
click at [950, 480] on p "Custom code" at bounding box center [939, 475] width 55 height 13
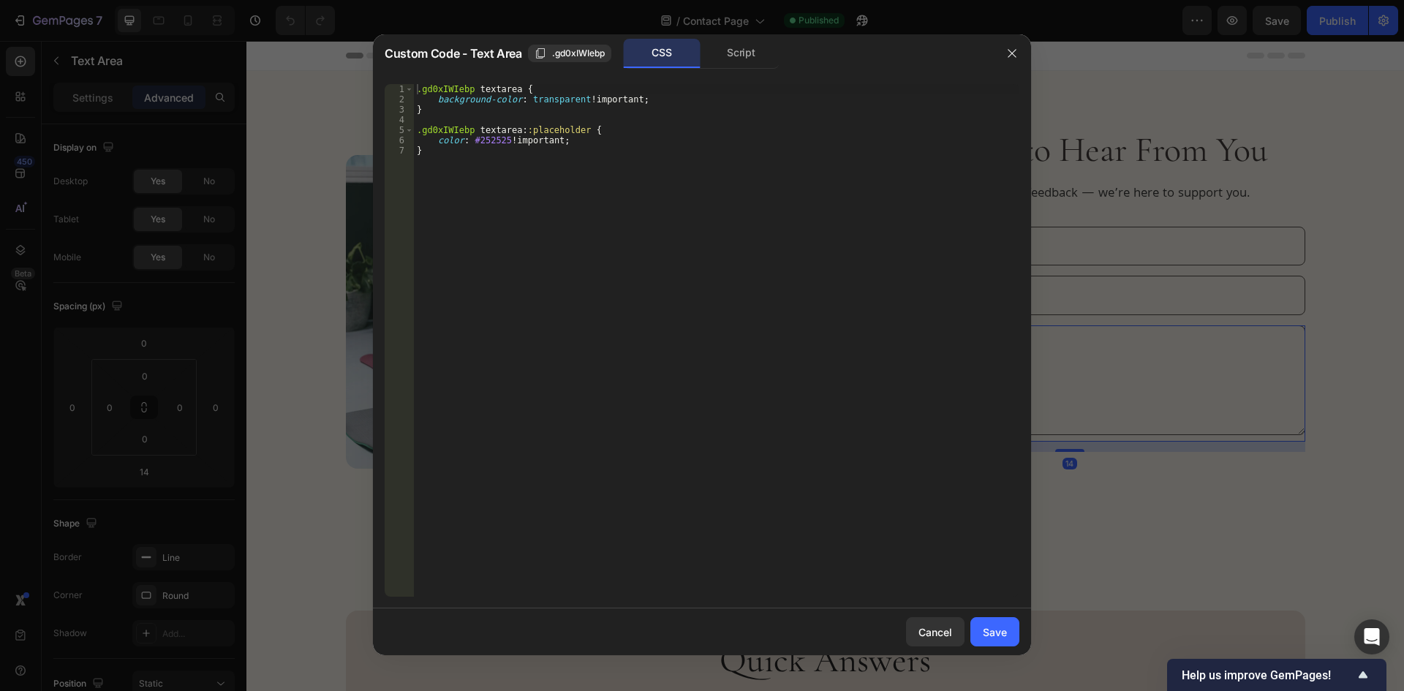
click at [798, 328] on div ".gd0xIWIebp textarea { background-color : transparent !important ; } .gd0xIWIeb…" at bounding box center [716, 350] width 605 height 533
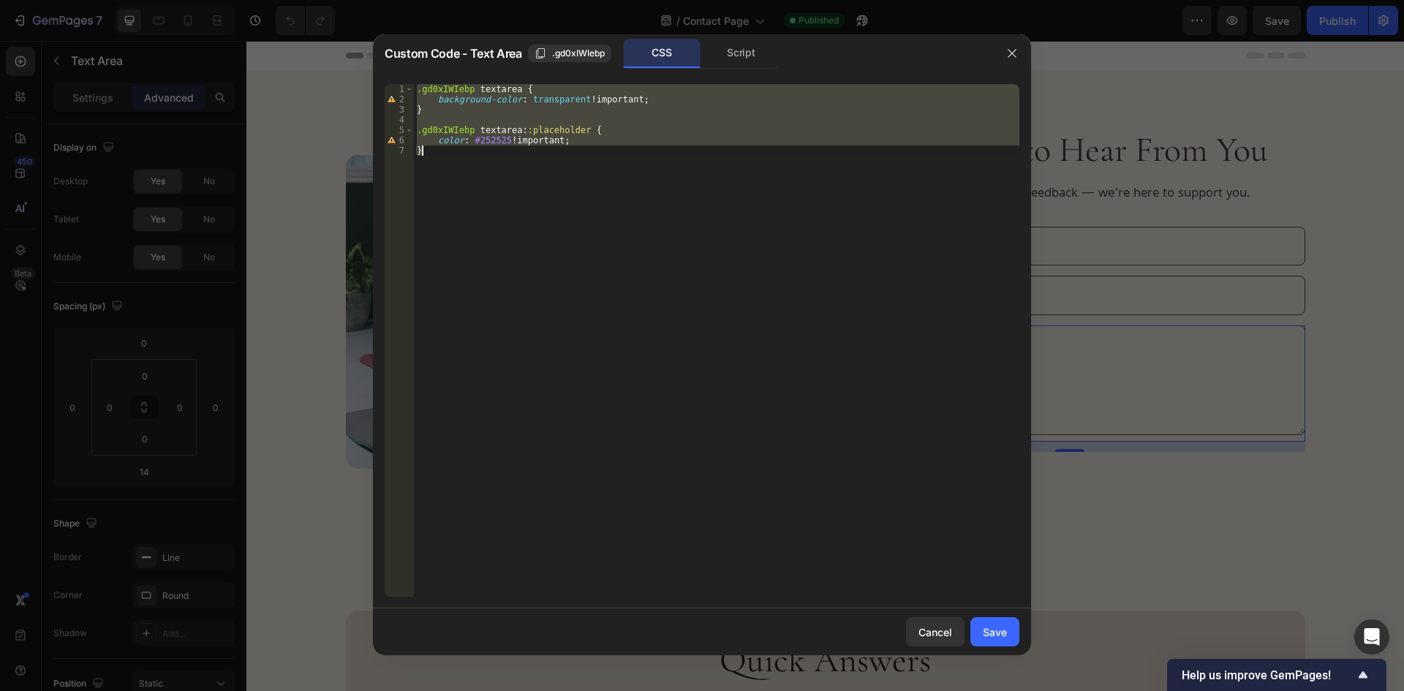
click at [706, 178] on div ".gd0xIWIebp textarea { background-color : transparent !important ; } .gd0xIWIeb…" at bounding box center [716, 340] width 605 height 512
paste textarea
type textarea "}"
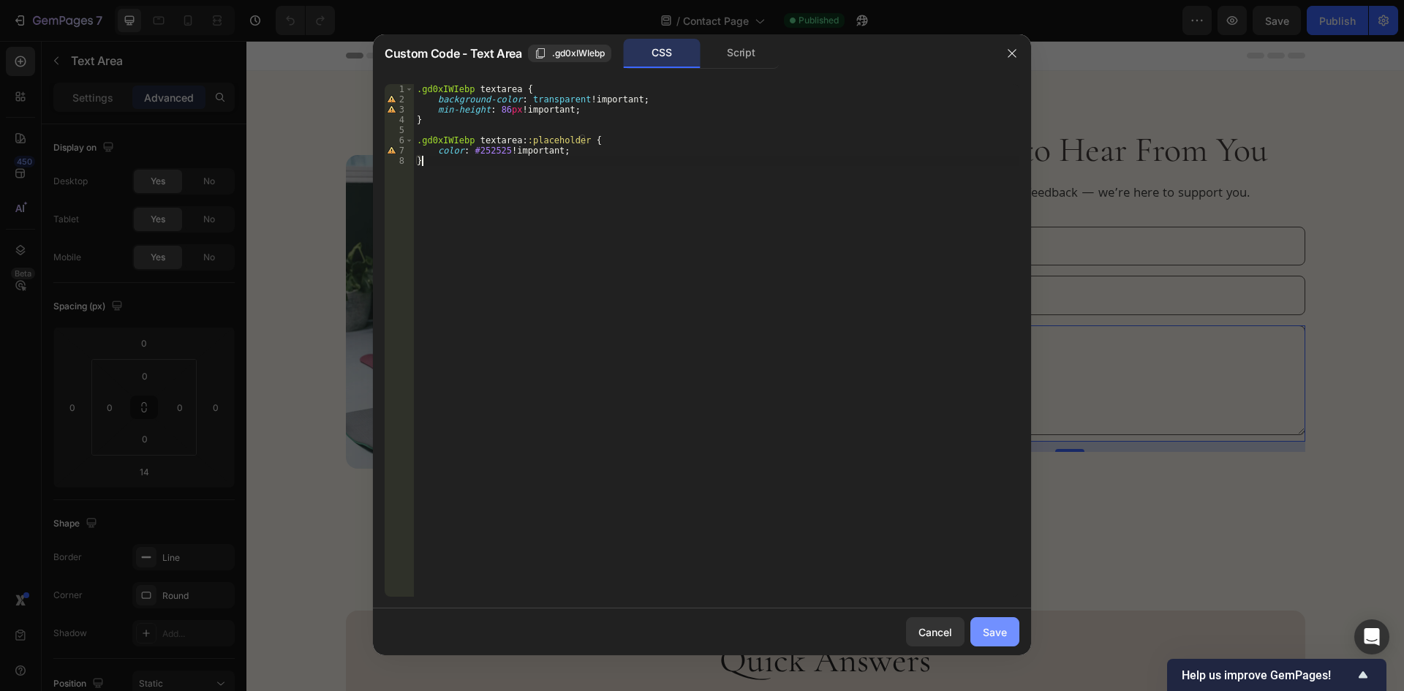
click at [1003, 627] on div "Save" at bounding box center [995, 631] width 24 height 15
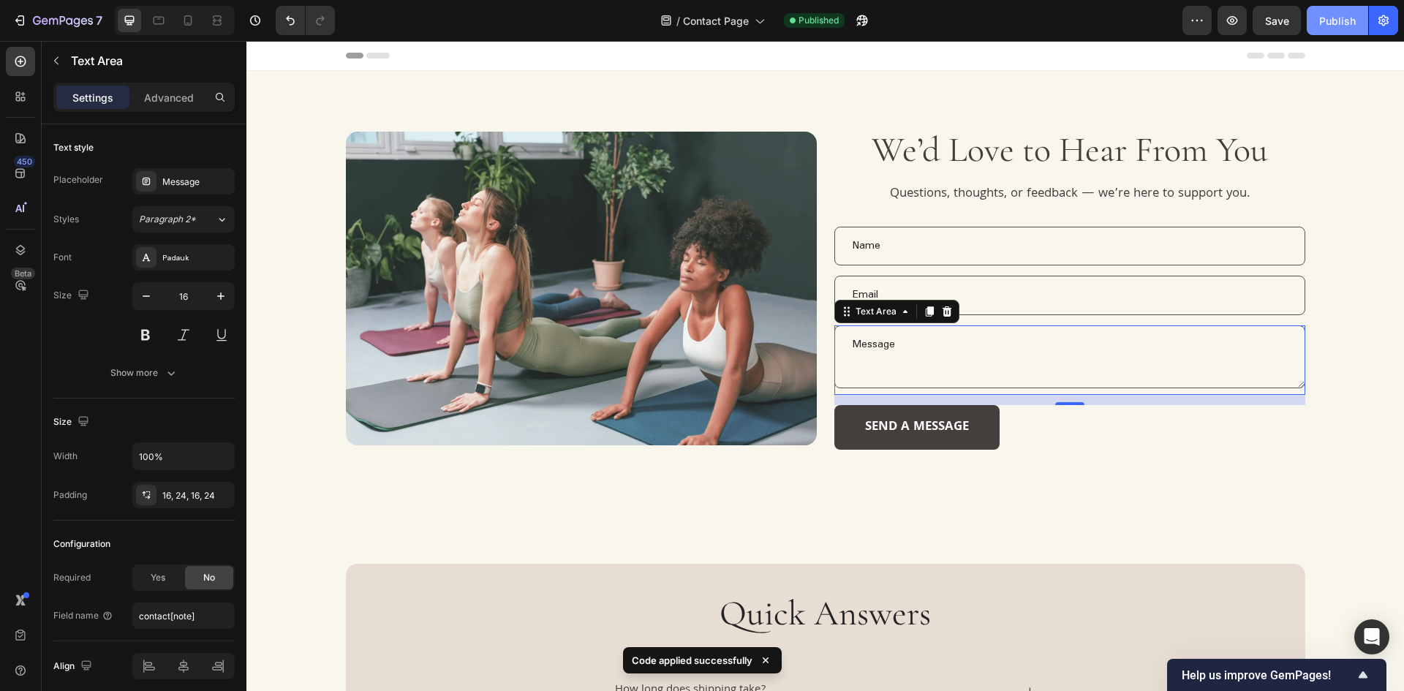
click at [1333, 20] on div "Publish" at bounding box center [1337, 20] width 37 height 15
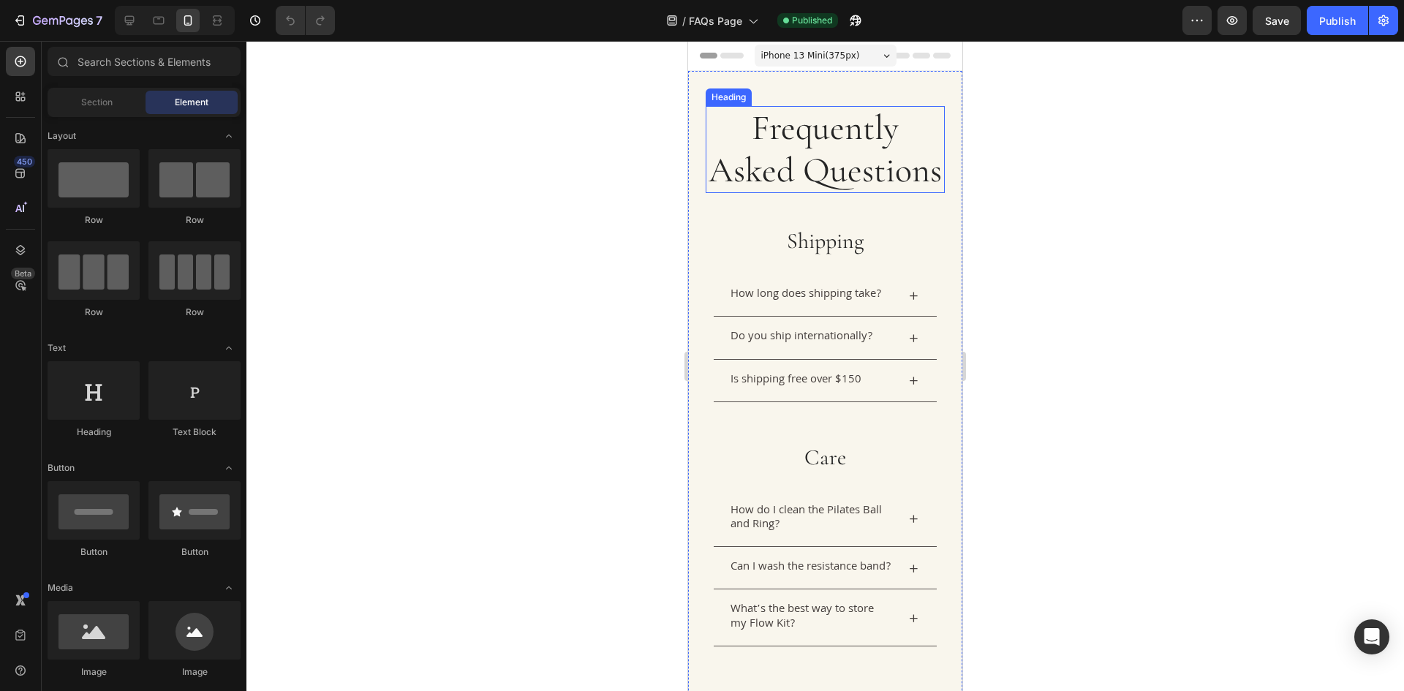
click at [841, 154] on h1 "Frequently Asked Questions" at bounding box center [824, 149] width 239 height 87
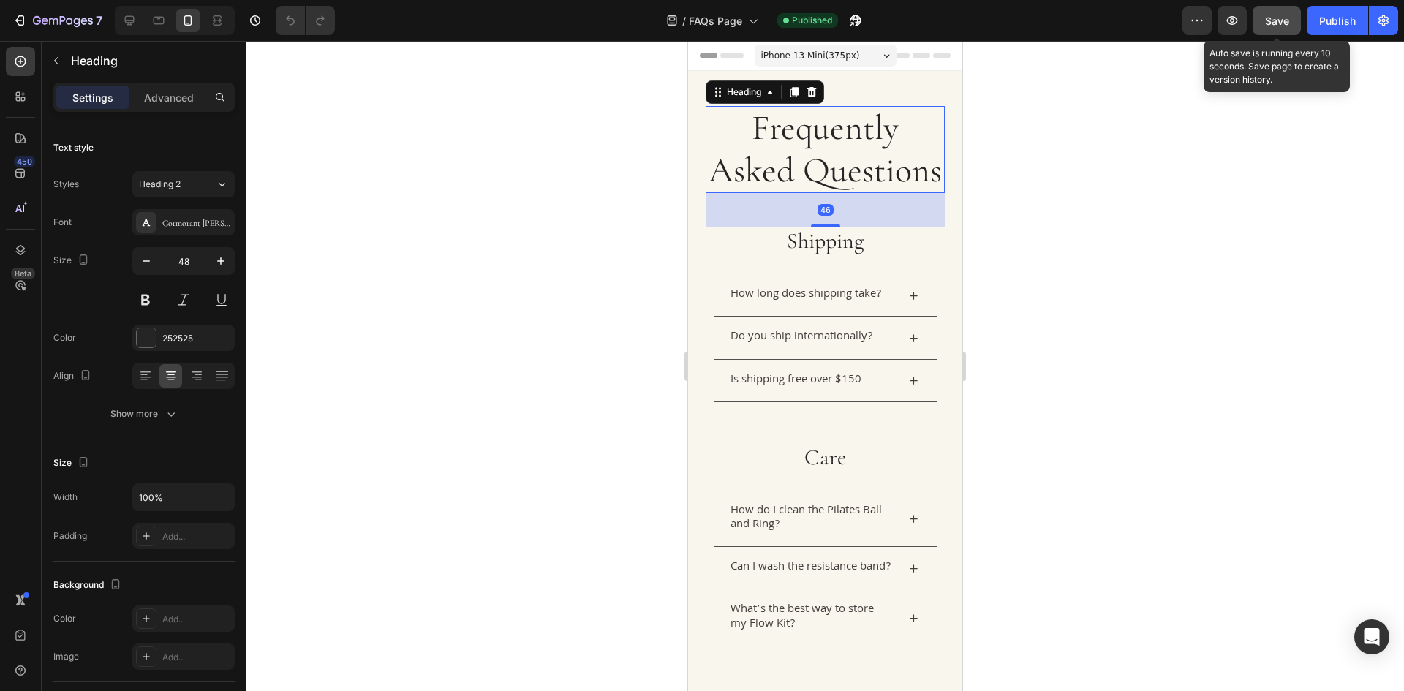
click at [1274, 22] on span "Save" at bounding box center [1277, 21] width 24 height 12
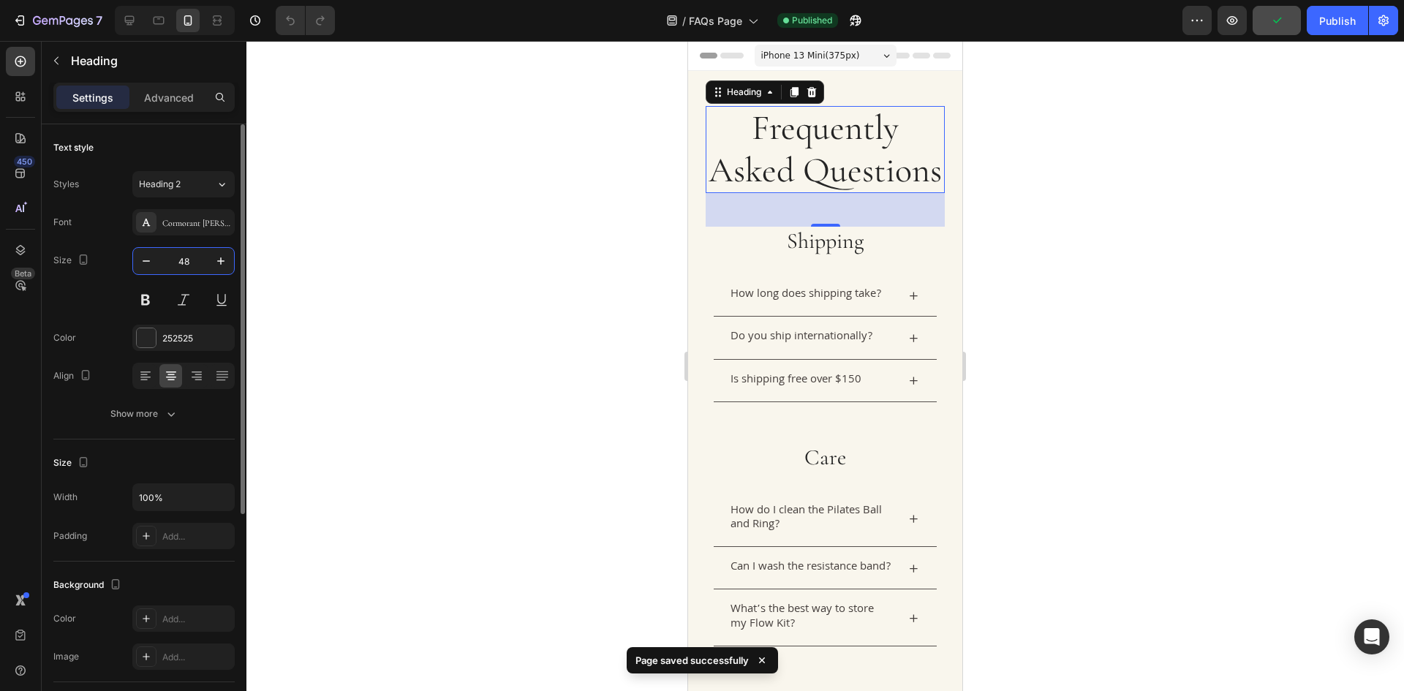
click at [200, 265] on input "48" at bounding box center [183, 261] width 48 height 26
type input "48"
click at [1327, 23] on div "Publish" at bounding box center [1337, 20] width 37 height 15
